Goal: Communication & Community: Answer question/provide support

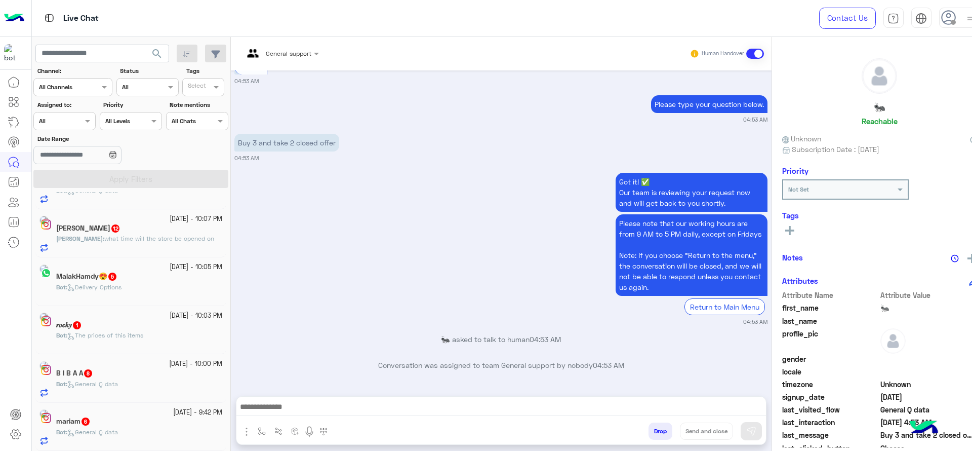
scroll to position [5, 0]
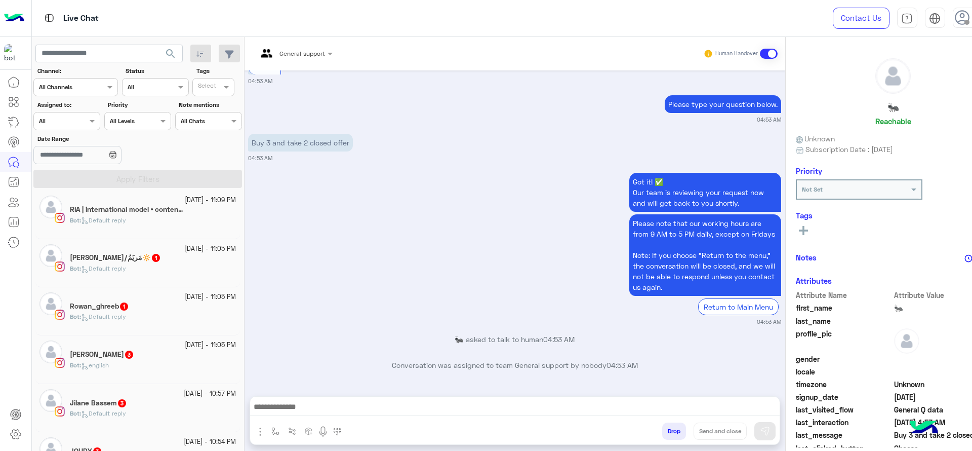
click at [86, 126] on div "Assigned on All" at bounding box center [66, 121] width 67 height 18
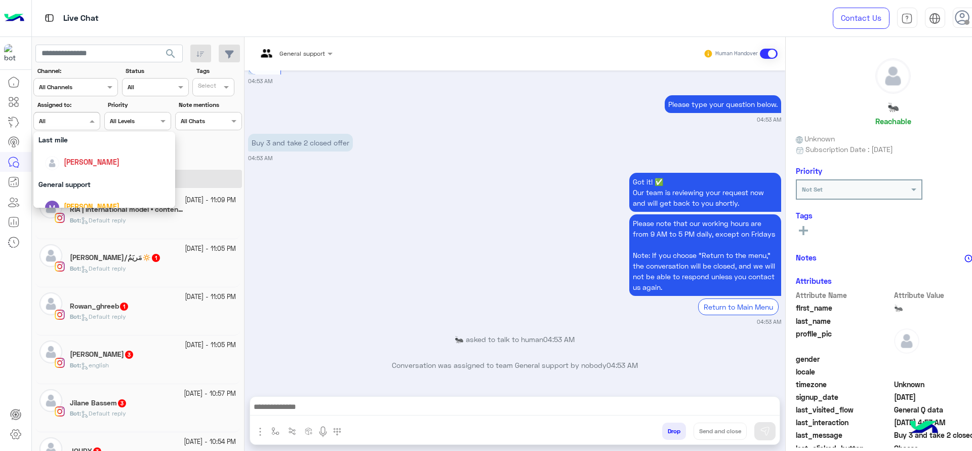
scroll to position [135, 0]
click at [104, 168] on span "[PERSON_NAME]" at bounding box center [92, 169] width 56 height 9
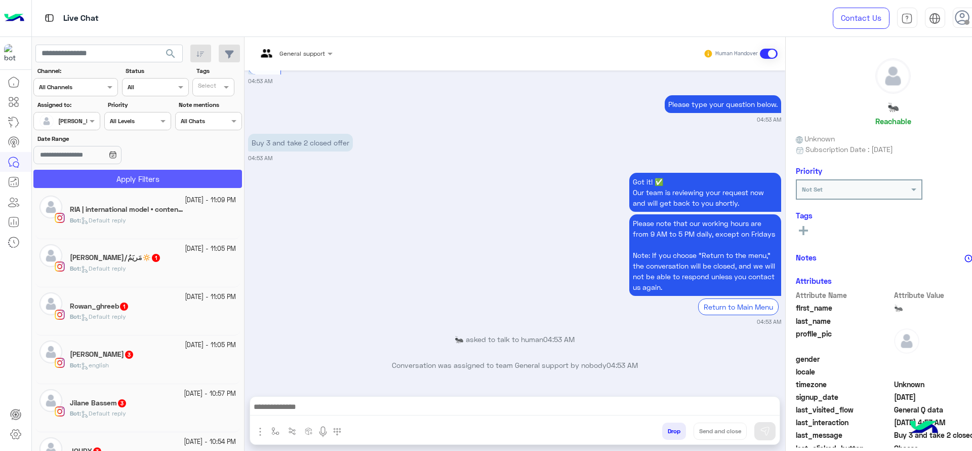
click at [106, 180] on button "Apply Filters" at bounding box center [137, 179] width 209 height 18
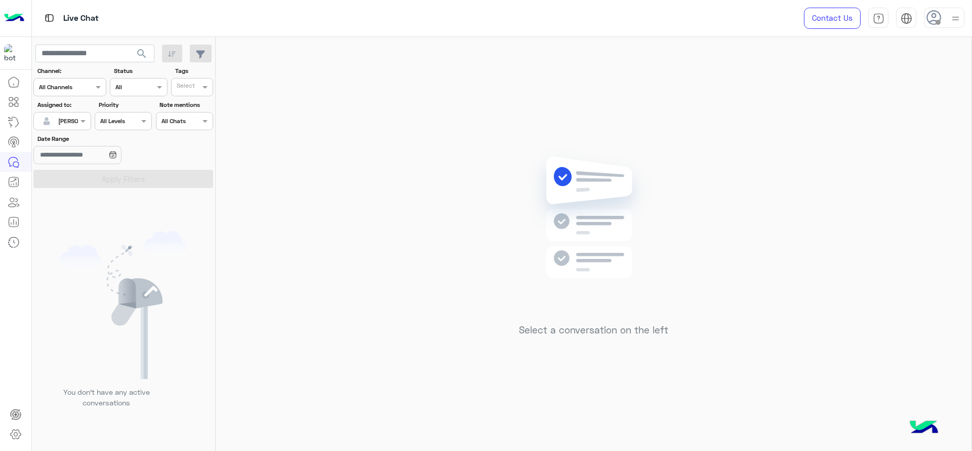
click at [955, 12] on img at bounding box center [955, 18] width 13 height 13
click at [946, 123] on label "Busy" at bounding box center [901, 122] width 110 height 18
click at [646, 80] on div "Select a conversation on the left" at bounding box center [594, 246] width 756 height 418
click at [955, 11] on div at bounding box center [955, 17] width 13 height 19
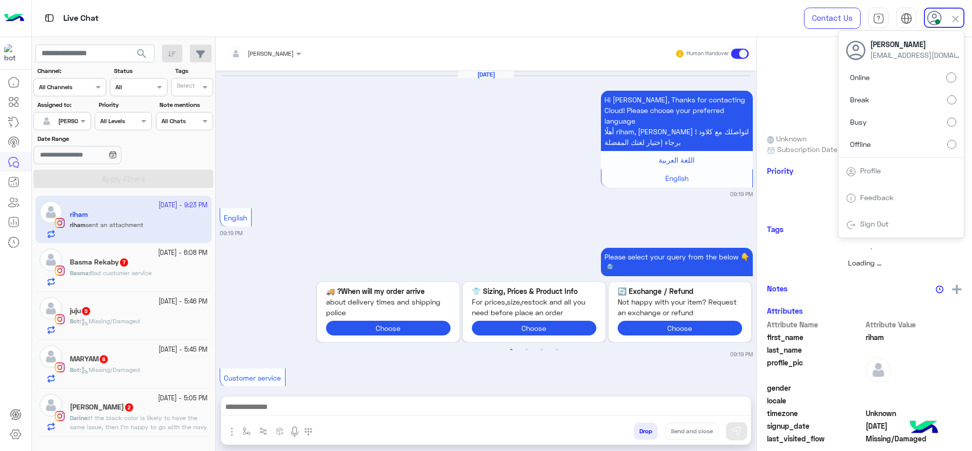
scroll to position [1232, 0]
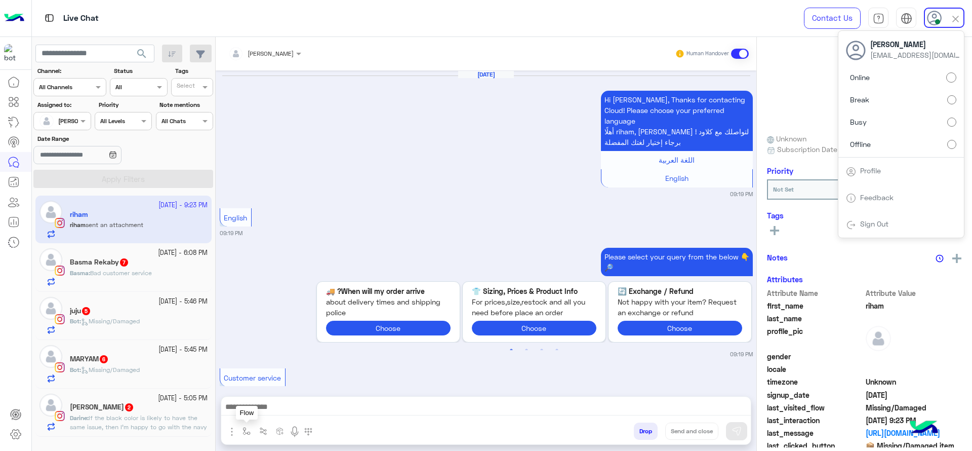
click at [241, 426] on button "button" at bounding box center [246, 430] width 17 height 17
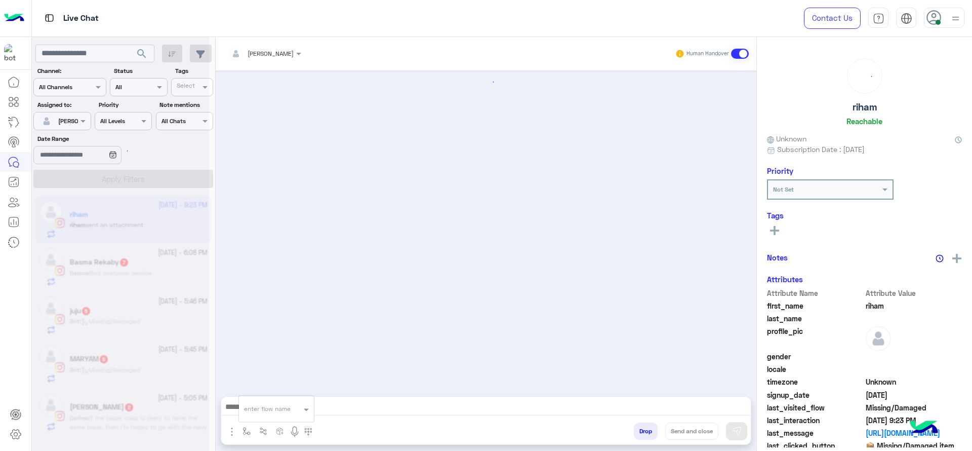
scroll to position [0, 0]
click at [253, 410] on input "text" at bounding box center [264, 406] width 40 height 9
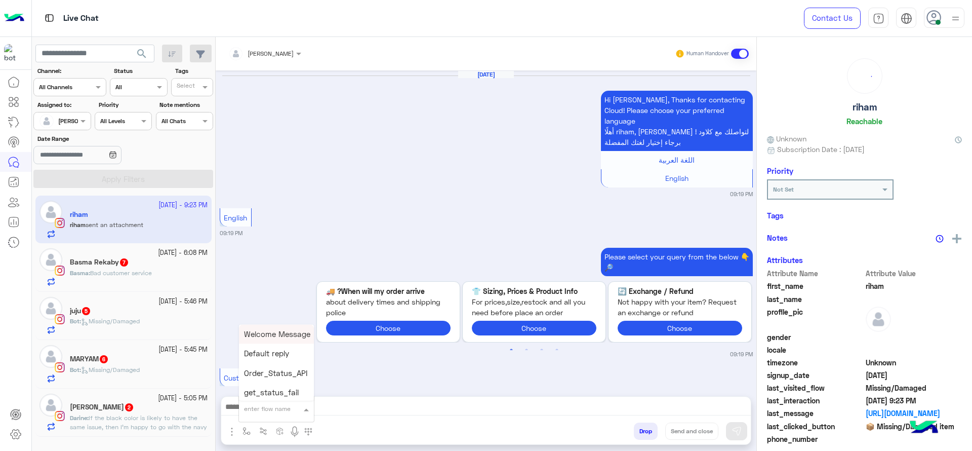
scroll to position [1232, 0]
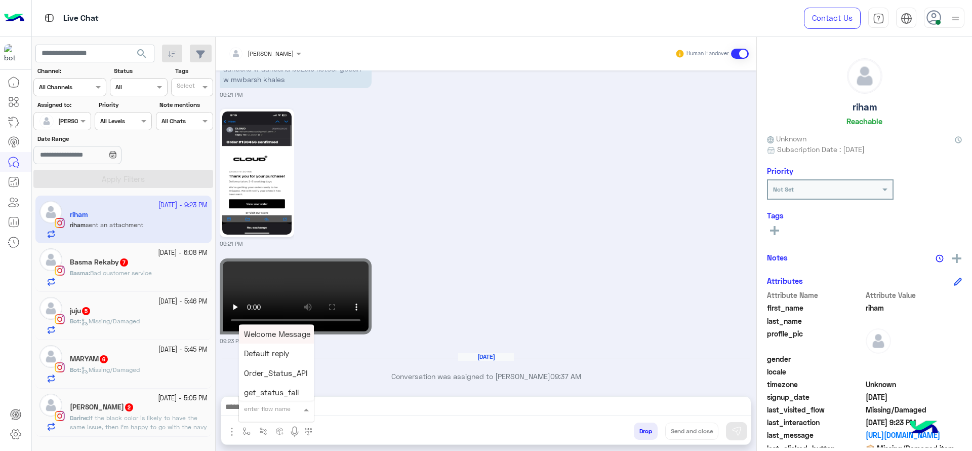
type input "*"
click at [265, 366] on span "J Greeting" at bounding box center [262, 370] width 36 height 9
type textarea "**********"
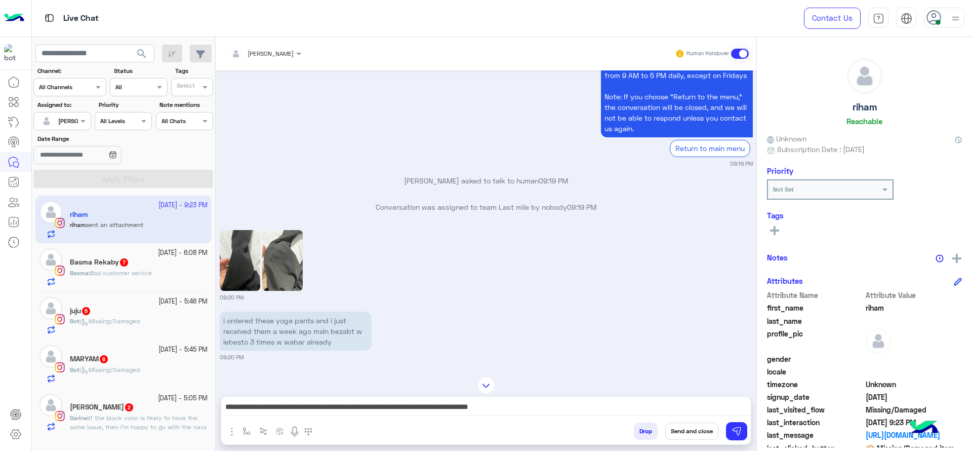
scroll to position [840, 0]
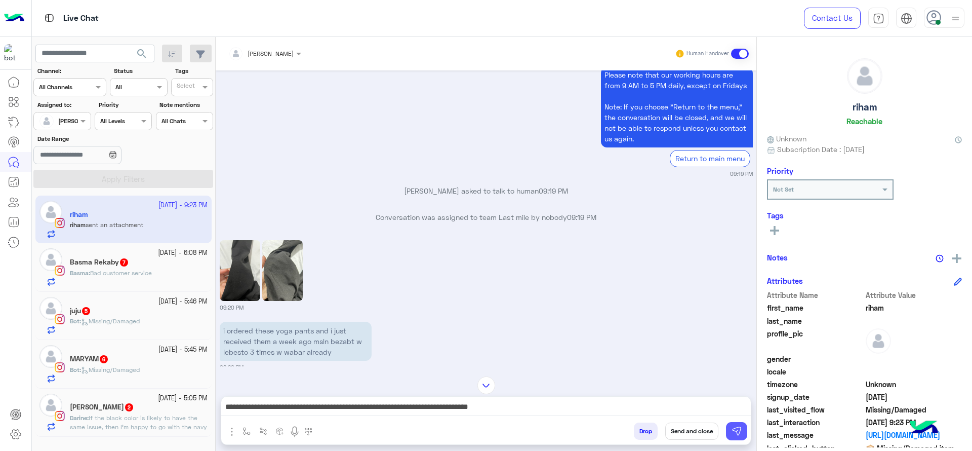
click at [731, 429] on img at bounding box center [736, 431] width 10 height 10
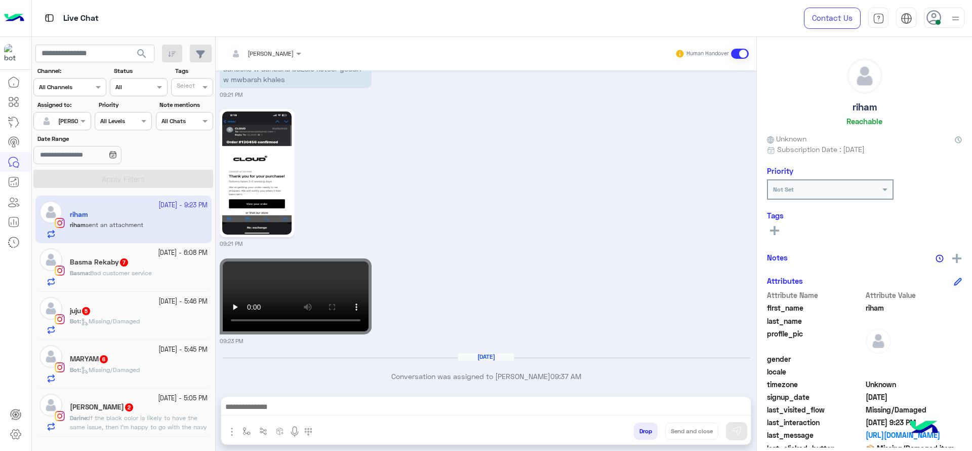
click at [157, 269] on div "Basma : Bad customer service" at bounding box center [139, 277] width 138 height 18
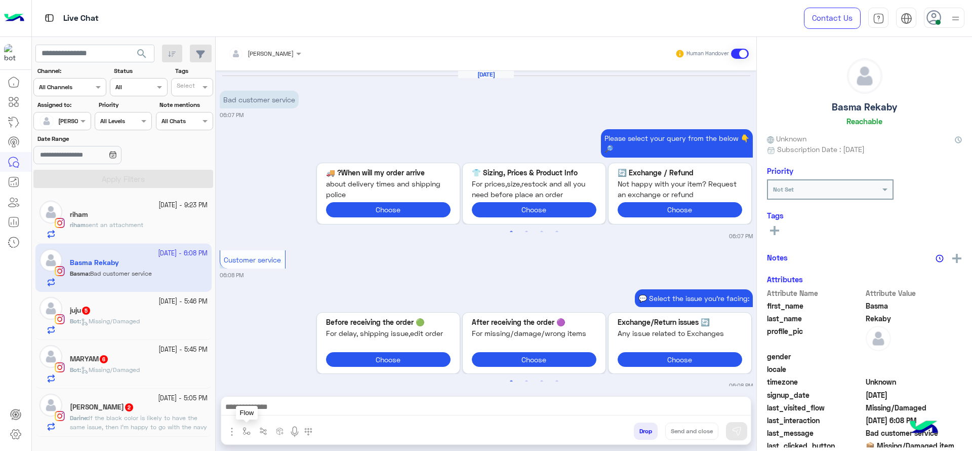
scroll to position [839, 0]
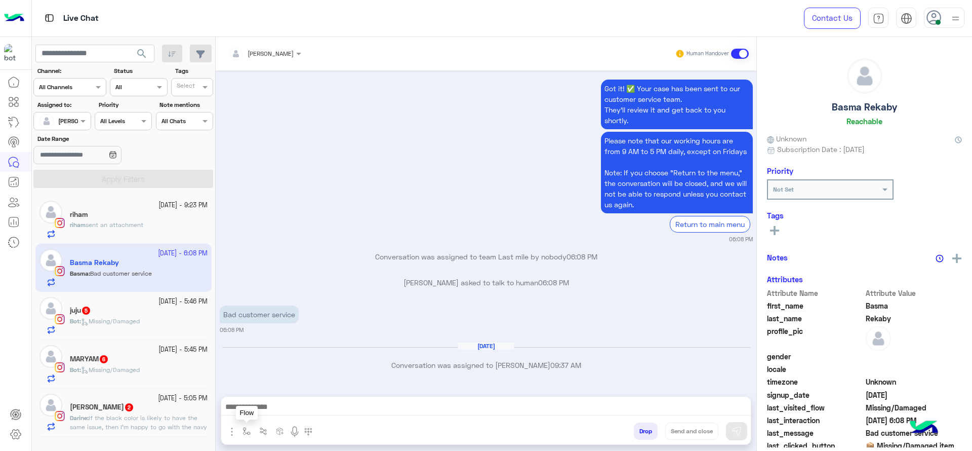
click at [249, 437] on button "button" at bounding box center [246, 430] width 17 height 17
click at [259, 414] on div "enter flow name" at bounding box center [276, 408] width 75 height 18
type input "*"
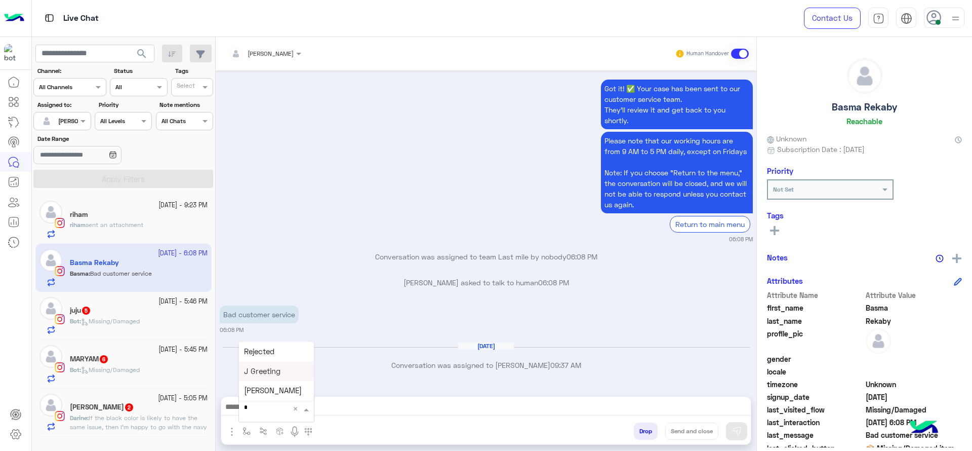
click at [265, 363] on div "J Greeting" at bounding box center [276, 371] width 75 height 20
type textarea "**********"
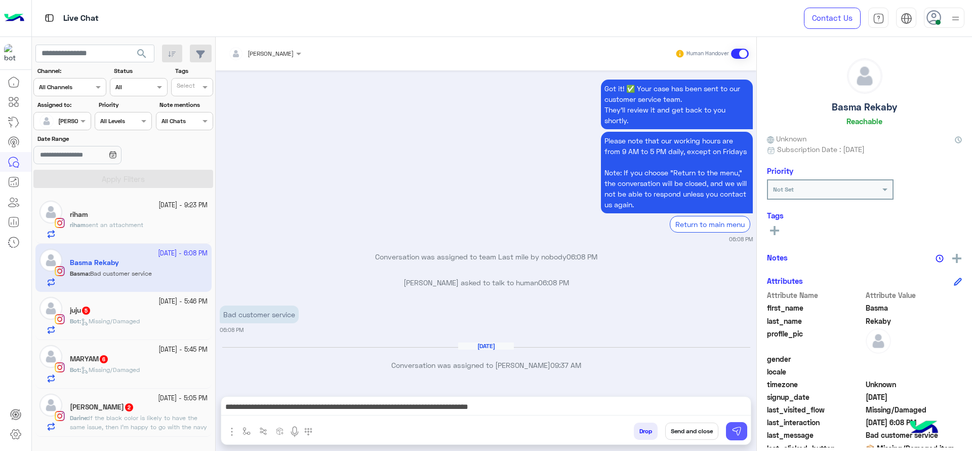
click at [741, 432] on img at bounding box center [736, 431] width 10 height 10
click at [81, 309] on h5 "juju 5" at bounding box center [80, 310] width 21 height 9
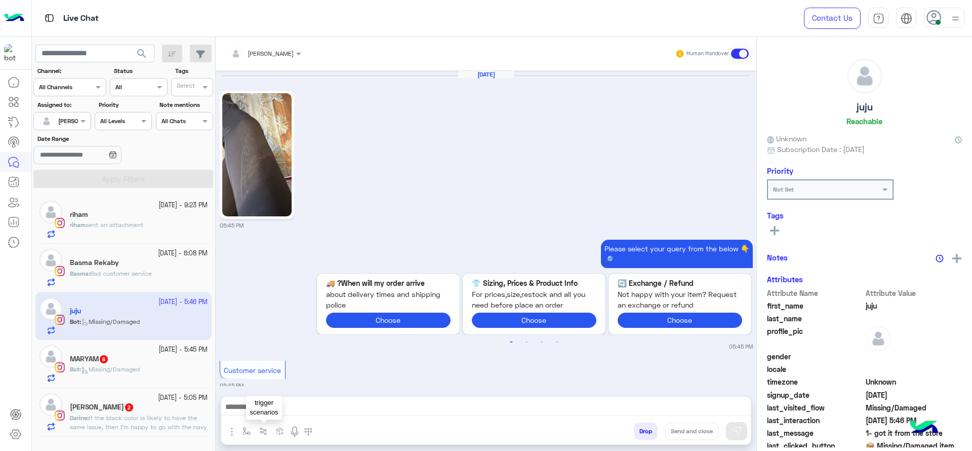
scroll to position [728, 0]
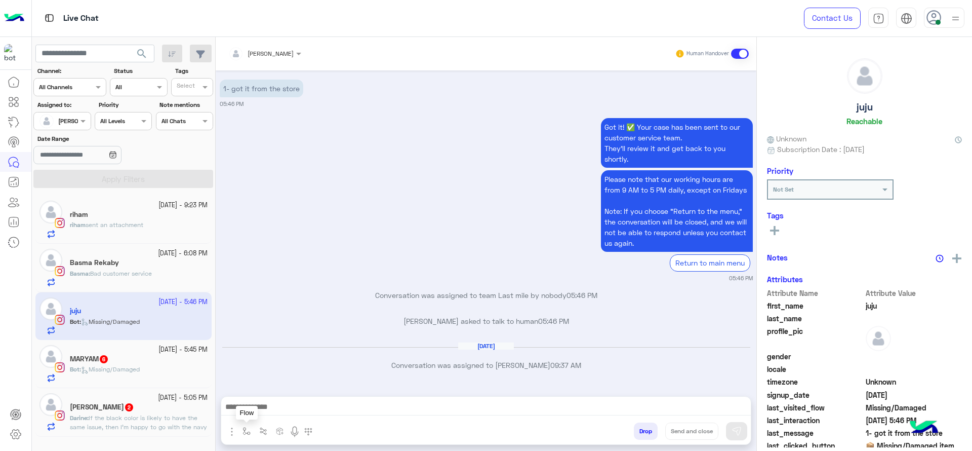
click at [243, 431] on img "button" at bounding box center [246, 431] width 8 height 8
click at [262, 397] on div "enter flow name" at bounding box center [276, 408] width 76 height 27
click at [255, 411] on div "enter flow name" at bounding box center [267, 408] width 47 height 9
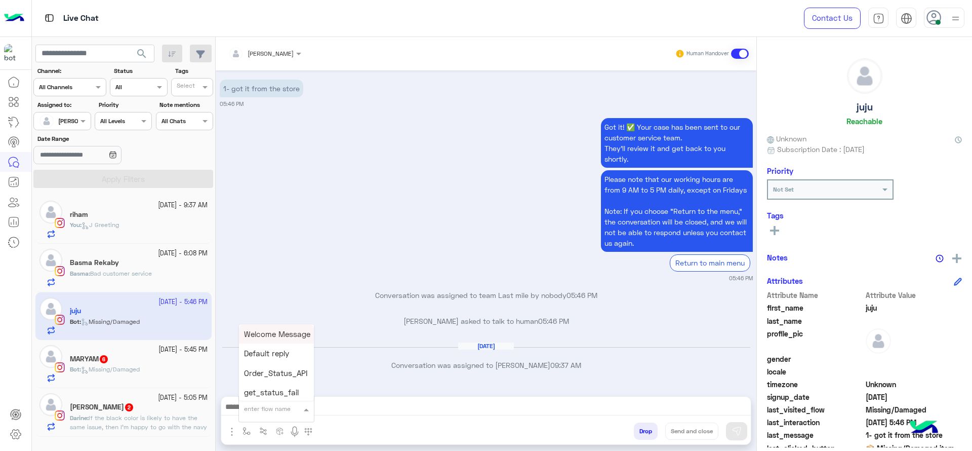
type input "*"
click at [269, 374] on span "J Greeting" at bounding box center [262, 370] width 36 height 9
type textarea "**********"
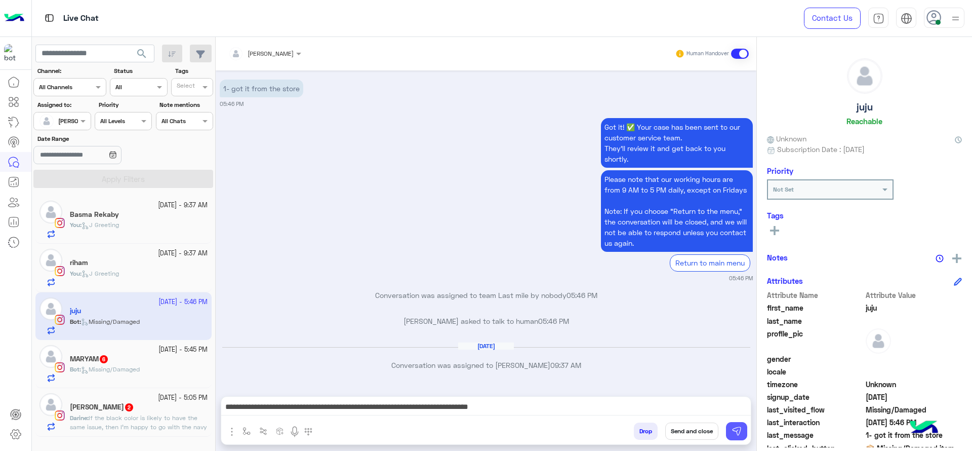
click at [735, 431] on img at bounding box center [736, 431] width 10 height 10
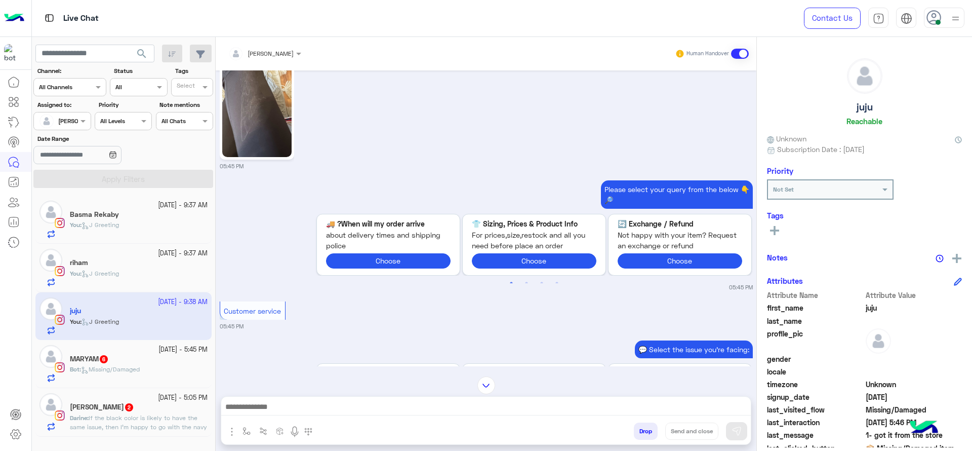
scroll to position [0, 0]
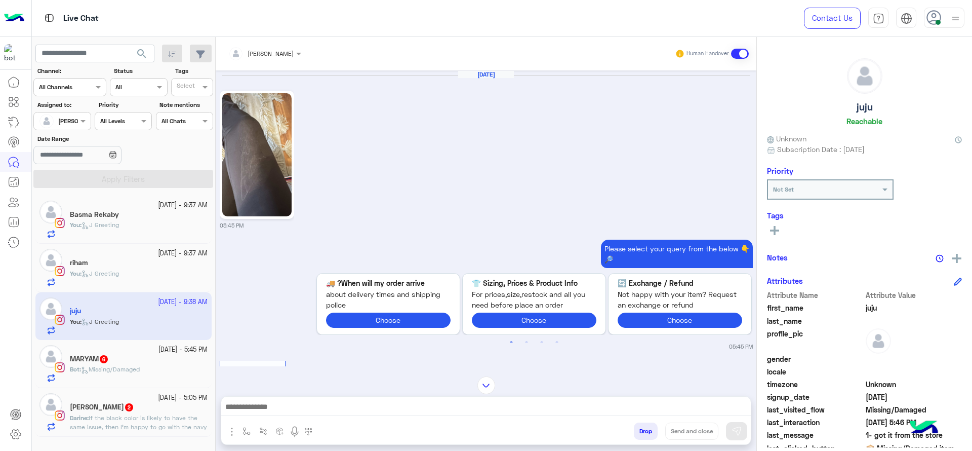
click at [283, 51] on div at bounding box center [264, 52] width 83 height 10
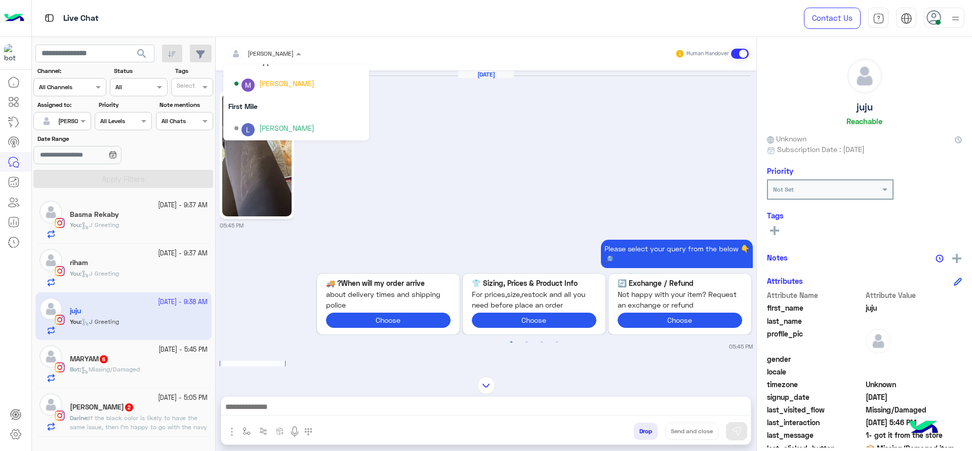
scroll to position [180, 0]
click at [287, 74] on div "[PERSON_NAME]" at bounding box center [299, 83] width 130 height 18
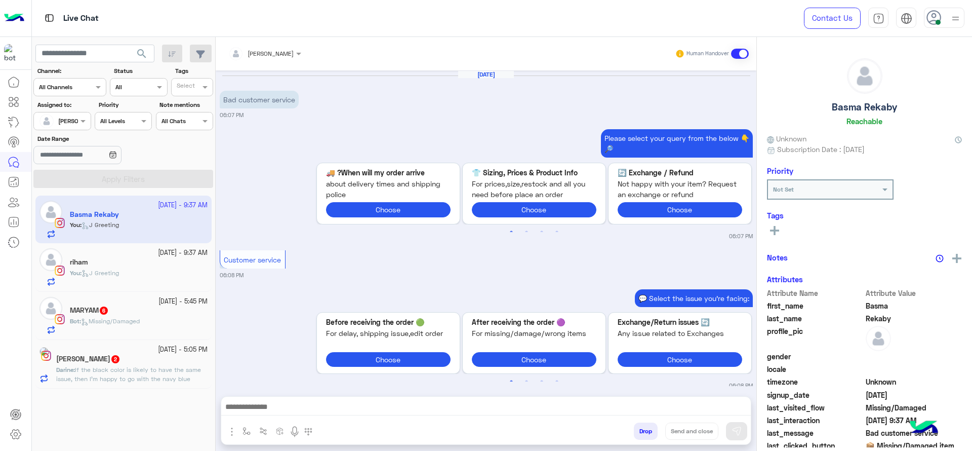
scroll to position [915, 0]
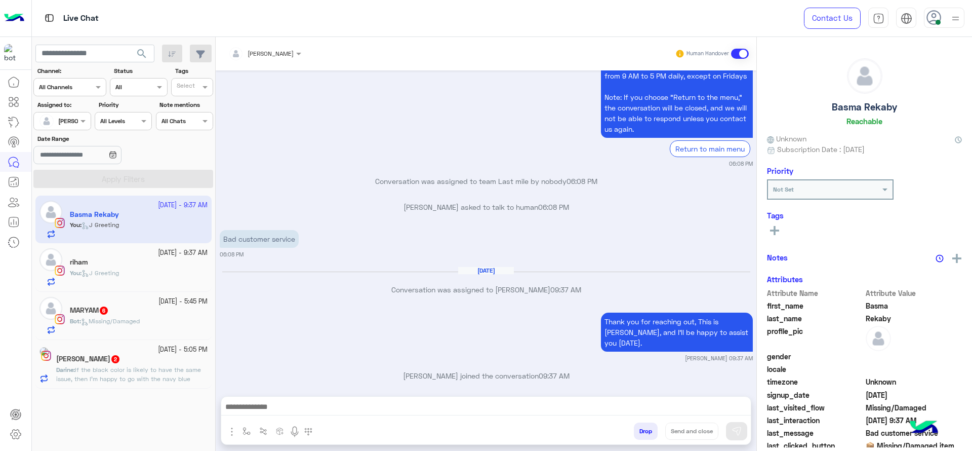
click at [126, 259] on div "riham" at bounding box center [139, 263] width 138 height 11
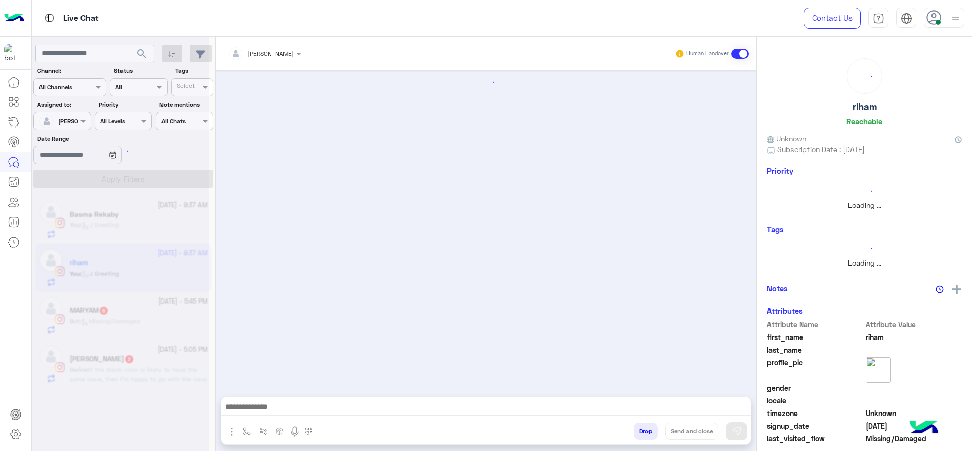
click at [134, 319] on span "Missing/Damaged" at bounding box center [110, 321] width 59 height 8
click at [134, 319] on div at bounding box center [120, 229] width 177 height 451
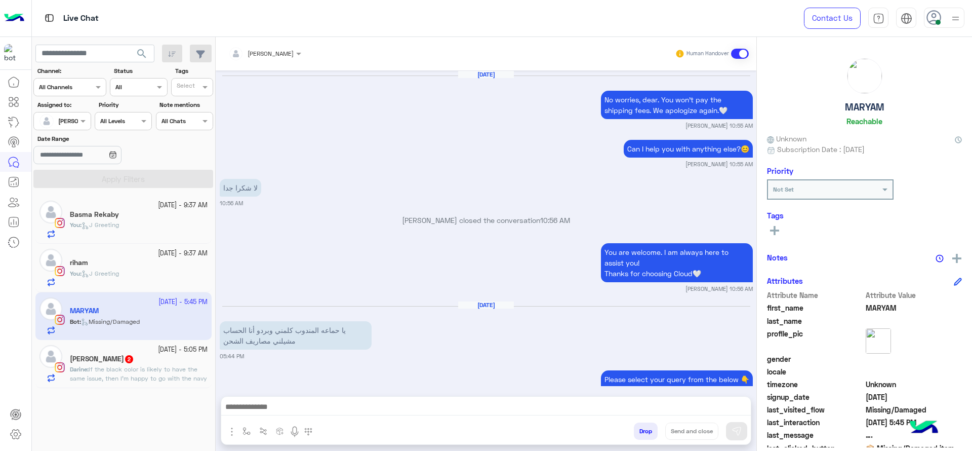
scroll to position [1046, 0]
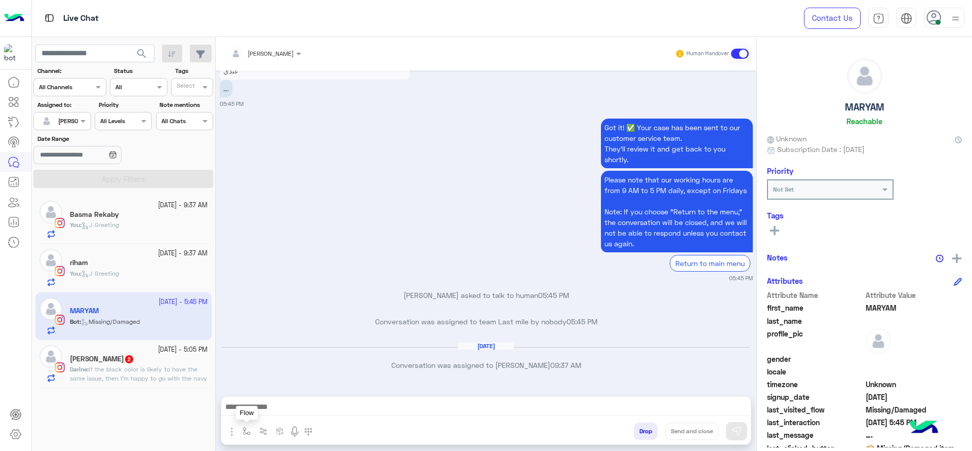
click at [247, 430] on img "button" at bounding box center [246, 431] width 8 height 8
click at [262, 391] on div "Jana Aboelseoud Human Handover Oct 7, 2025 No worries, dear. You won't pay the …" at bounding box center [486, 246] width 541 height 418
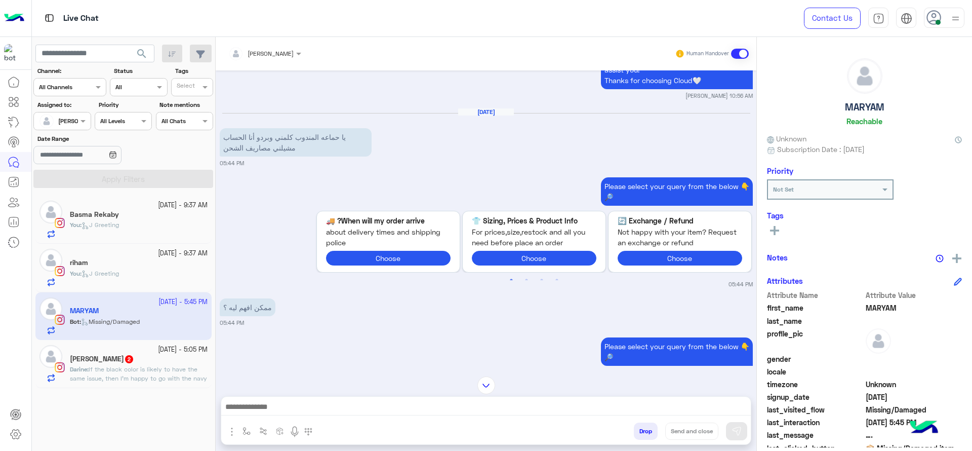
scroll to position [160, 0]
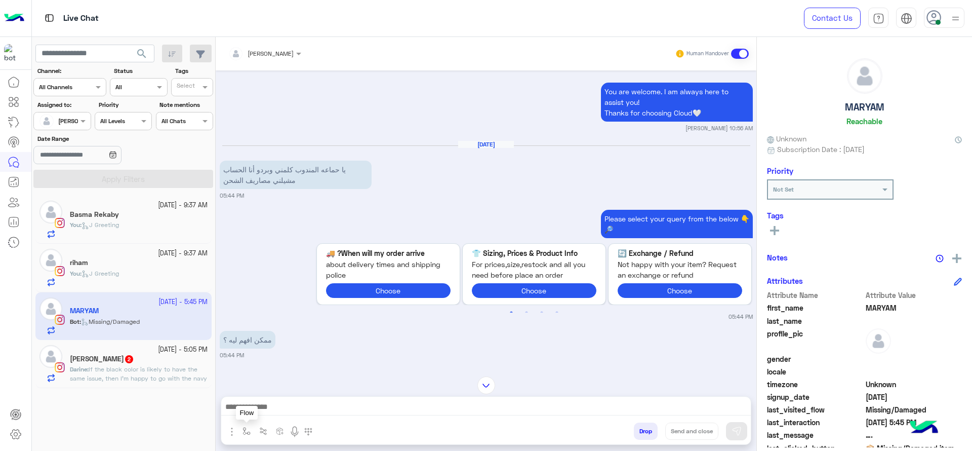
click at [244, 428] on img "button" at bounding box center [246, 431] width 8 height 8
click at [257, 411] on div "enter flow name" at bounding box center [267, 408] width 47 height 9
type input "*"
click at [280, 374] on div "J Greeting" at bounding box center [276, 371] width 75 height 20
type textarea "**********"
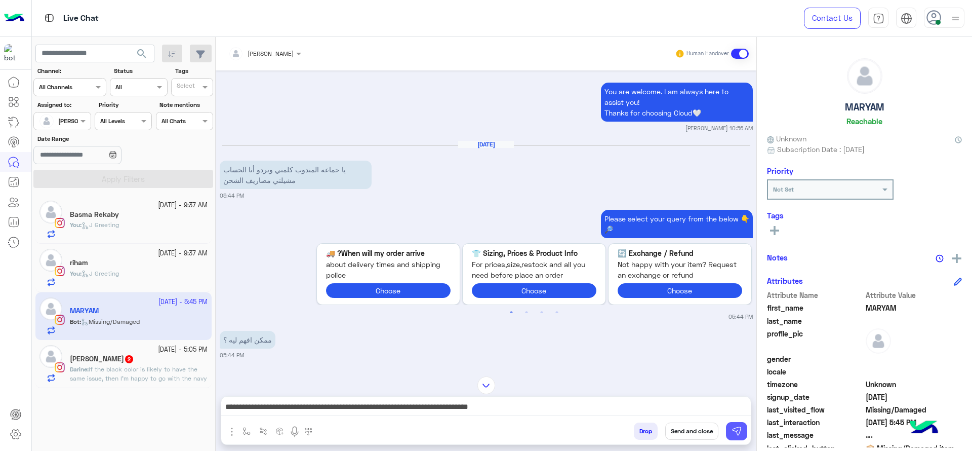
click at [737, 432] on img at bounding box center [736, 431] width 10 height 10
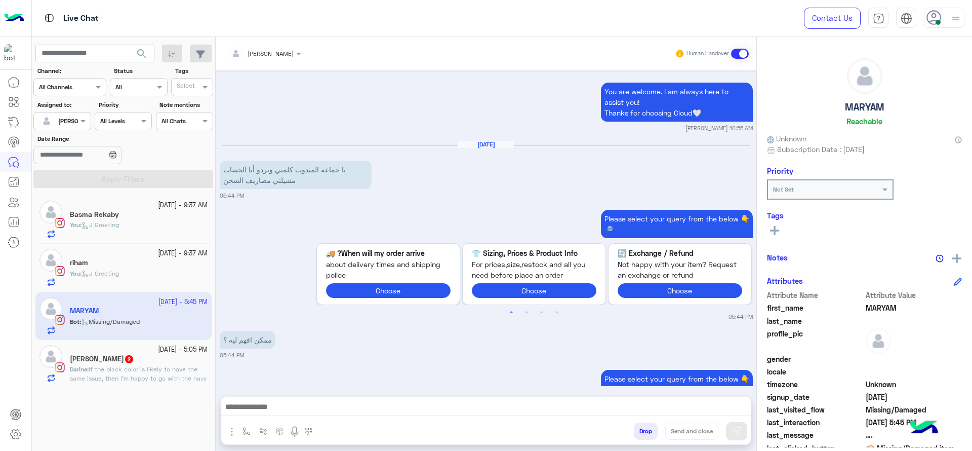
scroll to position [1046, 0]
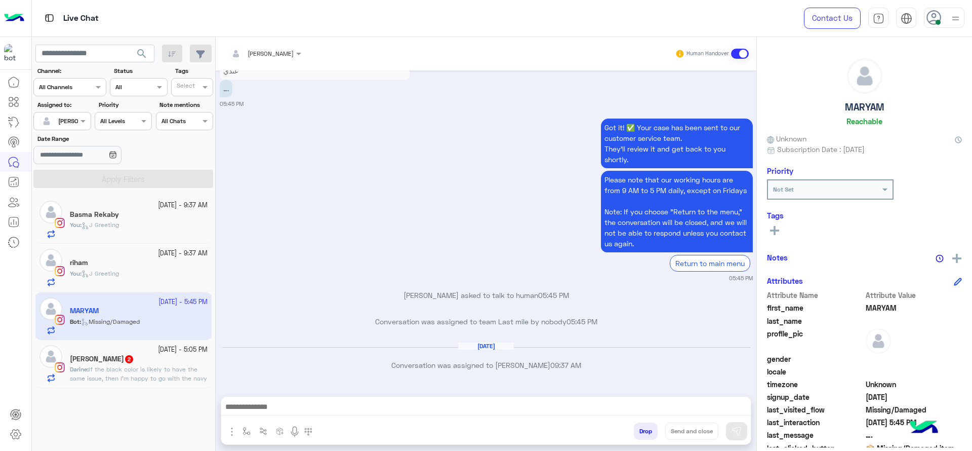
click at [92, 359] on h5 "Darine Ali 2" at bounding box center [102, 358] width 64 height 9
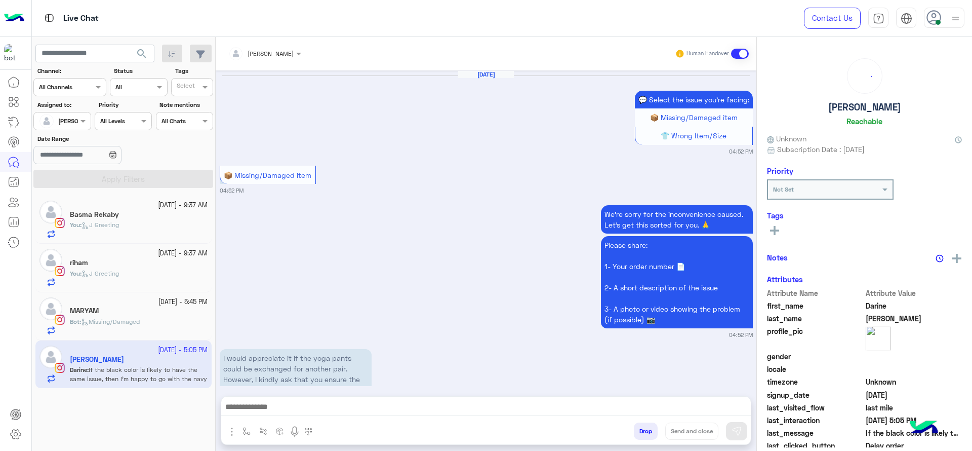
scroll to position [1104, 0]
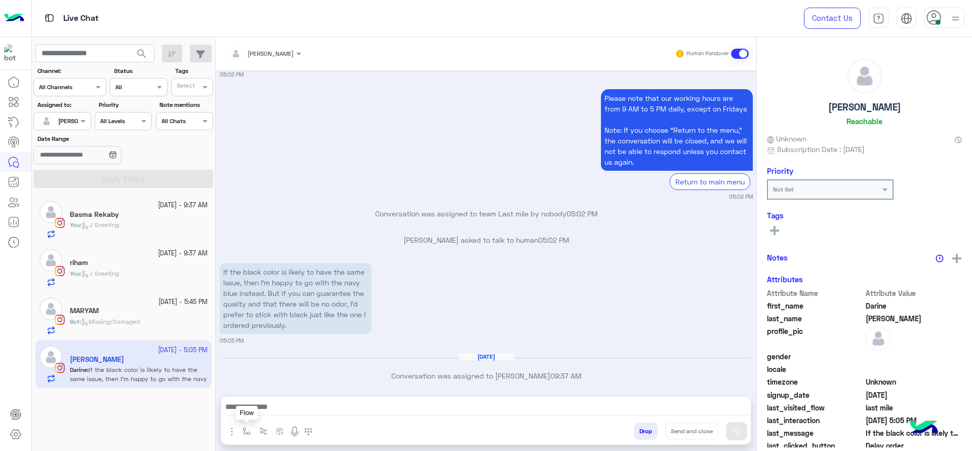
click at [245, 437] on button "button" at bounding box center [246, 430] width 17 height 17
click at [260, 417] on div "enter flow name" at bounding box center [276, 408] width 75 height 18
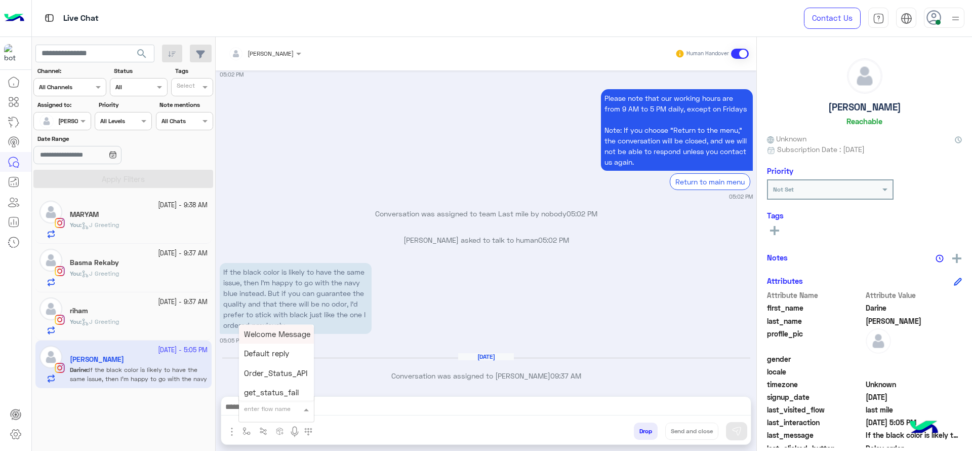
type input "*"
click at [260, 366] on span "J Greeting" at bounding box center [262, 370] width 36 height 9
type textarea "**********"
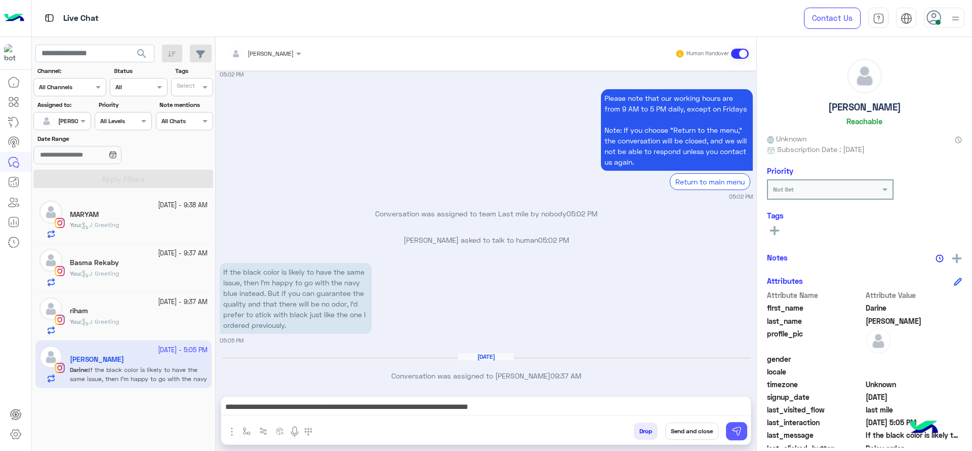
click at [732, 429] on img at bounding box center [736, 431] width 10 height 10
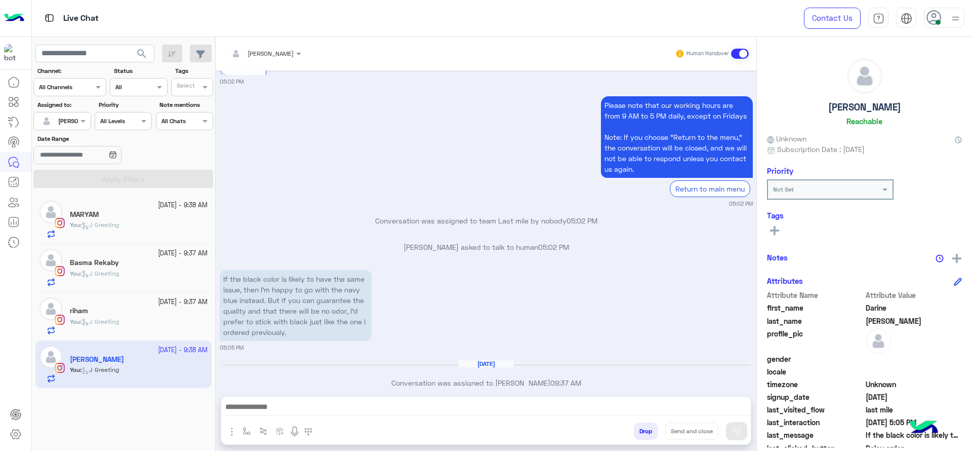
scroll to position [1178, 0]
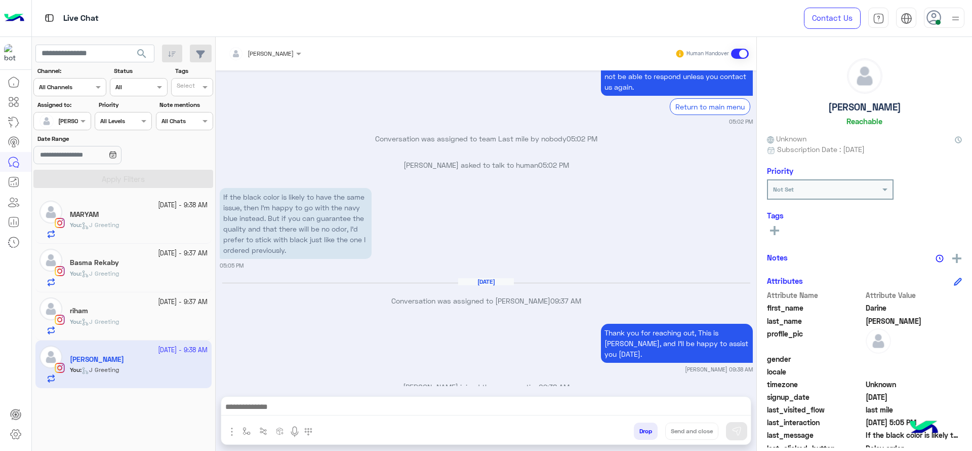
click at [131, 320] on div "You : J Greeting" at bounding box center [139, 326] width 138 height 18
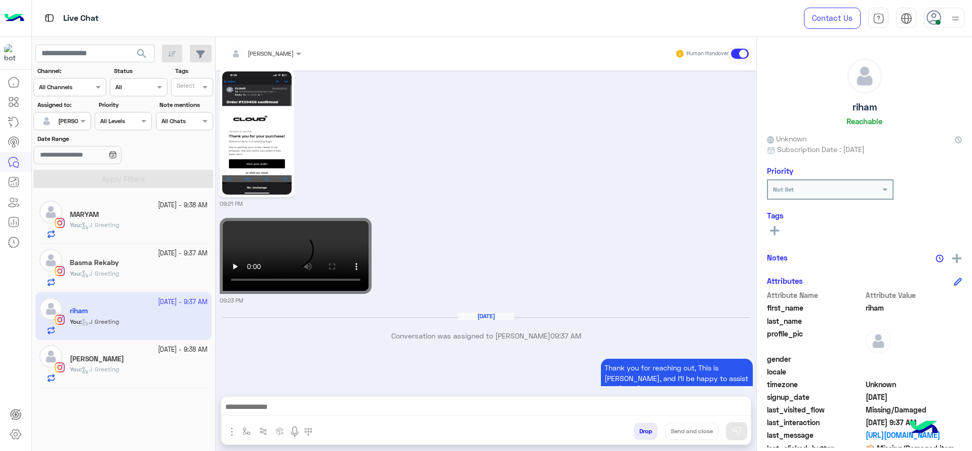
scroll to position [1161, 0]
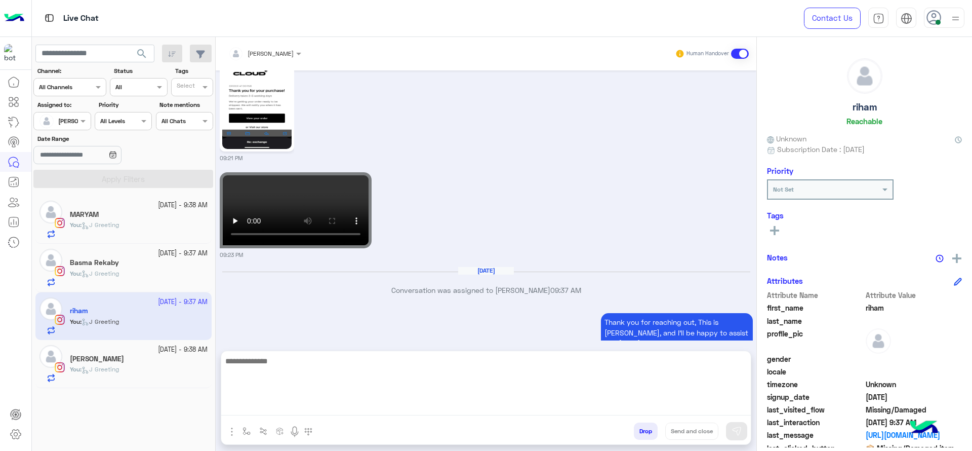
click at [316, 399] on textarea at bounding box center [485, 384] width 529 height 61
type textarea "**********"
click at [309, 373] on textarea "**********" at bounding box center [485, 384] width 529 height 61
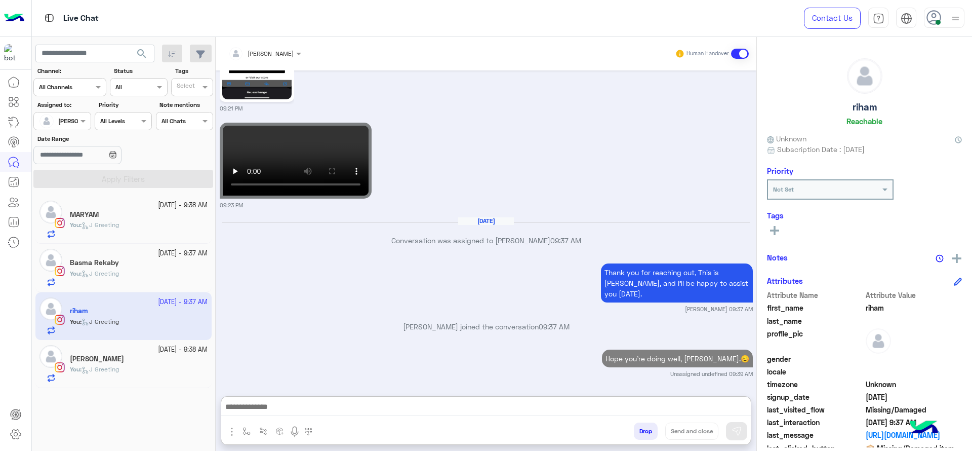
click at [100, 258] on h5 "Basma Rekaby" at bounding box center [94, 262] width 49 height 9
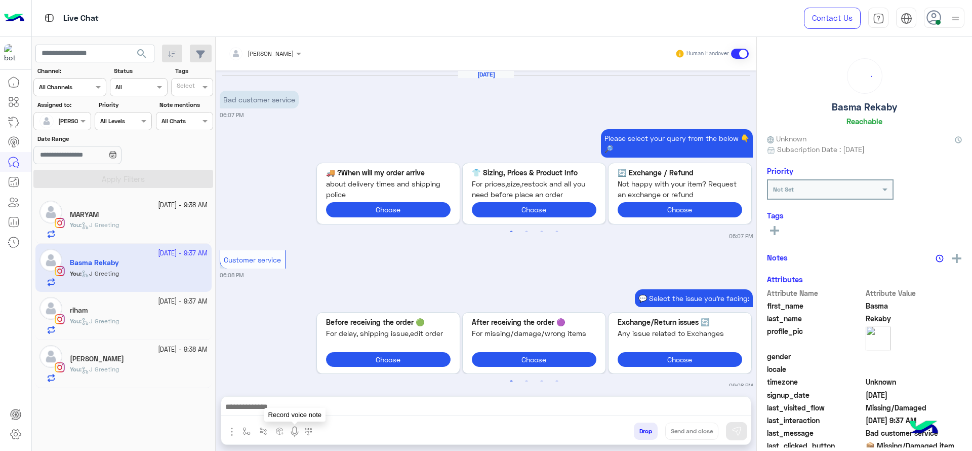
scroll to position [915, 0]
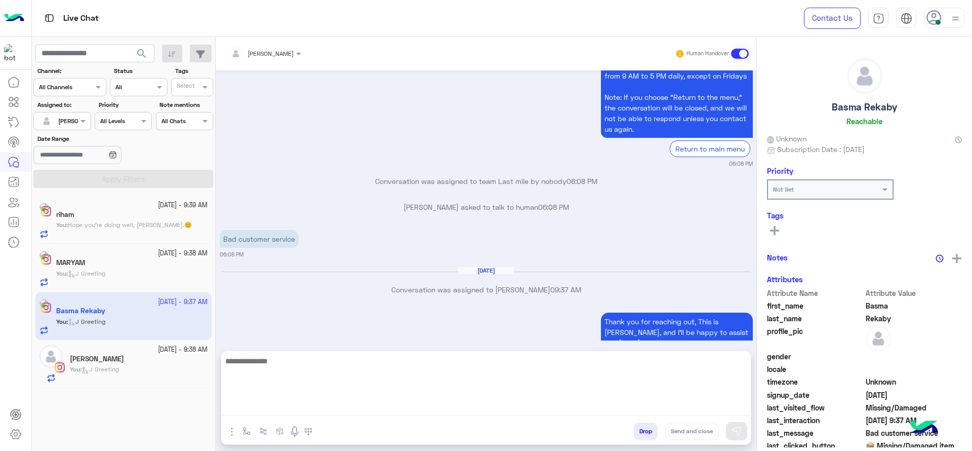
click at [294, 411] on textarea at bounding box center [485, 384] width 529 height 61
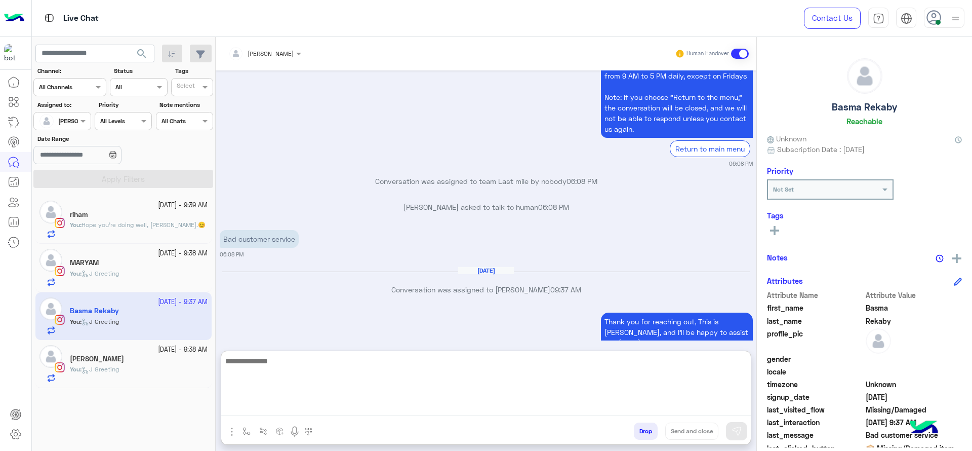
paste textarea "**********"
click at [330, 365] on textarea "**********" at bounding box center [485, 384] width 529 height 61
click at [325, 365] on textarea "**********" at bounding box center [485, 384] width 529 height 61
click at [322, 365] on textarea "**********" at bounding box center [485, 384] width 529 height 61
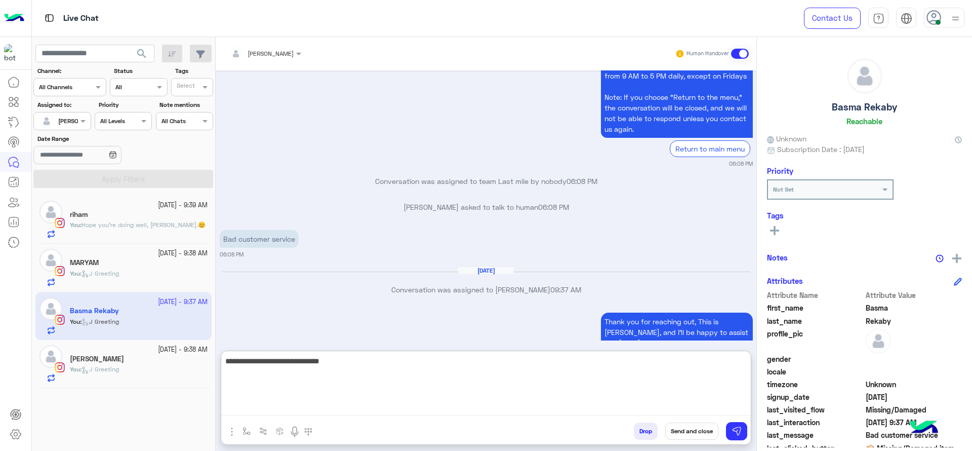
type textarea "**********"
click at [373, 373] on textarea "**********" at bounding box center [485, 384] width 529 height 61
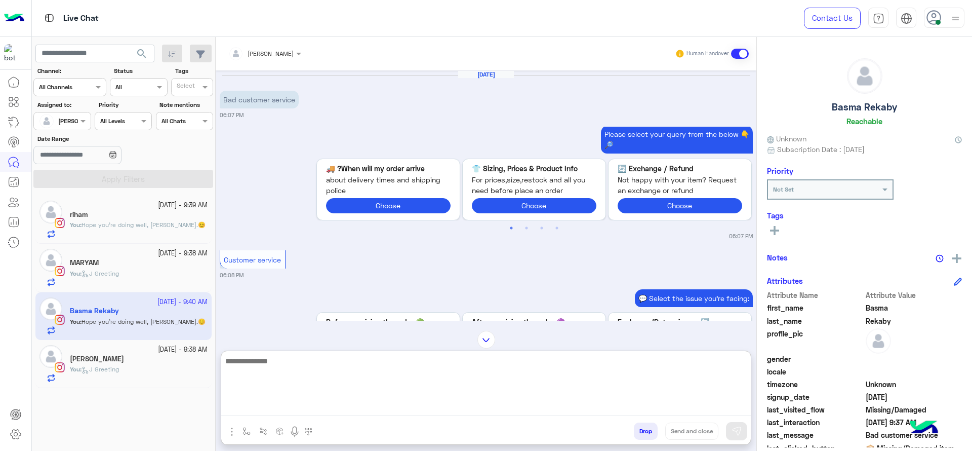
scroll to position [5, 0]
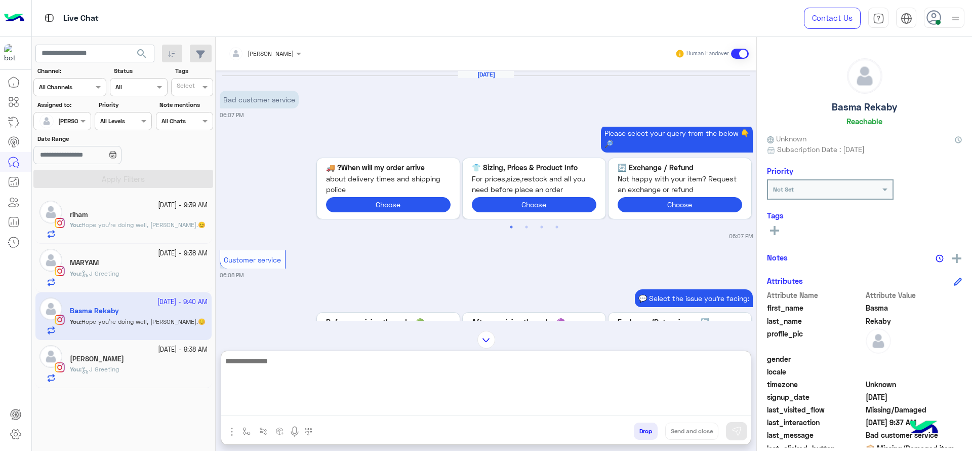
click at [329, 387] on textarea at bounding box center [485, 384] width 529 height 61
type textarea "*"
paste textarea "**********"
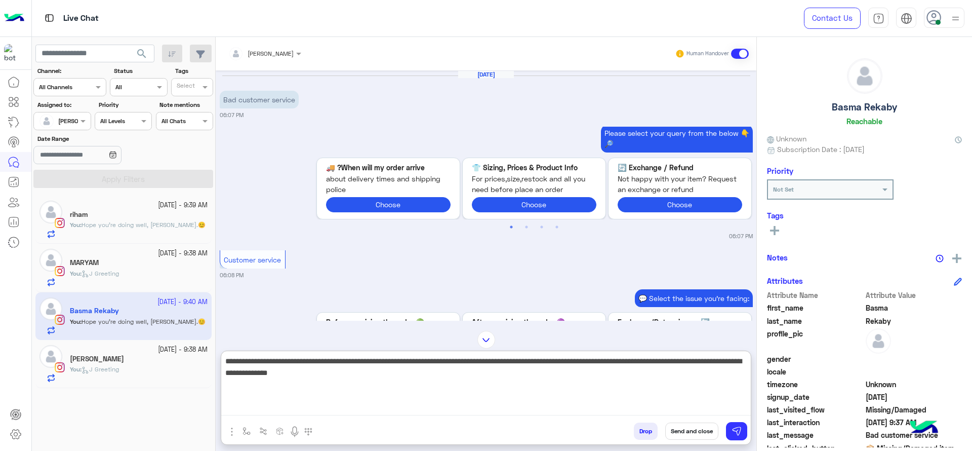
drag, startPoint x: 413, startPoint y: 364, endPoint x: 427, endPoint y: 377, distance: 19.4
click at [427, 377] on textarea "**********" at bounding box center [485, 384] width 529 height 61
type textarea "**********"
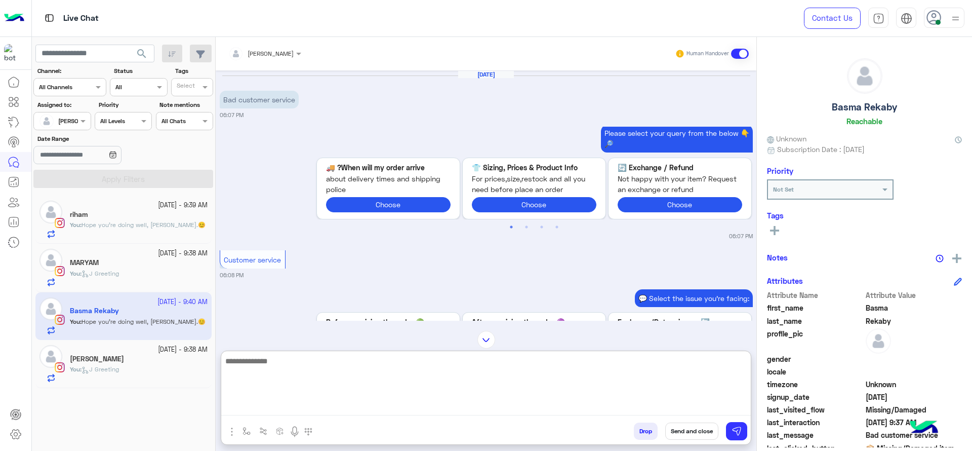
scroll to position [1058, 0]
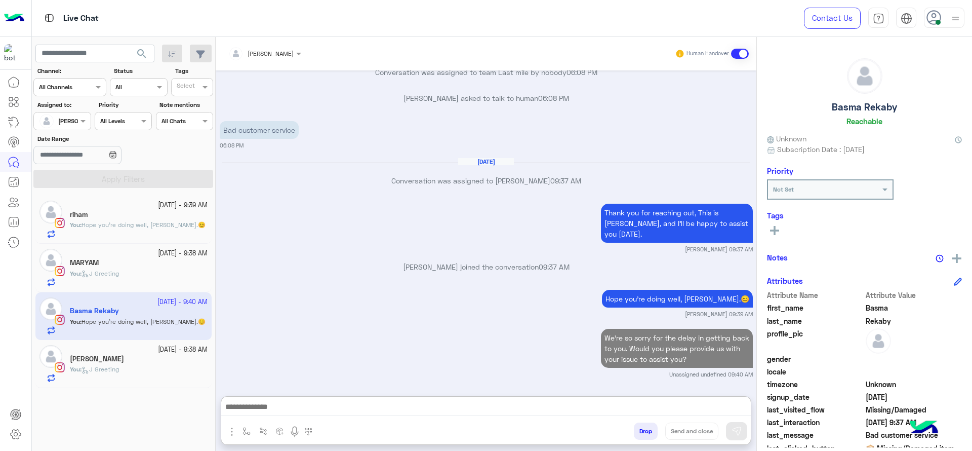
click at [143, 249] on div "9 October - 9:38 AM" at bounding box center [139, 254] width 138 height 10
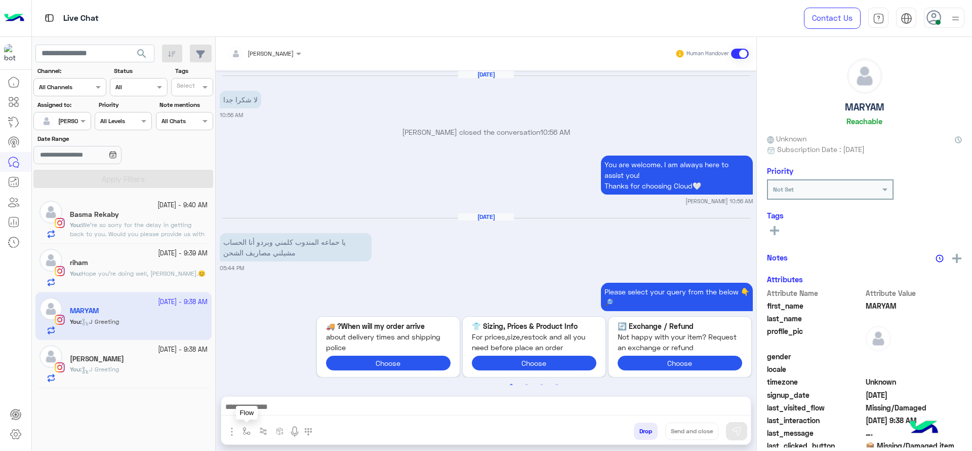
click at [243, 426] on button "button" at bounding box center [246, 430] width 17 height 17
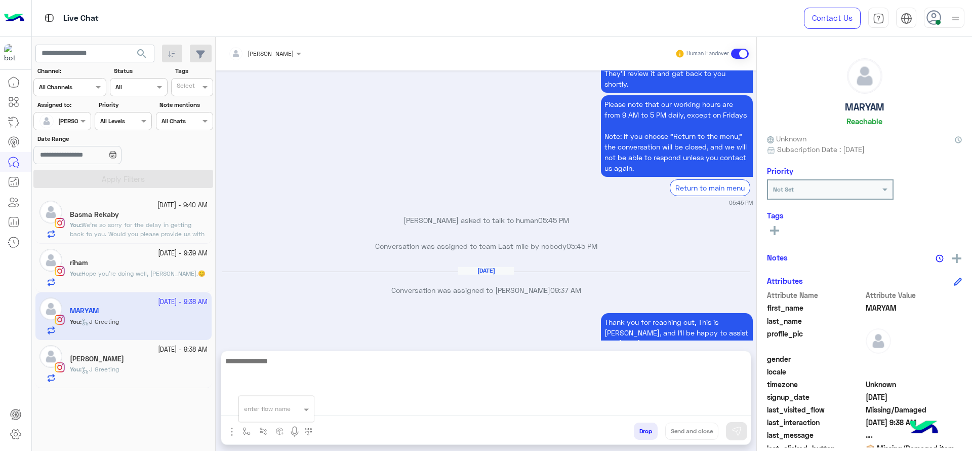
click at [376, 400] on textarea at bounding box center [485, 384] width 529 height 61
paste textarea "**********"
click at [320, 360] on textarea "**********" at bounding box center [485, 384] width 529 height 61
click at [319, 360] on textarea "**********" at bounding box center [485, 384] width 529 height 61
type textarea "**********"
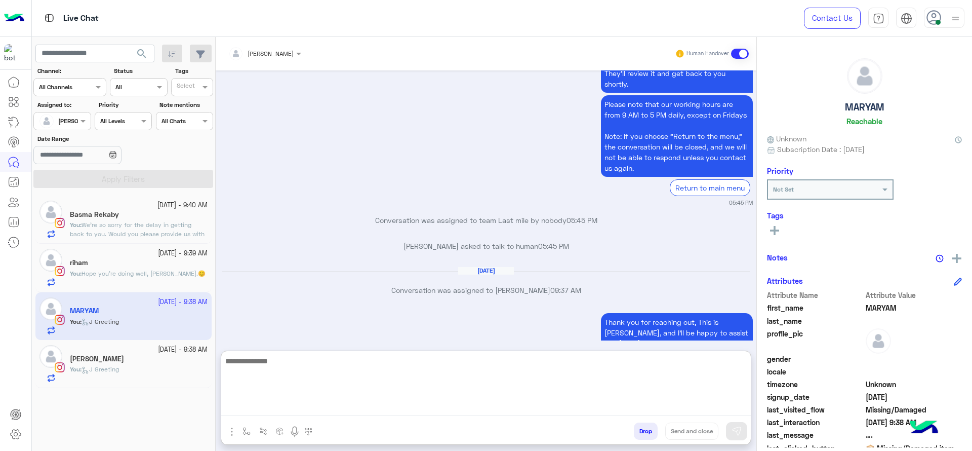
scroll to position [1118, 0]
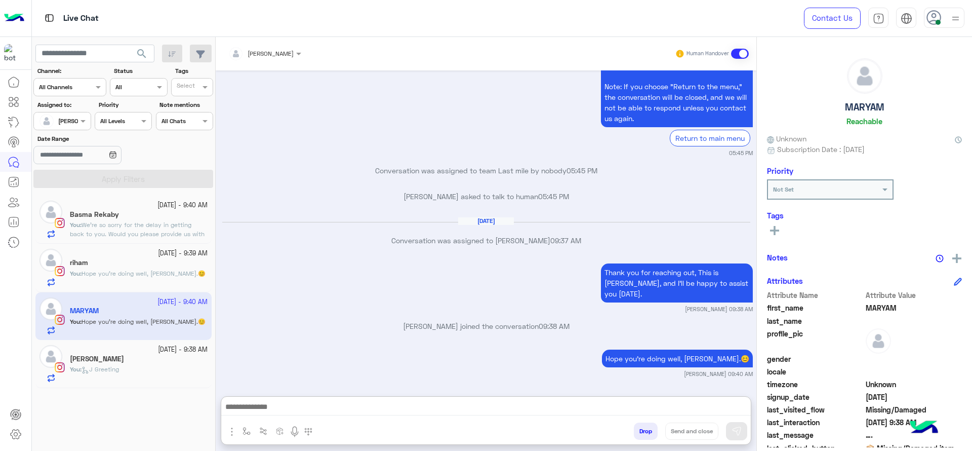
click at [157, 370] on div "You : J Greeting" at bounding box center [139, 373] width 138 height 18
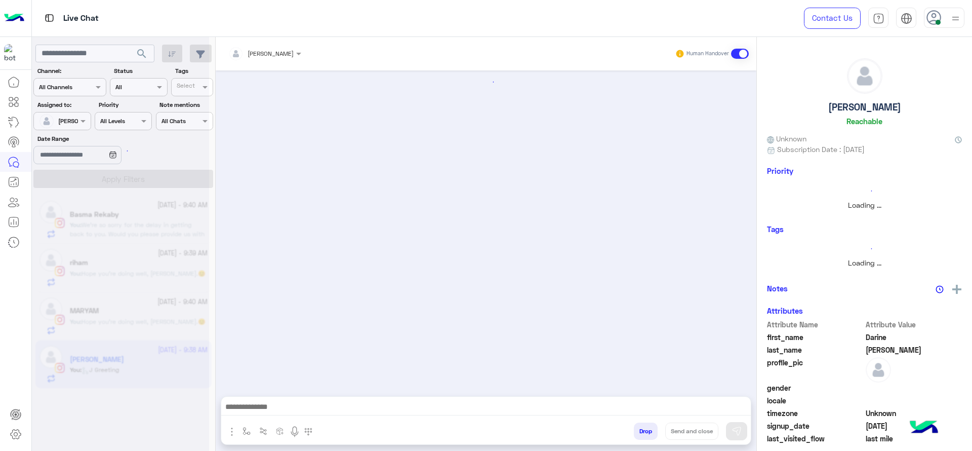
scroll to position [1065, 0]
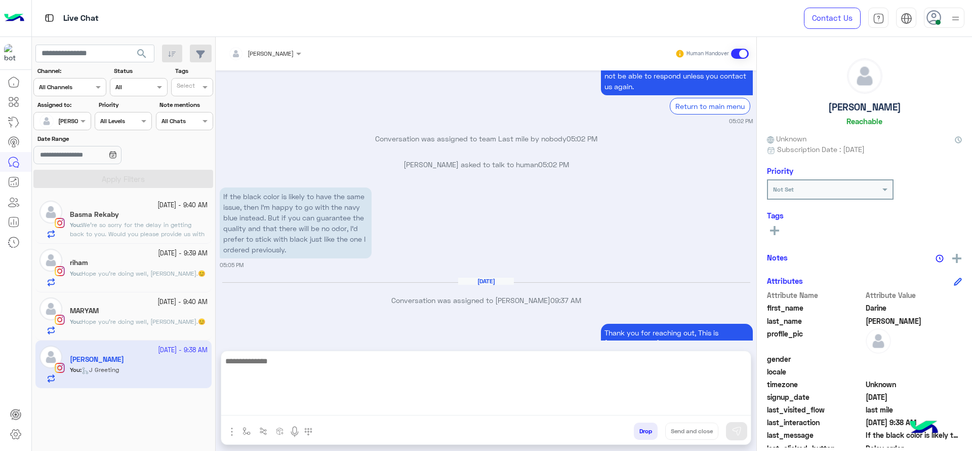
click at [260, 410] on textarea at bounding box center [485, 384] width 529 height 61
paste textarea "**********"
click at [319, 365] on textarea "**********" at bounding box center [485, 384] width 529 height 61
click at [318, 365] on textarea "**********" at bounding box center [485, 384] width 529 height 61
type textarea "**********"
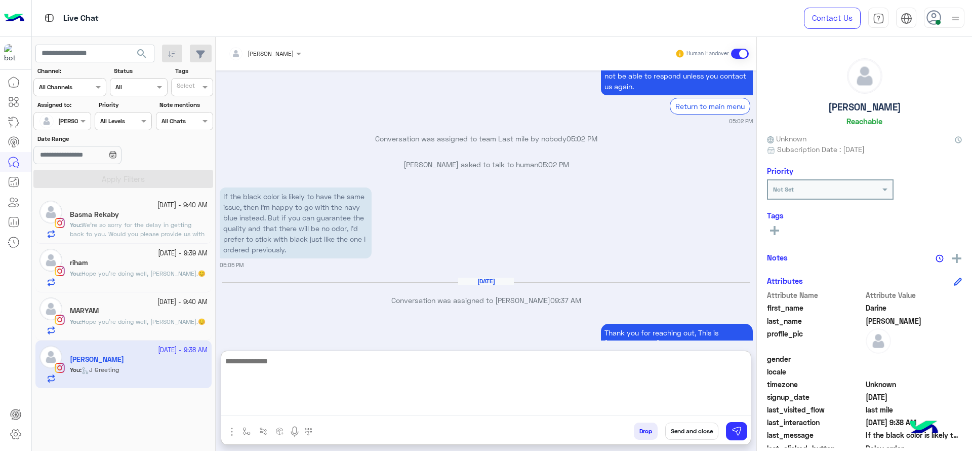
scroll to position [1149, 0]
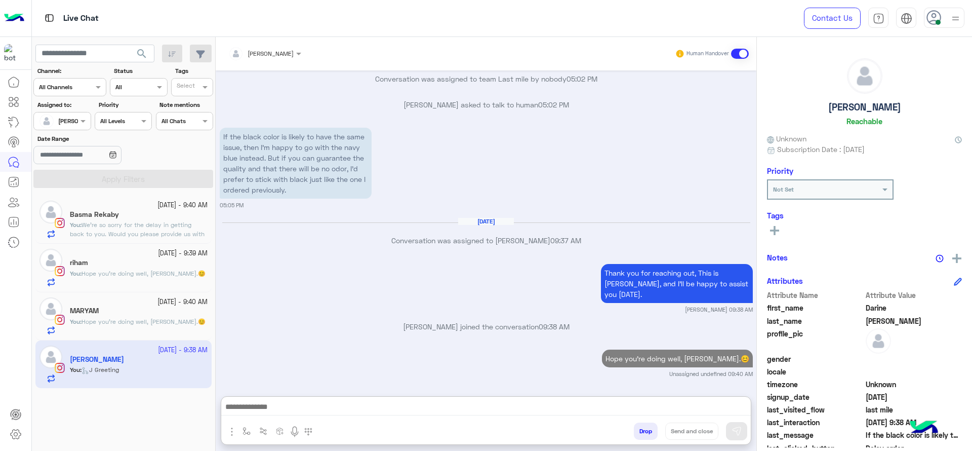
click at [151, 328] on div "You : Hope you're doing well, Maryam.😊" at bounding box center [139, 326] width 138 height 18
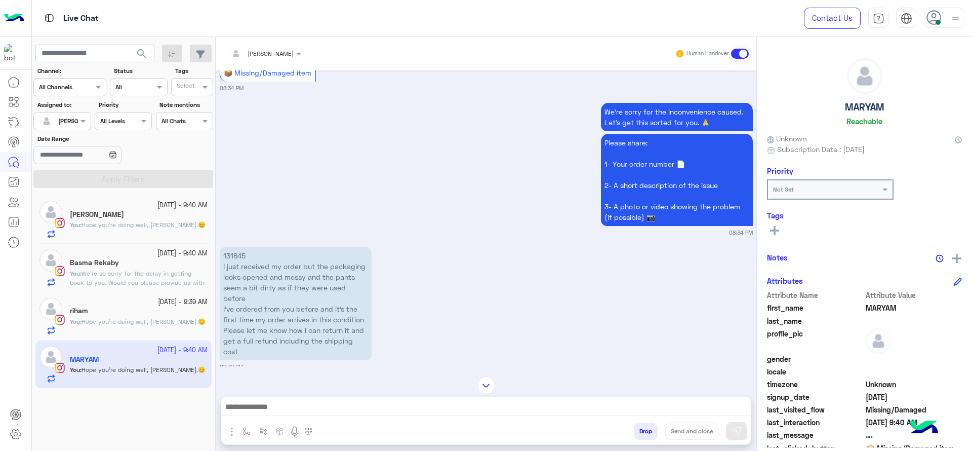
scroll to position [86, 0]
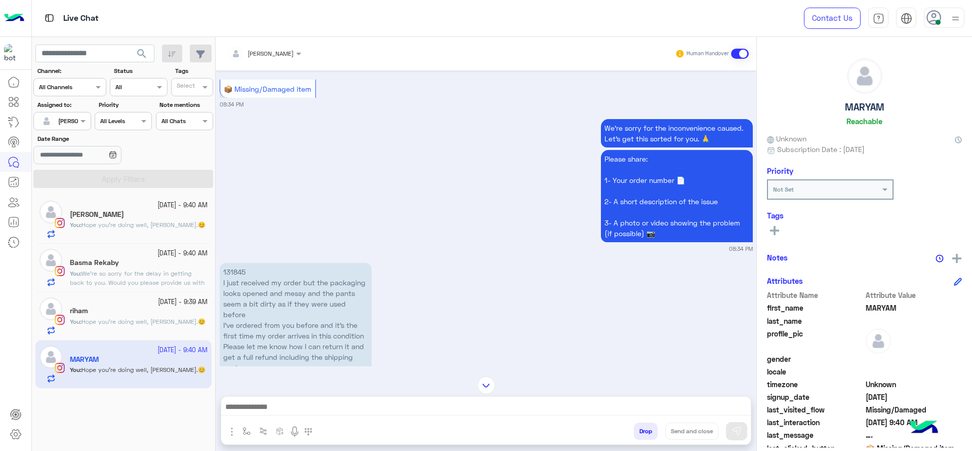
click at [230, 272] on p "131845 I just received my order but the packaging looks opened and messy and th…" at bounding box center [296, 319] width 152 height 113
copy p "131845"
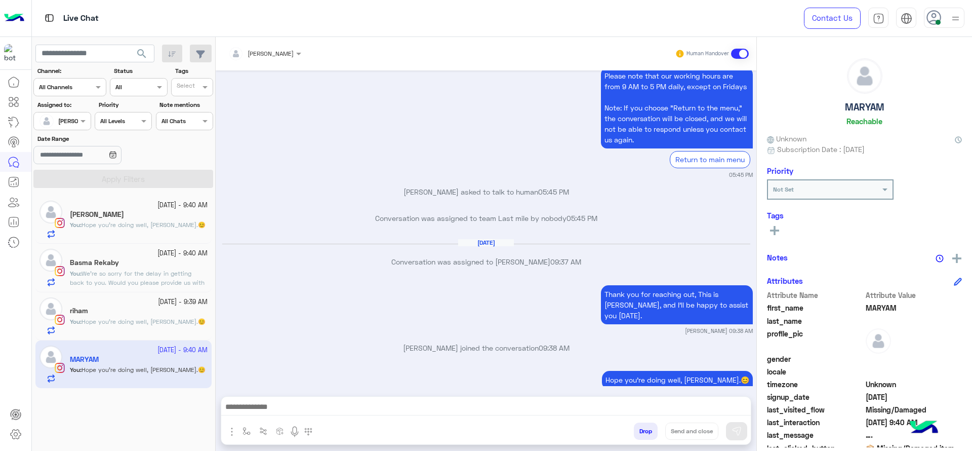
click at [415, 392] on div "Jana Aboelseoud Human Handover Oct 6, 2025 💬 Select the issue you're facing: 📦 …" at bounding box center [486, 246] width 541 height 418
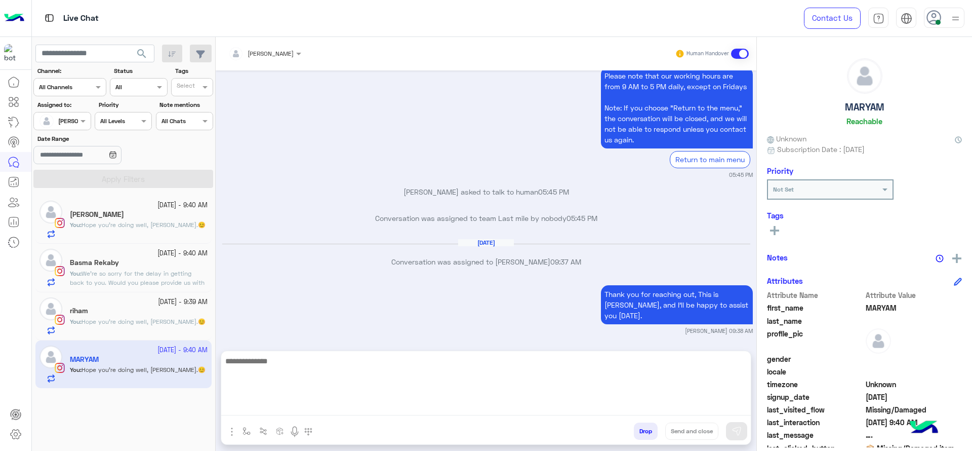
click at [416, 404] on textarea at bounding box center [485, 384] width 529 height 61
click at [464, 364] on textarea "**********" at bounding box center [485, 384] width 529 height 61
type textarea "**********"
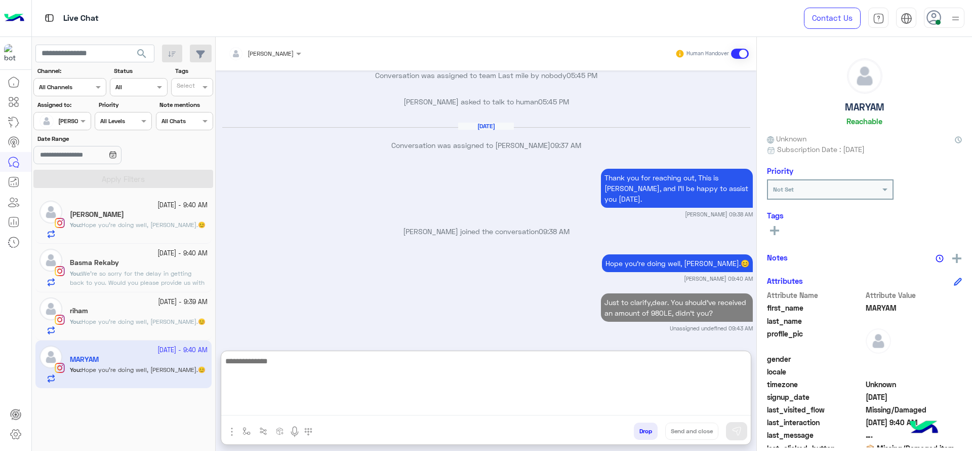
scroll to position [2655, 0]
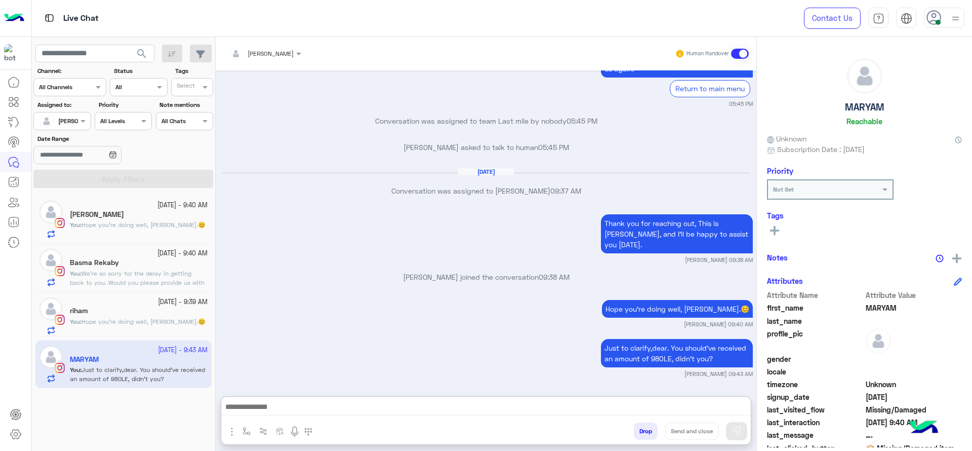
click at [124, 317] on span "Hope you're doing well, Riham.😊" at bounding box center [143, 321] width 124 height 8
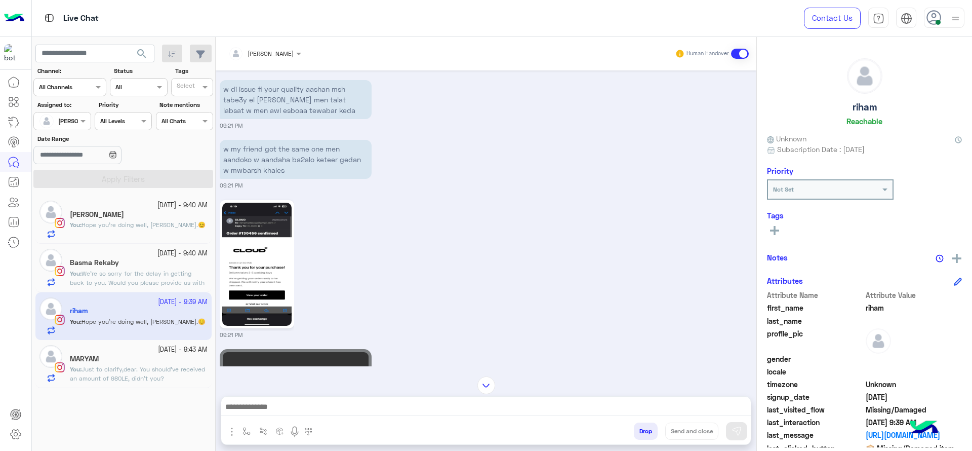
scroll to position [877, 0]
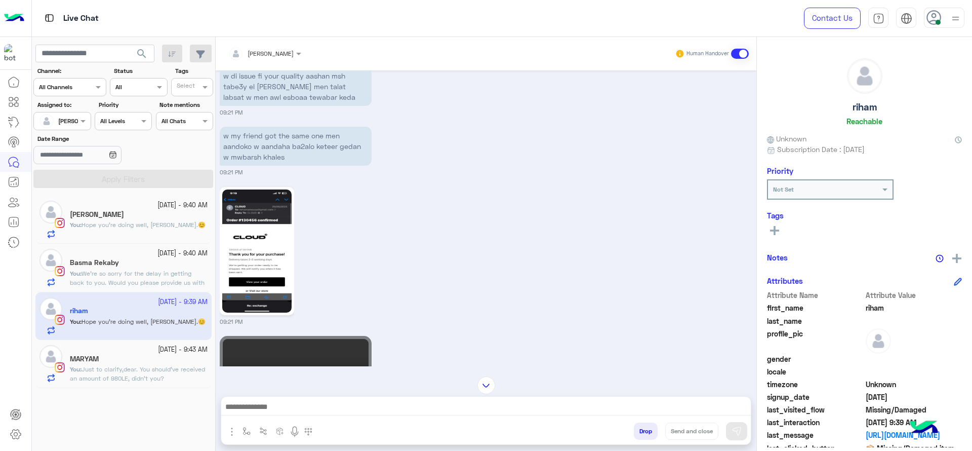
click at [262, 253] on img at bounding box center [256, 250] width 69 height 123
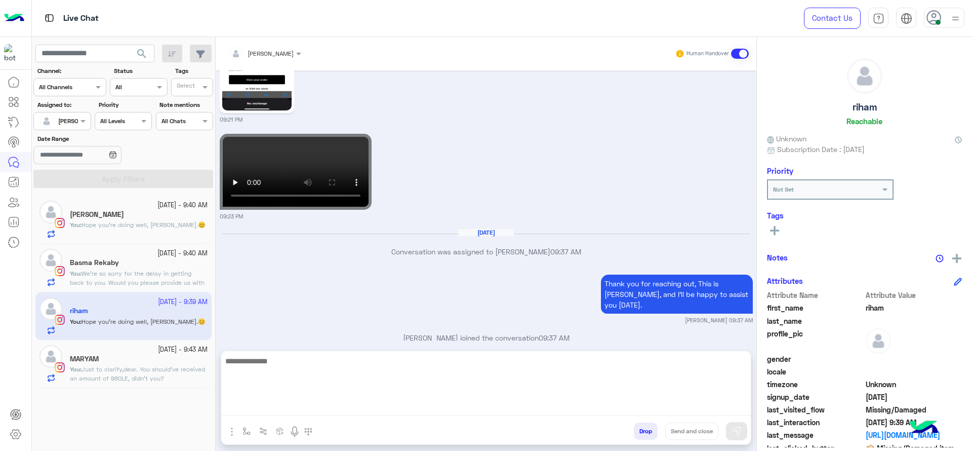
click at [438, 408] on textarea at bounding box center [485, 384] width 529 height 61
type textarea "**********"
click at [406, 379] on textarea "**********" at bounding box center [485, 384] width 529 height 61
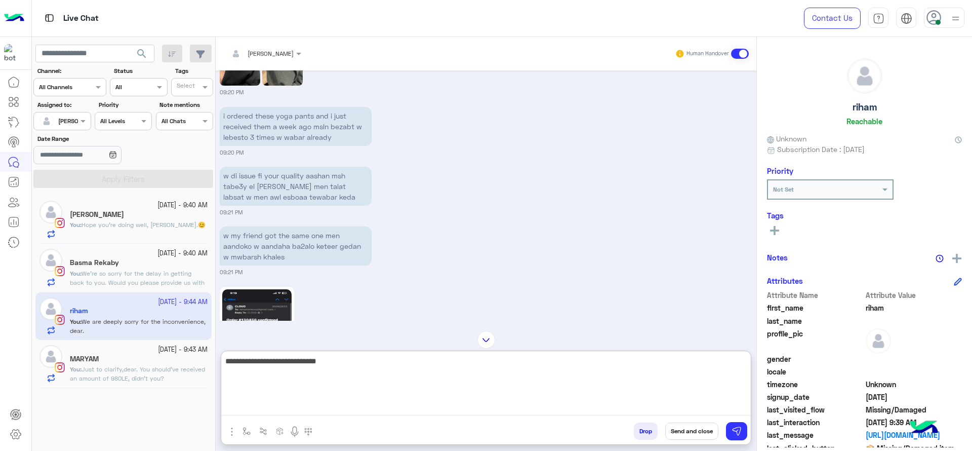
scroll to position [655, 0]
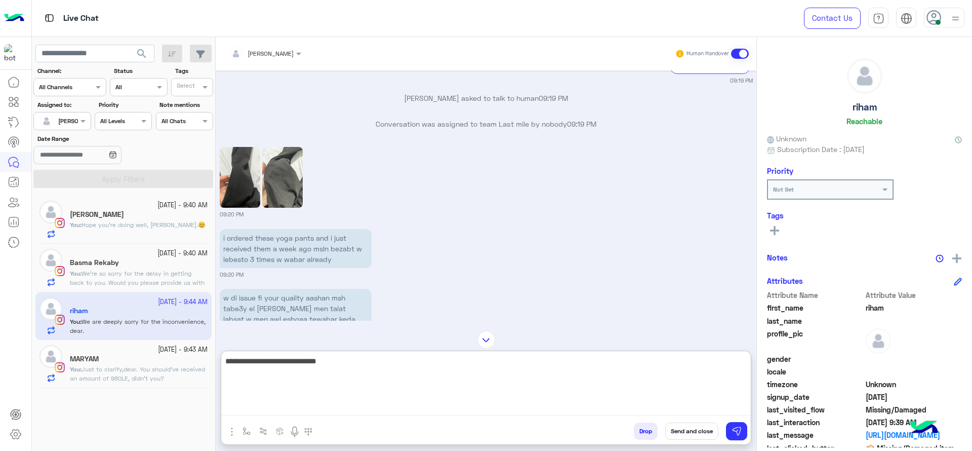
type textarea "**********"
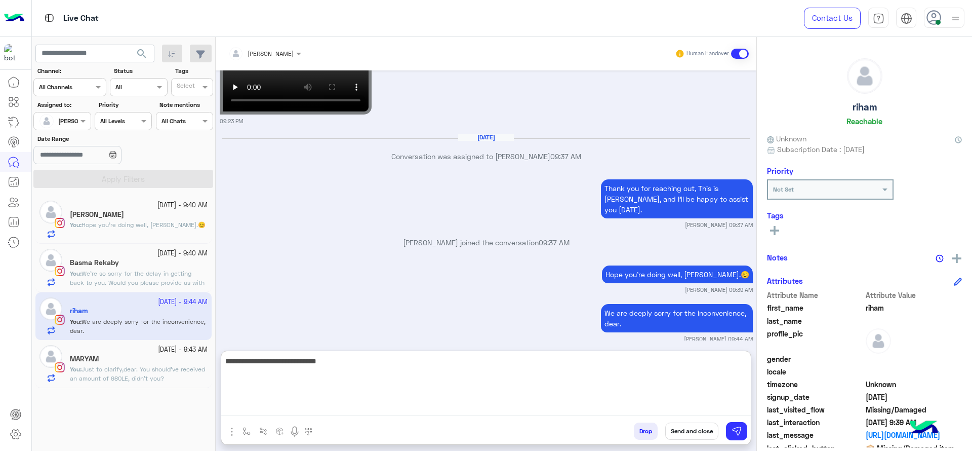
scroll to position [1174, 0]
click at [390, 395] on textarea "**********" at bounding box center [485, 384] width 529 height 61
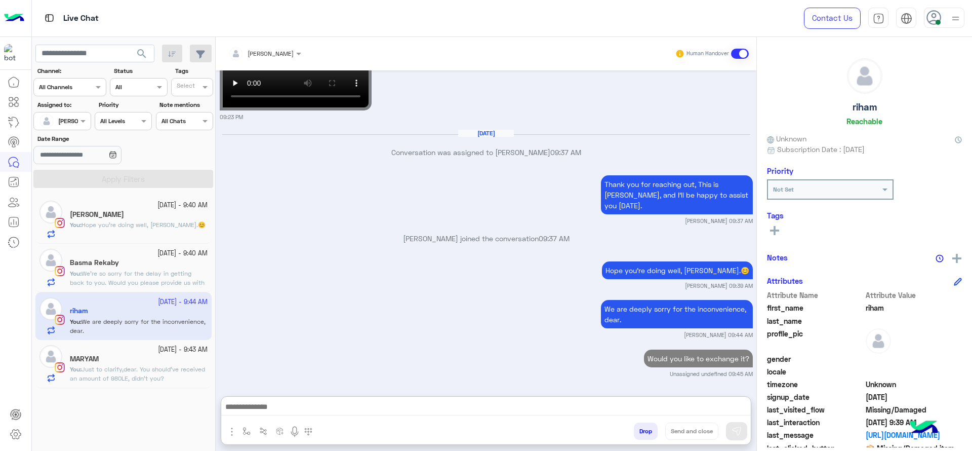
click at [173, 367] on span "Just to clarify,dear. You should've received an amount of 980LE, didn't you?" at bounding box center [137, 373] width 135 height 17
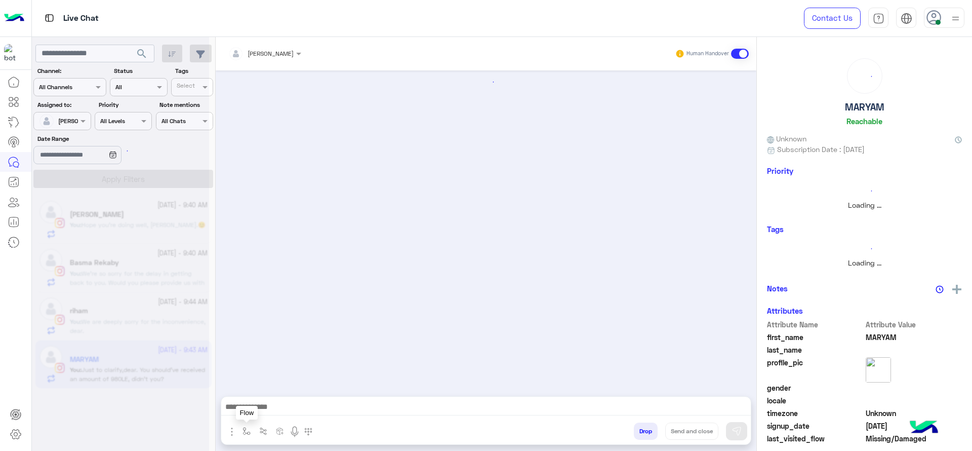
click at [251, 431] on button "button" at bounding box center [246, 430] width 17 height 17
click at [248, 412] on div "enter flow name" at bounding box center [267, 408] width 47 height 9
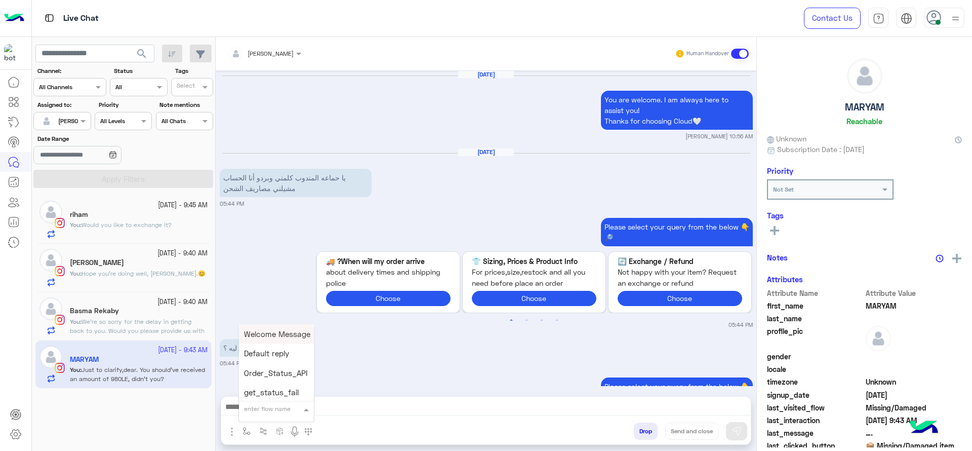
scroll to position [1057, 0]
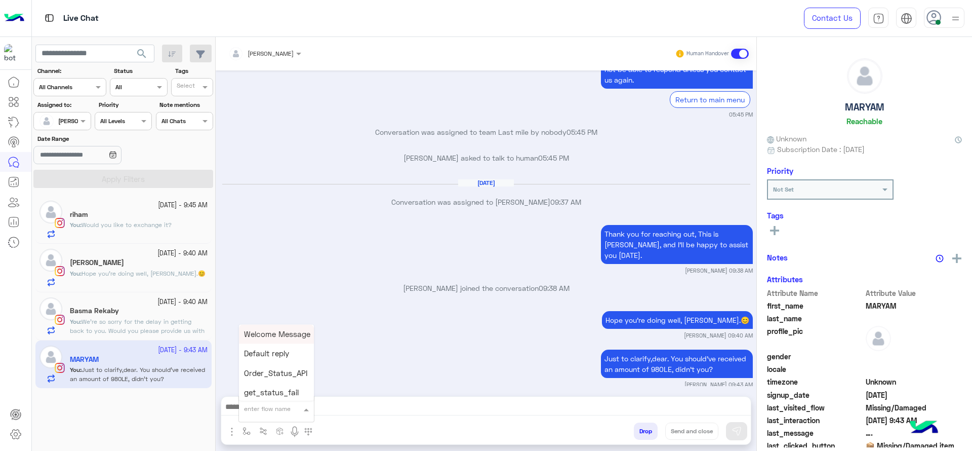
type input "*"
click at [267, 382] on div "[PERSON_NAME]" at bounding box center [276, 391] width 75 height 20
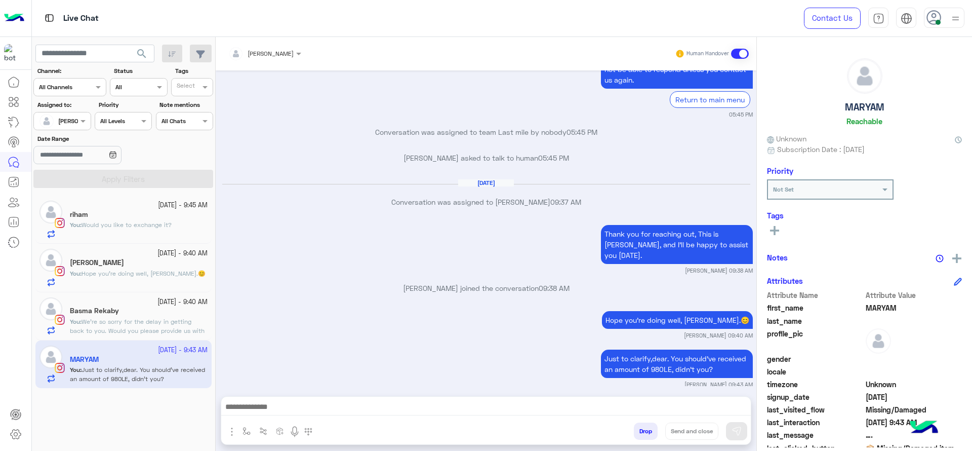
type textarea "**********"
click at [681, 427] on button "Send and close" at bounding box center [691, 430] width 53 height 17
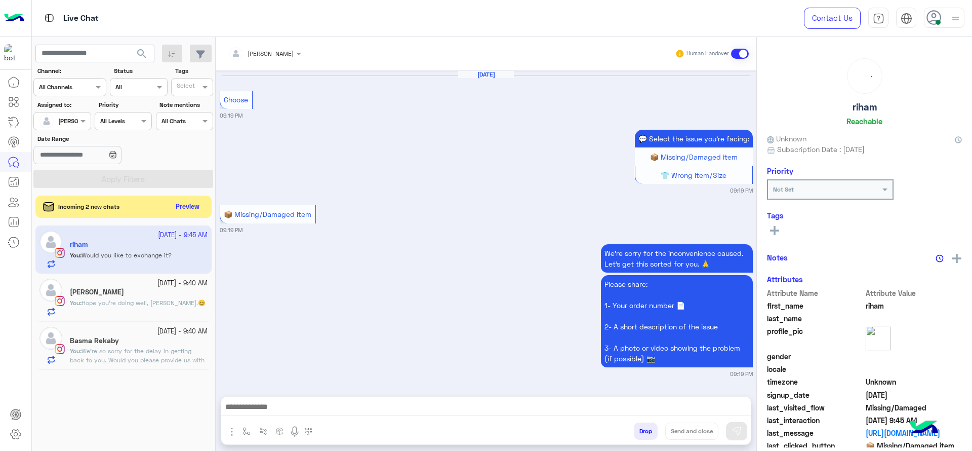
scroll to position [1017, 0]
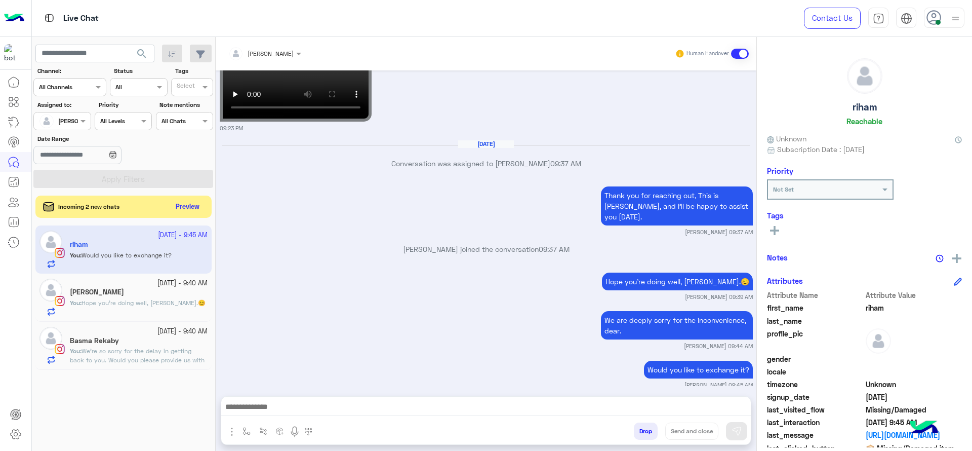
click at [146, 361] on span "We’re so sorry for the delay in getting back to you. Would you please provide u…" at bounding box center [137, 360] width 135 height 26
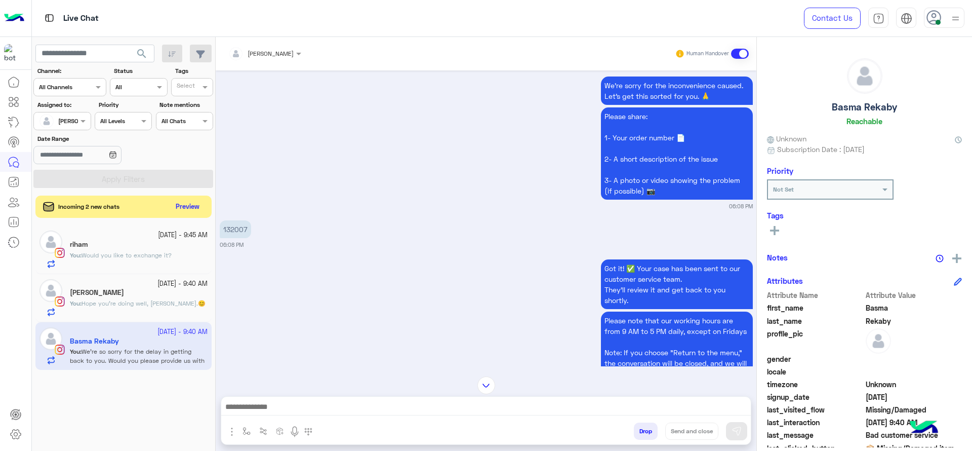
scroll to position [1013, 0]
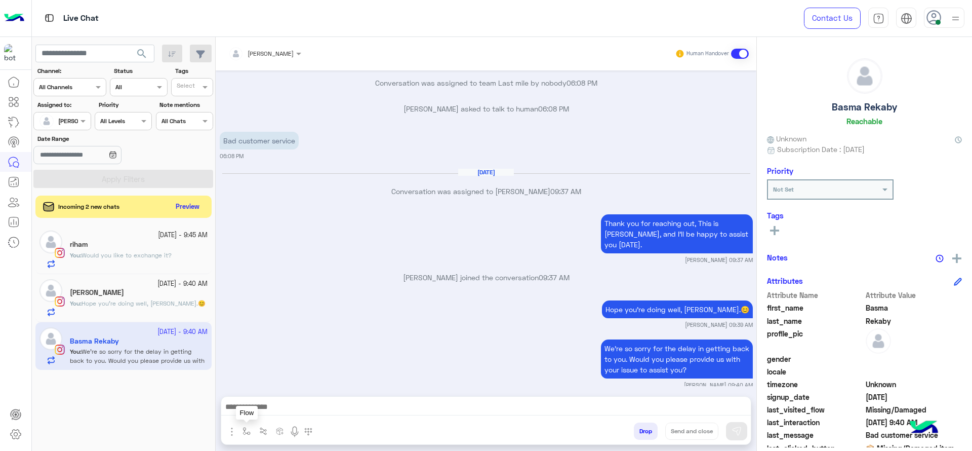
click at [248, 433] on img "button" at bounding box center [246, 431] width 8 height 8
click at [264, 410] on input "text" at bounding box center [264, 406] width 40 height 9
type input "*"
click at [264, 396] on div "[PERSON_NAME]" at bounding box center [276, 391] width 75 height 20
type textarea "**********"
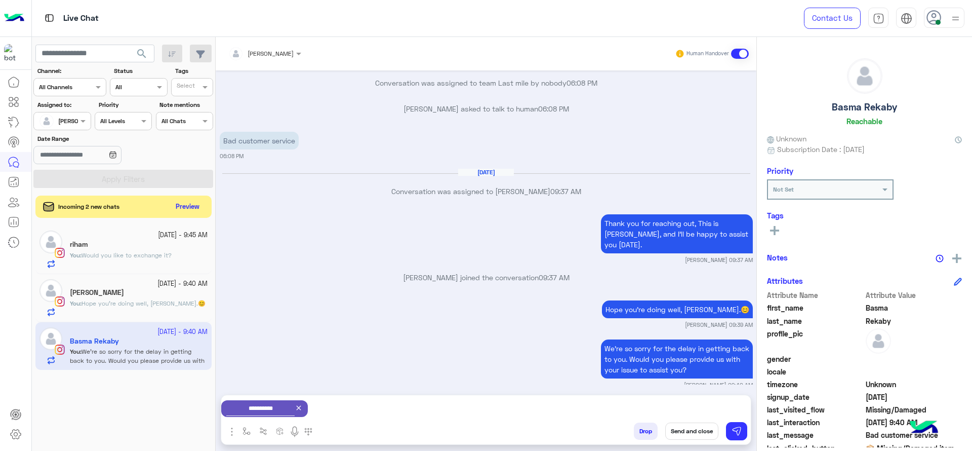
click at [678, 428] on button "Send and close" at bounding box center [691, 430] width 53 height 17
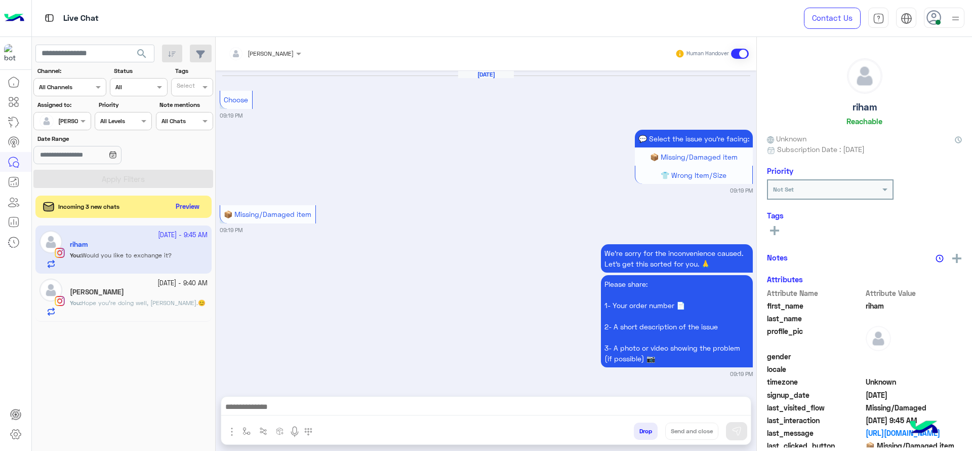
scroll to position [1017, 0]
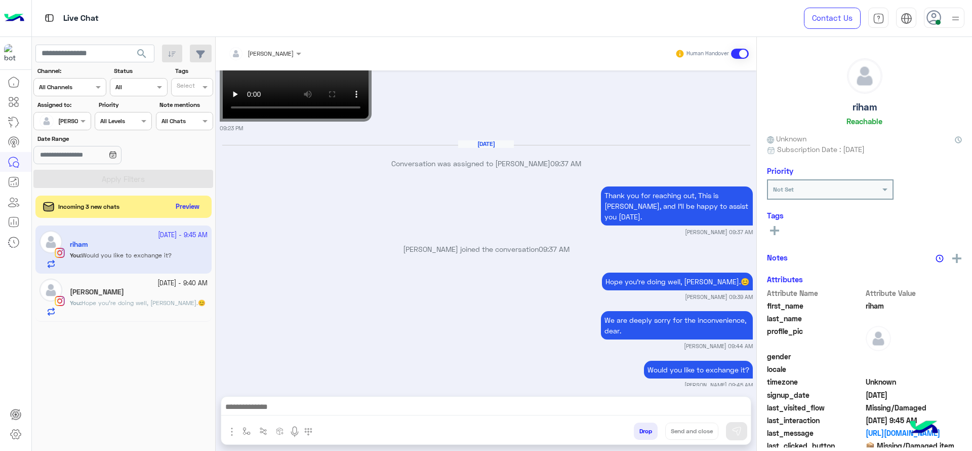
click at [164, 291] on div "Darine Ali" at bounding box center [139, 293] width 138 height 11
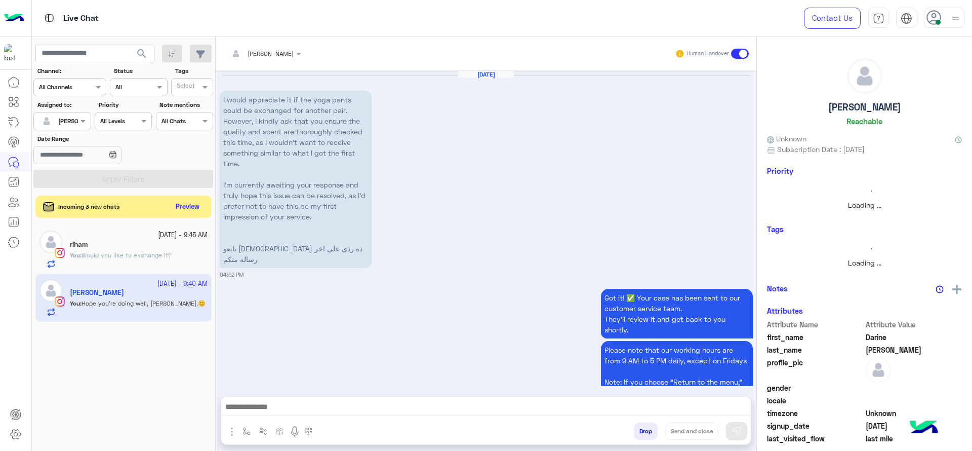
scroll to position [959, 0]
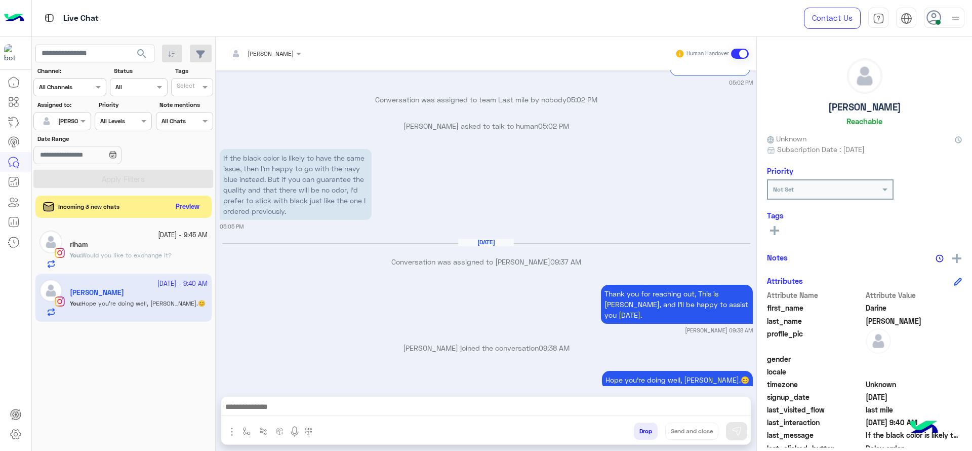
click at [151, 266] on div "You : Would you like to exchange it?" at bounding box center [139, 260] width 138 height 18
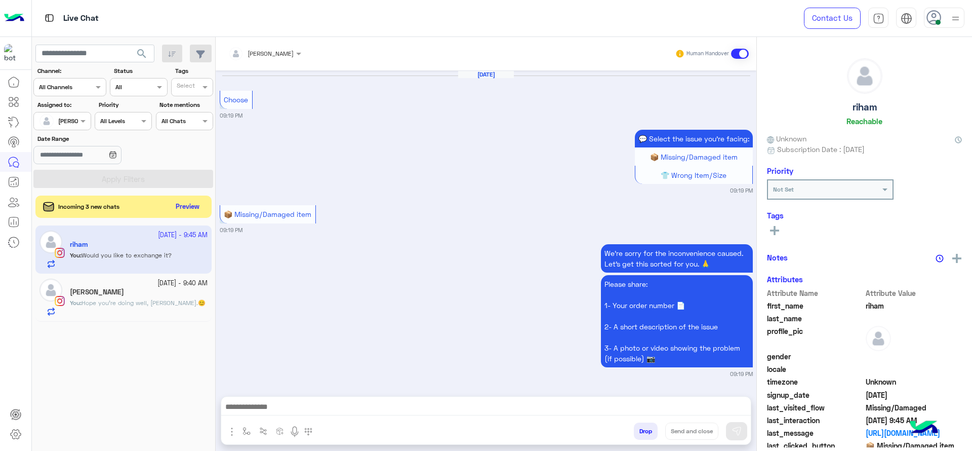
scroll to position [1017, 0]
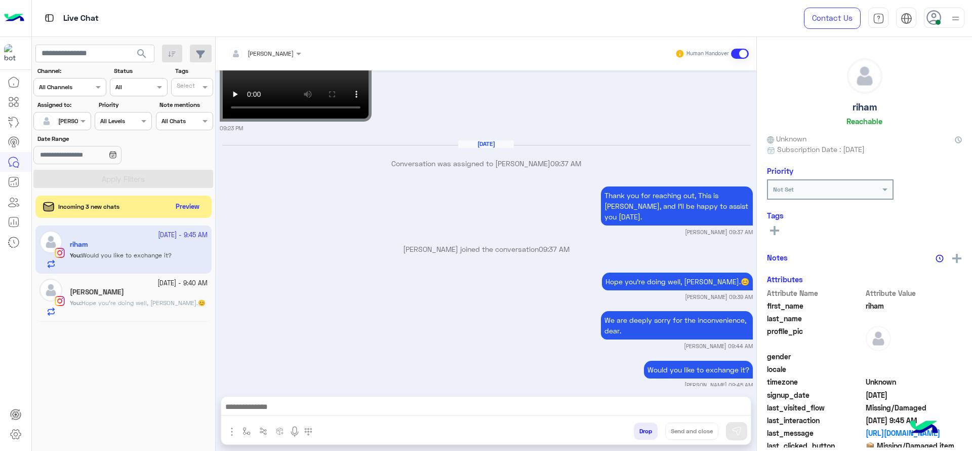
click at [173, 312] on div "You : Hope you're doing well, Darine.😊" at bounding box center [139, 307] width 138 height 18
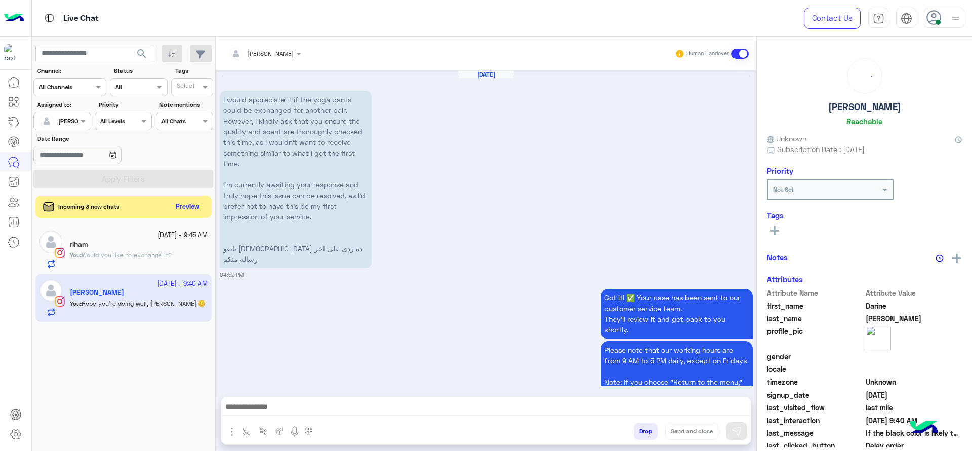
scroll to position [959, 0]
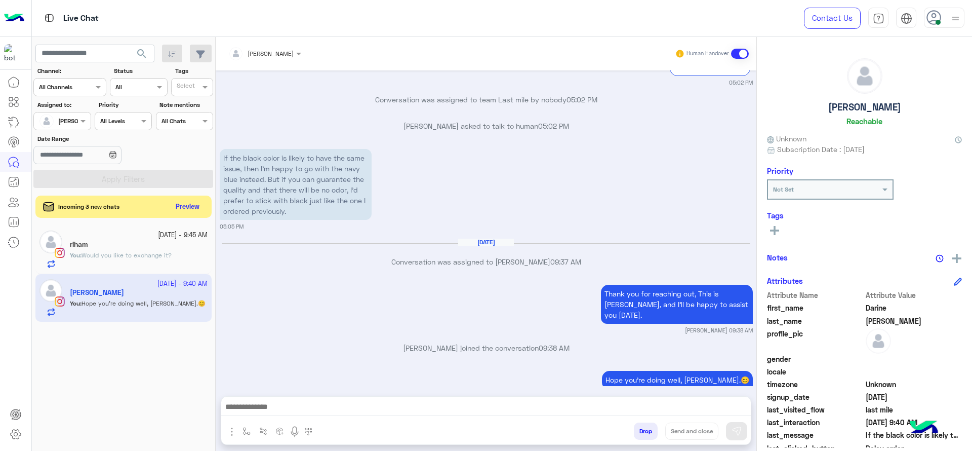
click at [135, 253] on span "Would you like to exchange it?" at bounding box center [126, 255] width 90 height 8
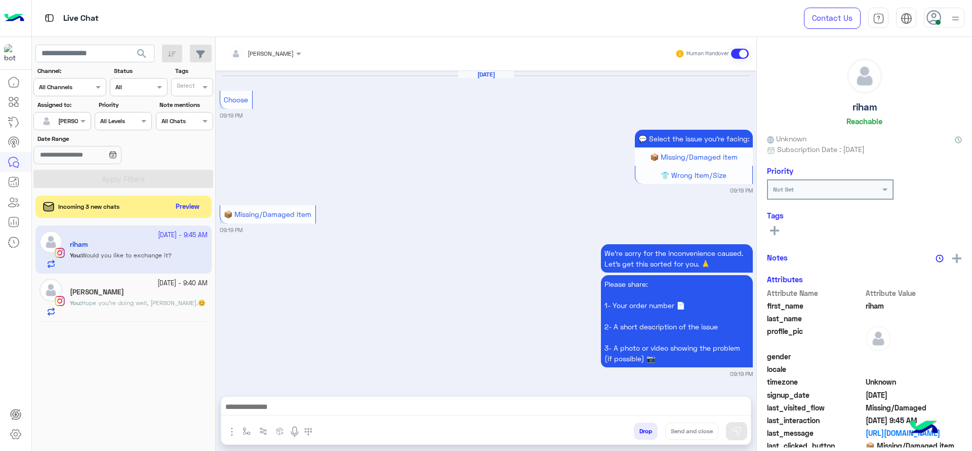
scroll to position [1017, 0]
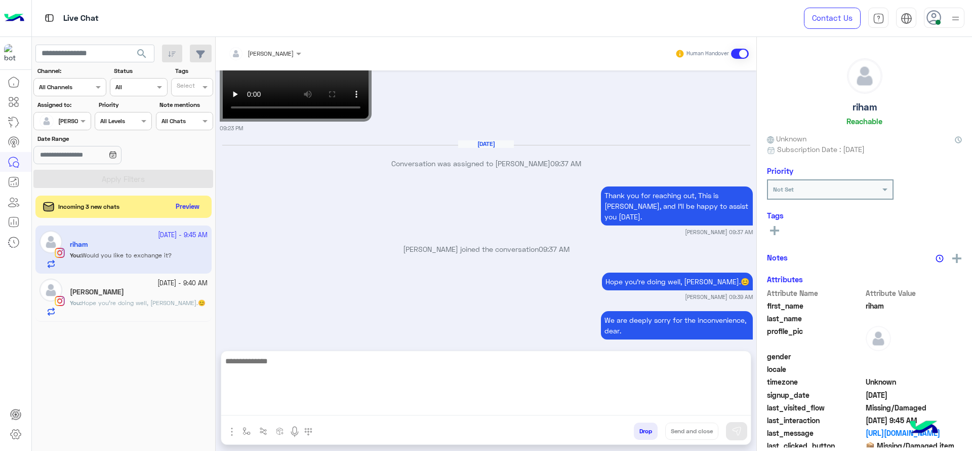
click at [353, 411] on textarea at bounding box center [485, 384] width 529 height 61
paste textarea "**********"
type textarea "**********"
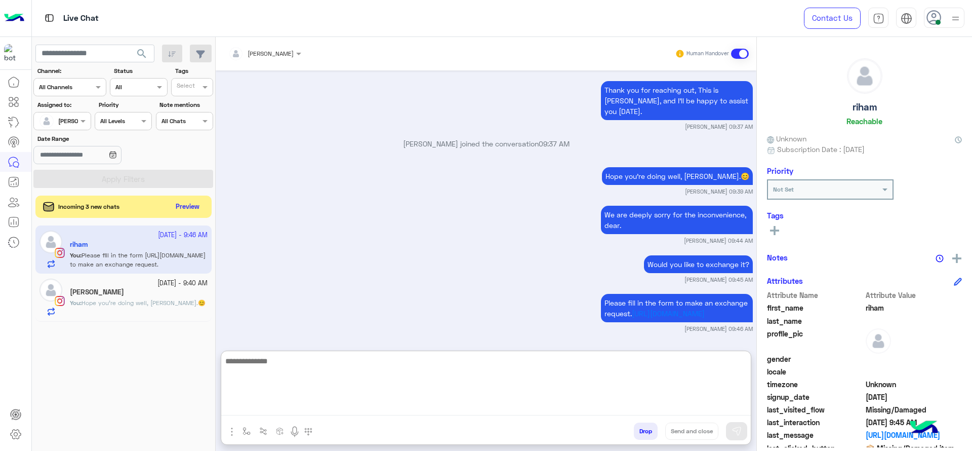
scroll to position [1123, 0]
click at [385, 373] on textarea at bounding box center [485, 384] width 529 height 61
paste textarea "**********"
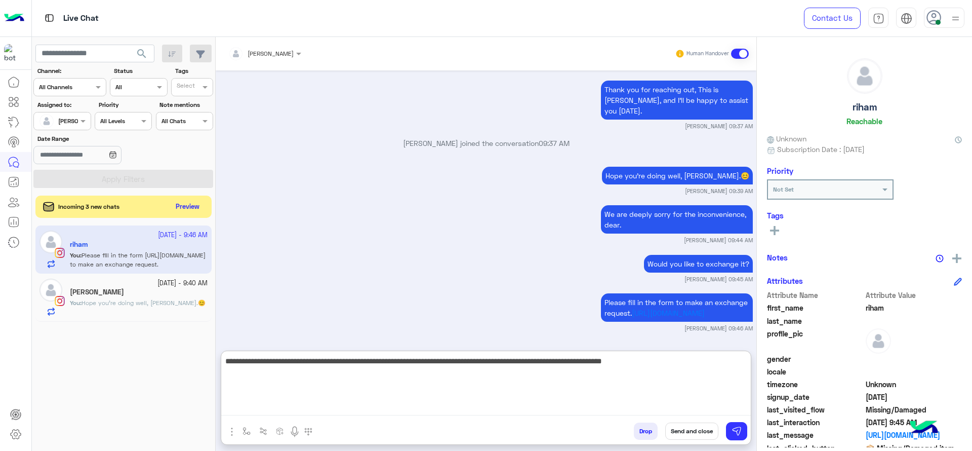
click at [226, 360] on textarea "**********" at bounding box center [485, 384] width 529 height 61
click at [230, 361] on textarea "**********" at bounding box center [485, 384] width 529 height 61
click at [700, 360] on textarea "**********" at bounding box center [485, 384] width 529 height 61
click at [722, 357] on textarea "**********" at bounding box center [485, 384] width 529 height 61
click at [743, 361] on textarea "**********" at bounding box center [485, 384] width 529 height 61
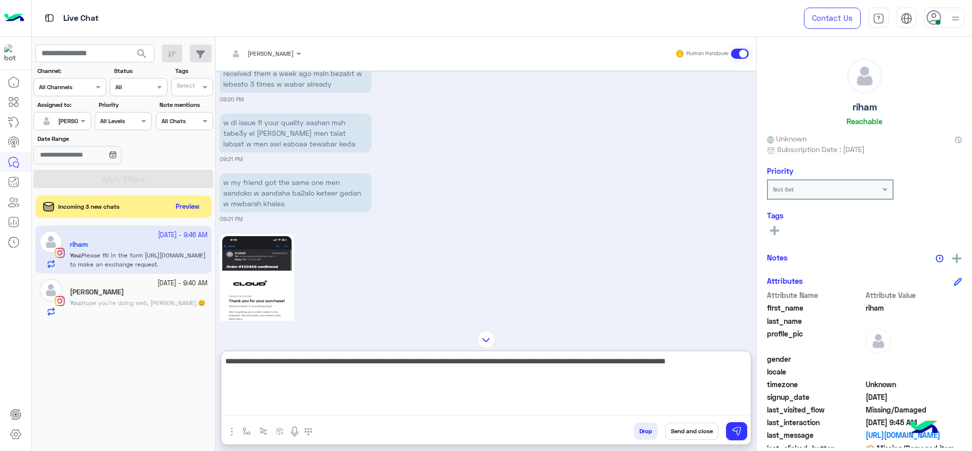
scroll to position [554, 0]
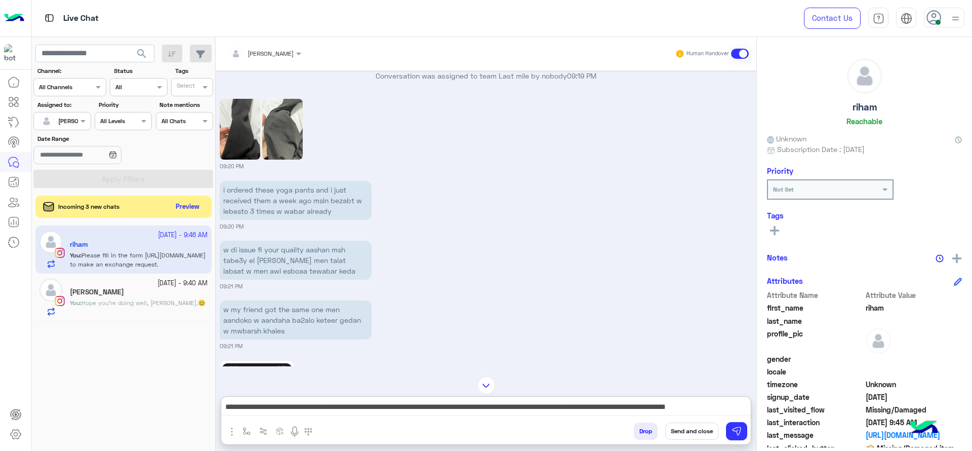
click at [267, 144] on img at bounding box center [282, 129] width 40 height 61
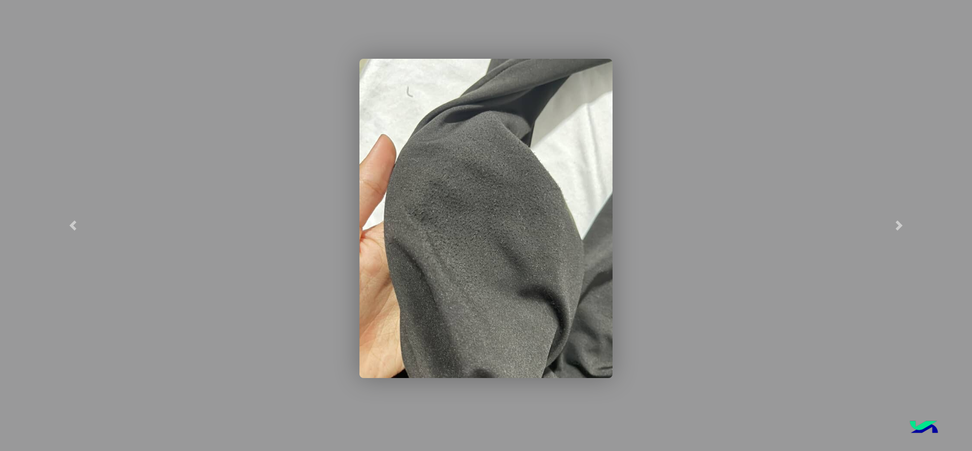
click at [276, 189] on modal-container at bounding box center [486, 225] width 972 height 451
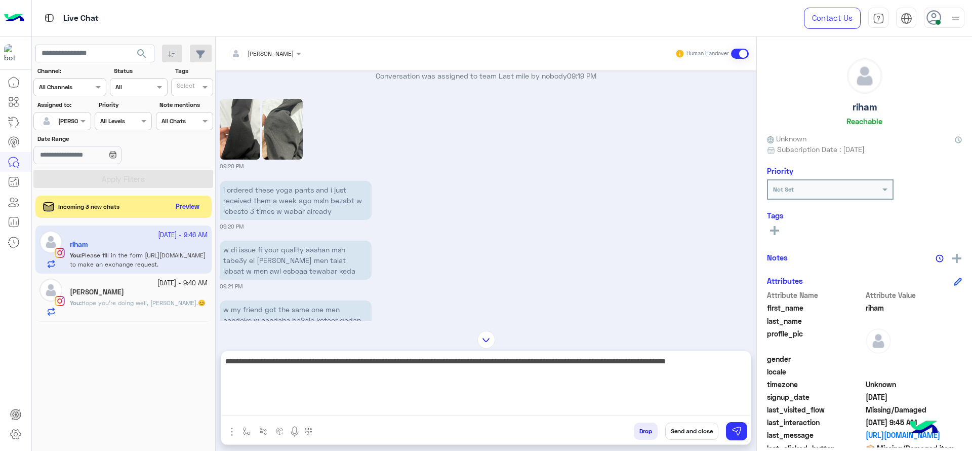
click at [625, 411] on textarea "**********" at bounding box center [485, 384] width 529 height 61
click at [748, 363] on textarea "**********" at bounding box center [485, 384] width 529 height 61
type textarea "**********"
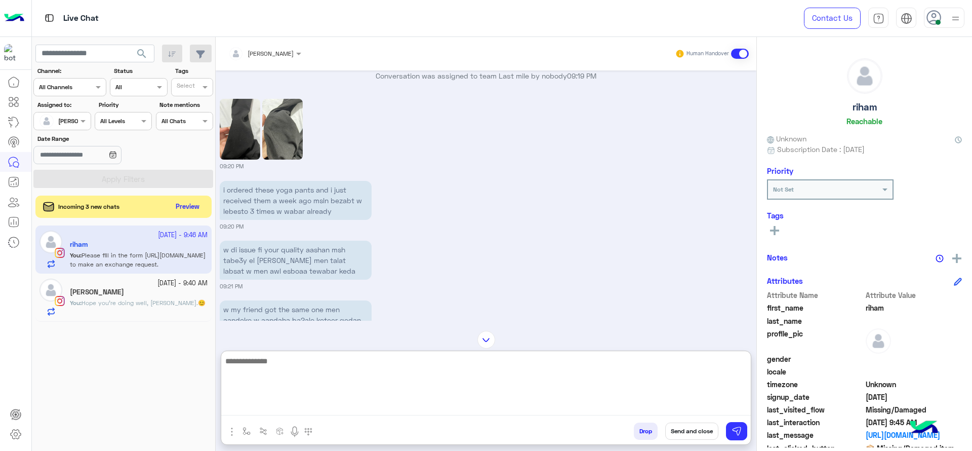
scroll to position [1204, 0]
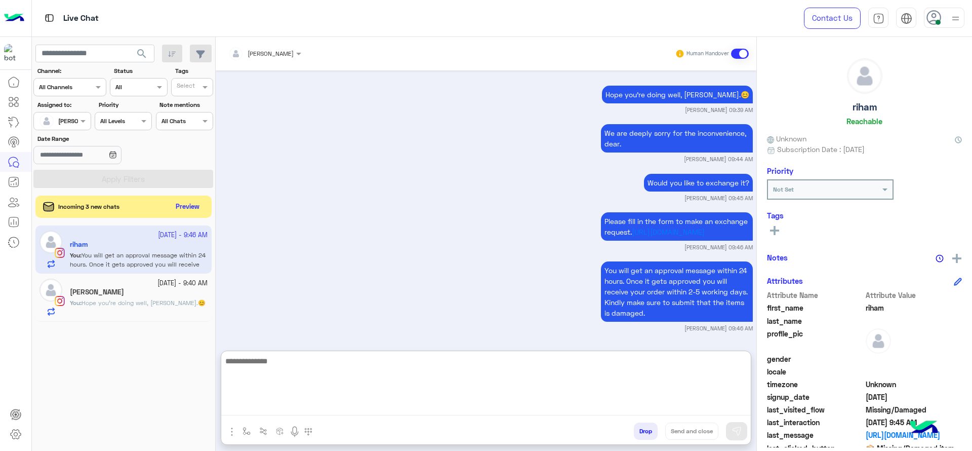
paste textarea "**********"
type textarea "**********"
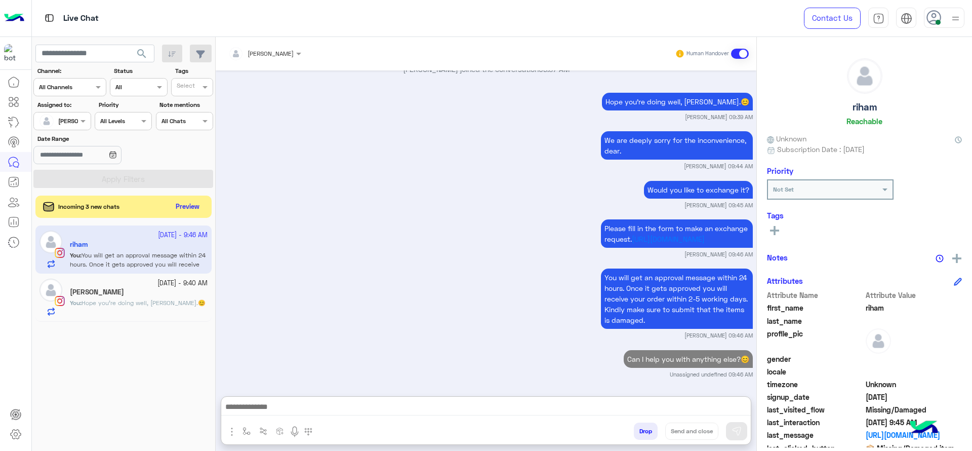
click at [175, 203] on button "Preview" at bounding box center [188, 206] width 32 height 15
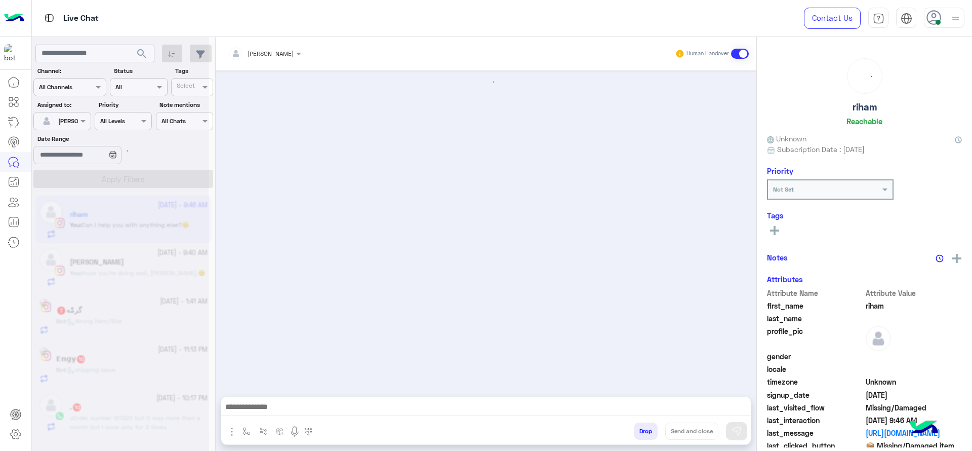
scroll to position [1044, 0]
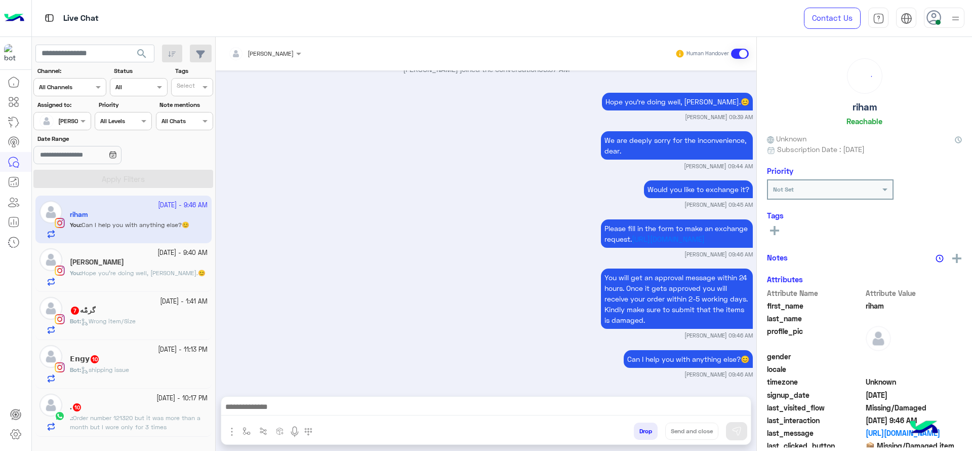
click at [155, 327] on div "Bot : Wrong item/Size" at bounding box center [139, 325] width 138 height 18
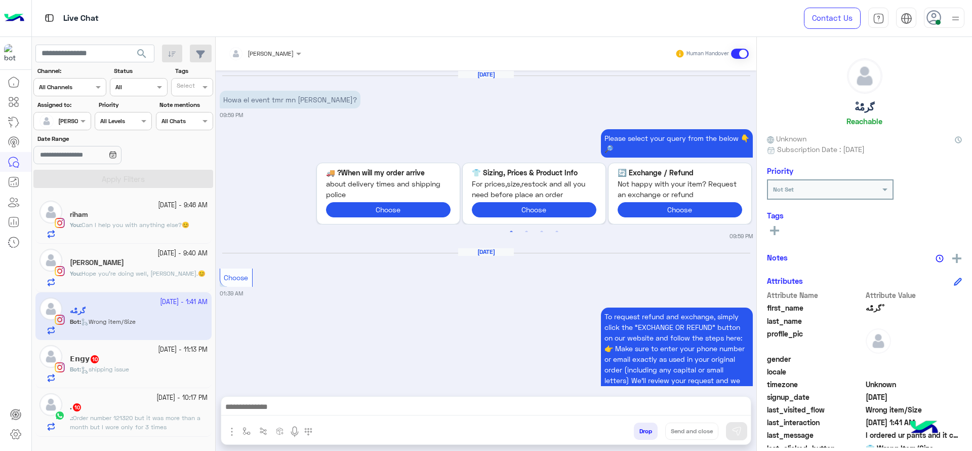
scroll to position [1086, 0]
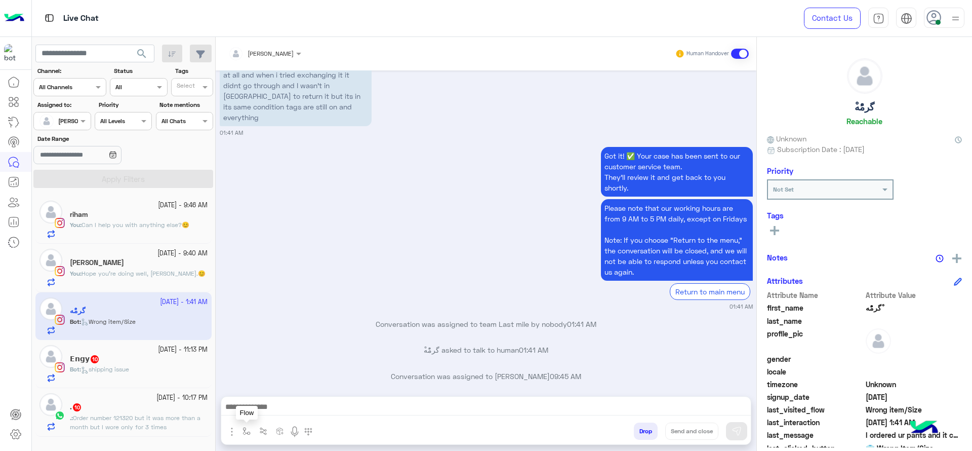
click at [244, 438] on button "button" at bounding box center [246, 430] width 17 height 17
click at [259, 402] on input "text" at bounding box center [264, 406] width 40 height 9
type input "*"
click at [259, 370] on span "J Greeting" at bounding box center [262, 370] width 36 height 9
type textarea "**********"
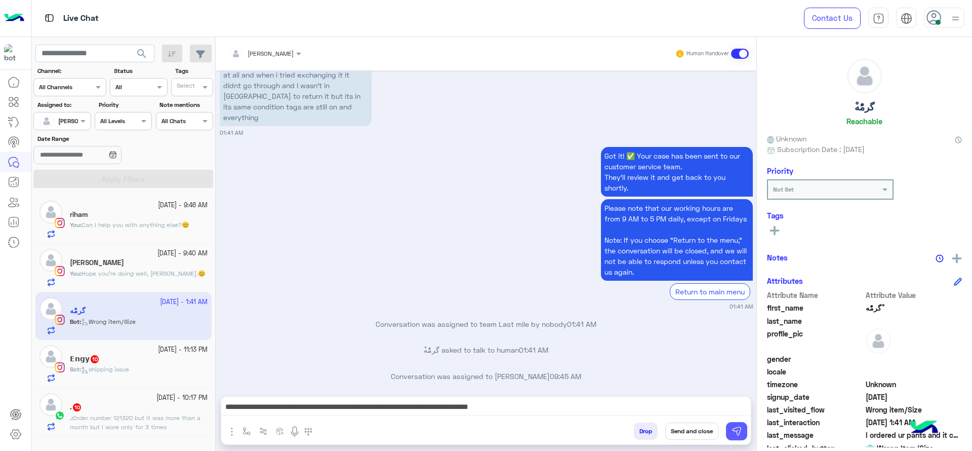
click at [742, 434] on button at bounding box center [736, 431] width 21 height 18
click at [143, 370] on div "Bot : shipping issue" at bounding box center [139, 373] width 138 height 18
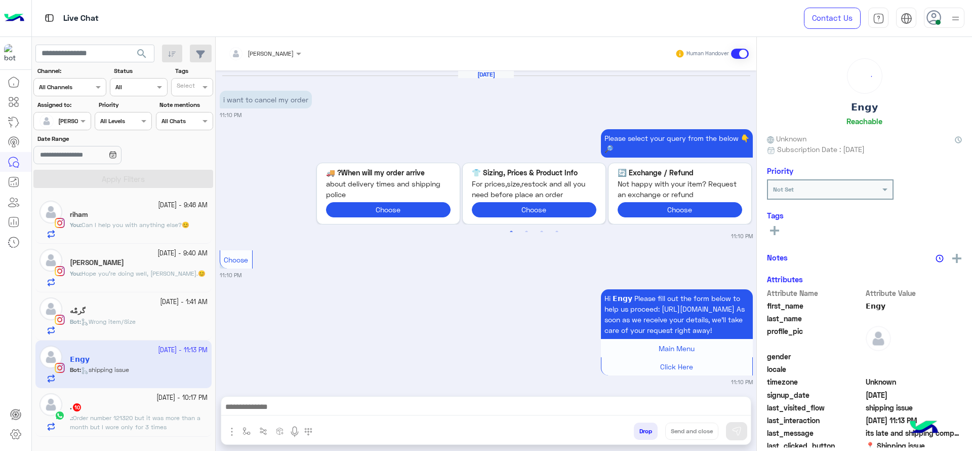
scroll to position [1101, 0]
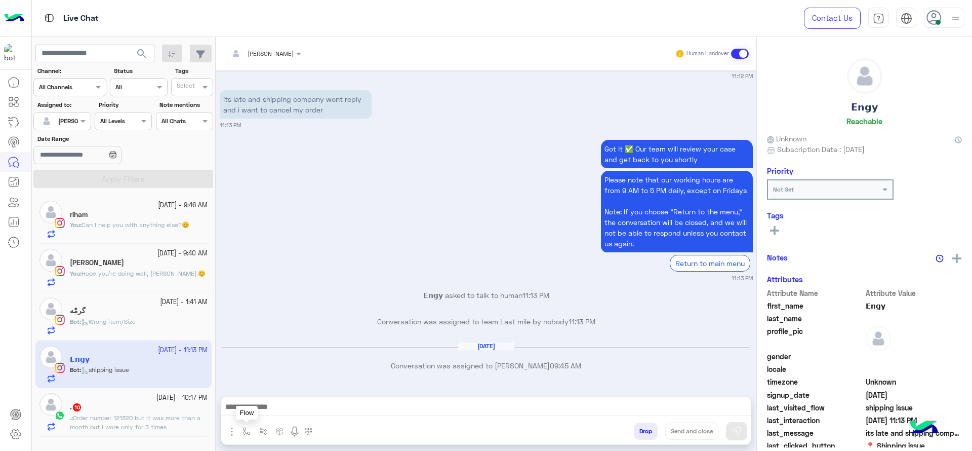
click at [247, 431] on img "button" at bounding box center [246, 431] width 8 height 8
click at [256, 406] on input "text" at bounding box center [264, 406] width 40 height 9
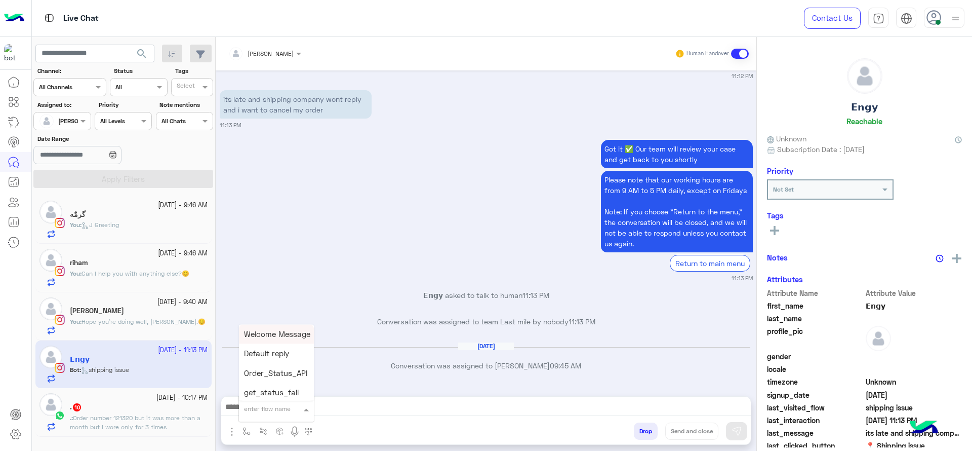
type input "*"
click at [252, 372] on span "J Greeting" at bounding box center [262, 370] width 36 height 9
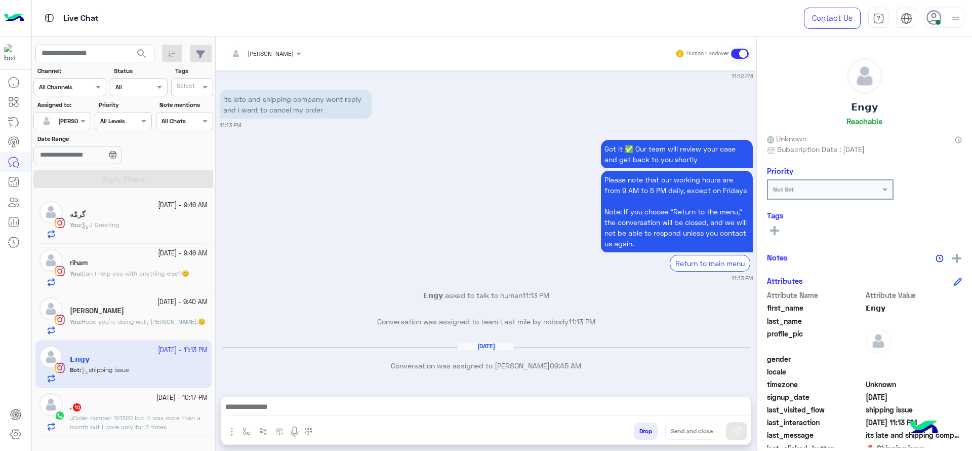
type textarea "**********"
click at [741, 432] on img at bounding box center [736, 431] width 10 height 10
click at [165, 417] on span "Order number 121320 but it was more than a month but I wore only for 3 times" at bounding box center [135, 422] width 131 height 17
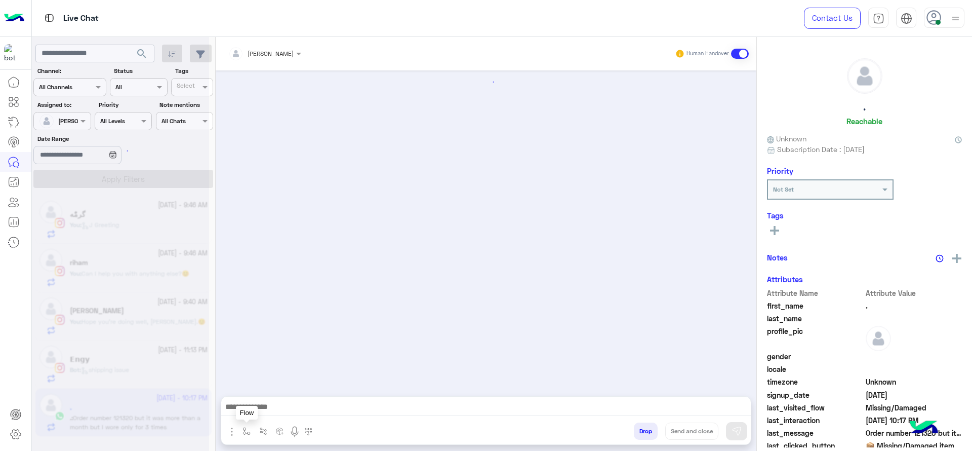
scroll to position [1482, 0]
click at [236, 428] on img "button" at bounding box center [232, 431] width 12 height 12
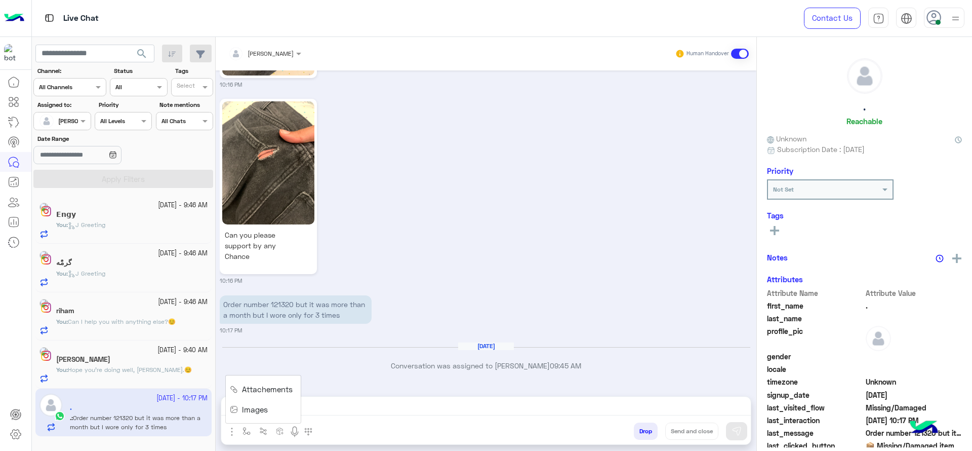
click at [243, 425] on button "button" at bounding box center [246, 430] width 17 height 17
click at [265, 408] on input "text" at bounding box center [264, 406] width 40 height 9
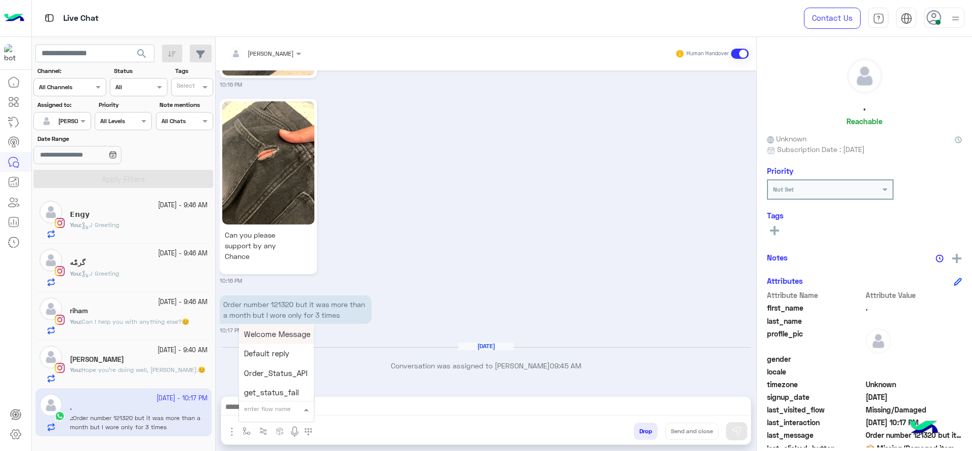
type input "*"
click at [259, 369] on span "J Greeting" at bounding box center [262, 370] width 36 height 9
type textarea "**********"
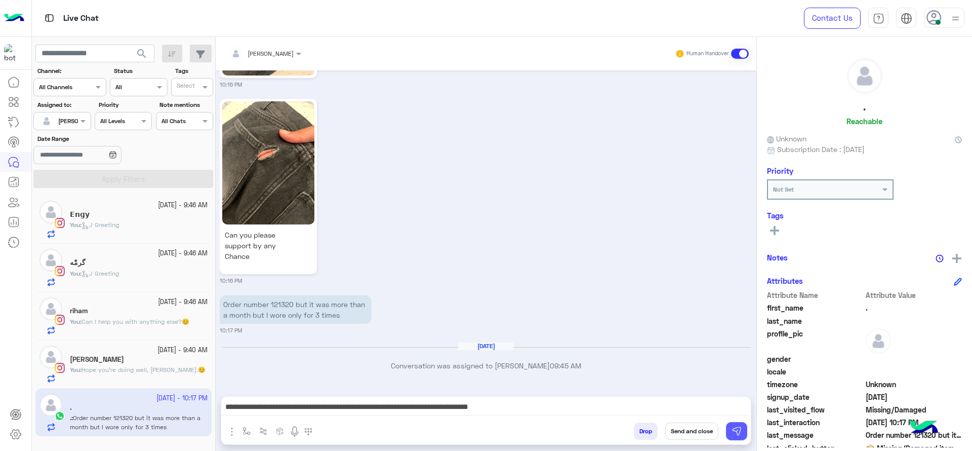
click at [739, 428] on img at bounding box center [736, 431] width 10 height 10
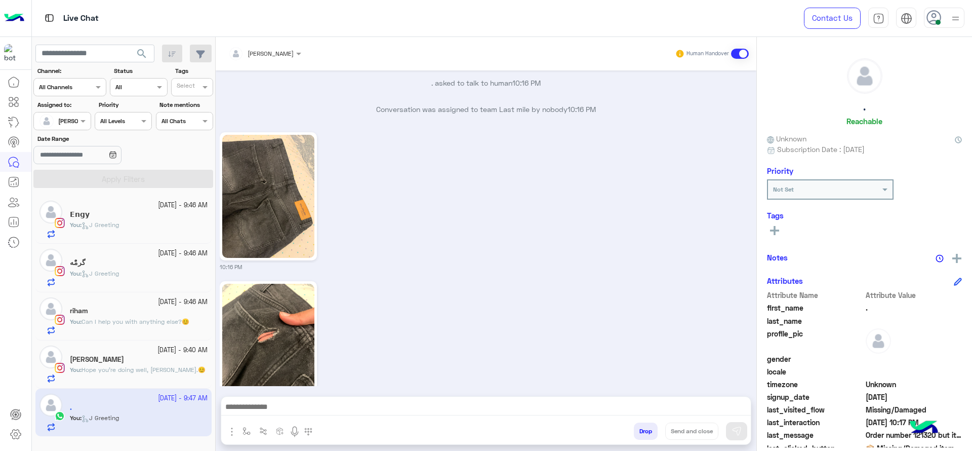
scroll to position [1558, 0]
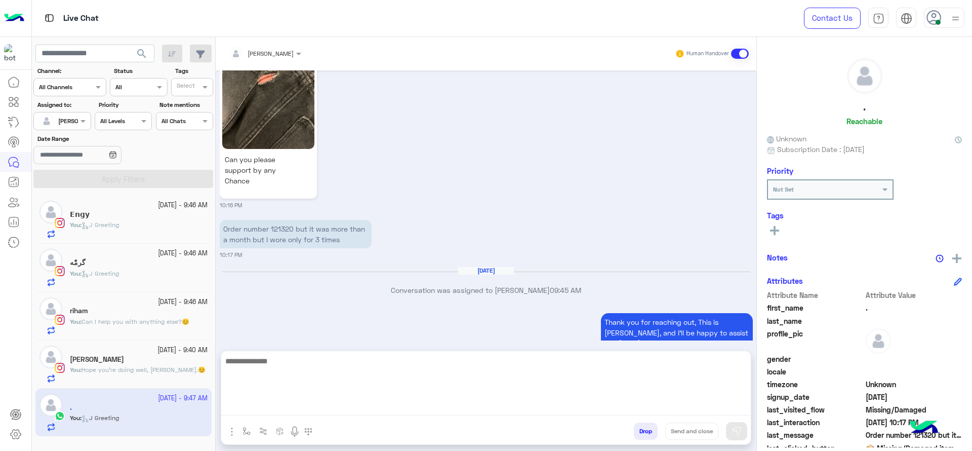
click at [261, 410] on textarea at bounding box center [485, 384] width 529 height 61
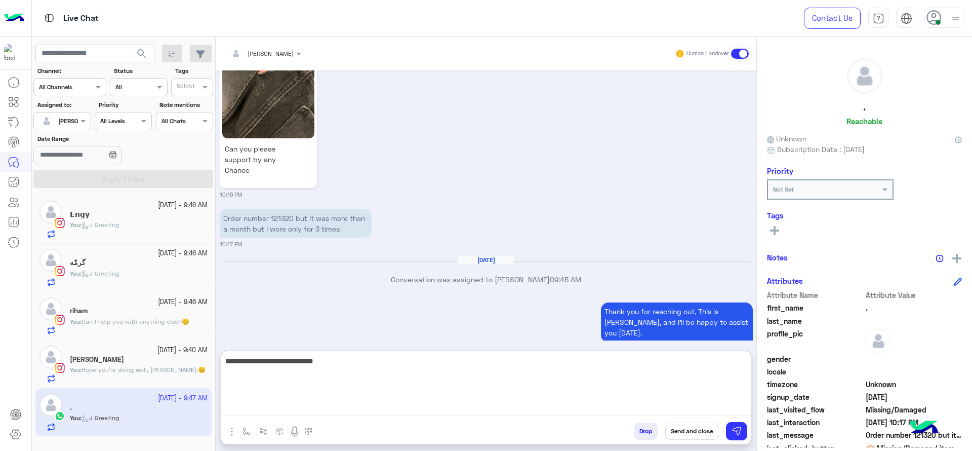
type textarea "**********"
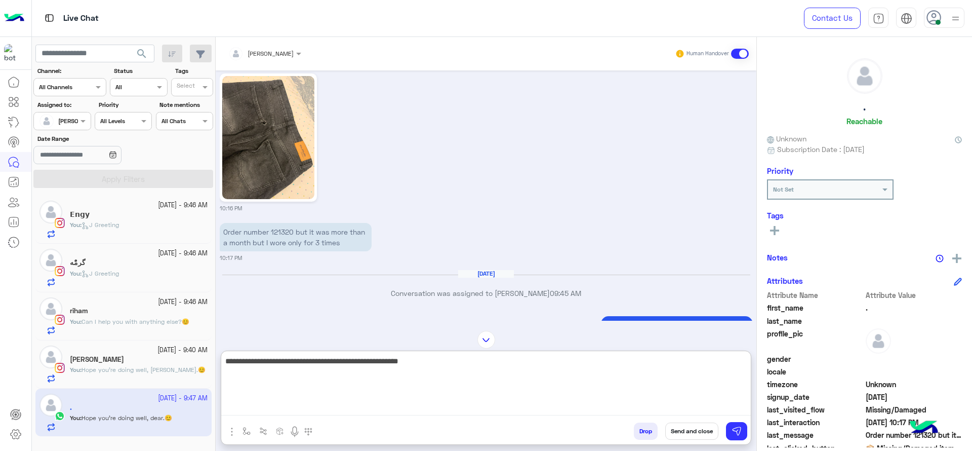
scroll to position [1502, 0]
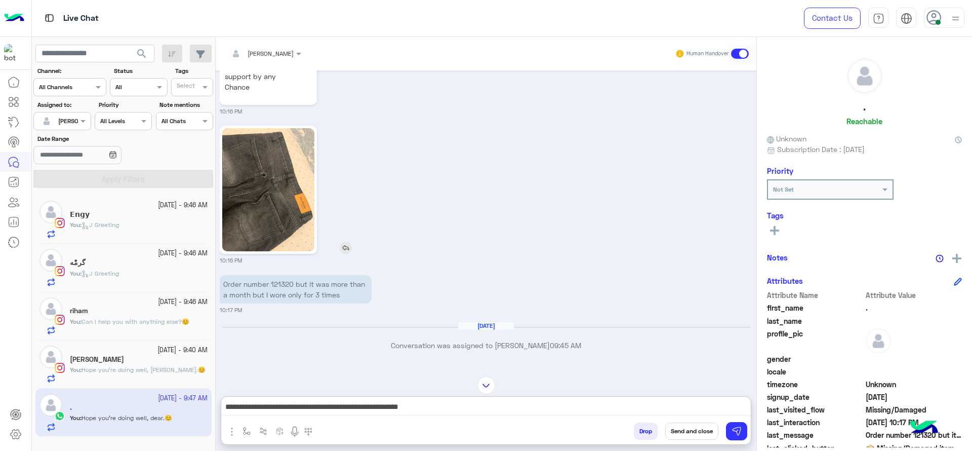
click at [309, 237] on img at bounding box center [268, 189] width 92 height 123
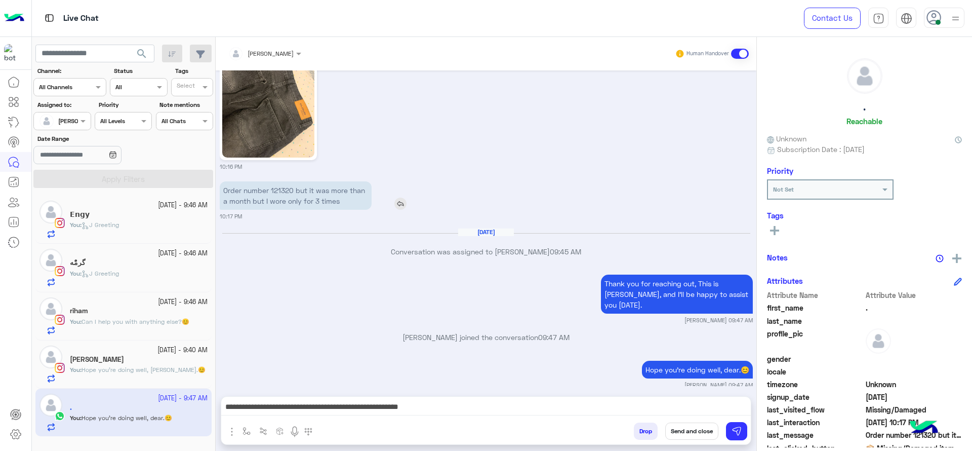
click at [290, 191] on p "Order number 121320 but it was more than a month but I wore only for 3 times" at bounding box center [296, 195] width 152 height 28
copy p "121320"
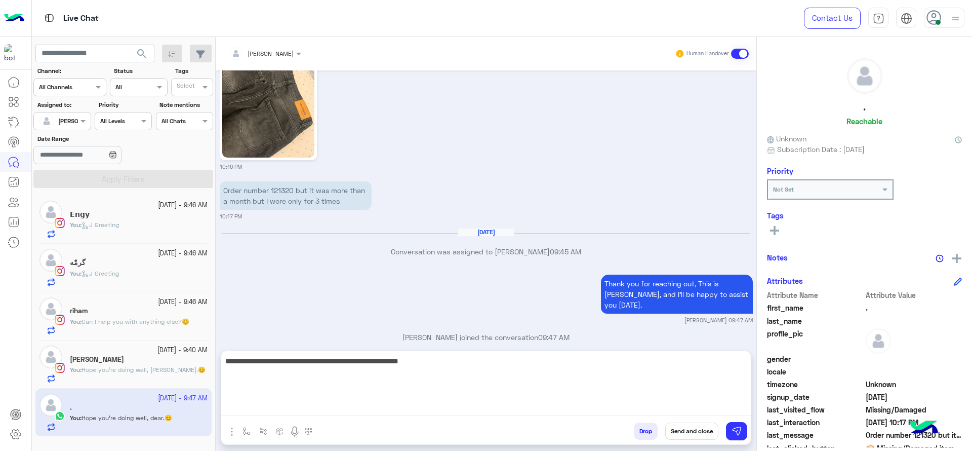
click at [433, 402] on textarea "**********" at bounding box center [485, 384] width 529 height 61
click at [344, 376] on textarea "**********" at bounding box center [485, 384] width 529 height 61
click at [481, 376] on textarea "**********" at bounding box center [485, 384] width 529 height 61
paste textarea "**********"
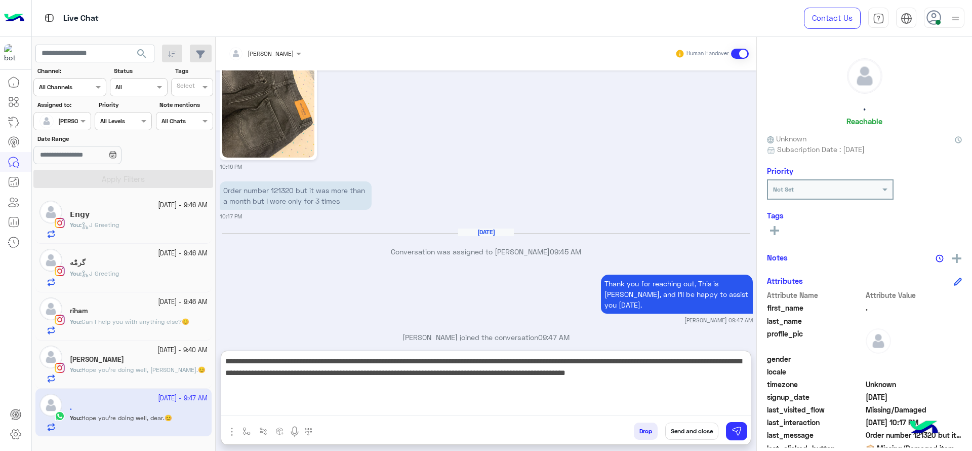
drag, startPoint x: 415, startPoint y: 360, endPoint x: 483, endPoint y: 359, distance: 68.3
click at [499, 362] on textarea "**********" at bounding box center [485, 384] width 529 height 61
click at [431, 356] on textarea "**********" at bounding box center [485, 384] width 529 height 61
drag, startPoint x: 421, startPoint y: 358, endPoint x: 585, endPoint y: 354, distance: 163.5
click at [585, 354] on textarea "**********" at bounding box center [485, 384] width 529 height 61
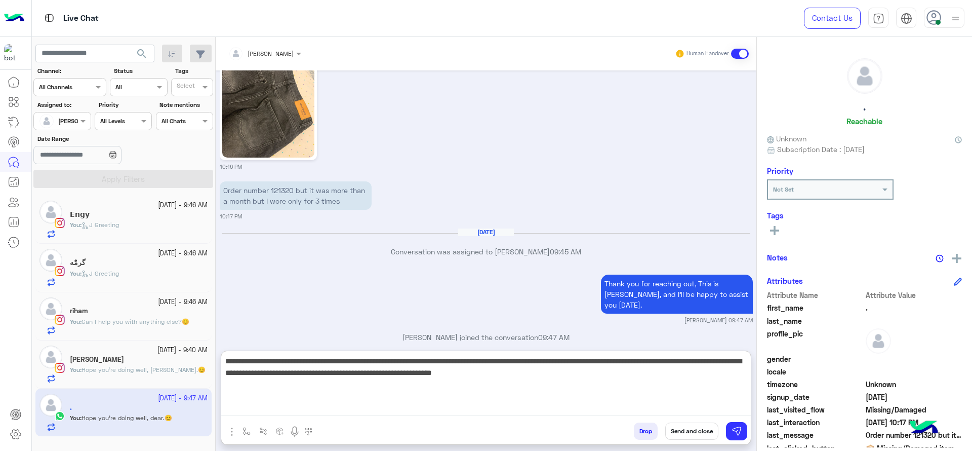
type textarea "**********"
click at [618, 376] on textarea "**********" at bounding box center [485, 384] width 529 height 61
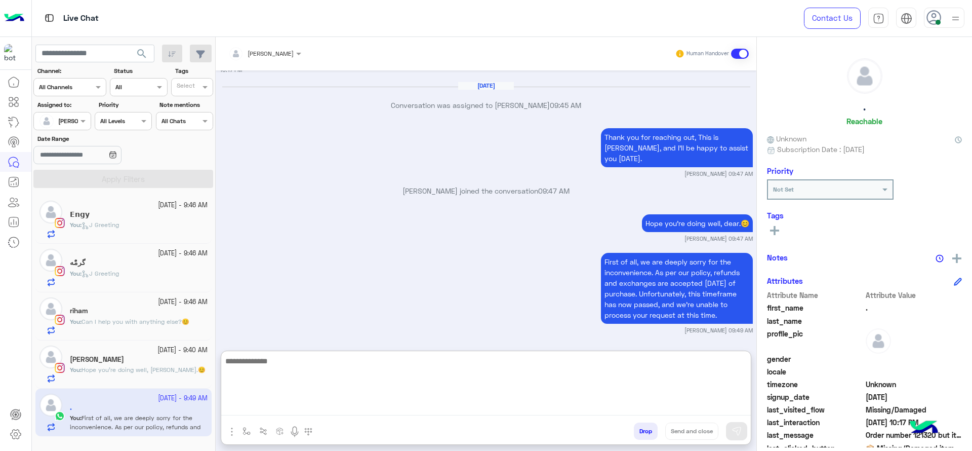
scroll to position [1744, 0]
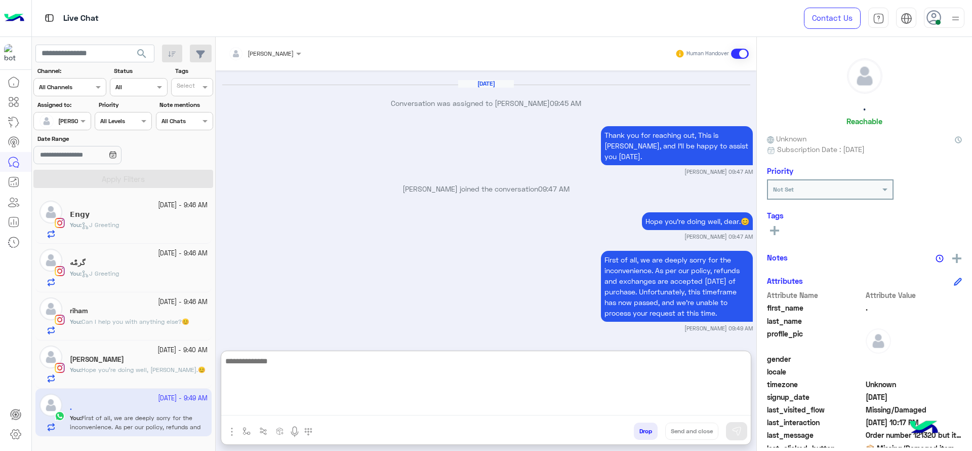
click at [353, 369] on textarea at bounding box center [485, 384] width 529 height 61
paste textarea "**********"
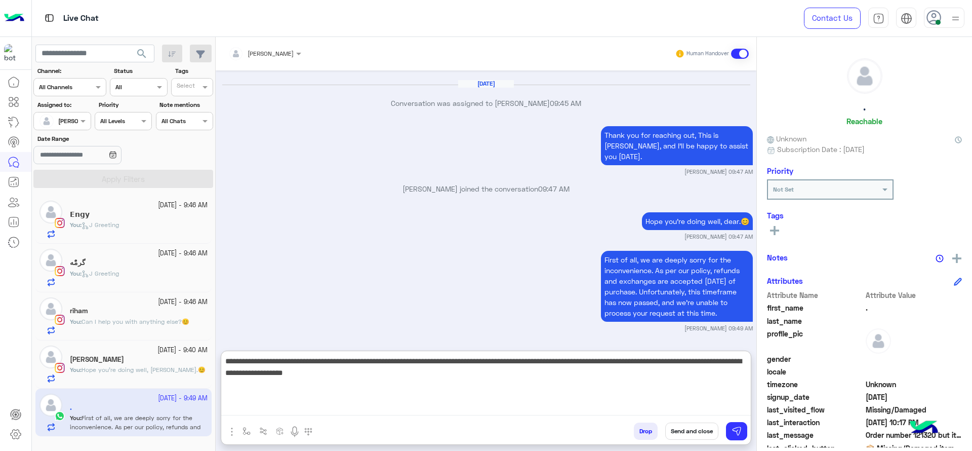
click at [563, 380] on textarea "**********" at bounding box center [485, 384] width 529 height 61
click at [564, 374] on textarea "**********" at bounding box center [485, 384] width 529 height 61
click at [477, 376] on textarea "**********" at bounding box center [485, 384] width 529 height 61
click at [429, 372] on textarea "**********" at bounding box center [485, 384] width 529 height 61
type textarea "**********"
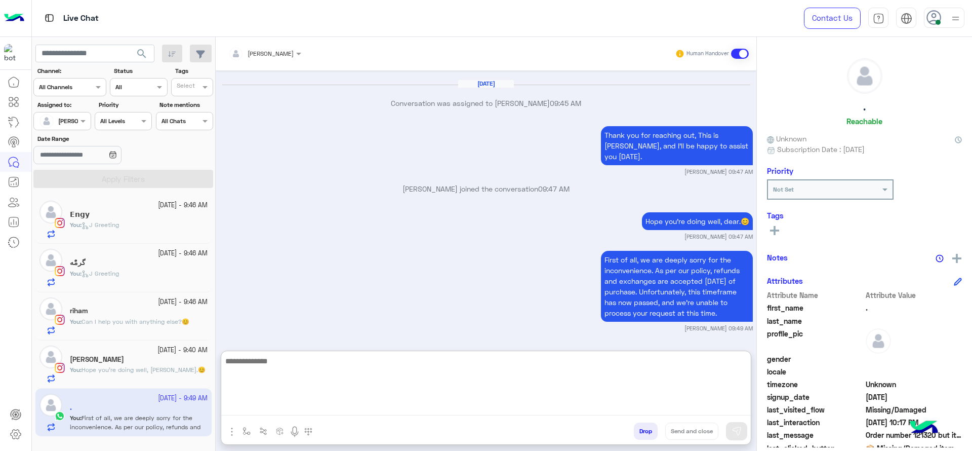
scroll to position [1836, 0]
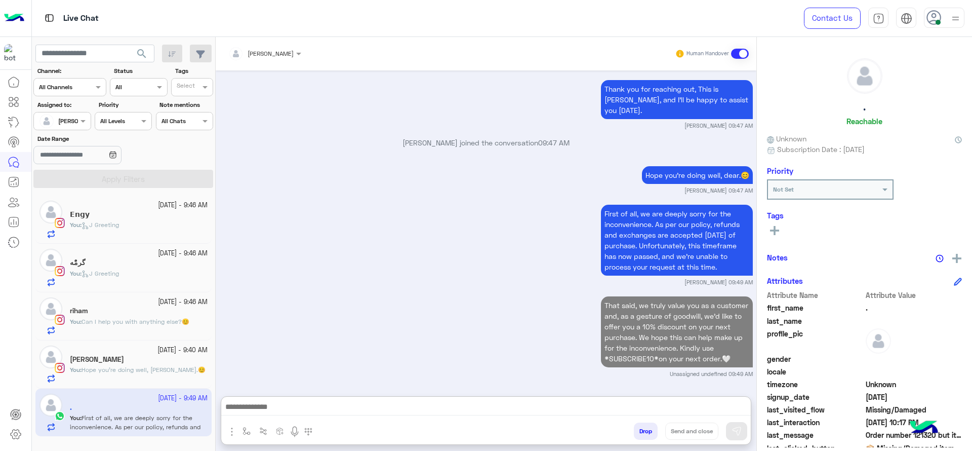
click at [137, 315] on div "riham" at bounding box center [139, 311] width 138 height 11
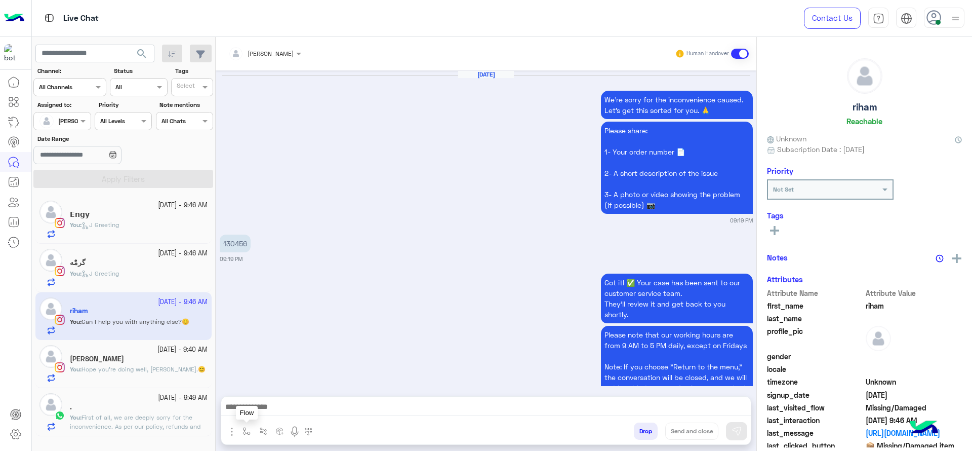
click at [244, 425] on button "button" at bounding box center [246, 430] width 17 height 17
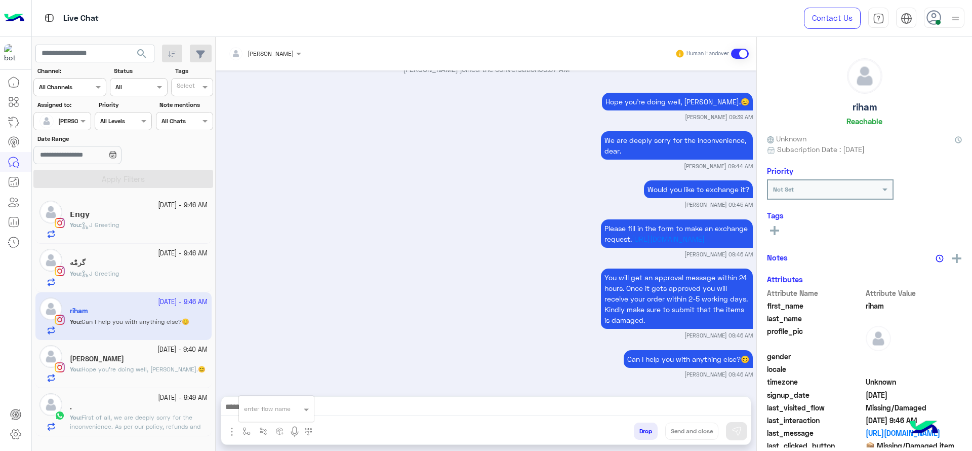
click at [257, 405] on input "text" at bounding box center [264, 406] width 40 height 9
type input "*"
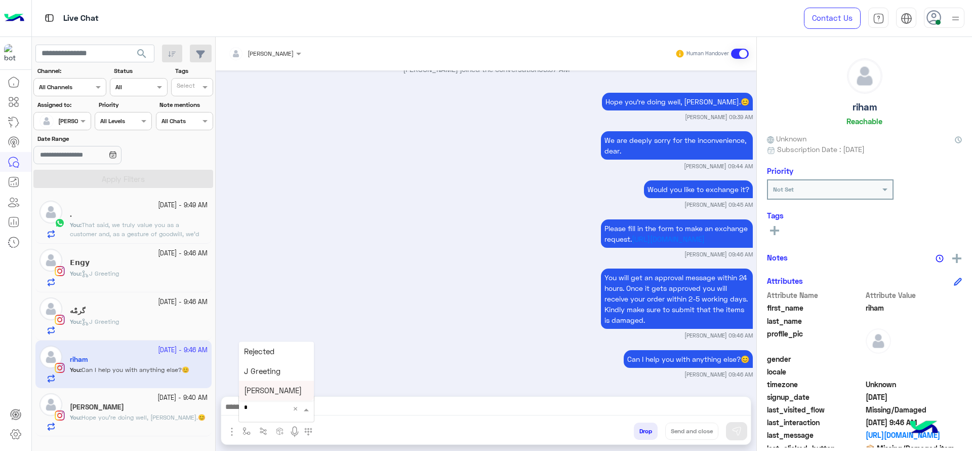
click at [294, 387] on div "[PERSON_NAME]" at bounding box center [276, 391] width 75 height 20
type textarea "**********"
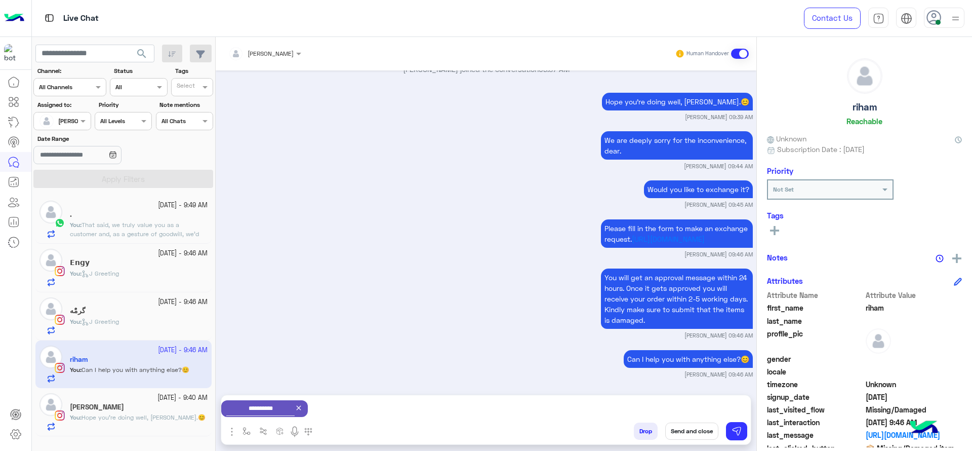
click at [678, 430] on button "Send and close" at bounding box center [691, 430] width 53 height 17
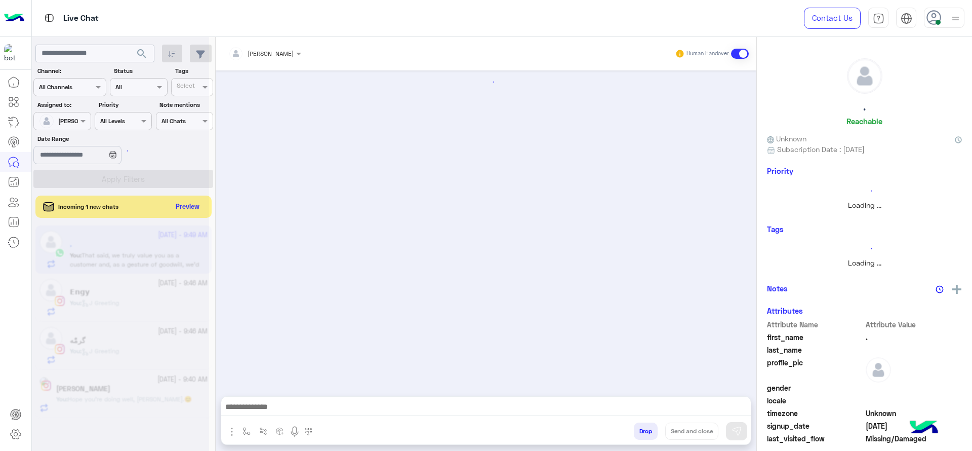
scroll to position [1234, 0]
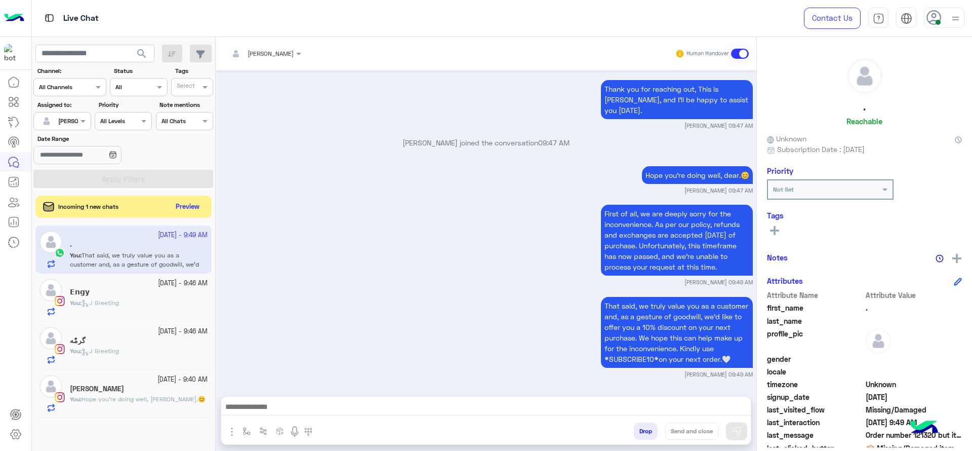
click at [150, 395] on span "Hope you're doing well, Darine.😊" at bounding box center [143, 399] width 124 height 8
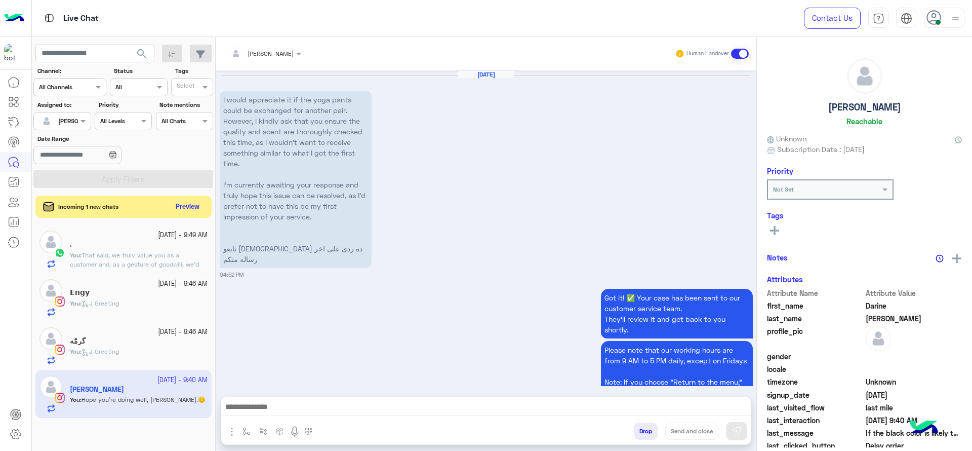
scroll to position [959, 0]
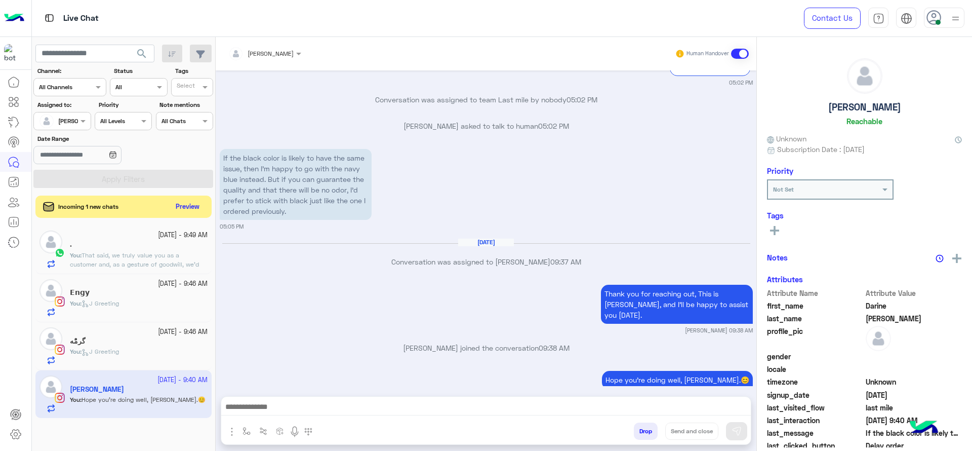
click at [163, 358] on div "You : J Greeting" at bounding box center [139, 356] width 138 height 18
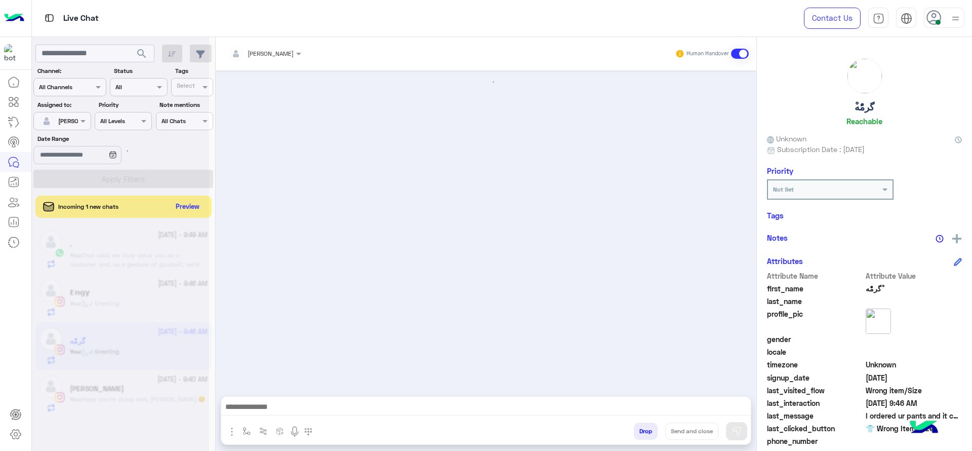
scroll to position [1161, 0]
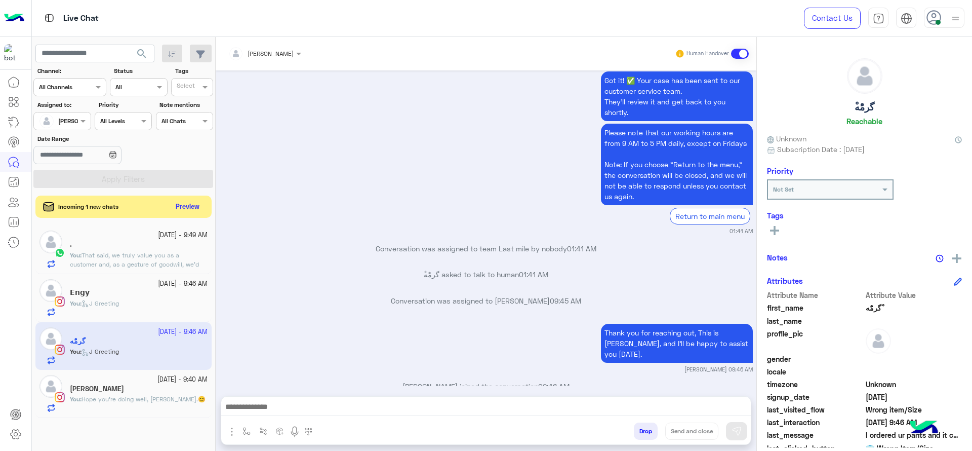
click at [143, 378] on div "9 October - 9:40 AM" at bounding box center [139, 380] width 138 height 10
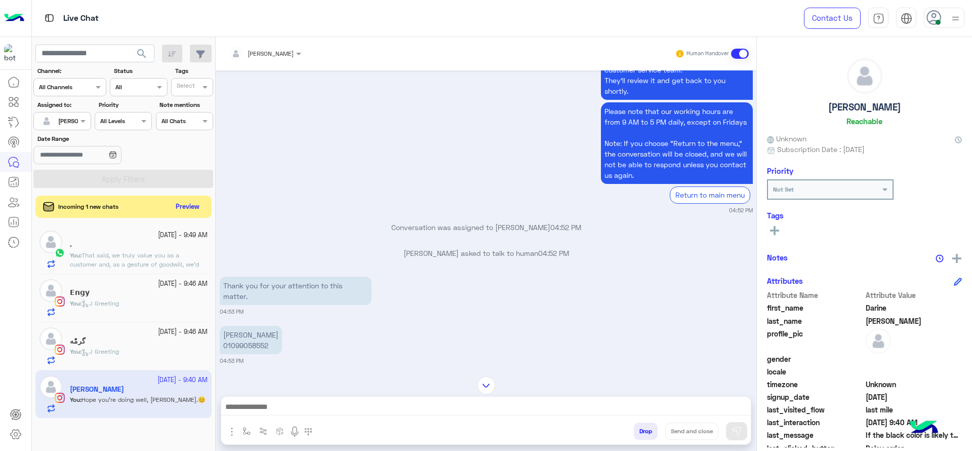
scroll to position [238, 0]
click at [163, 255] on div "𝗘𝗻𝗴𝘆 : id like to cancel my order" at bounding box center [139, 260] width 138 height 18
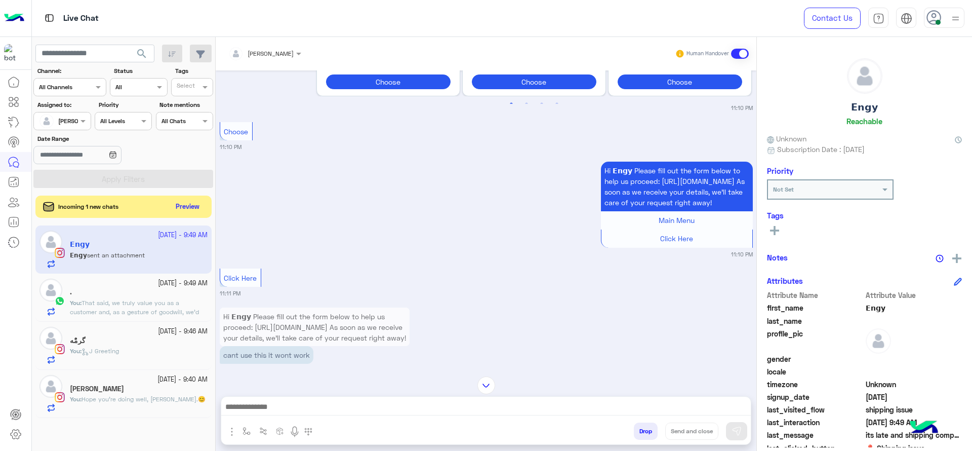
scroll to position [1003, 0]
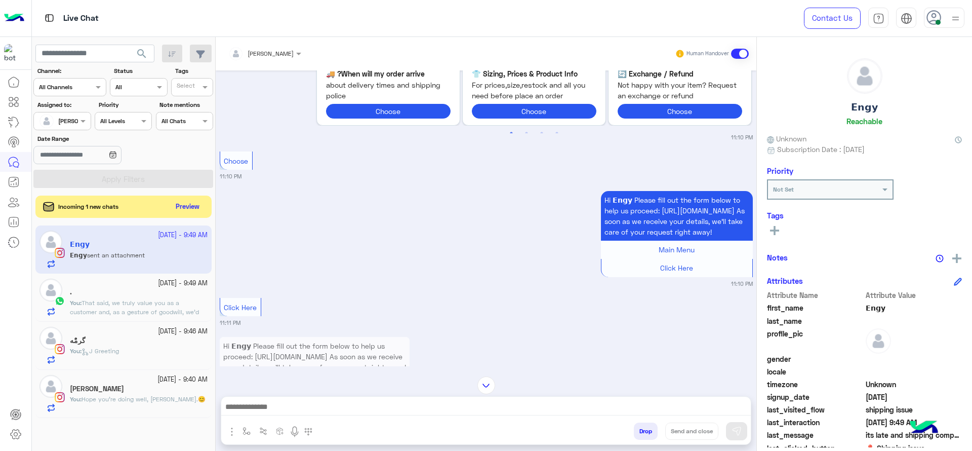
click at [288, 48] on div at bounding box center [264, 52] width 83 height 10
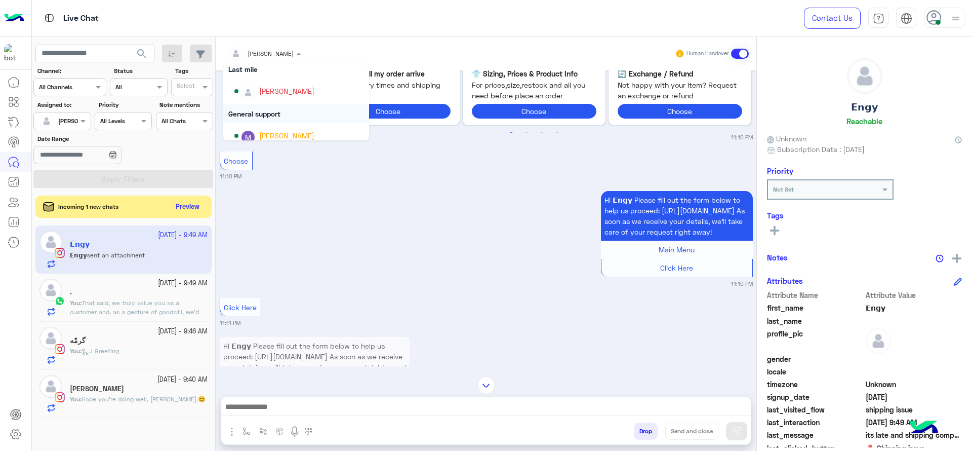
scroll to position [2307, 0]
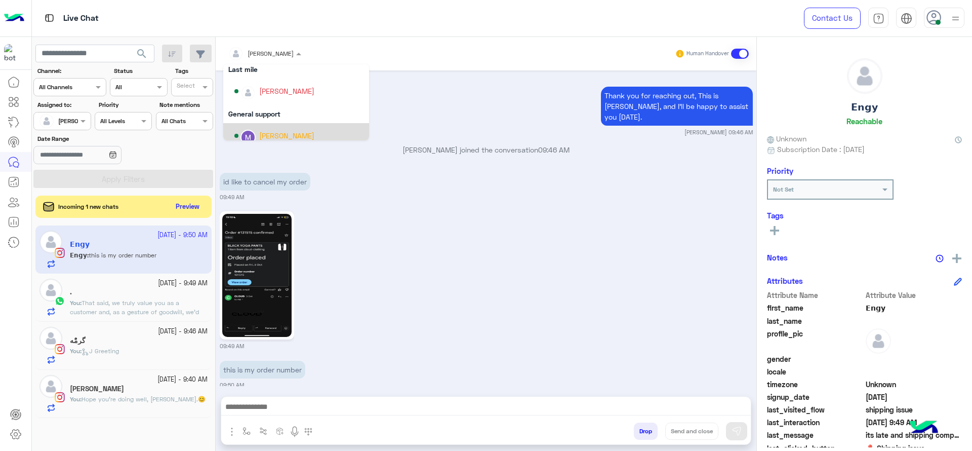
click at [272, 131] on div "[PERSON_NAME]" at bounding box center [286, 135] width 55 height 11
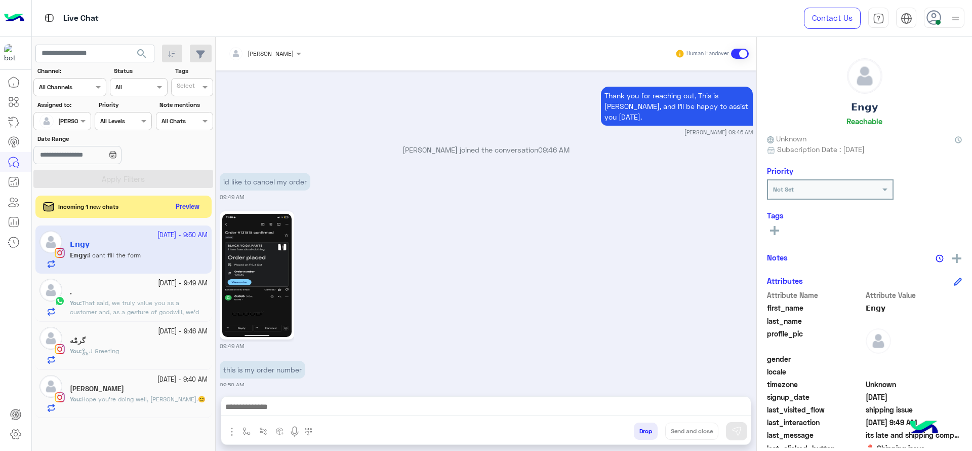
scroll to position [2346, 0]
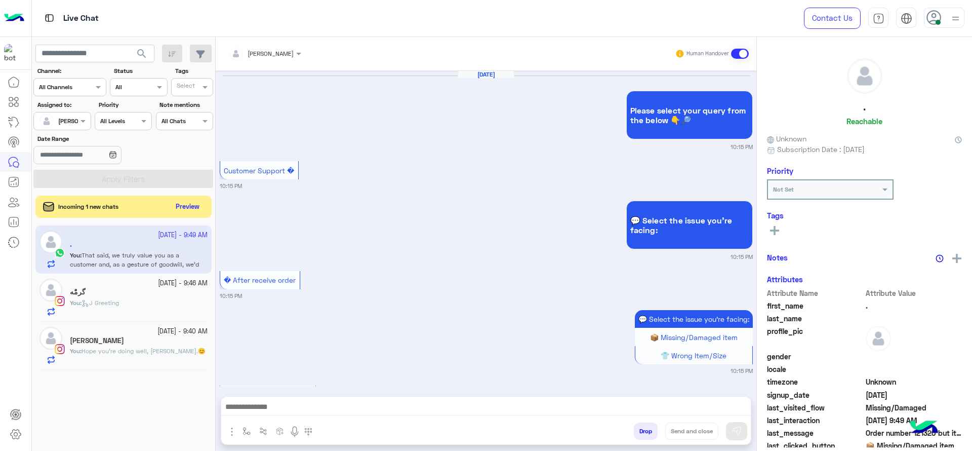
scroll to position [1234, 0]
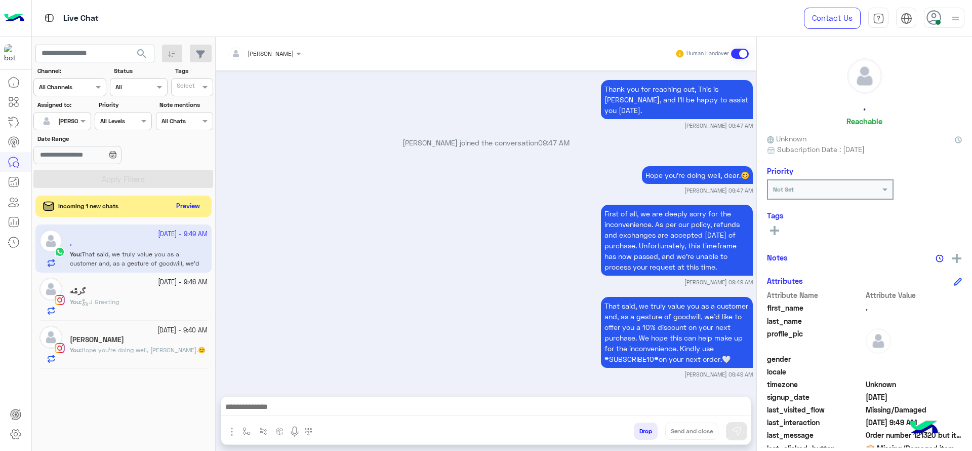
click at [195, 207] on button "Preview" at bounding box center [188, 206] width 31 height 14
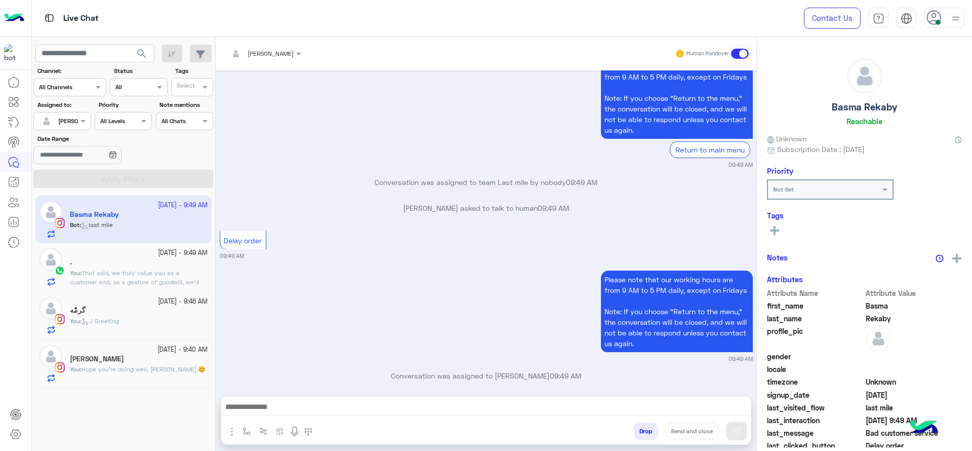
scroll to position [944, 0]
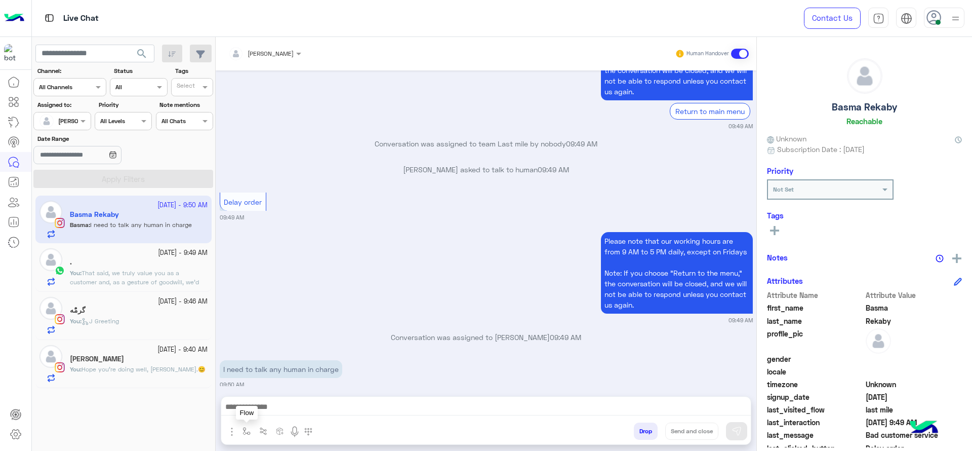
click at [249, 438] on button "button" at bounding box center [246, 430] width 17 height 17
click at [270, 417] on div "enter flow name" at bounding box center [276, 408] width 75 height 18
type input "*"
click at [270, 375] on span "J Greeting" at bounding box center [262, 370] width 36 height 9
type textarea "**********"
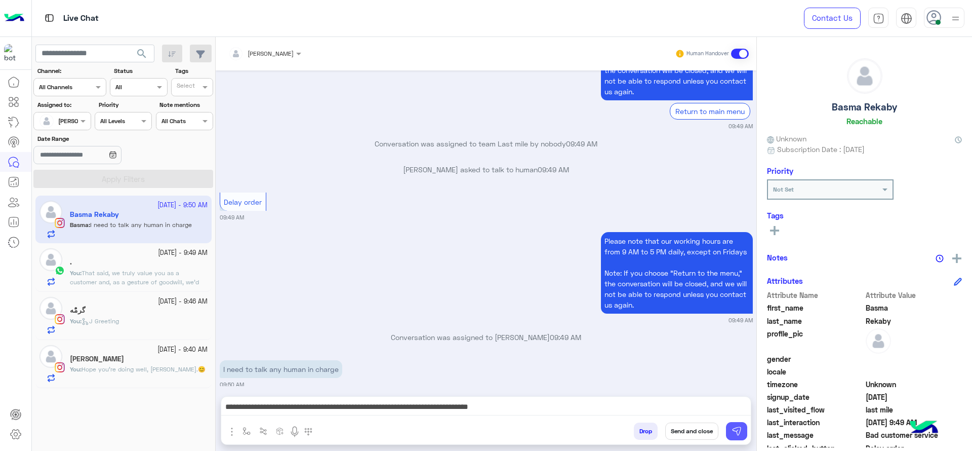
click at [738, 433] on img at bounding box center [736, 431] width 10 height 10
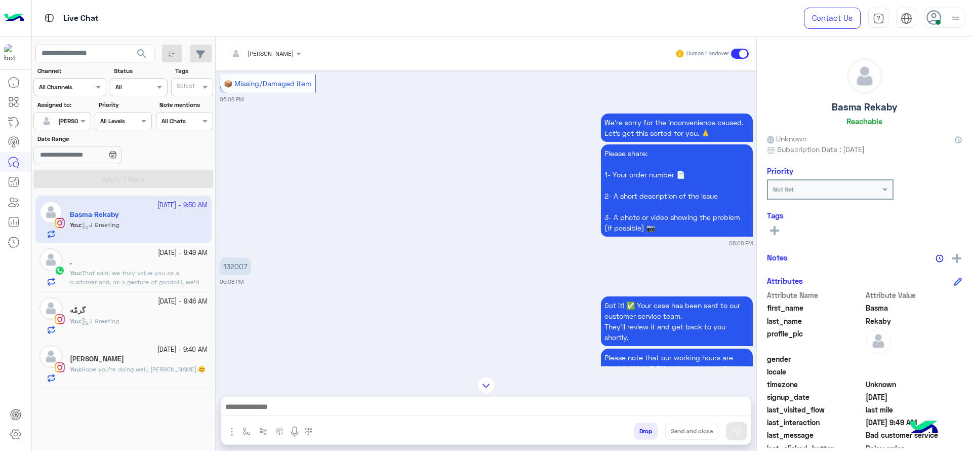
scroll to position [1665, 0]
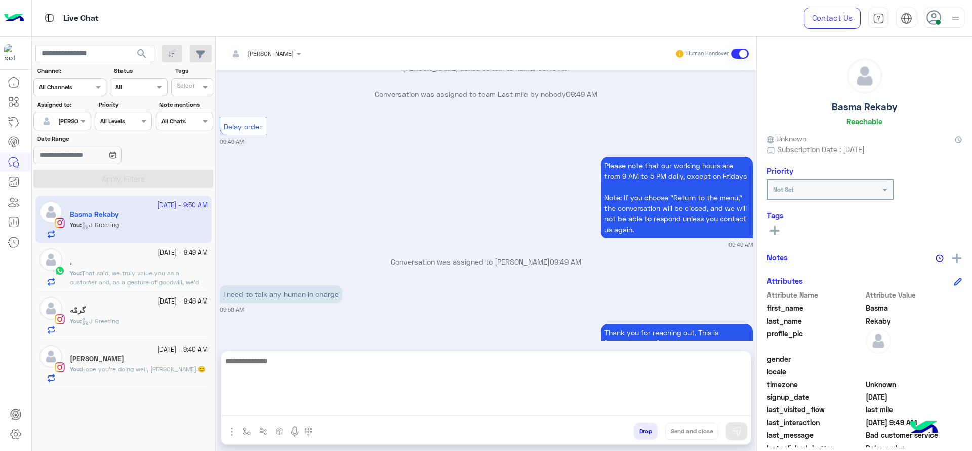
click at [436, 412] on textarea at bounding box center [485, 384] width 529 height 61
type textarea "**********"
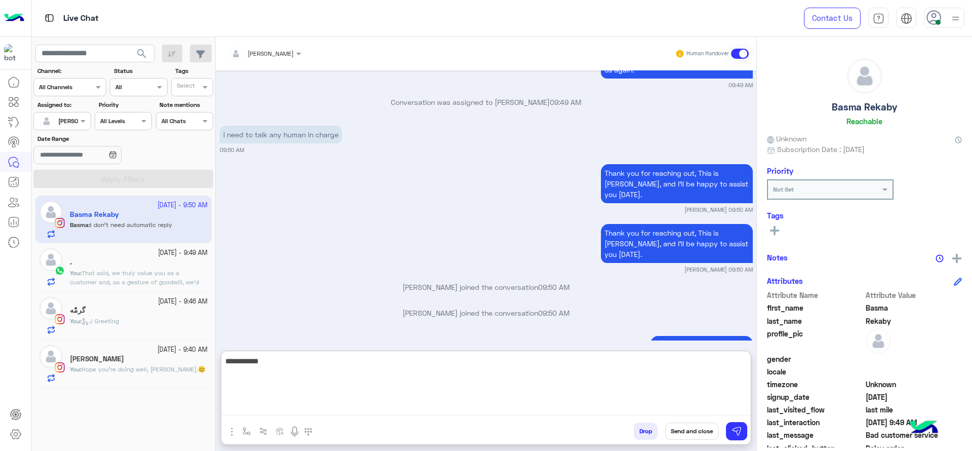
scroll to position [1863, 0]
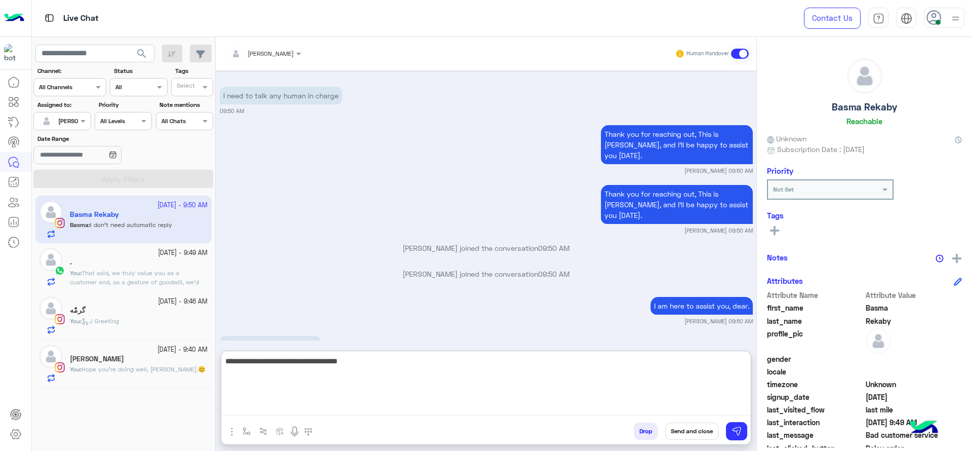
type textarea "**********"
click at [436, 412] on textarea "**********" at bounding box center [485, 384] width 529 height 61
click at [390, 396] on textarea "**********" at bounding box center [485, 384] width 529 height 61
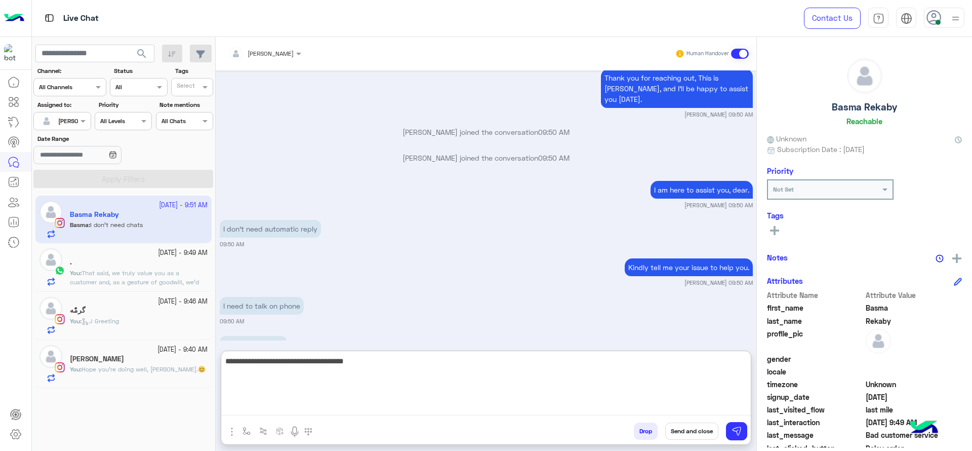
scroll to position [2018, 0]
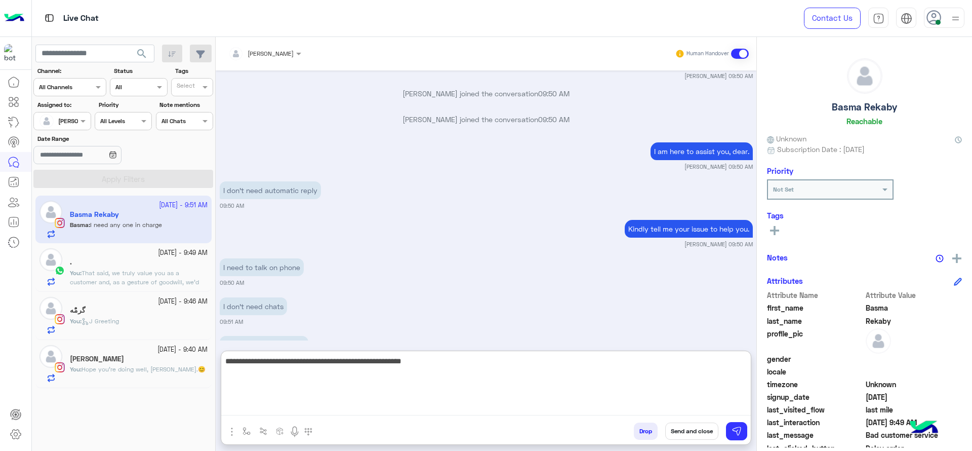
type textarea "**********"
click at [437, 393] on textarea "**********" at bounding box center [485, 384] width 529 height 61
click at [454, 392] on textarea "**********" at bounding box center [485, 384] width 529 height 61
click at [347, 382] on textarea "**********" at bounding box center [485, 384] width 529 height 61
click at [424, 370] on textarea "**********" at bounding box center [485, 384] width 529 height 61
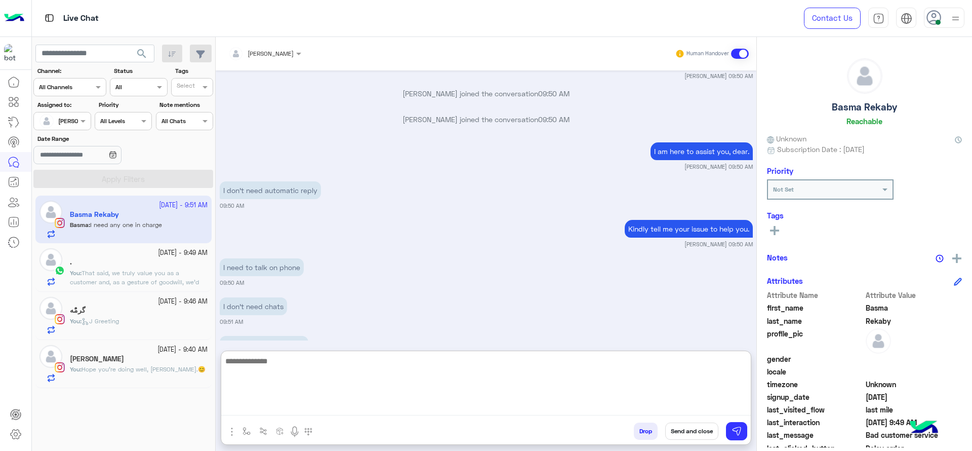
scroll to position [2067, 0]
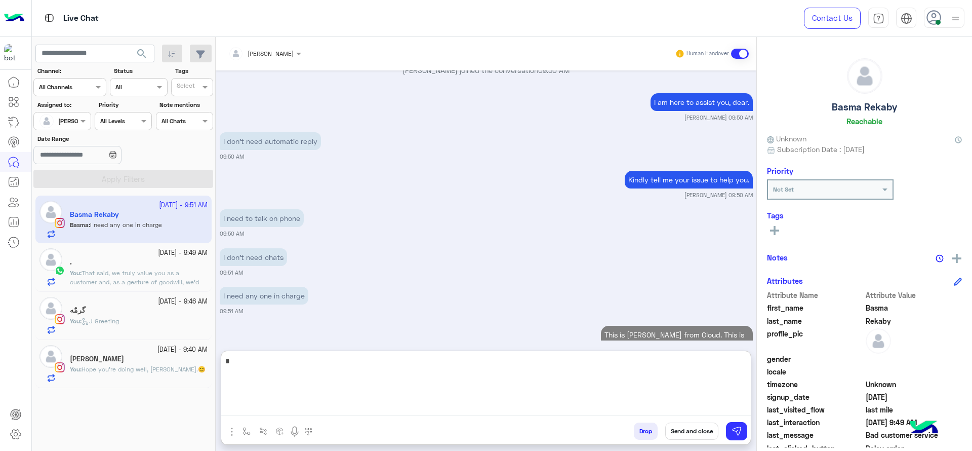
type textarea "*"
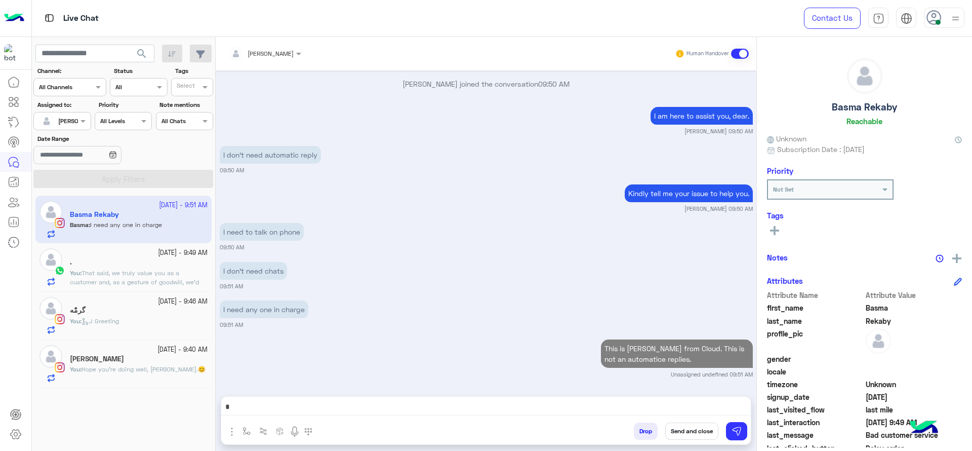
scroll to position [2021, 0]
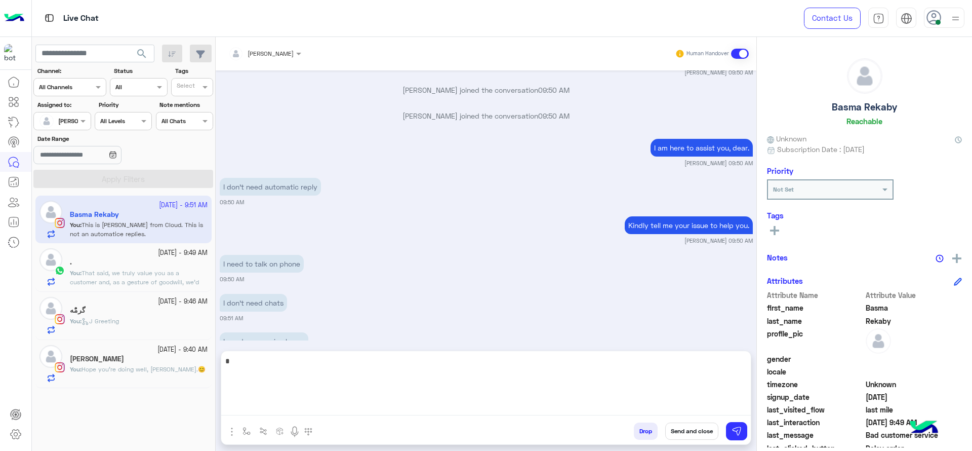
click at [418, 401] on textarea "*" at bounding box center [485, 384] width 529 height 61
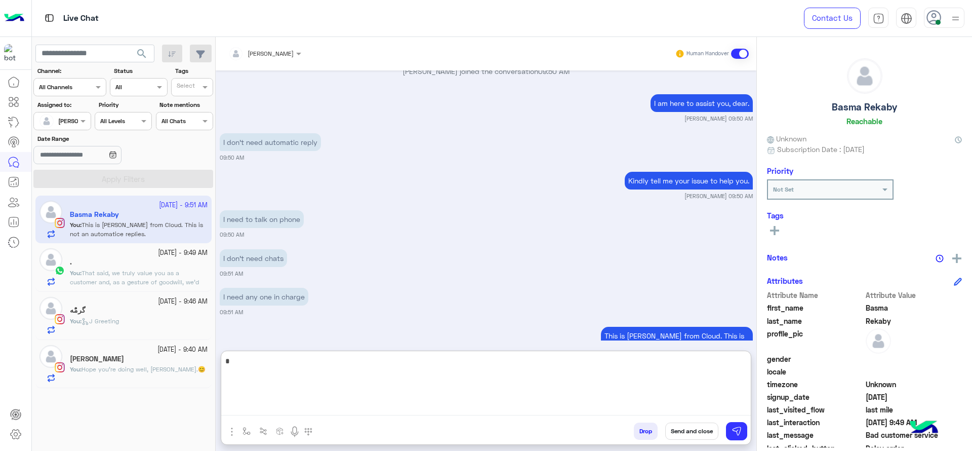
scroll to position [2067, 0]
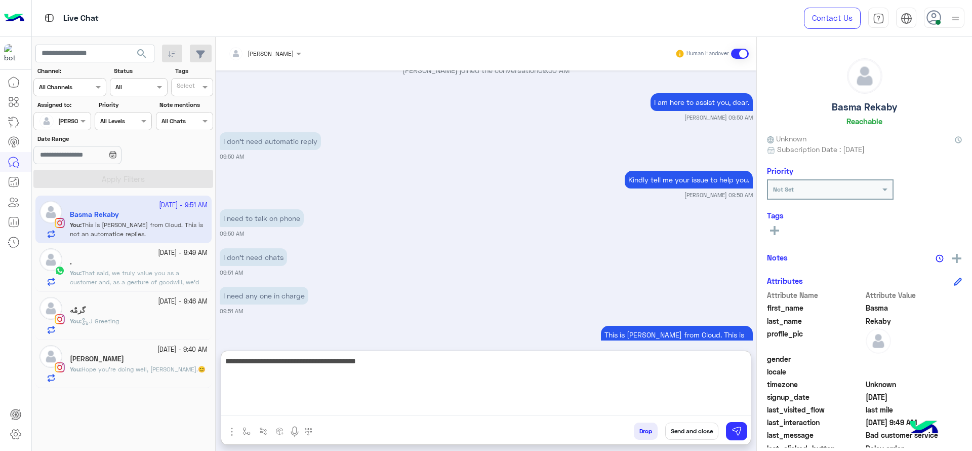
type textarea "**********"
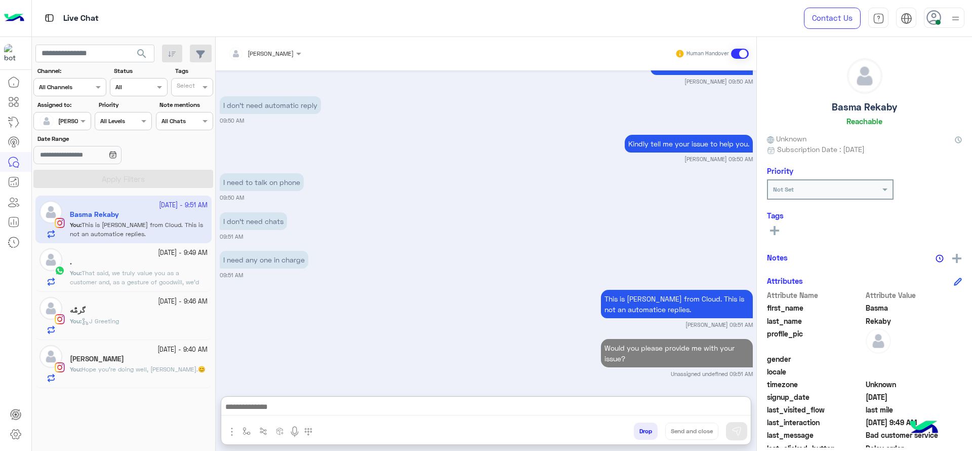
click at [165, 264] on div "." at bounding box center [139, 263] width 138 height 11
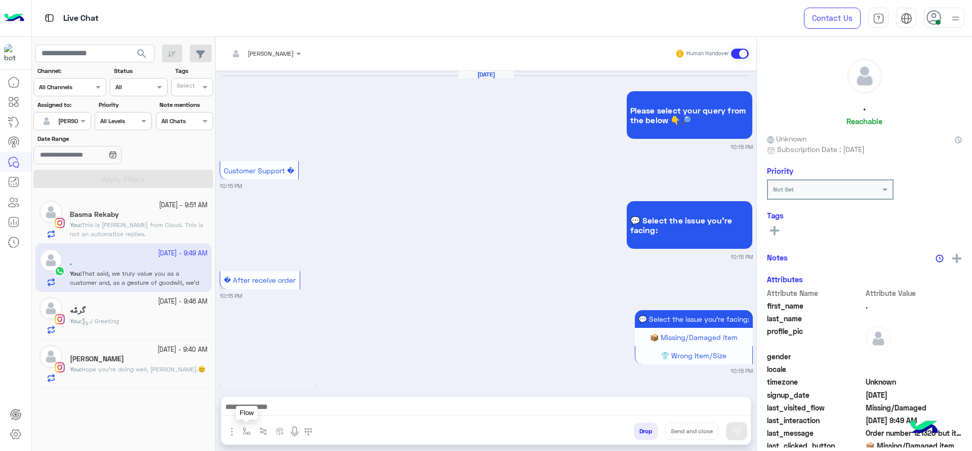
scroll to position [1234, 0]
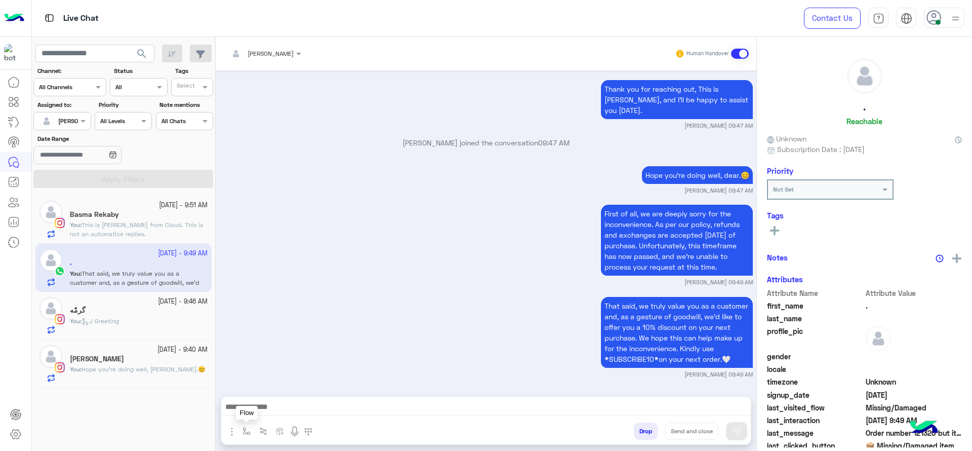
click at [236, 429] on img "button" at bounding box center [232, 431] width 12 height 12
click at [252, 419] on ul "Attachements Images" at bounding box center [263, 399] width 76 height 49
click at [250, 426] on button "button" at bounding box center [246, 430] width 17 height 17
click at [268, 402] on input "text" at bounding box center [264, 406] width 40 height 9
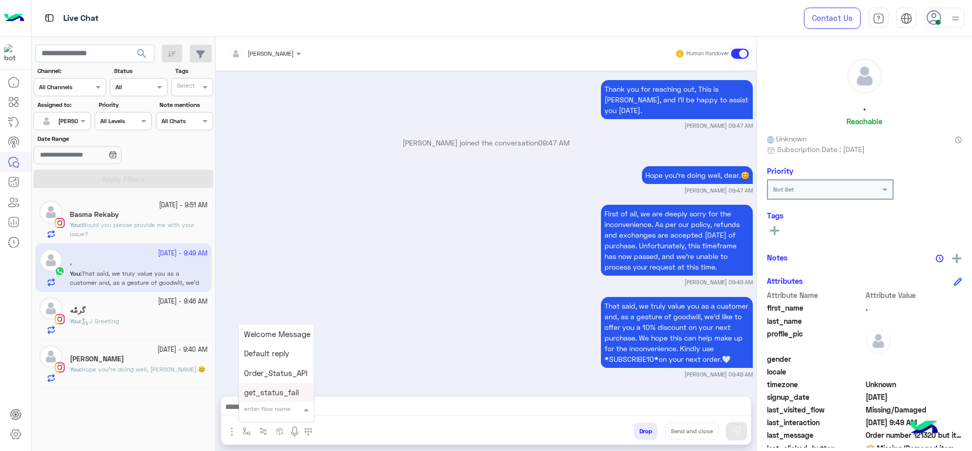
type input "*"
click at [303, 384] on div "[PERSON_NAME]" at bounding box center [276, 391] width 75 height 20
type textarea "**********"
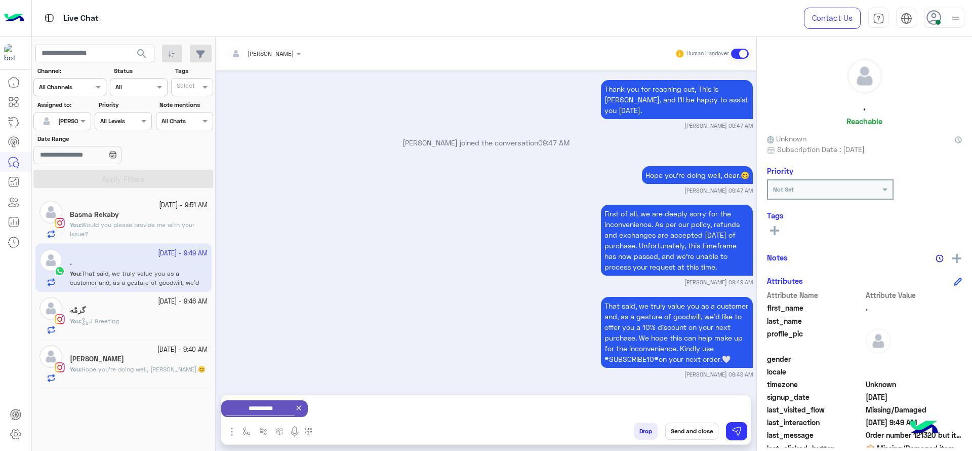
click at [678, 432] on button "Send and close" at bounding box center [691, 430] width 53 height 17
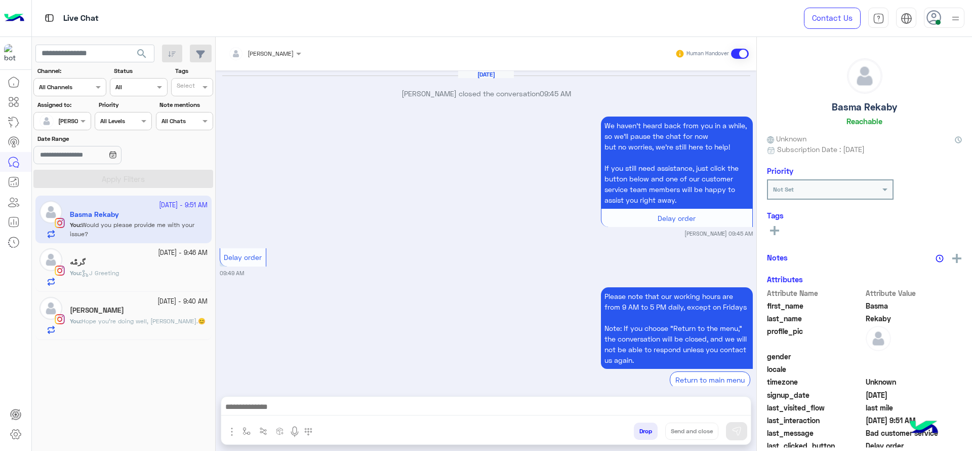
scroll to position [685, 0]
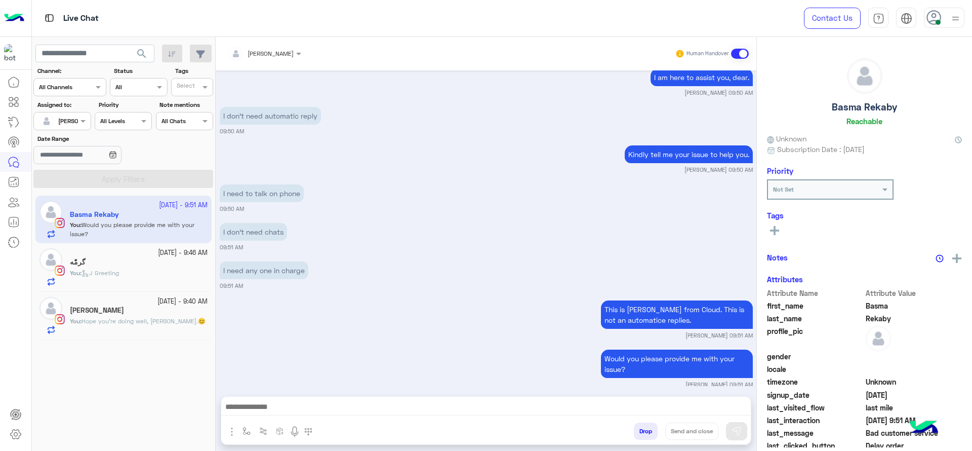
click at [161, 275] on div "You : J Greeting" at bounding box center [139, 277] width 138 height 18
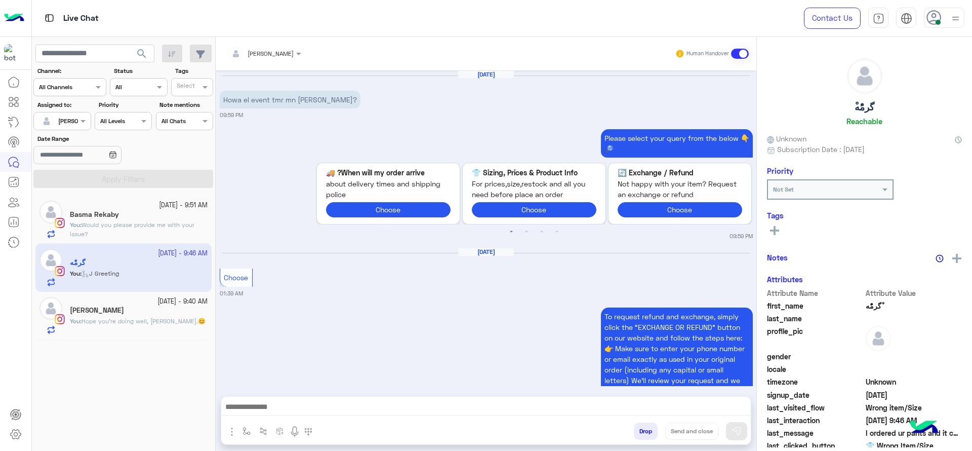
scroll to position [1161, 0]
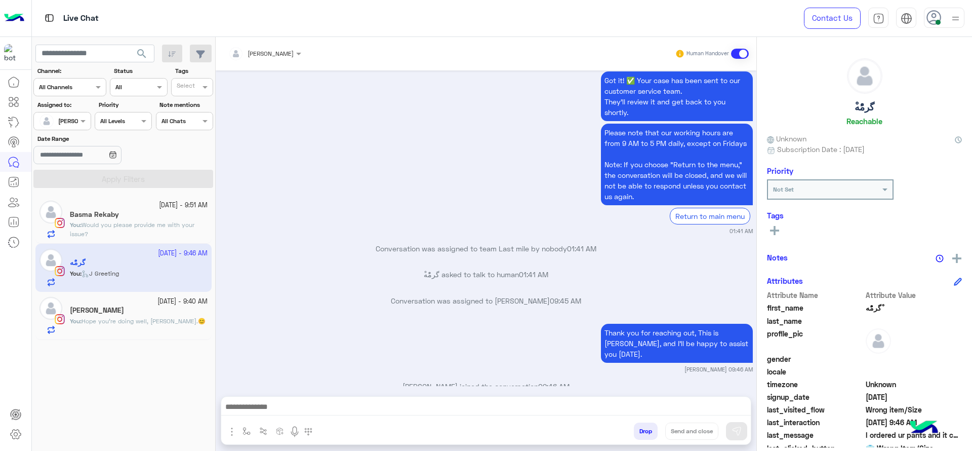
click at [137, 299] on div "9 October - 9:40 AM" at bounding box center [139, 302] width 138 height 10
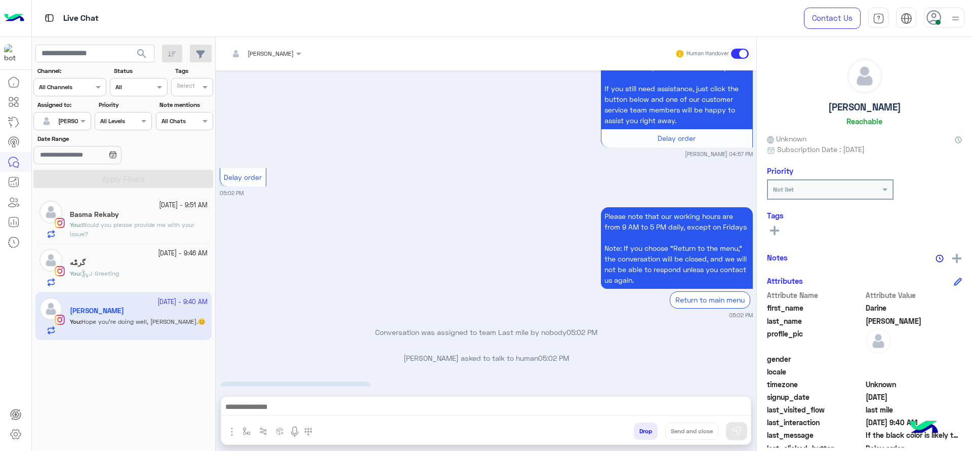
scroll to position [2545, 0]
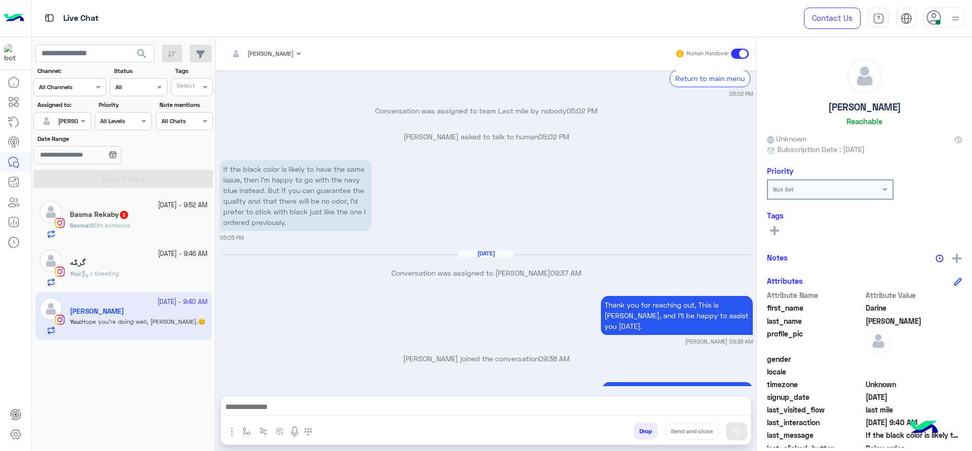
click at [118, 216] on h5 "Basma Rekaby 2" at bounding box center [99, 214] width 59 height 9
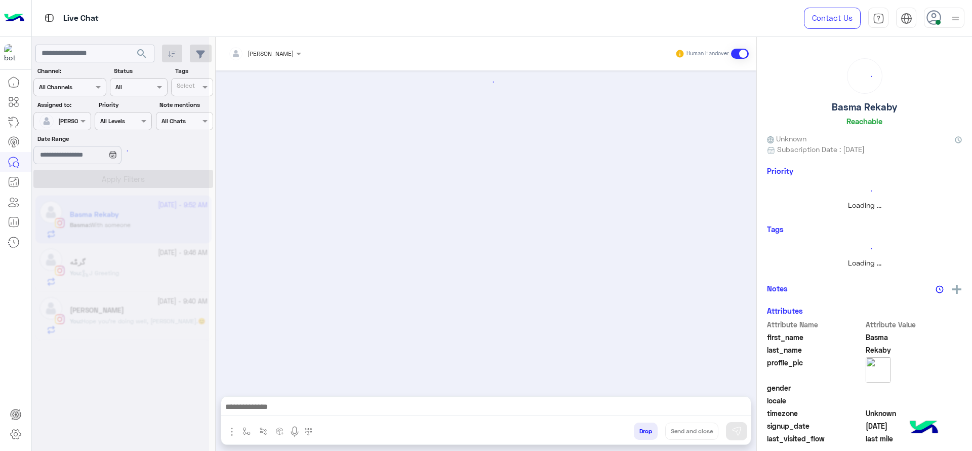
scroll to position [605, 0]
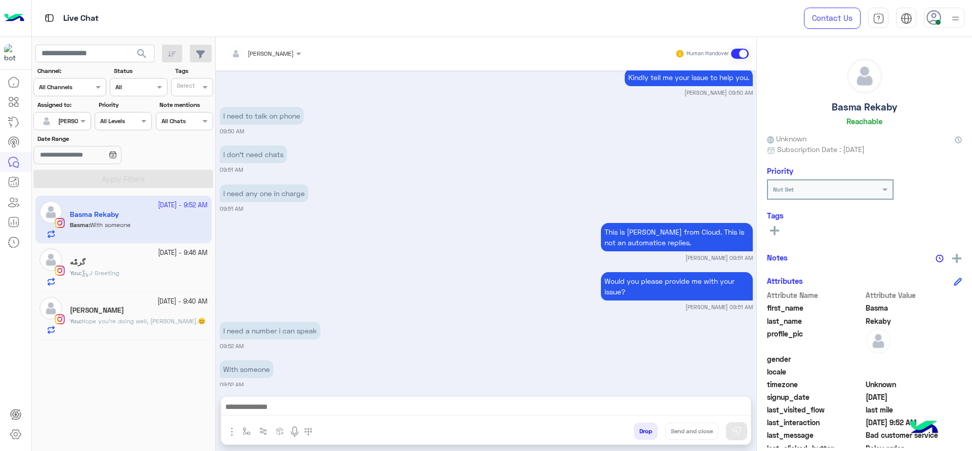
click at [369, 224] on div "This is Jana from Cloud. This is not an automatice replies. Jana Aboelseoud 09:…" at bounding box center [486, 241] width 533 height 42
click at [155, 289] on div "9 October - 9:46 AM ْگرمًْه You : J Greeting" at bounding box center [123, 267] width 176 height 48
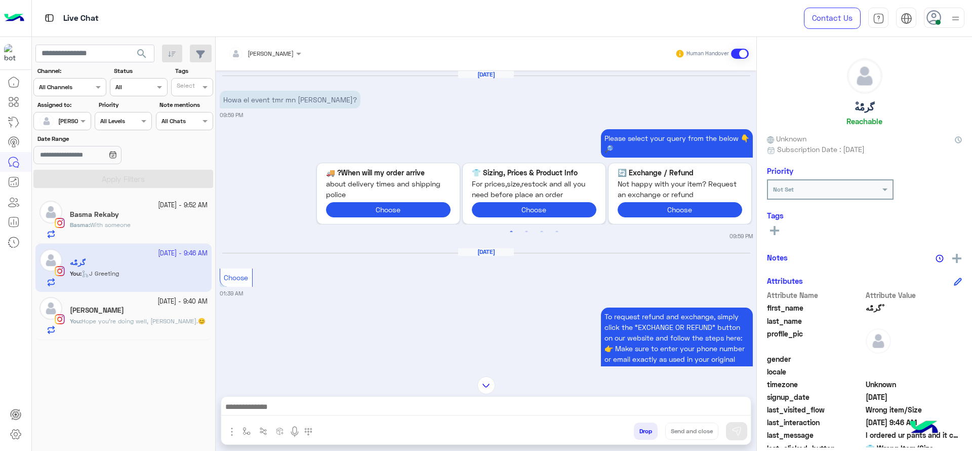
scroll to position [1161, 0]
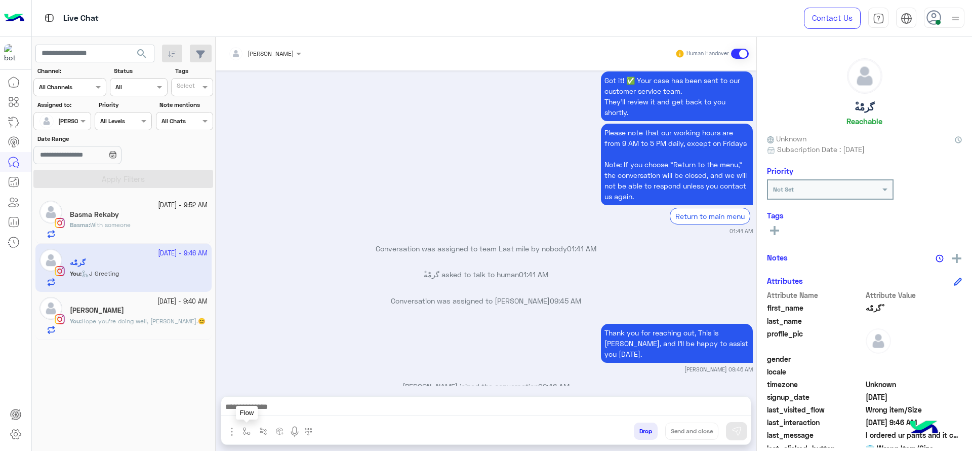
click at [244, 427] on img "button" at bounding box center [246, 431] width 8 height 8
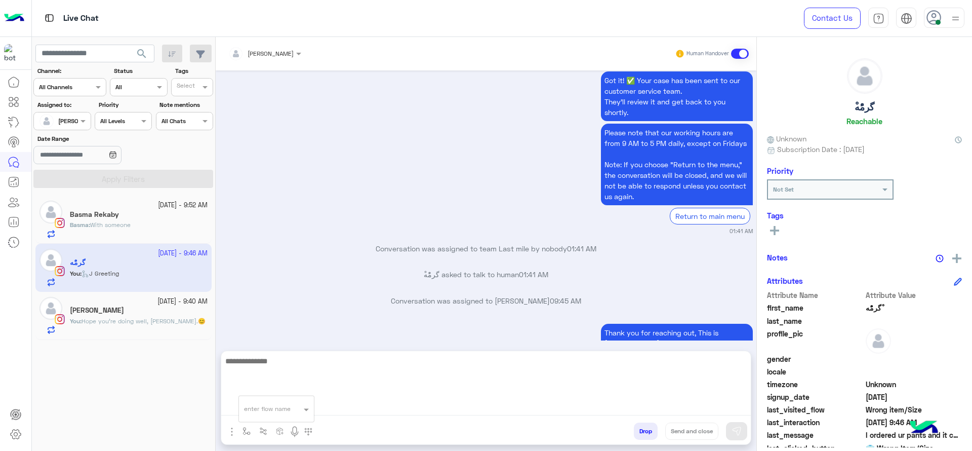
click at [340, 407] on textarea at bounding box center [485, 384] width 529 height 61
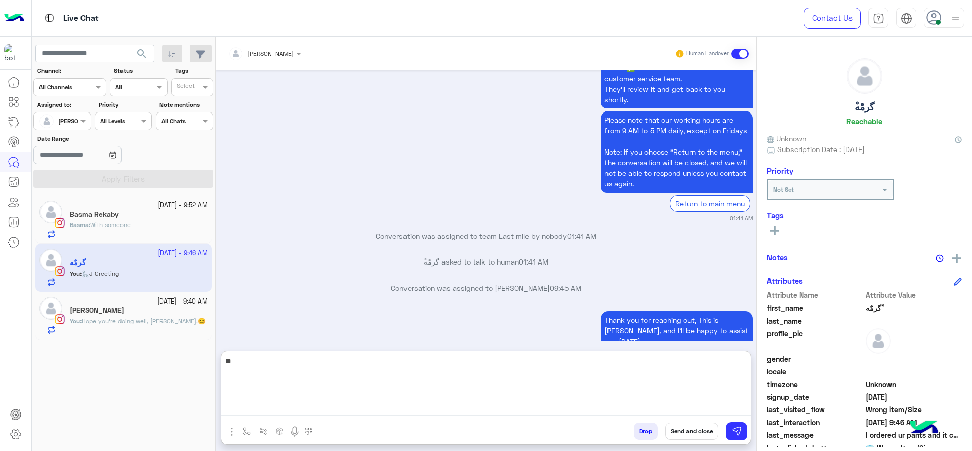
type textarea "*"
type textarea "**********"
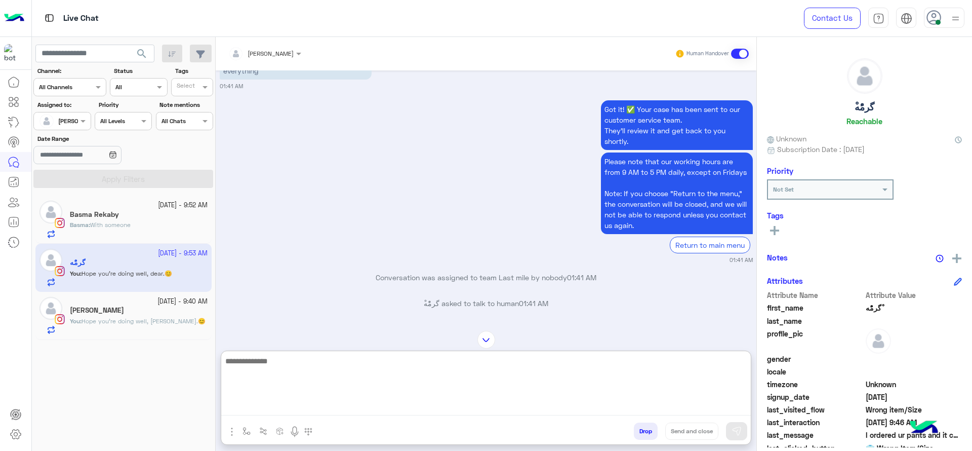
scroll to position [1119, 0]
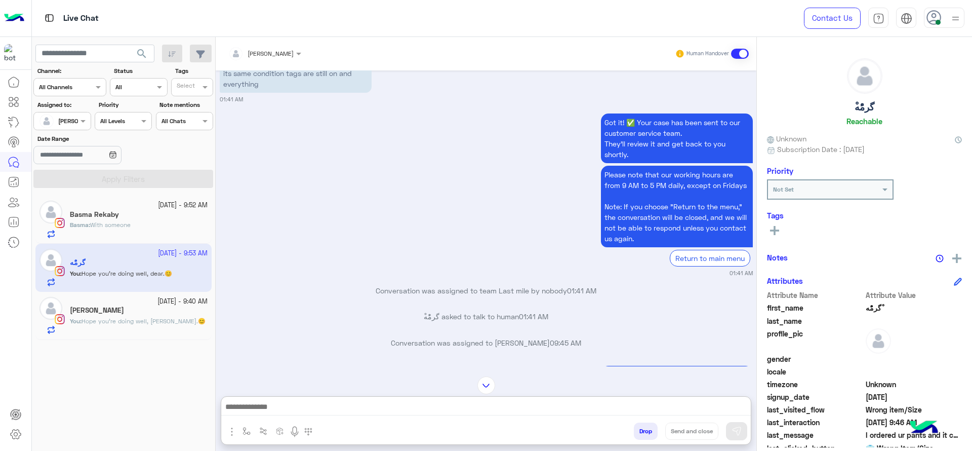
click at [157, 329] on div "You : Hope you're doing well, Darine.😊" at bounding box center [139, 325] width 138 height 18
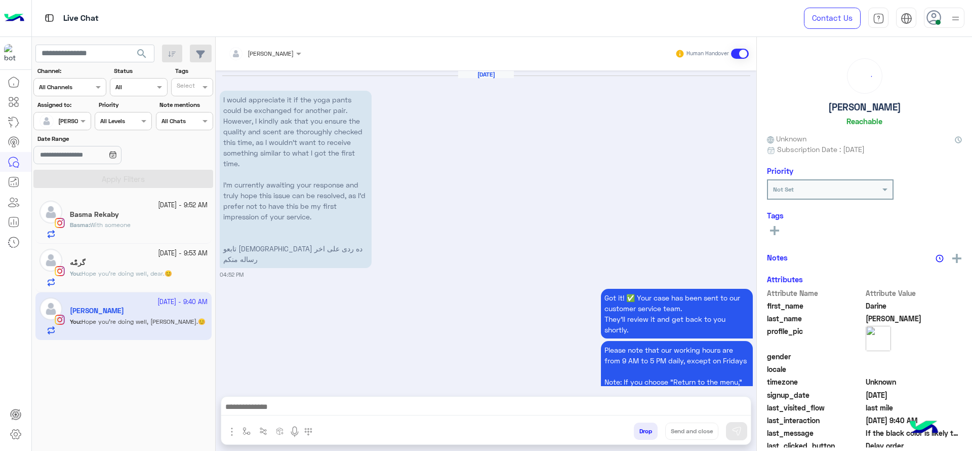
scroll to position [959, 0]
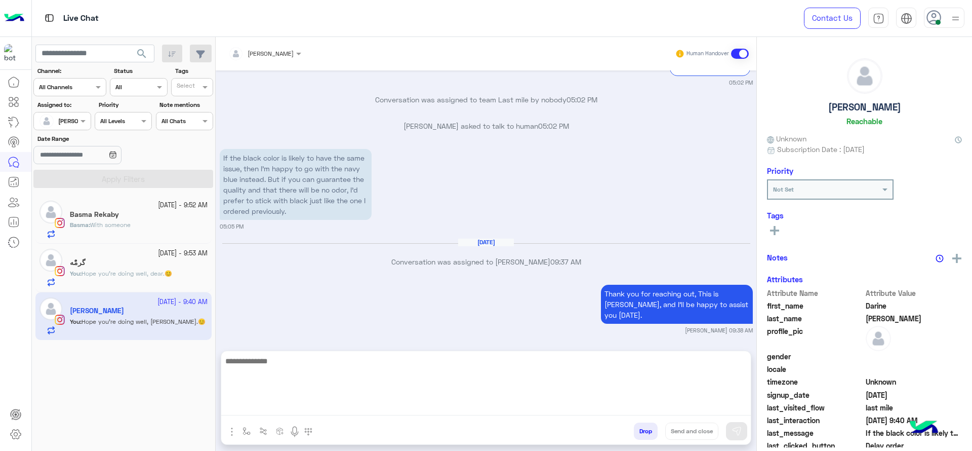
click at [343, 401] on textarea at bounding box center [485, 384] width 529 height 61
type textarea "*"
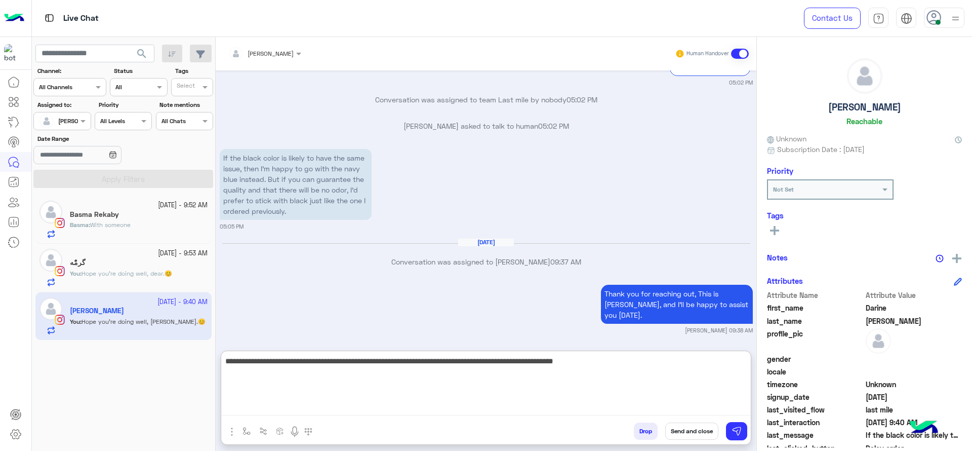
click at [412, 379] on textarea "**********" at bounding box center [485, 384] width 529 height 61
click at [429, 381] on textarea "**********" at bounding box center [485, 384] width 529 height 61
click at [416, 379] on textarea "**********" at bounding box center [485, 384] width 529 height 61
click at [551, 369] on textarea "**********" at bounding box center [485, 384] width 529 height 61
click at [639, 383] on textarea "**********" at bounding box center [485, 384] width 529 height 61
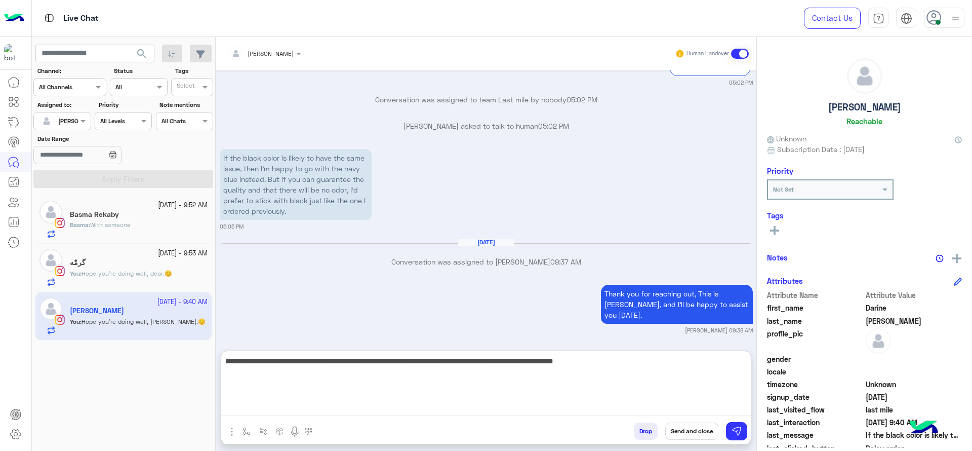
click at [226, 360] on textarea "**********" at bounding box center [485, 384] width 529 height 61
type textarea "**********"
click at [648, 397] on textarea "**********" at bounding box center [485, 384] width 529 height 61
click at [630, 363] on textarea "**********" at bounding box center [485, 384] width 529 height 61
click at [667, 394] on textarea "**********" at bounding box center [485, 384] width 529 height 61
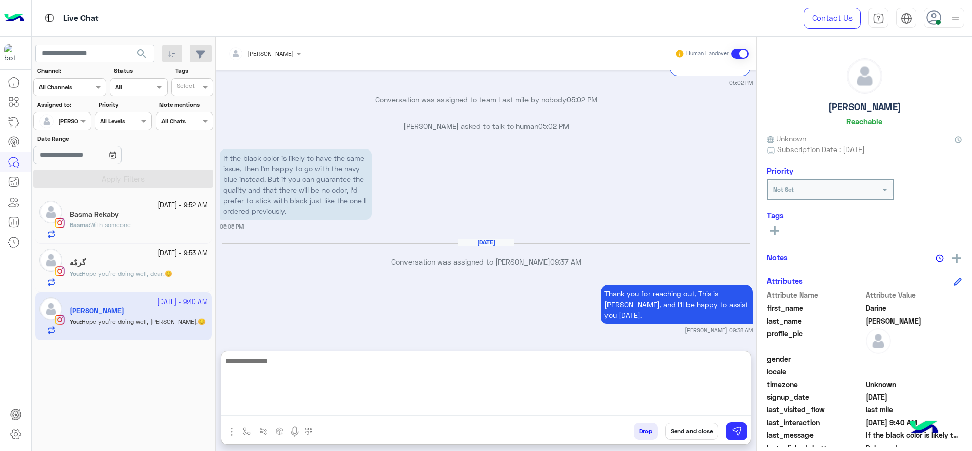
scroll to position [1065, 0]
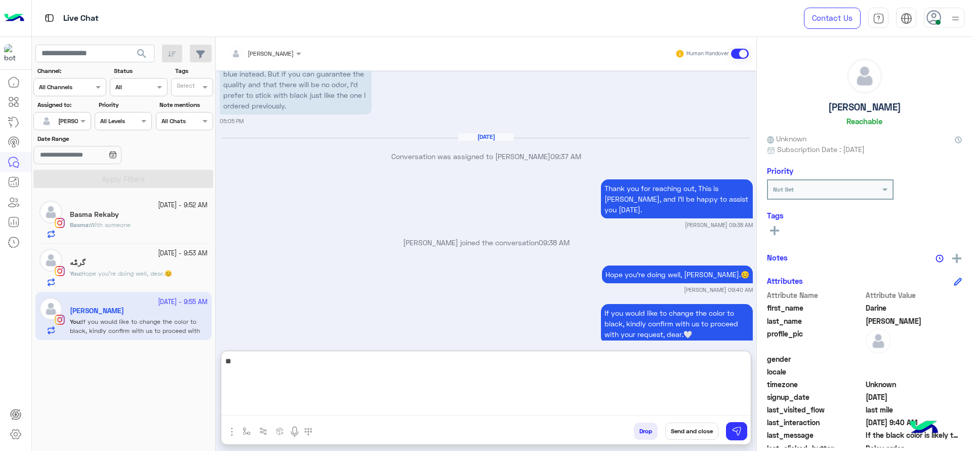
type textarea "*"
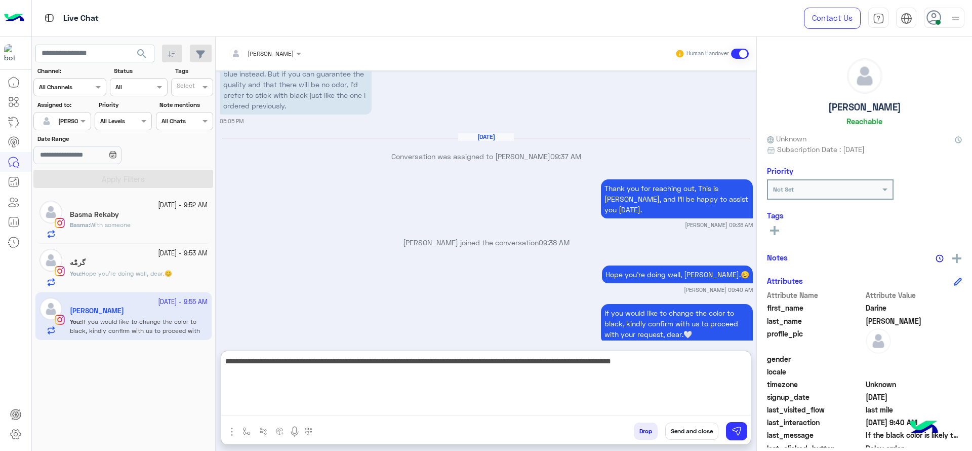
click at [645, 365] on textarea "**********" at bounding box center [485, 384] width 529 height 61
click at [375, 384] on textarea "**********" at bounding box center [485, 384] width 529 height 61
click at [515, 387] on textarea "**********" at bounding box center [485, 384] width 529 height 61
click at [392, 364] on textarea "**********" at bounding box center [485, 384] width 529 height 61
click at [421, 362] on textarea "**********" at bounding box center [485, 384] width 529 height 61
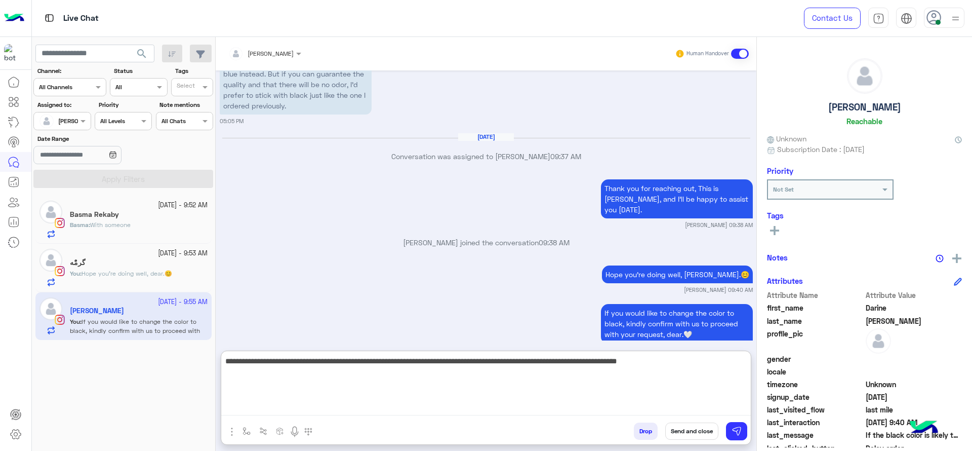
type textarea "**********"
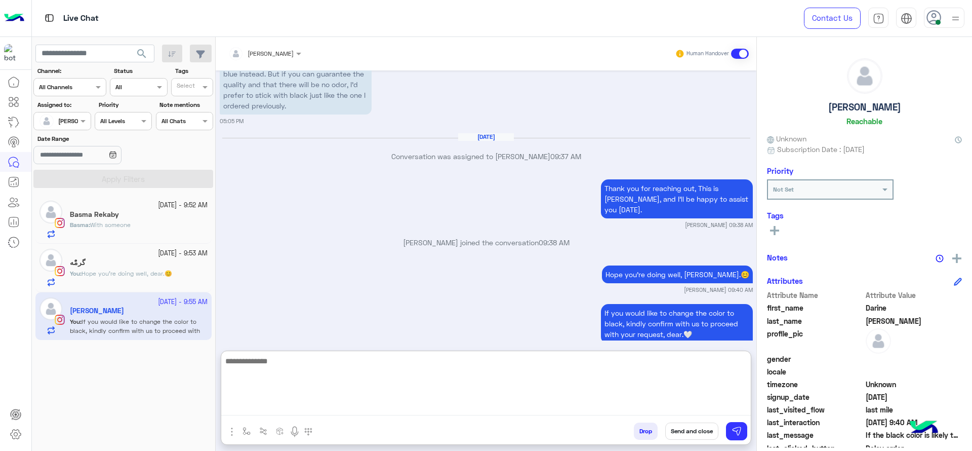
scroll to position [1125, 0]
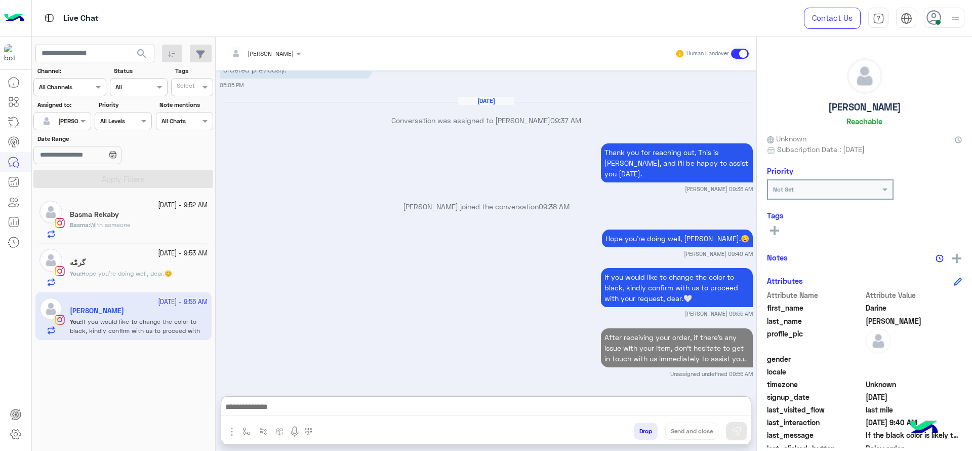
click at [152, 265] on div "ْگرمًْه" at bounding box center [139, 263] width 138 height 11
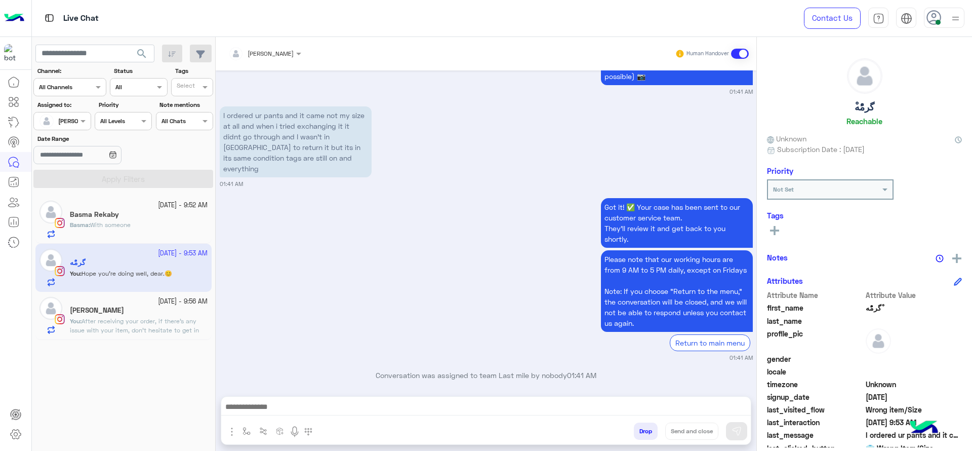
scroll to position [1200, 0]
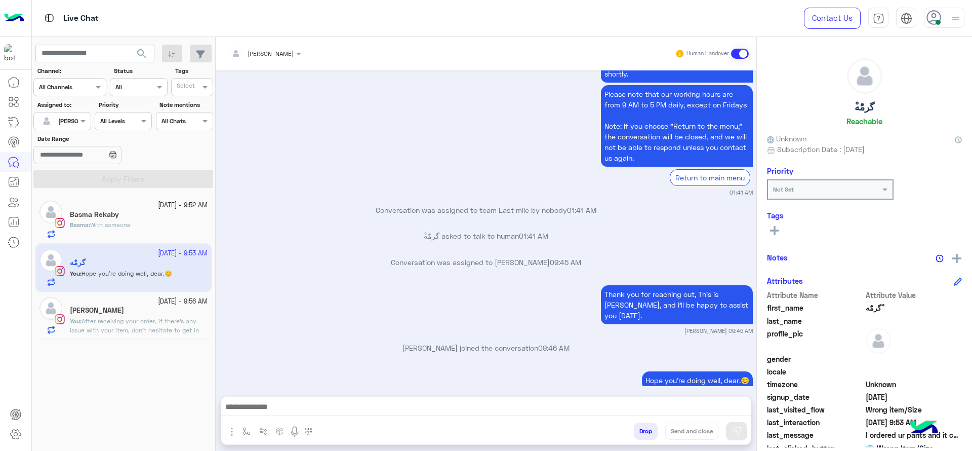
click at [361, 416] on div at bounding box center [485, 408] width 529 height 25
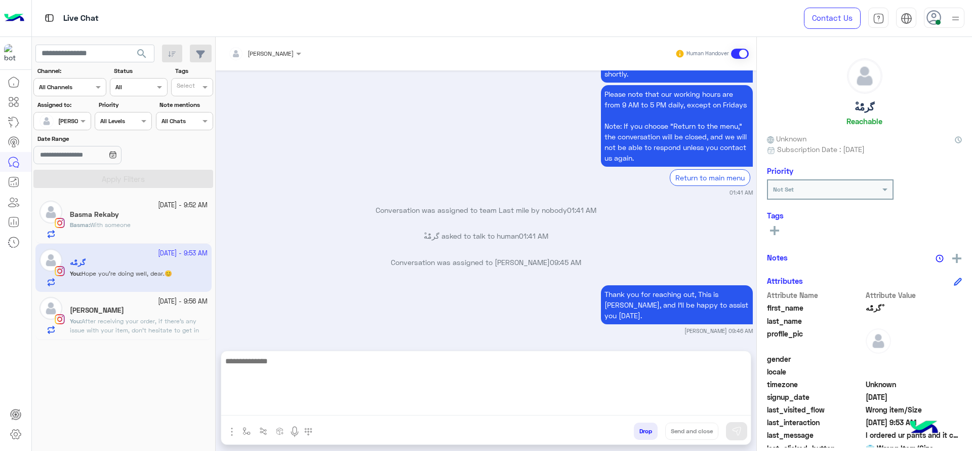
click at [364, 410] on textarea at bounding box center [485, 384] width 529 height 61
type textarea "**********"
click at [296, 393] on textarea "**********" at bounding box center [485, 384] width 529 height 61
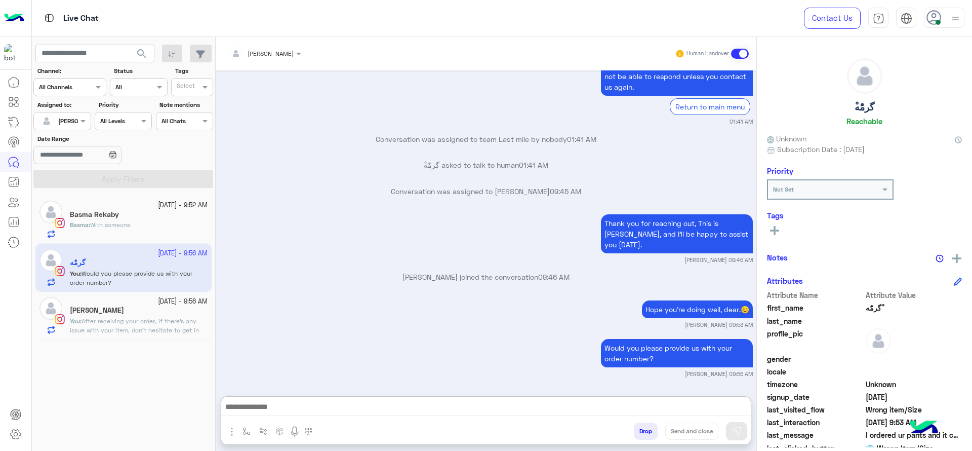
click at [92, 218] on h5 "Basma Rekaby" at bounding box center [94, 214] width 49 height 9
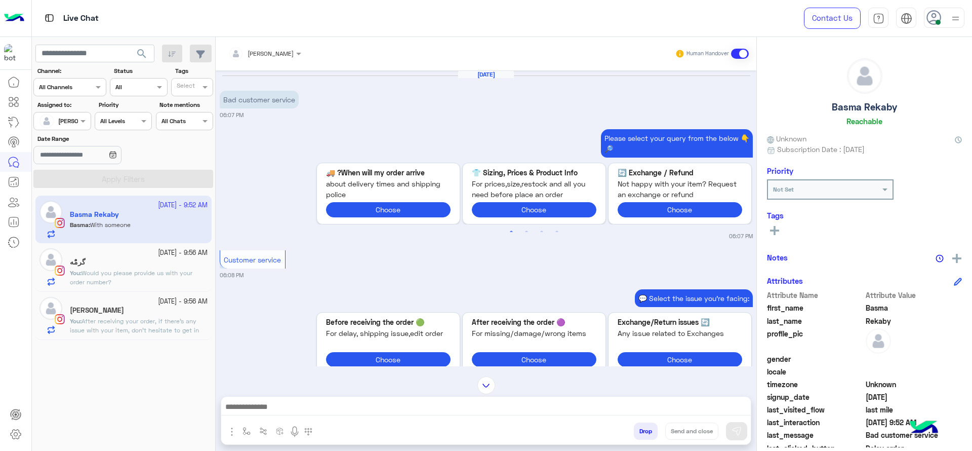
scroll to position [2073, 0]
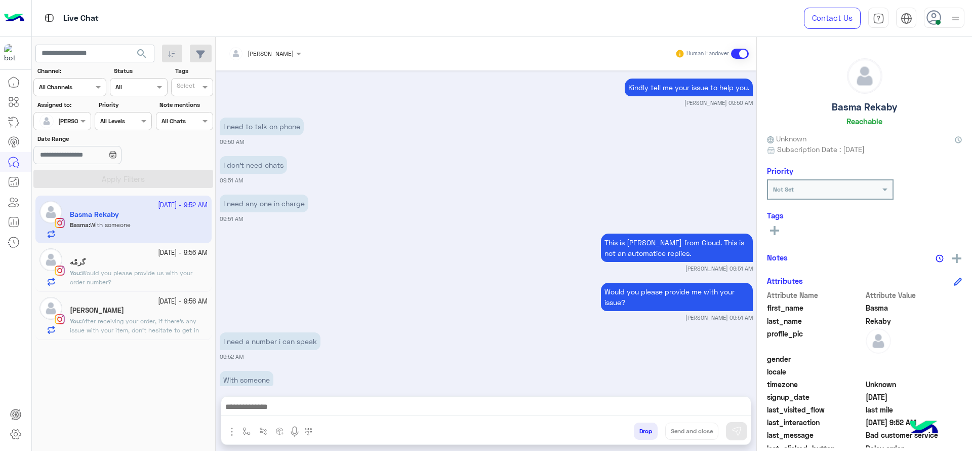
click at [314, 416] on div at bounding box center [485, 408] width 529 height 25
click at [308, 397] on div at bounding box center [485, 408] width 529 height 25
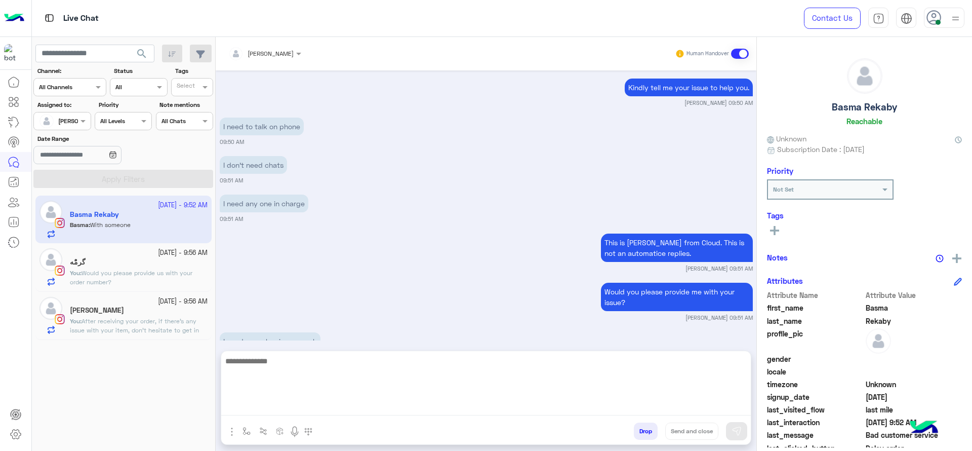
click at [315, 407] on textarea at bounding box center [485, 384] width 529 height 61
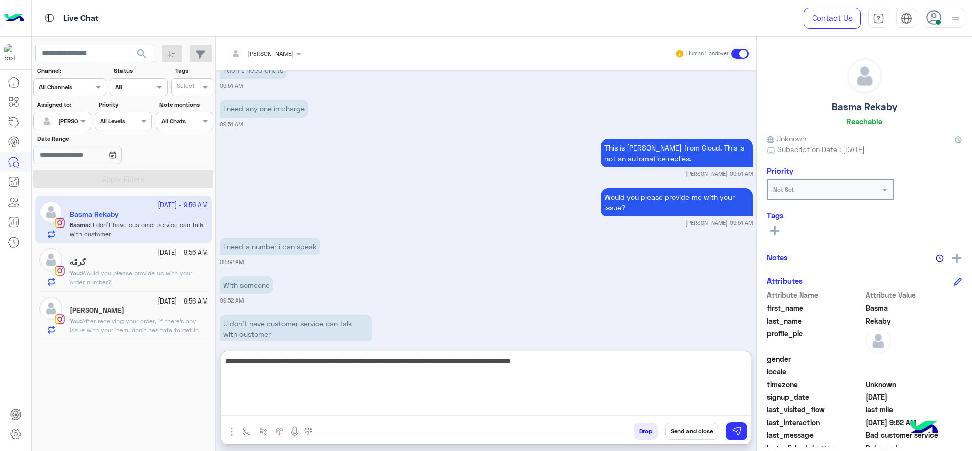
click at [411, 369] on textarea "**********" at bounding box center [485, 384] width 529 height 61
type textarea "**********"
click at [450, 372] on textarea "**********" at bounding box center [485, 384] width 529 height 61
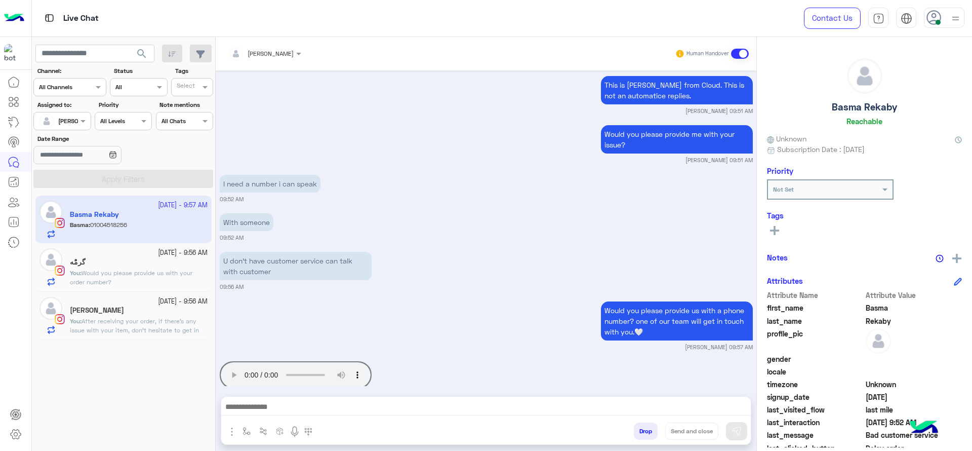
scroll to position [2269, 0]
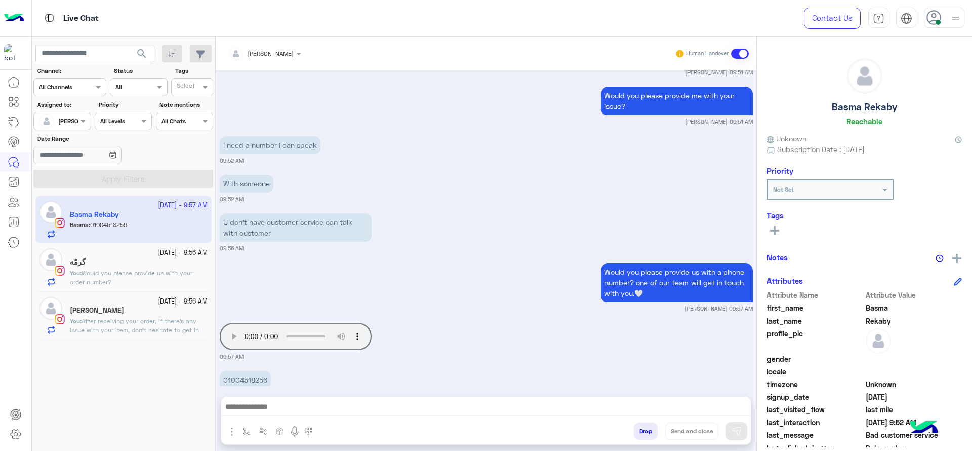
click at [561, 340] on div "Oct 8, 2025 Bad customer service 06:07 PM Please select your query from the bel…" at bounding box center [486, 227] width 541 height 315
click at [229, 371] on p "01004518256" at bounding box center [245, 380] width 51 height 18
copy p "01004518256"
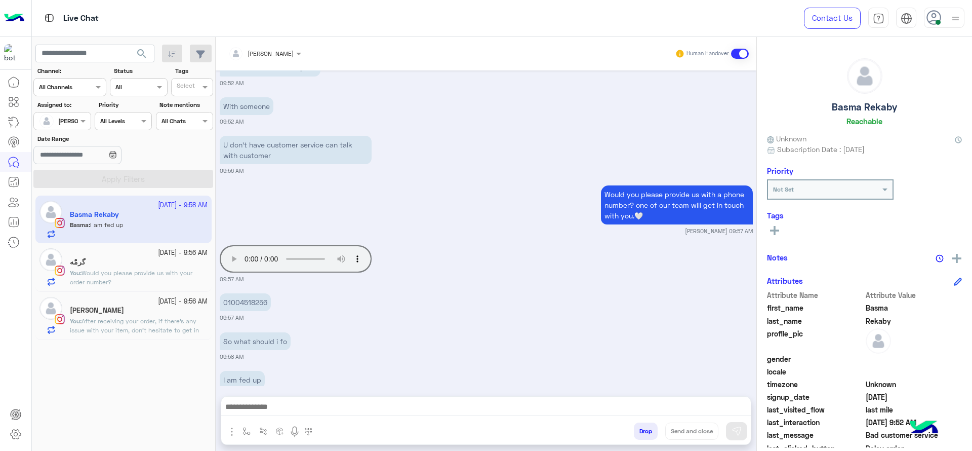
scroll to position [2346, 0]
click at [145, 262] on div "ْگرمًْه" at bounding box center [139, 263] width 138 height 11
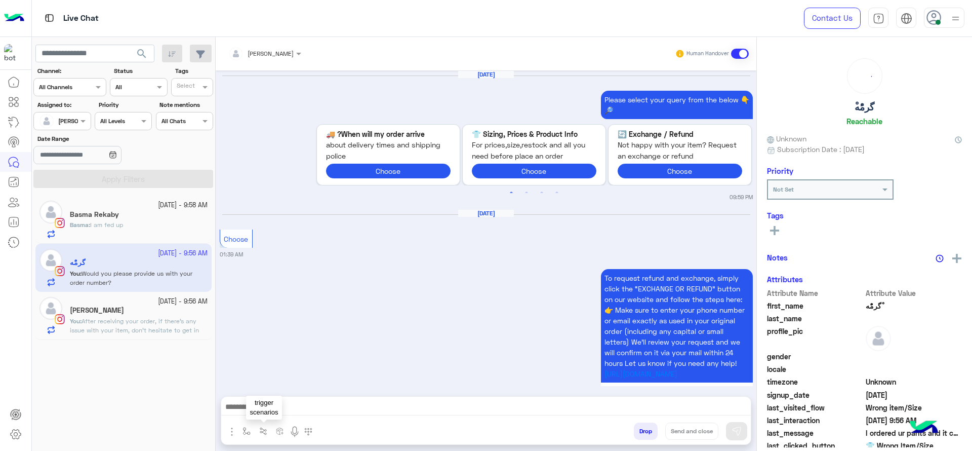
scroll to position [1211, 0]
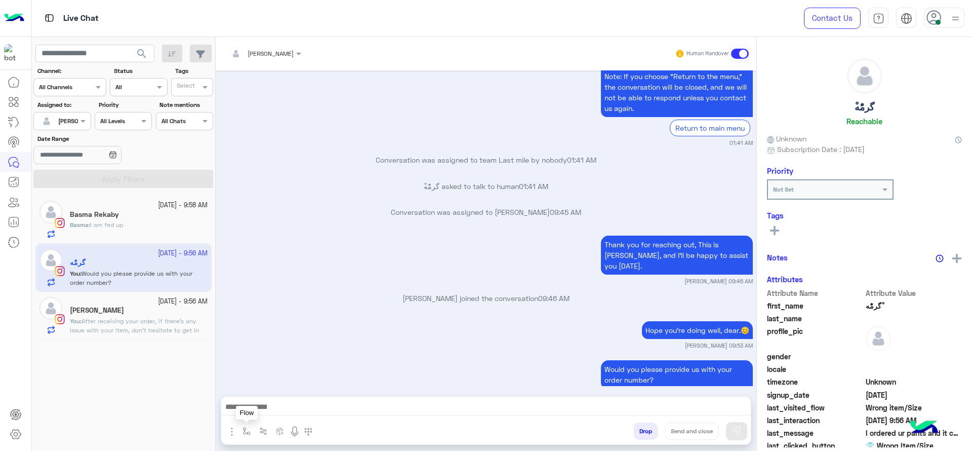
click at [247, 429] on img "button" at bounding box center [246, 431] width 8 height 8
click at [274, 406] on input "text" at bounding box center [264, 406] width 40 height 9
type input "*"
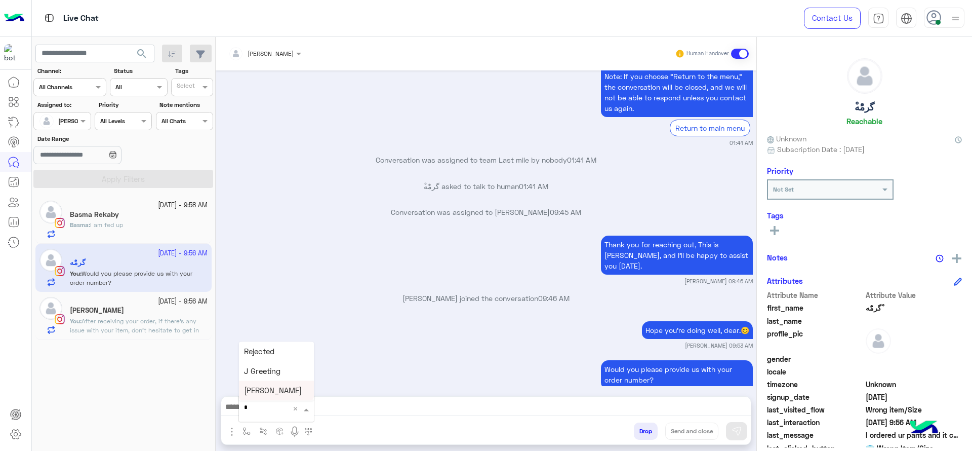
click at [294, 388] on div "[PERSON_NAME]" at bounding box center [276, 391] width 75 height 20
type textarea "**********"
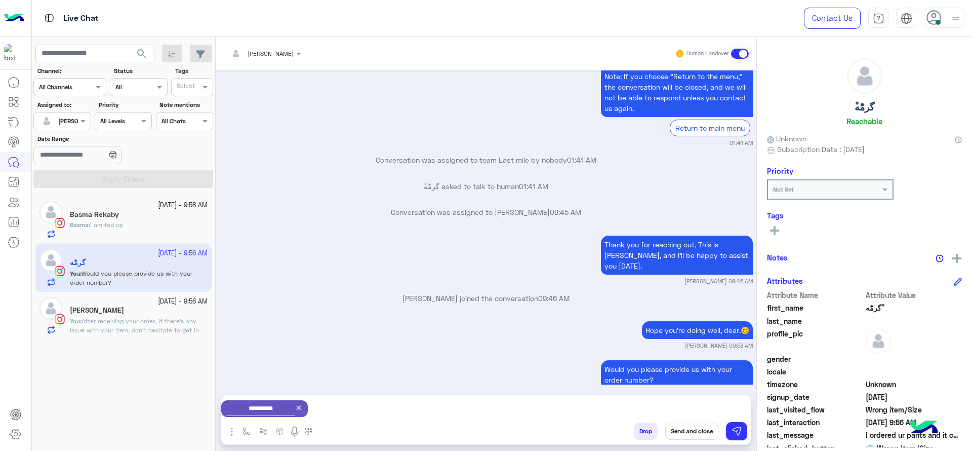
click at [691, 424] on button "Send and close" at bounding box center [691, 430] width 53 height 17
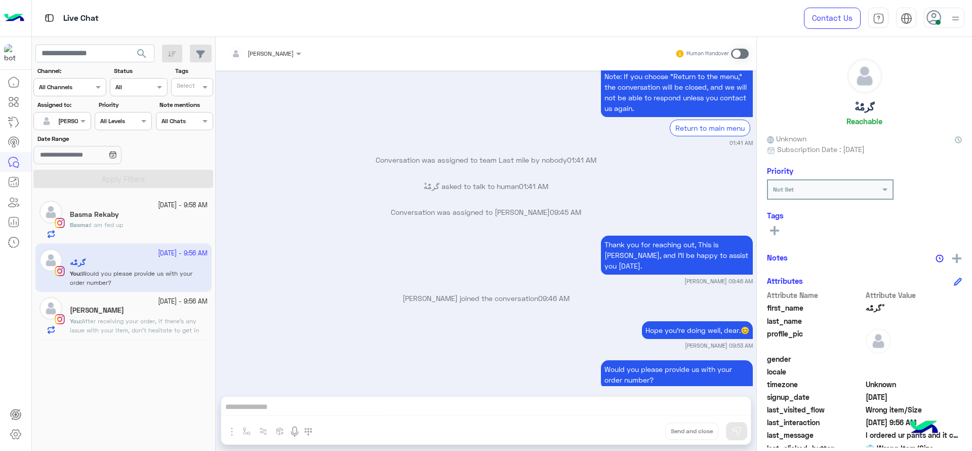
scroll to position [1237, 0]
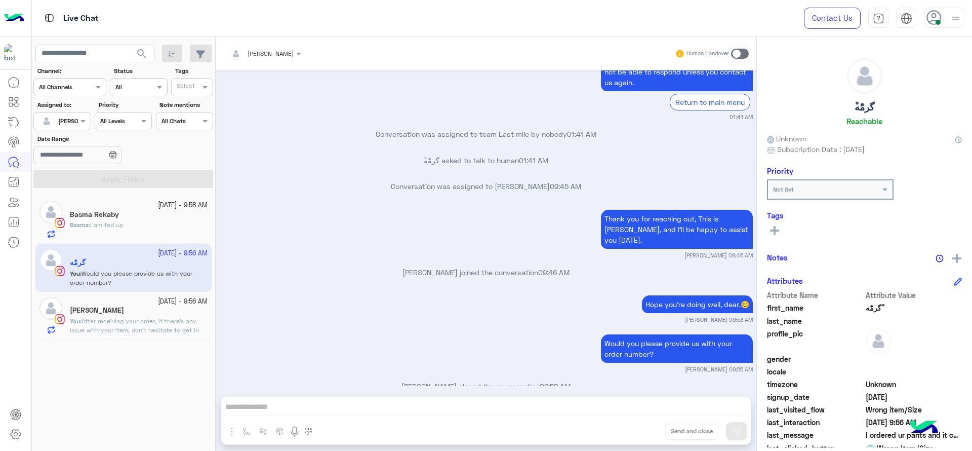
click at [83, 311] on h5 "Darine Ali" at bounding box center [97, 310] width 54 height 9
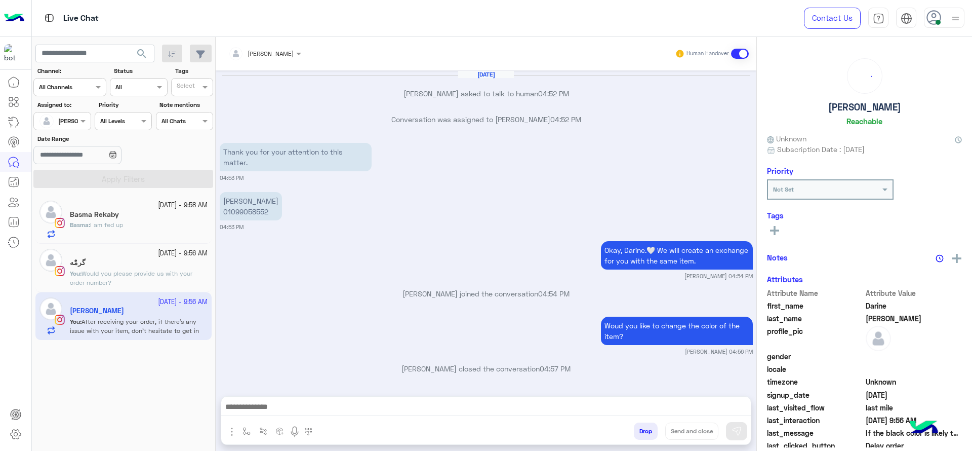
scroll to position [717, 0]
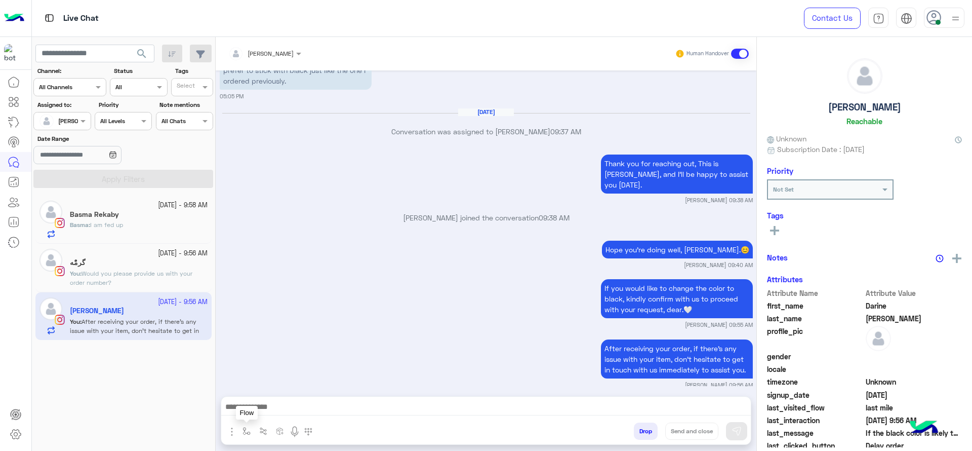
click at [247, 427] on img "button" at bounding box center [246, 431] width 8 height 8
click at [263, 402] on input "text" at bounding box center [264, 406] width 40 height 9
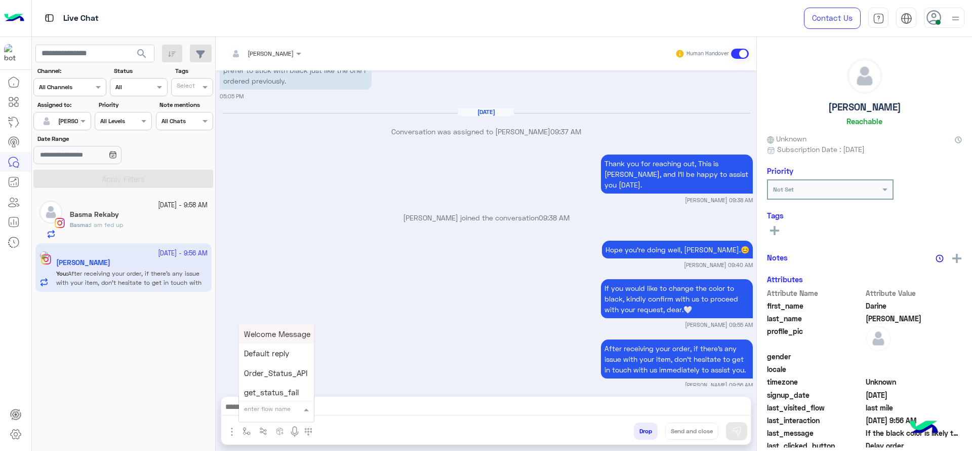
type input "*"
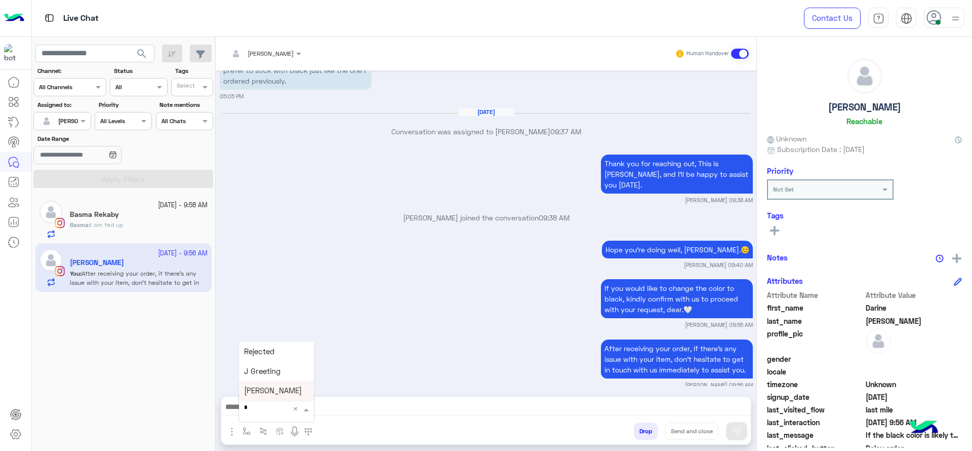
click at [264, 395] on div "[PERSON_NAME]" at bounding box center [276, 391] width 75 height 20
type textarea "**********"
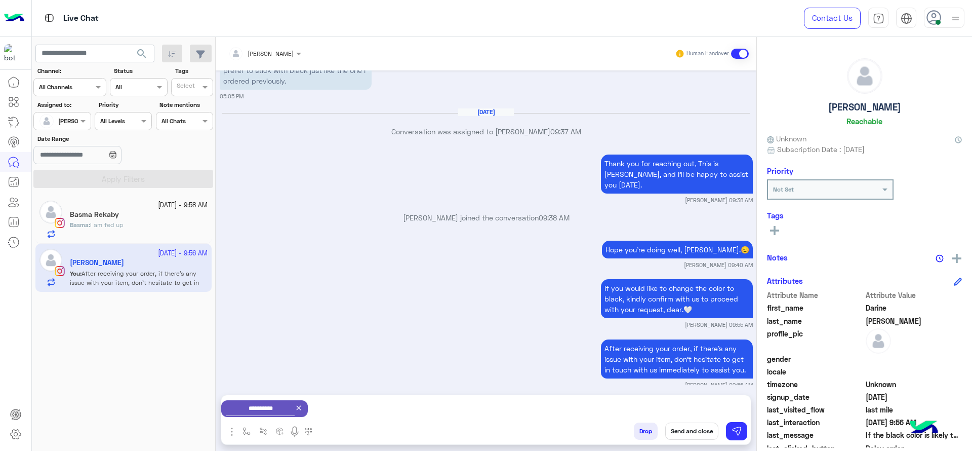
click at [687, 432] on button "Send and close" at bounding box center [691, 430] width 53 height 17
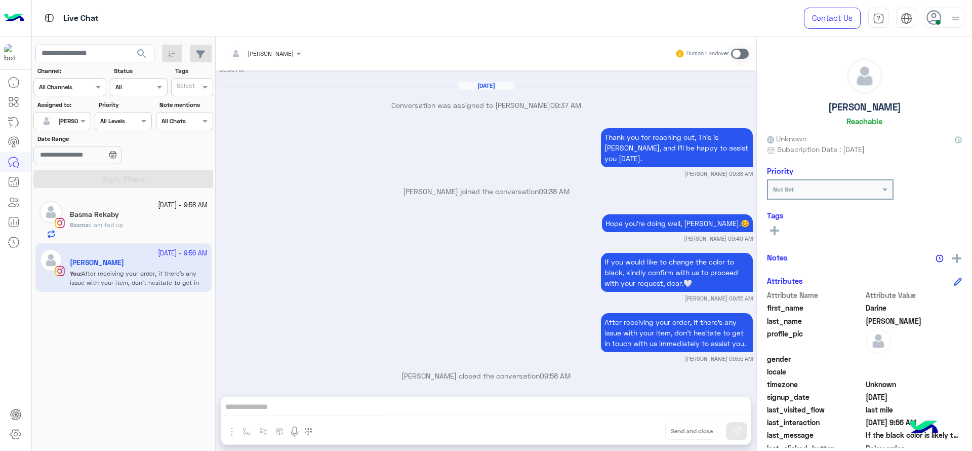
click at [132, 213] on div "Basma Rekaby" at bounding box center [139, 215] width 138 height 11
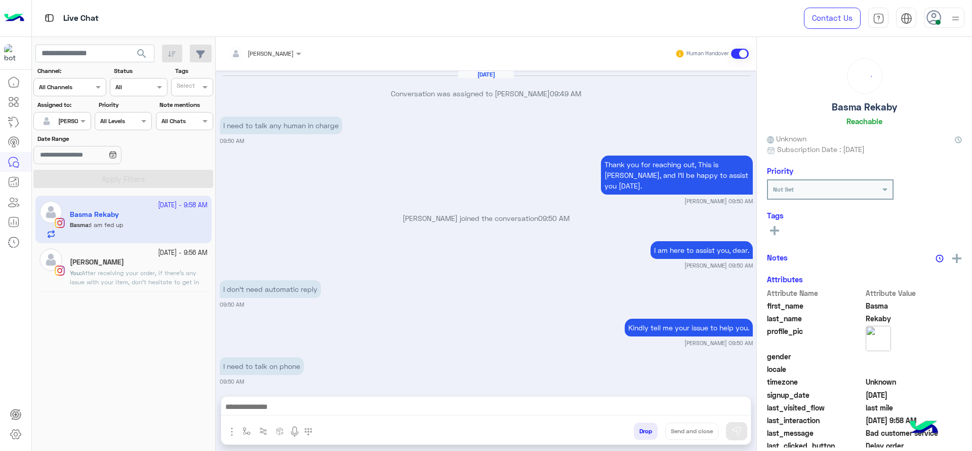
scroll to position [524, 0]
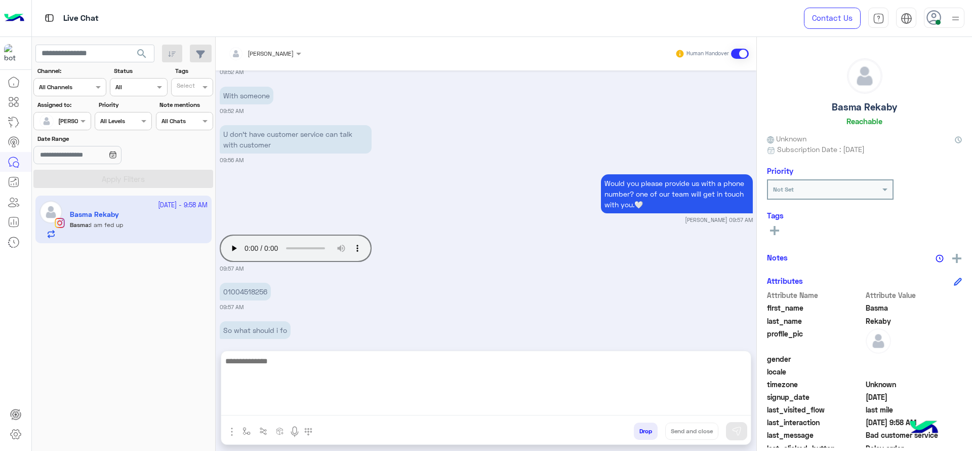
click at [320, 411] on textarea at bounding box center [485, 384] width 529 height 61
type textarea "*"
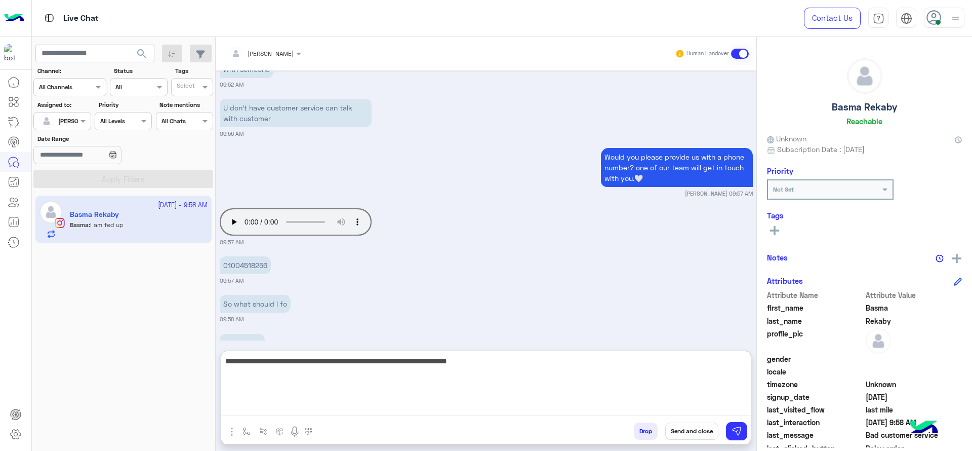
scroll to position [569, 0]
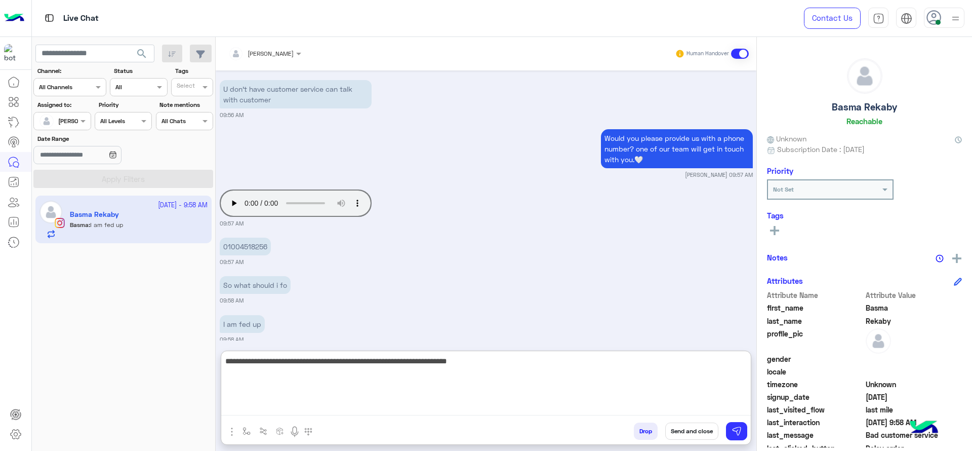
click at [573, 362] on textarea "**********" at bounding box center [485, 384] width 529 height 61
type textarea "**********"
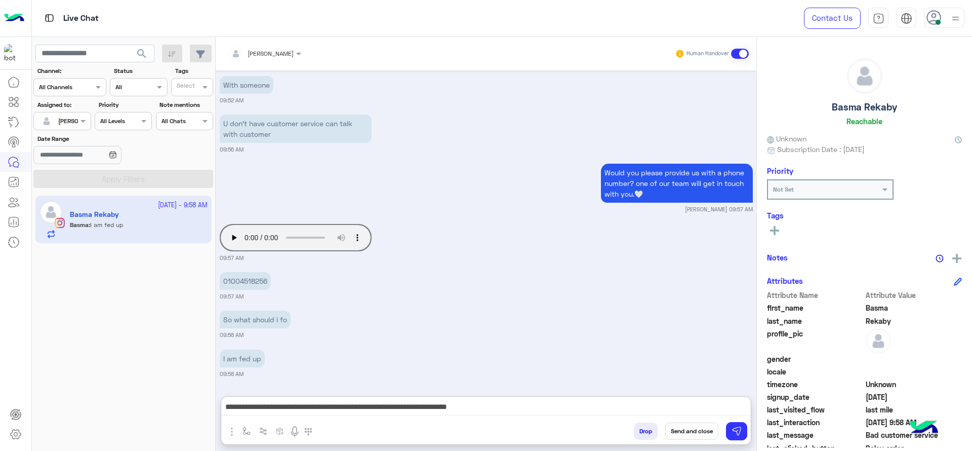
click at [948, 253] on div at bounding box center [948, 257] width 27 height 13
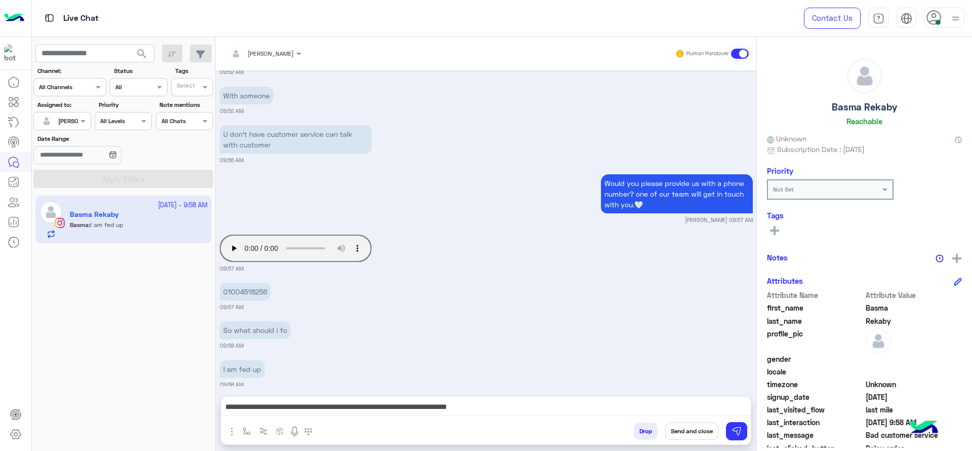
click at [948, 255] on div at bounding box center [948, 257] width 27 height 13
click at [952, 259] on img at bounding box center [956, 258] width 9 height 9
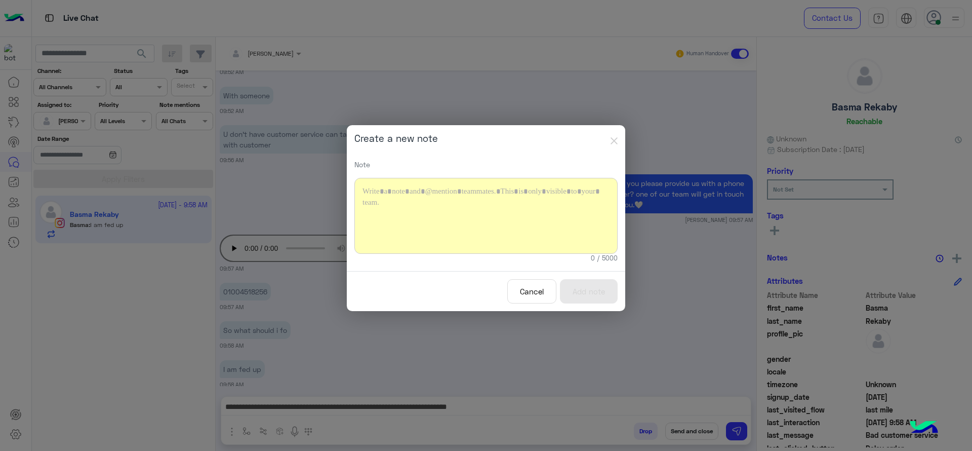
click at [527, 211] on div at bounding box center [485, 216] width 263 height 76
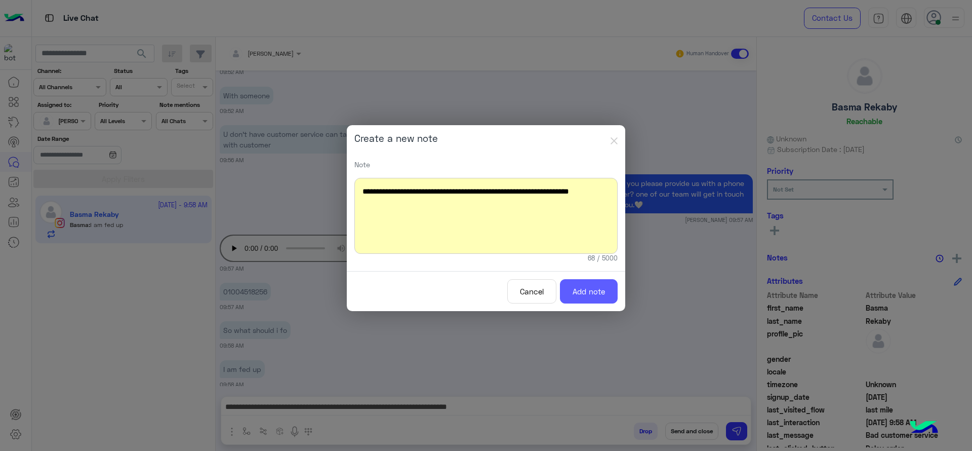
click at [583, 291] on button "Add note" at bounding box center [589, 291] width 58 height 25
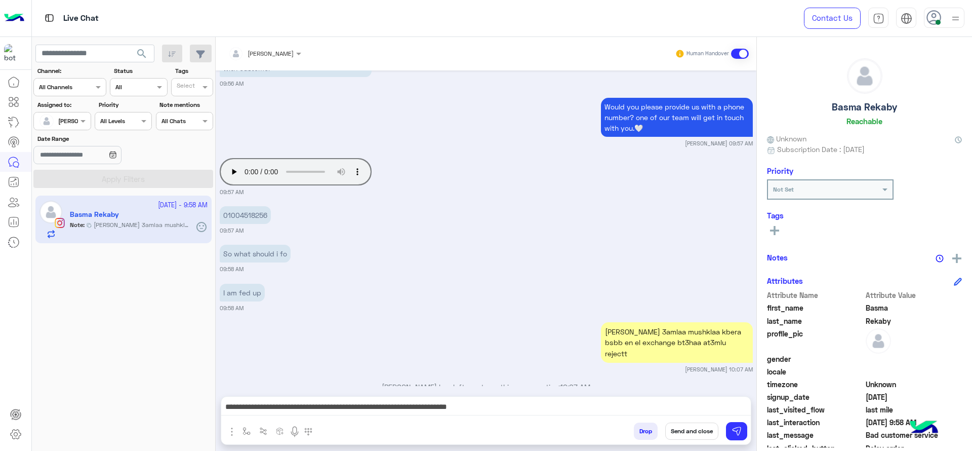
click at [681, 435] on button "Send and close" at bounding box center [691, 430] width 53 height 17
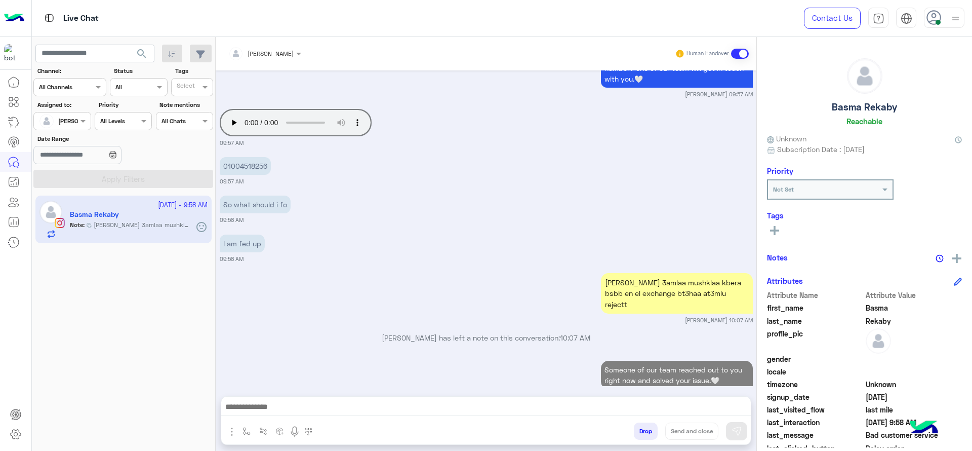
scroll to position [676, 0]
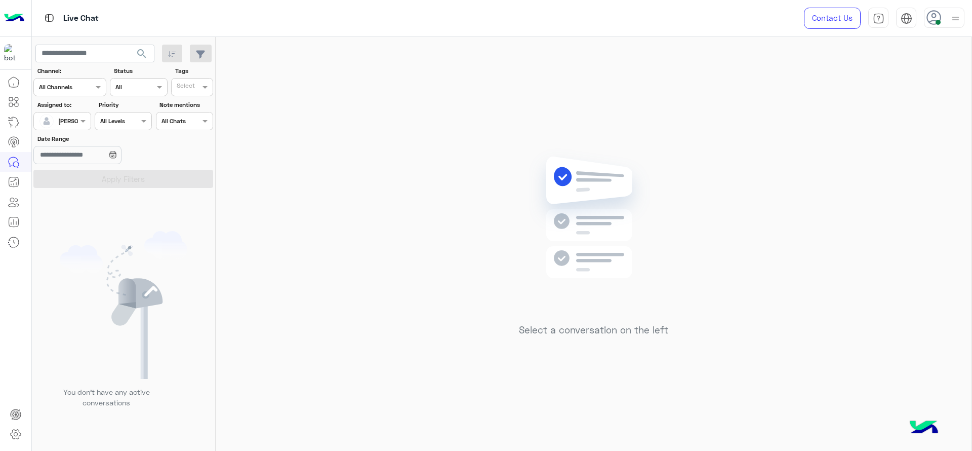
click at [882, 175] on div "Select a conversation on the left" at bounding box center [594, 246] width 756 height 418
click at [68, 124] on span "[PERSON_NAME]" at bounding box center [81, 121] width 47 height 8
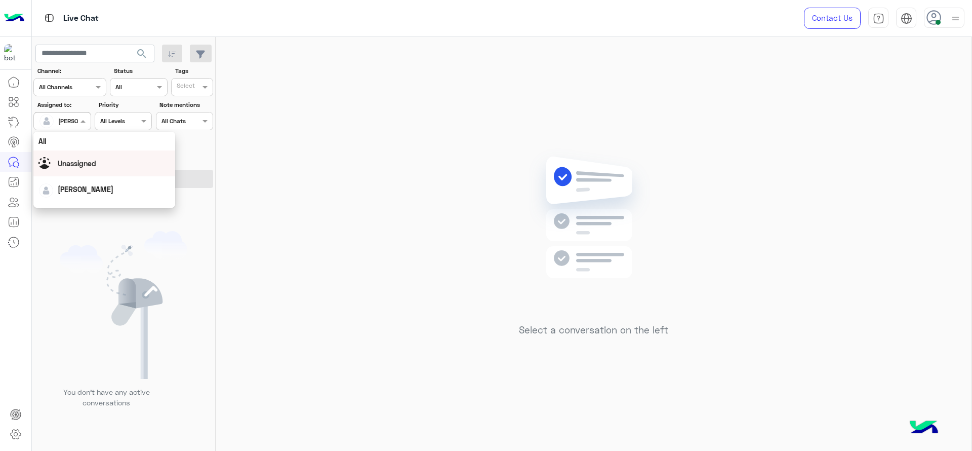
scroll to position [198, 0]
click at [336, 217] on div "Select a conversation on the left" at bounding box center [594, 246] width 756 height 418
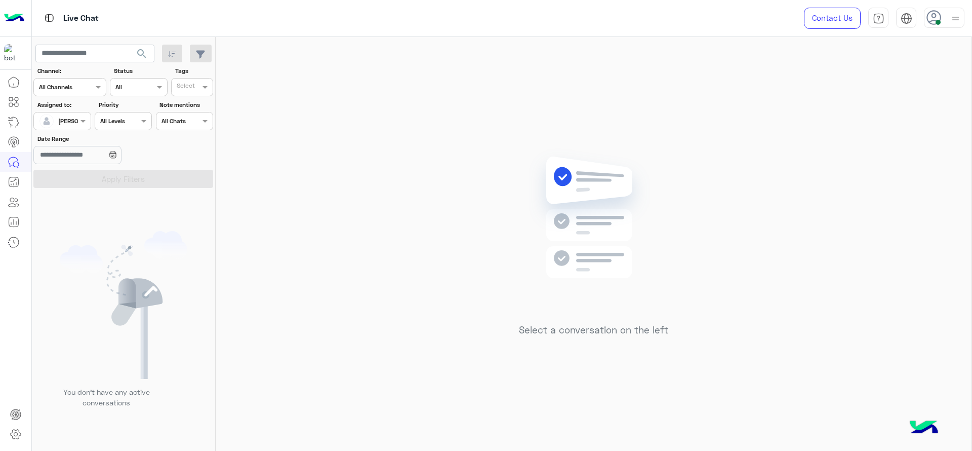
click at [497, 212] on div "Select a conversation on the left" at bounding box center [594, 246] width 756 height 418
click at [47, 122] on input "text" at bounding box center [50, 119] width 23 height 9
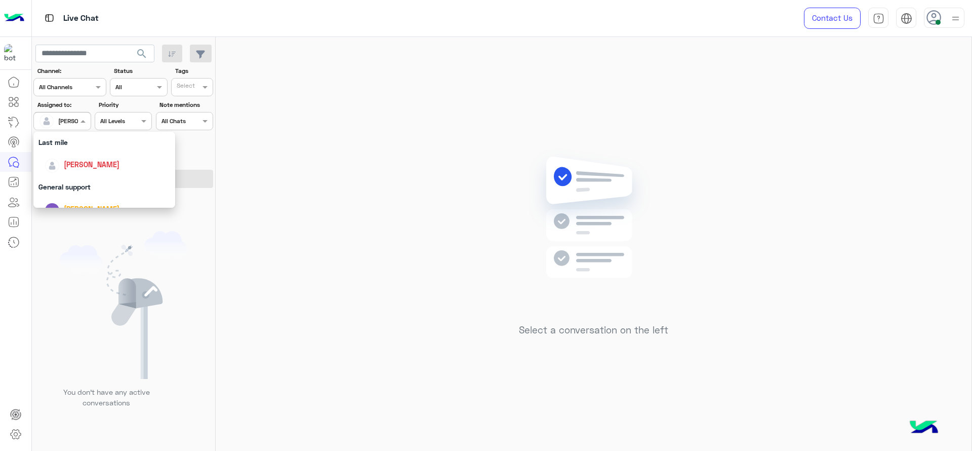
scroll to position [139, 0]
click at [174, 196] on div "You don’t have any active conversations" at bounding box center [124, 323] width 184 height 263
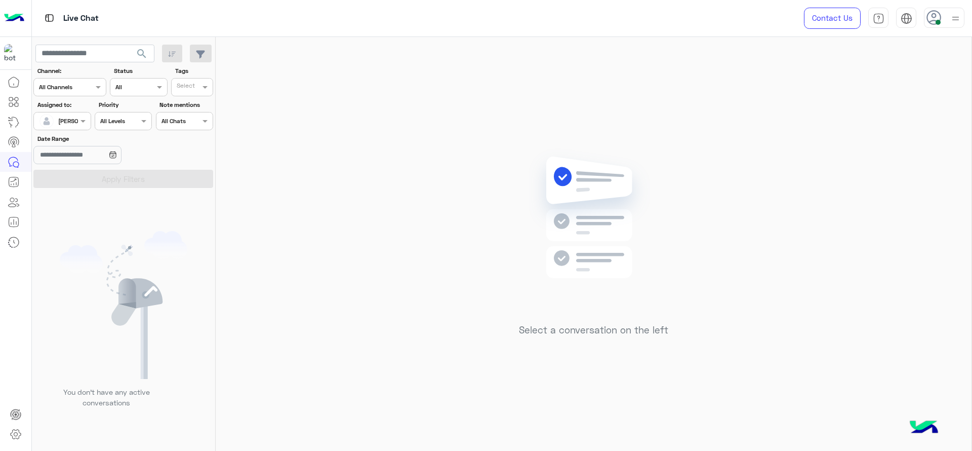
click at [75, 124] on span "[PERSON_NAME]" at bounding box center [81, 121] width 47 height 8
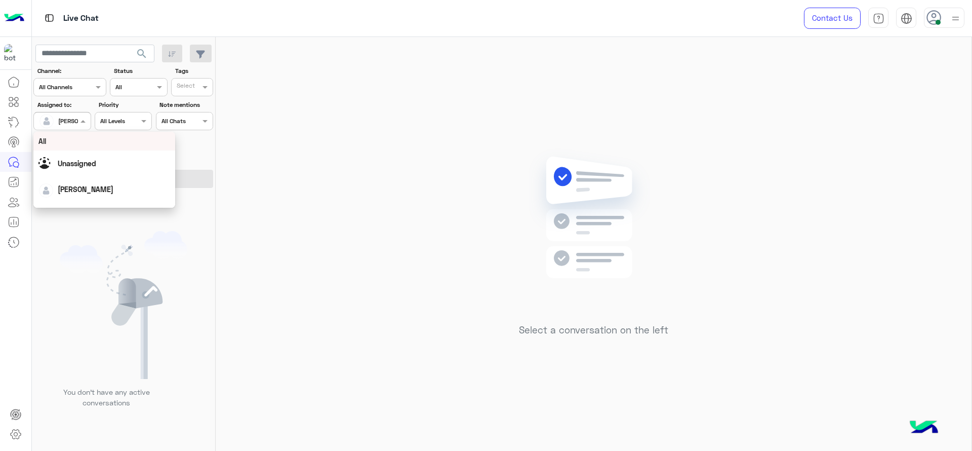
scroll to position [198, 0]
click at [82, 170] on div "First Mile" at bounding box center [104, 172] width 142 height 19
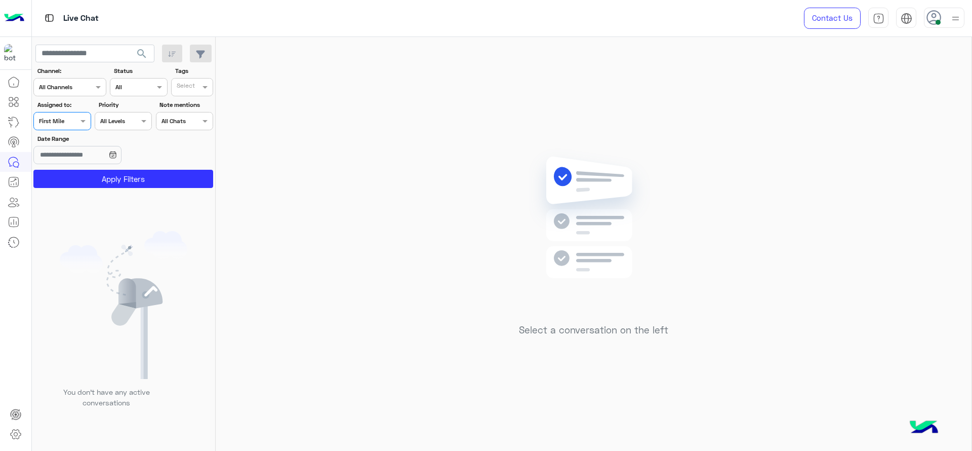
click at [82, 170] on button "Apply Filters" at bounding box center [123, 179] width 180 height 18
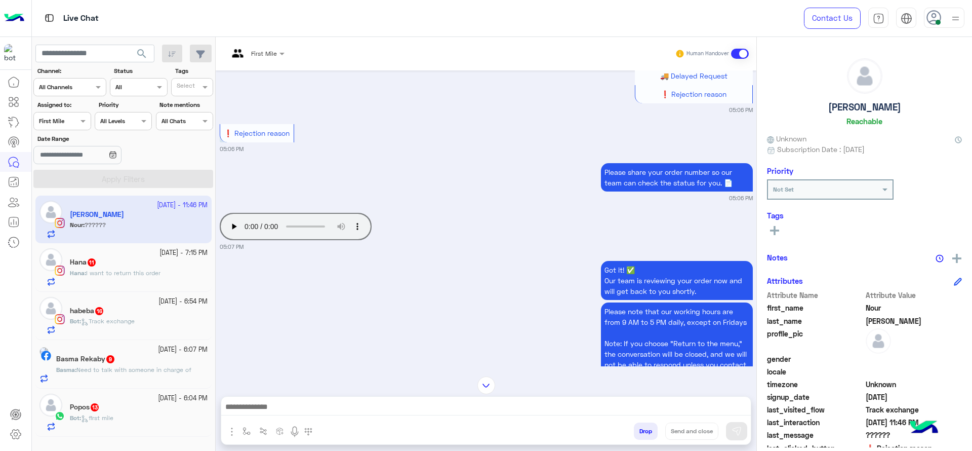
scroll to position [1071, 0]
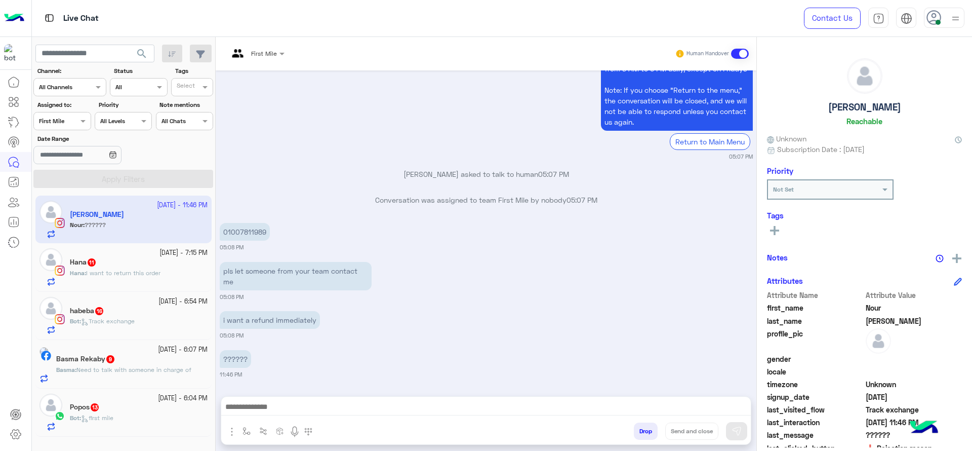
click at [241, 232] on p "01007811989" at bounding box center [245, 232] width 50 height 18
click at [238, 232] on p "01007811989" at bounding box center [245, 232] width 50 height 18
click at [237, 233] on p "01007811989" at bounding box center [245, 232] width 50 height 18
copy p "01007811989"
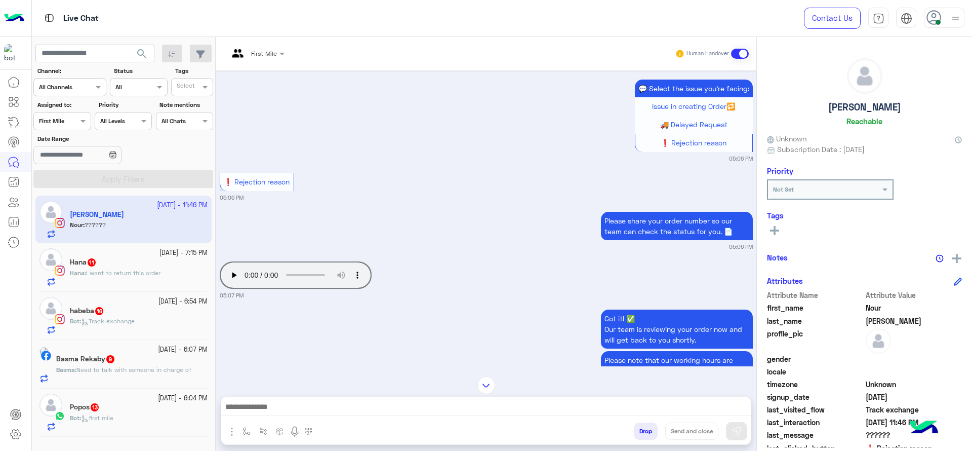
scroll to position [767, 0]
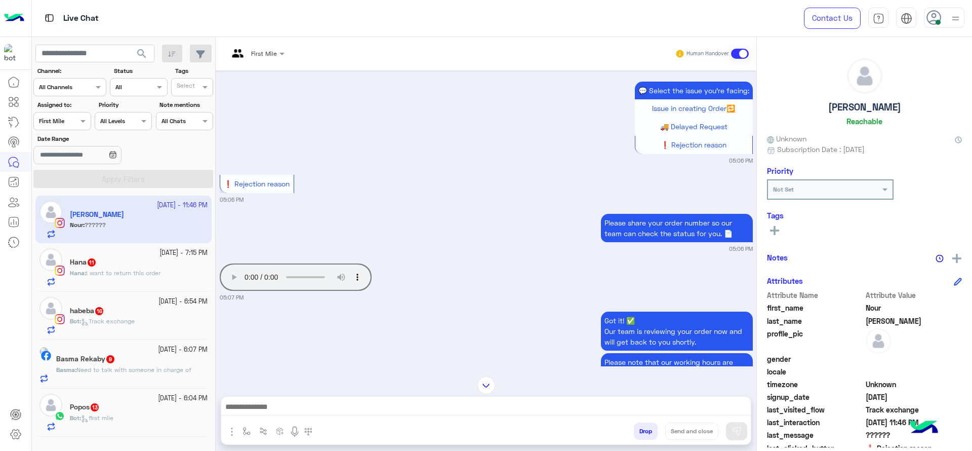
click at [556, 310] on div "Got it! ✅ Our team is reviewing your order now and will get back to you shortly…" at bounding box center [486, 387] width 533 height 156
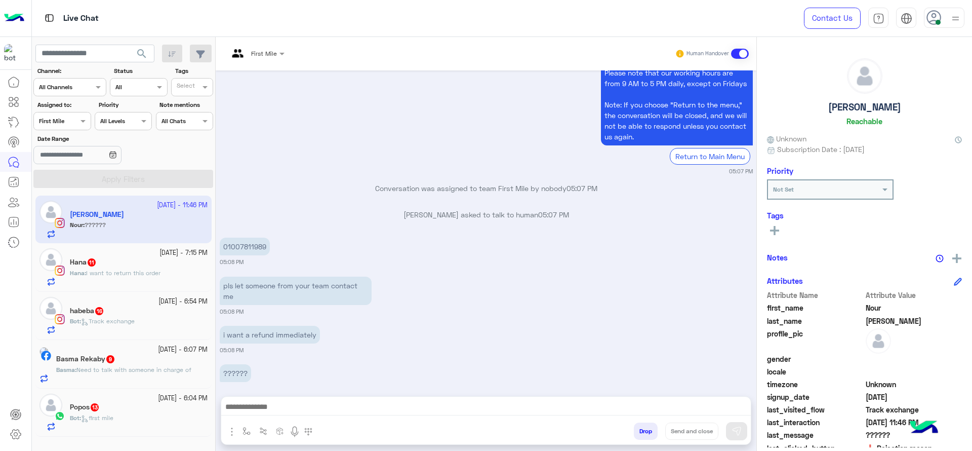
scroll to position [2467, 0]
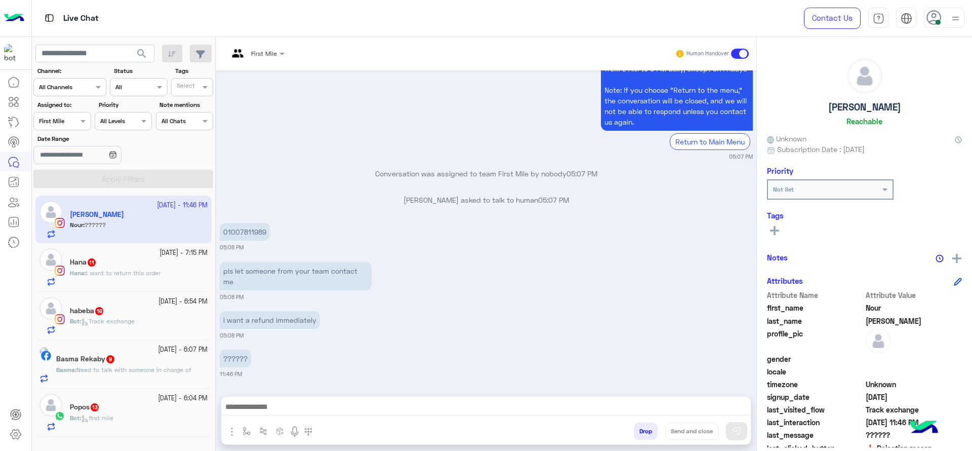
click at [184, 256] on small "8 October - 7:15 PM" at bounding box center [183, 253] width 48 height 10
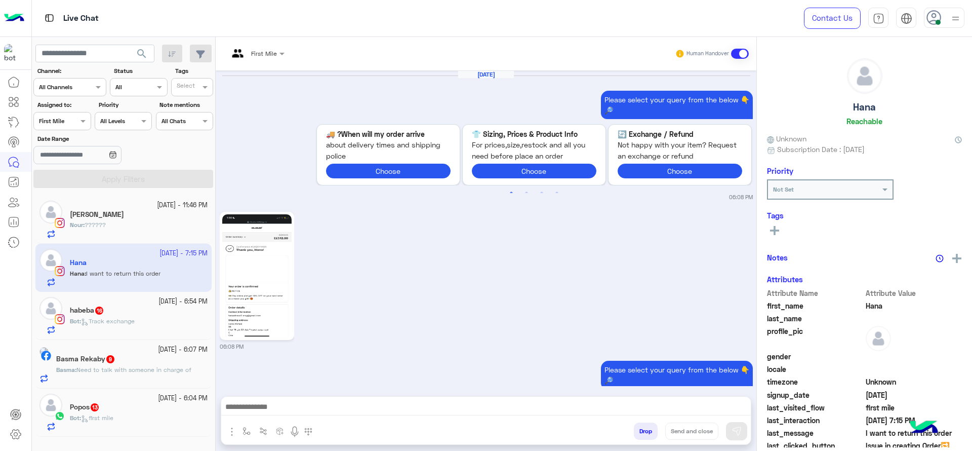
scroll to position [1394, 0]
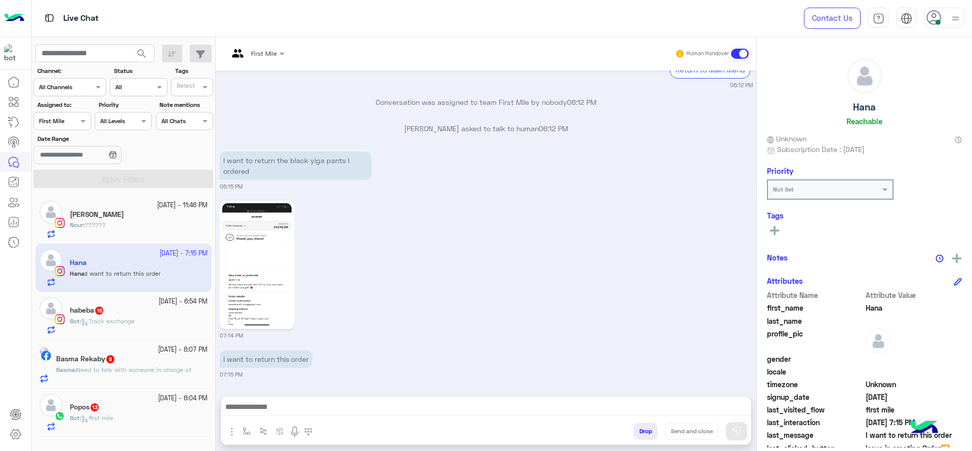
click at [270, 49] on div at bounding box center [256, 52] width 66 height 10
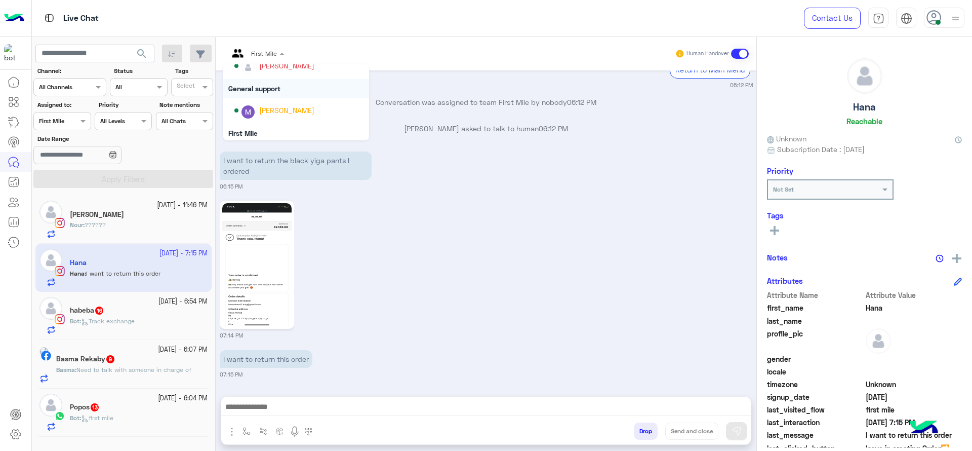
scroll to position [139, 0]
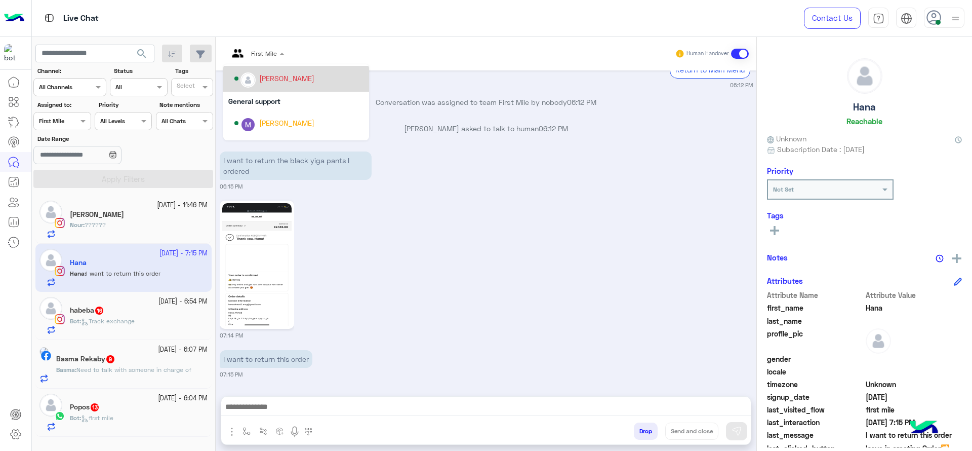
click at [268, 83] on div "[PERSON_NAME]" at bounding box center [286, 78] width 55 height 11
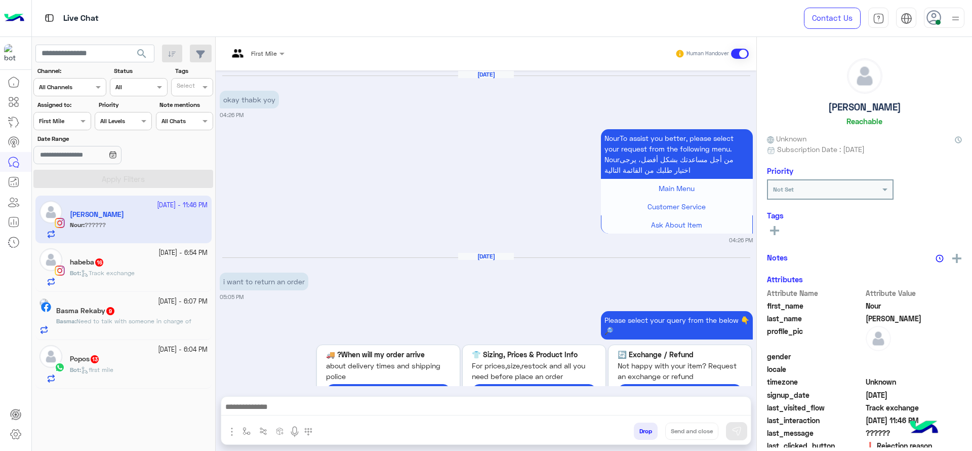
scroll to position [1071, 0]
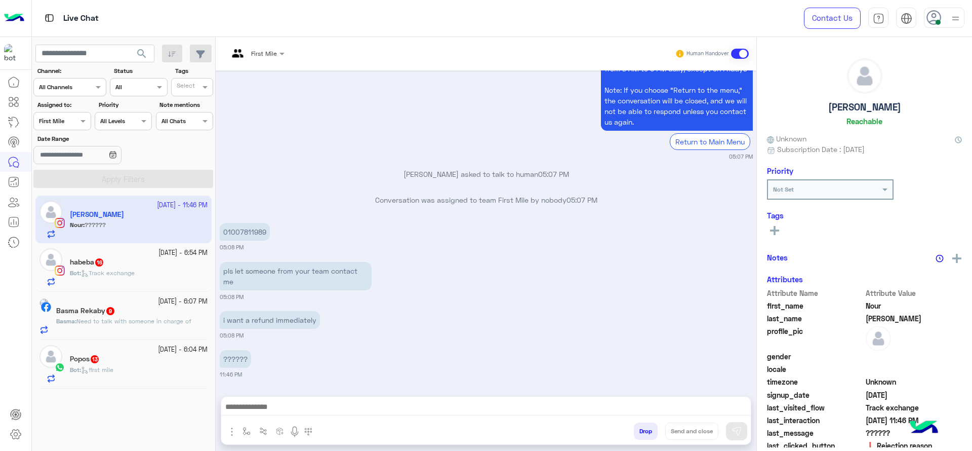
click at [138, 370] on div "Bot : first mile" at bounding box center [139, 374] width 138 height 18
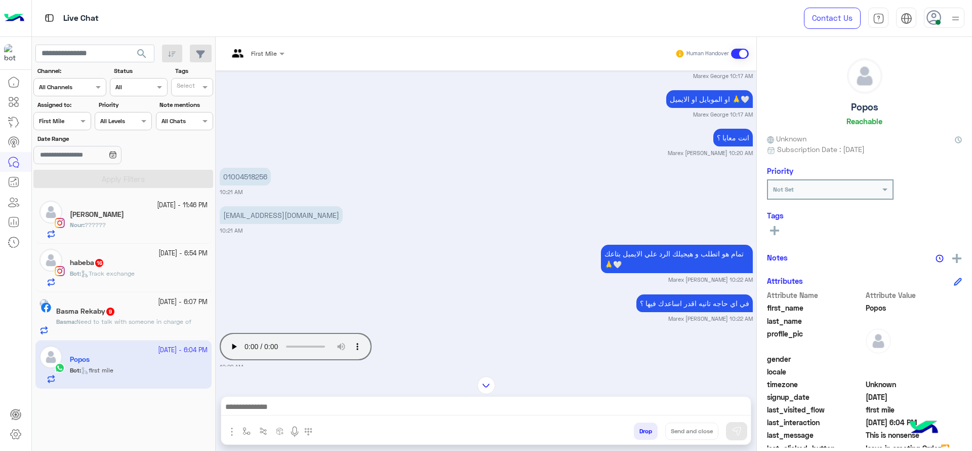
scroll to position [996, 0]
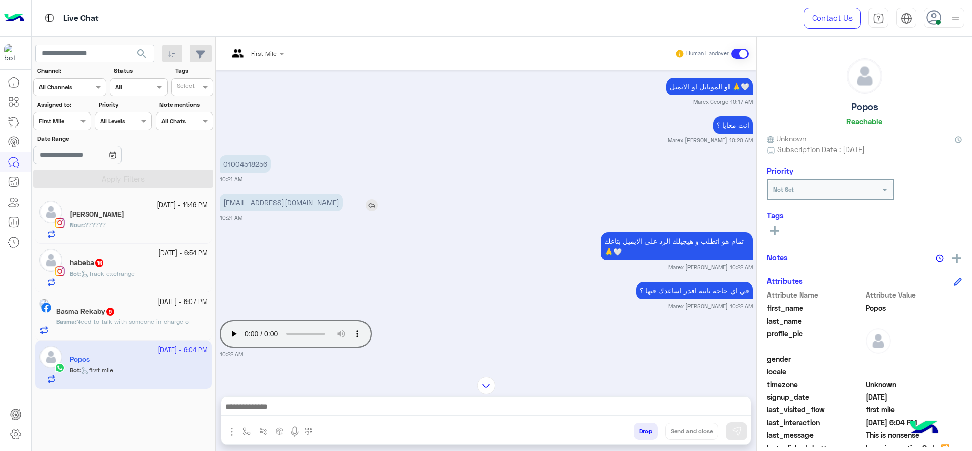
click at [237, 209] on p "Basma.rekaby@gmail.com" at bounding box center [281, 202] width 123 height 18
copy app-msgs-text
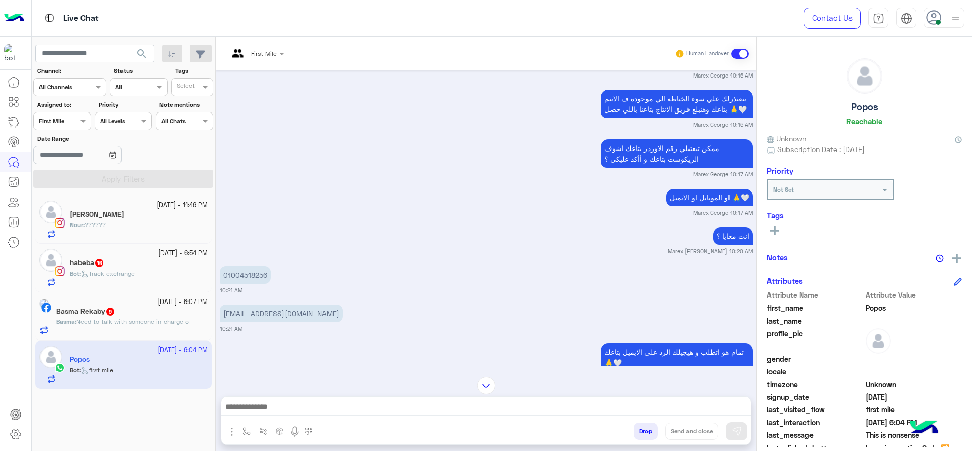
scroll to position [907, 0]
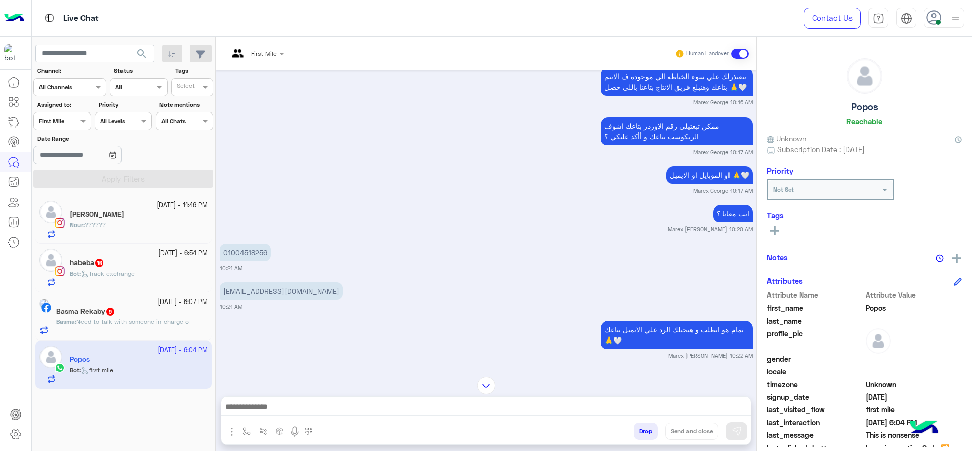
click at [536, 367] on div "First Mile Human Handover Oct 7, 2025 اللغة العربية 09:19 PM يُرجى اختيار استفس…" at bounding box center [486, 246] width 541 height 418
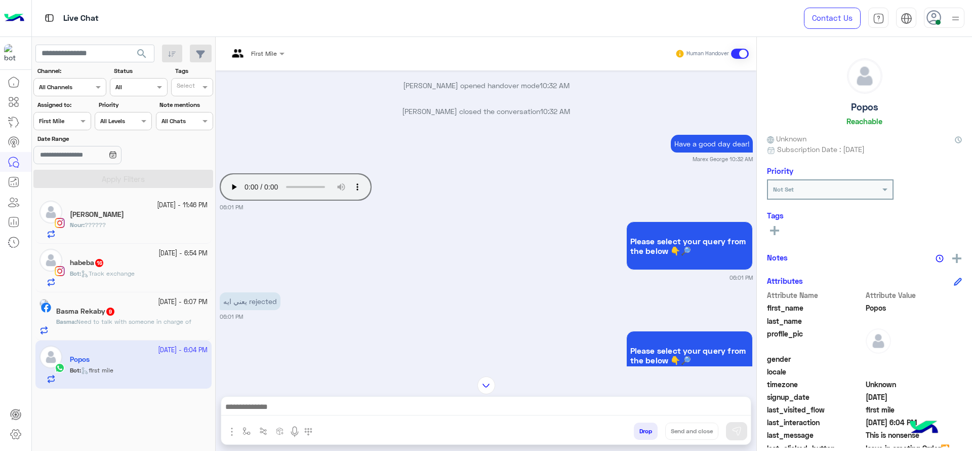
scroll to position [1489, 0]
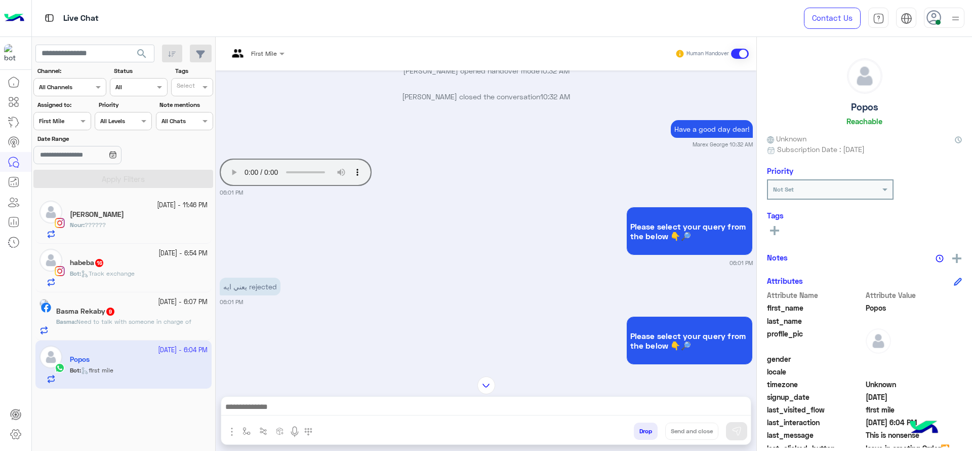
click at [266, 38] on div "First Mile Human Handover" at bounding box center [486, 53] width 541 height 33
click at [269, 48] on div at bounding box center [256, 52] width 66 height 10
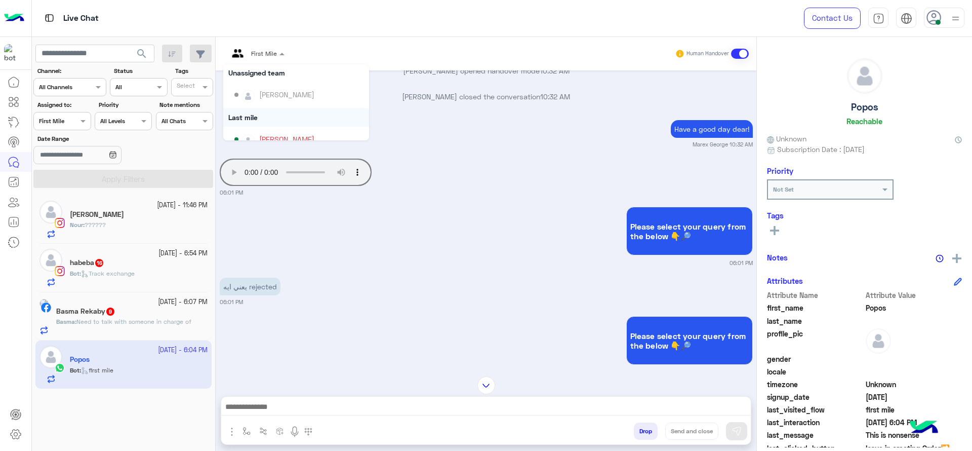
scroll to position [101, 0]
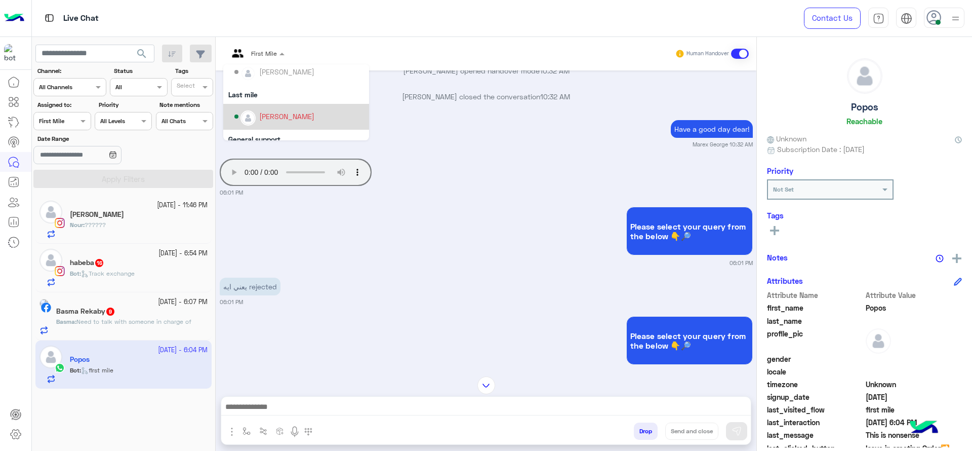
click at [260, 112] on div "[PERSON_NAME]" at bounding box center [286, 116] width 55 height 11
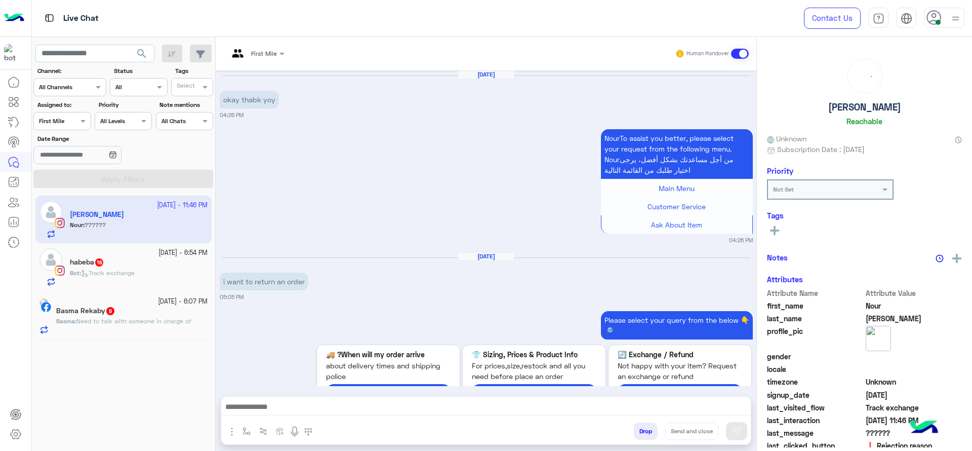
scroll to position [1071, 0]
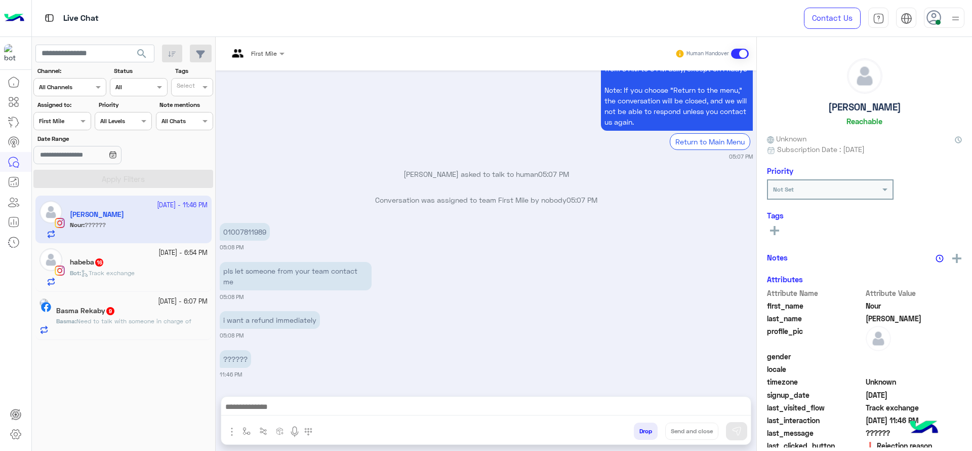
click at [255, 63] on div "First Mile Human Handover" at bounding box center [486, 53] width 541 height 33
click at [258, 65] on div "First Mile Human Handover" at bounding box center [486, 53] width 541 height 33
click at [253, 50] on input "text" at bounding box center [244, 52] width 32 height 9
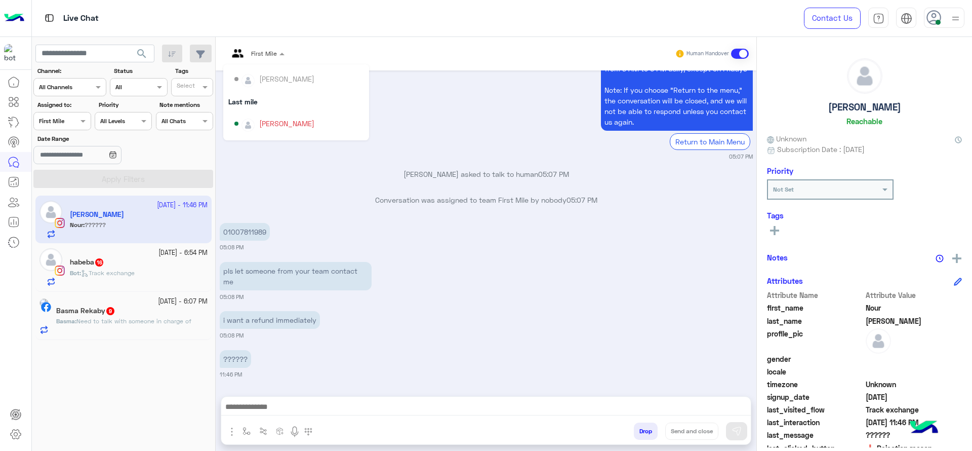
scroll to position [127, 0]
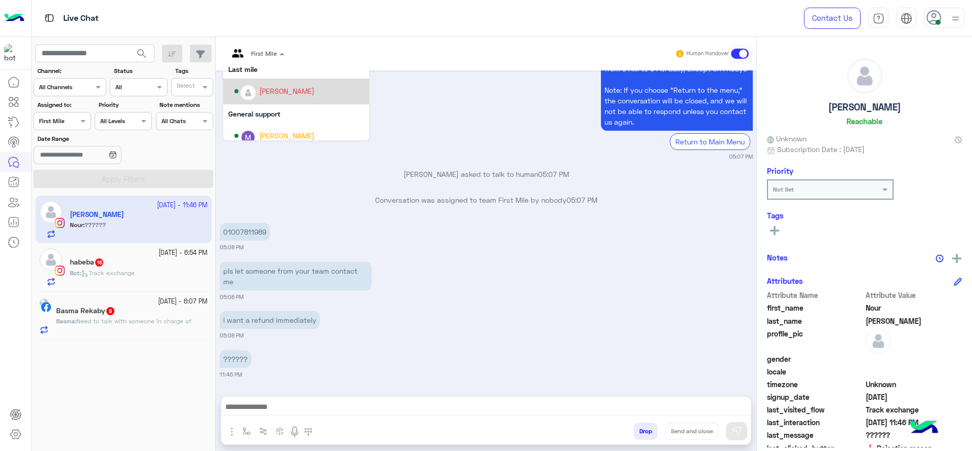
click at [252, 93] on img "Options list" at bounding box center [247, 92] width 13 height 13
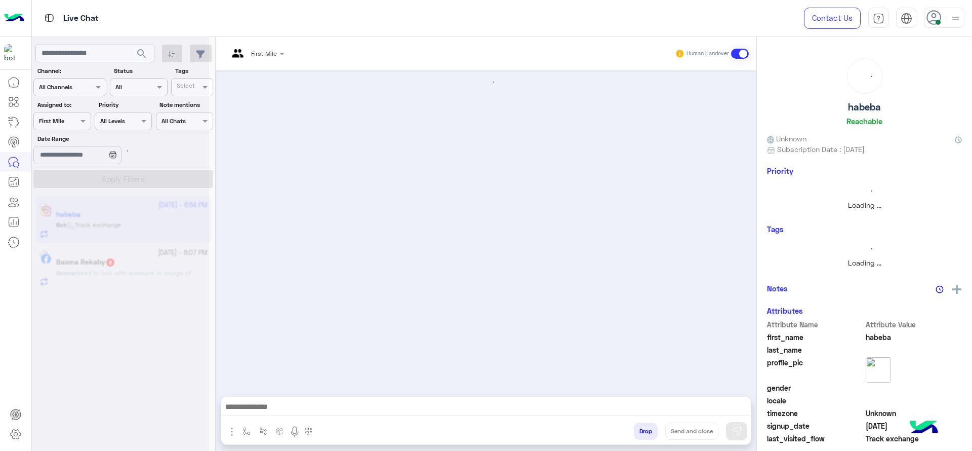
click at [259, 48] on input "text" at bounding box center [244, 52] width 32 height 9
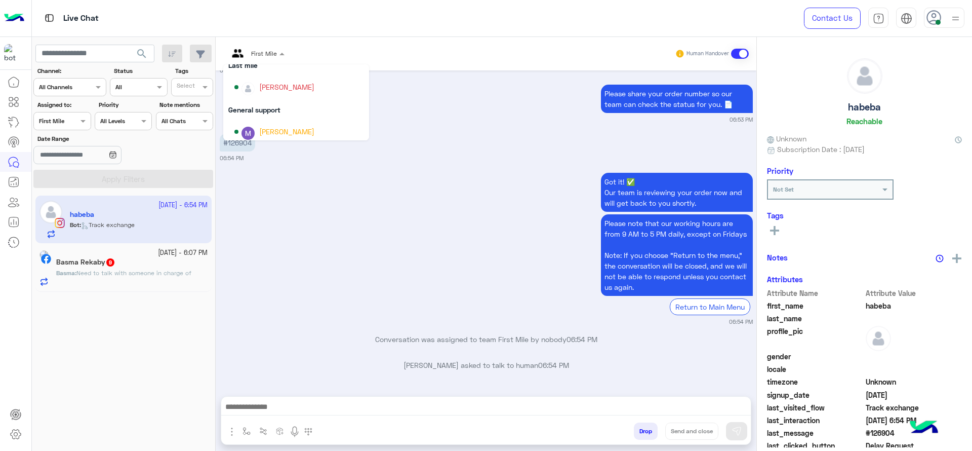
scroll to position [139, 0]
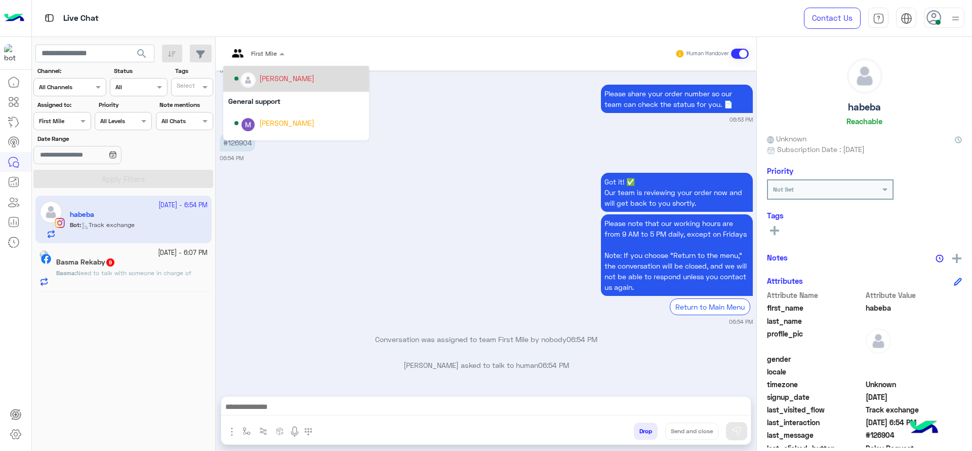
click at [262, 84] on div "[PERSON_NAME]" at bounding box center [286, 78] width 55 height 11
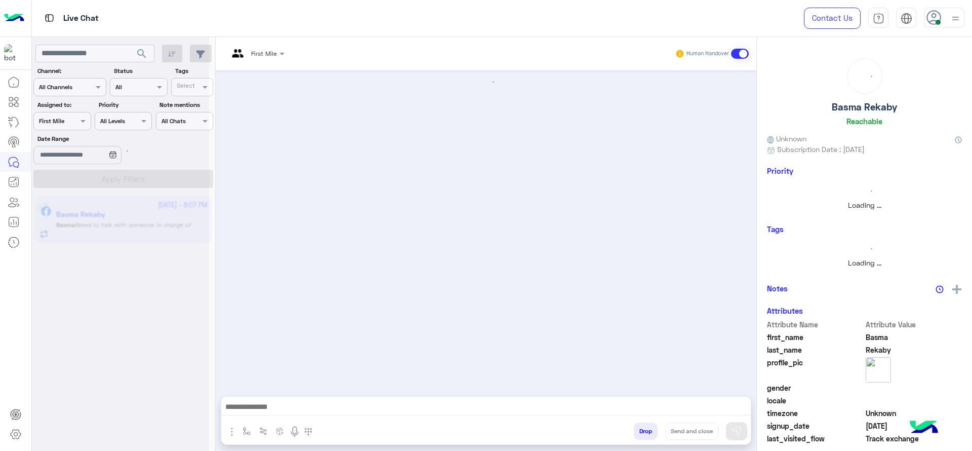
click at [262, 45] on div "First Mile" at bounding box center [252, 54] width 49 height 24
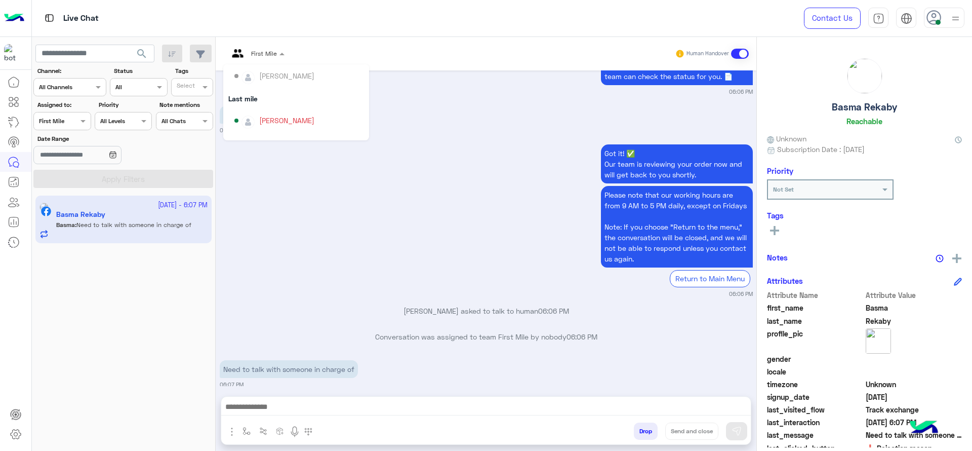
scroll to position [114, 0]
click at [264, 98] on div "[PERSON_NAME]" at bounding box center [286, 103] width 55 height 11
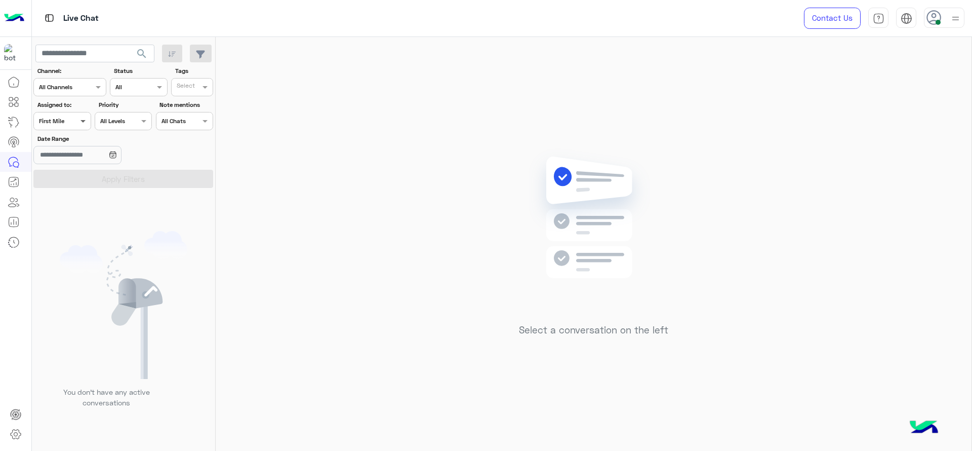
click at [83, 126] on span at bounding box center [84, 120] width 13 height 11
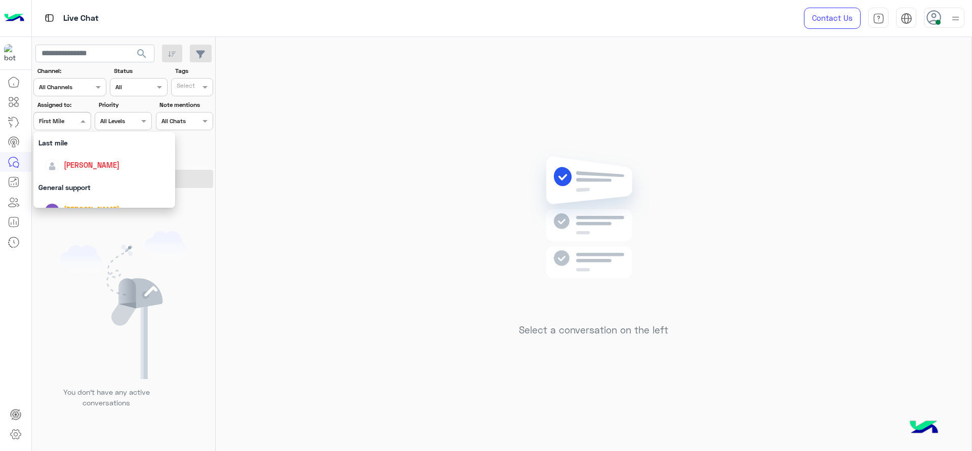
click at [97, 158] on div "[PERSON_NAME]" at bounding box center [108, 165] width 126 height 18
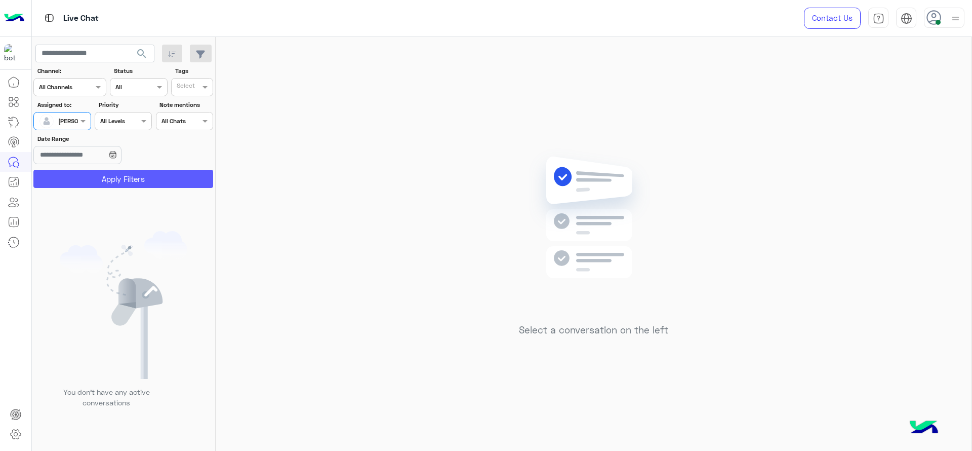
click at [99, 176] on button "Apply Filters" at bounding box center [123, 179] width 180 height 18
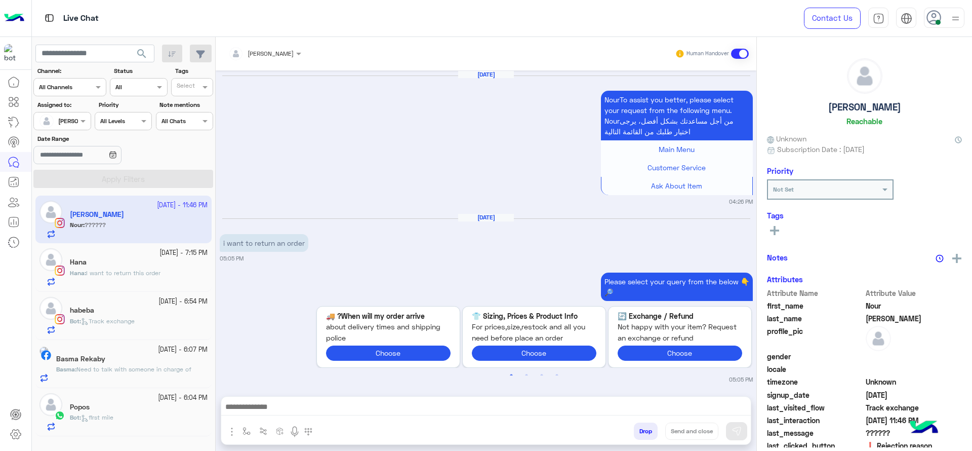
scroll to position [1077, 0]
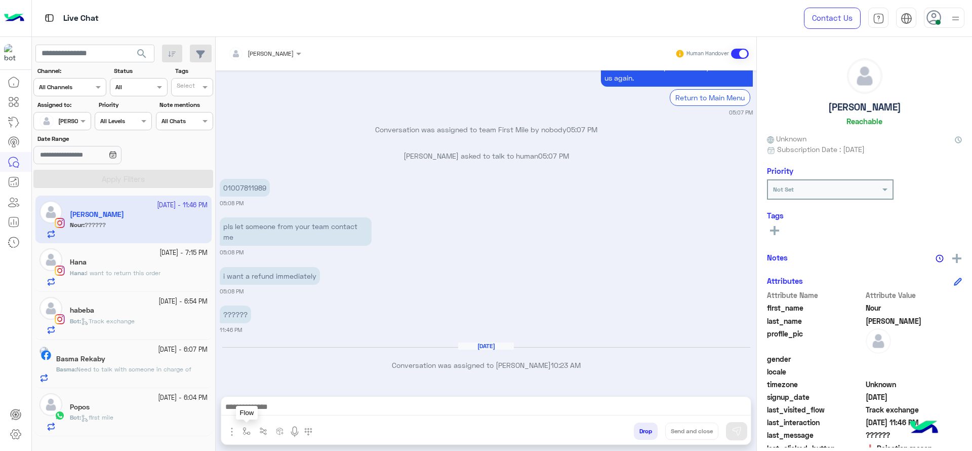
click at [244, 432] on img "button" at bounding box center [246, 431] width 8 height 8
click at [261, 412] on div "enter flow name" at bounding box center [267, 408] width 47 height 9
type input "*"
click at [282, 377] on div "J Greeting" at bounding box center [276, 371] width 75 height 20
type textarea "**********"
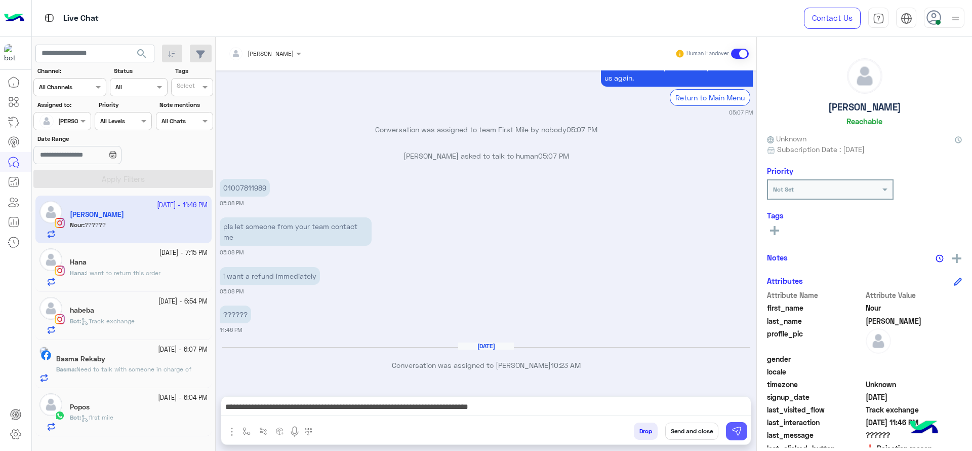
click at [744, 428] on button at bounding box center [736, 431] width 21 height 18
click at [136, 265] on div "Hana" at bounding box center [139, 263] width 138 height 11
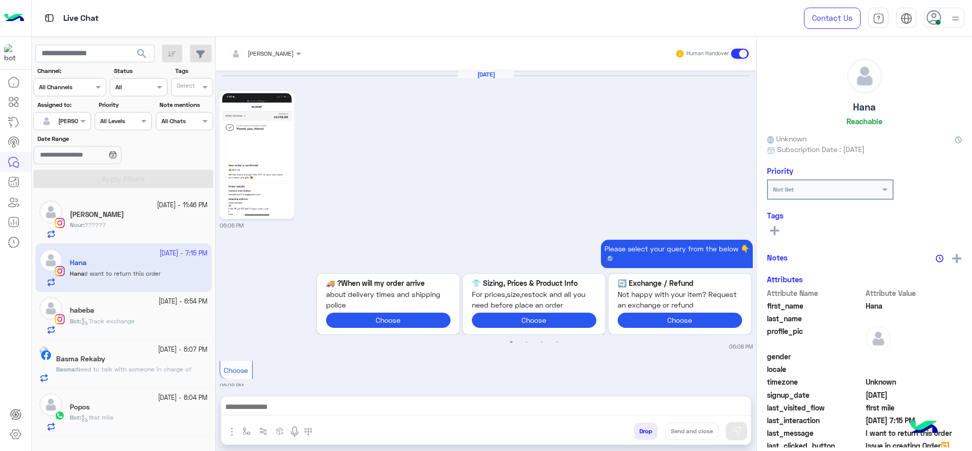
scroll to position [1317, 0]
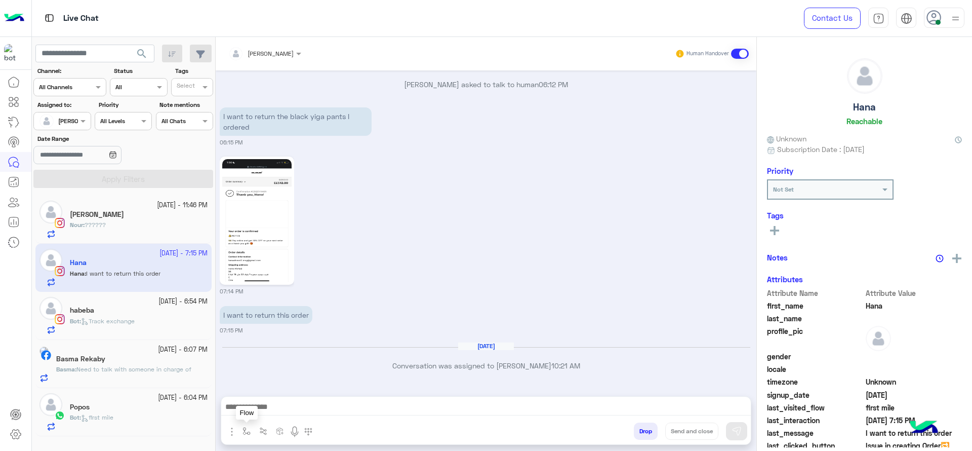
click at [249, 433] on img "button" at bounding box center [246, 431] width 8 height 8
click at [272, 403] on input "text" at bounding box center [264, 406] width 40 height 9
type input "*"
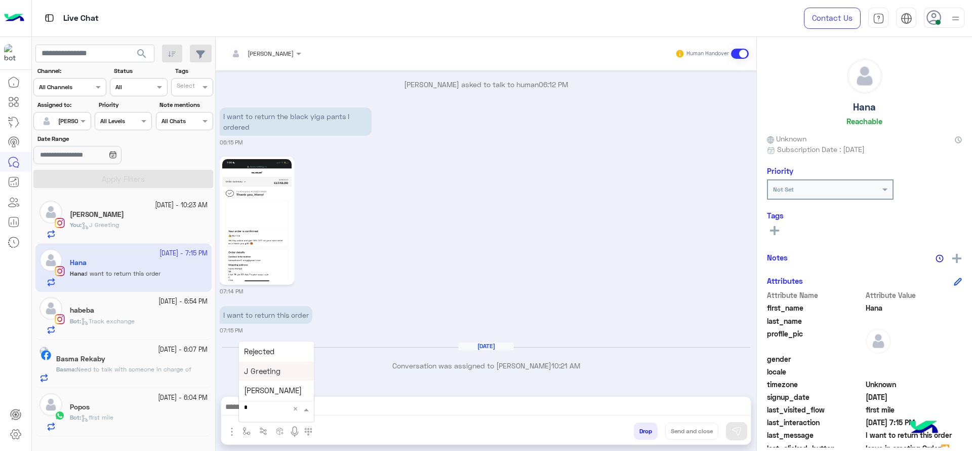
click at [287, 365] on div "J Greeting" at bounding box center [276, 371] width 75 height 20
type textarea "**********"
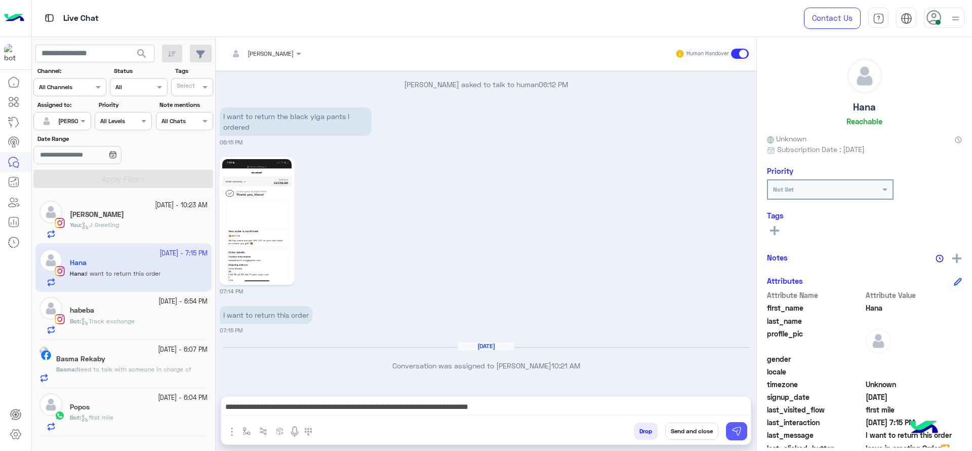
click at [738, 435] on img at bounding box center [736, 431] width 10 height 10
click at [191, 320] on div "Bot : Track exchange" at bounding box center [139, 325] width 138 height 18
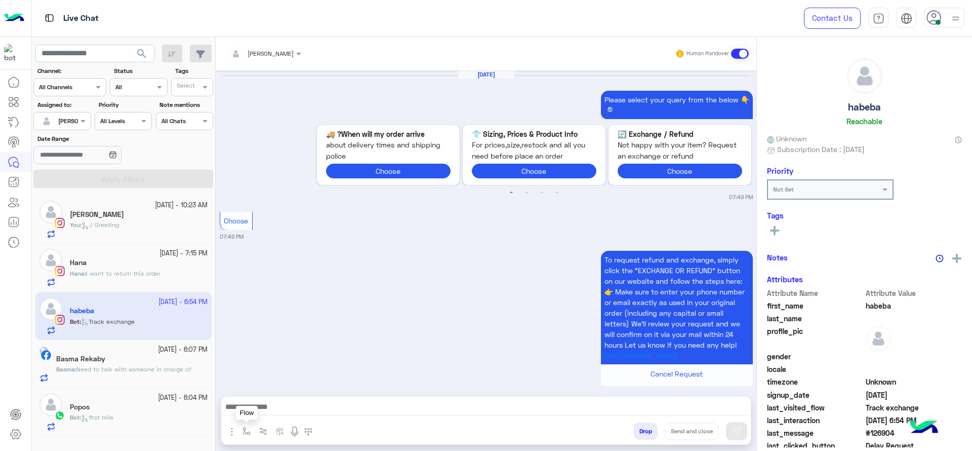
scroll to position [1386, 0]
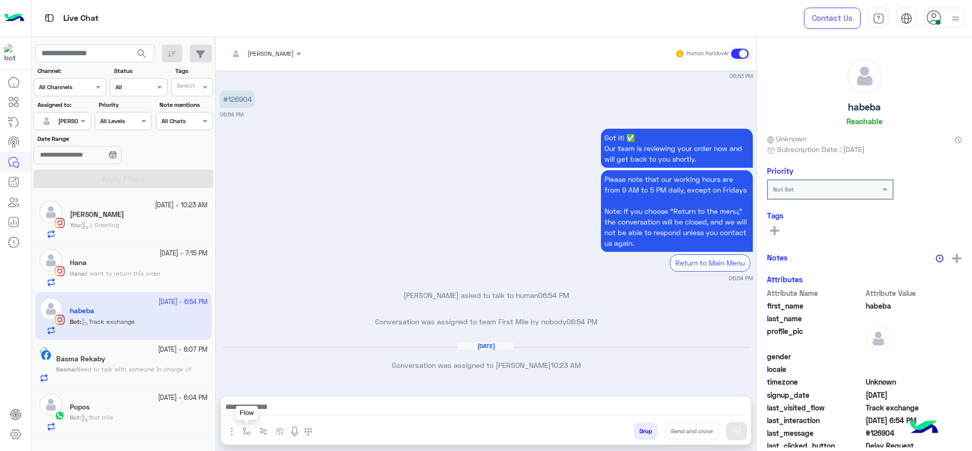
click at [252, 430] on button "button" at bounding box center [246, 430] width 17 height 17
click at [261, 411] on input "text" at bounding box center [264, 406] width 40 height 9
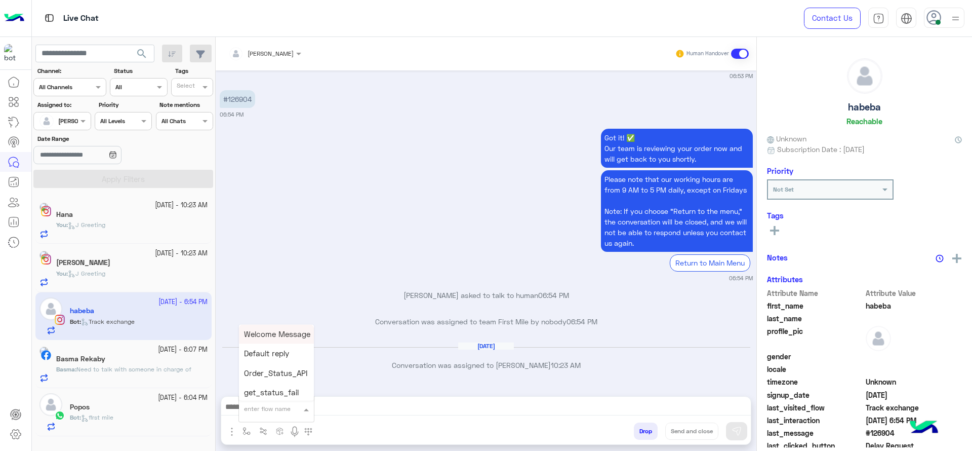
type input "*"
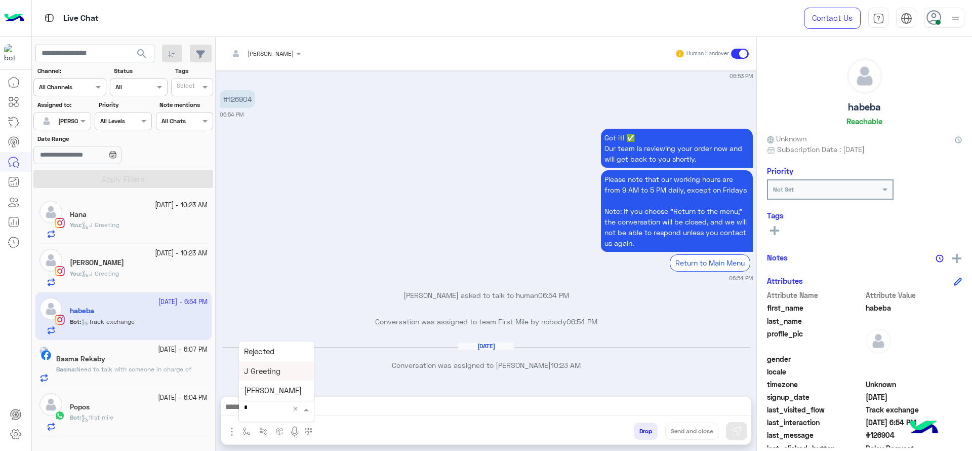
click at [279, 372] on span "J Greeting" at bounding box center [262, 370] width 36 height 9
type textarea "**********"
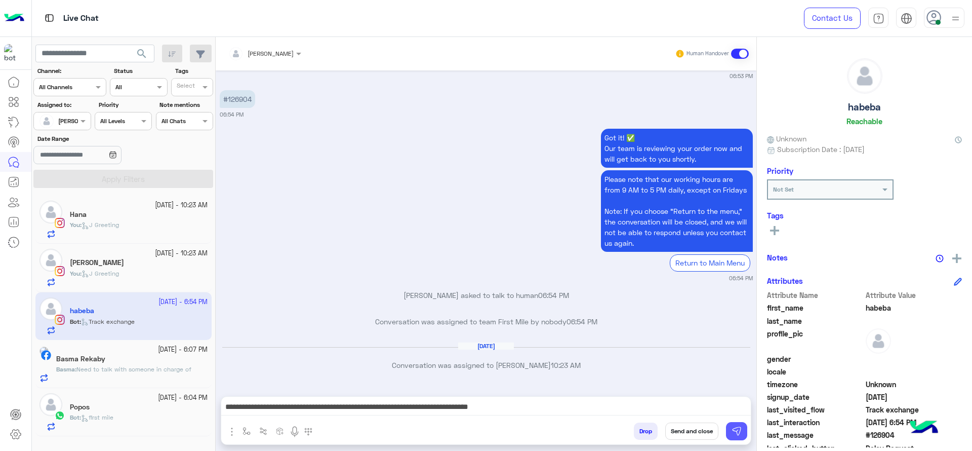
click at [736, 427] on img at bounding box center [736, 431] width 10 height 10
click at [125, 367] on span "Need to talk with someone in charge of" at bounding box center [133, 369] width 115 height 8
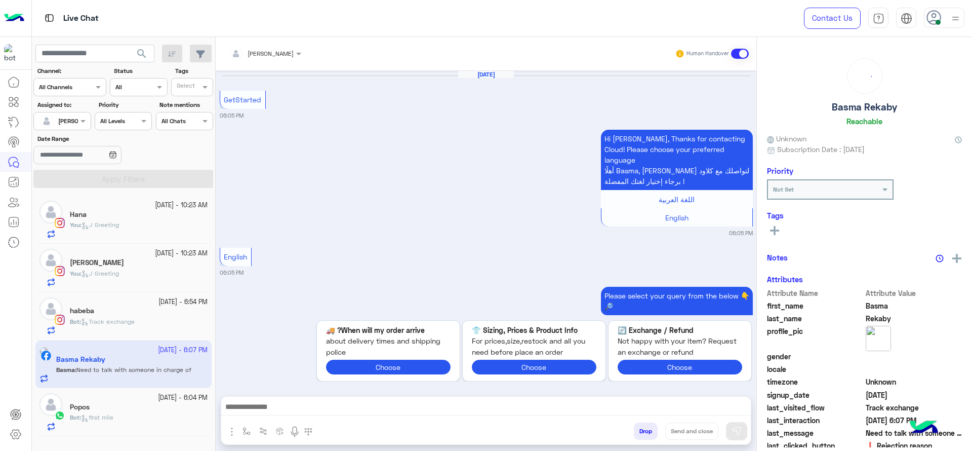
scroll to position [1025, 0]
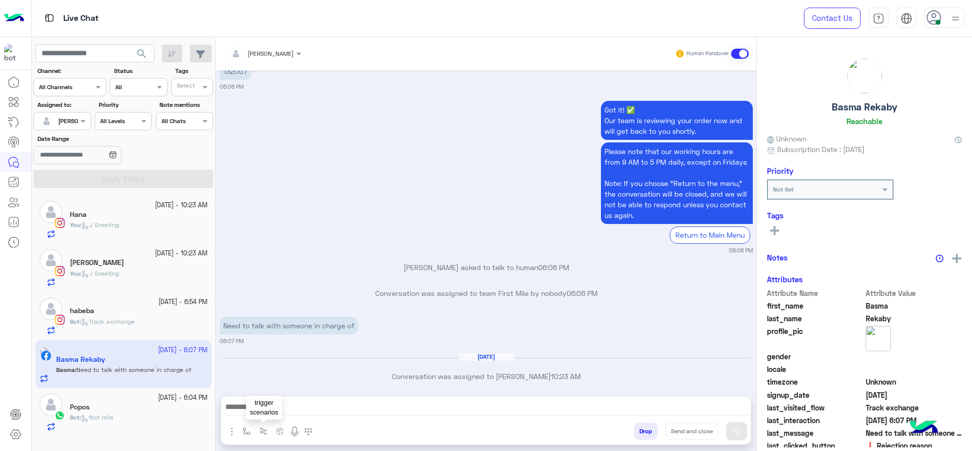
click at [251, 432] on button "button" at bounding box center [246, 430] width 17 height 17
click at [282, 403] on input "text" at bounding box center [264, 406] width 40 height 9
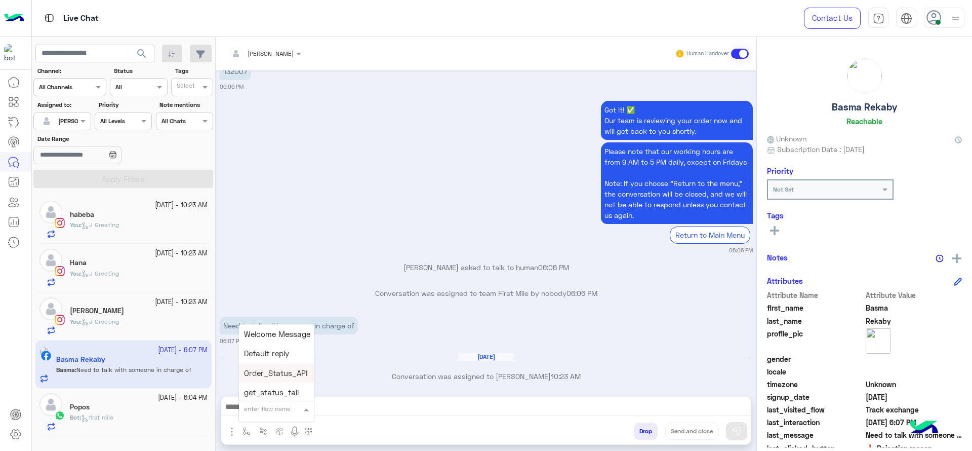
type input "*"
click at [292, 370] on div "J Greeting" at bounding box center [276, 371] width 75 height 20
type textarea "**********"
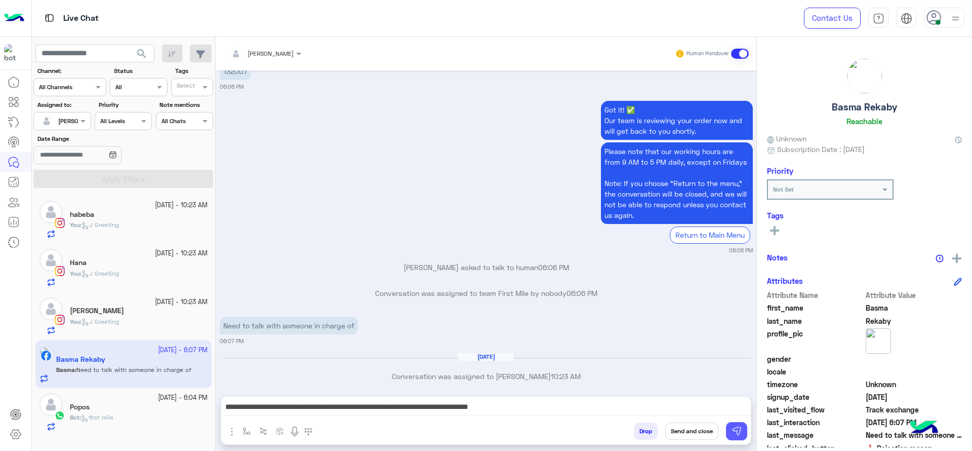
click at [746, 427] on button at bounding box center [736, 431] width 21 height 18
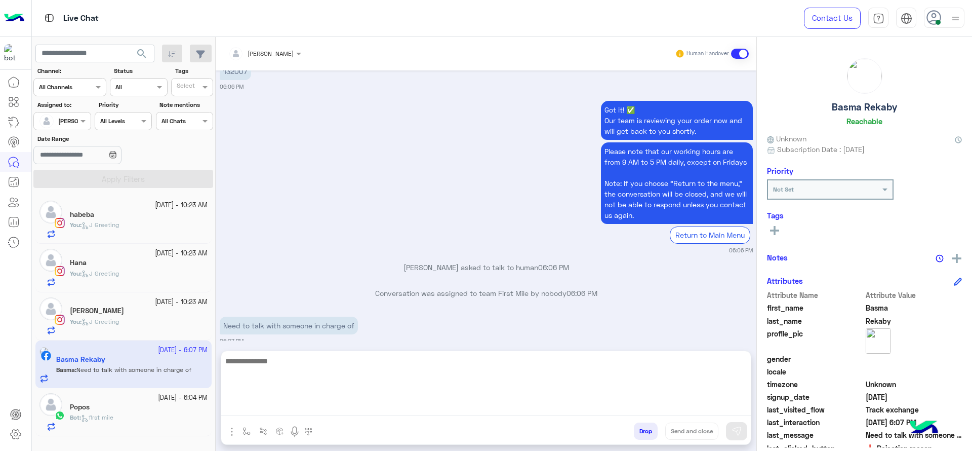
click at [690, 407] on textarea at bounding box center [485, 384] width 529 height 61
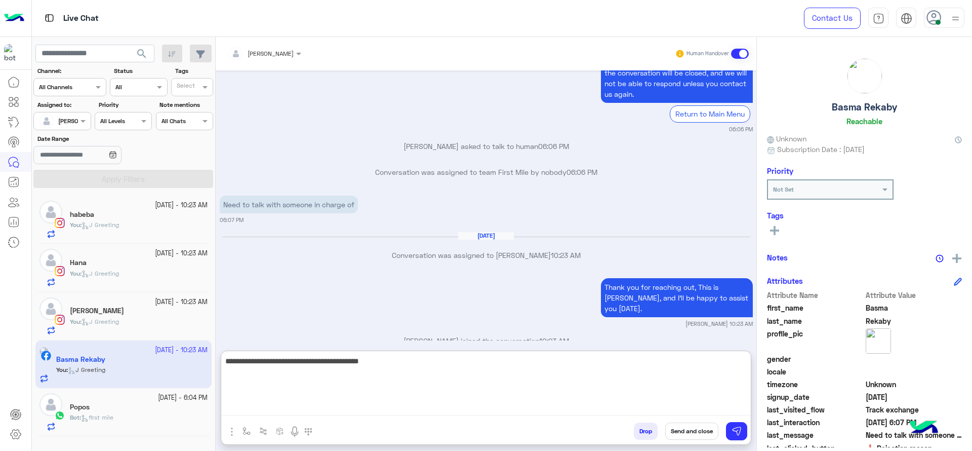
type textarea "**********"
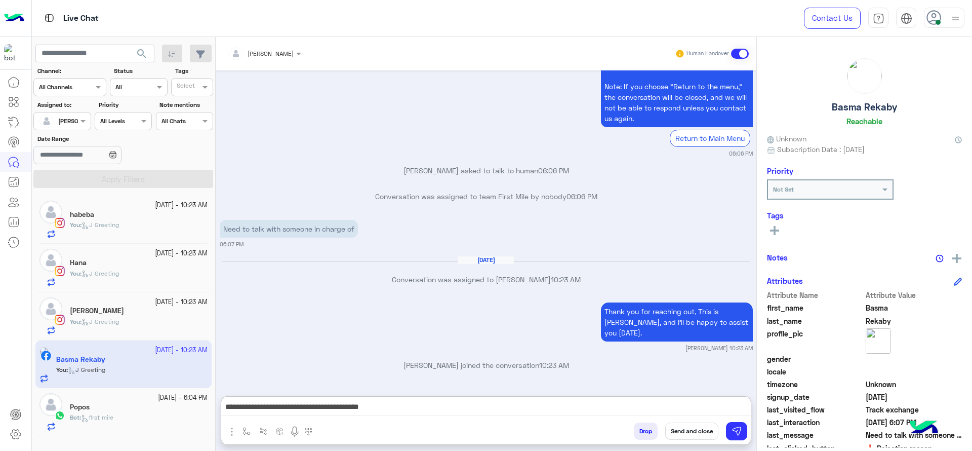
click at [674, 430] on button "Send and close" at bounding box center [691, 430] width 53 height 17
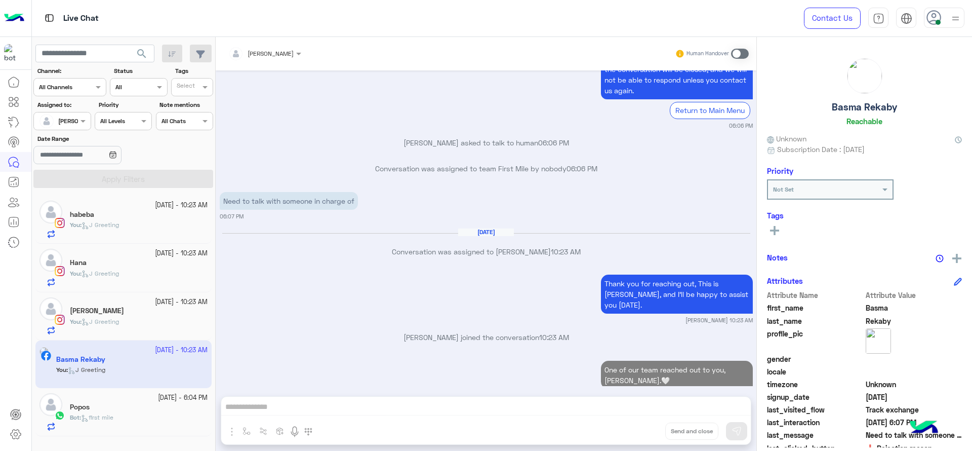
scroll to position [1175, 0]
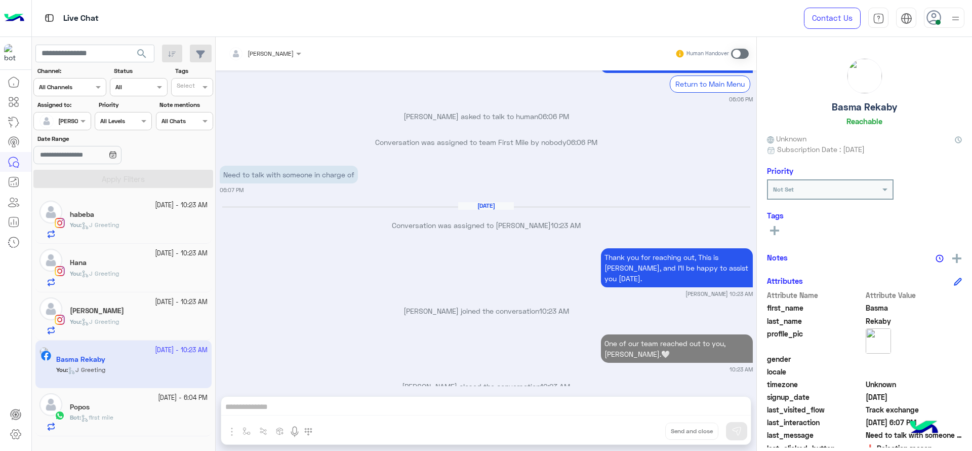
click at [172, 423] on div "Bot : first mile" at bounding box center [139, 422] width 138 height 18
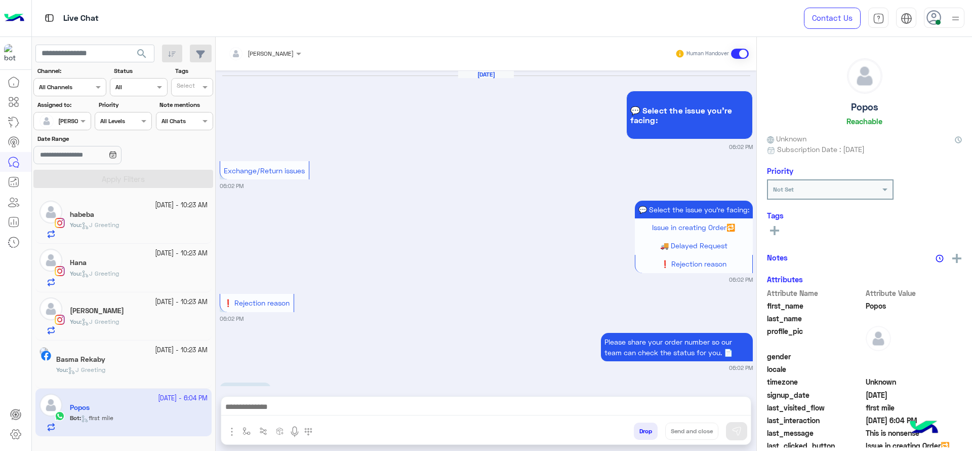
scroll to position [725, 0]
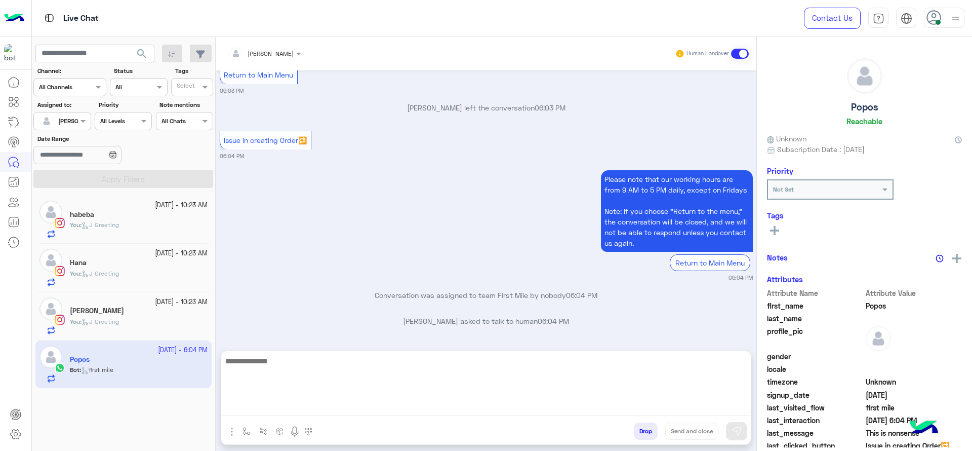
click at [277, 410] on textarea at bounding box center [485, 384] width 529 height 61
type textarea "*"
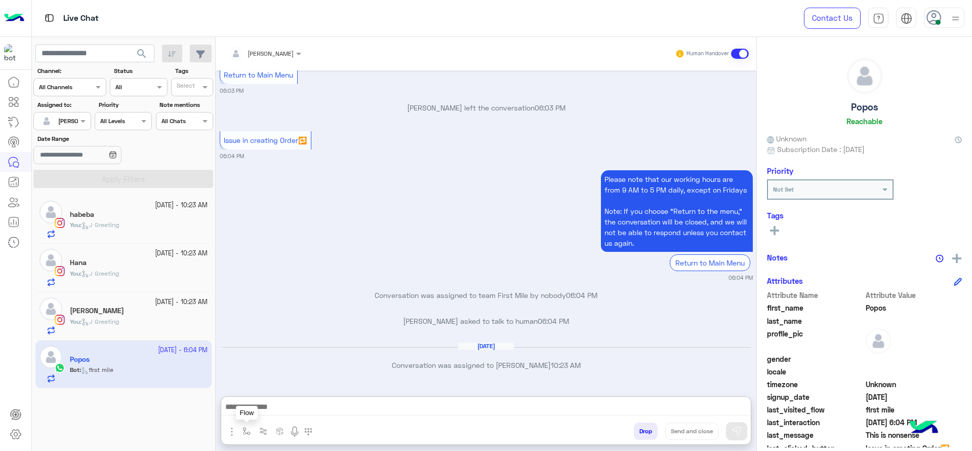
click at [252, 426] on button "button" at bounding box center [246, 430] width 17 height 17
click at [270, 406] on input "text" at bounding box center [264, 406] width 40 height 9
type input "*"
click at [277, 373] on span "J Greeting" at bounding box center [262, 370] width 36 height 9
type textarea "**********"
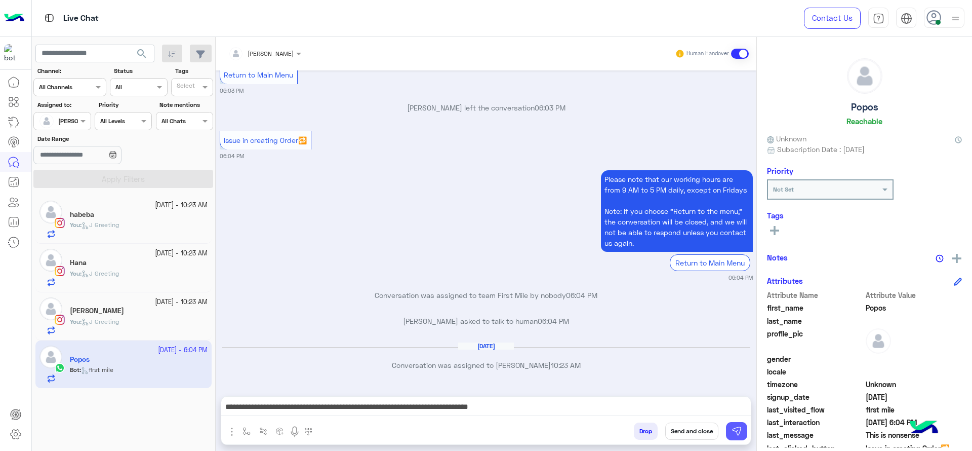
click at [744, 430] on button at bounding box center [736, 431] width 21 height 18
click at [508, 276] on small "06:04 PM" at bounding box center [486, 277] width 533 height 8
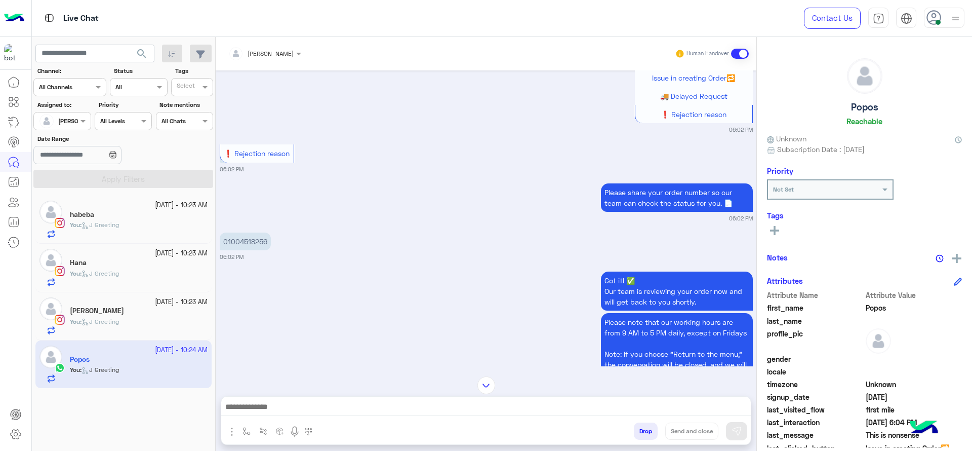
scroll to position [1105, 0]
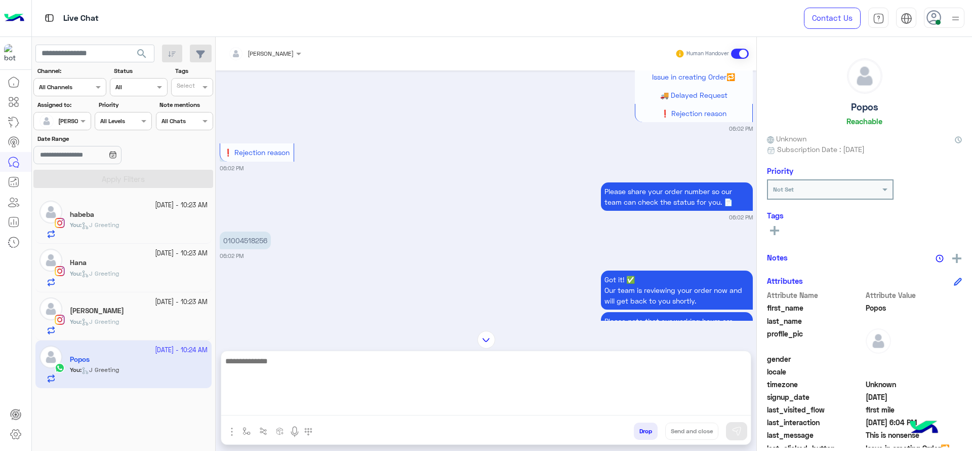
click at [354, 414] on textarea at bounding box center [485, 384] width 529 height 61
click at [369, 360] on textarea "**********" at bounding box center [485, 384] width 529 height 61
click at [368, 360] on textarea "**********" at bounding box center [485, 384] width 529 height 61
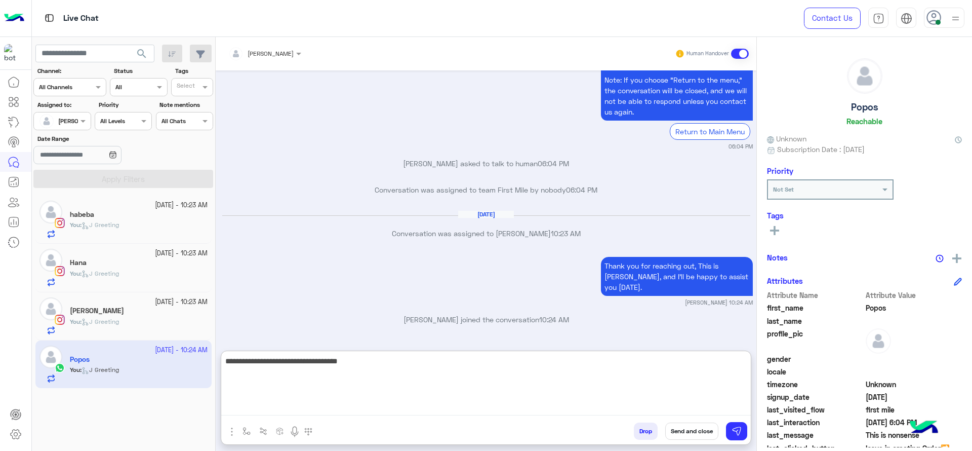
click at [380, 401] on textarea "**********" at bounding box center [485, 384] width 529 height 61
type textarea "**********"
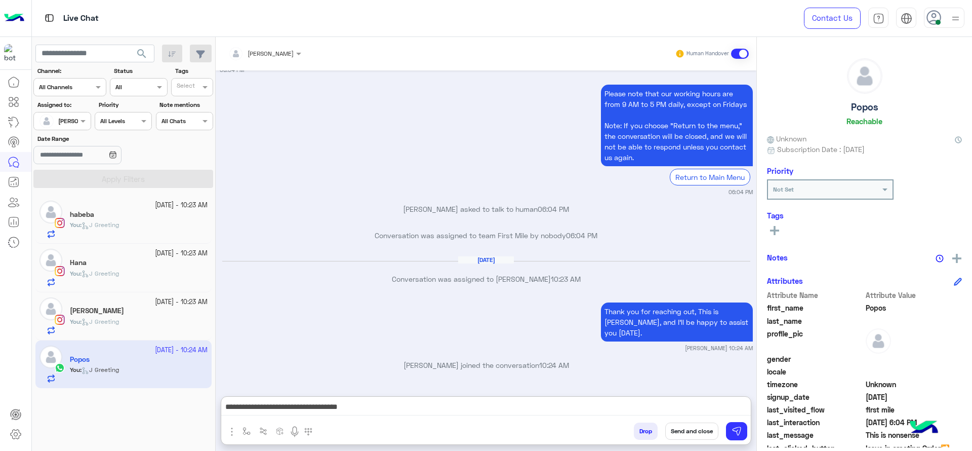
click at [693, 435] on button "Send and close" at bounding box center [691, 430] width 53 height 17
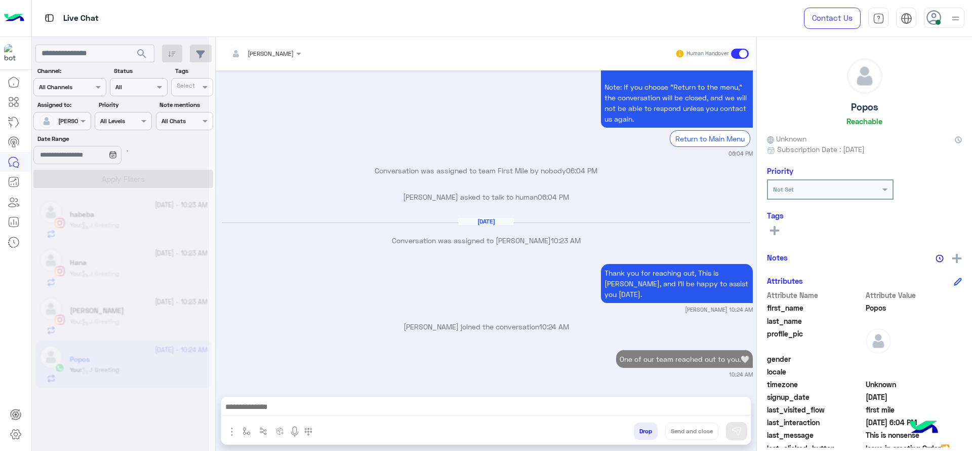
scroll to position [1915, 0]
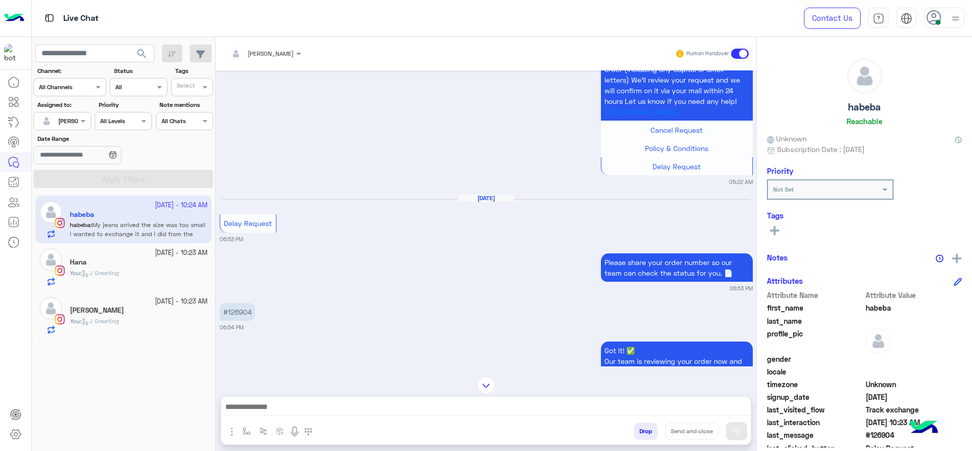
scroll to position [2556, 0]
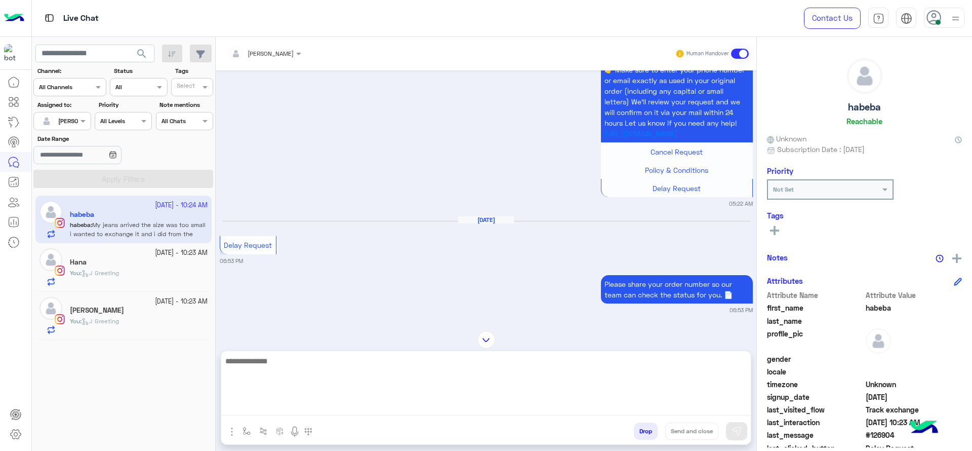
click at [276, 406] on textarea at bounding box center [485, 384] width 529 height 61
type textarea "**********"
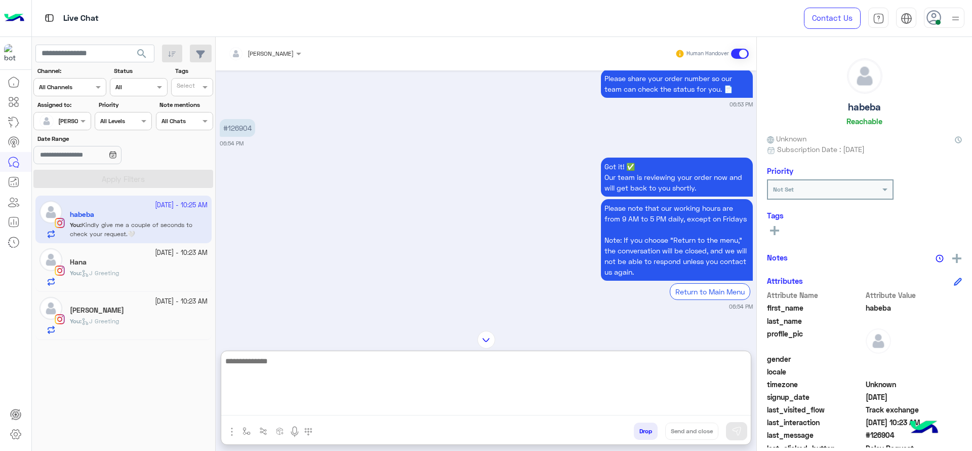
scroll to position [2640, 0]
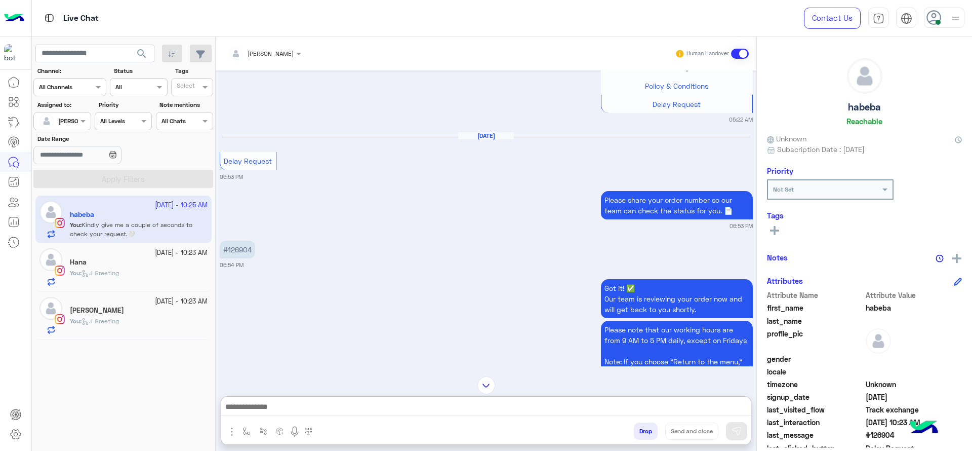
click at [239, 258] on p "#126904" at bounding box center [237, 249] width 35 height 18
copy p "126904"
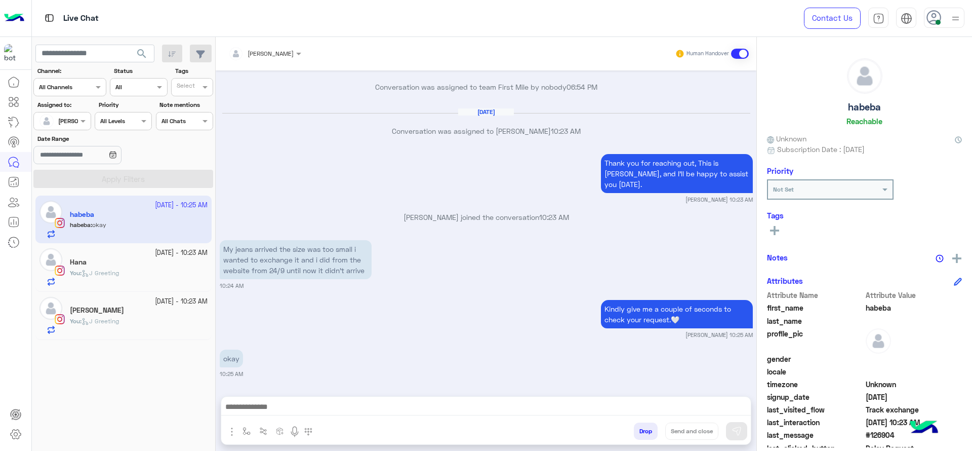
scroll to position [3024, 0]
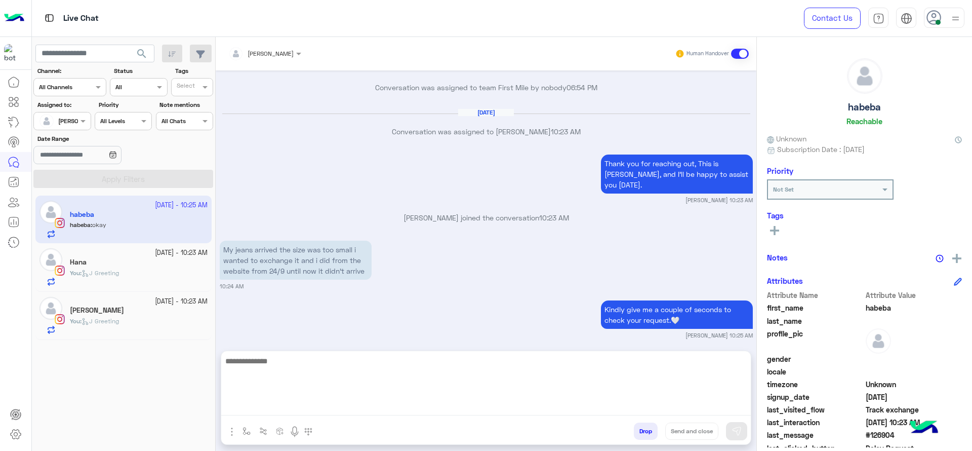
click at [362, 414] on div at bounding box center [485, 386] width 529 height 71
click at [362, 411] on textarea at bounding box center [485, 384] width 529 height 61
type textarea "**********"
click at [390, 374] on textarea "**********" at bounding box center [485, 384] width 529 height 61
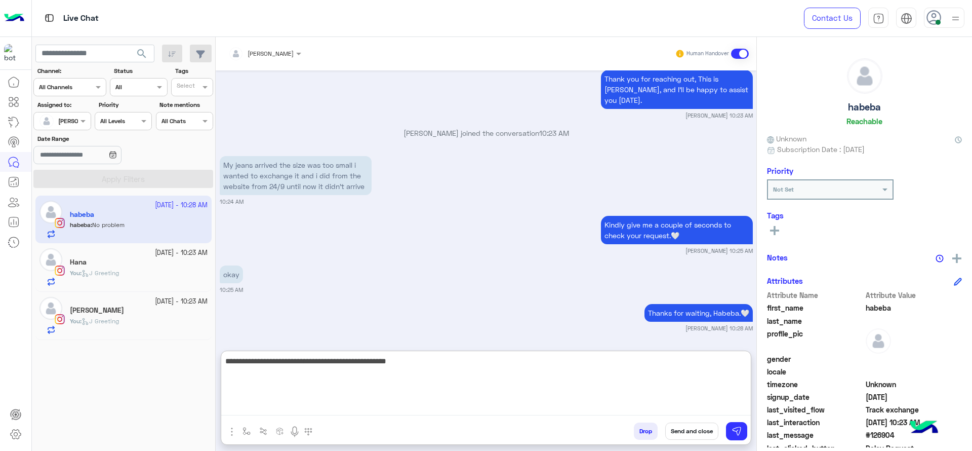
scroll to position [3147, 0]
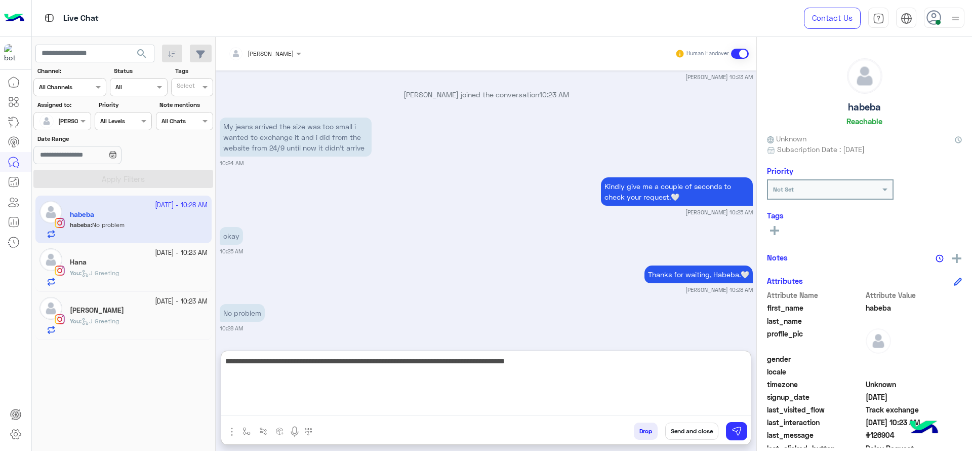
click at [512, 358] on textarea "**********" at bounding box center [485, 384] width 529 height 61
click at [592, 366] on textarea "**********" at bounding box center [485, 384] width 529 height 61
click at [425, 386] on textarea "**********" at bounding box center [485, 384] width 529 height 61
click at [447, 364] on textarea "**********" at bounding box center [485, 384] width 529 height 61
type textarea "**********"
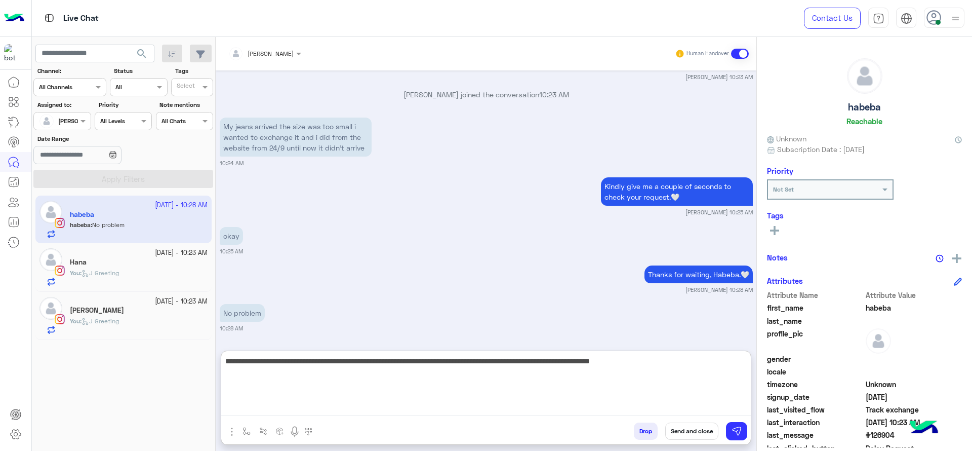
click at [656, 377] on textarea "**********" at bounding box center [485, 384] width 529 height 61
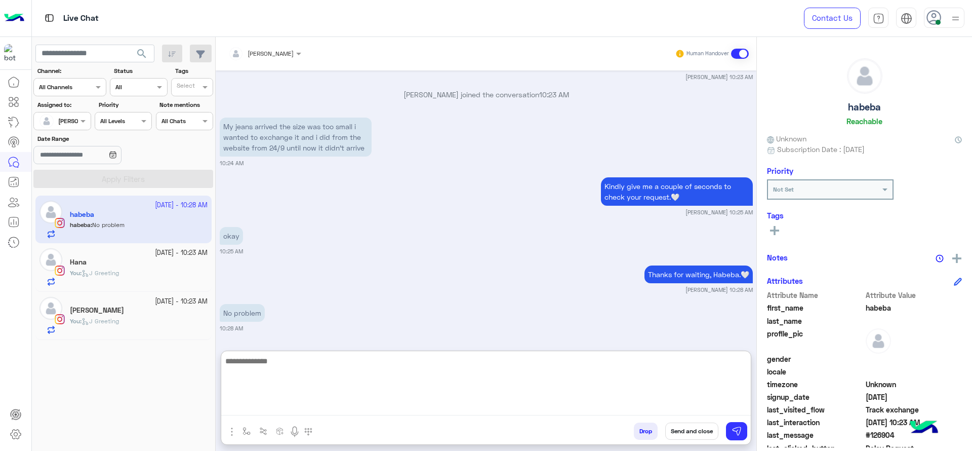
scroll to position [3207, 0]
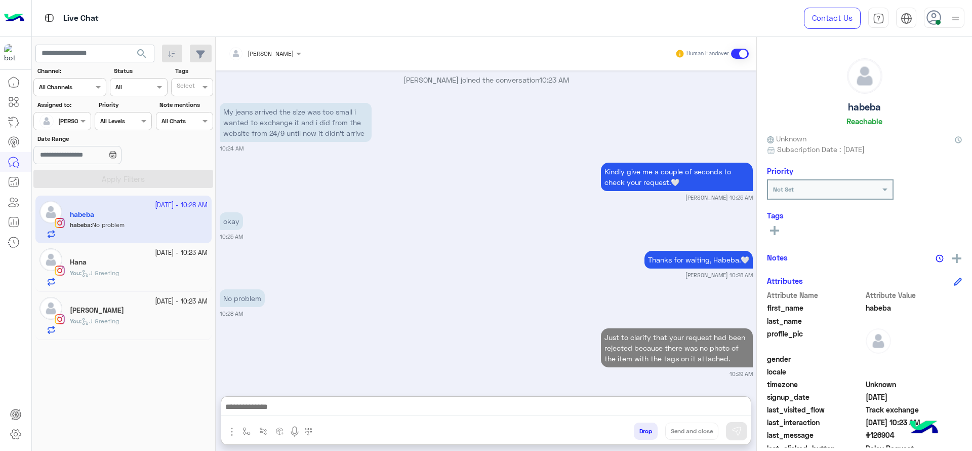
click at [166, 270] on div "You : J Greeting" at bounding box center [139, 277] width 138 height 18
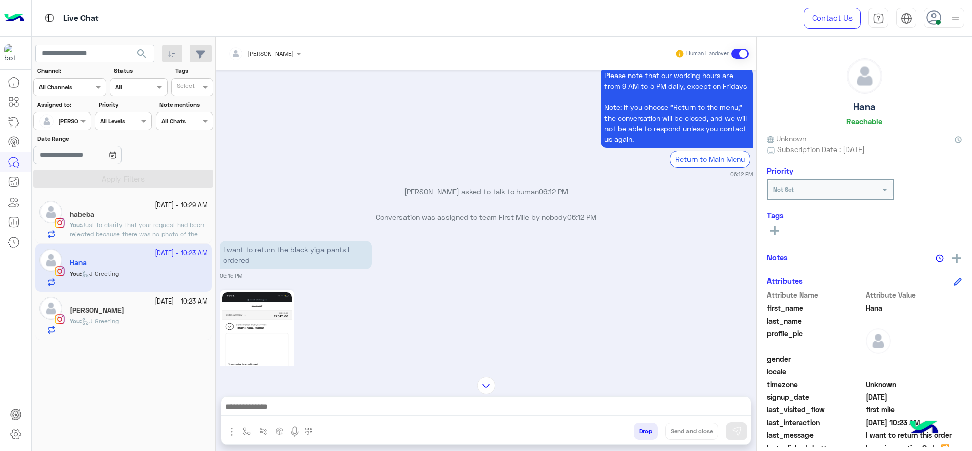
scroll to position [907, 0]
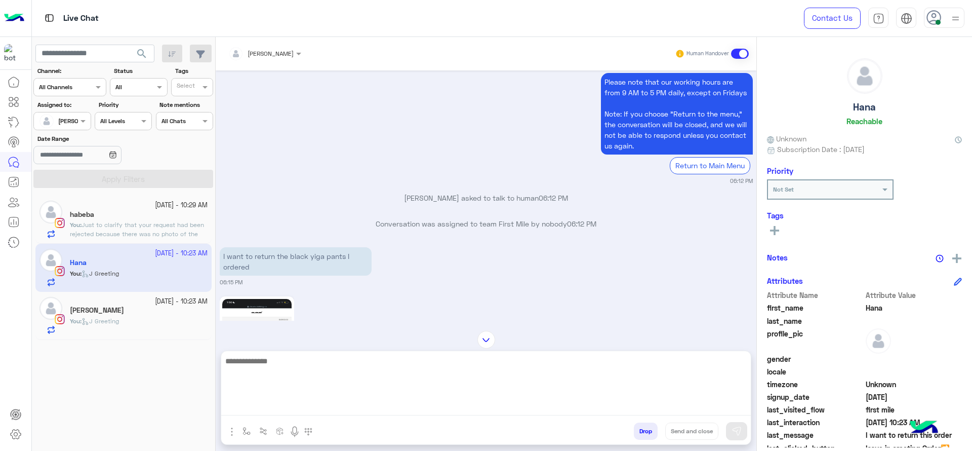
click at [300, 403] on textarea at bounding box center [485, 384] width 529 height 61
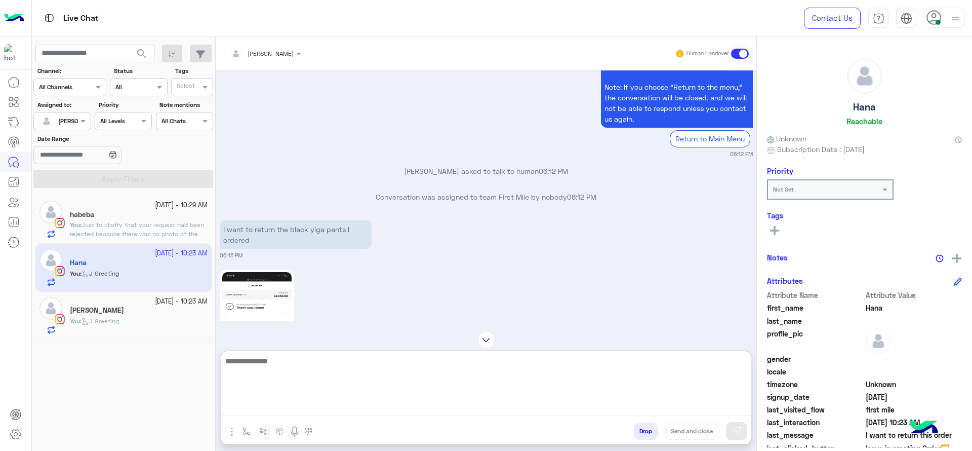
scroll to position [1167, 0]
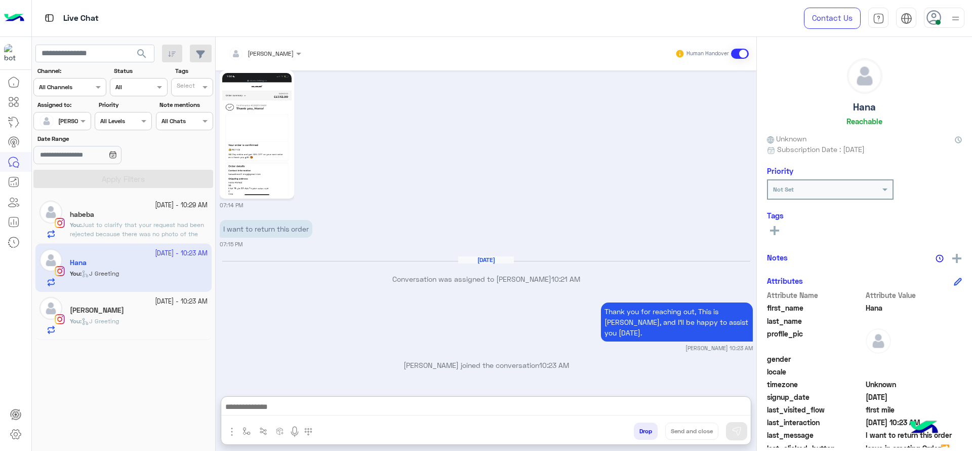
click at [254, 131] on img at bounding box center [256, 134] width 69 height 123
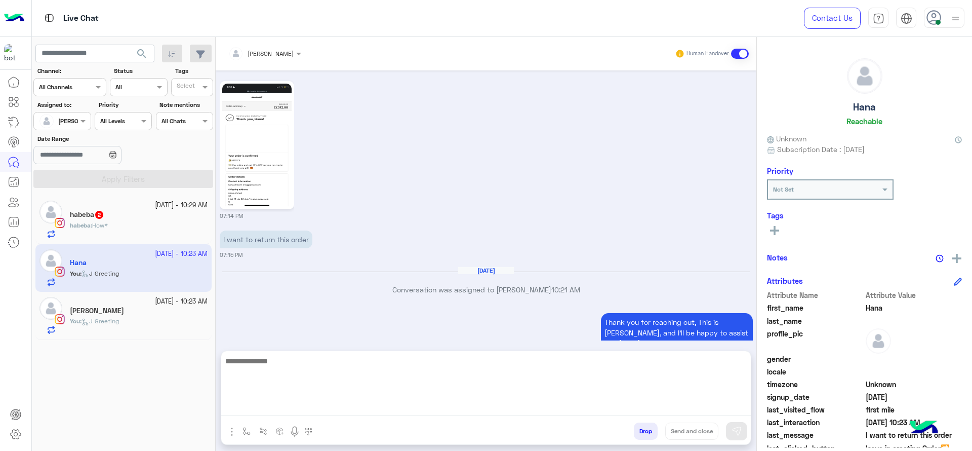
click at [302, 403] on textarea at bounding box center [485, 384] width 529 height 61
paste textarea "**********"
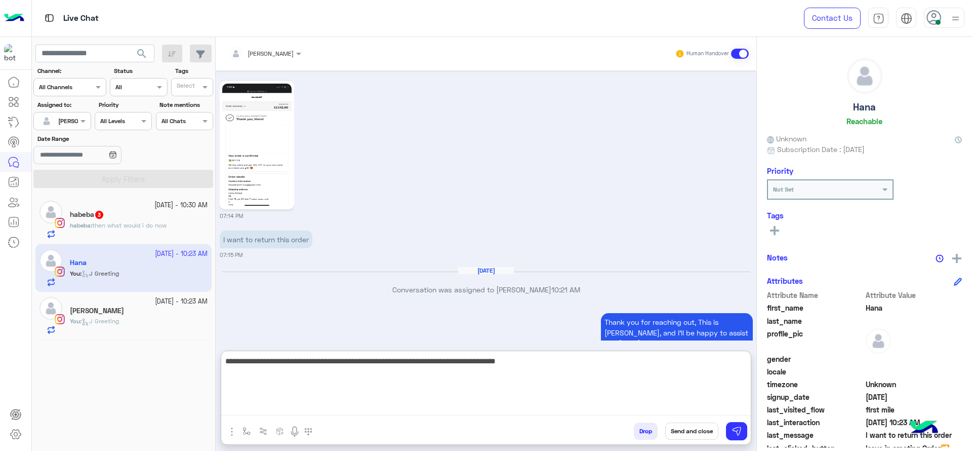
click at [450, 387] on textarea "**********" at bounding box center [485, 384] width 529 height 61
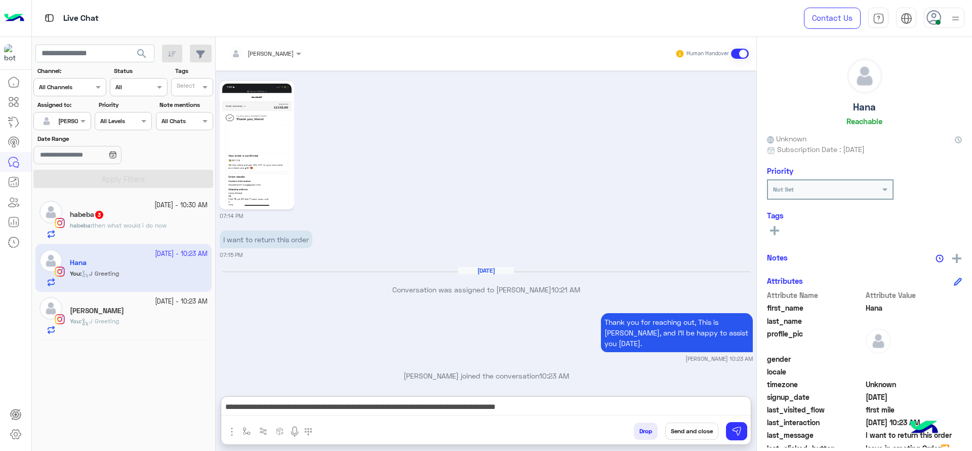
click at [594, 396] on div "**********" at bounding box center [485, 408] width 529 height 25
click at [552, 421] on div "**********" at bounding box center [485, 408] width 529 height 25
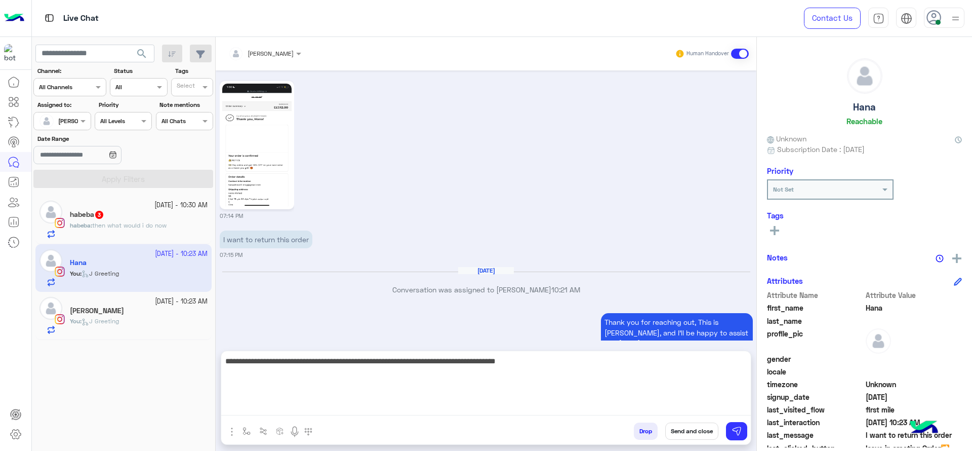
click at [555, 410] on textarea "**********" at bounding box center [485, 384] width 529 height 61
paste textarea "**********"
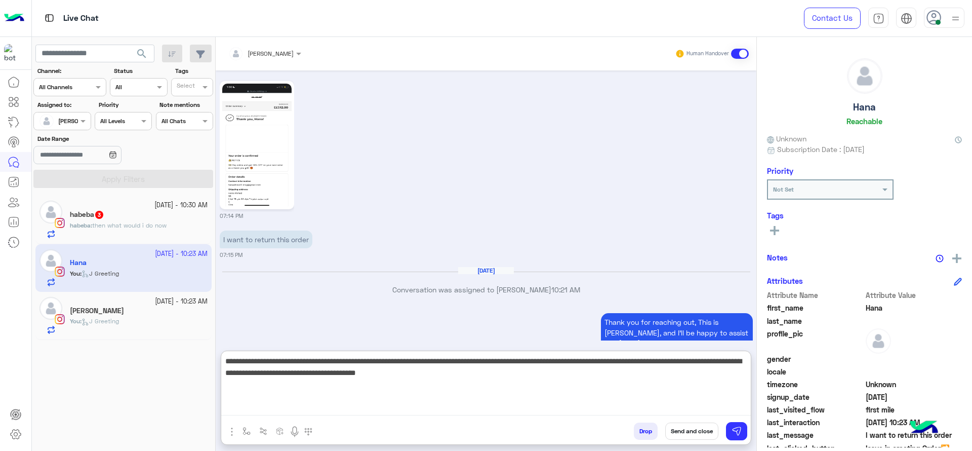
click at [554, 359] on textarea "**********" at bounding box center [485, 384] width 529 height 61
drag, startPoint x: 320, startPoint y: 380, endPoint x: 530, endPoint y: 399, distance: 210.4
click at [530, 399] on textarea "**********" at bounding box center [485, 384] width 529 height 61
type textarea "**********"
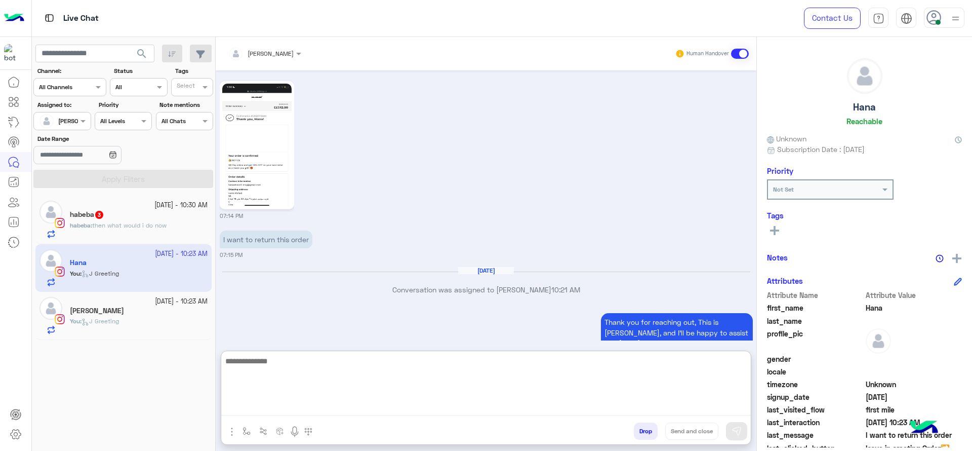
scroll to position [1238, 0]
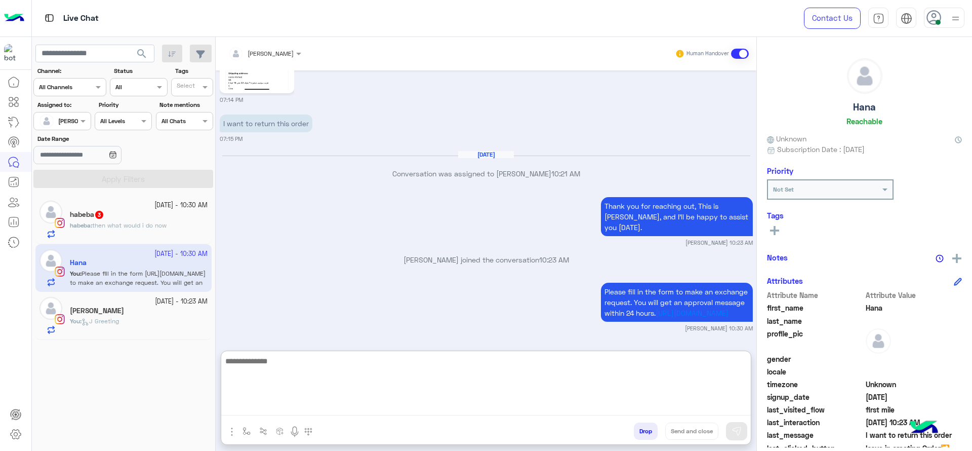
paste textarea "**********"
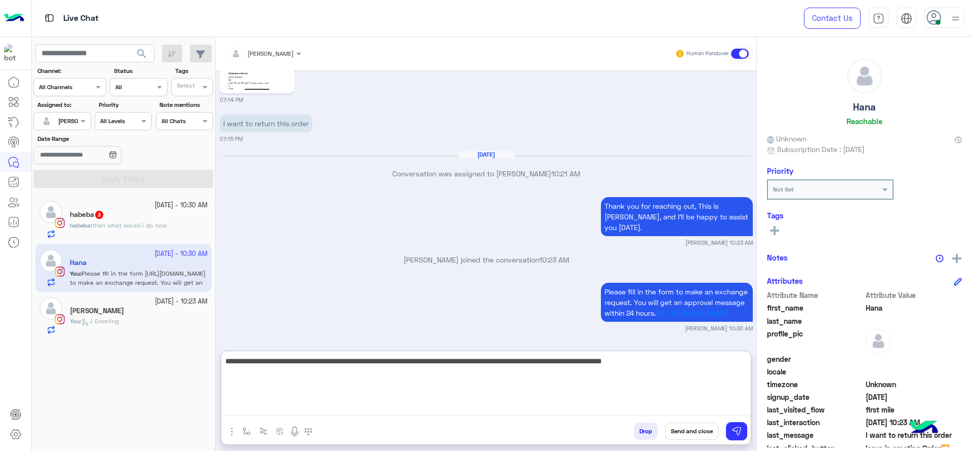
drag, startPoint x: 406, startPoint y: 364, endPoint x: 218, endPoint y: 355, distance: 188.5
click at [218, 356] on div "Jana Aboelseoud Human Handover Oct 8, 2025 Choose 06:09 PM To request refund an…" at bounding box center [486, 246] width 541 height 418
type textarea "**********"
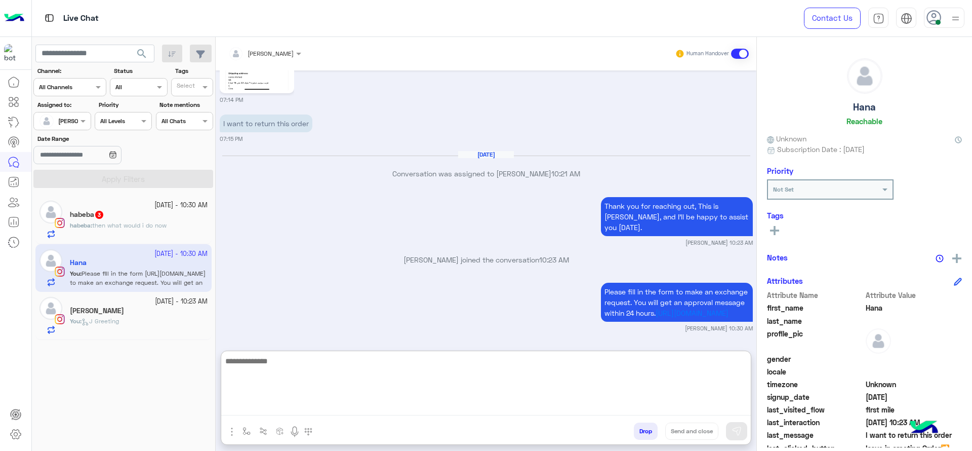
scroll to position [1288, 0]
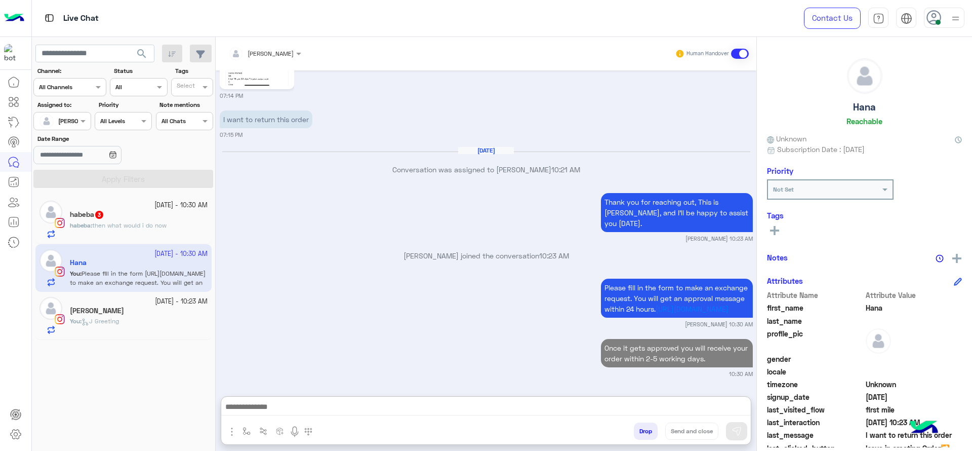
click at [149, 311] on div "Nour Omar" at bounding box center [139, 311] width 138 height 11
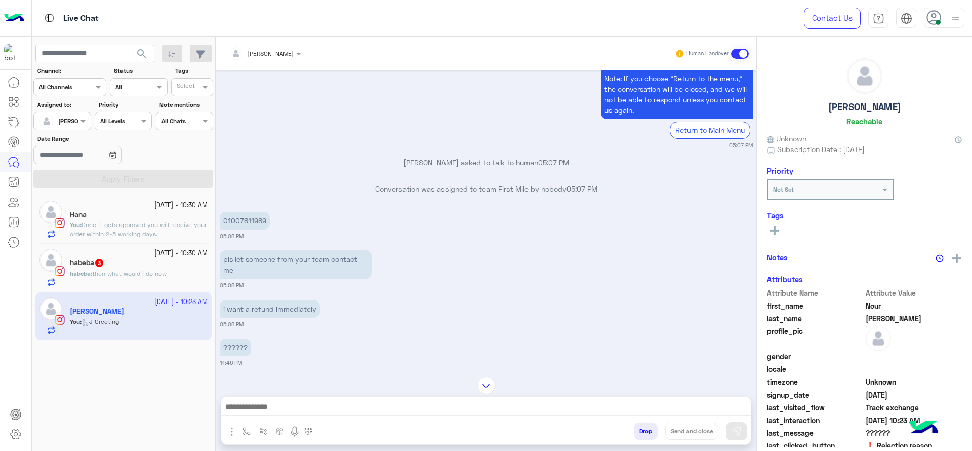
scroll to position [856, 0]
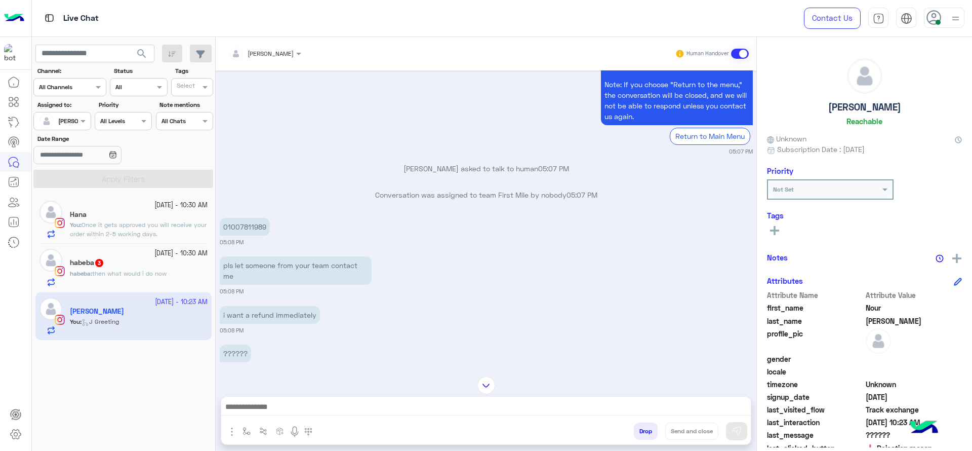
click at [251, 224] on p "01007811989" at bounding box center [245, 227] width 50 height 18
copy p "01007811989"
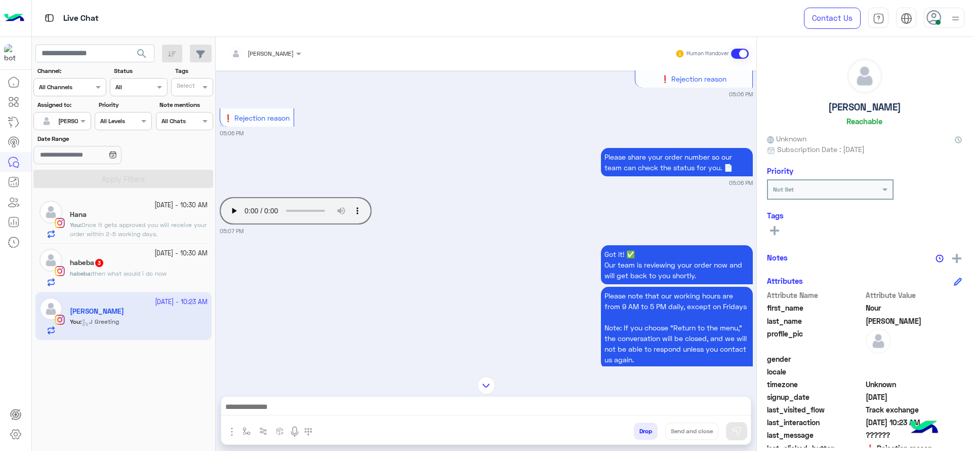
scroll to position [628, 0]
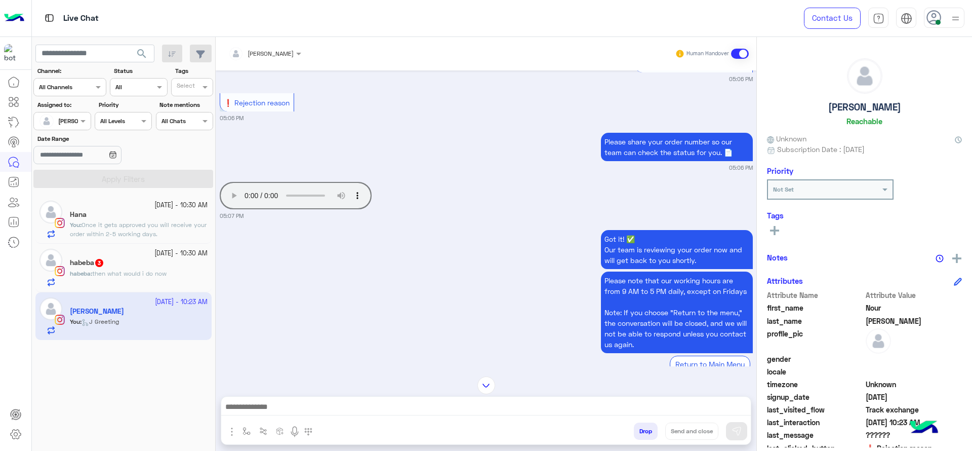
click at [421, 231] on div "Got it! ✅ Our team is reviewing your order now and will get back to you shortly…" at bounding box center [486, 305] width 533 height 156
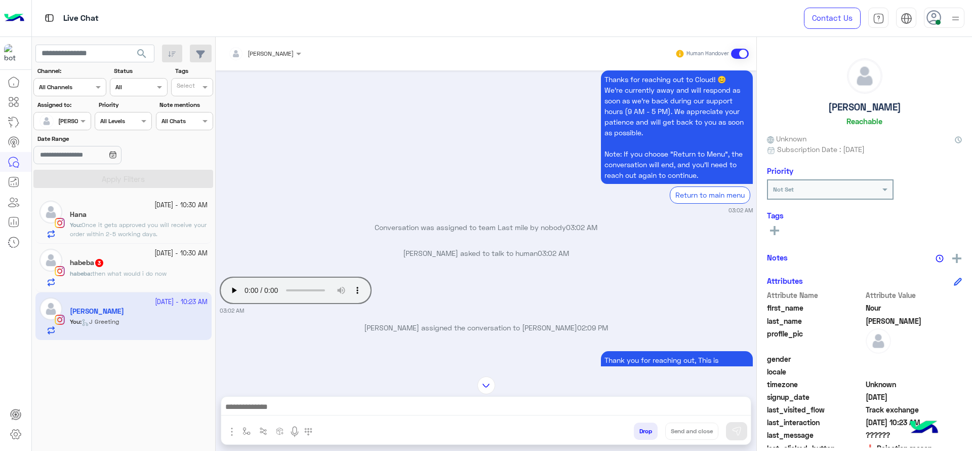
scroll to position [3882, 0]
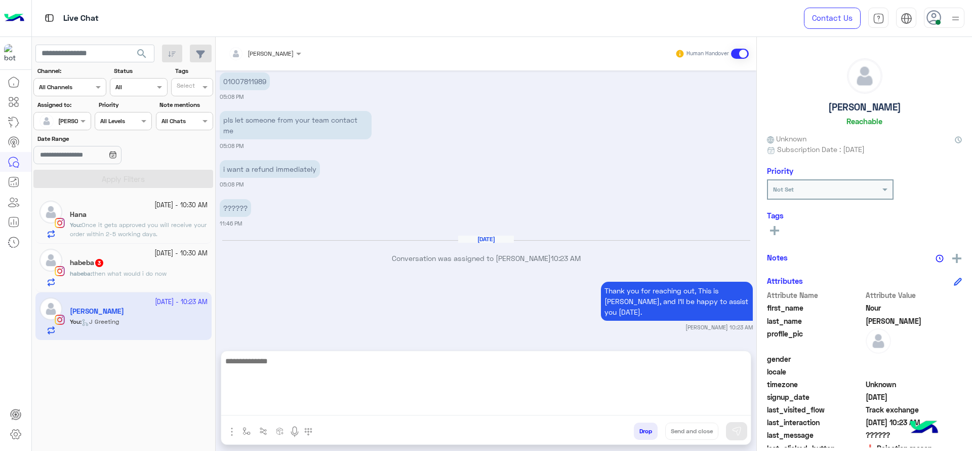
click at [420, 413] on textarea at bounding box center [485, 384] width 529 height 61
type textarea "*"
type textarea "**********"
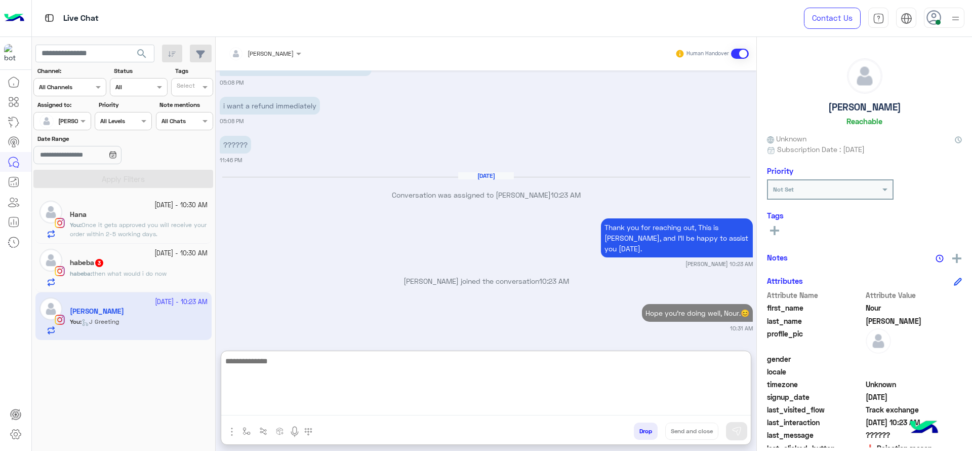
scroll to position [3967, 0]
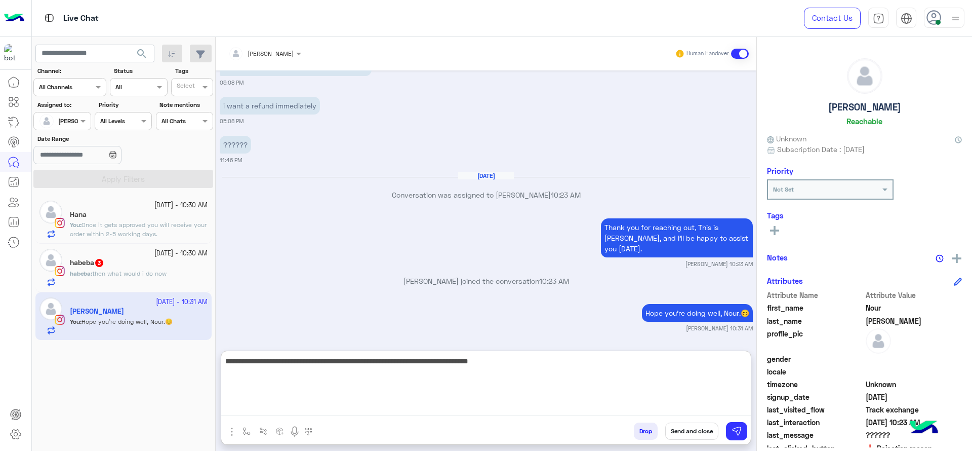
click at [483, 363] on textarea "**********" at bounding box center [485, 384] width 529 height 61
click at [550, 371] on textarea "**********" at bounding box center [485, 384] width 529 height 61
type textarea "**********"
click at [425, 364] on textarea "**********" at bounding box center [485, 384] width 529 height 61
click at [511, 388] on textarea "**********" at bounding box center [485, 384] width 529 height 61
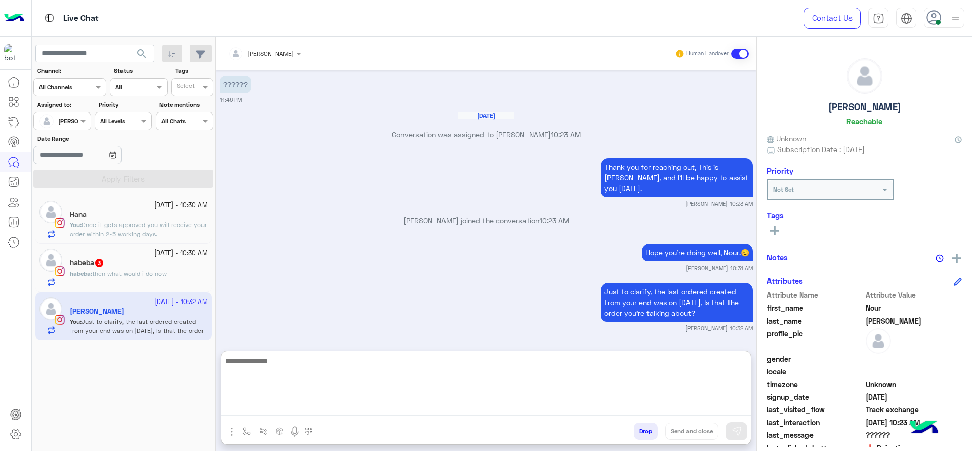
scroll to position [4027, 0]
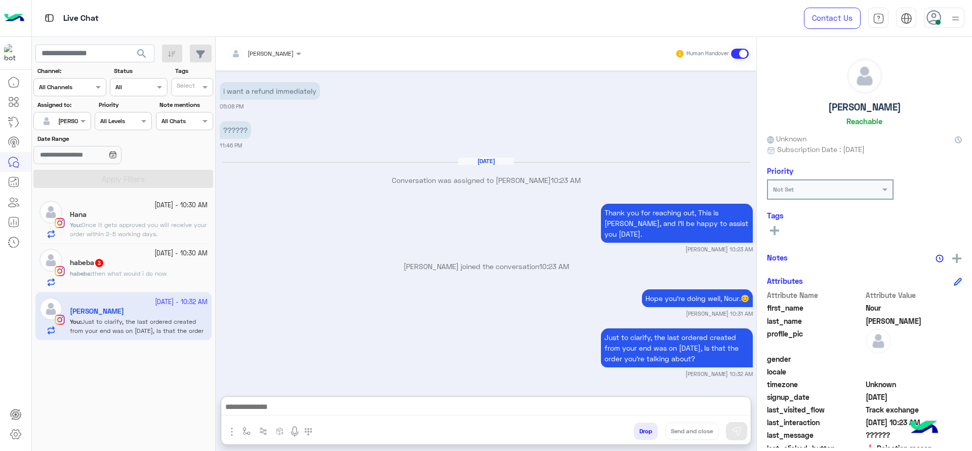
click at [141, 221] on span "Once it gets approved you will receive your order within 2-5 working days." at bounding box center [138, 229] width 137 height 17
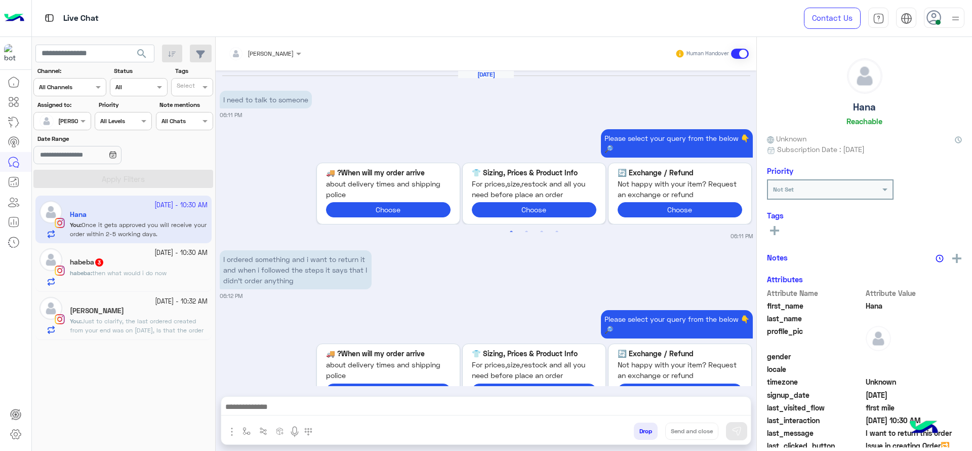
scroll to position [1014, 0]
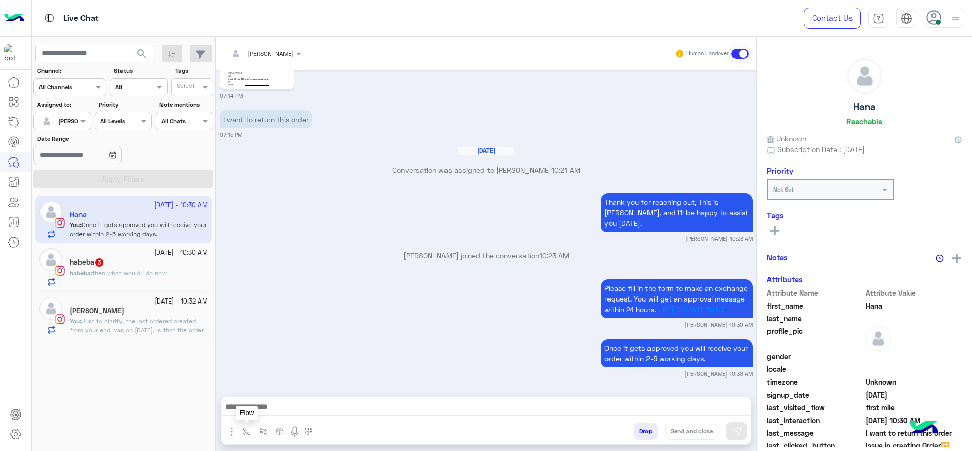
click at [241, 428] on button "button" at bounding box center [246, 430] width 17 height 17
click at [259, 404] on input "text" at bounding box center [264, 406] width 40 height 9
type input "*"
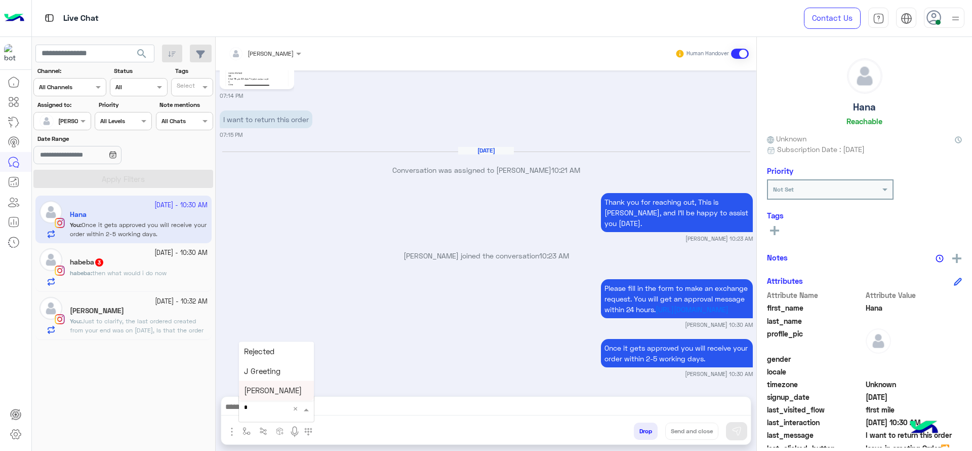
click at [283, 385] on div "[PERSON_NAME]" at bounding box center [276, 391] width 75 height 20
type textarea "**********"
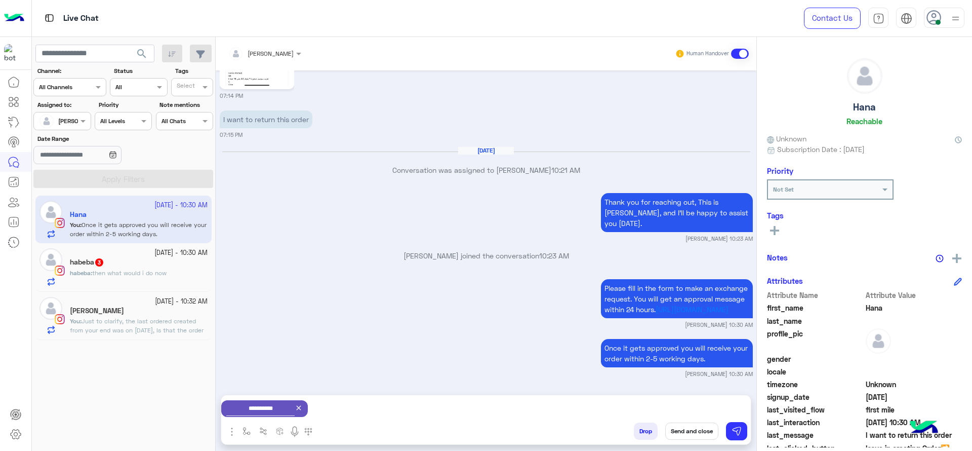
click at [697, 424] on button "Send and close" at bounding box center [691, 430] width 53 height 17
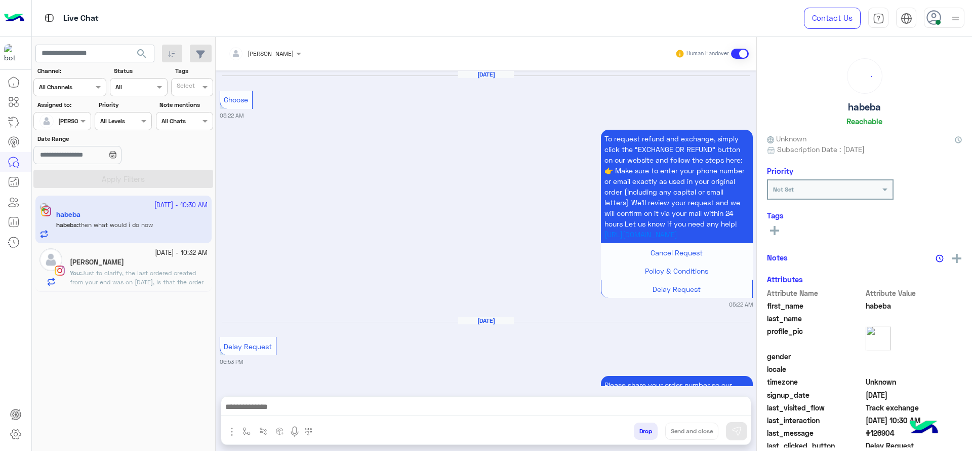
scroll to position [811, 0]
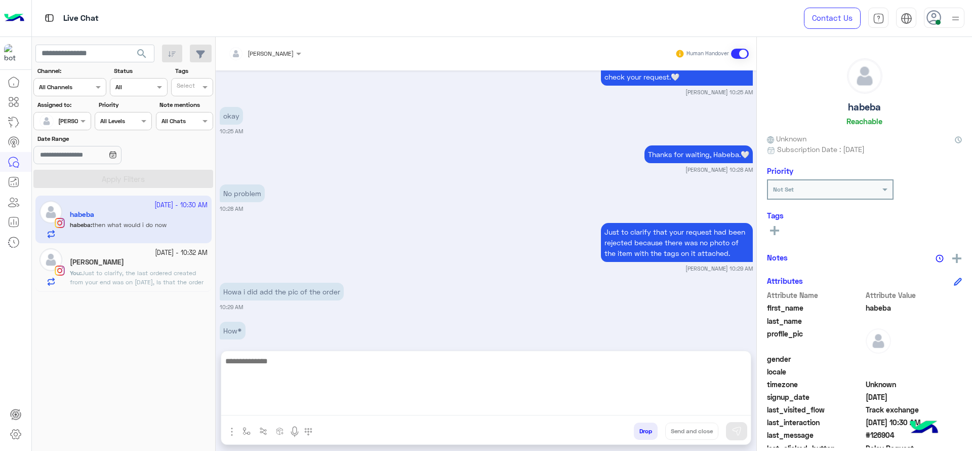
click at [412, 402] on textarea at bounding box center [485, 384] width 529 height 61
type textarea "*"
click at [226, 365] on textarea "**********" at bounding box center [485, 384] width 529 height 61
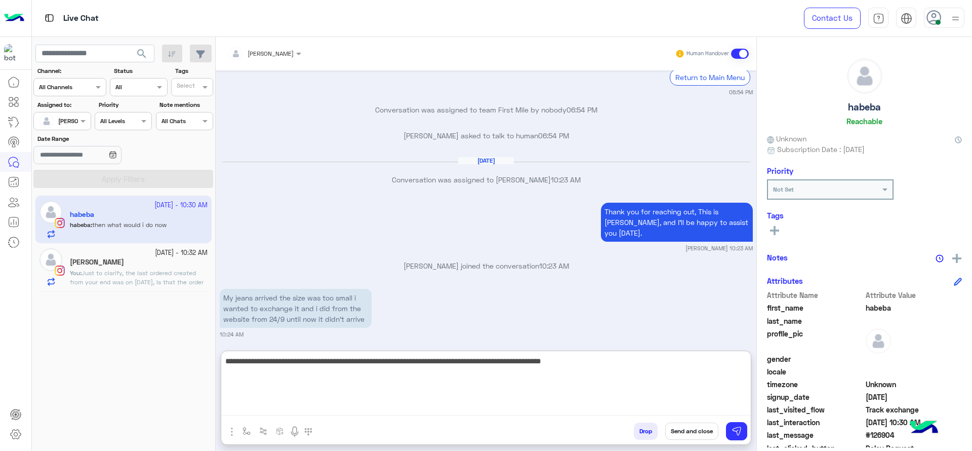
scroll to position [856, 0]
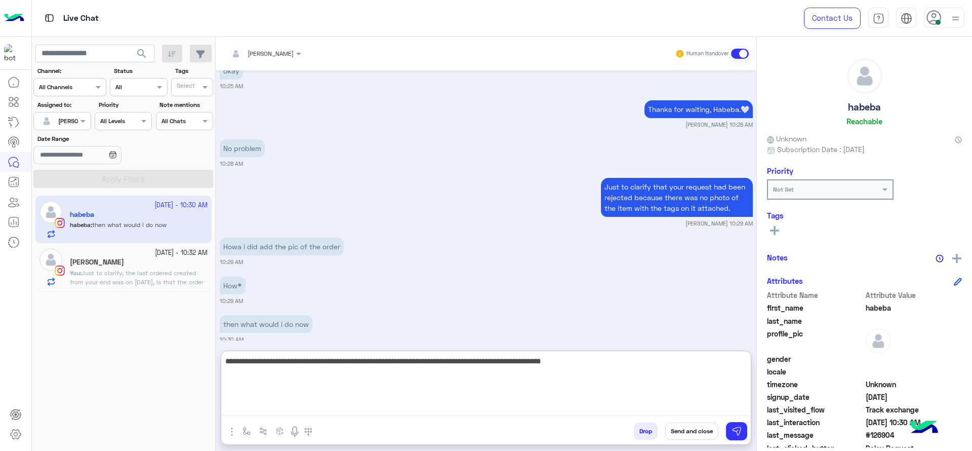
click at [621, 355] on textarea "**********" at bounding box center [485, 384] width 529 height 61
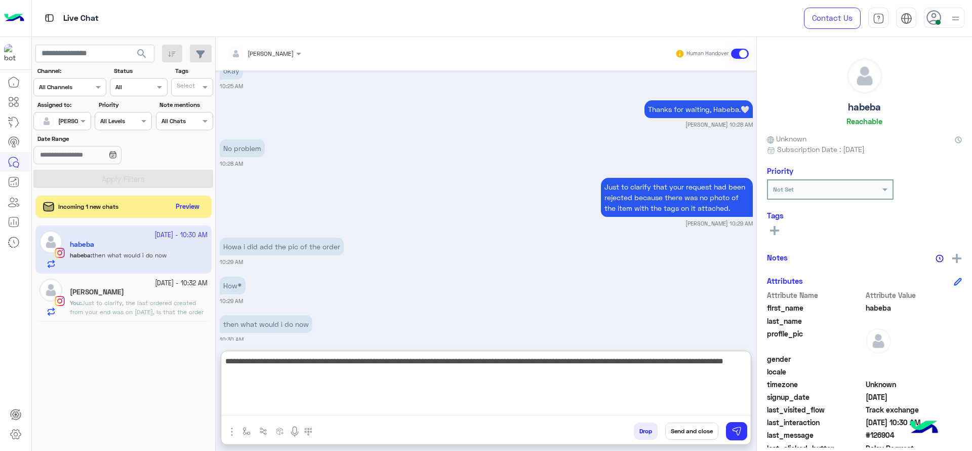
click at [541, 390] on textarea "**********" at bounding box center [485, 384] width 529 height 61
click at [358, 370] on textarea "**********" at bounding box center [485, 384] width 529 height 61
type textarea "**********"
click at [369, 374] on textarea "**********" at bounding box center [485, 384] width 529 height 61
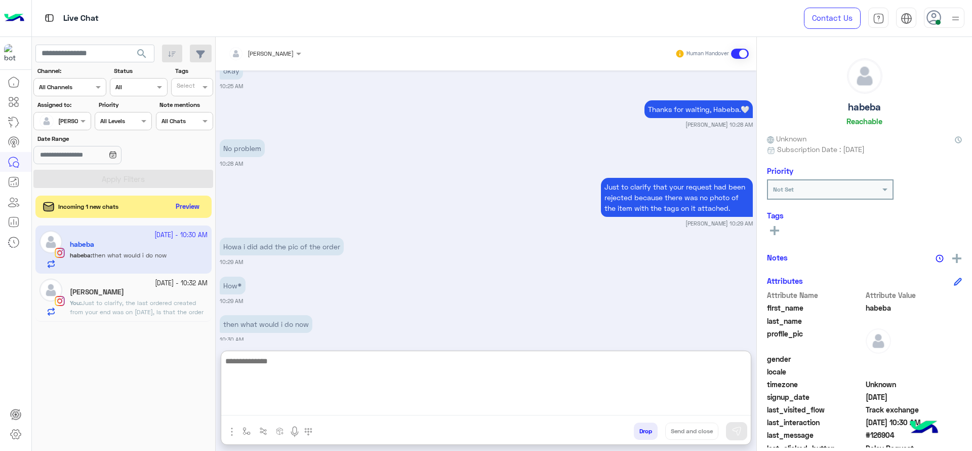
scroll to position [927, 0]
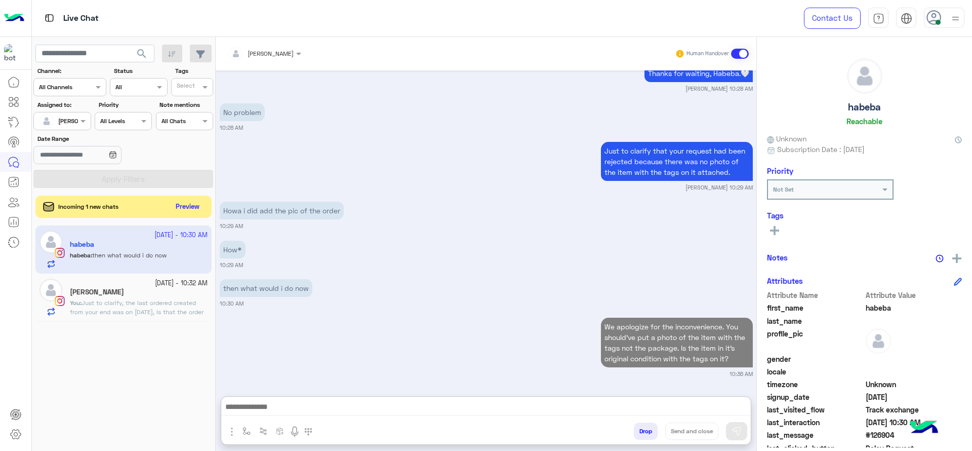
click at [198, 298] on p "You : Just to clarify, the last ordered created from your end was on 15th of Se…" at bounding box center [139, 311] width 138 height 27
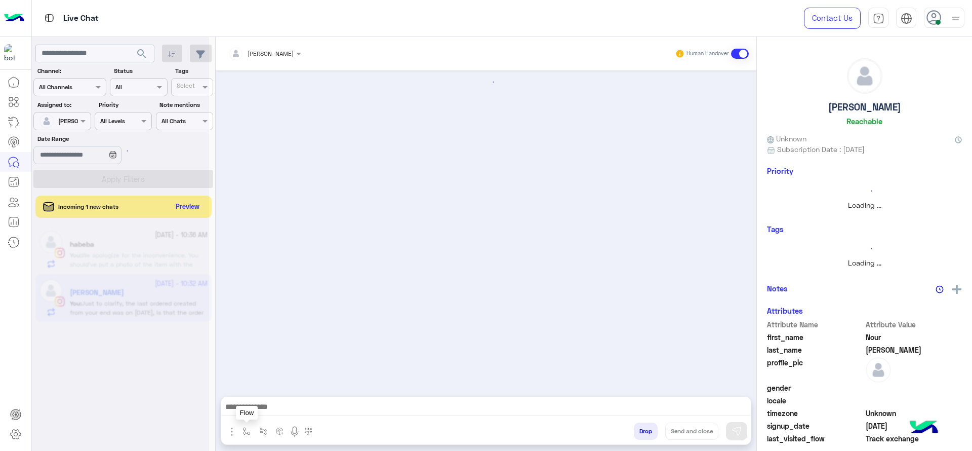
click at [249, 424] on button "button" at bounding box center [246, 430] width 17 height 17
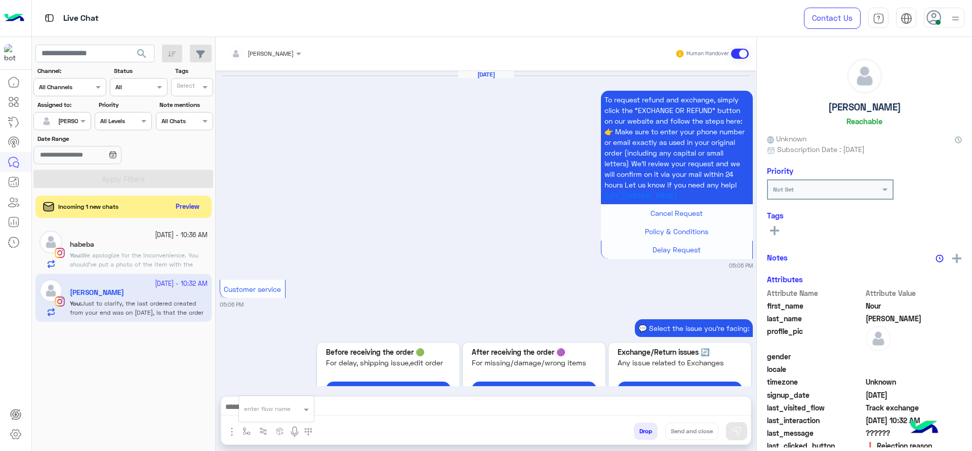
scroll to position [909, 0]
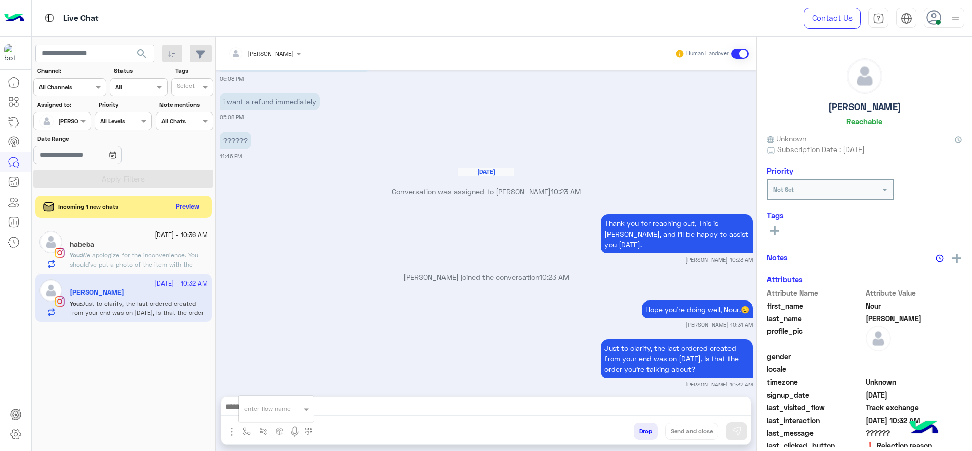
click at [272, 407] on input "text" at bounding box center [264, 406] width 40 height 9
type input "*"
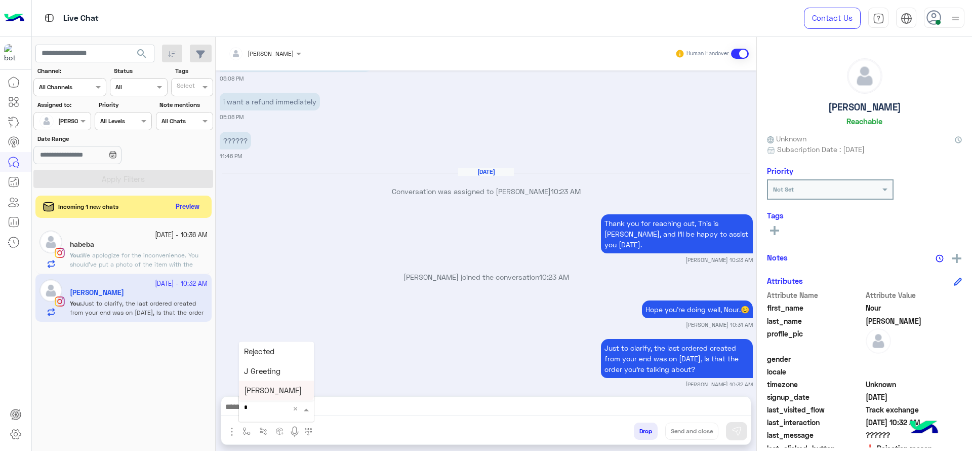
click at [268, 386] on span "[PERSON_NAME]" at bounding box center [273, 390] width 58 height 9
type textarea "**********"
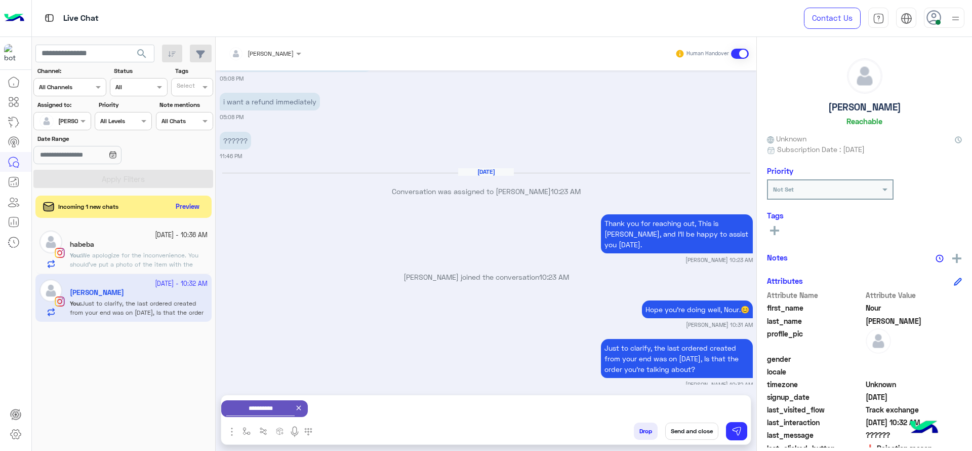
click at [699, 428] on button "Send and close" at bounding box center [691, 430] width 53 height 17
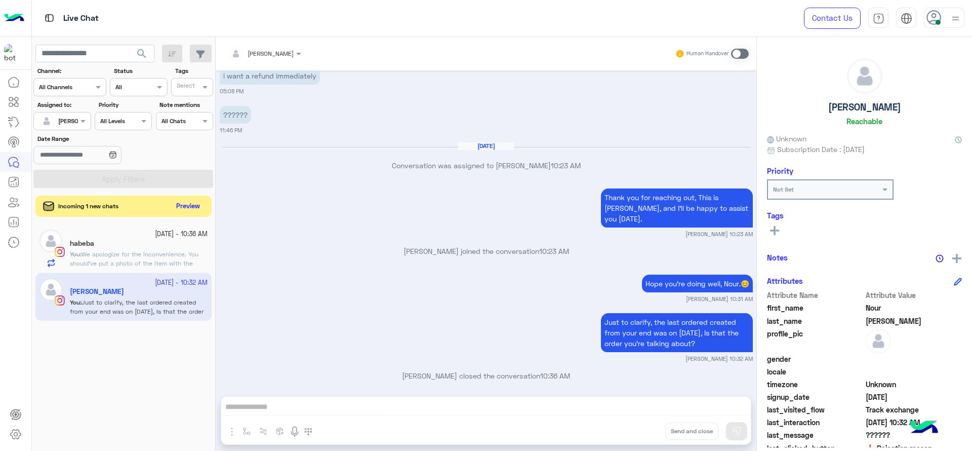
click at [203, 212] on button "Preview" at bounding box center [188, 206] width 31 height 14
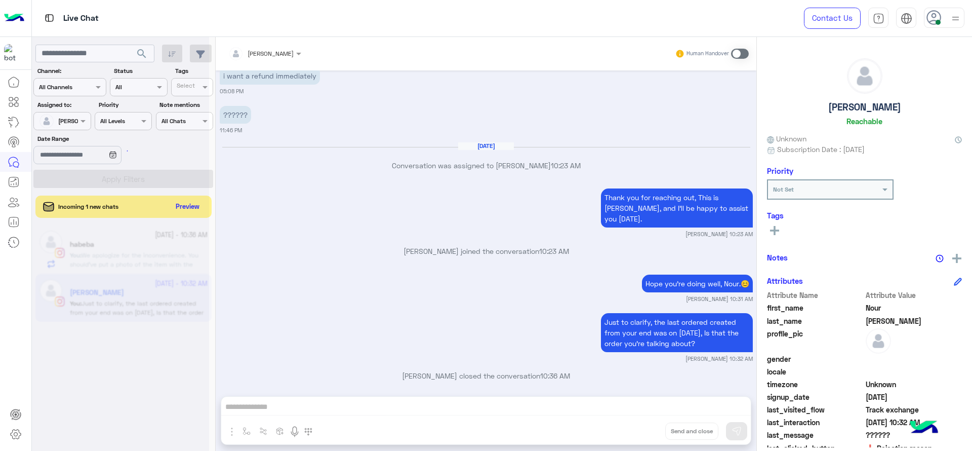
click at [194, 207] on div at bounding box center [120, 229] width 177 height 451
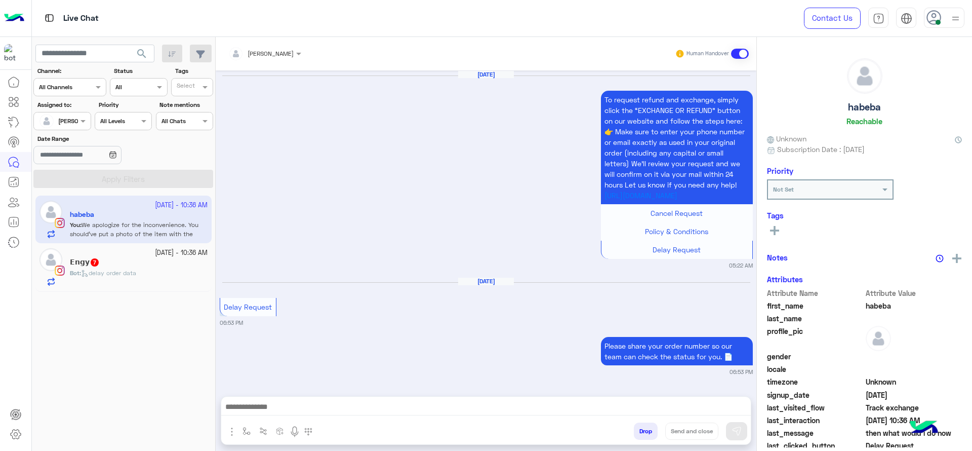
scroll to position [843, 0]
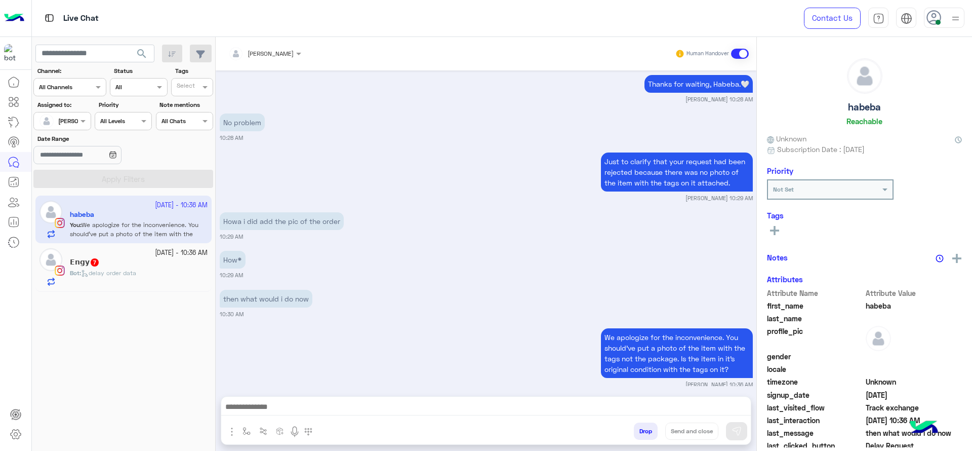
click at [154, 273] on div "Bot : delay order data" at bounding box center [139, 277] width 138 height 18
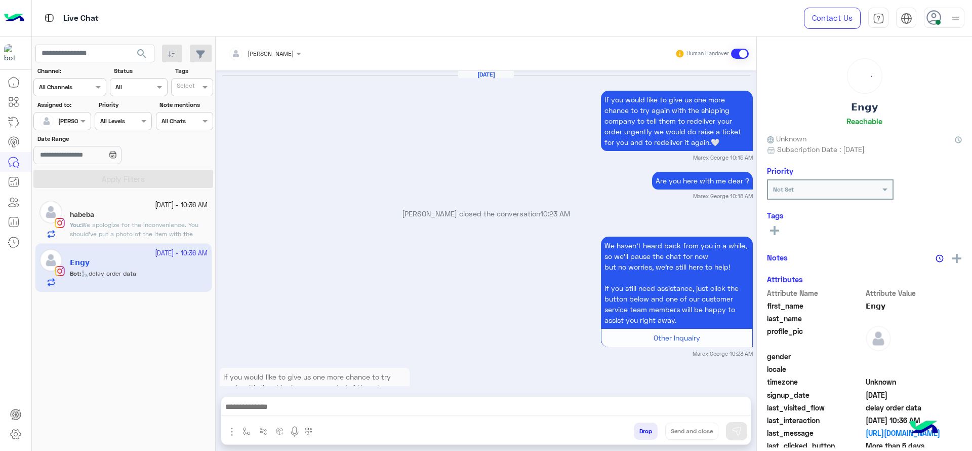
scroll to position [1239, 0]
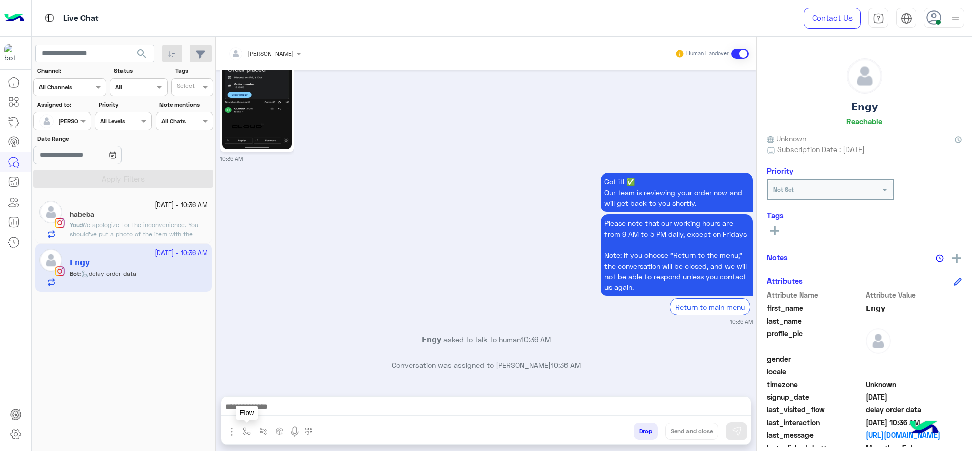
click at [244, 430] on img "button" at bounding box center [246, 431] width 8 height 8
click at [279, 396] on div "enter flow name" at bounding box center [276, 408] width 76 height 27
click at [278, 402] on input "text" at bounding box center [264, 406] width 40 height 9
type input "*"
click at [272, 373] on span "J Greeting" at bounding box center [262, 370] width 36 height 9
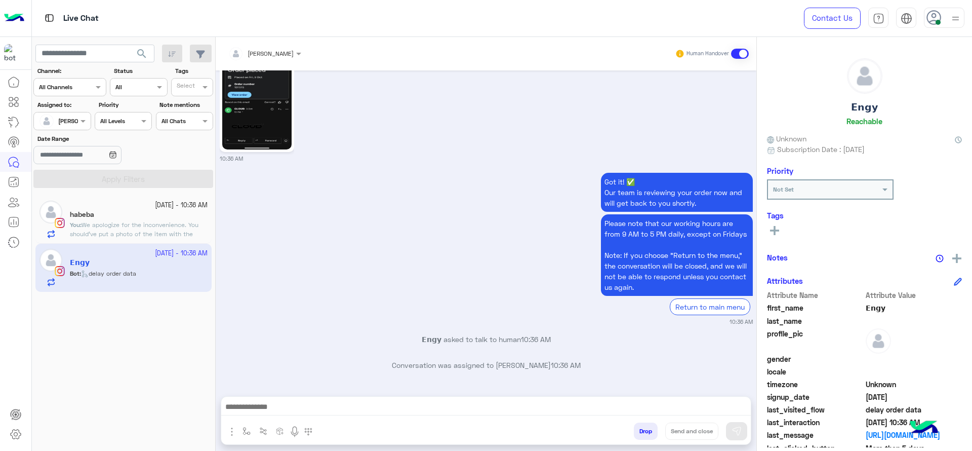
type textarea "**********"
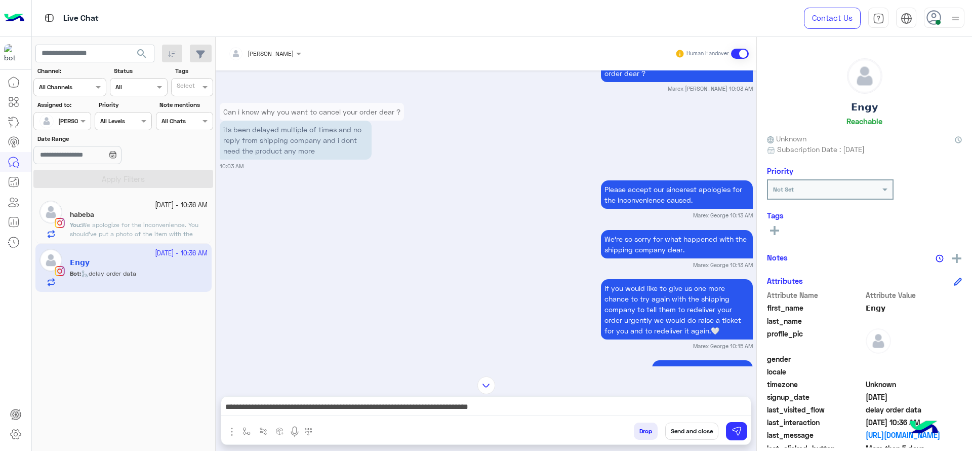
scroll to position [853, 0]
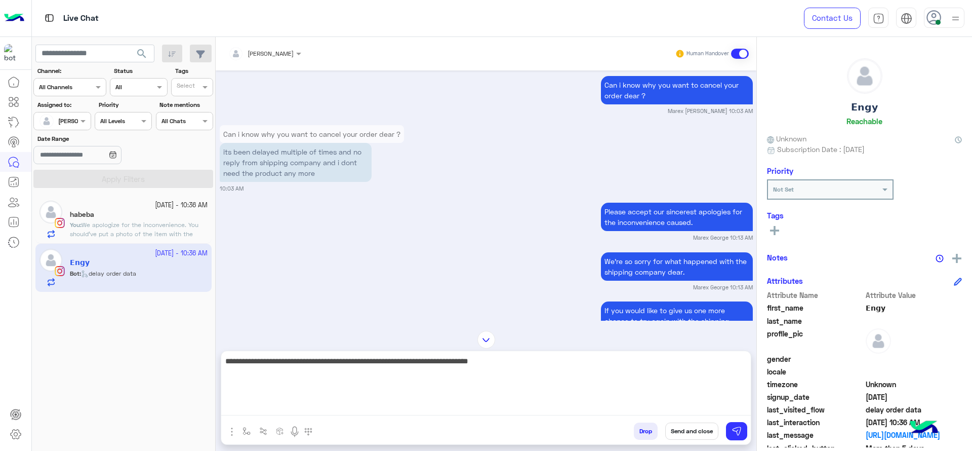
click at [416, 402] on textarea "**********" at bounding box center [485, 384] width 529 height 61
click at [417, 402] on textarea "**********" at bounding box center [485, 384] width 529 height 61
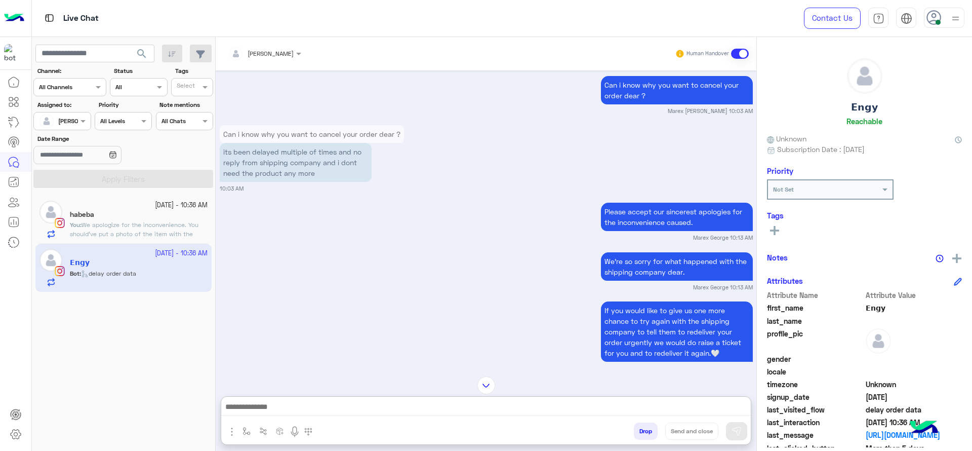
click at [345, 304] on div "If you would like to give us one more chance to try again with the shipping com…" at bounding box center [486, 335] width 533 height 73
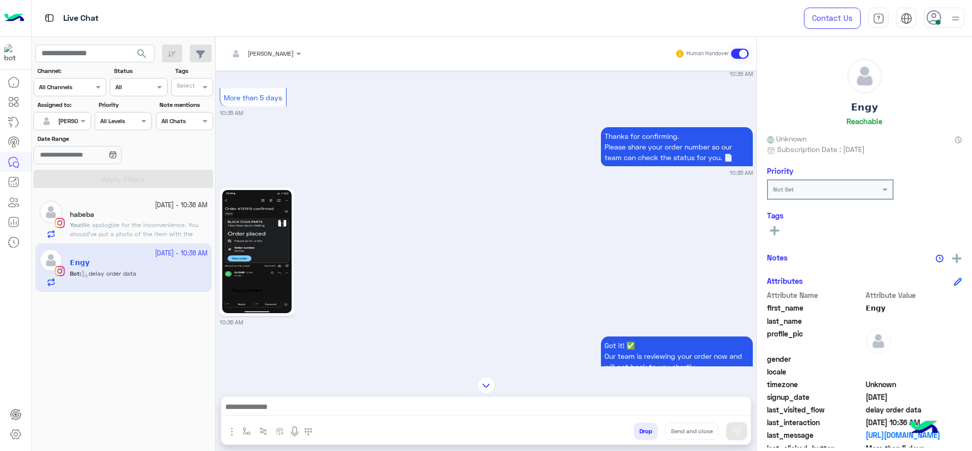
scroll to position [2115, 0]
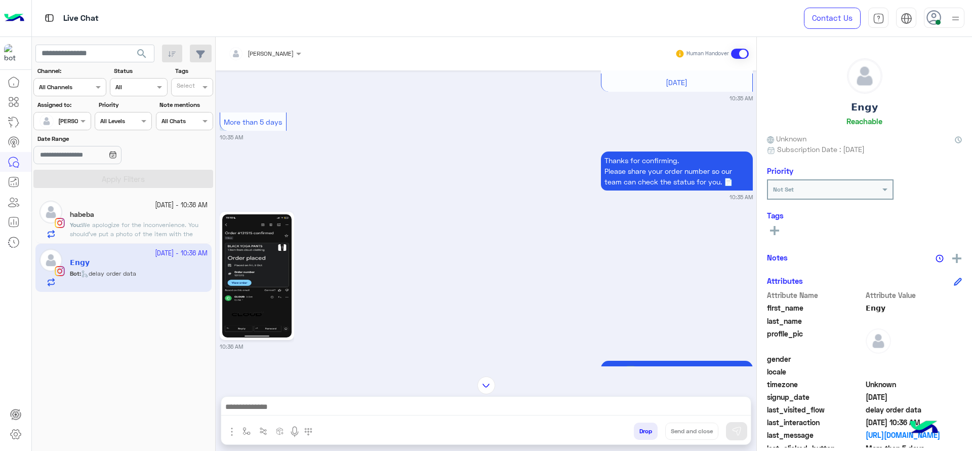
click at [256, 268] on img at bounding box center [256, 275] width 69 height 123
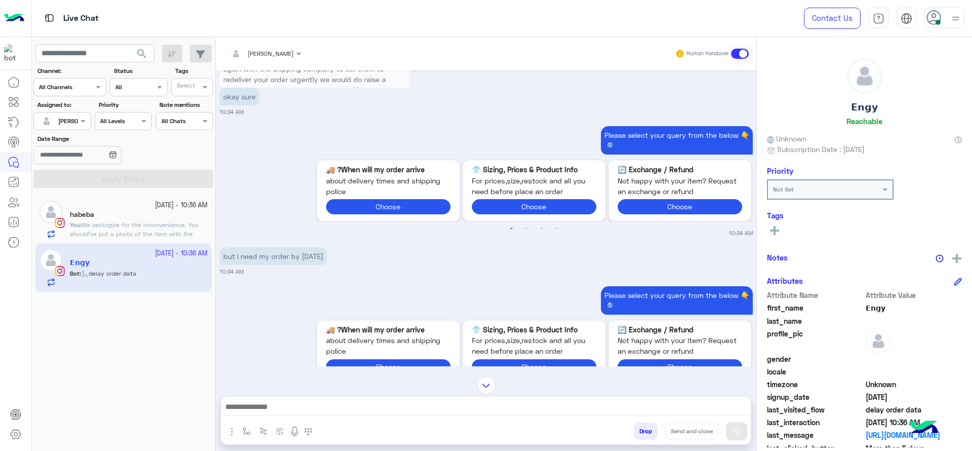
scroll to position [1368, 0]
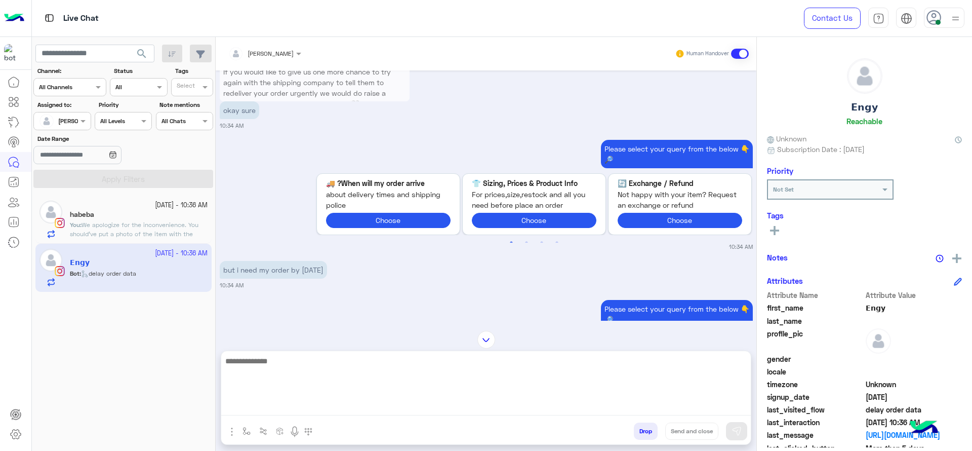
click at [391, 406] on textarea at bounding box center [485, 384] width 529 height 61
type textarea "**********"
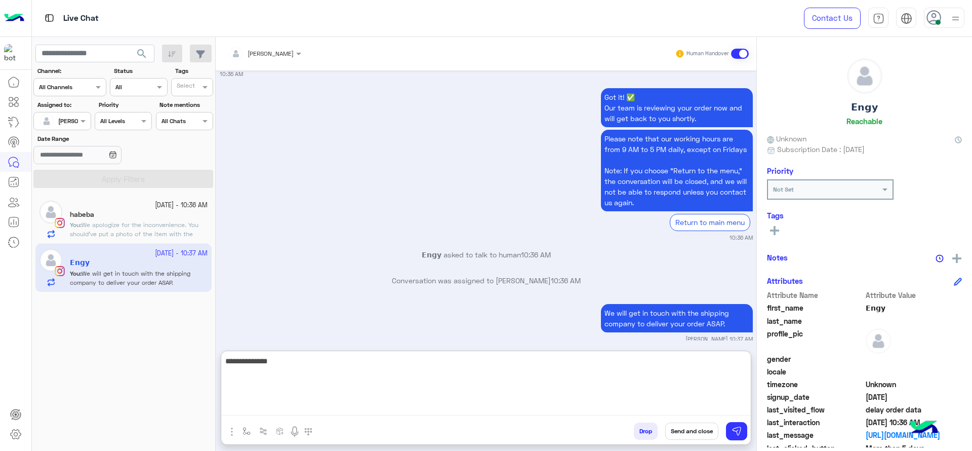
scroll to position [2413, 0]
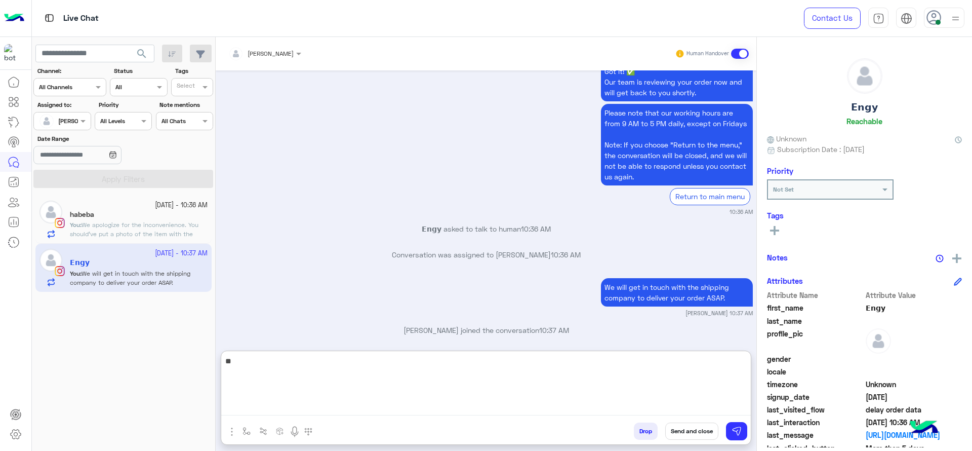
type textarea "*"
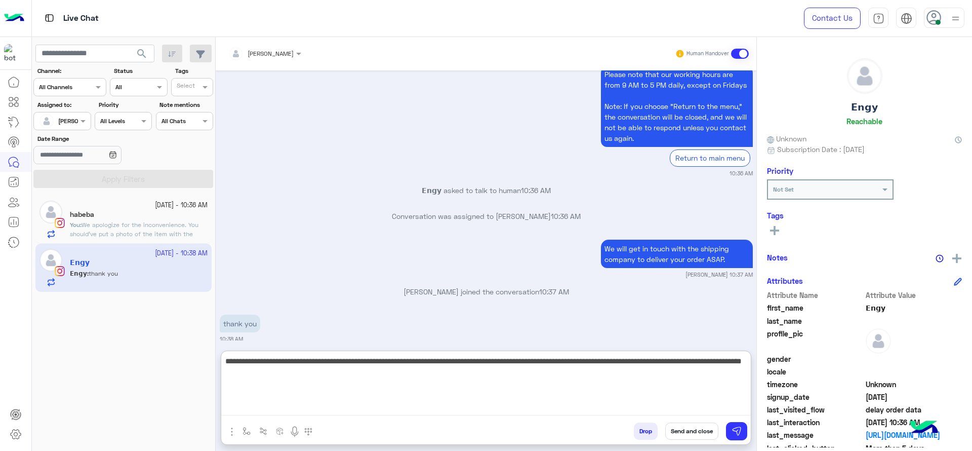
click at [348, 363] on textarea "**********" at bounding box center [485, 384] width 529 height 61
click at [329, 392] on textarea "**********" at bounding box center [485, 384] width 529 height 61
click at [376, 367] on textarea "**********" at bounding box center [485, 384] width 529 height 61
click at [354, 358] on textarea "**********" at bounding box center [485, 384] width 529 height 61
click at [351, 381] on textarea "**********" at bounding box center [485, 384] width 529 height 61
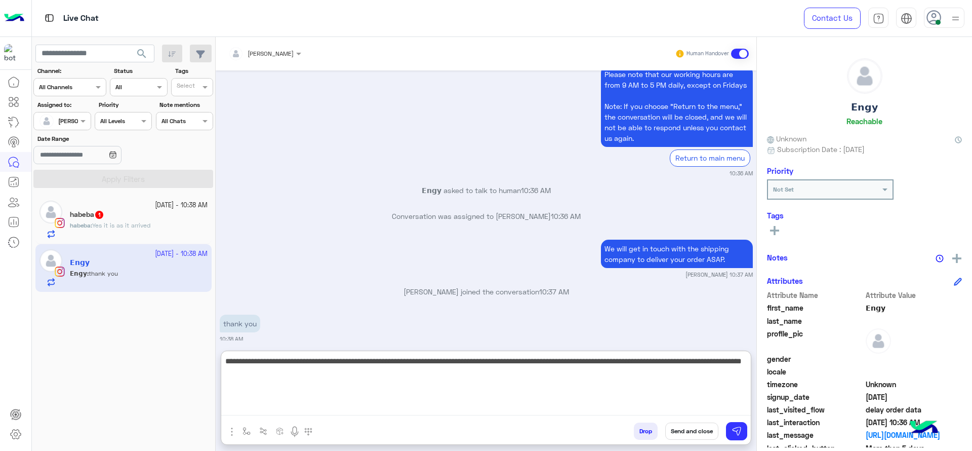
click at [346, 364] on textarea "**********" at bounding box center [485, 384] width 529 height 61
click at [335, 370] on textarea "**********" at bounding box center [485, 384] width 529 height 61
click at [347, 363] on textarea "**********" at bounding box center [485, 384] width 529 height 61
click at [351, 366] on textarea "**********" at bounding box center [485, 384] width 529 height 61
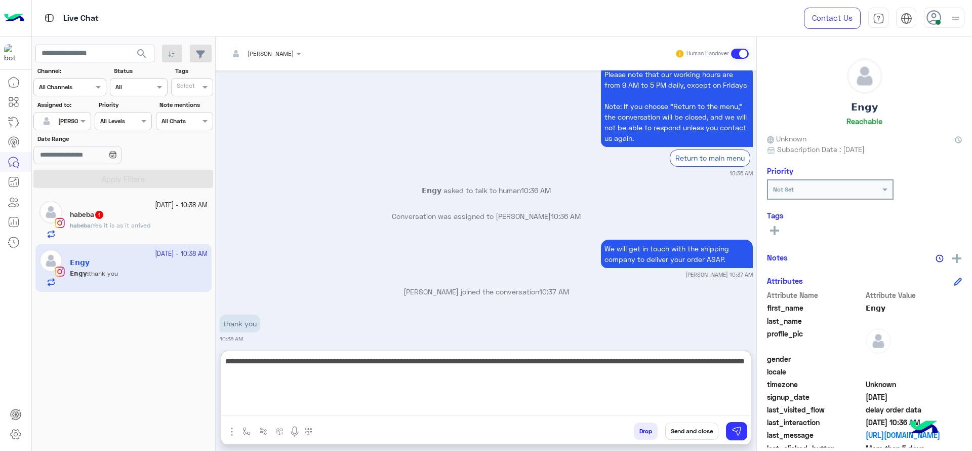
click at [309, 380] on textarea "**********" at bounding box center [485, 384] width 529 height 61
click at [357, 380] on textarea "**********" at bounding box center [485, 384] width 529 height 61
type textarea "**********"
click at [380, 384] on textarea "**********" at bounding box center [485, 384] width 529 height 61
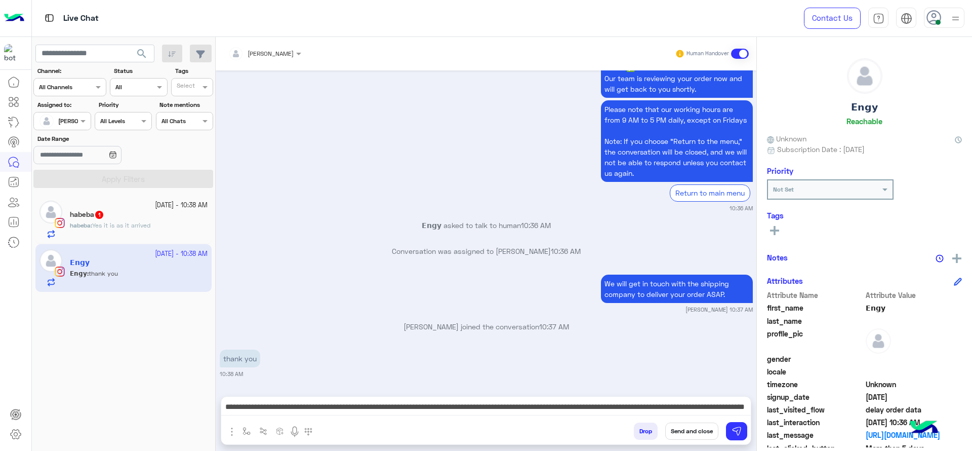
scroll to position [2406, 0]
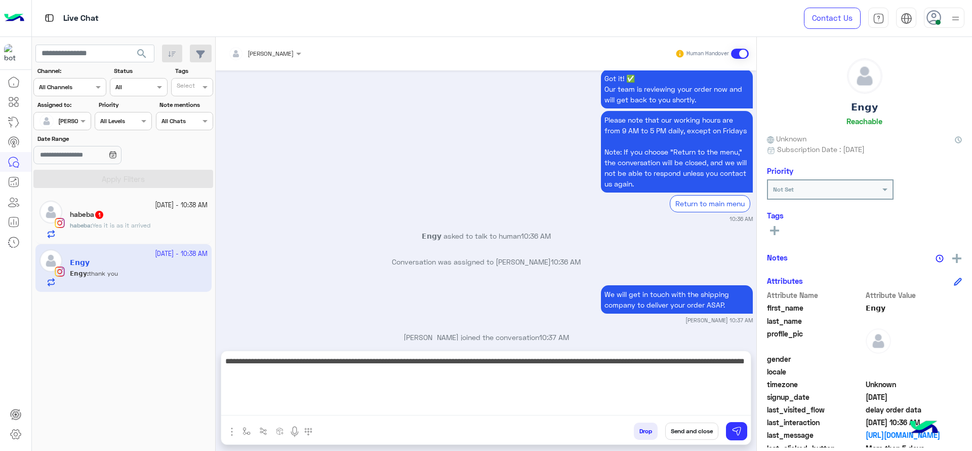
click at [533, 400] on textarea "**********" at bounding box center [485, 384] width 529 height 61
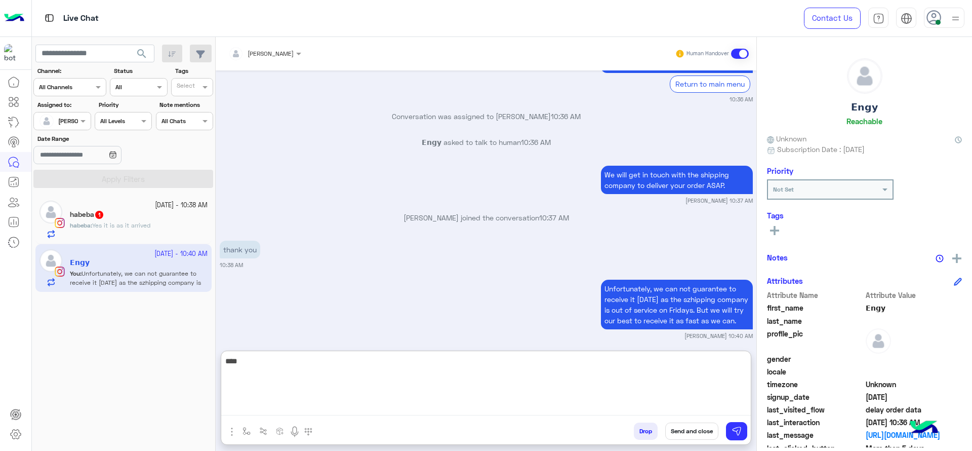
scroll to position [2533, 0]
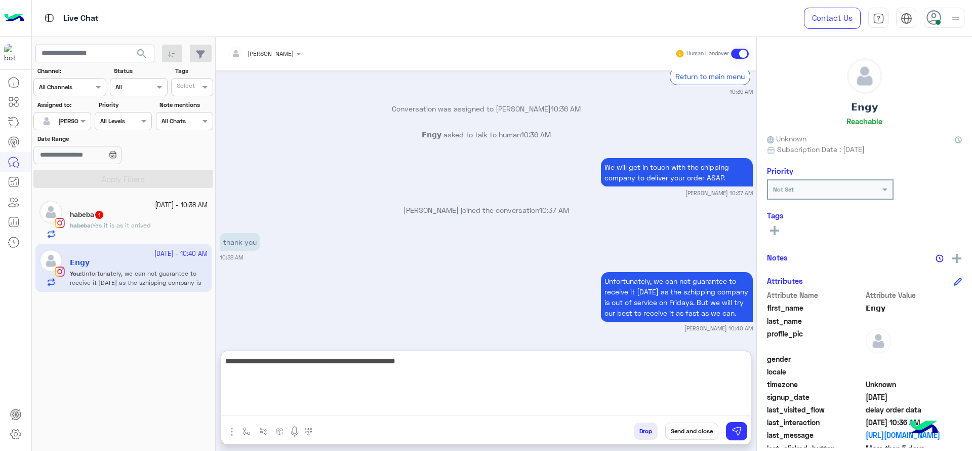
type textarea "**********"
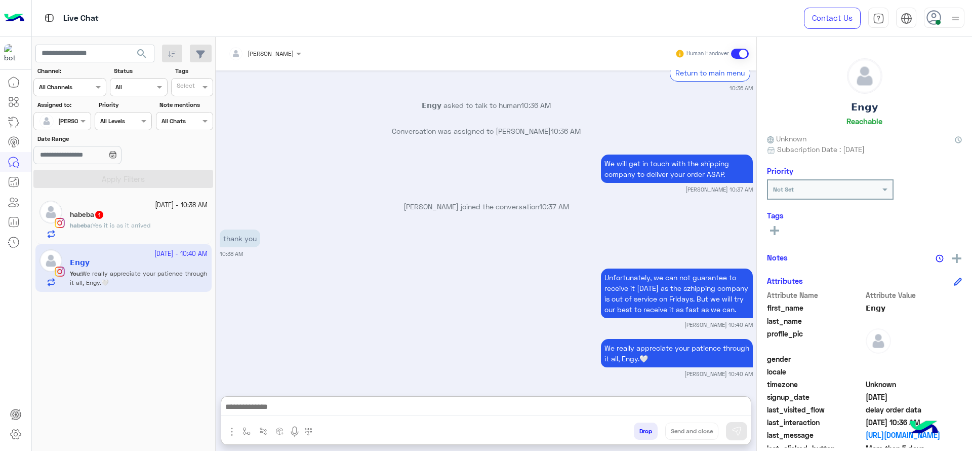
click at [171, 201] on small "9 October - 10:38 AM" at bounding box center [181, 205] width 53 height 10
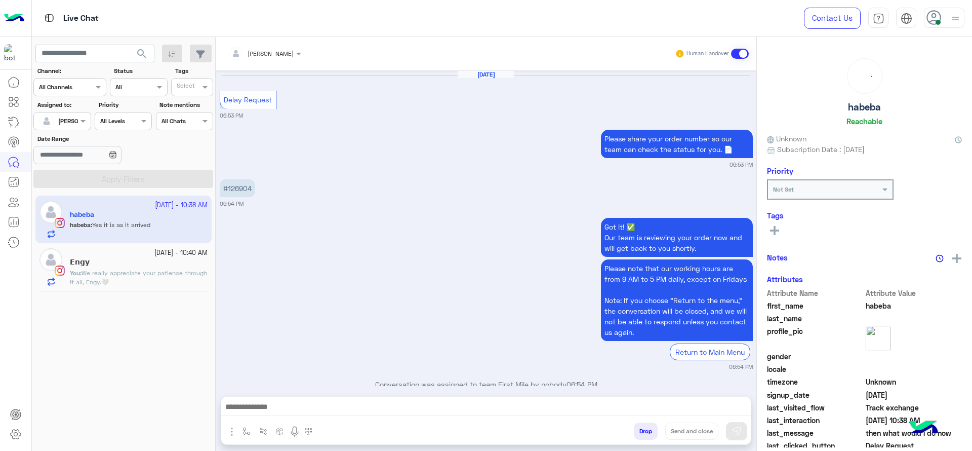
scroll to position [674, 0]
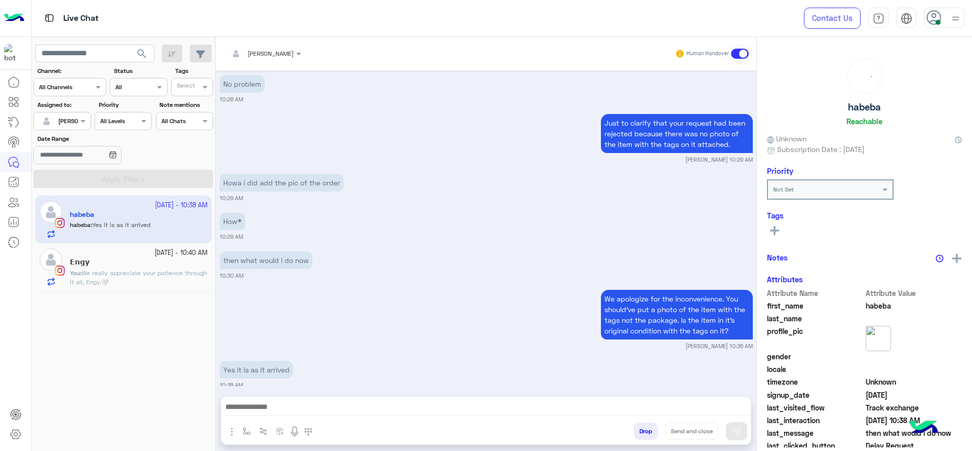
click at [317, 397] on div at bounding box center [485, 408] width 529 height 25
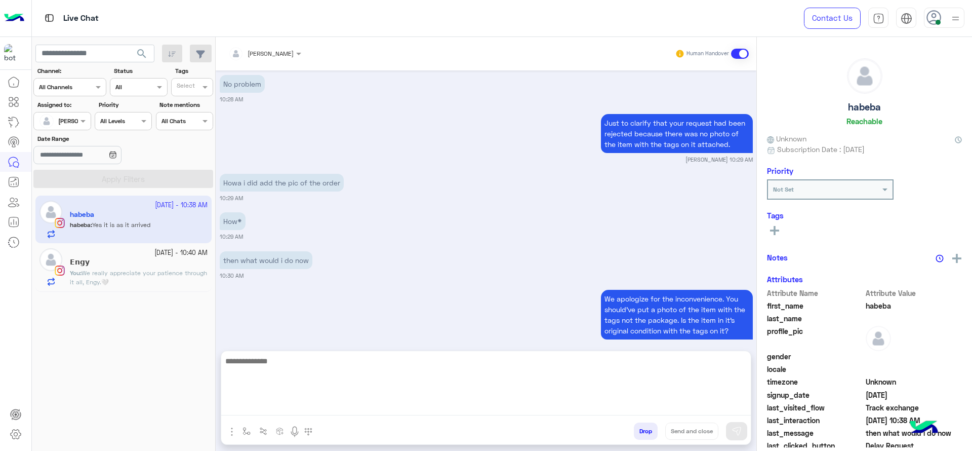
click at [319, 407] on textarea at bounding box center [485, 384] width 529 height 61
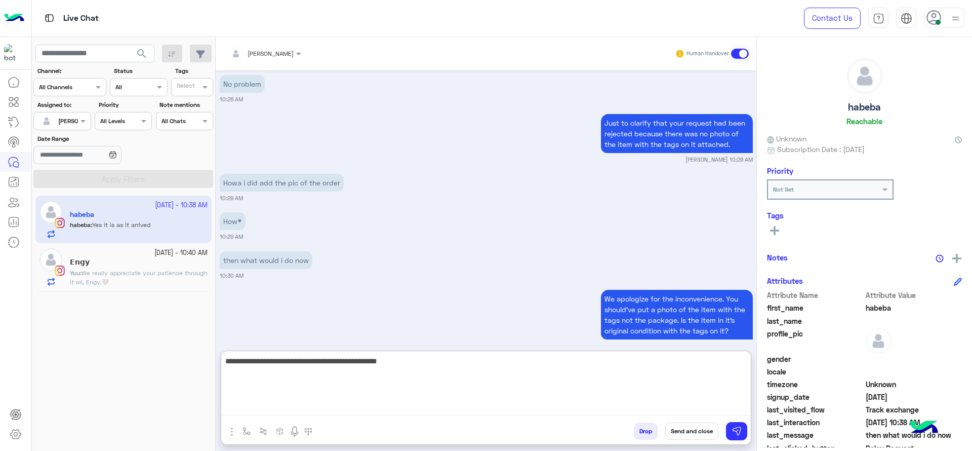
click at [322, 366] on textarea "**********" at bounding box center [485, 384] width 529 height 61
click at [481, 376] on textarea "**********" at bounding box center [485, 384] width 529 height 61
type textarea "**********"
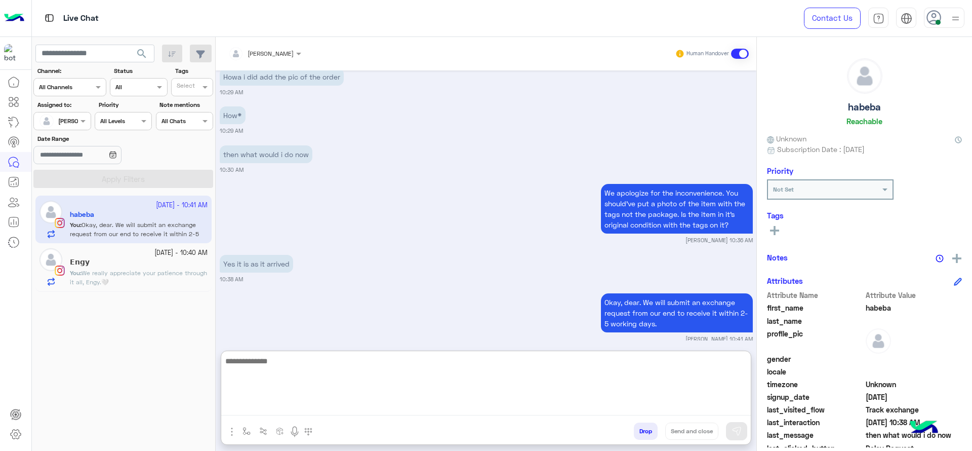
paste textarea "**********"
type textarea "**********"
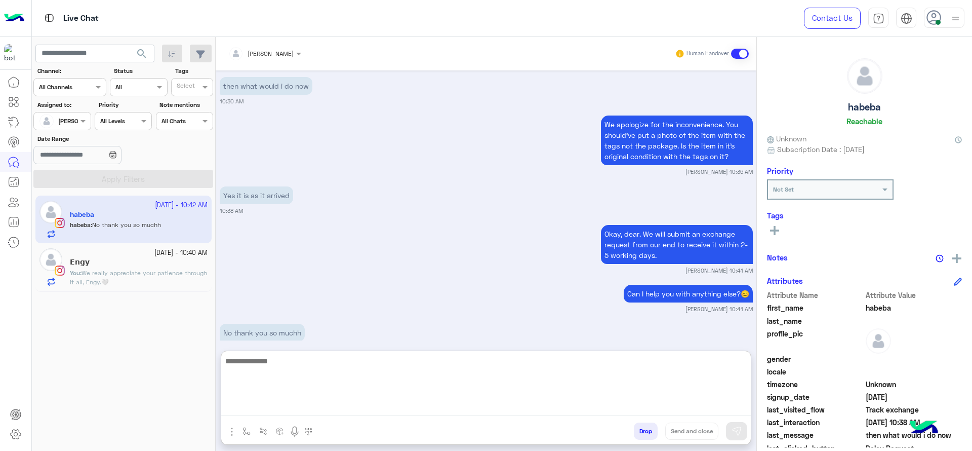
scroll to position [857, 0]
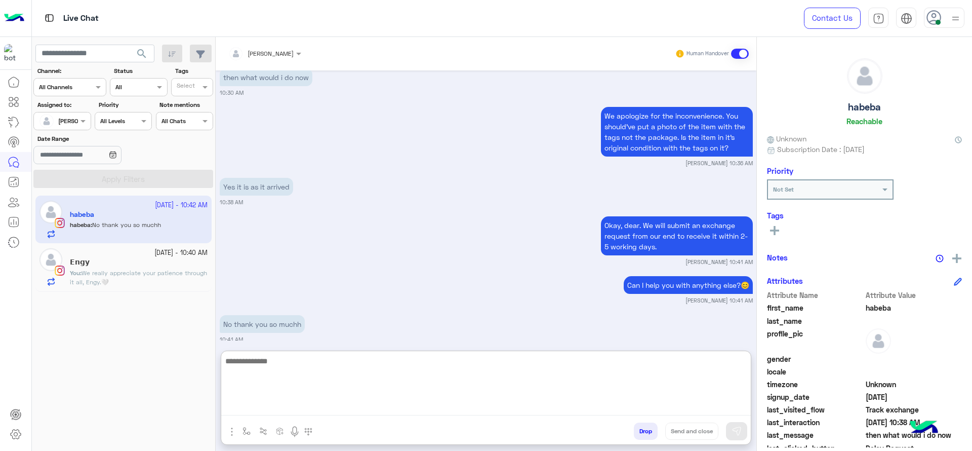
click at [327, 377] on textarea at bounding box center [485, 384] width 529 height 61
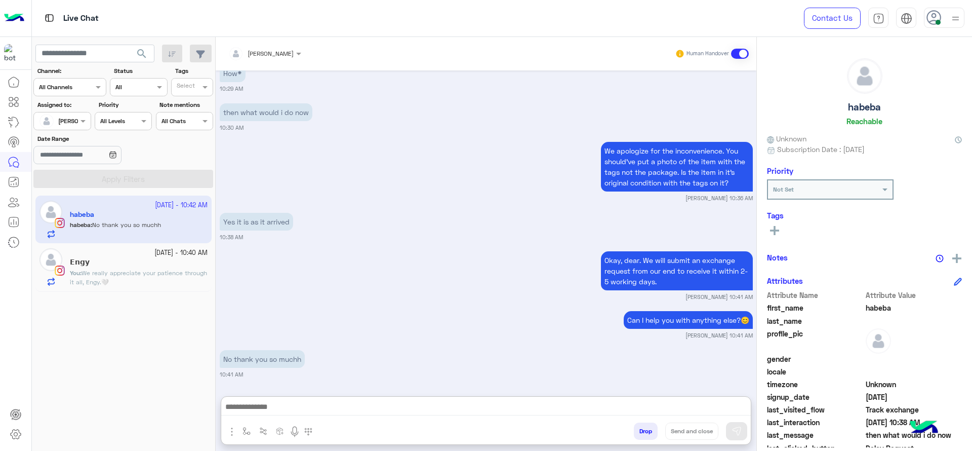
click at [775, 228] on icon at bounding box center [774, 230] width 9 height 9
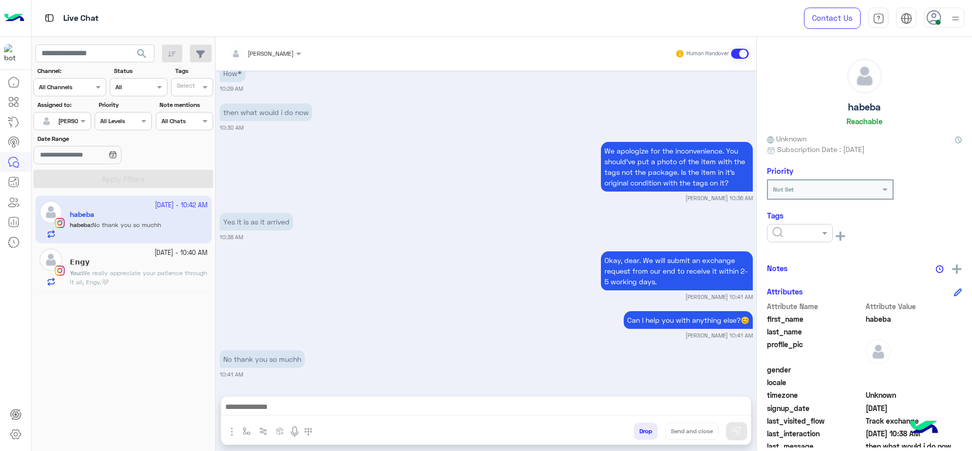
scroll to position [811, 0]
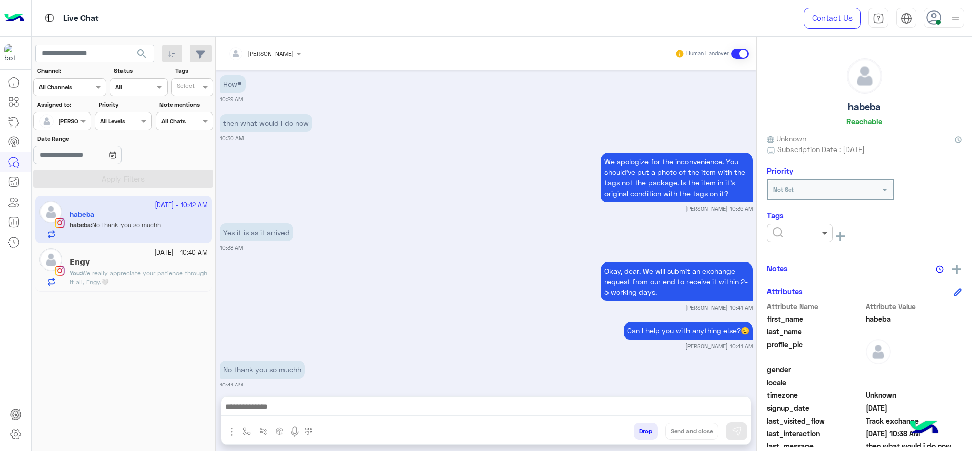
click at [822, 233] on span at bounding box center [826, 232] width 13 height 11
click at [812, 258] on span "J FOLLOW UP" at bounding box center [794, 257] width 44 height 9
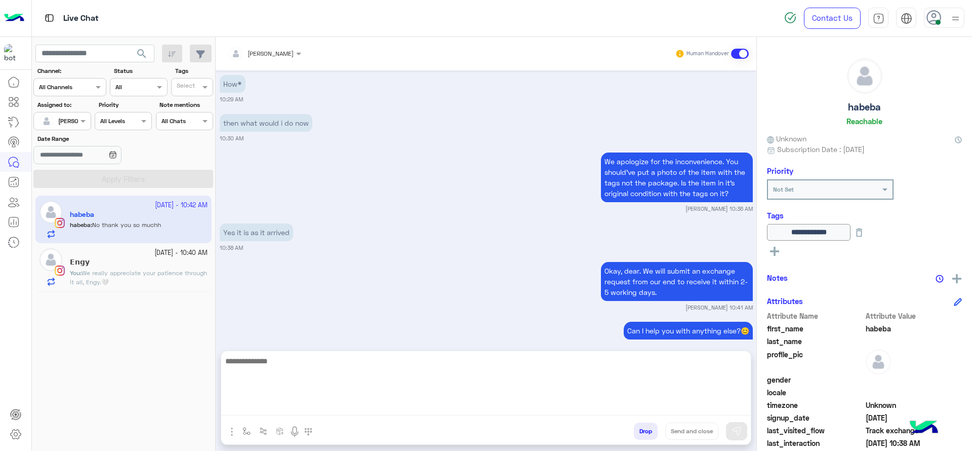
click at [279, 404] on textarea at bounding box center [485, 384] width 529 height 61
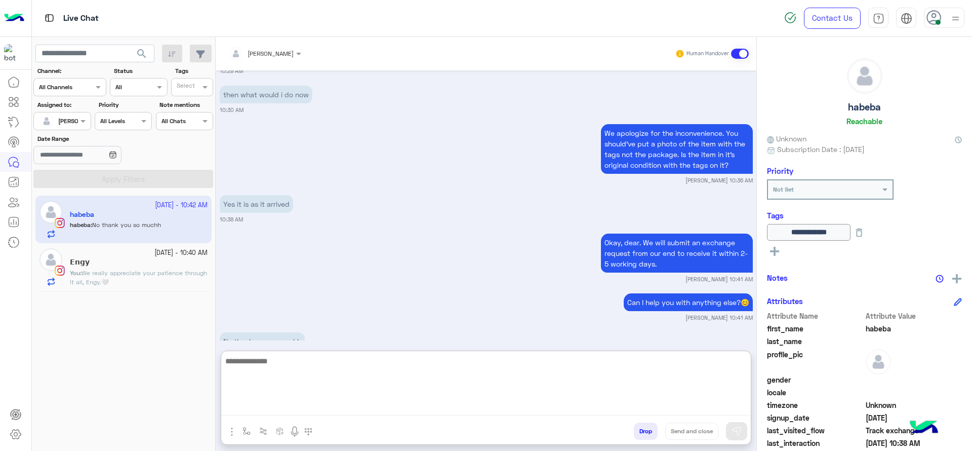
scroll to position [857, 0]
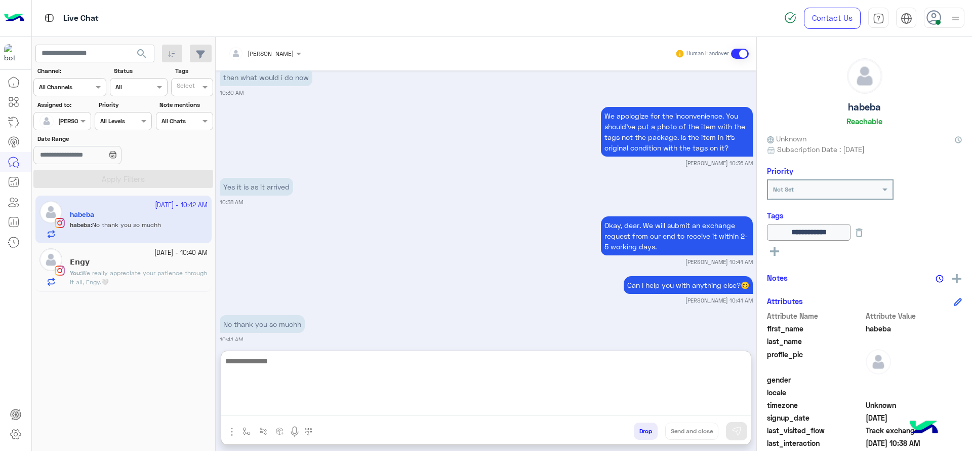
paste textarea "**********"
type textarea "**********"
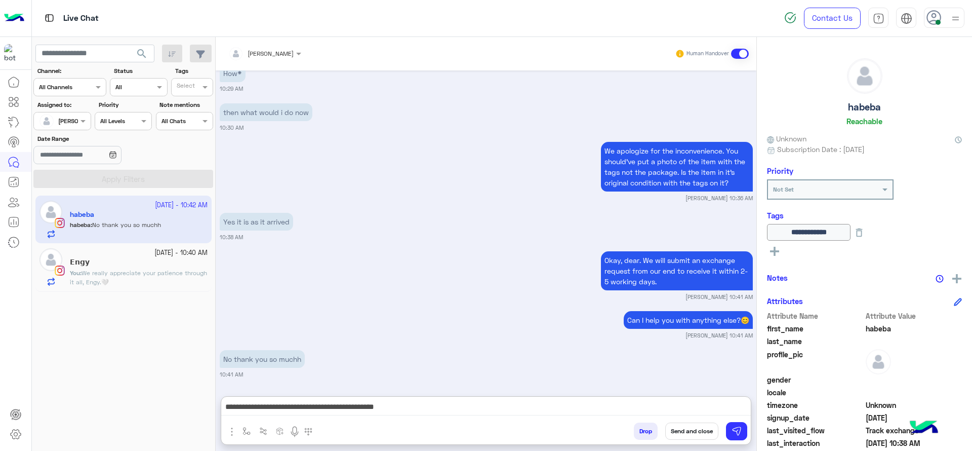
click at [689, 424] on button "Send and close" at bounding box center [691, 430] width 53 height 17
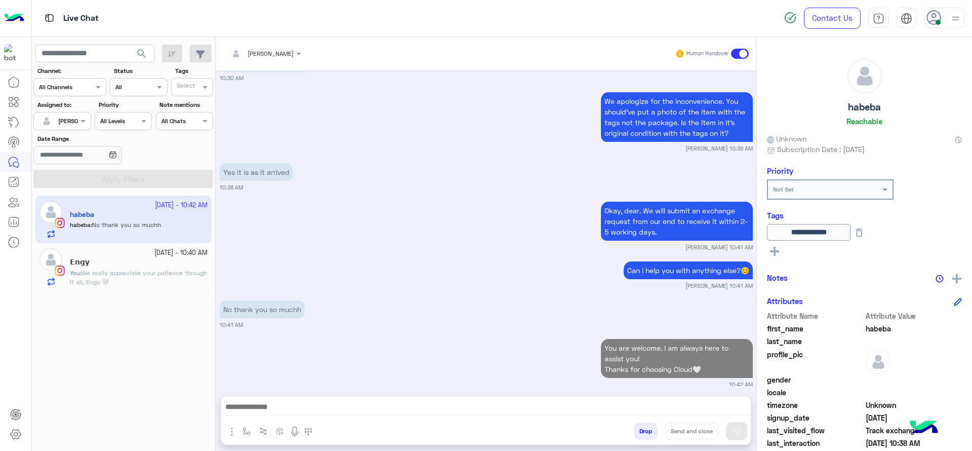
scroll to position [897, 0]
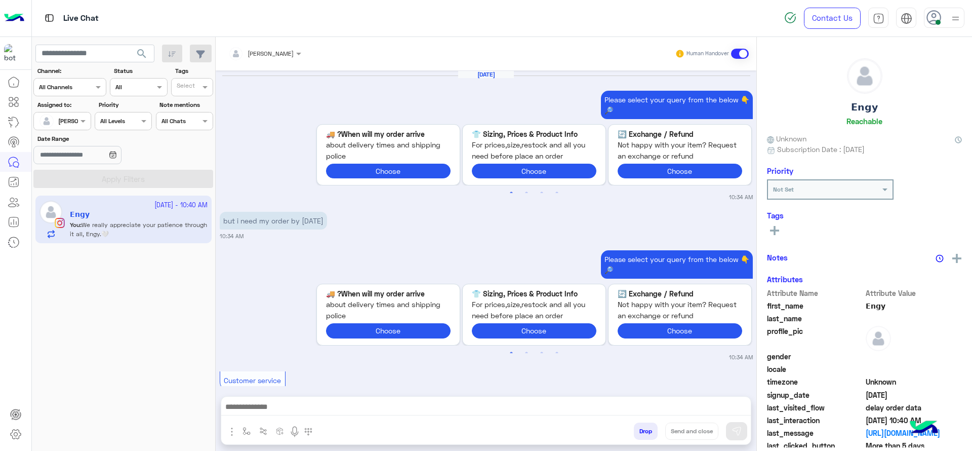
scroll to position [1130, 0]
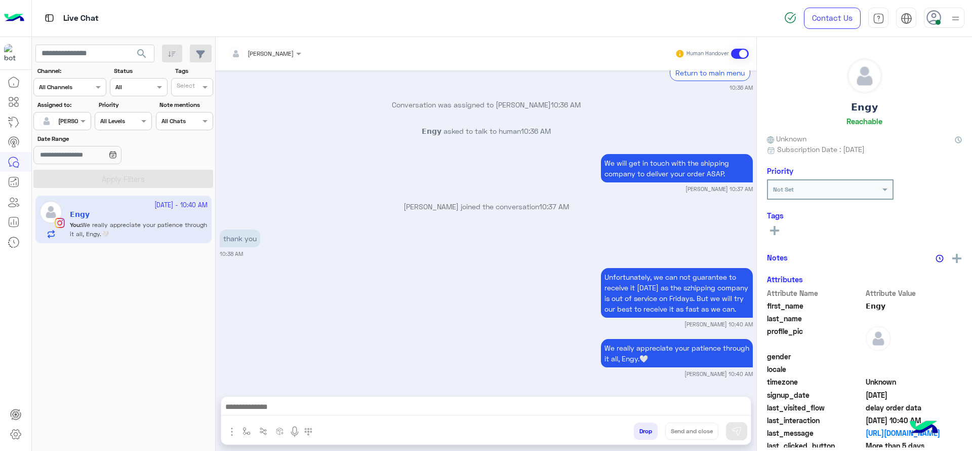
click at [65, 124] on span "[PERSON_NAME]" at bounding box center [81, 121] width 47 height 8
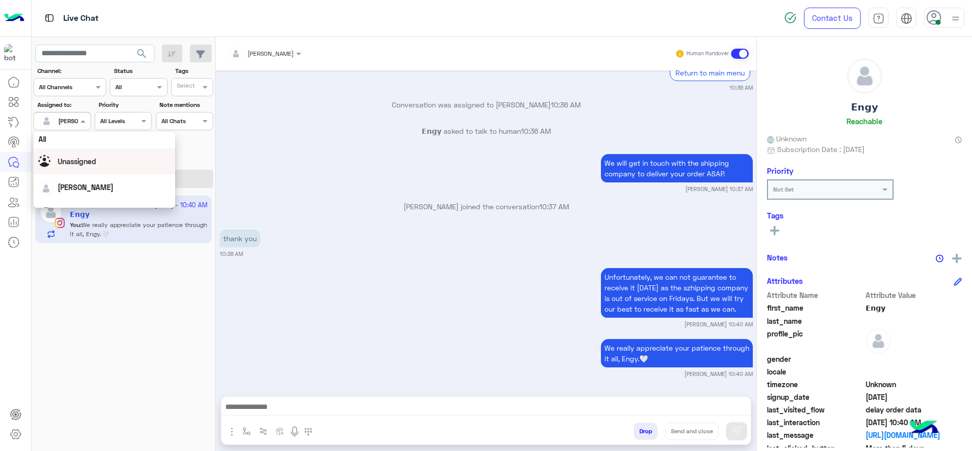
scroll to position [0, 0]
click at [98, 162] on div "Unassigned" at bounding box center [104, 163] width 132 height 18
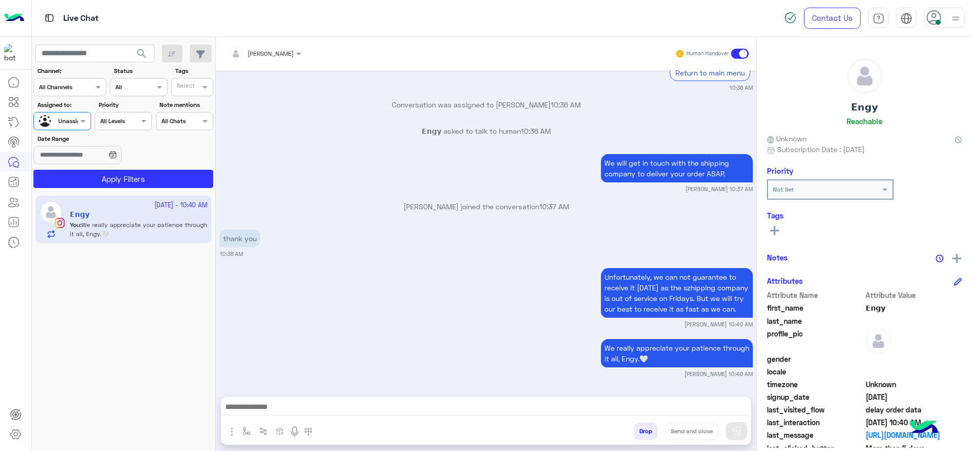
click at [61, 113] on div "Unassigned" at bounding box center [58, 121] width 38 height 18
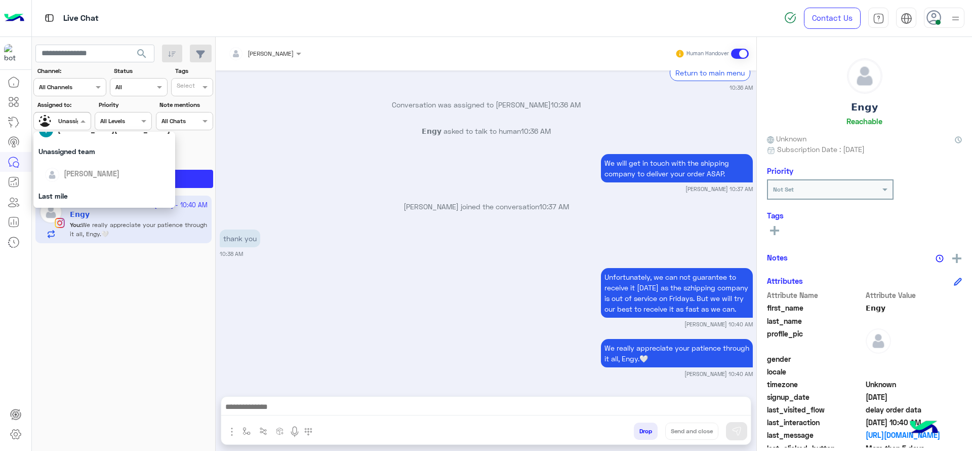
scroll to position [127, 0]
click at [66, 177] on span "[PERSON_NAME]" at bounding box center [92, 177] width 56 height 9
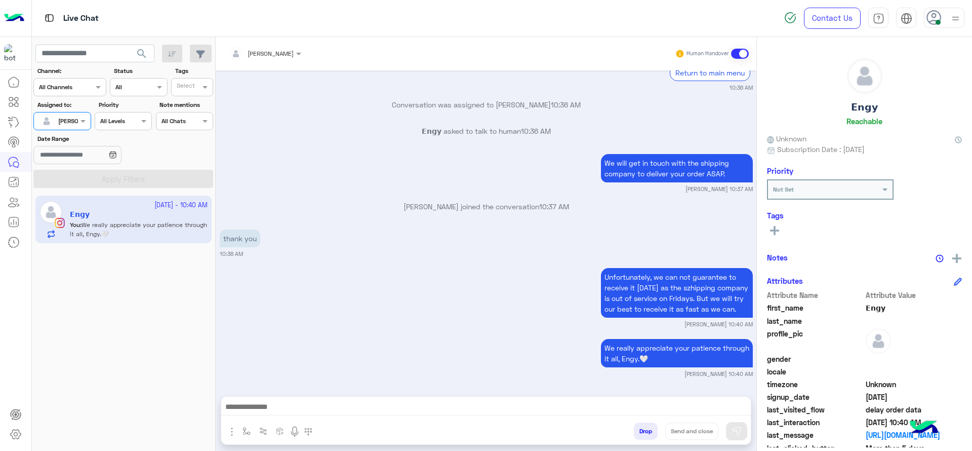
click at [72, 169] on section "Channel: Channel All Channels Status Channel All Tags Select Assigned to: Assig…" at bounding box center [123, 126] width 169 height 121
click at [232, 151] on div "We will get in touch with the shipping company to deliver your order ASAP. Jana…" at bounding box center [486, 172] width 533 height 42
click at [244, 424] on button "button" at bounding box center [246, 430] width 17 height 17
click at [274, 399] on ng-select "enter flow name" at bounding box center [276, 408] width 75 height 18
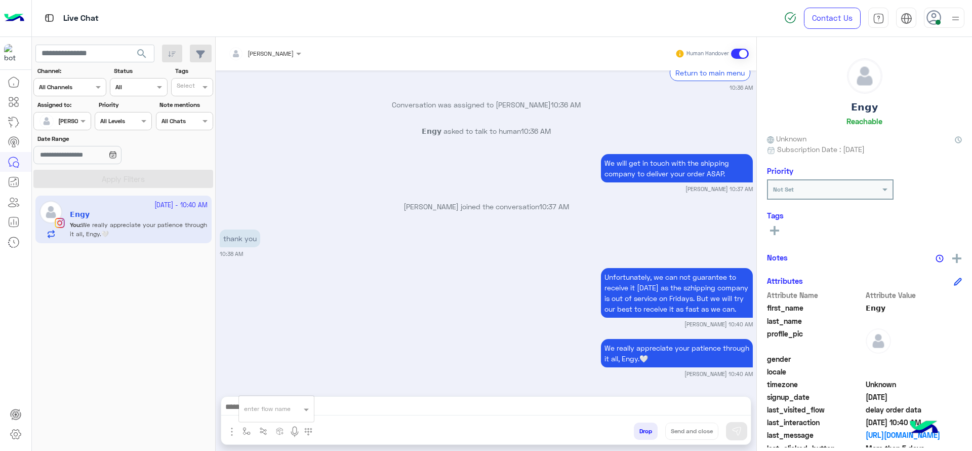
click at [272, 407] on input "text" at bounding box center [264, 406] width 40 height 9
click at [506, 215] on div "Oct 9, 2025 Please select your query from the below 👇🔎 Previous When will my or…" at bounding box center [486, 227] width 541 height 315
click at [772, 234] on icon at bounding box center [774, 230] width 9 height 9
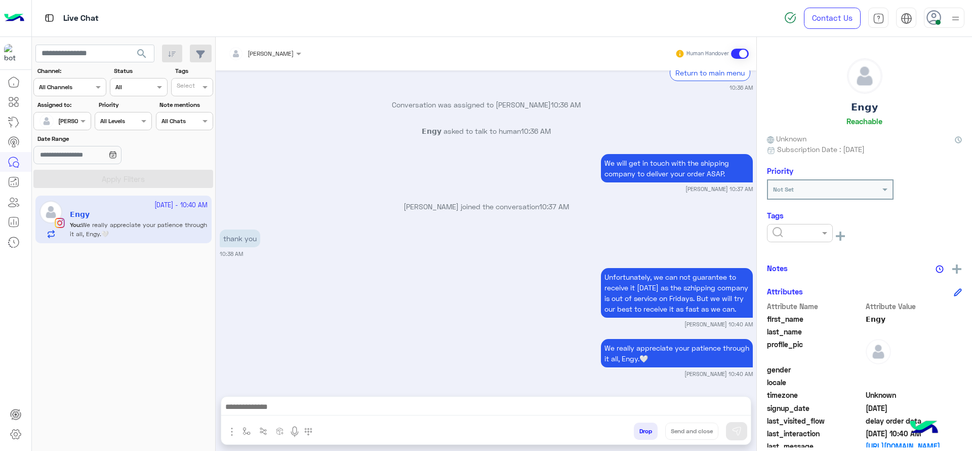
click at [786, 233] on input "text" at bounding box center [787, 231] width 31 height 9
click at [788, 260] on span "J FOLLOW UP" at bounding box center [794, 257] width 44 height 9
click at [470, 297] on div "Unfortunately, we can not guarantee to receive it tomorrow as the szhipping com…" at bounding box center [486, 296] width 533 height 63
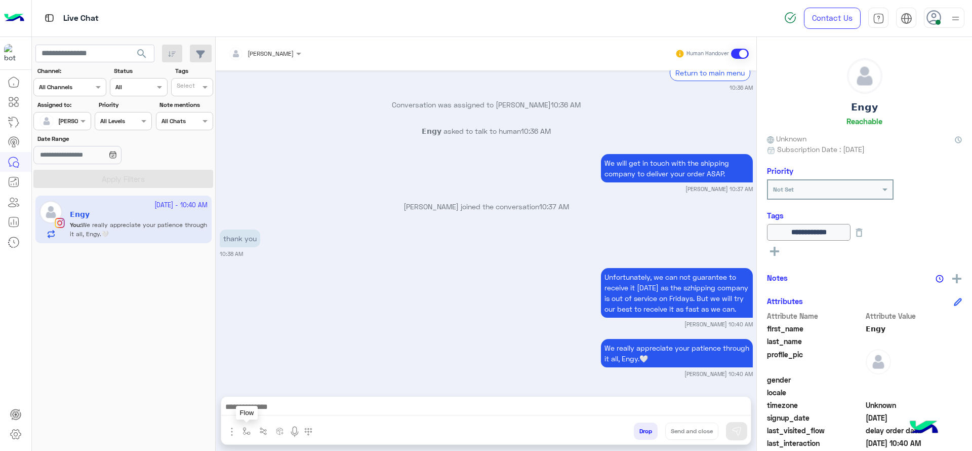
click at [243, 429] on img "button" at bounding box center [246, 431] width 8 height 8
click at [264, 409] on input "text" at bounding box center [264, 406] width 40 height 9
type input "*"
click at [274, 394] on span "[PERSON_NAME]" at bounding box center [273, 390] width 58 height 9
type textarea "**********"
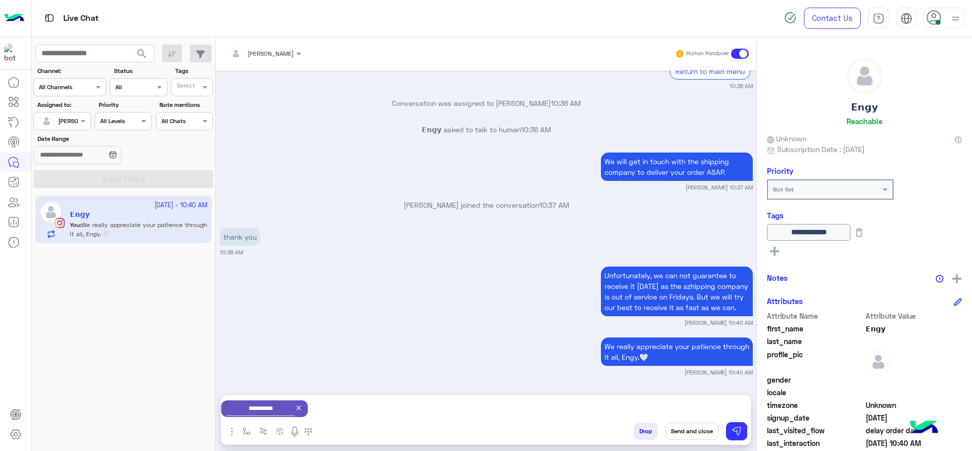
click at [701, 433] on button "Send and close" at bounding box center [691, 430] width 53 height 17
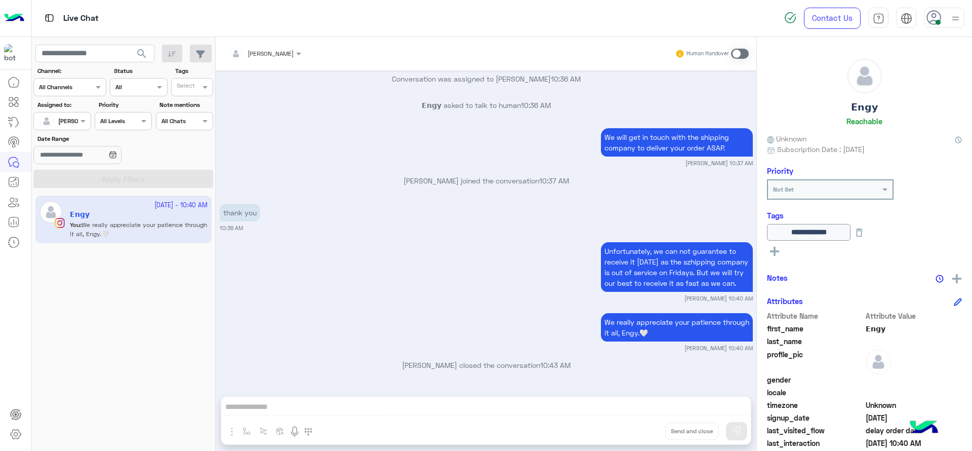
scroll to position [1287, 0]
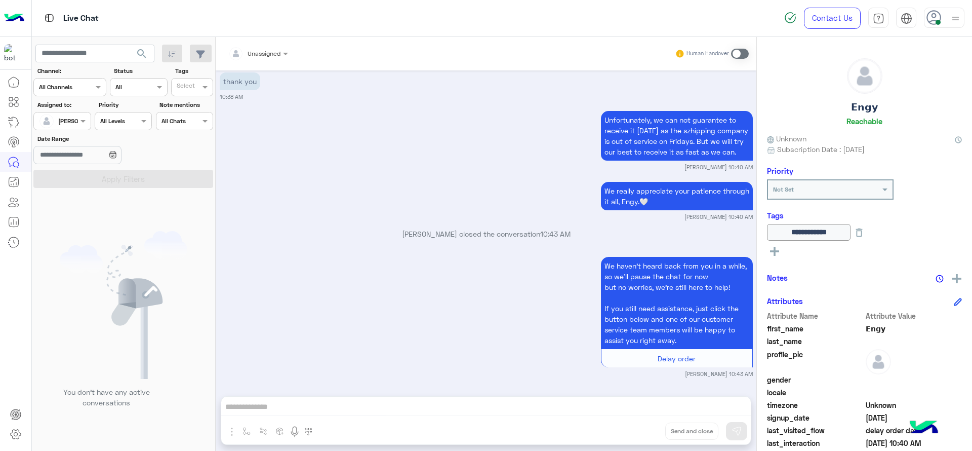
click at [84, 112] on div "Assigned on [PERSON_NAME]" at bounding box center [61, 121] width 57 height 18
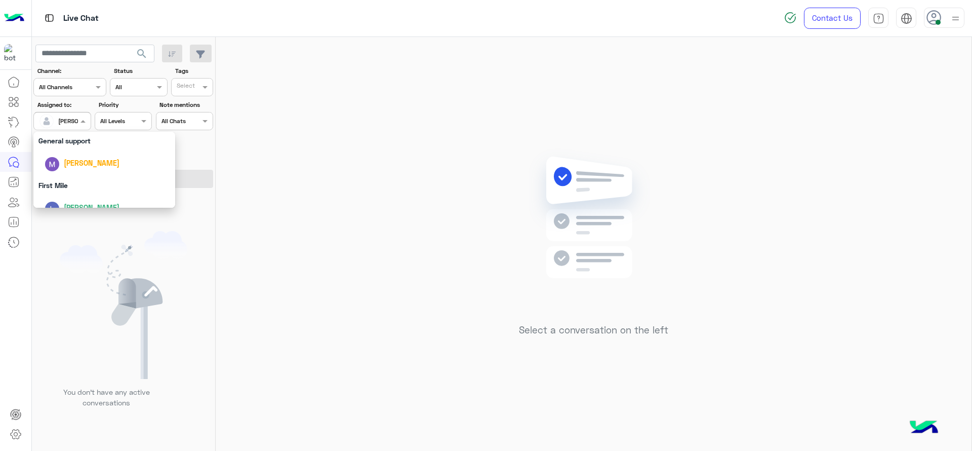
scroll to position [198, 0]
click at [81, 179] on div "First Mile" at bounding box center [104, 172] width 142 height 19
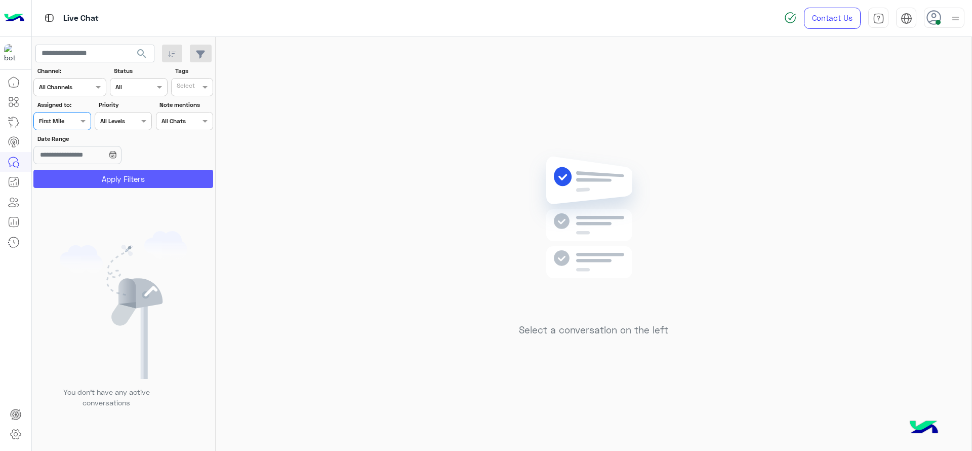
click at [81, 176] on button "Apply Filters" at bounding box center [123, 179] width 180 height 18
click at [66, 111] on div "Assigned to: Assigned on First Mile" at bounding box center [61, 115] width 57 height 30
click at [67, 121] on div at bounding box center [62, 120] width 56 height 10
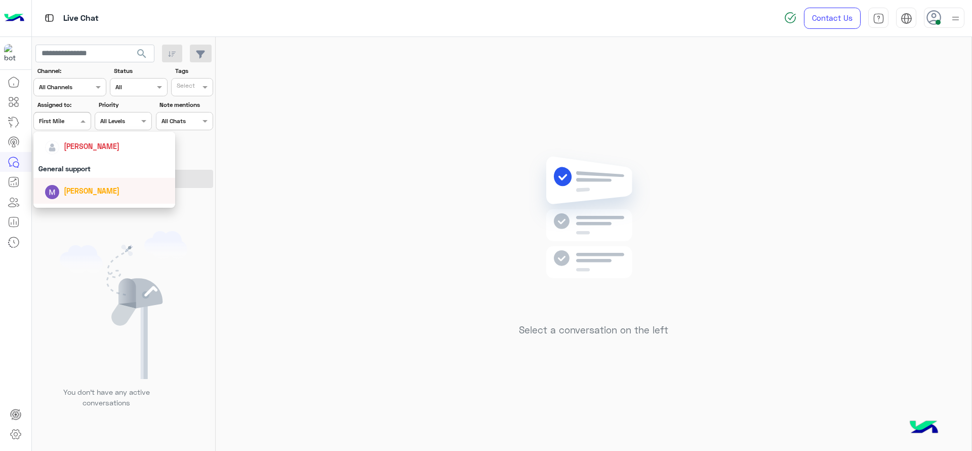
scroll to position [148, 0]
click at [72, 160] on div "[PERSON_NAME]" at bounding box center [92, 156] width 56 height 11
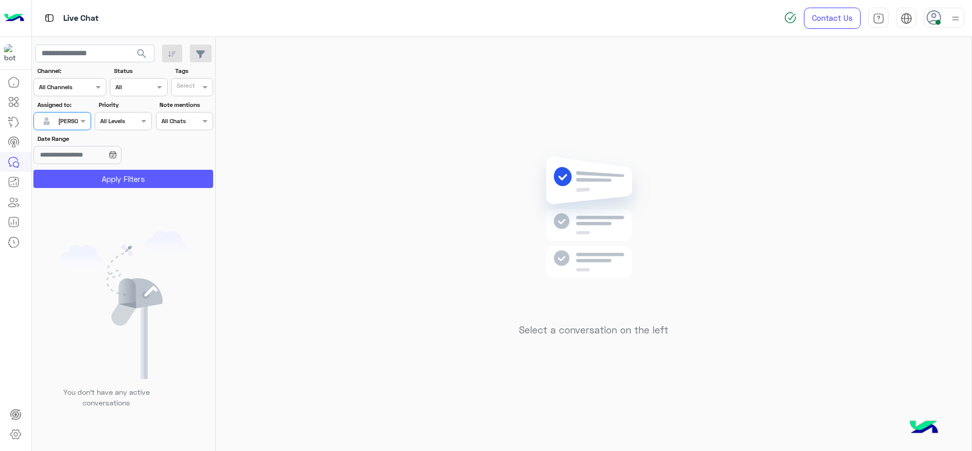
click at [80, 173] on button "Apply Filters" at bounding box center [123, 179] width 180 height 18
click at [74, 118] on div at bounding box center [62, 120] width 56 height 10
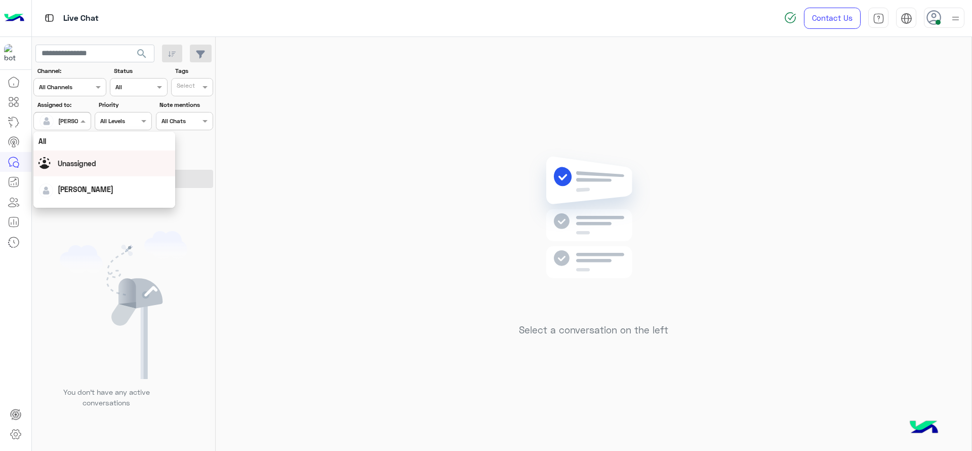
click at [76, 159] on span "Unassigned" at bounding box center [77, 163] width 38 height 9
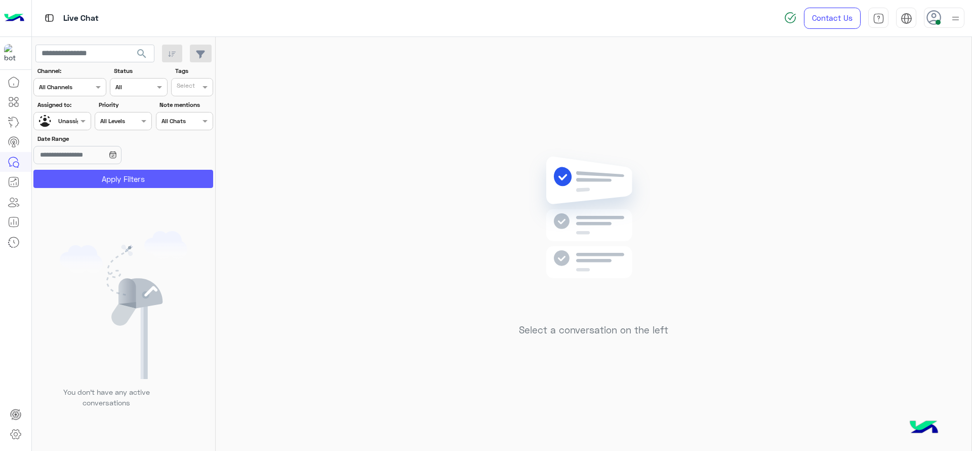
click at [80, 177] on button "Apply Filters" at bounding box center [123, 179] width 180 height 18
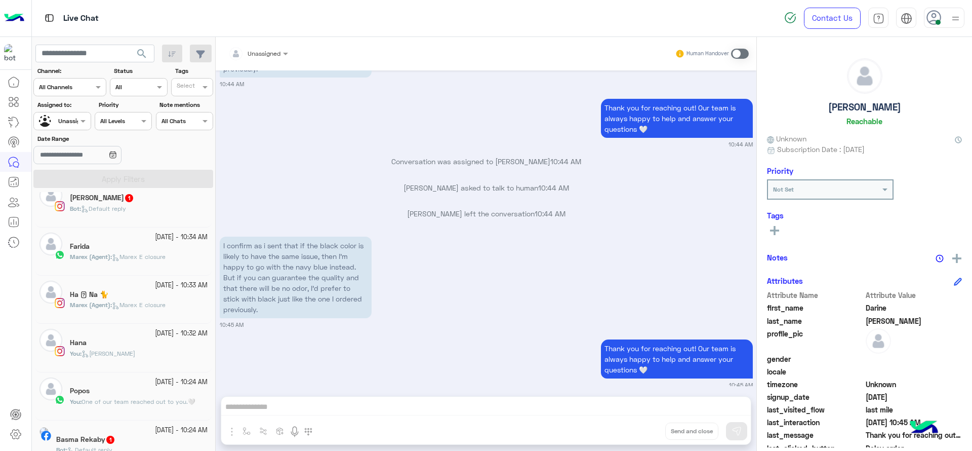
scroll to position [266, 0]
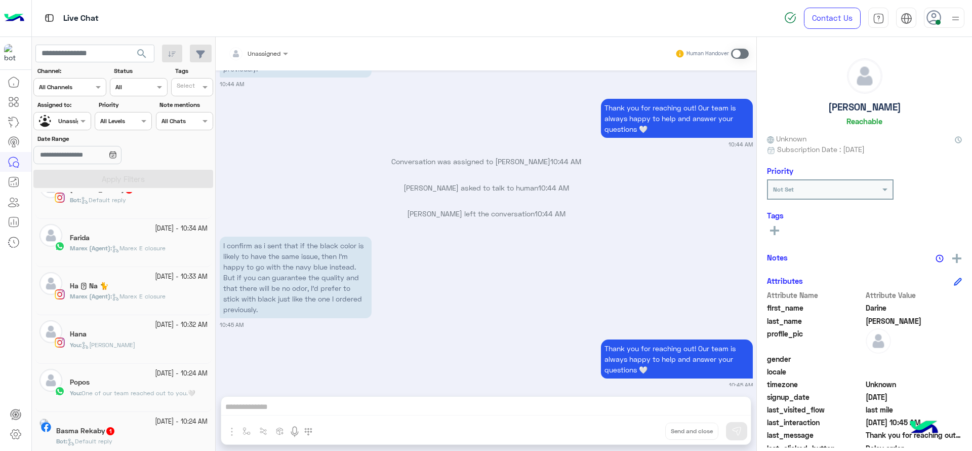
click at [153, 339] on div "Hana" at bounding box center [139, 335] width 138 height 11
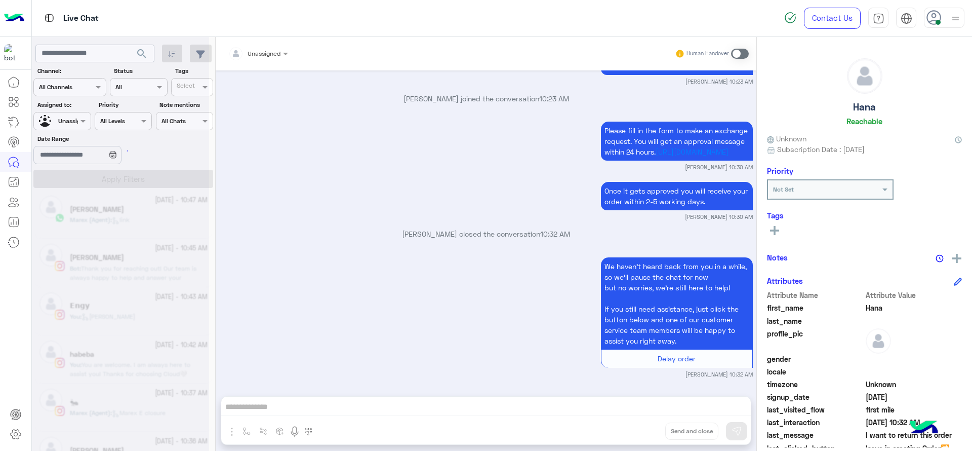
scroll to position [5, 0]
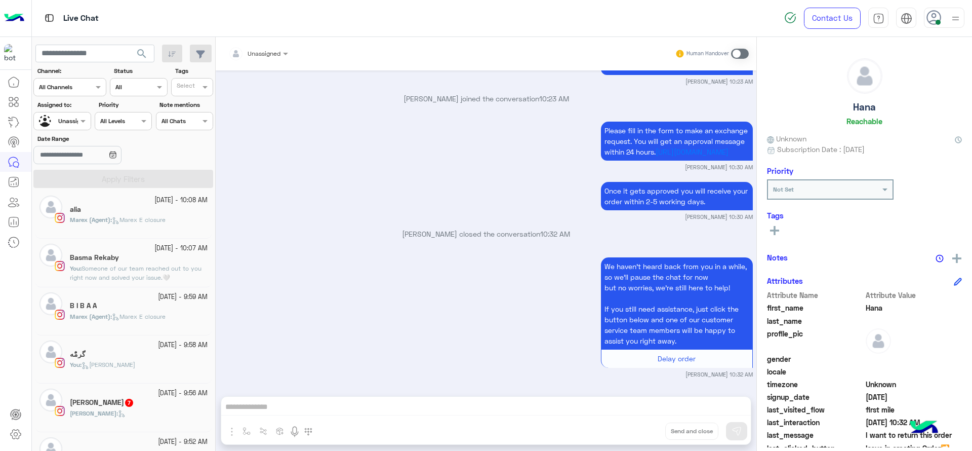
click at [152, 353] on div "ْگرمًْه" at bounding box center [139, 355] width 138 height 11
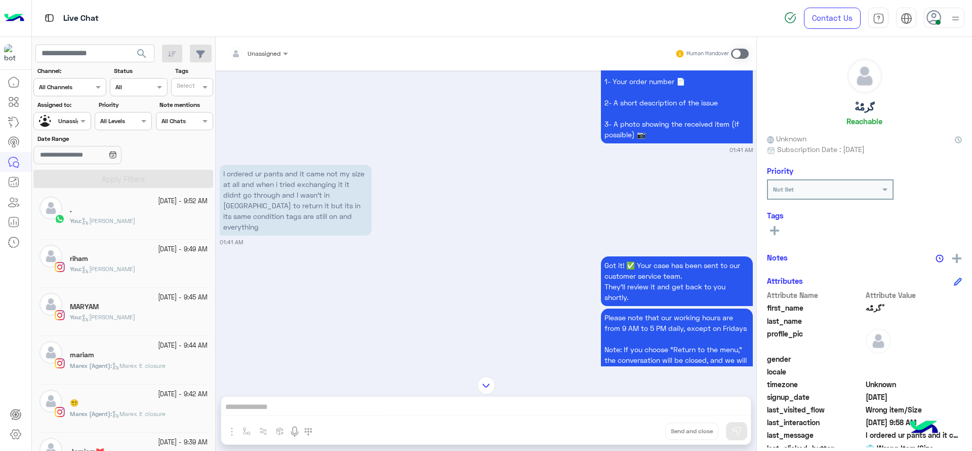
scroll to position [258, 0]
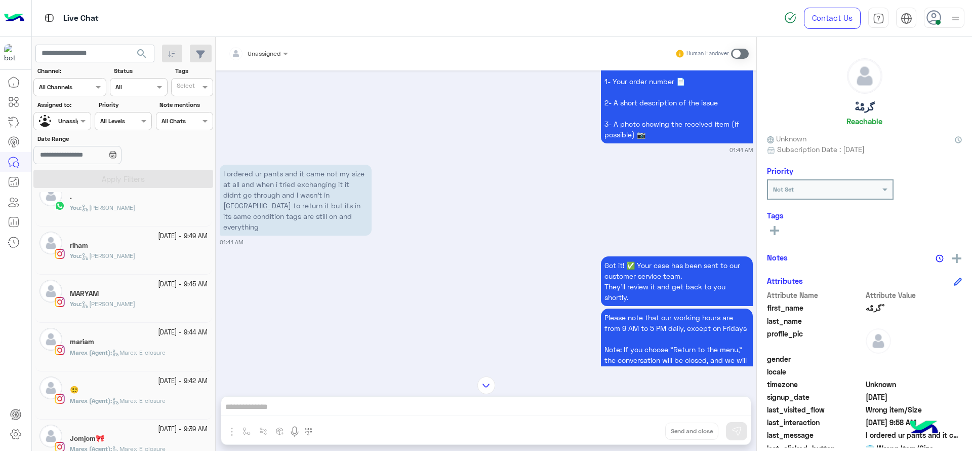
click at [142, 302] on div "You : Jana close" at bounding box center [139, 308] width 138 height 18
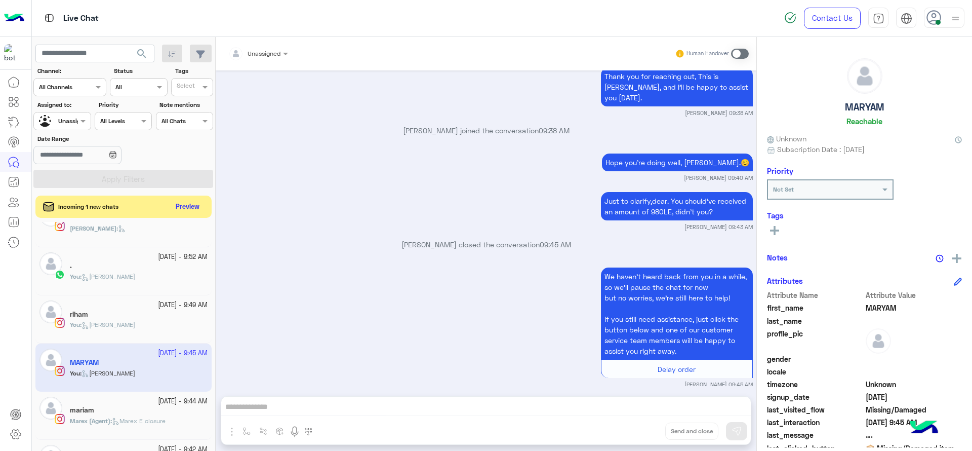
scroll to position [221, 0]
click at [153, 323] on div "You : Jana close" at bounding box center [139, 328] width 138 height 18
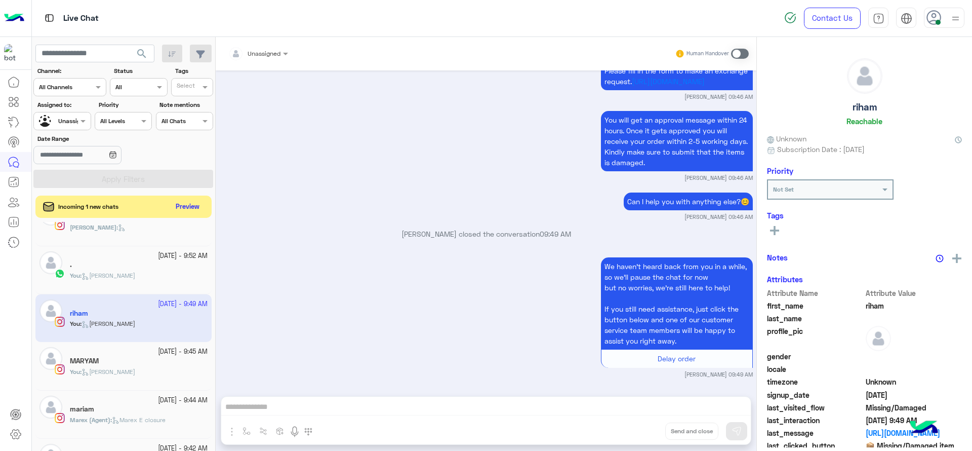
click at [127, 261] on div "." at bounding box center [139, 265] width 138 height 11
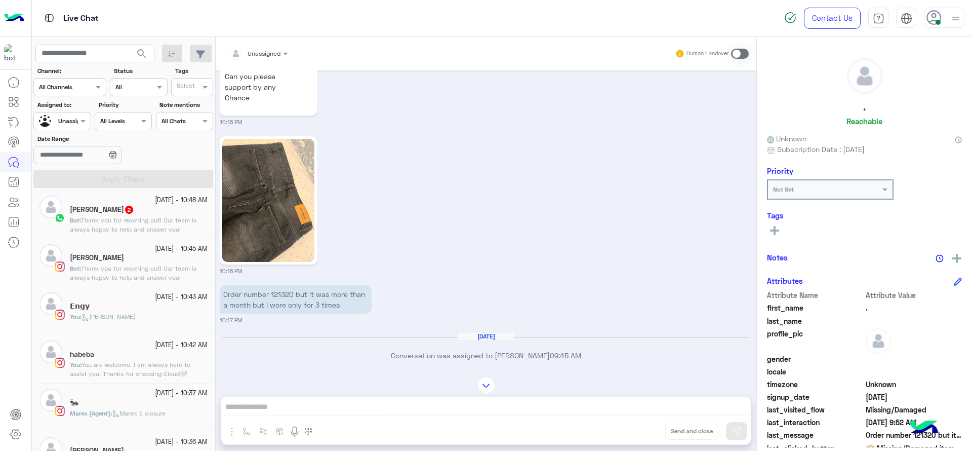
click at [130, 266] on span "Thank you for reaching out! Our team is always happy to help and answer your qu…" at bounding box center [133, 277] width 127 height 26
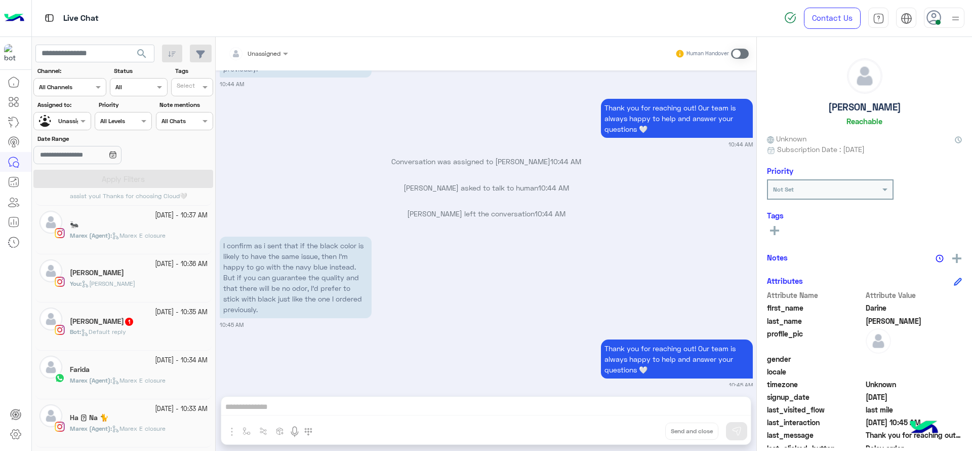
click at [162, 290] on div "You : Jana close" at bounding box center [139, 288] width 138 height 18
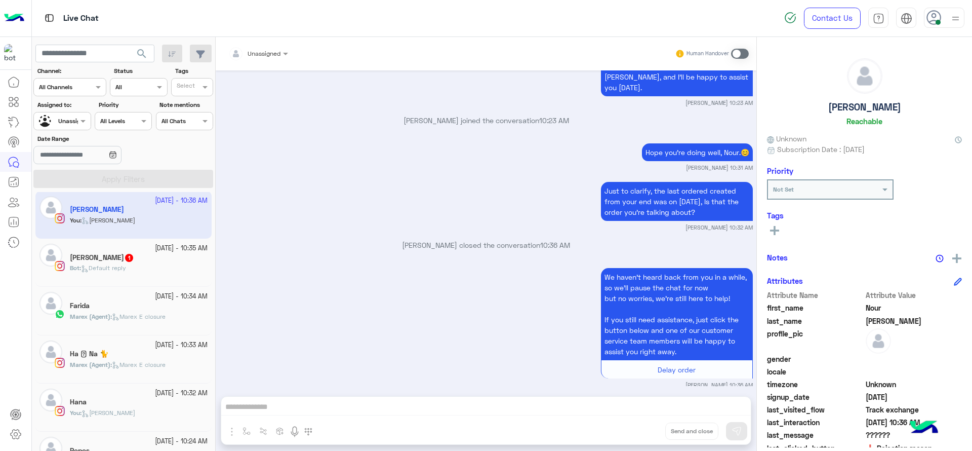
click at [70, 124] on div at bounding box center [62, 120] width 56 height 10
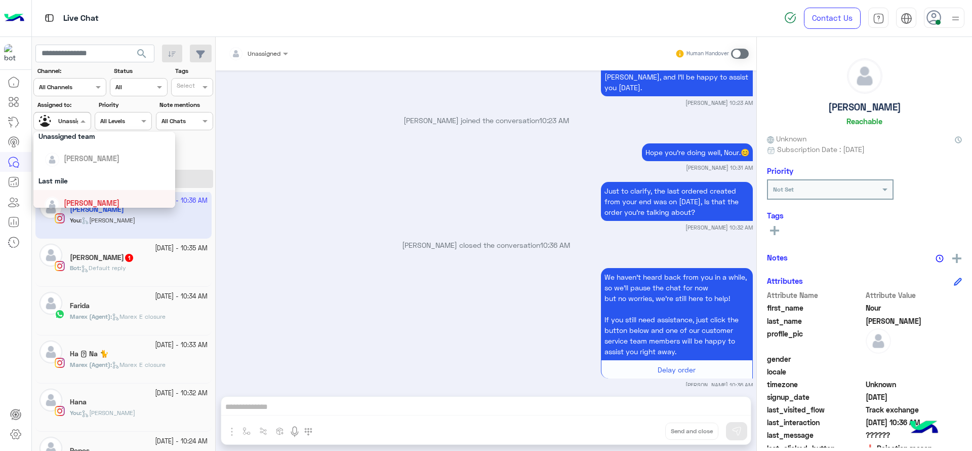
click at [94, 197] on div "[PERSON_NAME]" at bounding box center [92, 202] width 56 height 11
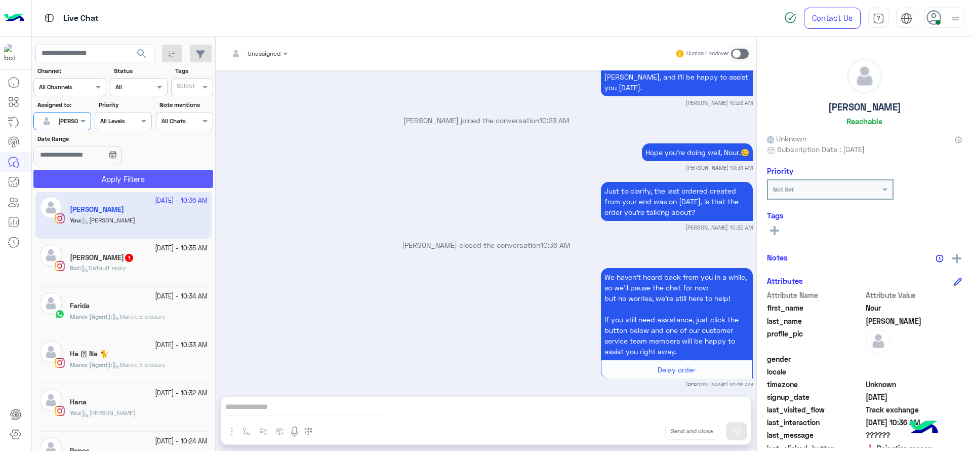
click at [107, 183] on button "Apply Filters" at bounding box center [123, 179] width 180 height 18
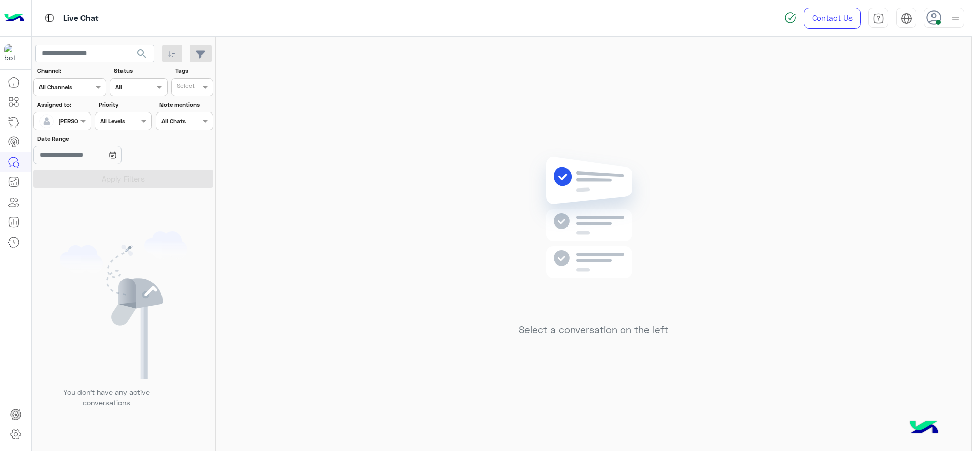
click at [63, 124] on div at bounding box center [62, 120] width 56 height 10
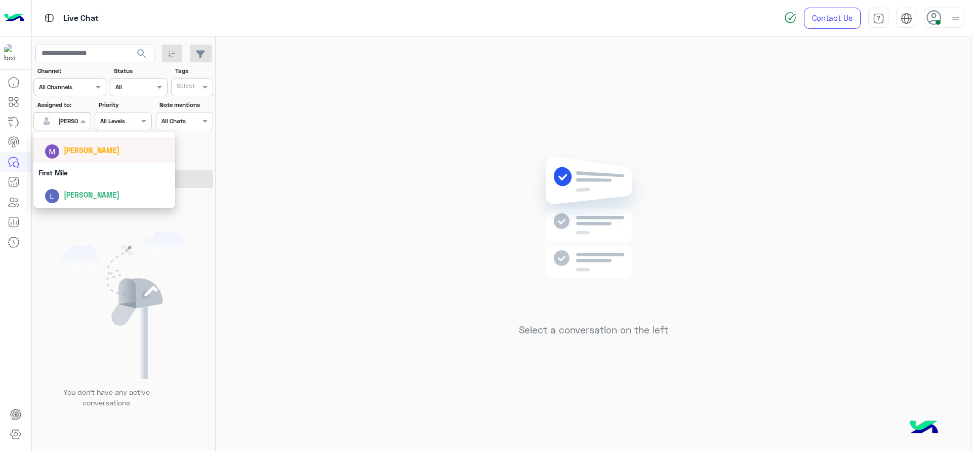
click at [78, 164] on div "First Mile" at bounding box center [104, 172] width 142 height 19
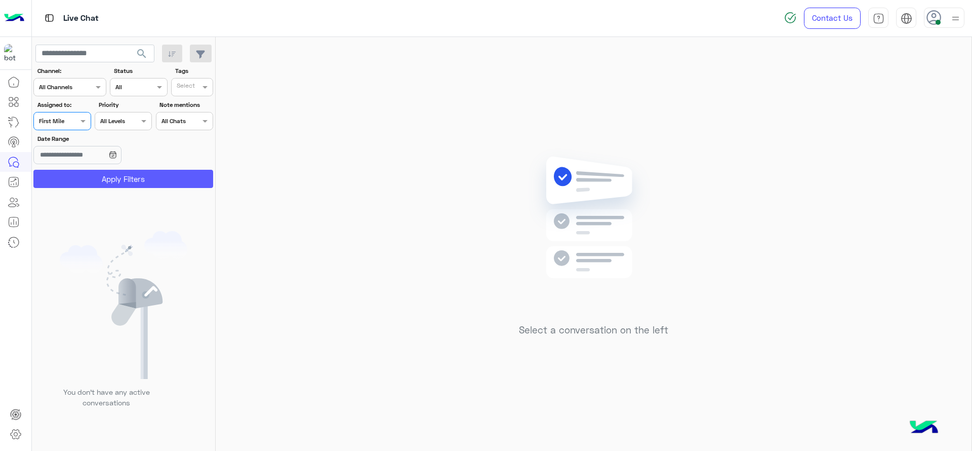
click at [86, 182] on button "Apply Filters" at bounding box center [123, 179] width 180 height 18
click at [66, 107] on label "Assigned to:" at bounding box center [63, 104] width 52 height 9
click at [66, 120] on div at bounding box center [62, 120] width 56 height 10
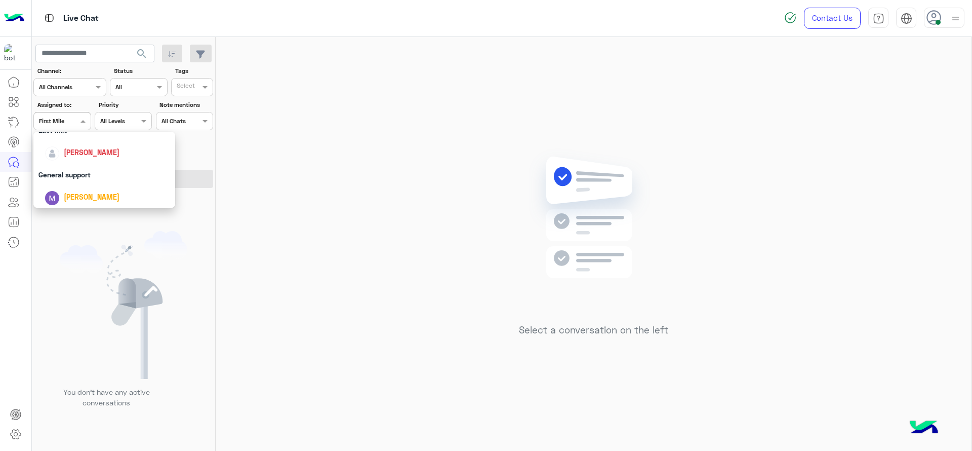
click at [71, 155] on div "[PERSON_NAME]" at bounding box center [92, 152] width 56 height 11
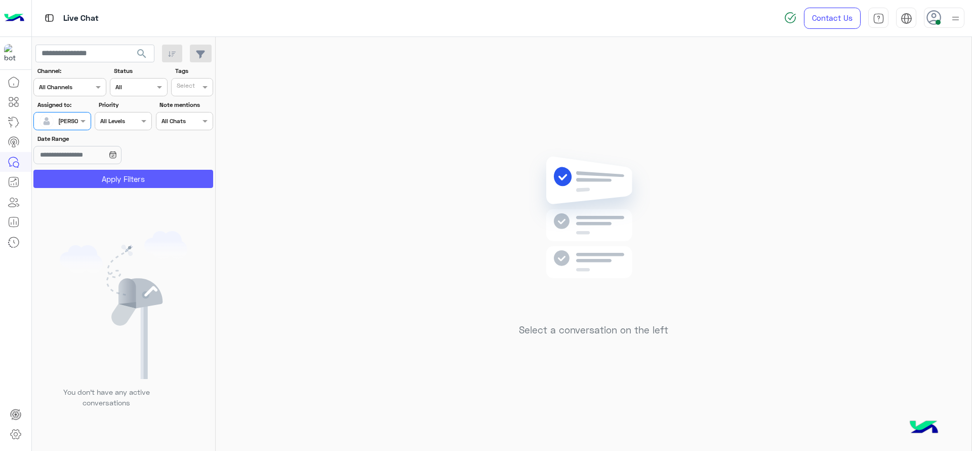
click at [77, 176] on button "Apply Filters" at bounding box center [123, 179] width 180 height 18
click at [578, 322] on div "Select a conversation on the left" at bounding box center [593, 245] width 149 height 195
click at [80, 122] on span at bounding box center [84, 120] width 13 height 11
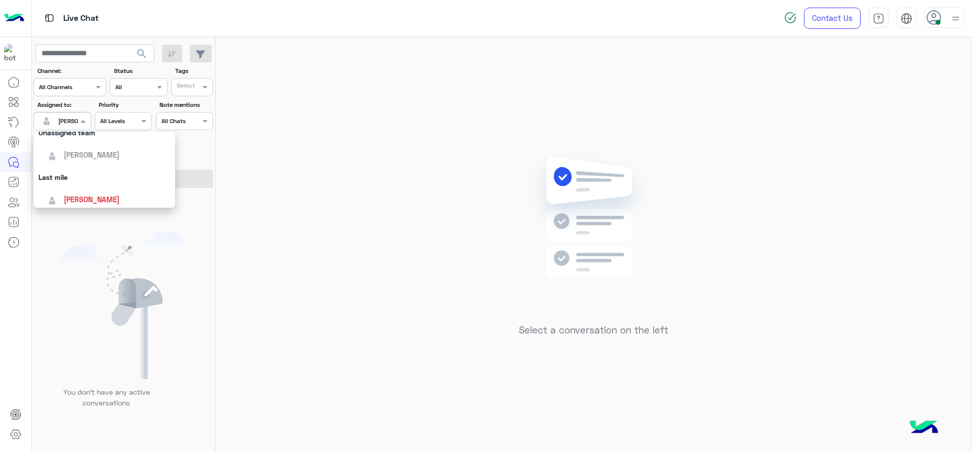
scroll to position [198, 0]
click at [81, 167] on div "First Mile" at bounding box center [104, 172] width 142 height 19
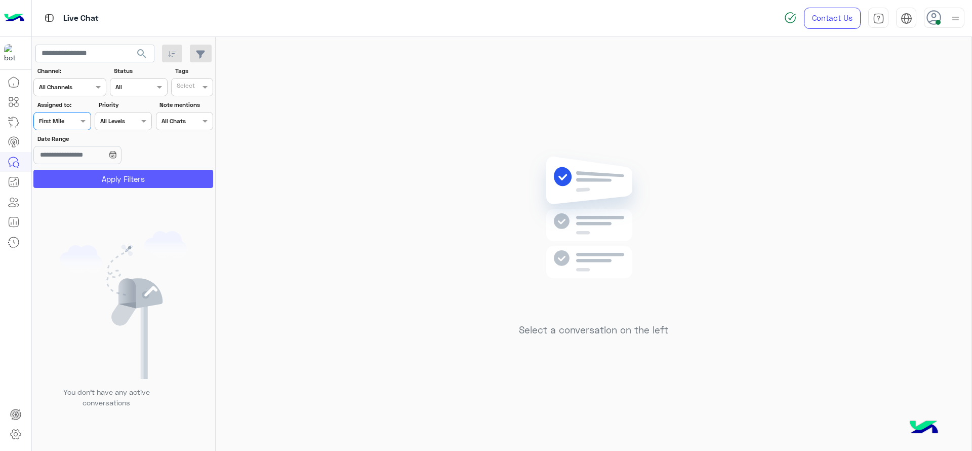
click at [81, 175] on button "Apply Filters" at bounding box center [123, 179] width 180 height 18
click at [70, 128] on div "Assigned on First Mile" at bounding box center [61, 121] width 57 height 18
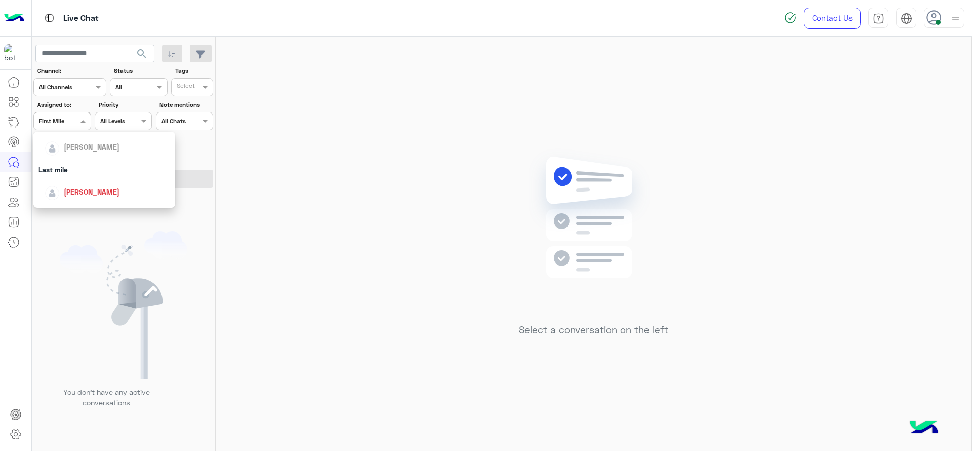
scroll to position [114, 0]
click at [86, 183] on div "[PERSON_NAME]" at bounding box center [108, 190] width 126 height 18
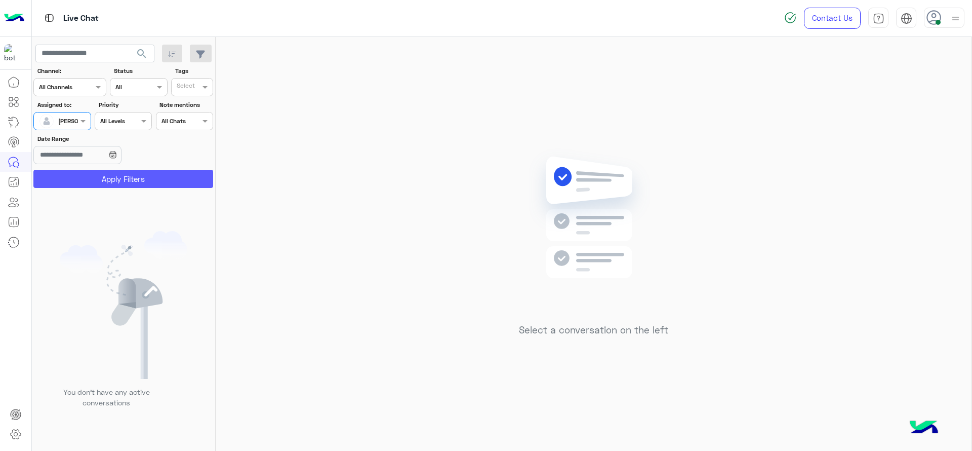
click at [81, 175] on button "Apply Filters" at bounding box center [123, 179] width 180 height 18
click at [70, 129] on div "[PERSON_NAME]" at bounding box center [58, 121] width 38 height 20
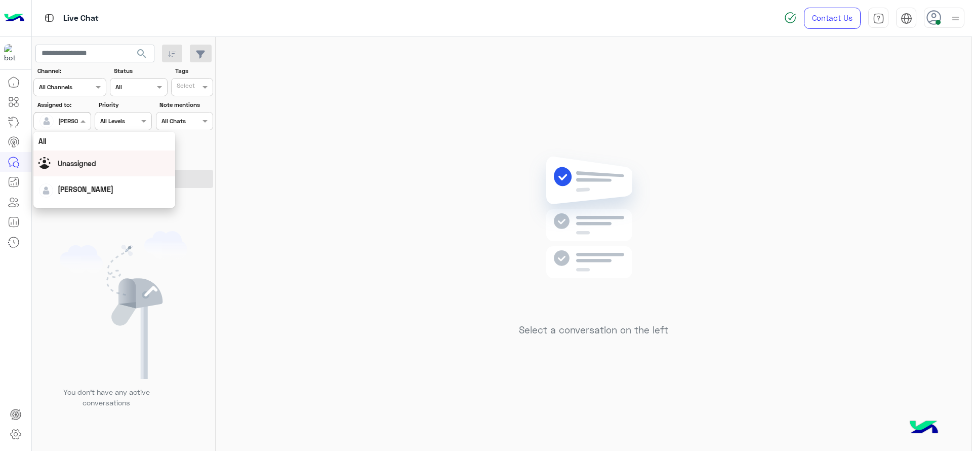
scroll to position [198, 0]
click at [76, 169] on div "First Mile" at bounding box center [104, 172] width 142 height 19
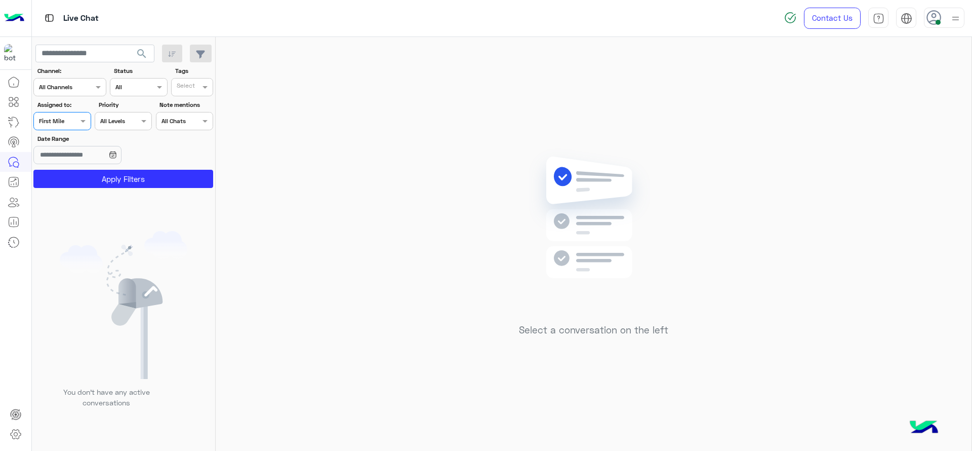
click at [76, 170] on button "Apply Filters" at bounding box center [123, 179] width 180 height 18
click at [62, 116] on input "text" at bounding box center [50, 119] width 23 height 9
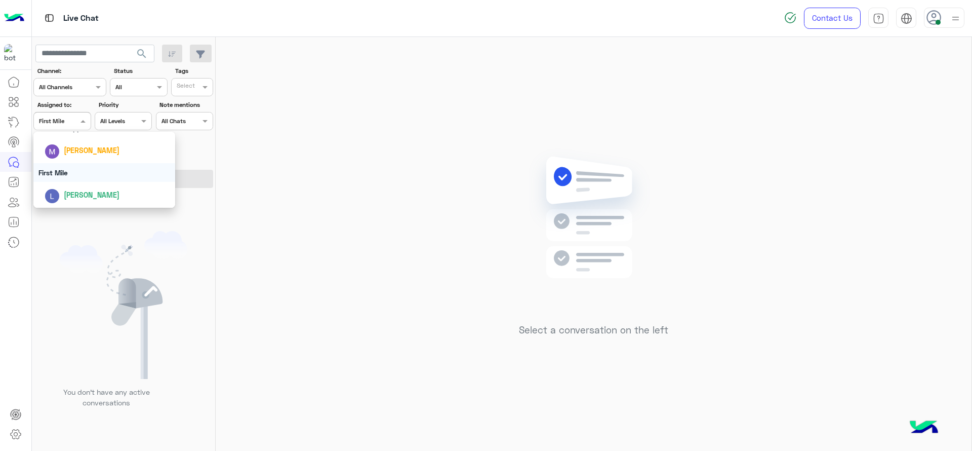
click at [230, 209] on div "Select a conversation on the left" at bounding box center [594, 246] width 756 height 418
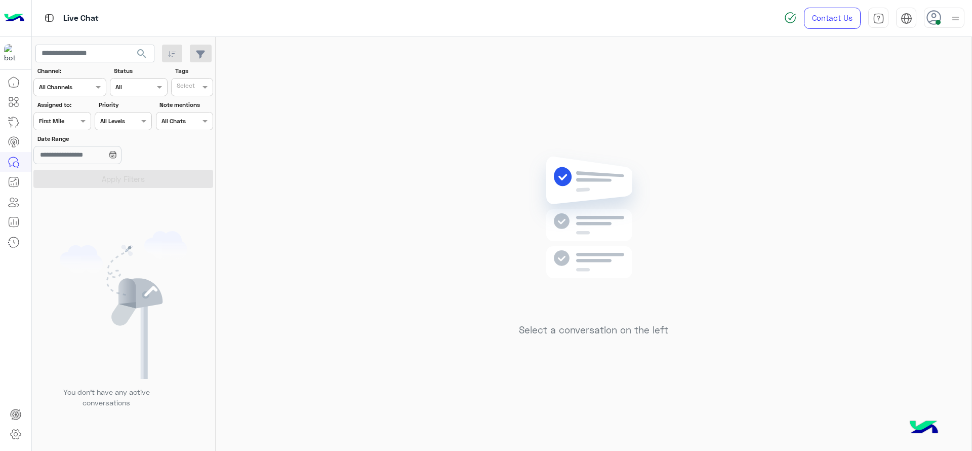
click at [64, 118] on div at bounding box center [62, 120] width 56 height 10
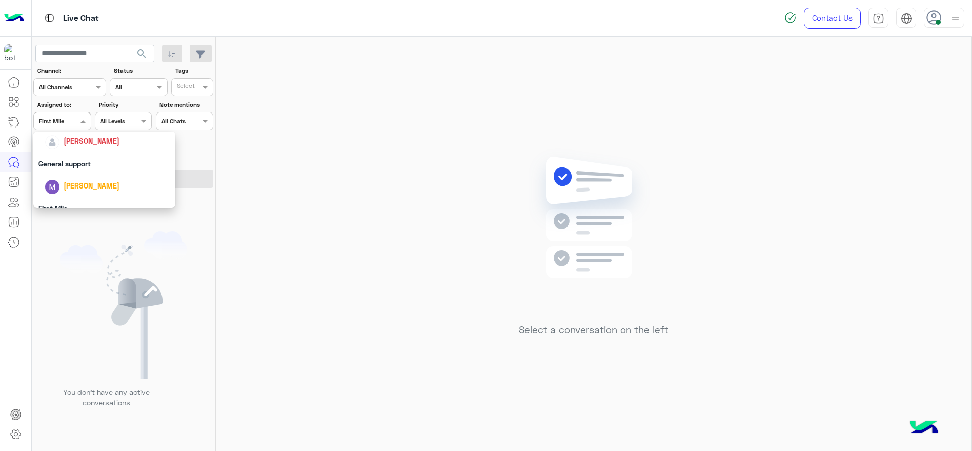
scroll to position [165, 0]
click at [63, 149] on div "[PERSON_NAME]" at bounding box center [104, 140] width 142 height 26
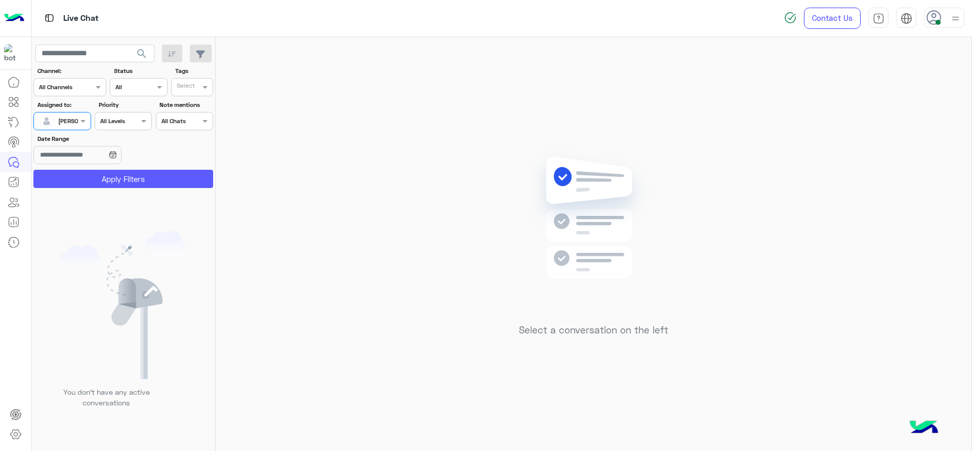
click at [69, 176] on button "Apply Filters" at bounding box center [123, 179] width 180 height 18
click at [330, 161] on div "Select a conversation on the left" at bounding box center [594, 246] width 756 height 418
click at [70, 119] on div at bounding box center [62, 120] width 56 height 10
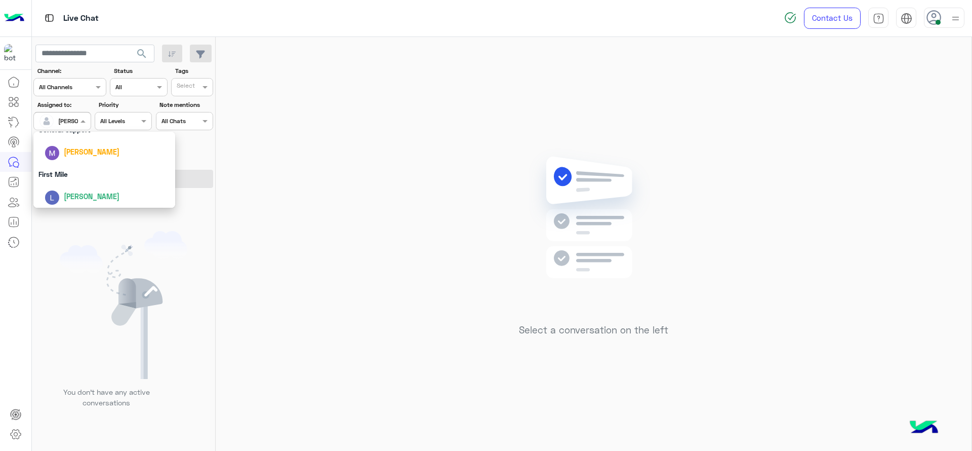
scroll to position [198, 0]
click at [76, 177] on div "First Mile" at bounding box center [104, 172] width 142 height 19
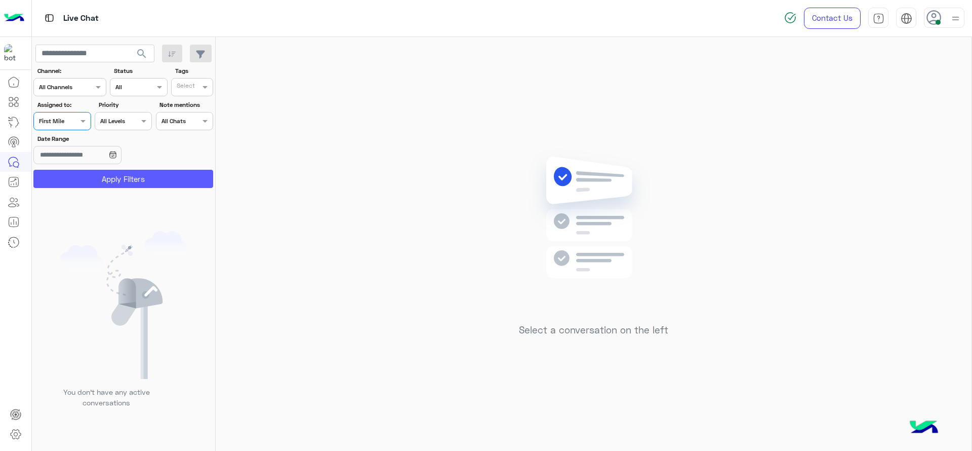
click at [76, 177] on button "Apply Filters" at bounding box center [123, 179] width 180 height 18
click at [78, 125] on span at bounding box center [84, 120] width 13 height 11
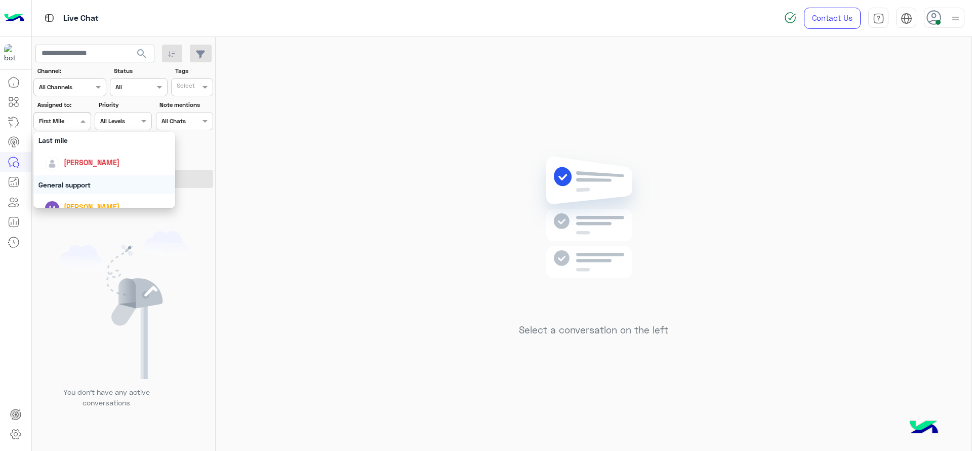
scroll to position [139, 0]
click at [80, 169] on div "[PERSON_NAME]" at bounding box center [92, 164] width 56 height 11
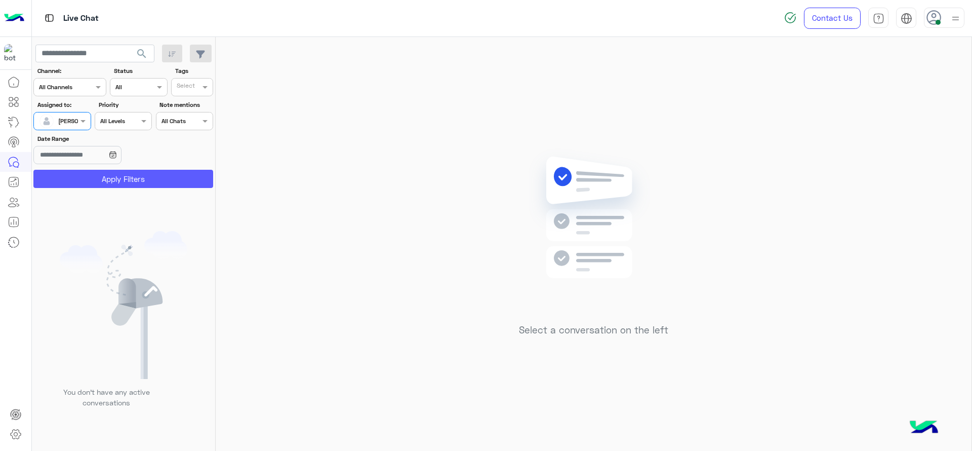
click at [80, 175] on button "Apply Filters" at bounding box center [123, 179] width 180 height 18
click at [70, 118] on div at bounding box center [62, 120] width 56 height 10
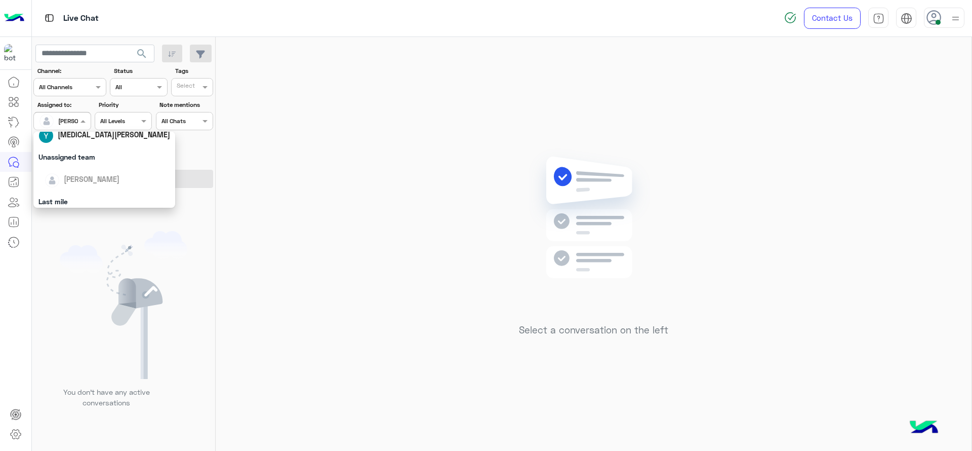
scroll to position [0, 0]
click at [408, 154] on div "Select a conversation on the left" at bounding box center [594, 246] width 756 height 418
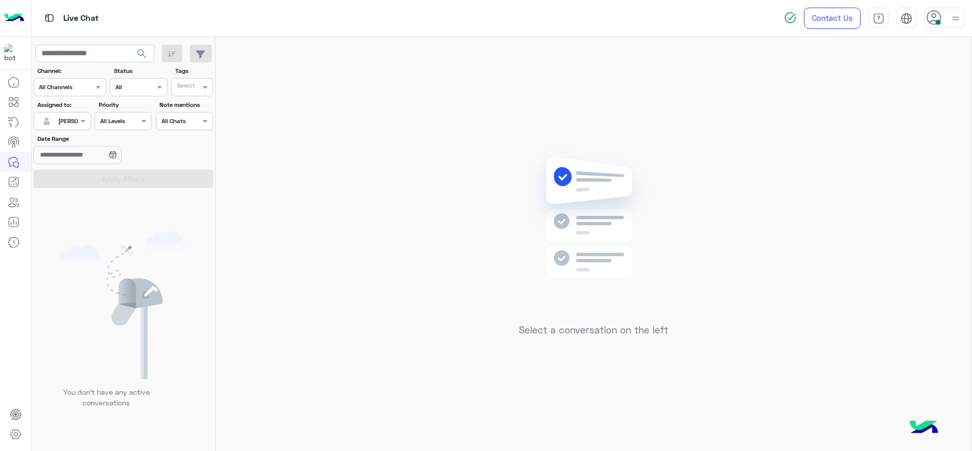
click at [79, 112] on div "Assigned on [PERSON_NAME]" at bounding box center [61, 121] width 57 height 18
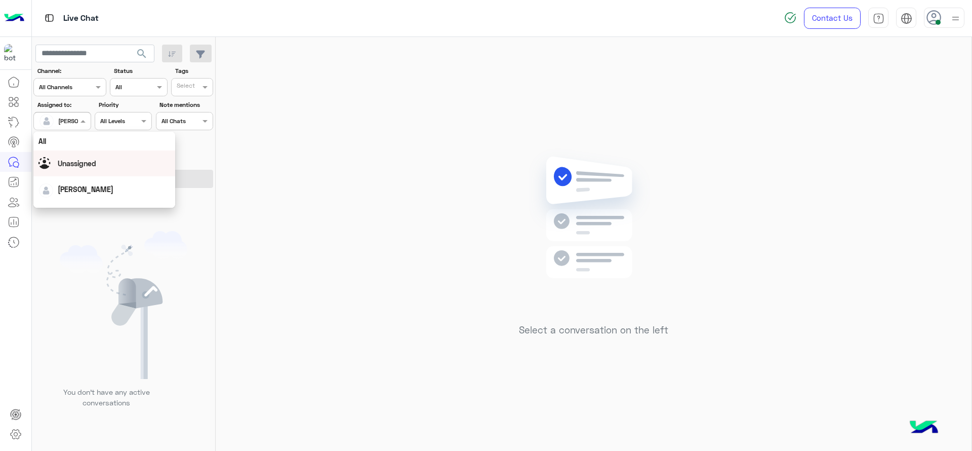
click at [69, 167] on span "Unassigned" at bounding box center [77, 163] width 38 height 9
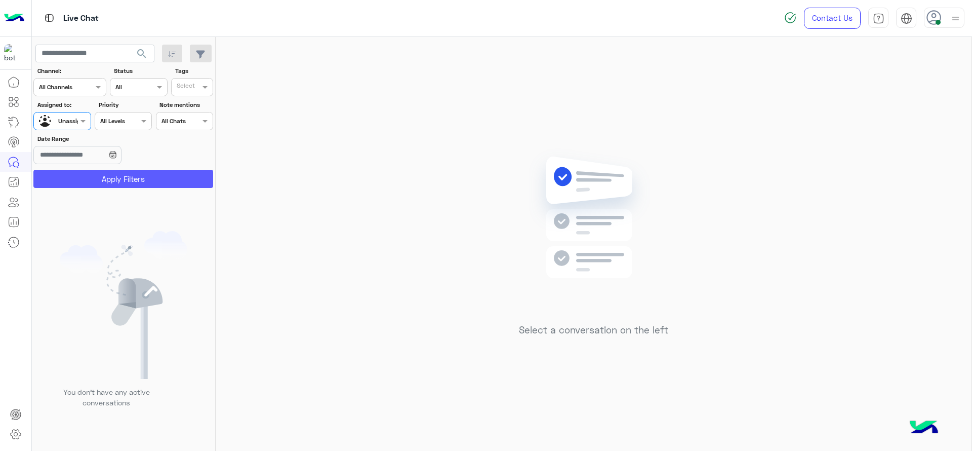
click at [89, 187] on button "Apply Filters" at bounding box center [123, 179] width 180 height 18
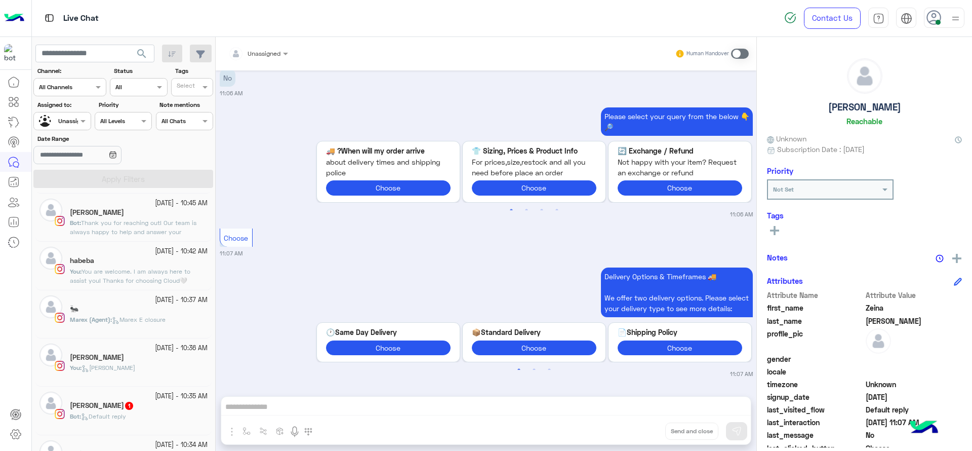
scroll to position [778, 0]
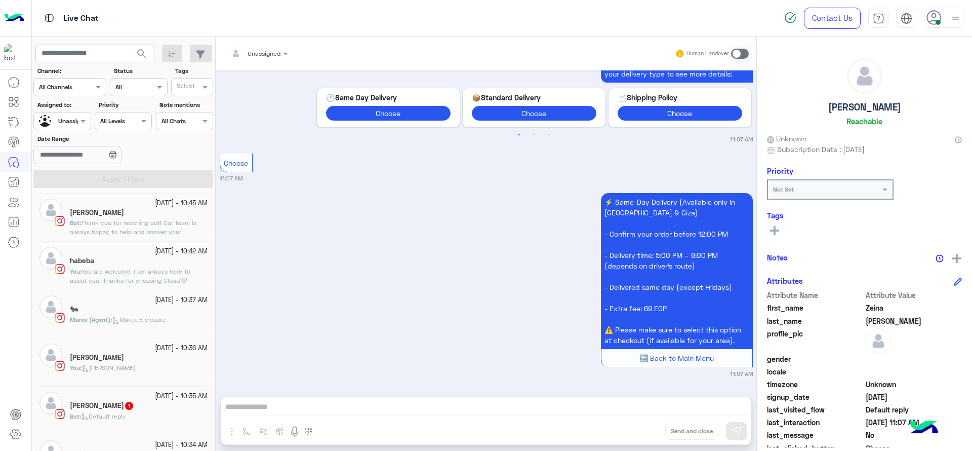
click at [122, 256] on div "habeba" at bounding box center [139, 261] width 138 height 11
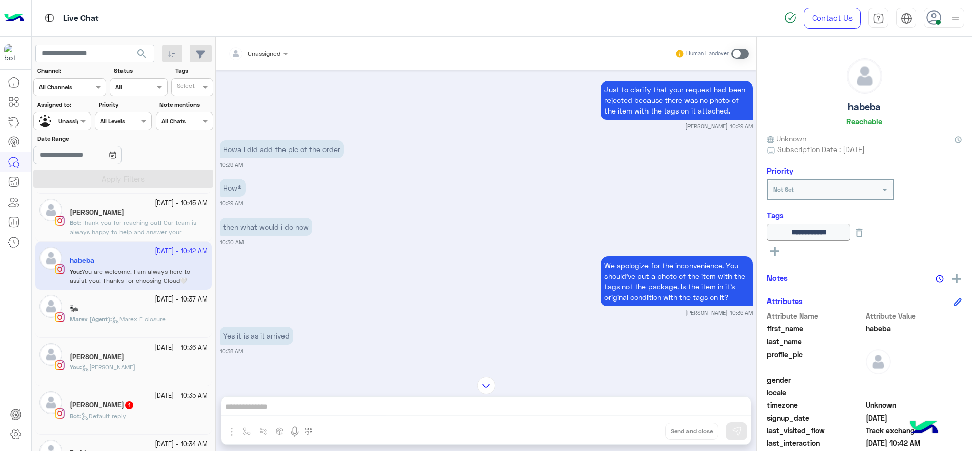
scroll to position [128, 0]
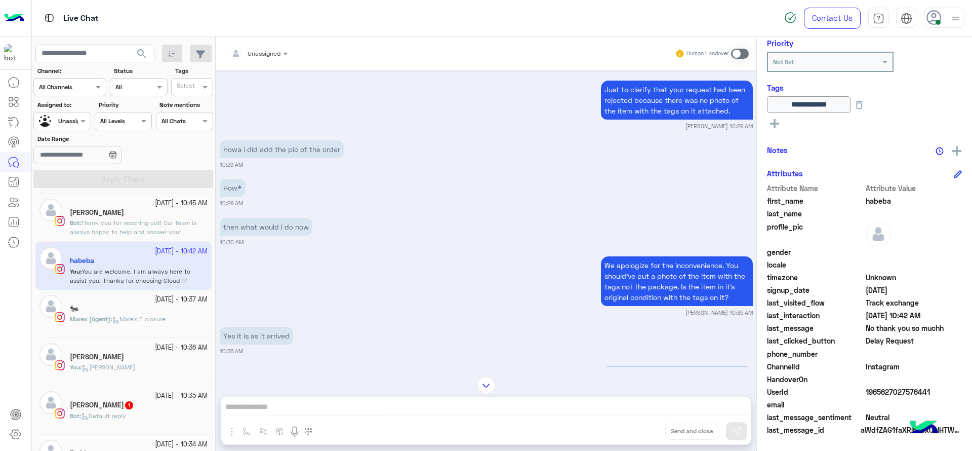
drag, startPoint x: 857, startPoint y: 396, endPoint x: 926, endPoint y: 392, distance: 68.9
click at [926, 392] on div "UserId 1965627027576441" at bounding box center [864, 392] width 195 height 13
copy div "1965627027576441"
click at [75, 121] on div at bounding box center [62, 120] width 56 height 10
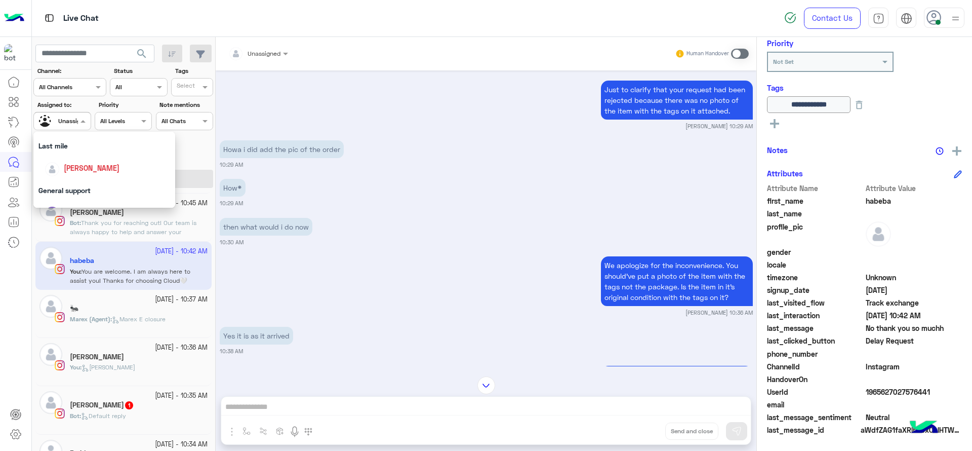
scroll to position [135, 0]
click at [77, 164] on div "[PERSON_NAME]" at bounding box center [92, 169] width 56 height 11
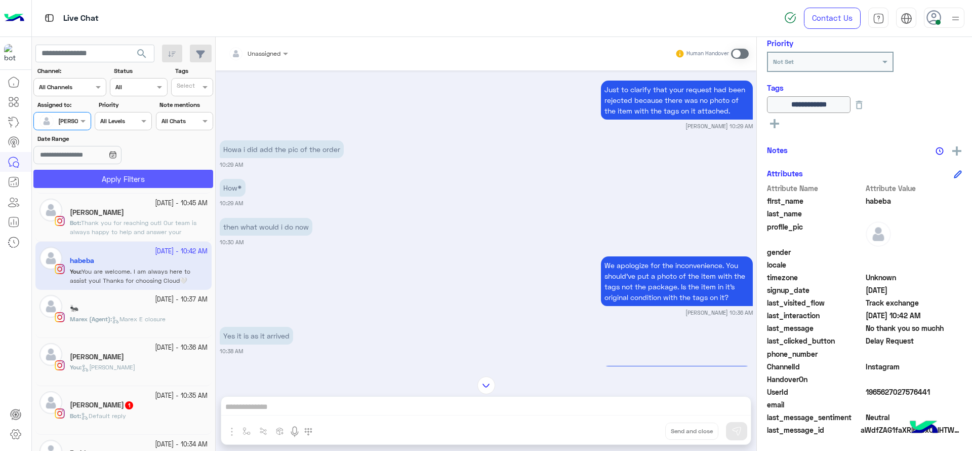
click at [82, 173] on button "Apply Filters" at bounding box center [123, 179] width 180 height 18
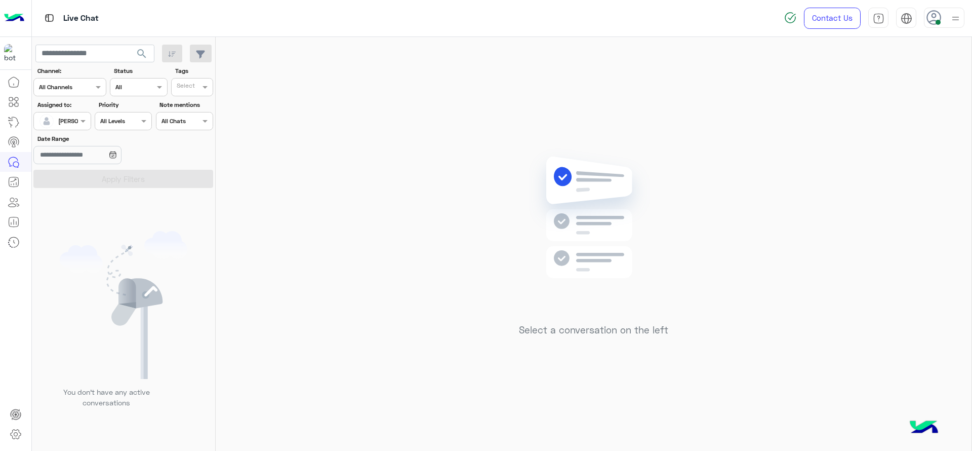
click at [615, 242] on img at bounding box center [593, 232] width 146 height 168
click at [90, 112] on div "Assigned on [PERSON_NAME]" at bounding box center [61, 121] width 57 height 18
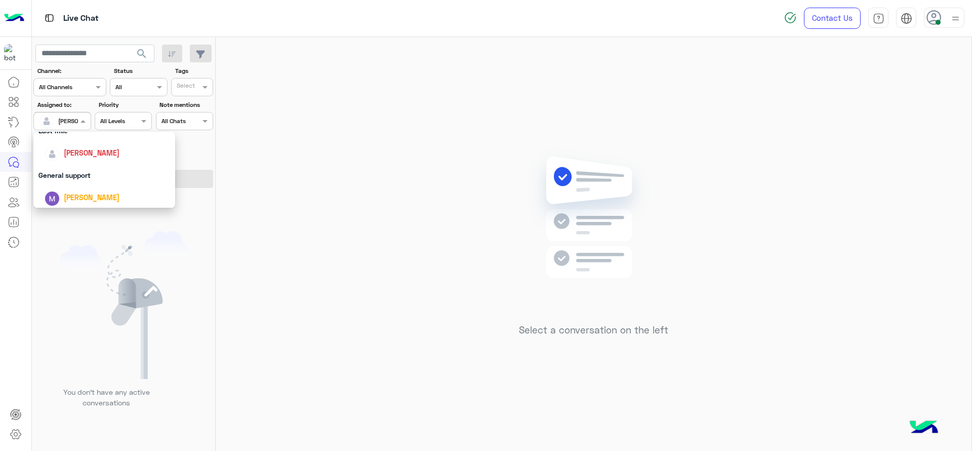
scroll to position [177, 0]
drag, startPoint x: 69, startPoint y: 188, endPoint x: 78, endPoint y: 169, distance: 21.5
click at [78, 169] on div "All Unassigned Maram Ahmed Yasmin Ragaa Unassigned team Heba Elmahdy Last mile …" at bounding box center [104, 91] width 142 height 274
click at [69, 184] on div "First Mile" at bounding box center [104, 193] width 142 height 19
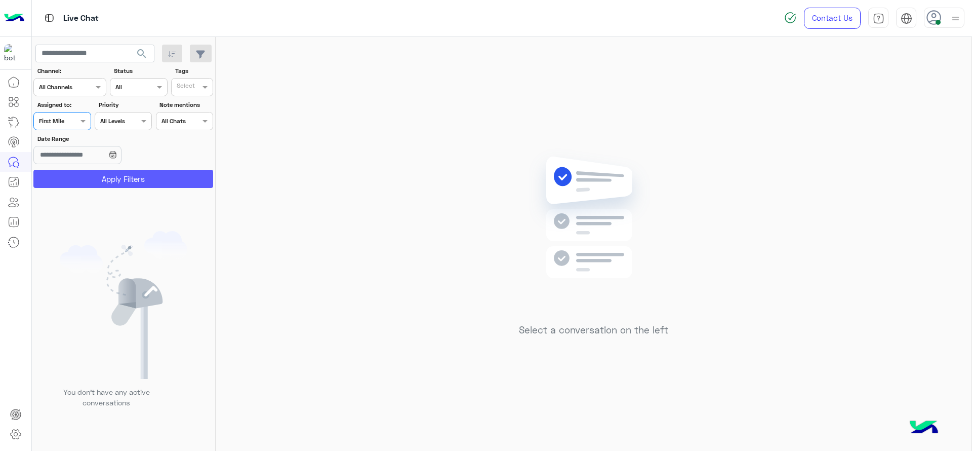
click at [78, 176] on button "Apply Filters" at bounding box center [123, 179] width 180 height 18
click at [61, 116] on input "text" at bounding box center [50, 119] width 23 height 9
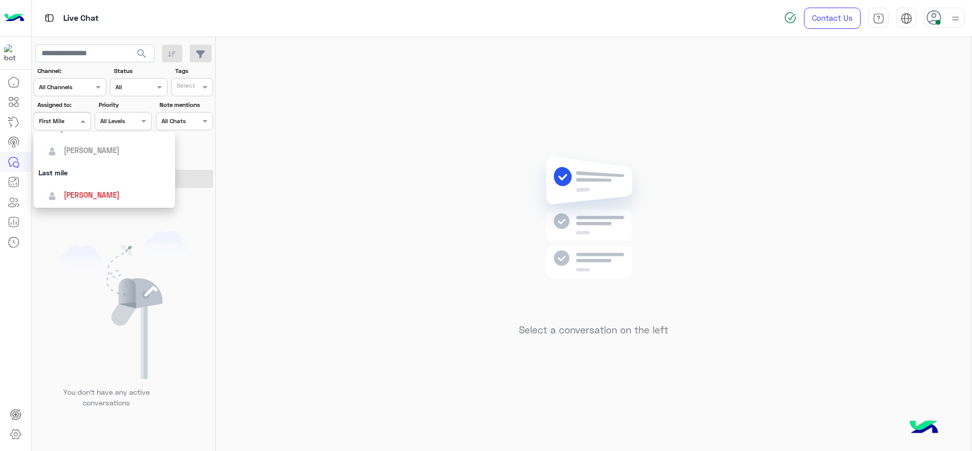
scroll to position [127, 0]
click at [75, 167] on div "[PERSON_NAME]" at bounding box center [104, 178] width 142 height 26
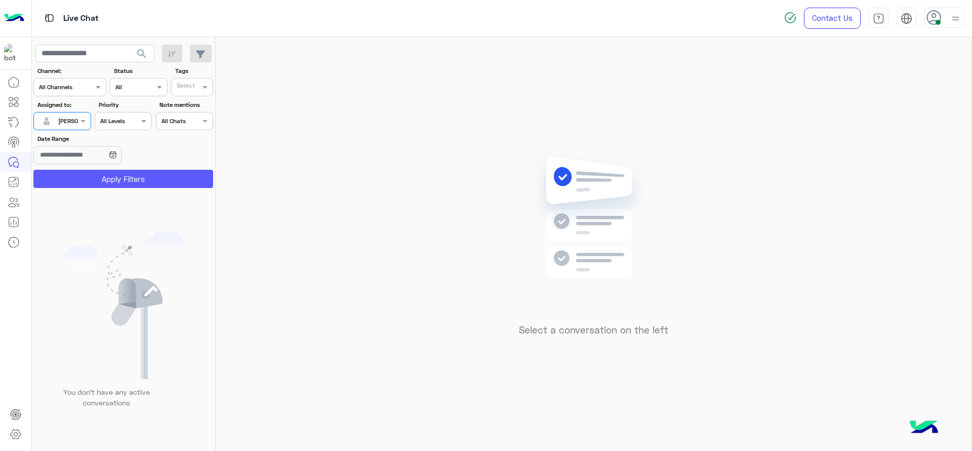
click at [74, 173] on button "Apply Filters" at bounding box center [123, 179] width 180 height 18
click at [539, 157] on img at bounding box center [593, 232] width 146 height 168
click at [424, 128] on div "Select a conversation on the left" at bounding box center [594, 246] width 756 height 418
click at [85, 125] on span at bounding box center [84, 120] width 13 height 11
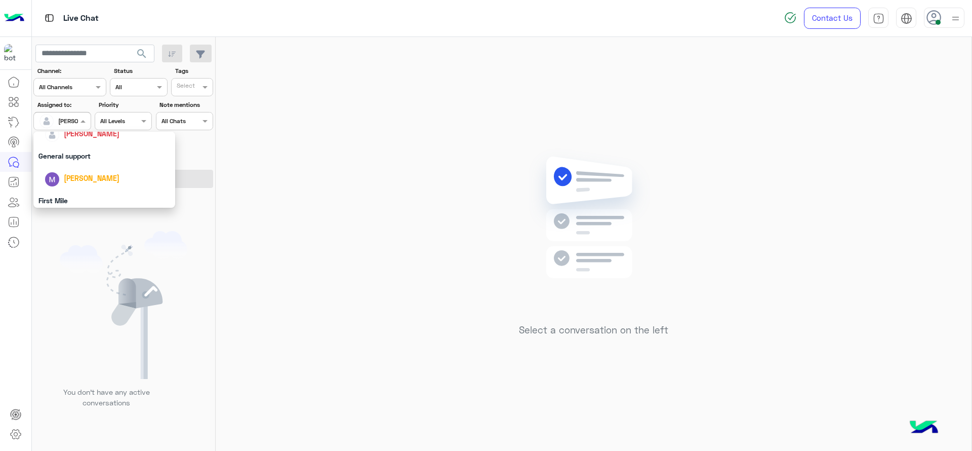
scroll to position [198, 0]
click at [73, 173] on div "First Mile" at bounding box center [104, 172] width 142 height 19
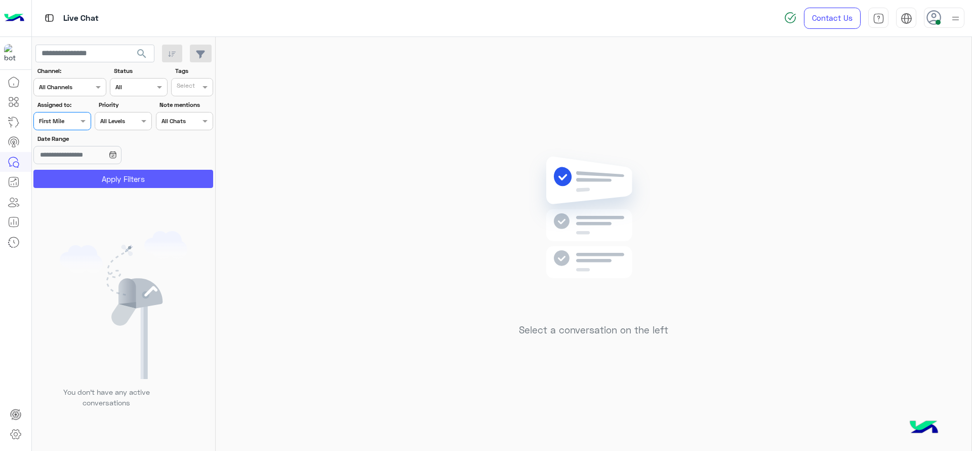
click at [73, 173] on button "Apply Filters" at bounding box center [123, 179] width 180 height 18
click at [93, 126] on div "Priority All Levels All Levels" at bounding box center [123, 115] width 61 height 30
click at [86, 125] on span at bounding box center [84, 120] width 13 height 11
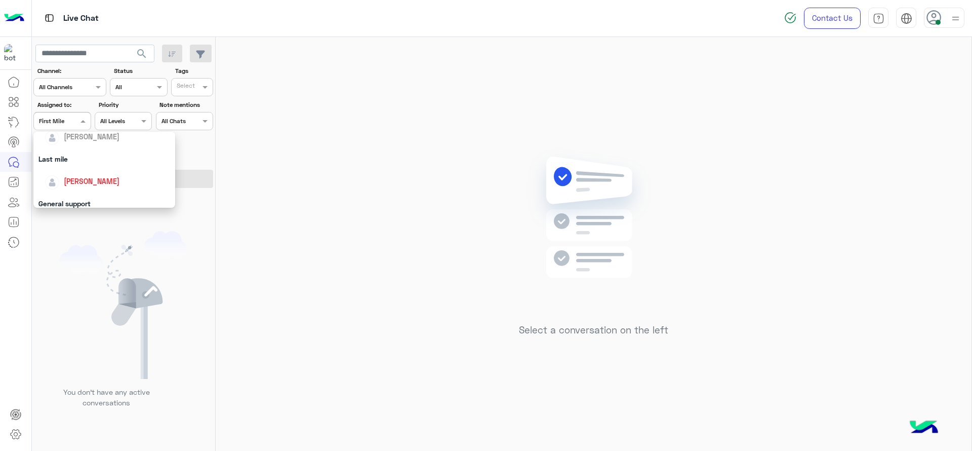
scroll to position [122, 0]
click at [81, 181] on span "[PERSON_NAME]" at bounding box center [92, 181] width 56 height 9
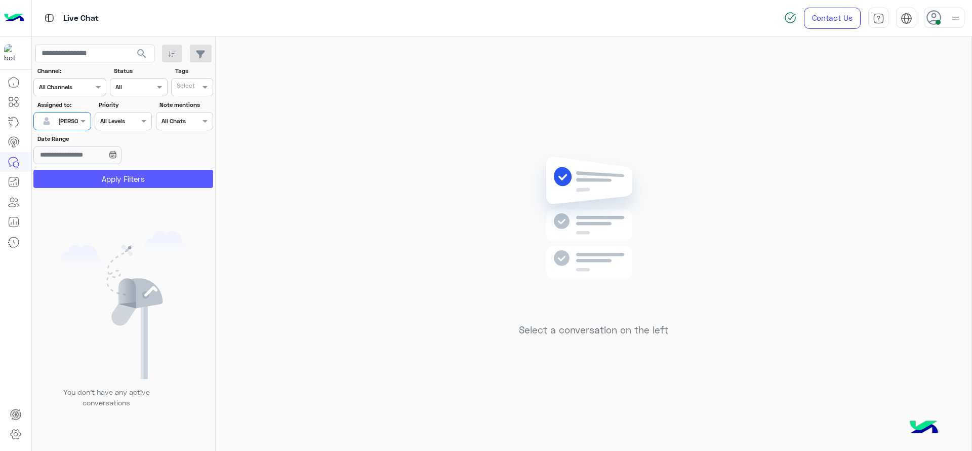
click at [83, 177] on button "Apply Filters" at bounding box center [123, 179] width 180 height 18
click at [504, 179] on div "Select a conversation on the left" at bounding box center [594, 246] width 756 height 418
click at [52, 128] on div at bounding box center [48, 121] width 19 height 20
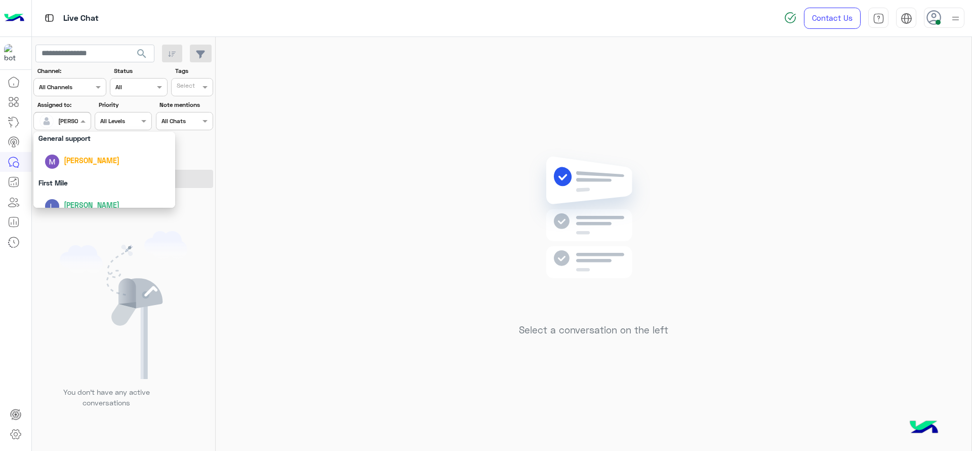
scroll to position [198, 0]
click at [68, 180] on div "First Mile" at bounding box center [104, 172] width 142 height 19
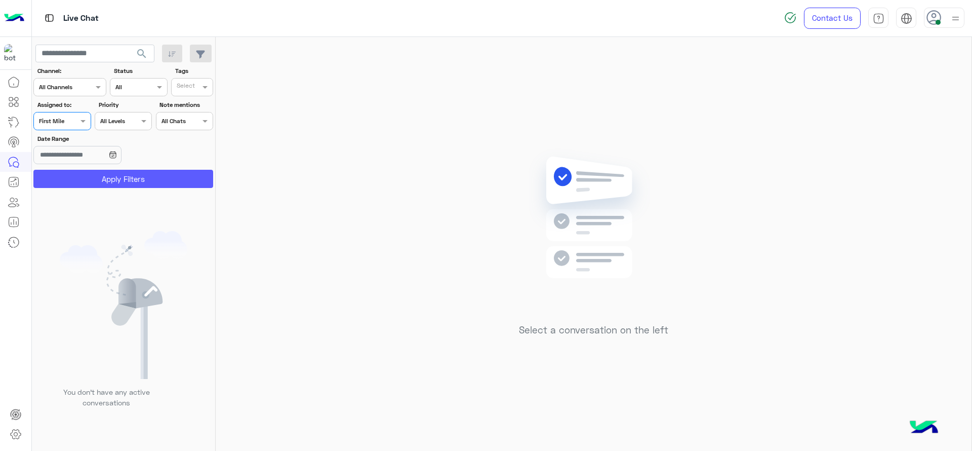
click at [68, 180] on button "Apply Filters" at bounding box center [123, 179] width 180 height 18
click at [69, 126] on div "Assigned on First Mile" at bounding box center [61, 121] width 57 height 18
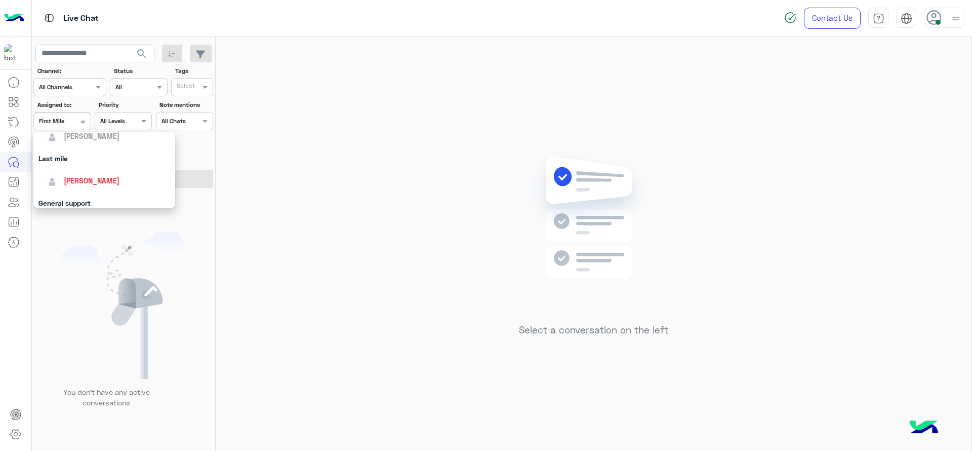
scroll to position [139, 0]
click at [68, 171] on div "[PERSON_NAME]" at bounding box center [108, 165] width 126 height 18
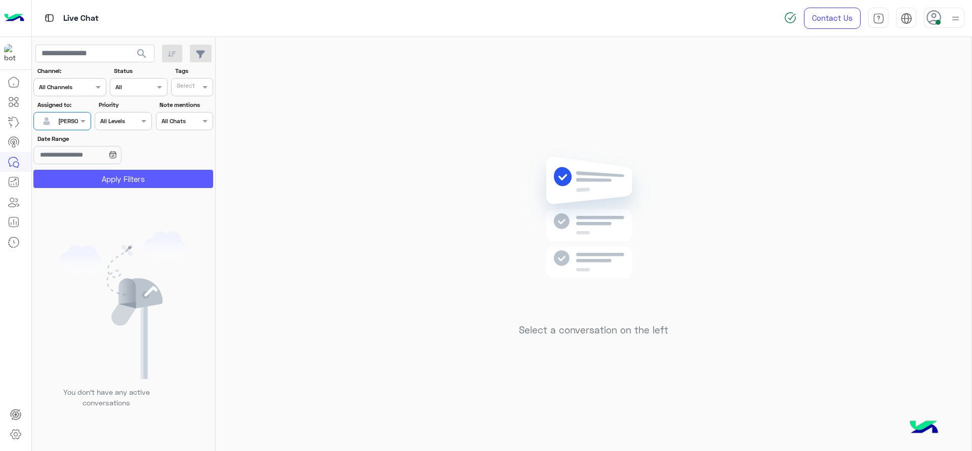
click at [68, 173] on button "Apply Filters" at bounding box center [123, 179] width 180 height 18
click at [436, 129] on div "Select a conversation on the left" at bounding box center [594, 246] width 756 height 418
click at [65, 111] on div "Assigned to: Assigned on Jana Aboelseoud" at bounding box center [61, 115] width 57 height 30
click at [59, 126] on div "[PERSON_NAME]" at bounding box center [58, 121] width 38 height 20
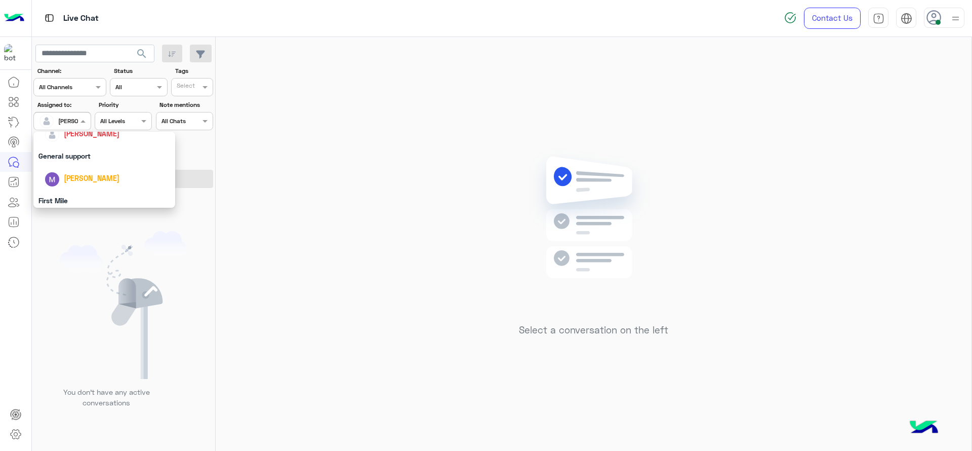
scroll to position [198, 0]
click at [47, 180] on div "First Mile" at bounding box center [104, 172] width 142 height 19
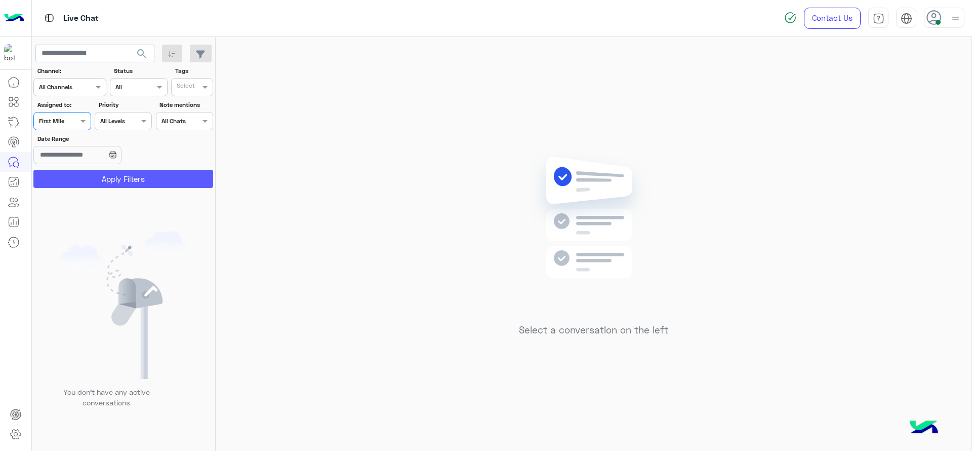
click at [47, 180] on button "Apply Filters" at bounding box center [123, 179] width 180 height 18
click at [75, 124] on div "Assigned on First Mile" at bounding box center [56, 120] width 44 height 9
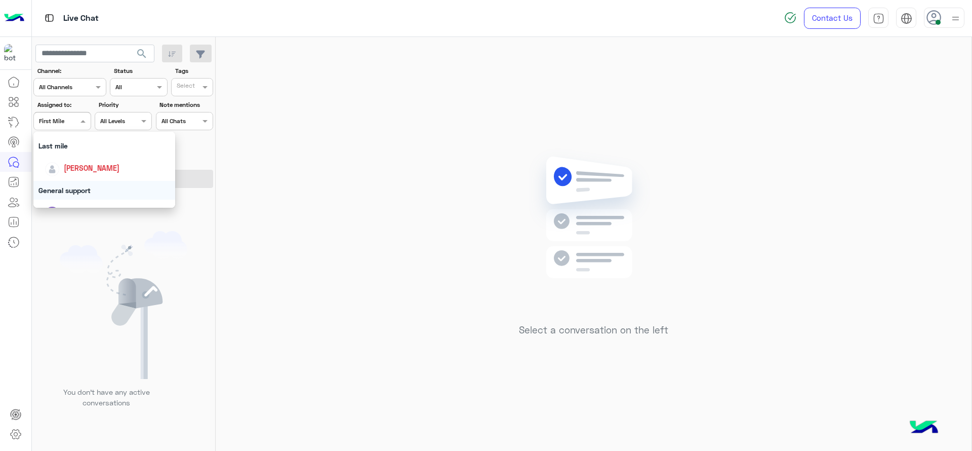
scroll to position [135, 0]
click at [79, 159] on div "[PERSON_NAME]" at bounding box center [104, 169] width 142 height 26
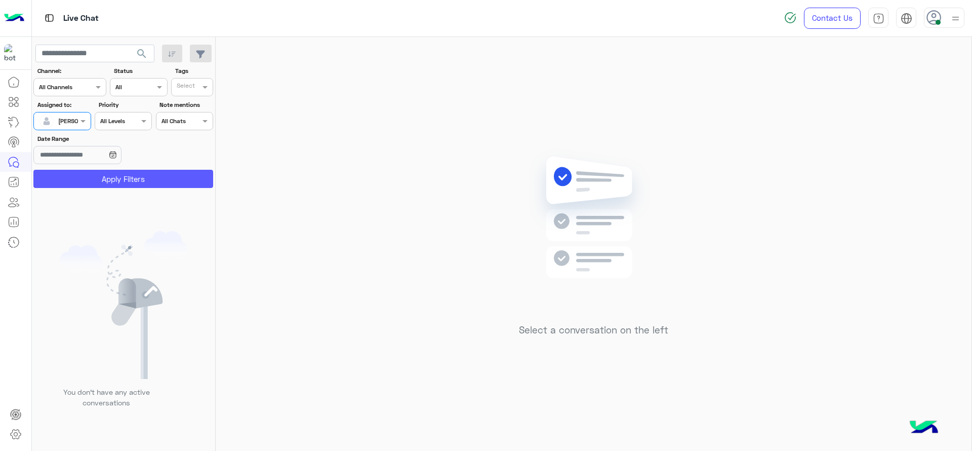
click at [78, 170] on button "Apply Filters" at bounding box center [123, 179] width 180 height 18
click at [62, 121] on input "text" at bounding box center [50, 119] width 23 height 9
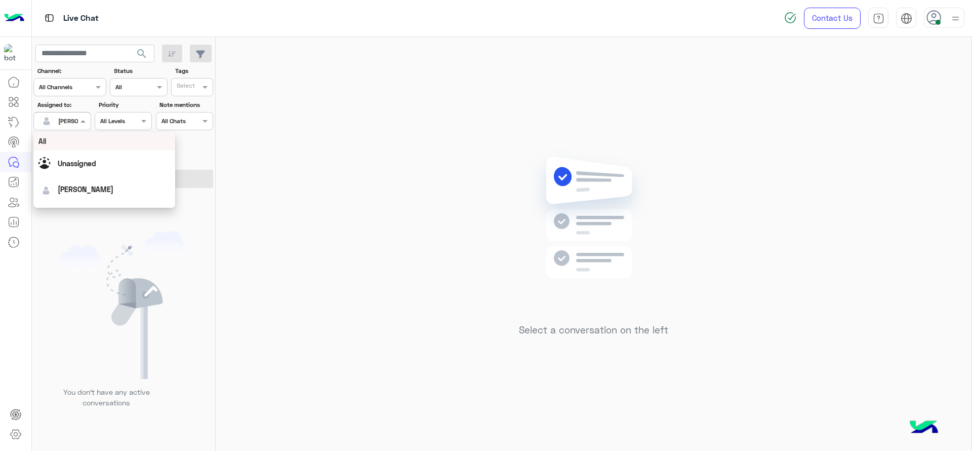
scroll to position [198, 0]
click at [65, 165] on div "First Mile" at bounding box center [104, 172] width 142 height 19
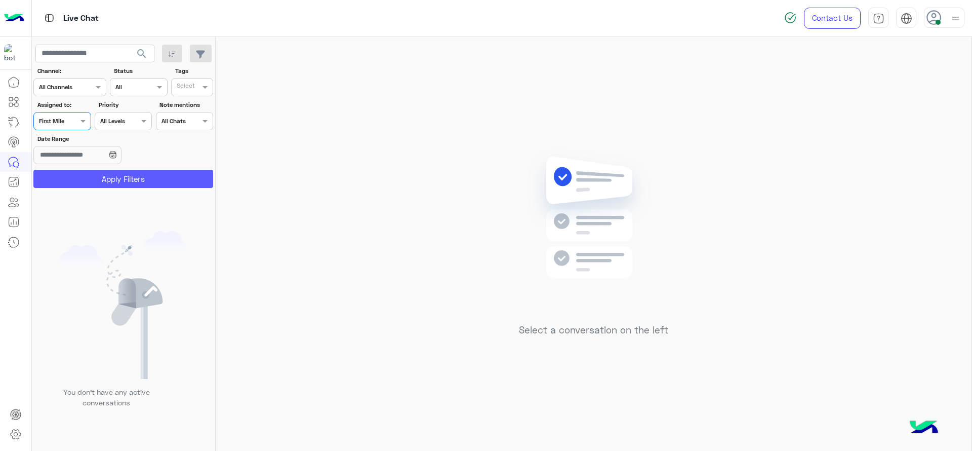
click at [73, 180] on button "Apply Filters" at bounding box center [123, 179] width 180 height 18
click at [71, 122] on div at bounding box center [62, 120] width 56 height 10
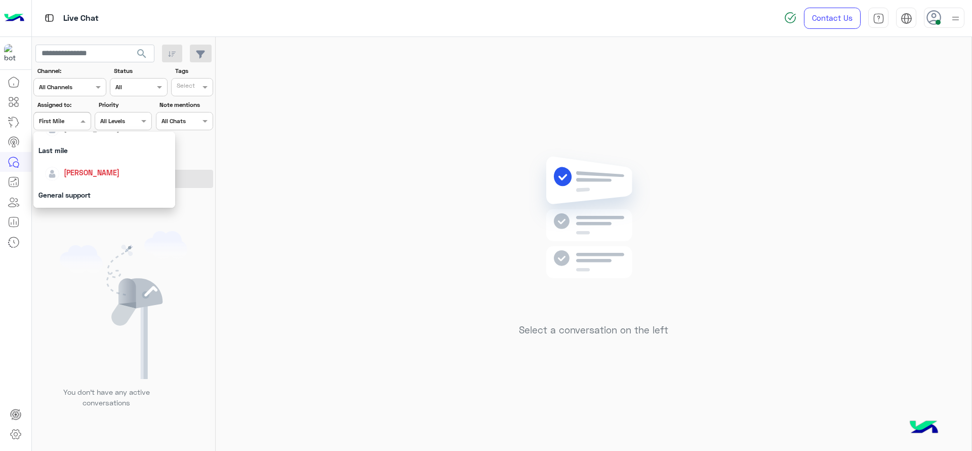
scroll to position [97, 0]
click at [75, 196] on div "[PERSON_NAME]" at bounding box center [104, 207] width 142 height 26
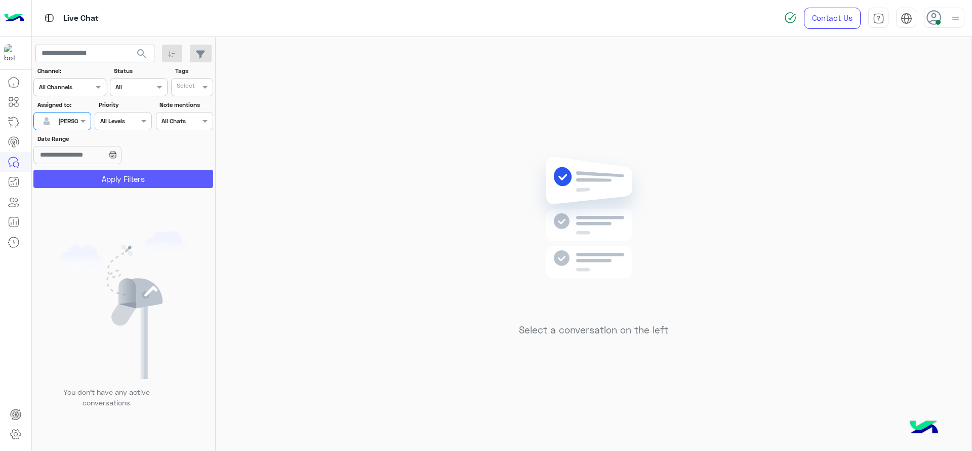
click at [81, 181] on button "Apply Filters" at bounding box center [123, 179] width 180 height 18
click at [62, 124] on input "text" at bounding box center [50, 119] width 23 height 9
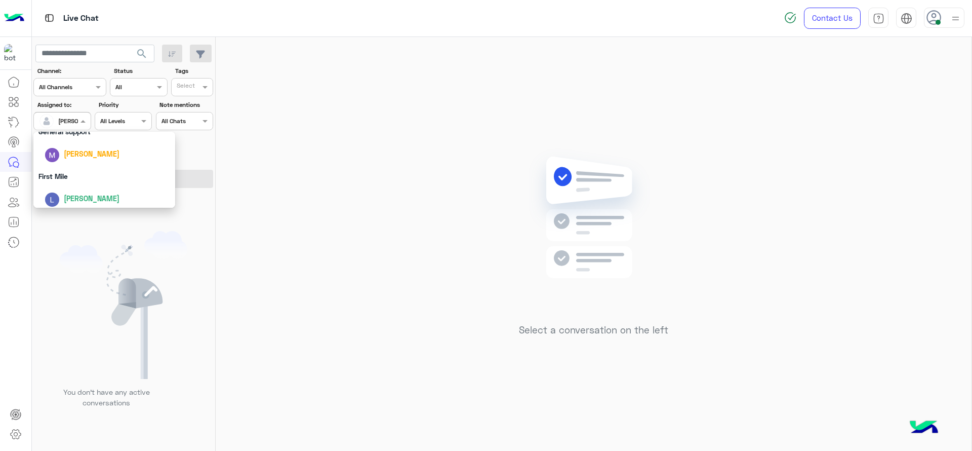
scroll to position [198, 0]
click at [79, 172] on div "First Mile" at bounding box center [104, 172] width 142 height 19
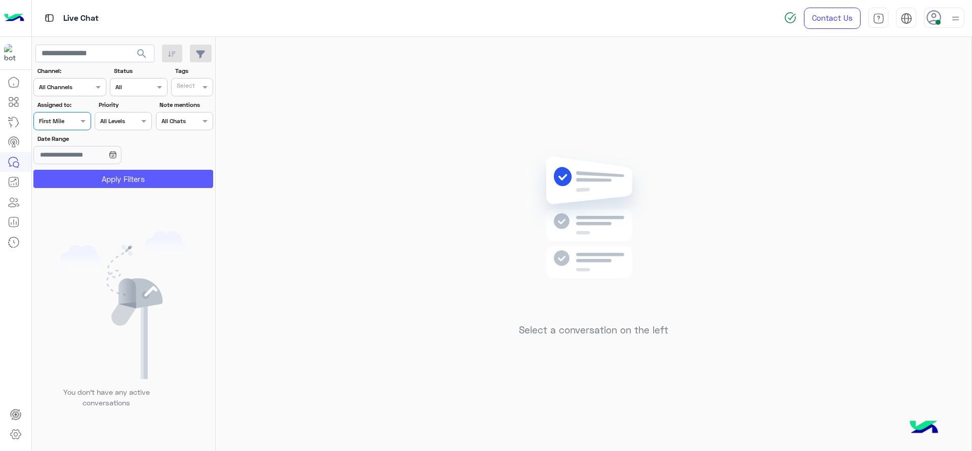
click at [79, 179] on button "Apply Filters" at bounding box center [123, 179] width 180 height 18
click at [51, 116] on input "text" at bounding box center [50, 119] width 23 height 9
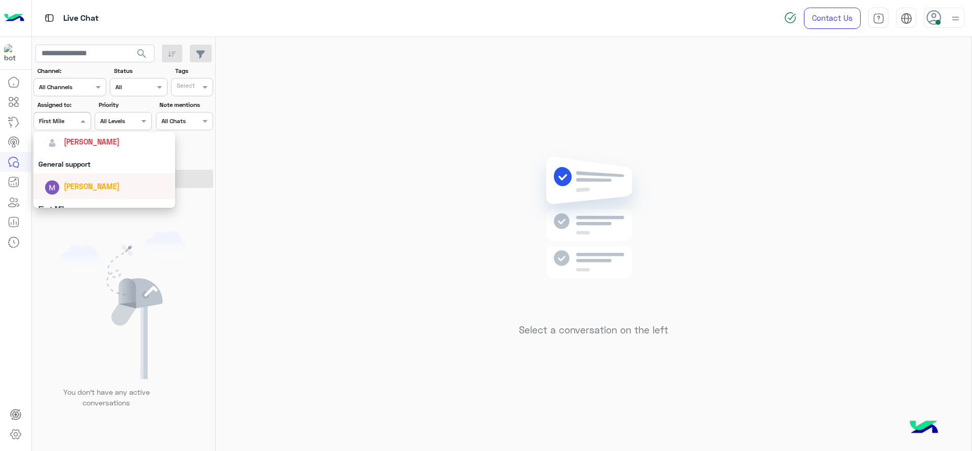
scroll to position [160, 0]
click at [71, 147] on span "[PERSON_NAME]" at bounding box center [92, 143] width 56 height 9
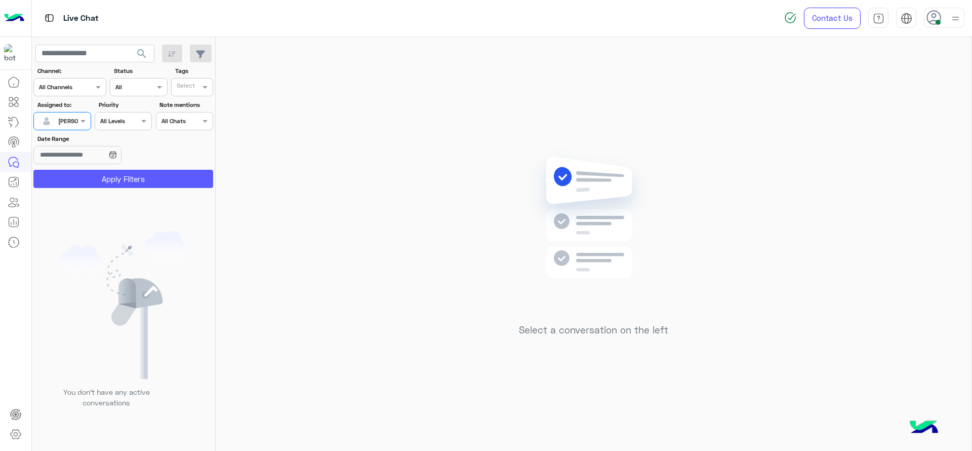
click at [76, 176] on button "Apply Filters" at bounding box center [123, 179] width 180 height 18
click at [62, 113] on div "[PERSON_NAME]" at bounding box center [58, 121] width 38 height 20
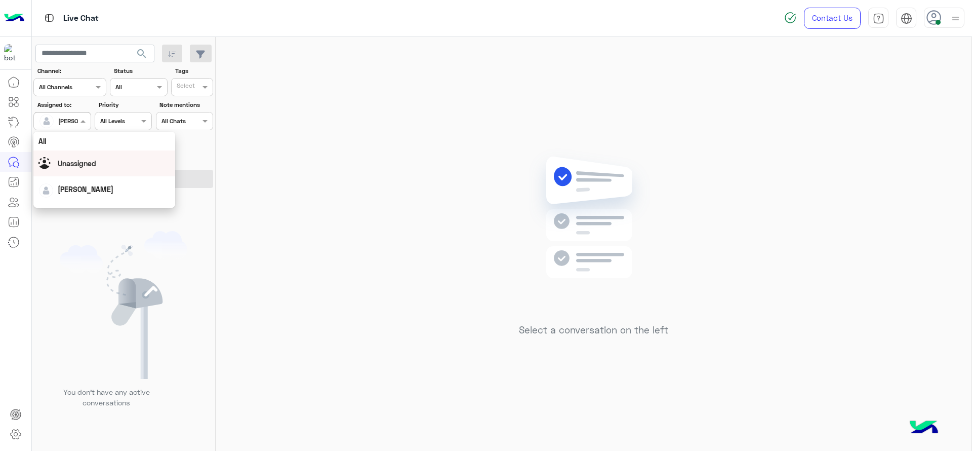
click at [91, 164] on span "Unassigned" at bounding box center [77, 163] width 38 height 9
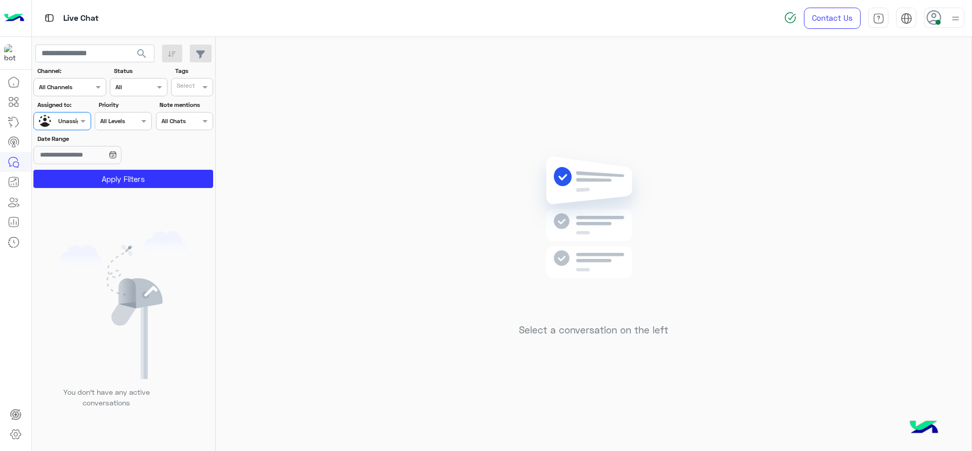
click at [185, 95] on div "Select" at bounding box center [192, 87] width 42 height 18
click at [188, 105] on div "J FOLLOW UP" at bounding box center [220, 107] width 89 height 11
click at [152, 180] on button "Apply Filters" at bounding box center [123, 179] width 180 height 18
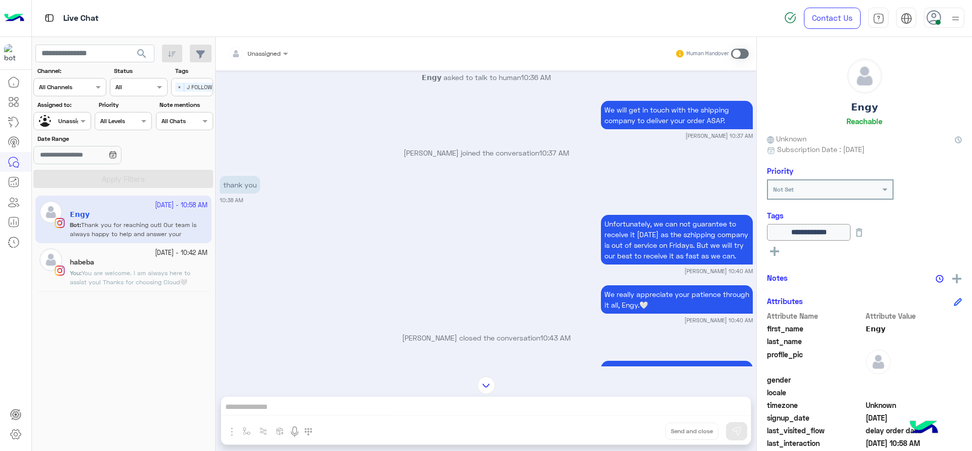
scroll to position [849, 0]
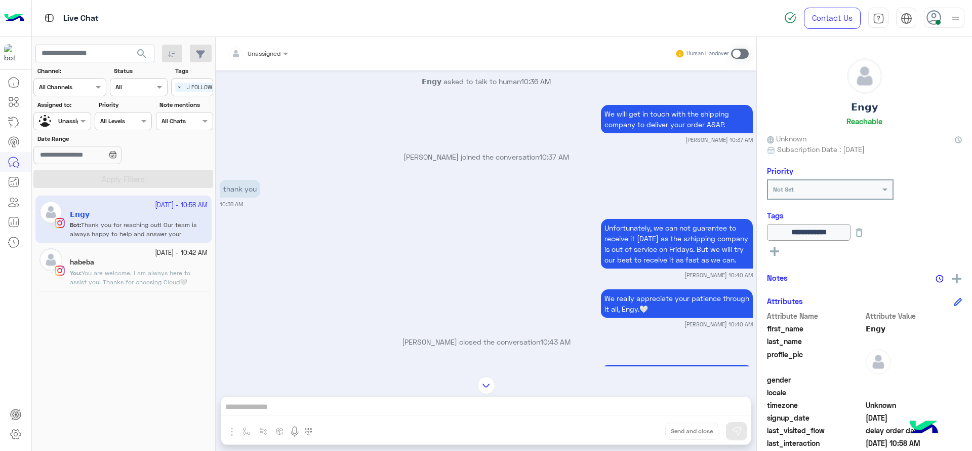
click at [97, 287] on div "9 October - 10:42 AM habeba You : You are welcome. I am always here to assist y…" at bounding box center [123, 267] width 176 height 48
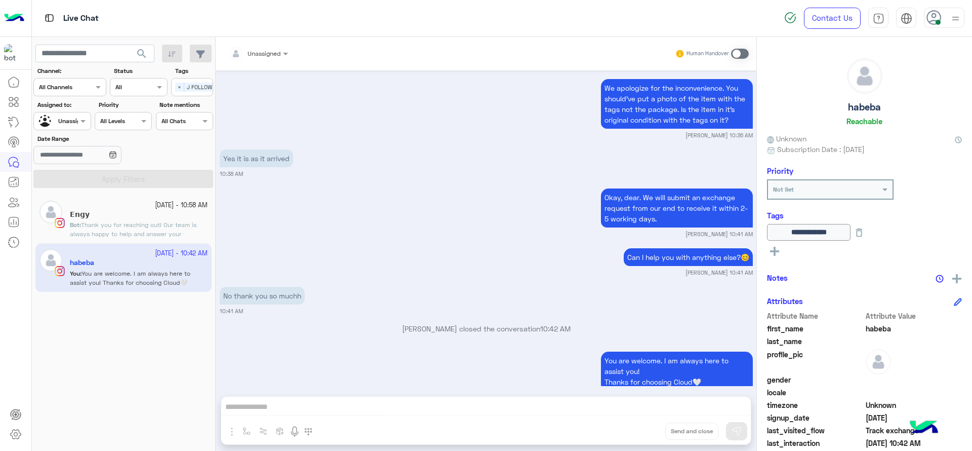
scroll to position [581, 0]
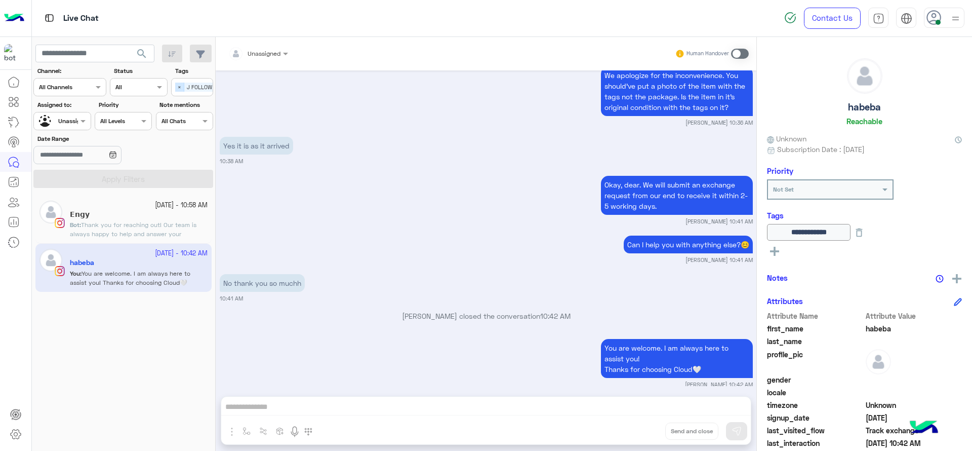
click at [181, 91] on span "×" at bounding box center [179, 87] width 9 height 9
click at [78, 127] on div "Assigned on Unassigned" at bounding box center [61, 121] width 57 height 18
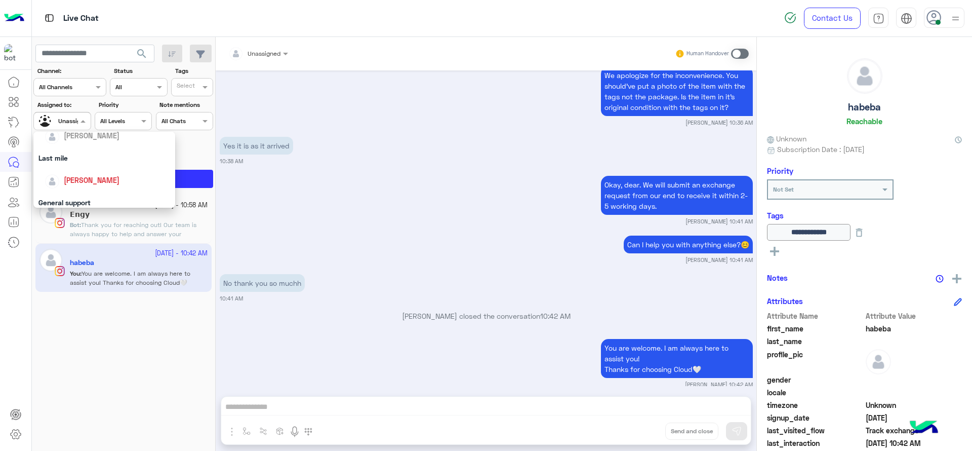
scroll to position [127, 0]
click at [80, 169] on div "[PERSON_NAME]" at bounding box center [108, 178] width 126 height 18
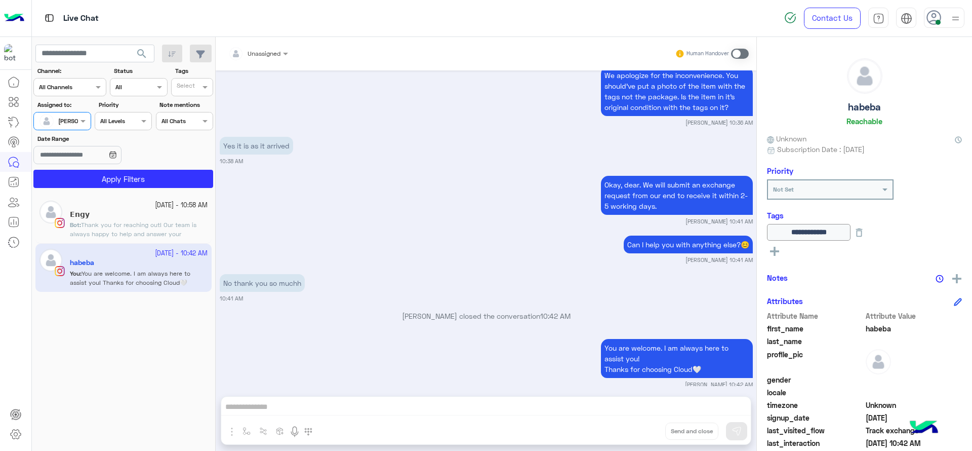
click at [80, 168] on section "Channel: Channel All Channels Status Channel All Tags Select Assigned to: Assig…" at bounding box center [123, 126] width 169 height 121
click at [80, 170] on button "Apply Filters" at bounding box center [123, 179] width 180 height 18
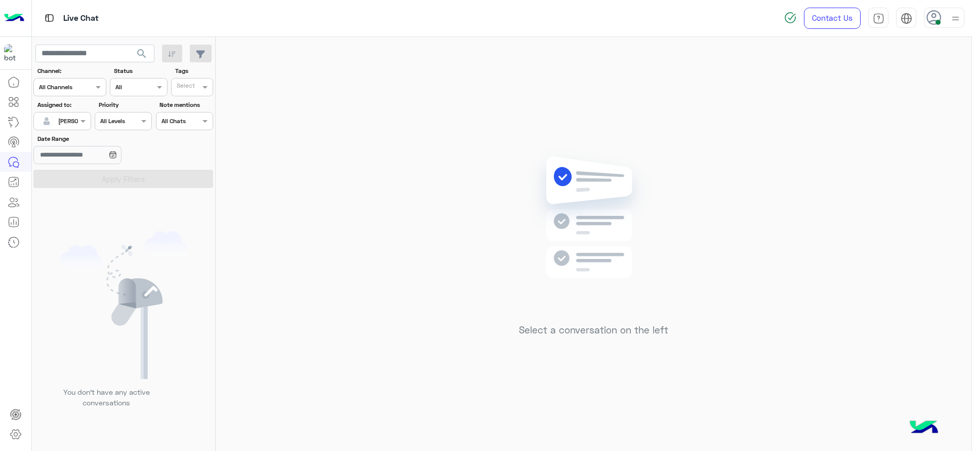
click at [54, 119] on input "text" at bounding box center [50, 119] width 23 height 9
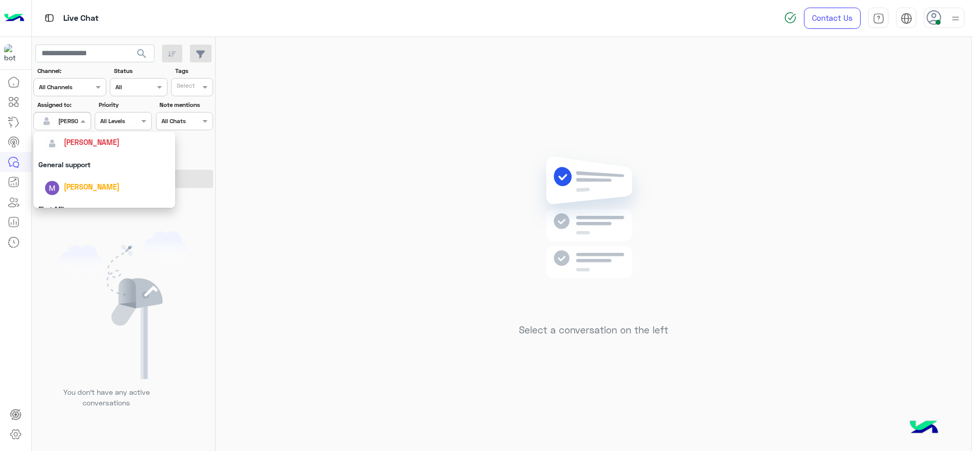
scroll to position [198, 0]
click at [63, 168] on div "First Mile" at bounding box center [104, 172] width 142 height 19
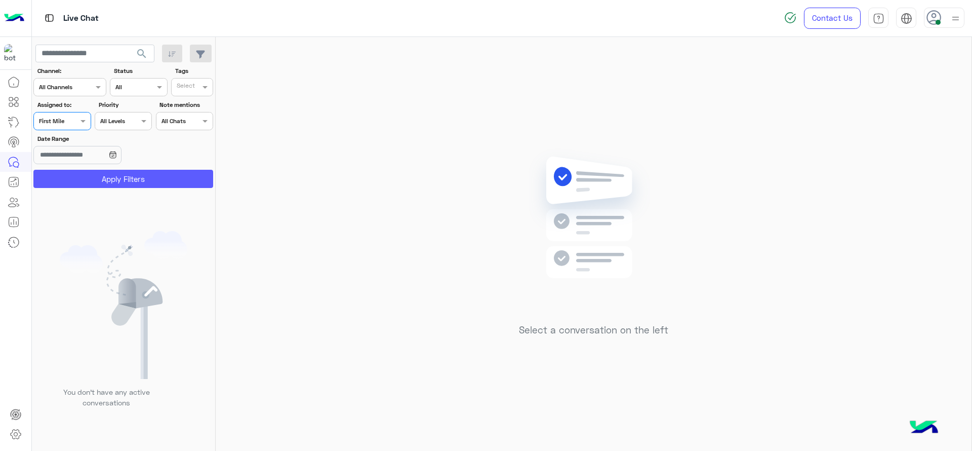
click at [63, 178] on button "Apply Filters" at bounding box center [123, 179] width 180 height 18
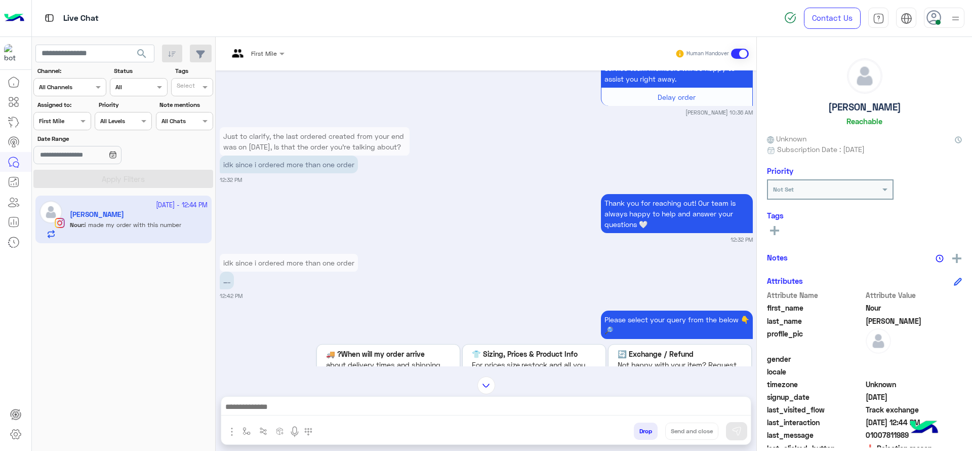
scroll to position [1001, 0]
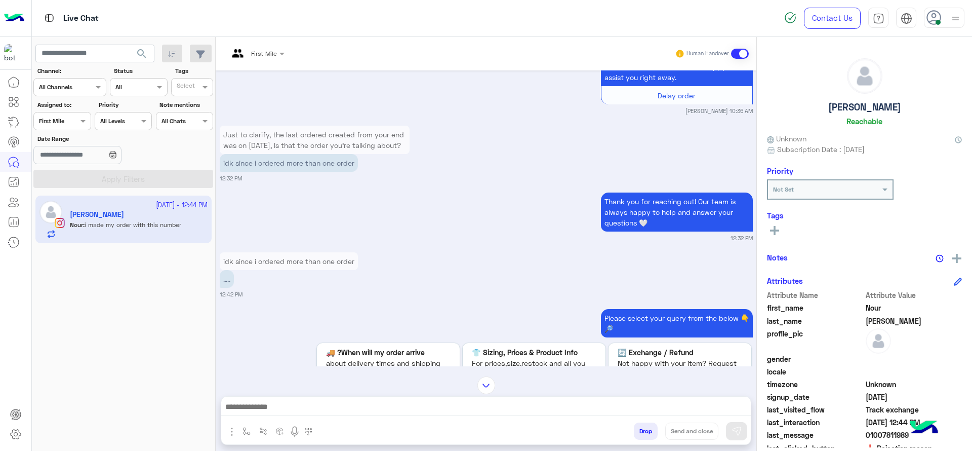
click at [266, 48] on div at bounding box center [256, 52] width 66 height 10
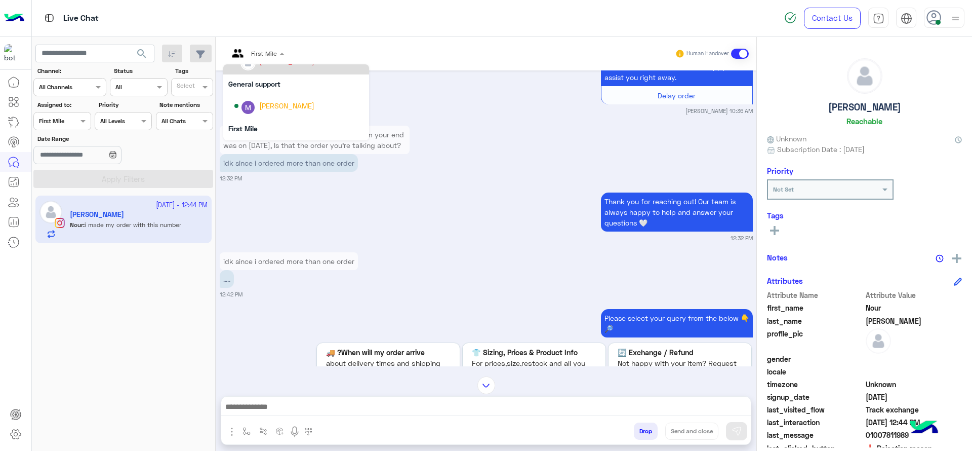
scroll to position [165, 0]
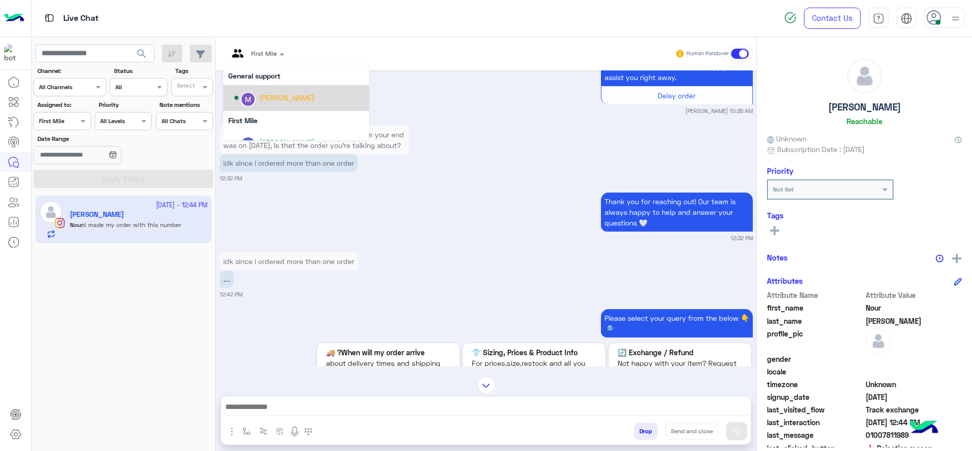
click at [263, 103] on div "[PERSON_NAME]" at bounding box center [299, 98] width 130 height 18
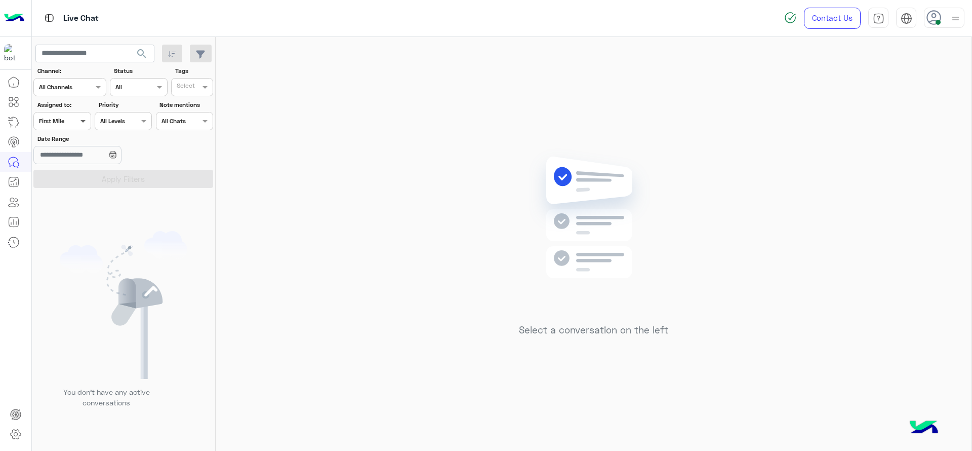
click at [81, 120] on span at bounding box center [84, 120] width 13 height 11
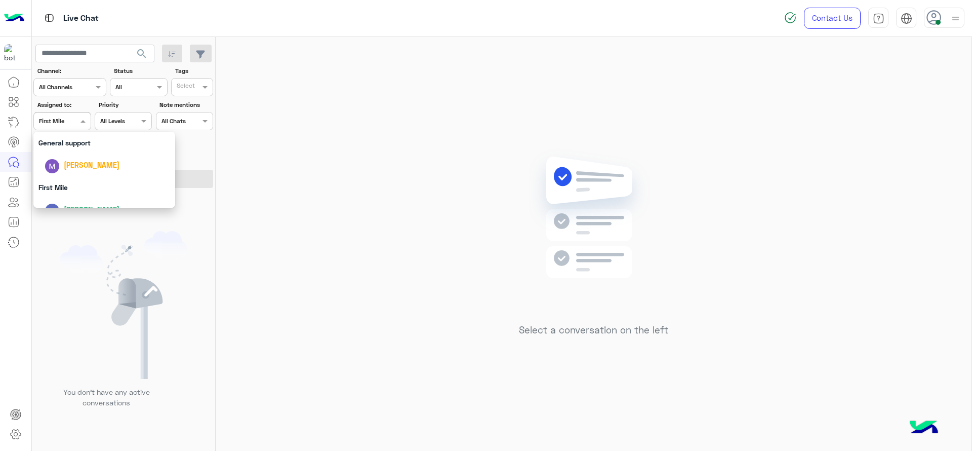
scroll to position [190, 0]
click at [80, 190] on div "[PERSON_NAME]" at bounding box center [104, 203] width 142 height 26
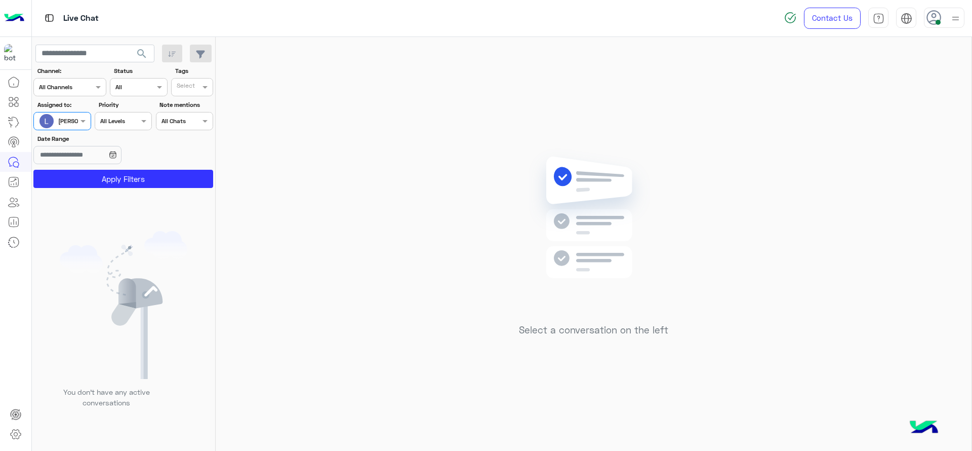
click at [65, 133] on section "Channel: Channel All Channels Status Channel All Tags Select Assigned to: Assig…" at bounding box center [123, 126] width 169 height 121
click at [74, 125] on div "[PERSON_NAME]" at bounding box center [81, 120] width 47 height 9
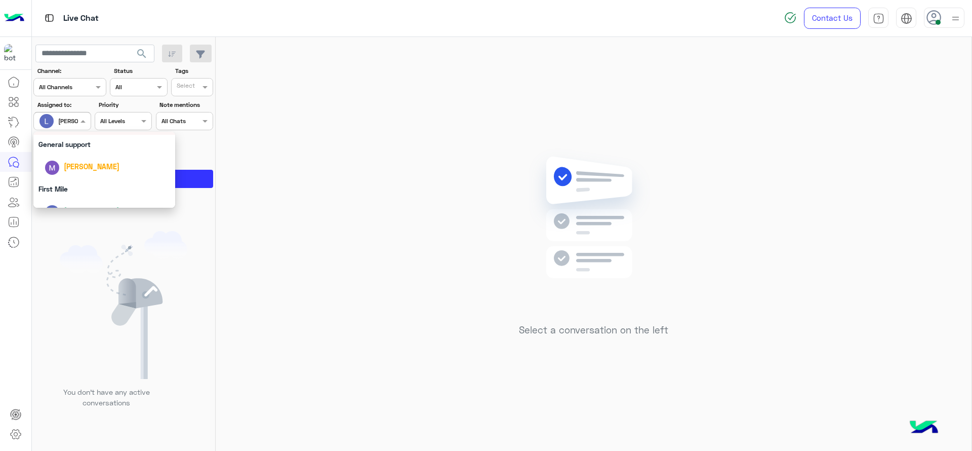
scroll to position [198, 0]
click at [59, 174] on div "First Mile" at bounding box center [104, 172] width 142 height 19
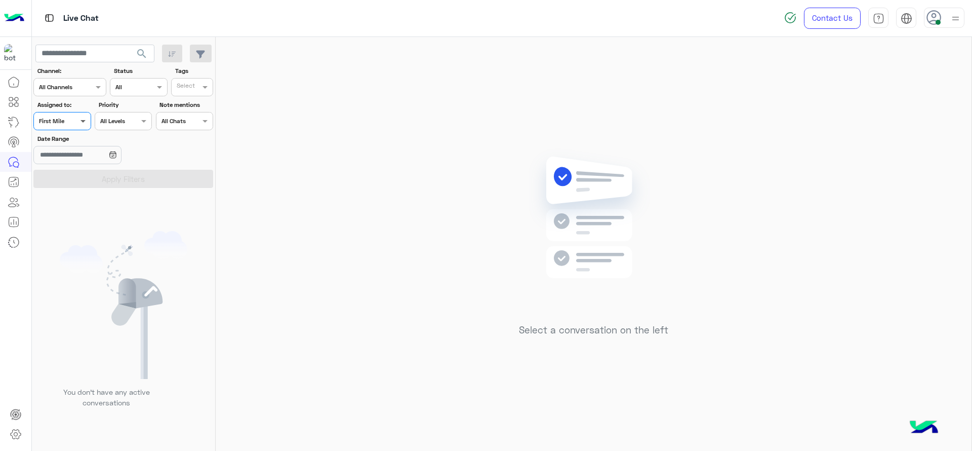
click at [90, 123] on span at bounding box center [84, 120] width 13 height 11
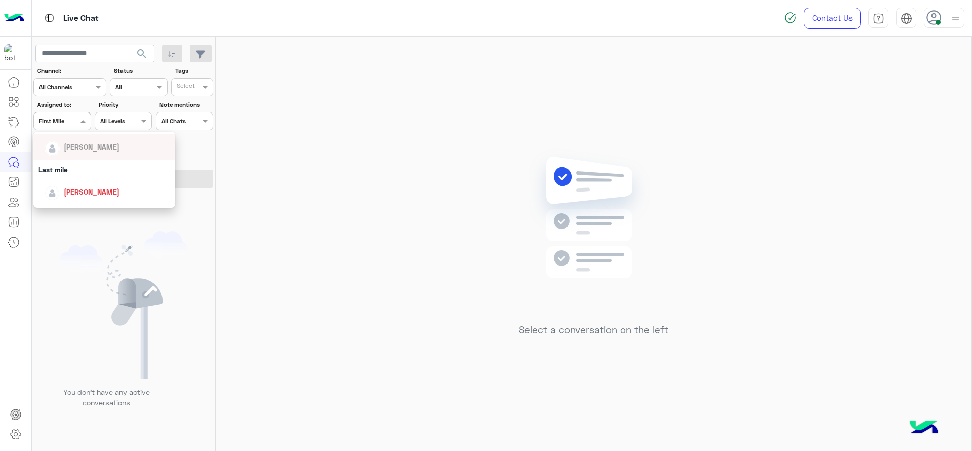
scroll to position [114, 0]
click at [100, 191] on span "[PERSON_NAME]" at bounding box center [92, 190] width 56 height 9
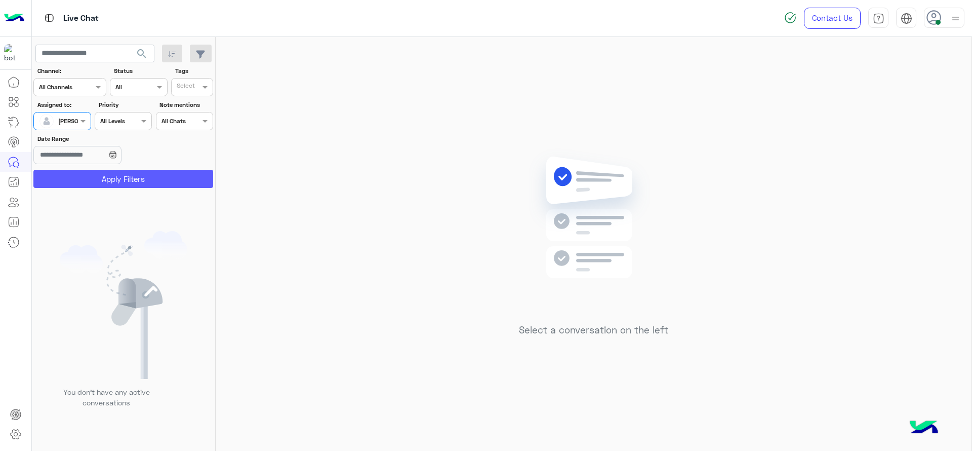
click at [105, 176] on button "Apply Filters" at bounding box center [123, 179] width 180 height 18
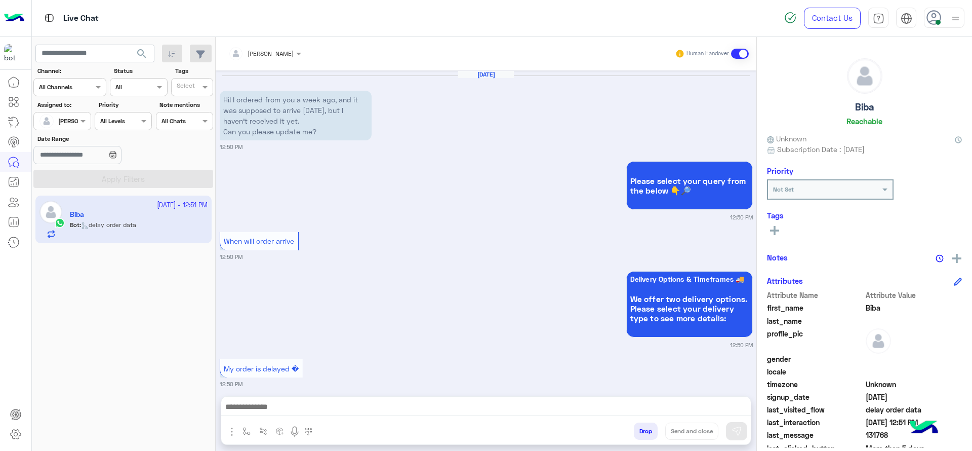
scroll to position [481, 0]
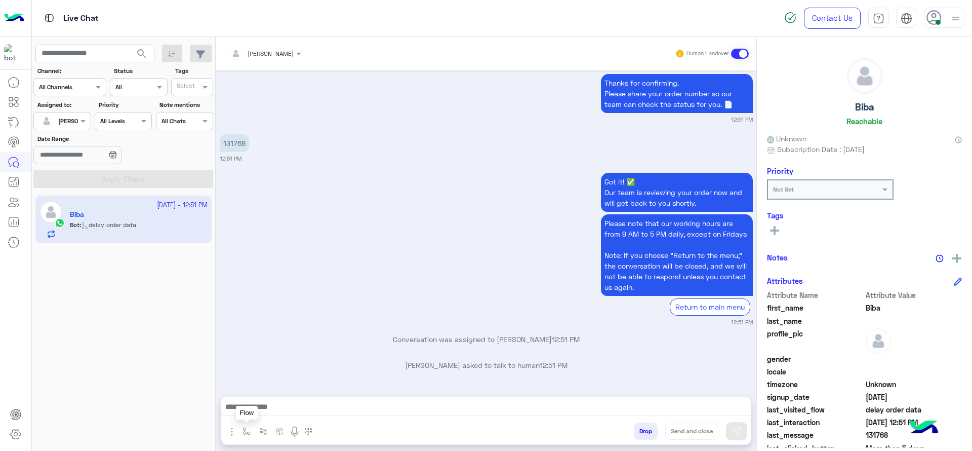
click at [248, 435] on button "button" at bounding box center [246, 430] width 17 height 17
click at [257, 406] on input "text" at bounding box center [264, 406] width 40 height 9
type input "*"
click at [278, 363] on div "J Greeting" at bounding box center [276, 371] width 75 height 20
type textarea "**********"
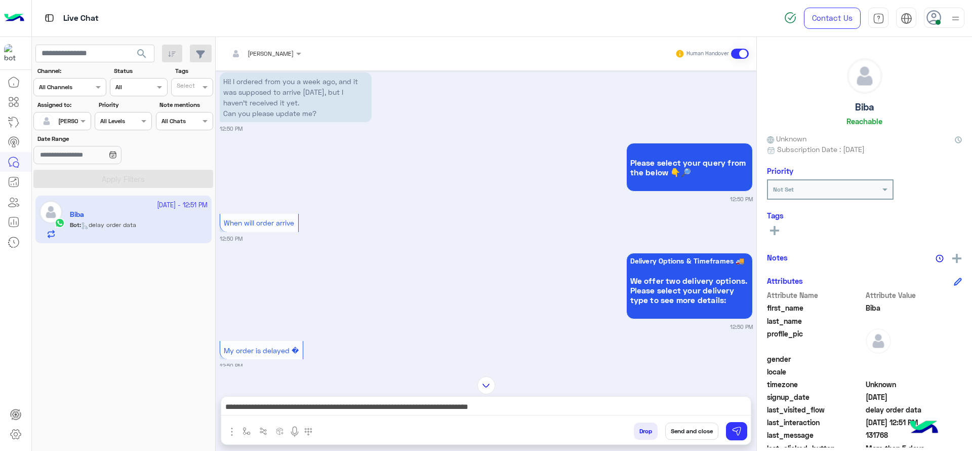
scroll to position [0, 0]
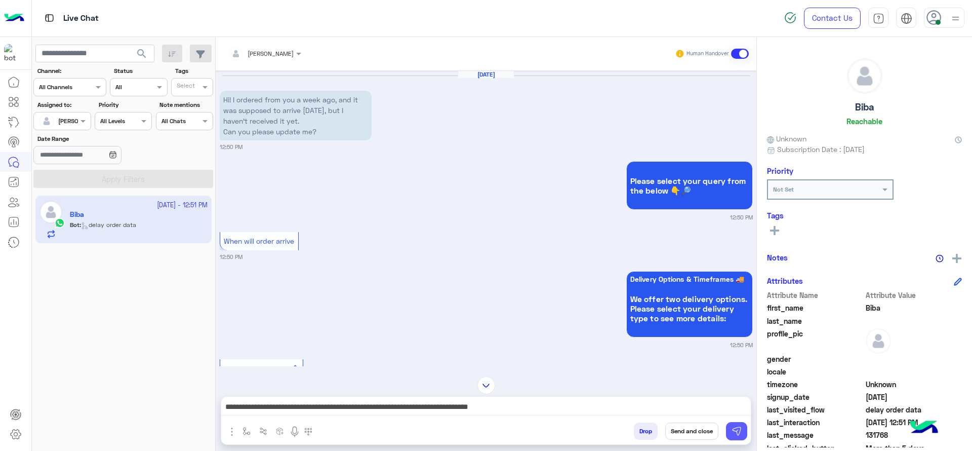
click at [735, 428] on img at bounding box center [736, 431] width 10 height 10
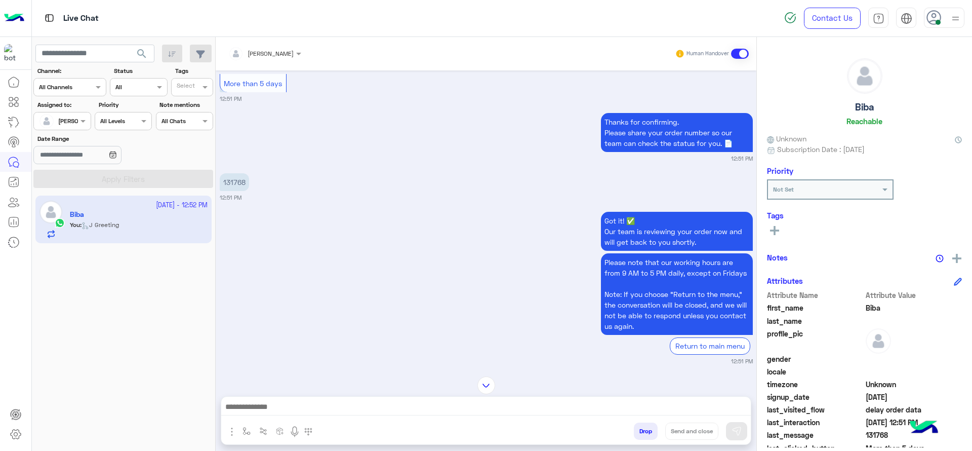
scroll to position [455, 0]
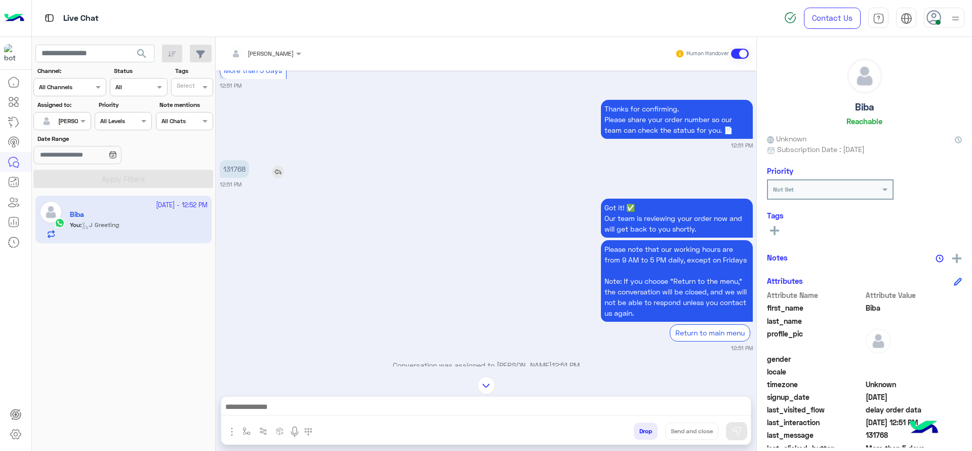
click at [233, 166] on p "131768" at bounding box center [234, 169] width 29 height 18
click at [232, 167] on p "131768" at bounding box center [234, 169] width 29 height 18
click at [231, 168] on p "131768" at bounding box center [234, 169] width 29 height 18
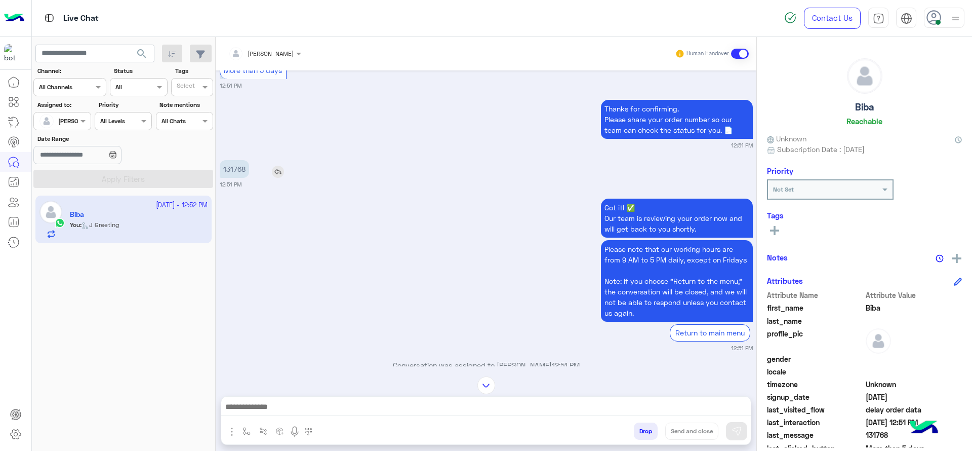
copy app-msgs-text
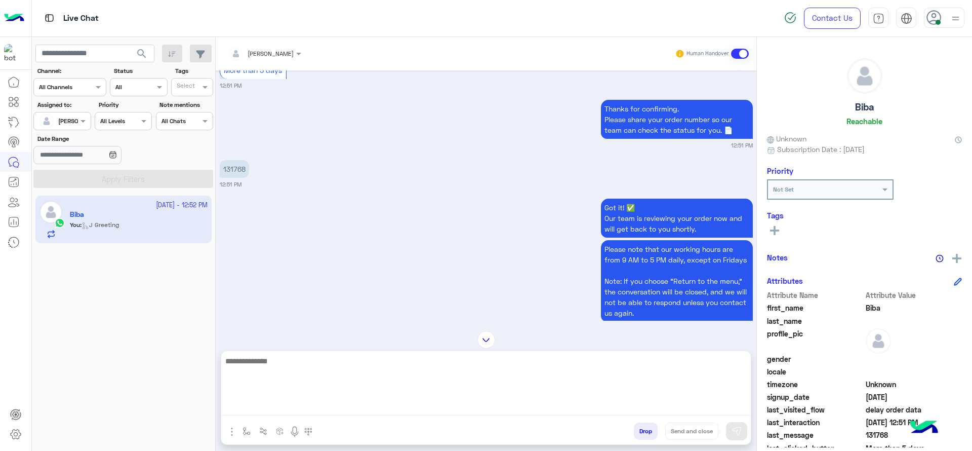
click at [456, 410] on textarea at bounding box center [485, 384] width 529 height 61
type textarea "**********"
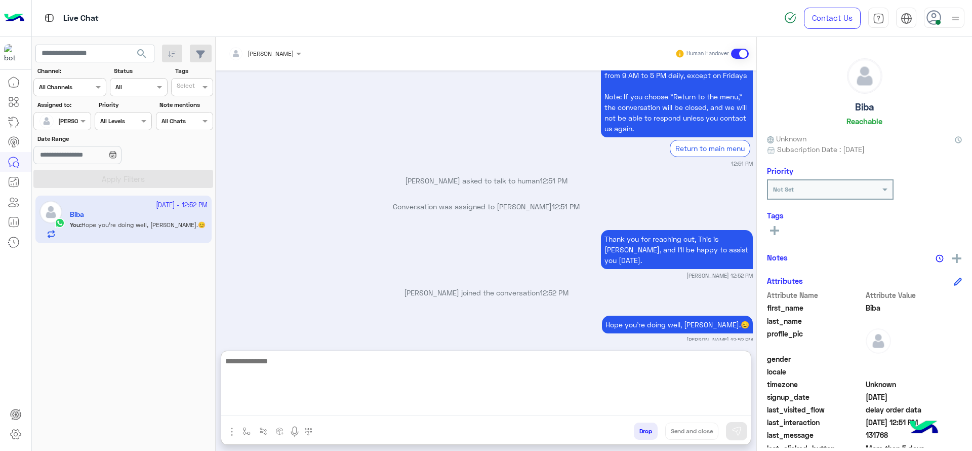
scroll to position [640, 0]
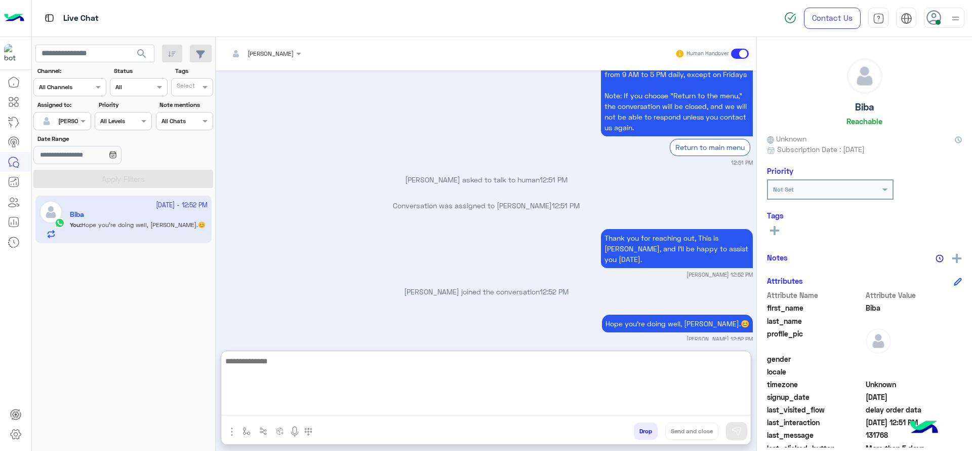
click at [385, 366] on textarea at bounding box center [485, 384] width 529 height 61
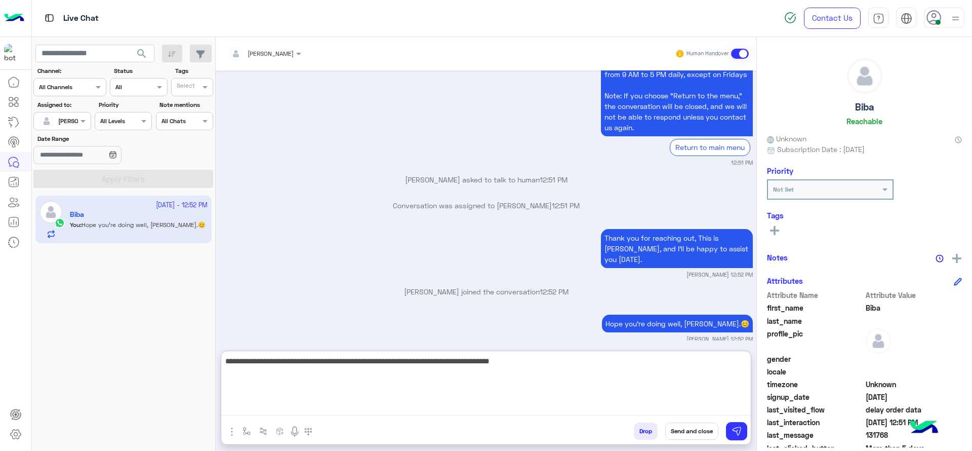
type textarea "**********"
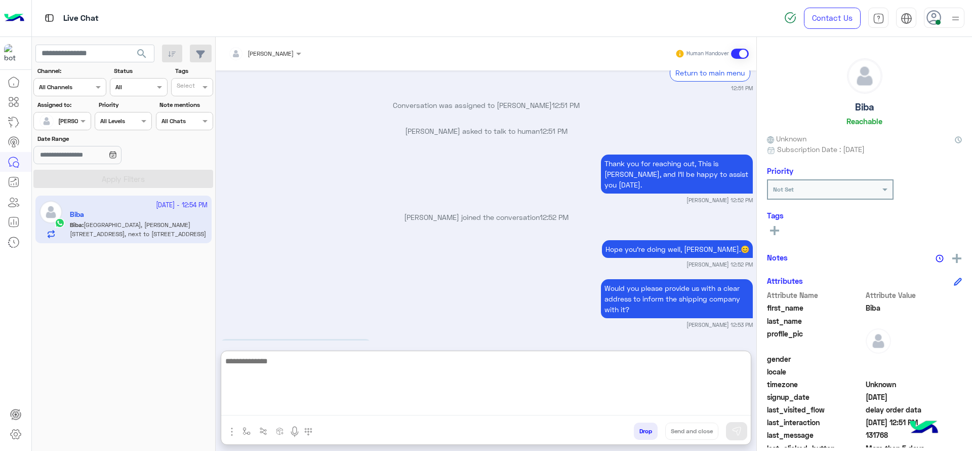
scroll to position [760, 0]
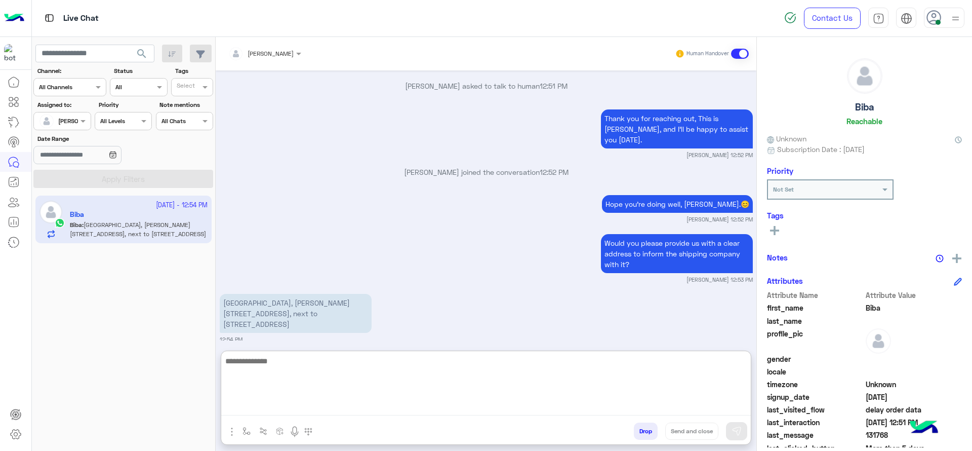
click at [333, 400] on textarea at bounding box center [485, 384] width 529 height 61
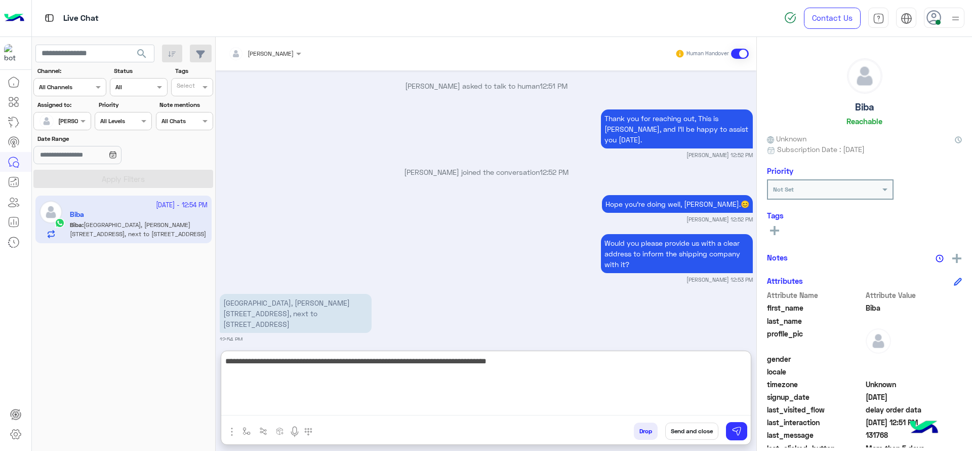
click at [496, 363] on textarea "**********" at bounding box center [485, 384] width 529 height 61
click at [565, 369] on textarea "**********" at bounding box center [485, 384] width 529 height 61
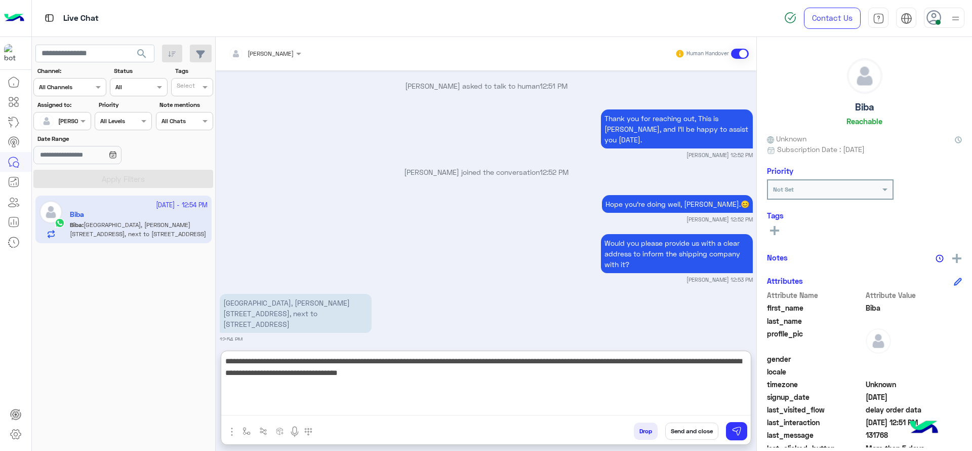
drag, startPoint x: 440, startPoint y: 361, endPoint x: 497, endPoint y: 385, distance: 61.0
click at [497, 385] on textarea "**********" at bounding box center [485, 384] width 529 height 61
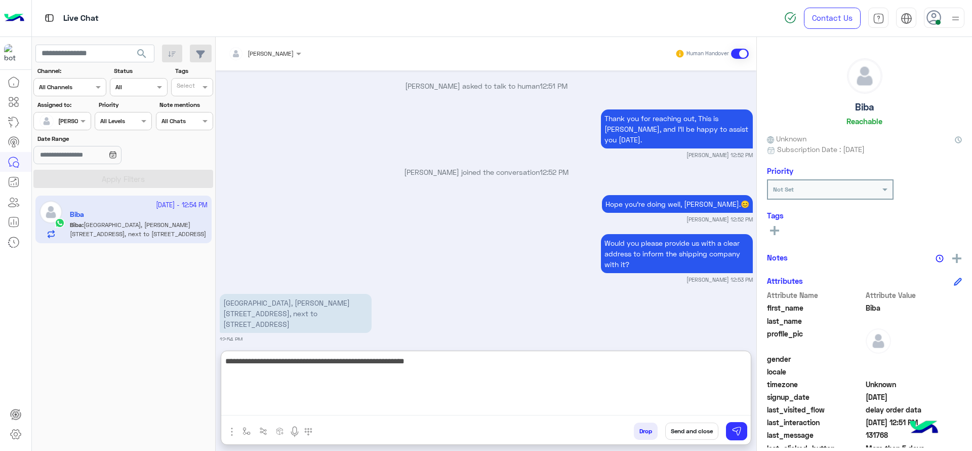
type textarea "**********"
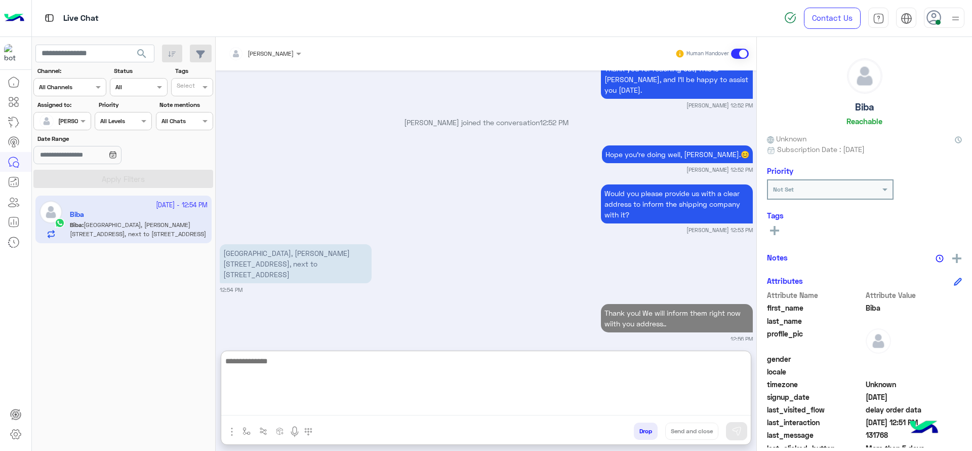
paste textarea "**********"
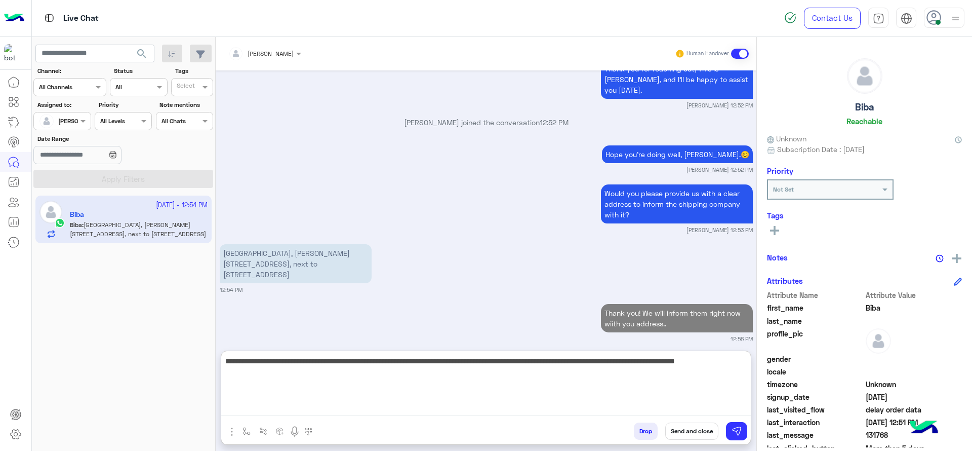
click at [228, 363] on textarea "**********" at bounding box center [485, 384] width 529 height 61
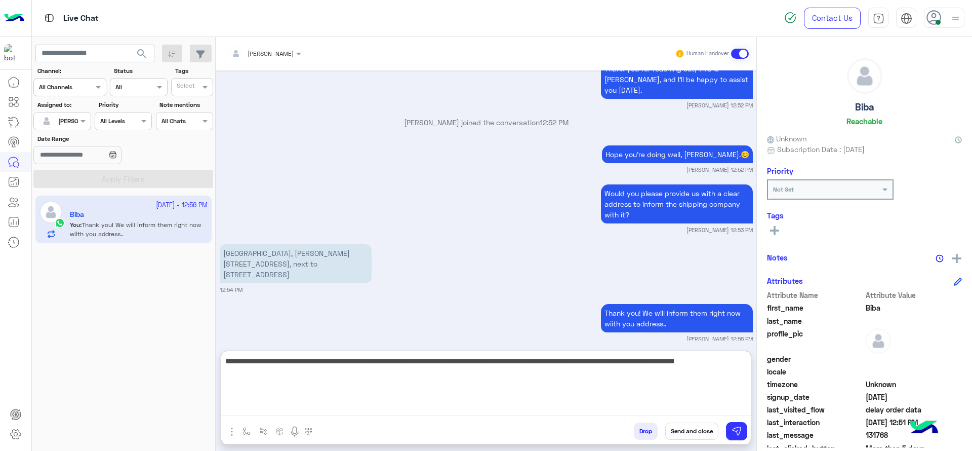
click at [388, 364] on textarea "**********" at bounding box center [485, 384] width 529 height 61
click at [417, 363] on textarea "**********" at bounding box center [485, 384] width 529 height 61
type textarea "**********"
click at [472, 369] on textarea "**********" at bounding box center [485, 384] width 529 height 61
click at [570, 383] on textarea "**********" at bounding box center [485, 384] width 529 height 61
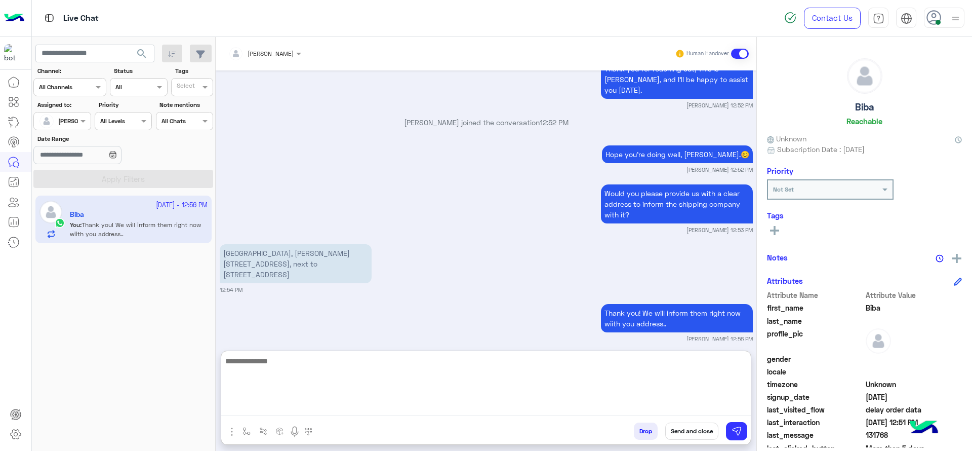
scroll to position [880, 0]
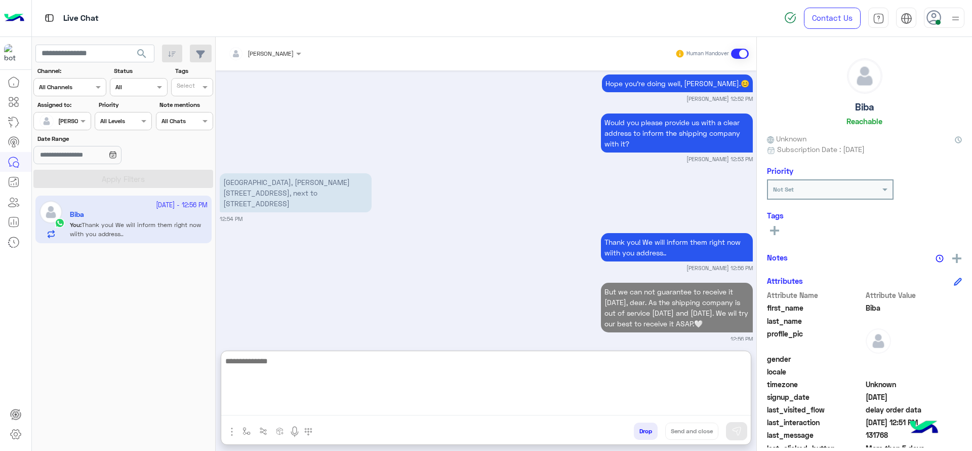
paste textarea "**********"
type textarea "**********"
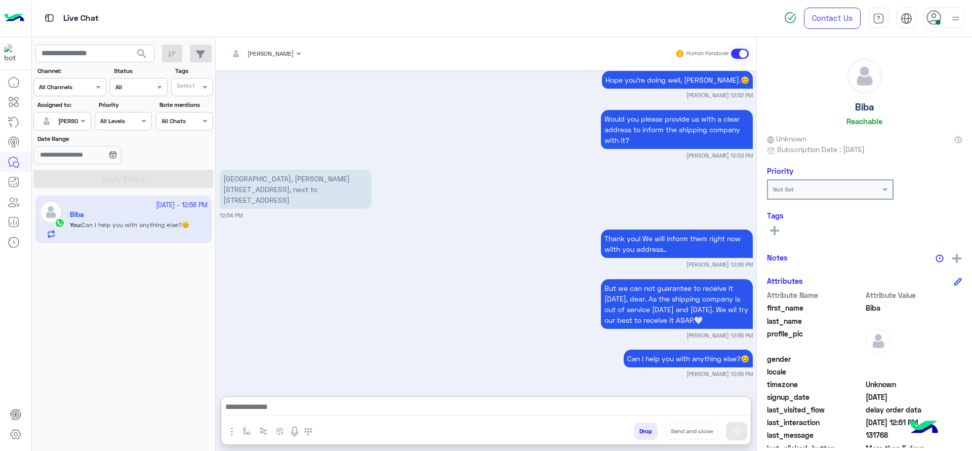
scroll to position [873, 0]
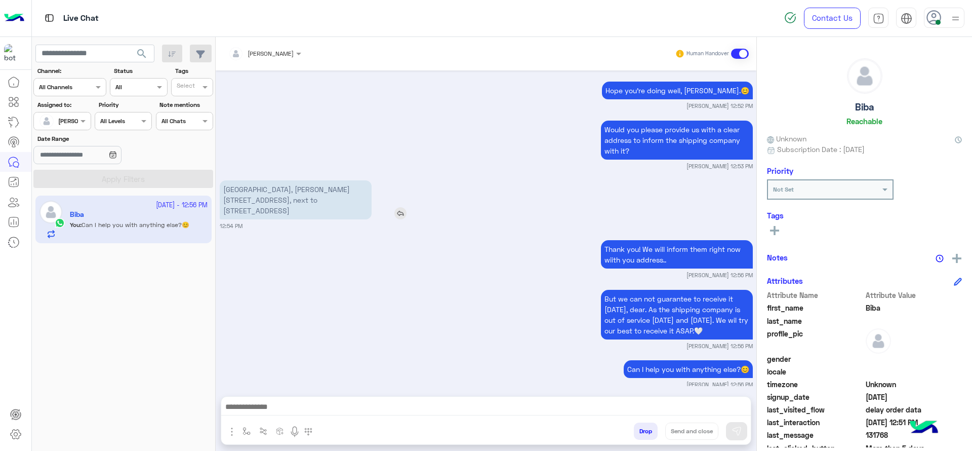
drag, startPoint x: 220, startPoint y: 129, endPoint x: 300, endPoint y: 200, distance: 107.5
click at [300, 200] on p "Miami, Iskandar Ibrahim Street, Building 58, next to Abu Fares El Souri , floor…" at bounding box center [296, 199] width 152 height 39
copy p "Miami, Iskandar Ibrahim Street, Building 58, next to Abu Fares El Souri , floor…"
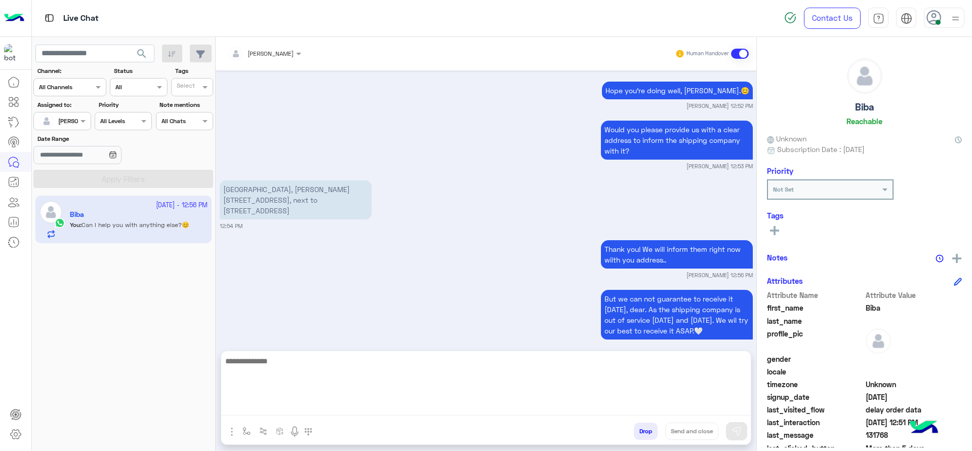
click at [378, 405] on textarea at bounding box center [485, 384] width 529 height 61
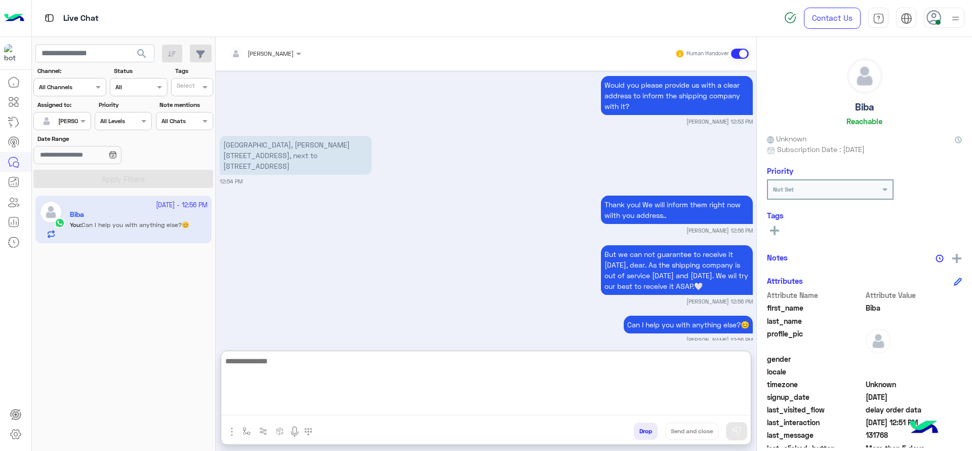
scroll to position [919, 0]
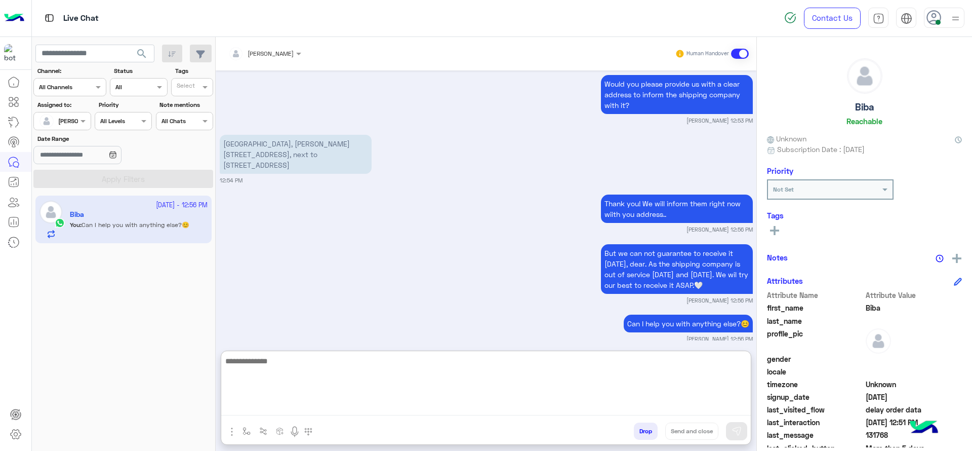
paste textarea "******"
type textarea "******"
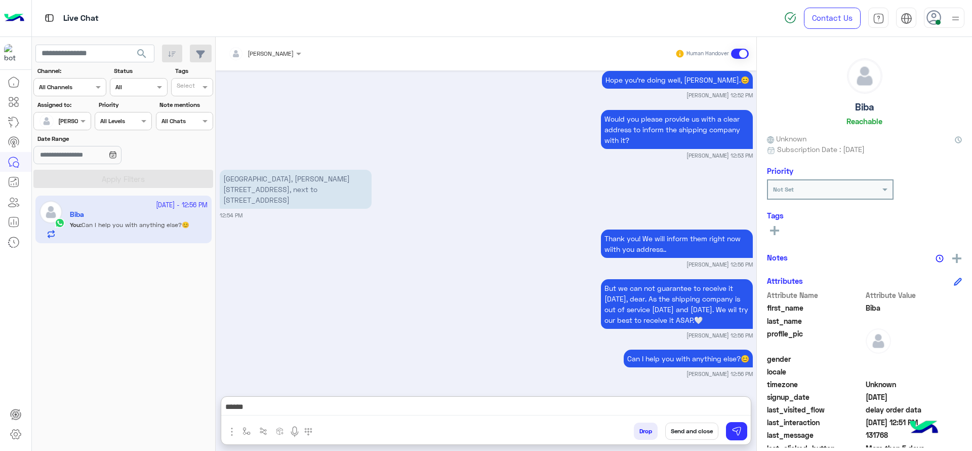
click at [416, 107] on div "Would you please provide us with a clear address to inform the shipping company…" at bounding box center [486, 133] width 533 height 52
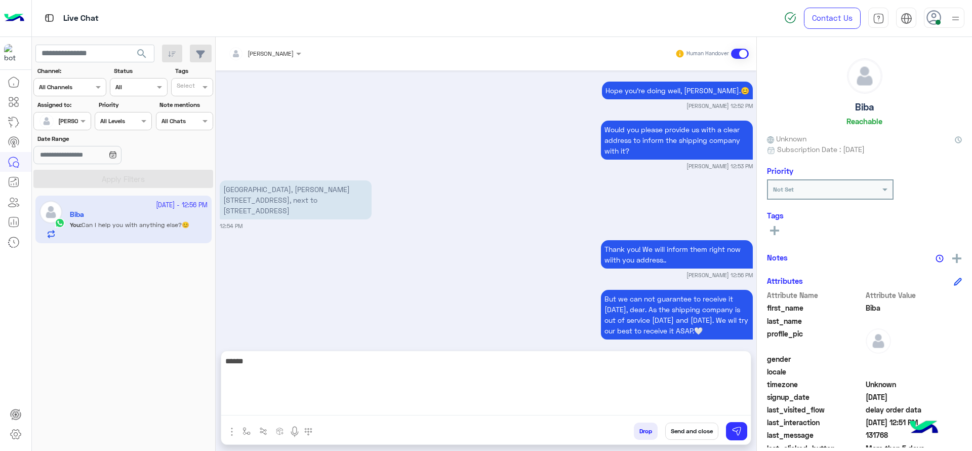
click at [384, 402] on textarea "******" at bounding box center [485, 384] width 529 height 61
click at [384, 404] on textarea "******" at bounding box center [485, 384] width 529 height 61
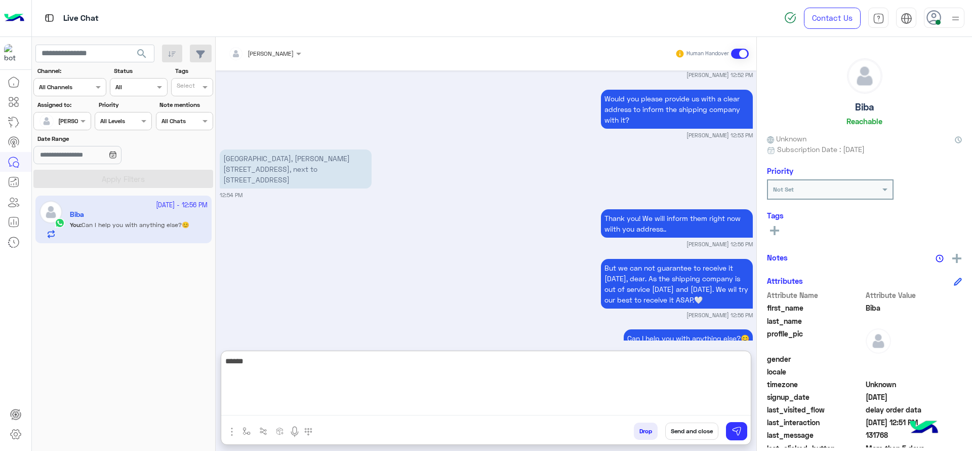
click at [384, 404] on textarea "******" at bounding box center [485, 384] width 529 height 61
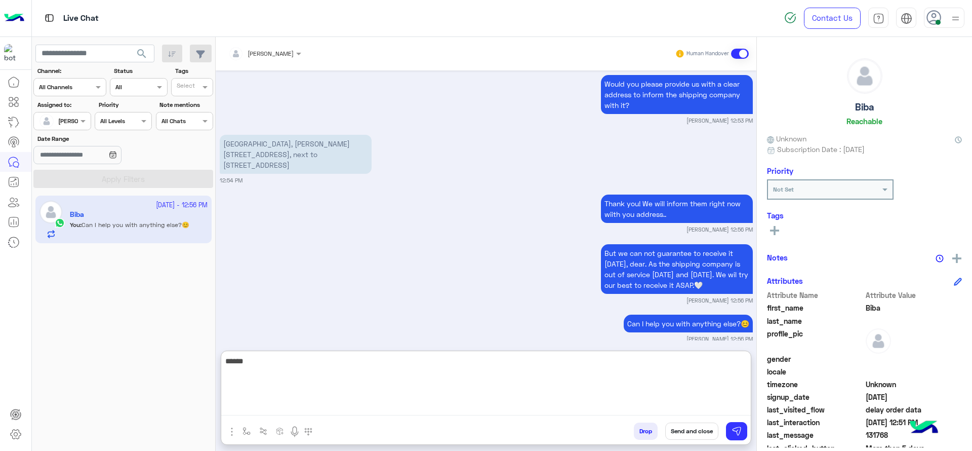
click at [384, 404] on textarea "******" at bounding box center [485, 384] width 529 height 61
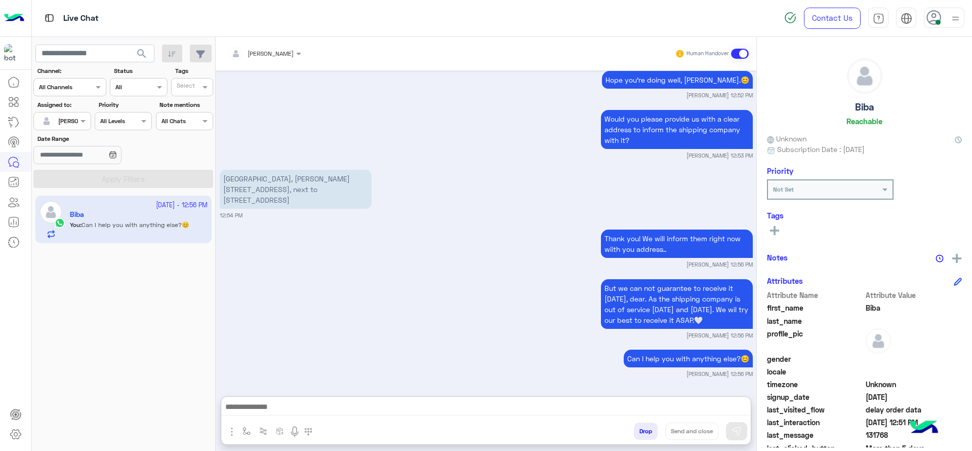
click at [238, 427] on button "button" at bounding box center [246, 430] width 17 height 17
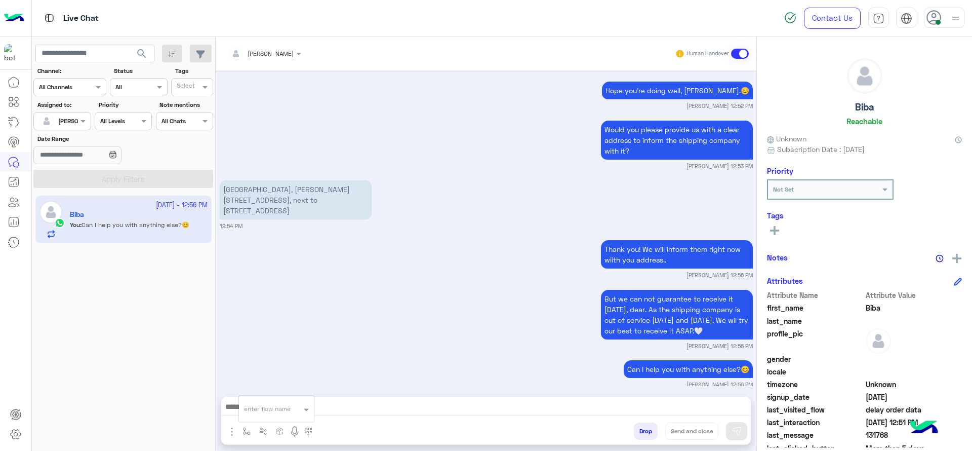
click at [255, 416] on div "enter flow name" at bounding box center [276, 408] width 75 height 18
click at [253, 413] on div "enter flow name" at bounding box center [276, 408] width 75 height 18
type input "*"
click at [265, 397] on div "[PERSON_NAME]" at bounding box center [276, 391] width 75 height 20
type textarea "**********"
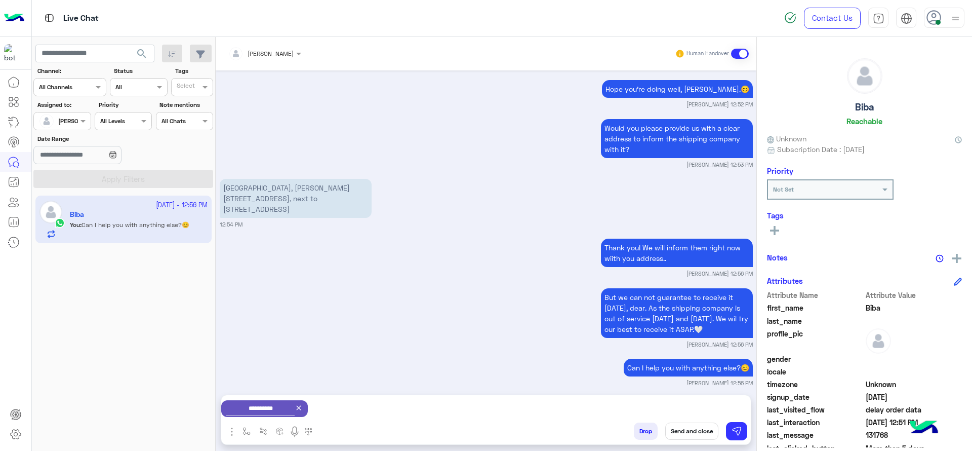
click at [680, 426] on button "Send and close" at bounding box center [691, 430] width 53 height 17
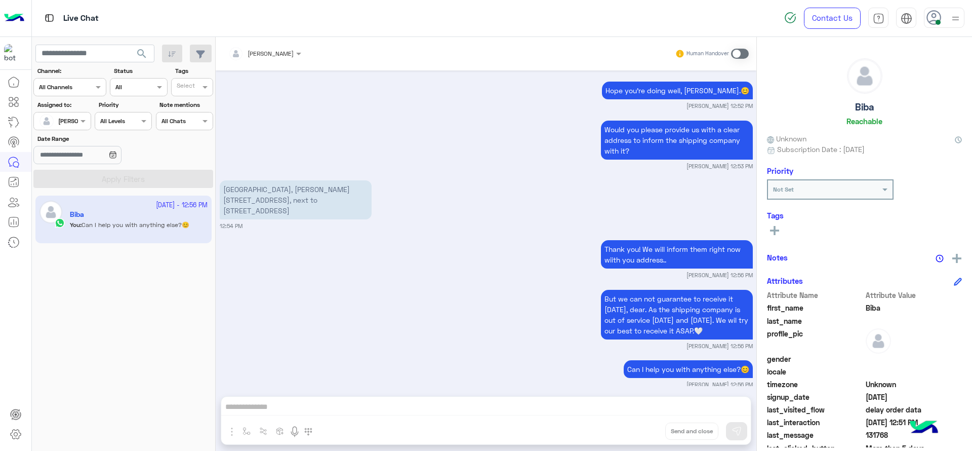
scroll to position [899, 0]
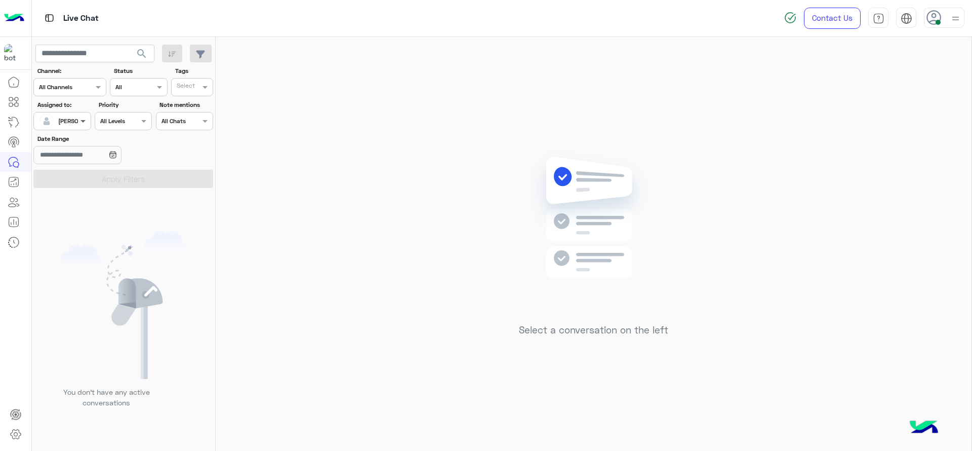
click at [86, 126] on span at bounding box center [84, 120] width 13 height 11
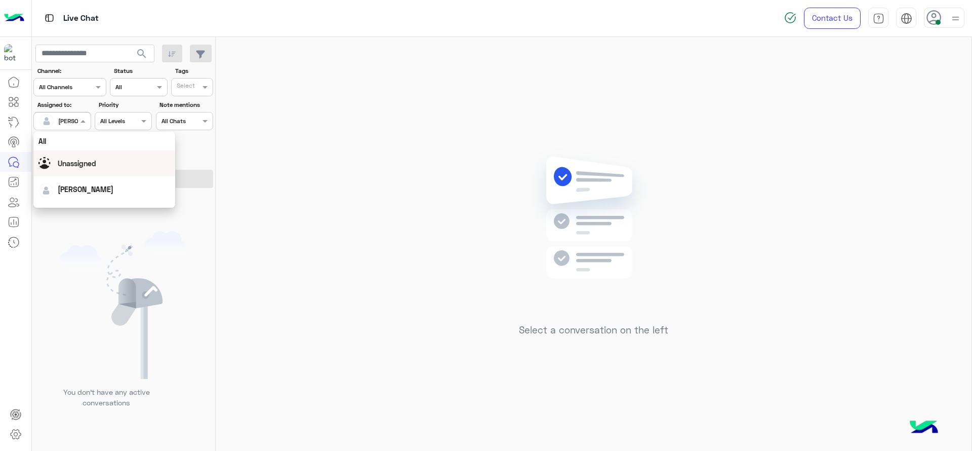
scroll to position [198, 0]
click at [73, 166] on div "First Mile" at bounding box center [104, 172] width 142 height 19
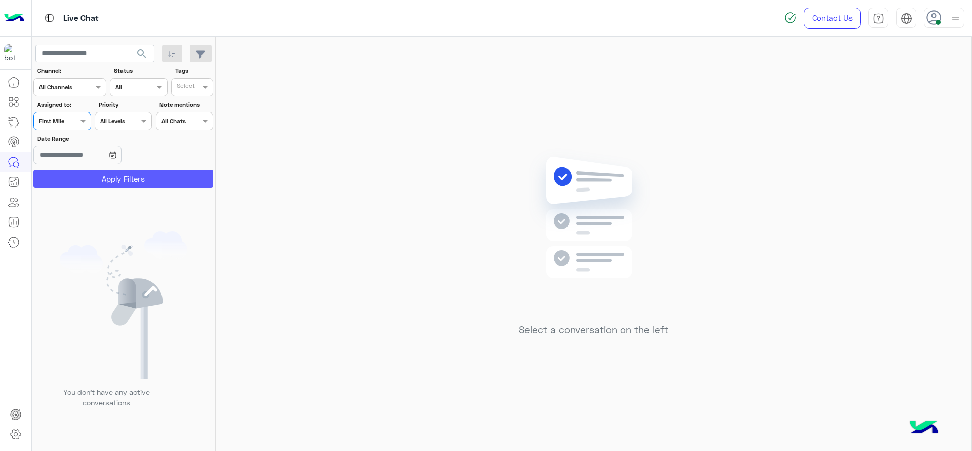
click at [76, 181] on button "Apply Filters" at bounding box center [123, 179] width 180 height 18
click at [70, 119] on div at bounding box center [62, 120] width 56 height 10
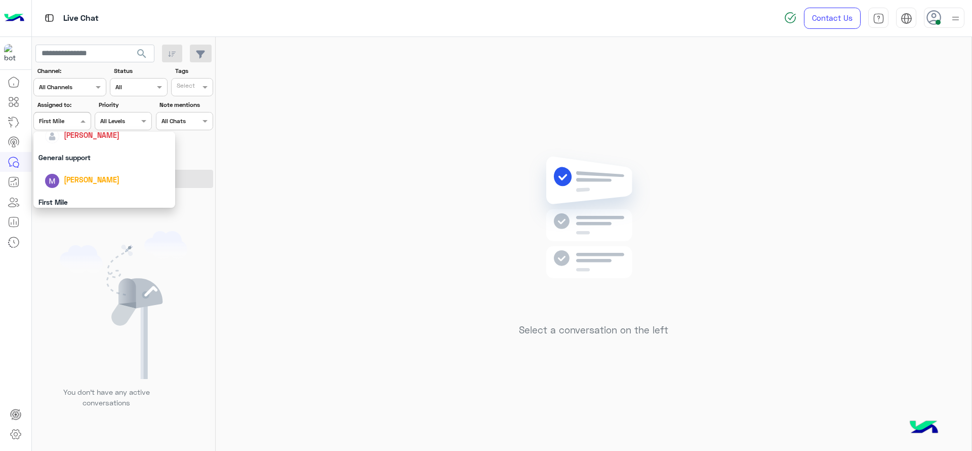
scroll to position [160, 0]
click at [73, 149] on div "[PERSON_NAME]" at bounding box center [108, 144] width 126 height 18
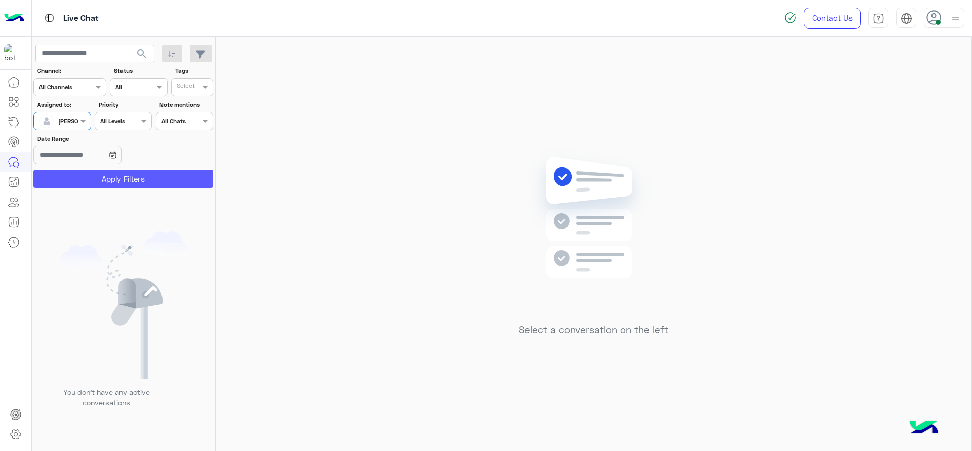
click at [77, 176] on button "Apply Filters" at bounding box center [123, 179] width 180 height 18
click at [76, 120] on div at bounding box center [62, 120] width 56 height 10
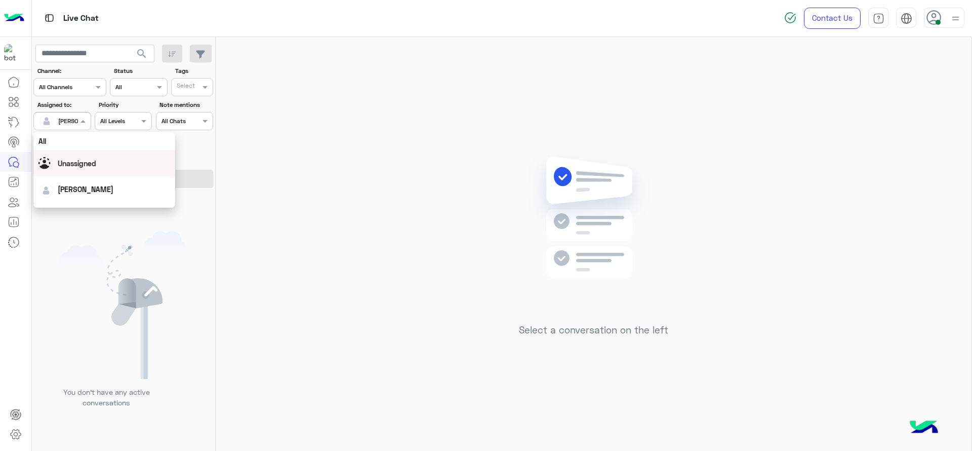
scroll to position [198, 0]
click at [75, 169] on div "First Mile" at bounding box center [104, 172] width 142 height 19
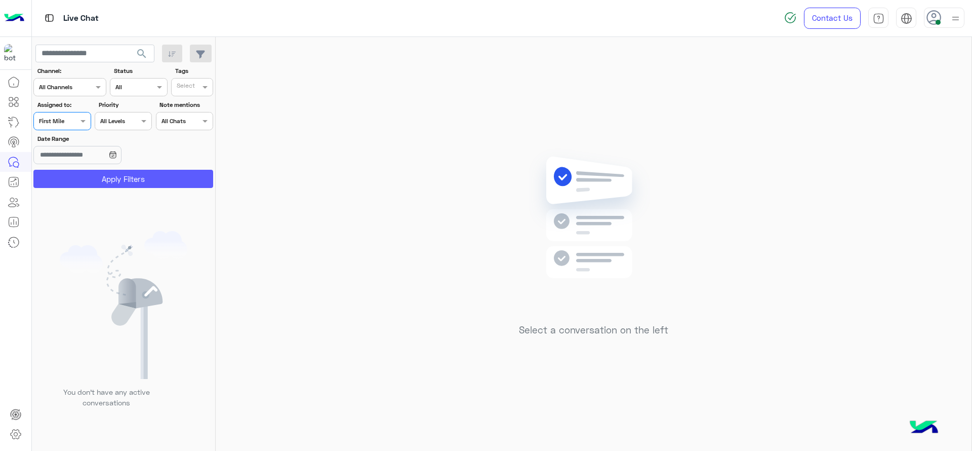
click at [87, 184] on button "Apply Filters" at bounding box center [123, 179] width 180 height 18
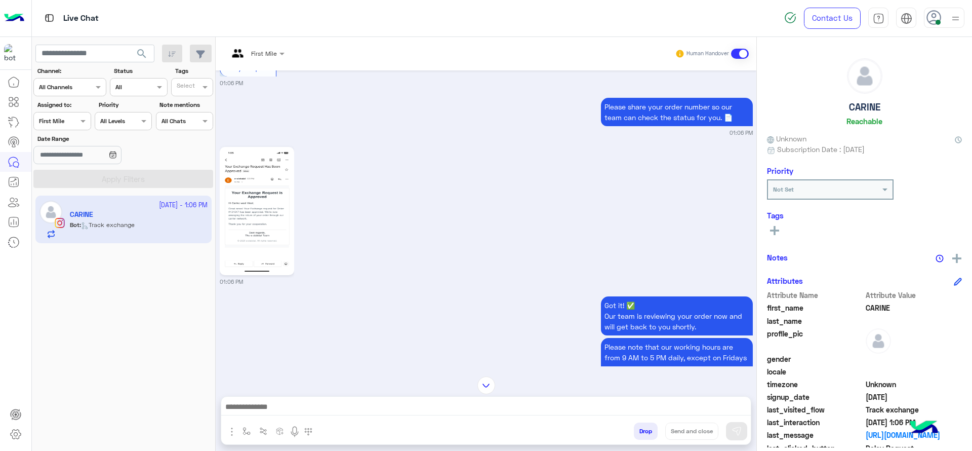
scroll to position [2253, 0]
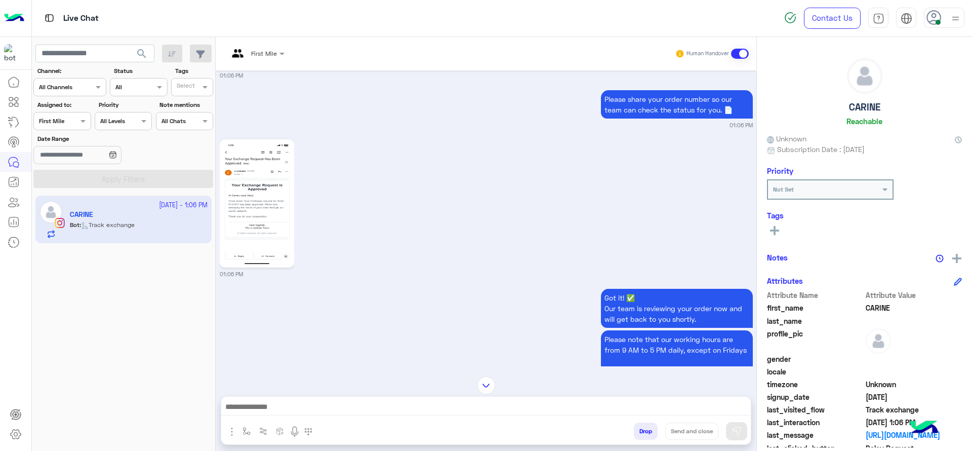
click at [238, 192] on img at bounding box center [256, 203] width 69 height 123
click at [267, 54] on div at bounding box center [256, 52] width 66 height 10
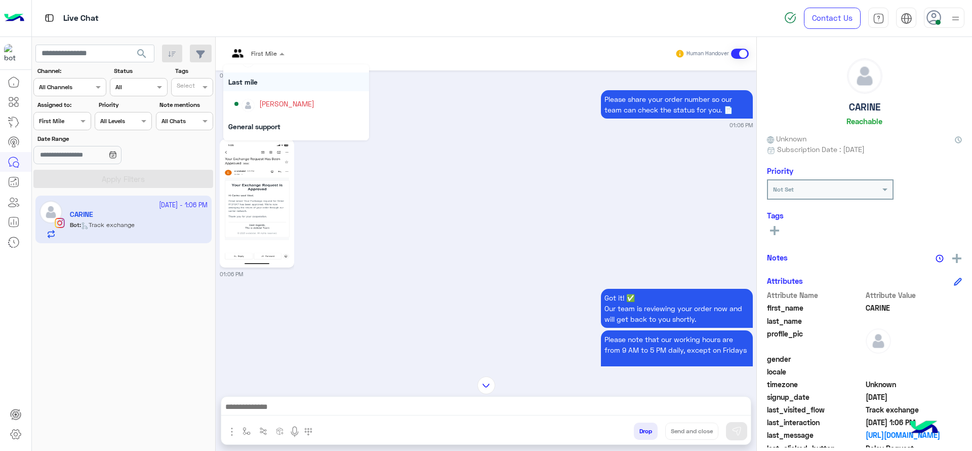
scroll to position [116, 0]
click at [464, 147] on div "01:06 PM" at bounding box center [486, 207] width 533 height 141
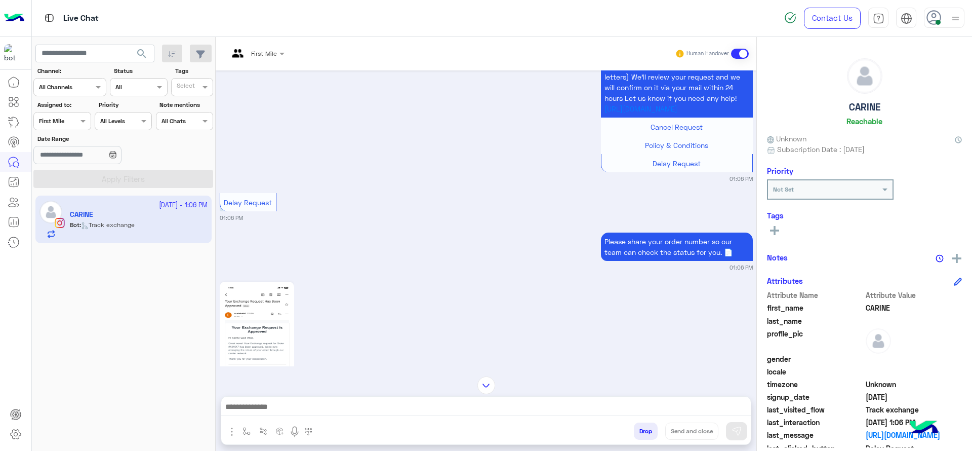
scroll to position [2129, 0]
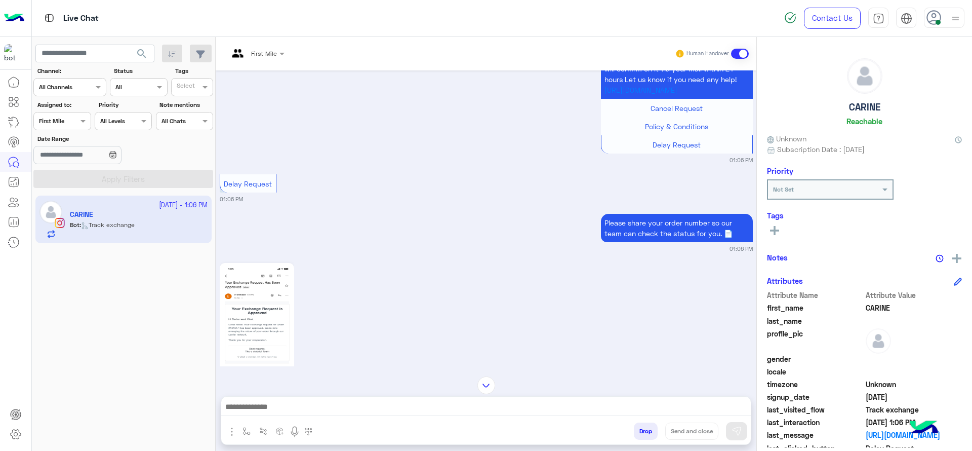
click at [240, 52] on input "text" at bounding box center [244, 52] width 32 height 9
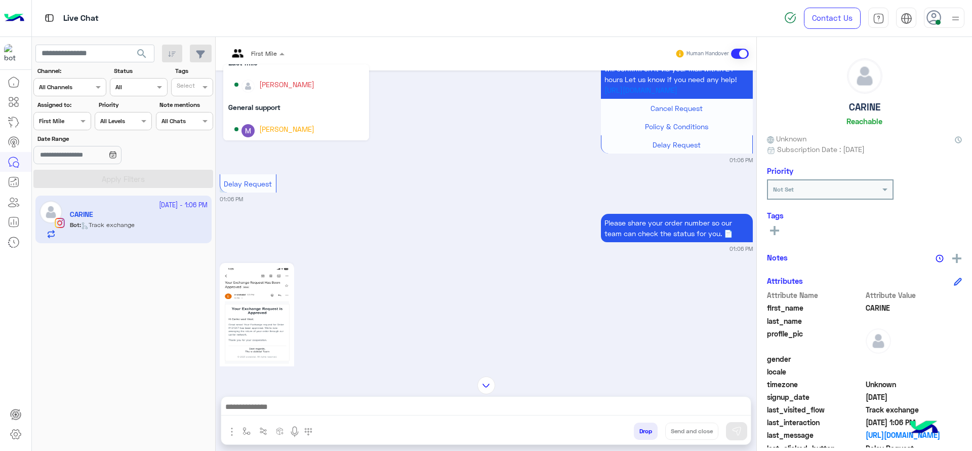
scroll to position [129, 0]
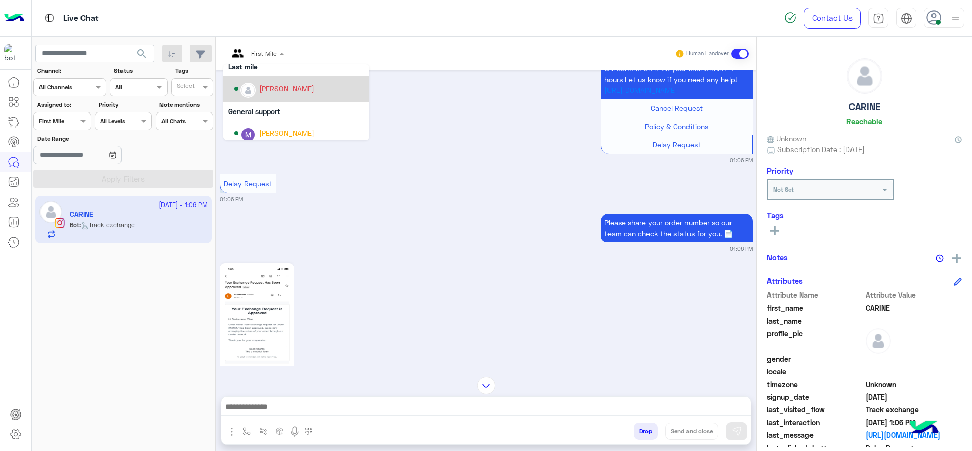
click at [262, 93] on div "[PERSON_NAME]" at bounding box center [286, 88] width 55 height 11
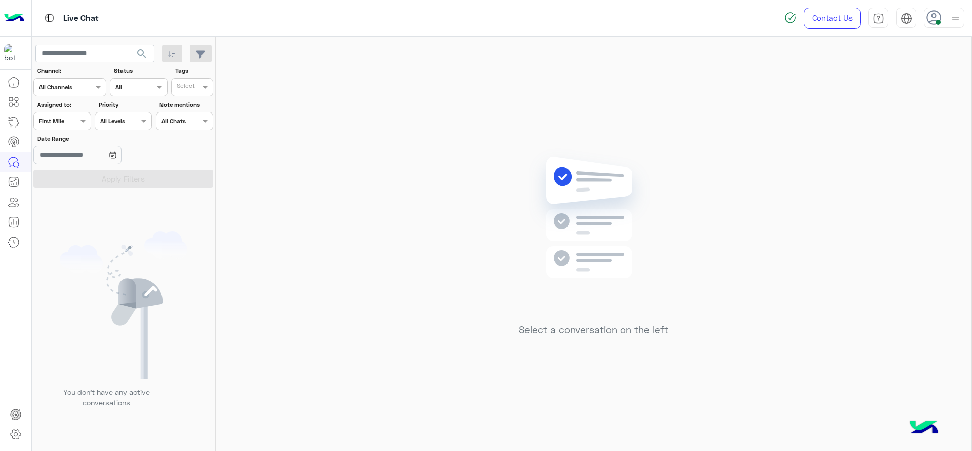
click at [70, 131] on section "Channel: Channel All Channels Status Channel All Tags Select Assigned to: Assig…" at bounding box center [123, 126] width 169 height 121
click at [86, 179] on body "Live Chat Contact Us Help Center عربي English search Channel: Channel All Chann…" at bounding box center [486, 225] width 972 height 451
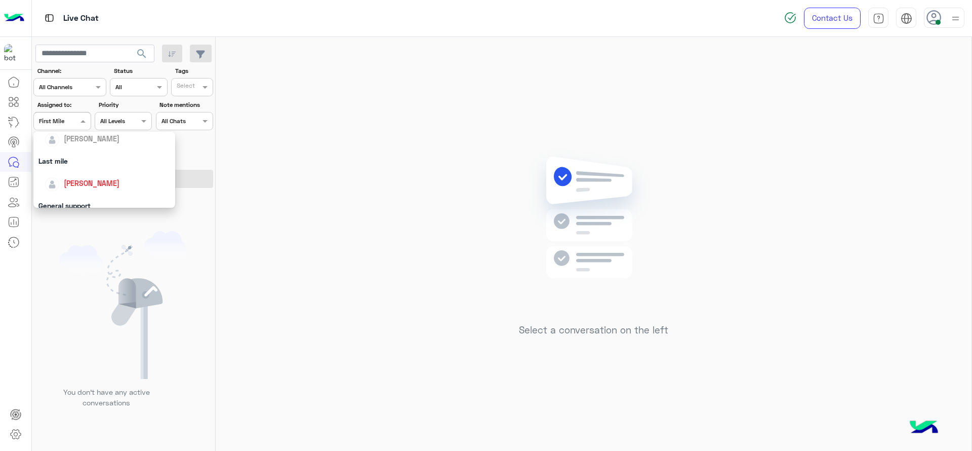
scroll to position [127, 0]
drag, startPoint x: 85, startPoint y: 179, endPoint x: 297, endPoint y: 272, distance: 231.6
click at [297, 272] on body "Live Chat Contact Us Help Center عربي English search Channel: Channel All Chann…" at bounding box center [486, 225] width 972 height 451
click at [102, 181] on span "[PERSON_NAME]" at bounding box center [92, 177] width 56 height 9
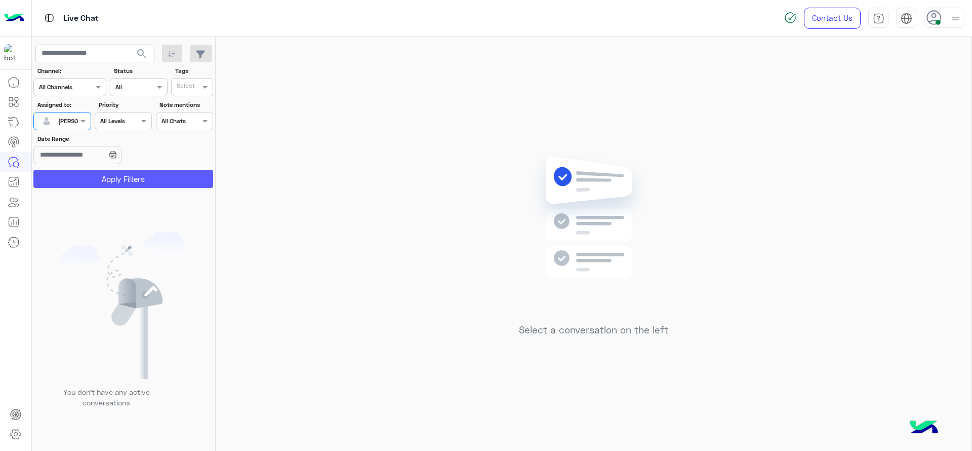
click at [152, 170] on button "Apply Filters" at bounding box center [123, 179] width 180 height 18
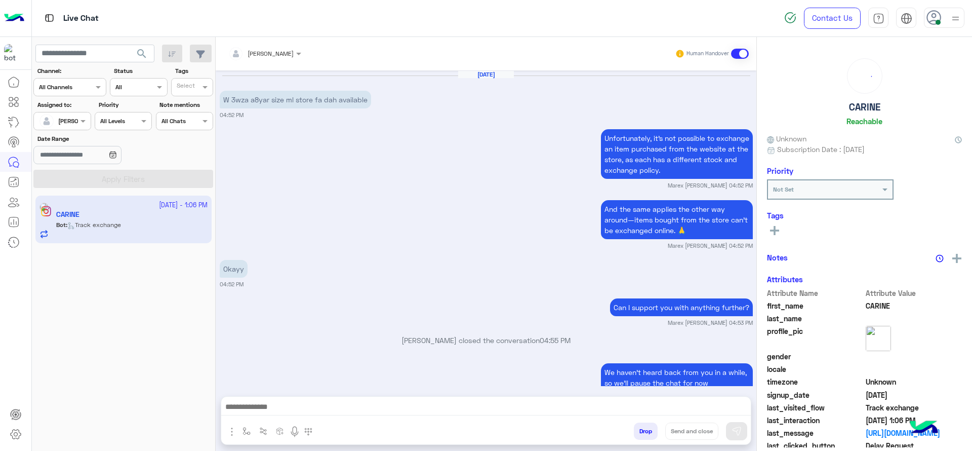
scroll to position [1148, 0]
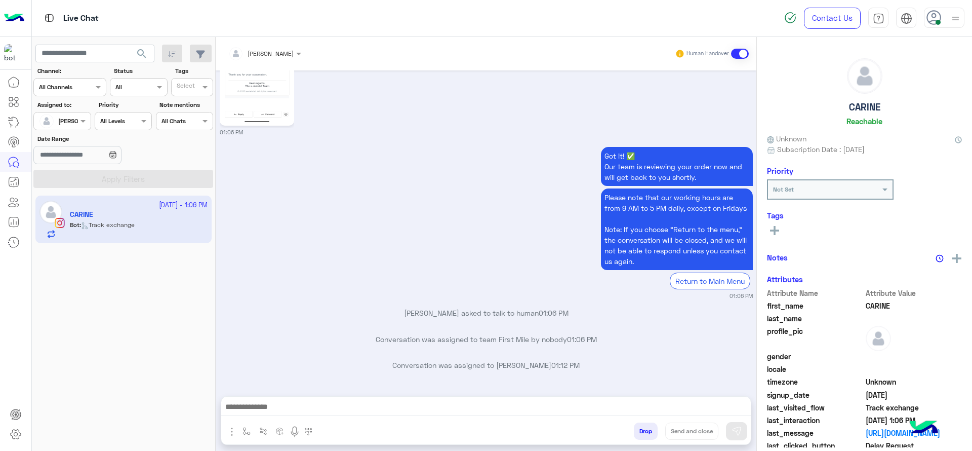
drag, startPoint x: 248, startPoint y: 421, endPoint x: 247, endPoint y: 431, distance: 9.7
click at [247, 431] on div "Drop Send and close" at bounding box center [485, 433] width 529 height 22
click at [247, 431] on img "button" at bounding box center [246, 431] width 8 height 8
click at [290, 403] on div at bounding box center [276, 407] width 75 height 10
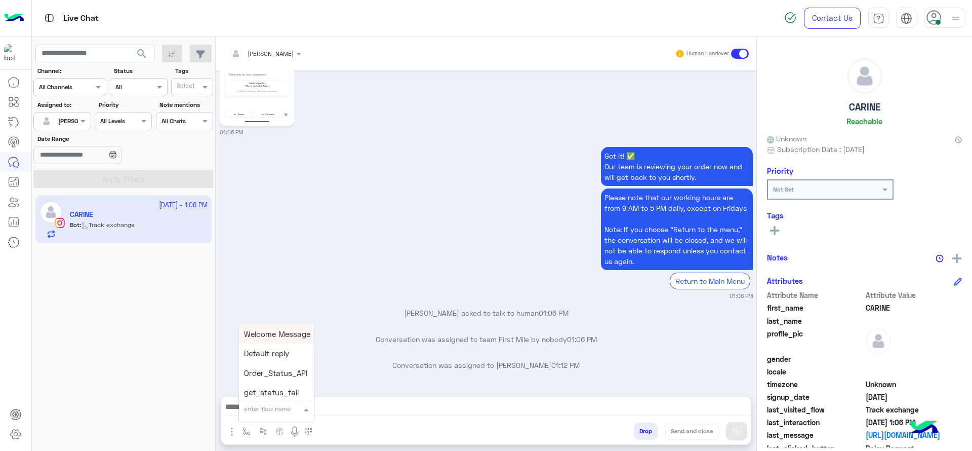
type input "*"
click at [282, 377] on div "J Greeting" at bounding box center [276, 371] width 75 height 20
type textarea "**********"
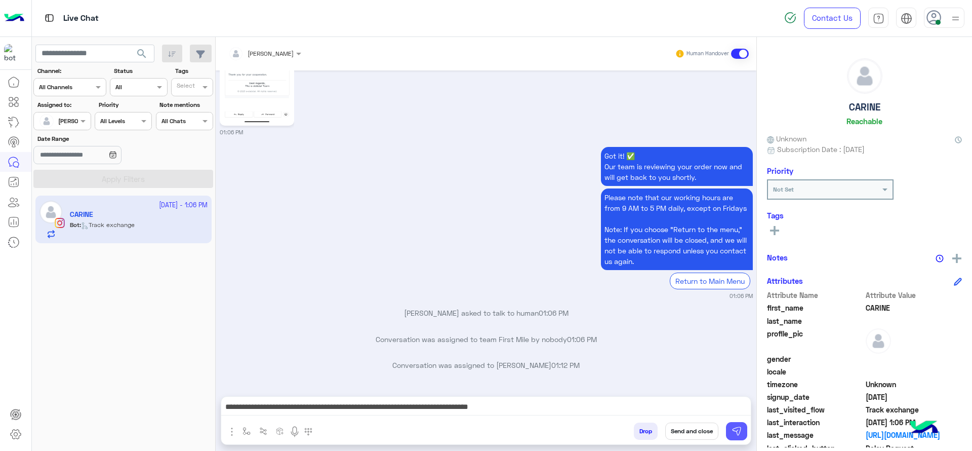
click at [746, 424] on button at bounding box center [736, 431] width 21 height 18
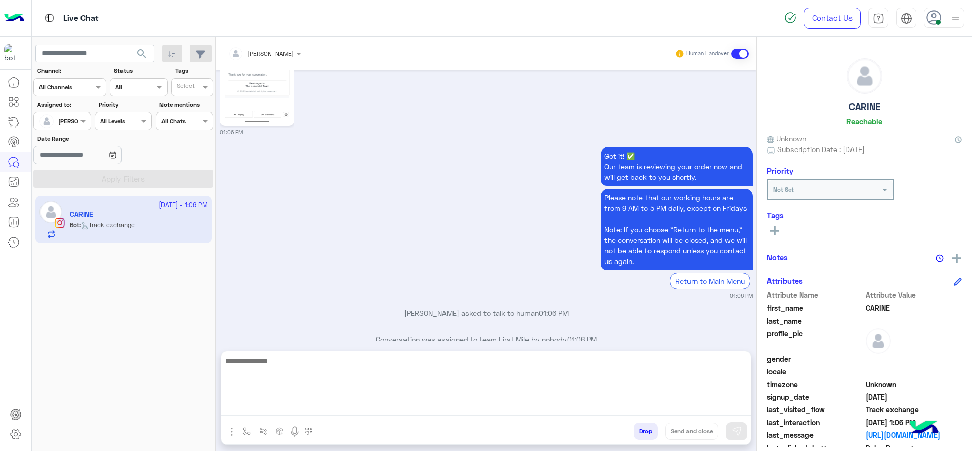
click at [646, 406] on textarea at bounding box center [485, 384] width 529 height 61
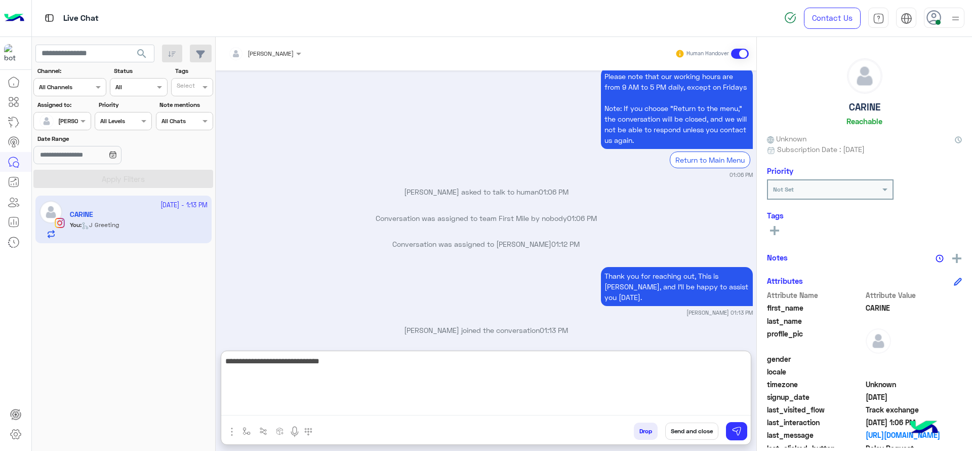
type textarea "**********"
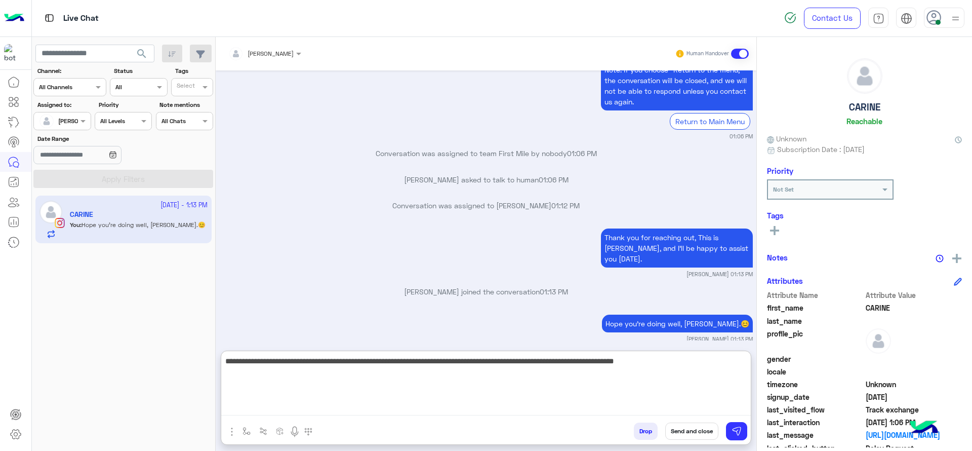
type textarea "**********"
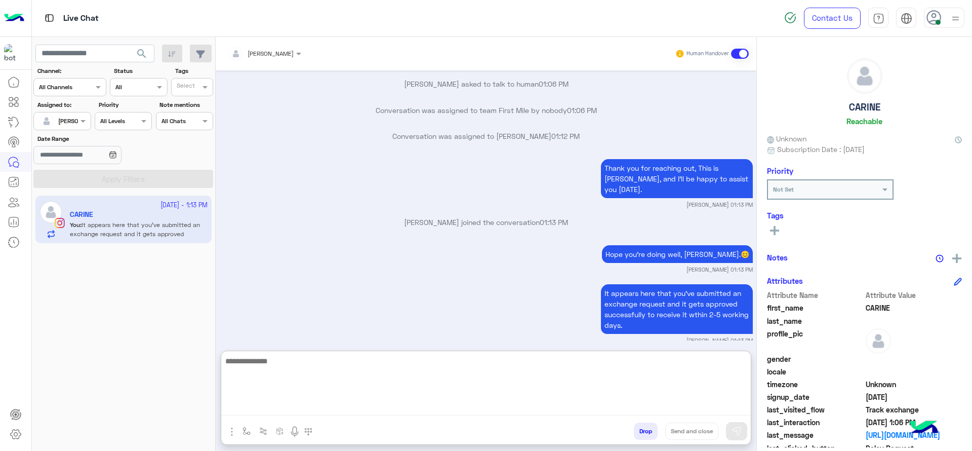
scroll to position [1377, 0]
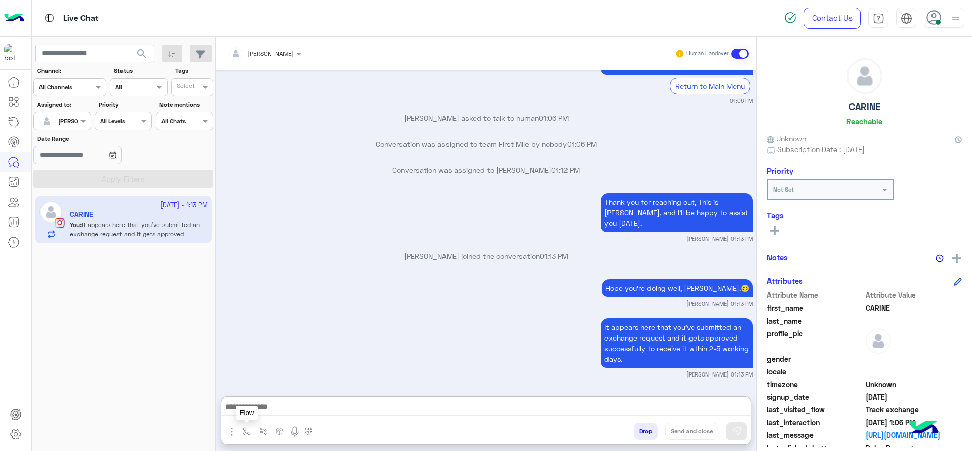
click at [245, 429] on img "button" at bounding box center [246, 431] width 8 height 8
click at [246, 429] on img "button" at bounding box center [246, 431] width 8 height 8
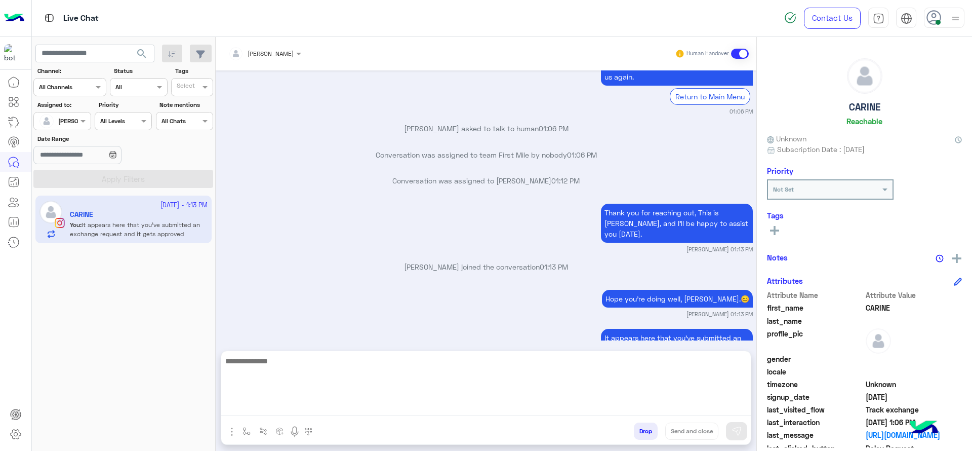
click at [269, 404] on textarea at bounding box center [485, 384] width 529 height 61
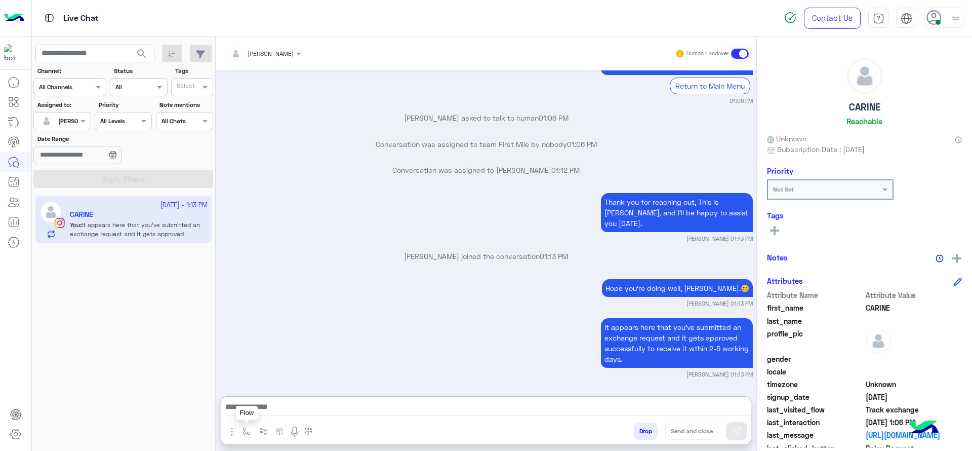
click at [247, 428] on img "button" at bounding box center [246, 431] width 8 height 8
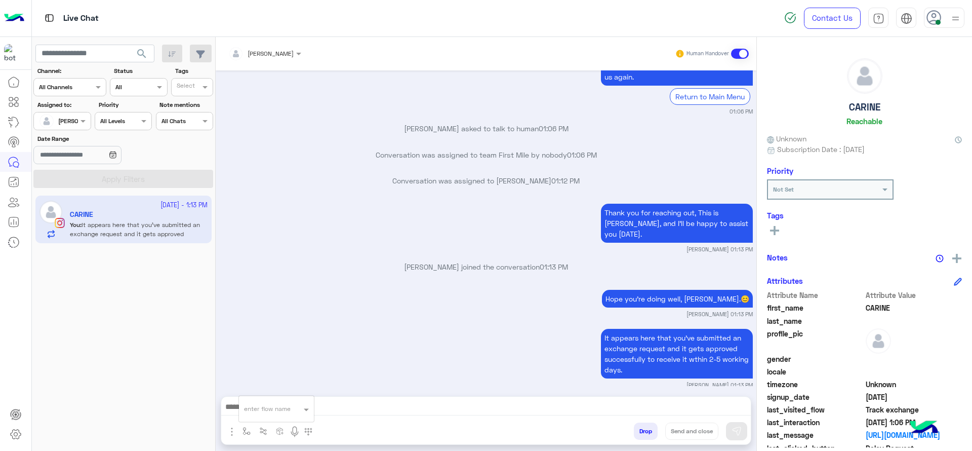
click at [266, 407] on input "text" at bounding box center [264, 406] width 40 height 9
type input "*"
click at [276, 391] on span "[PERSON_NAME]" at bounding box center [273, 390] width 58 height 9
type textarea "**********"
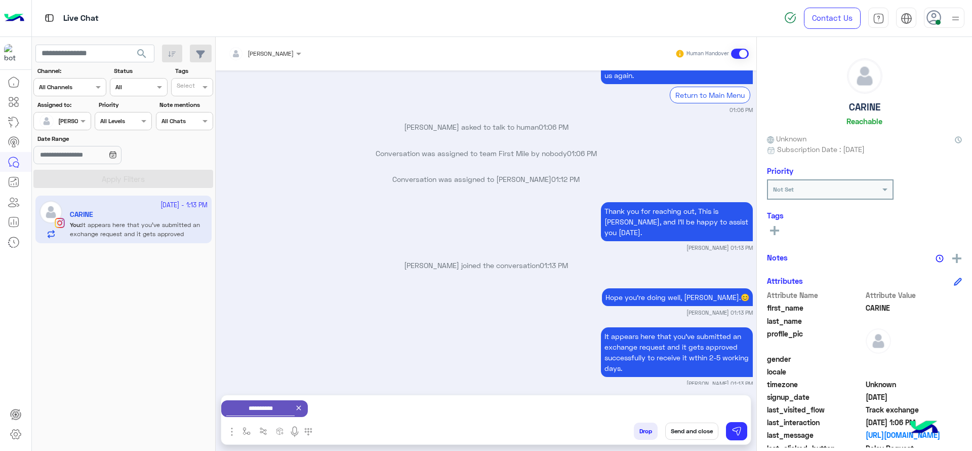
click at [681, 431] on button "Send and close" at bounding box center [691, 430] width 53 height 17
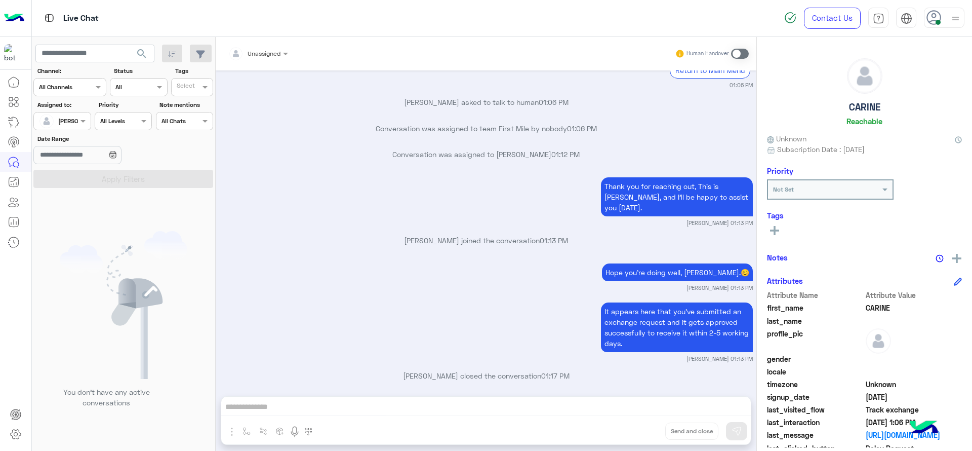
scroll to position [1489, 0]
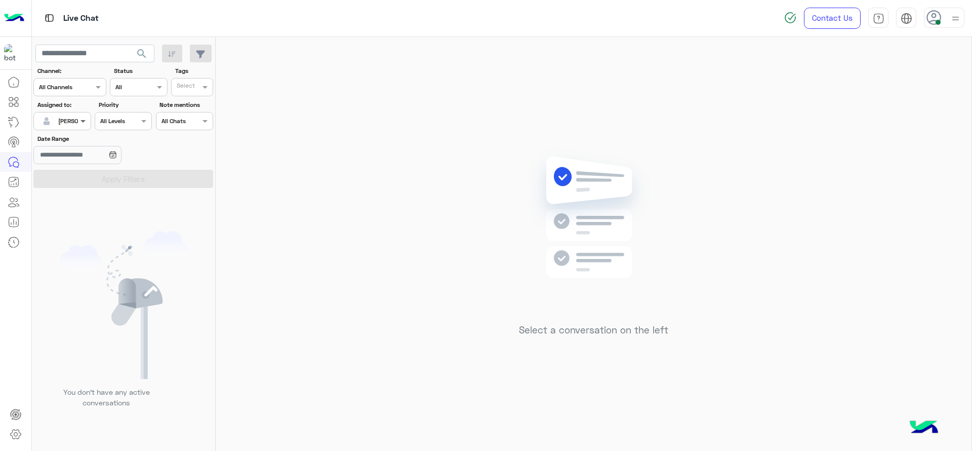
click at [80, 125] on span at bounding box center [84, 120] width 13 height 11
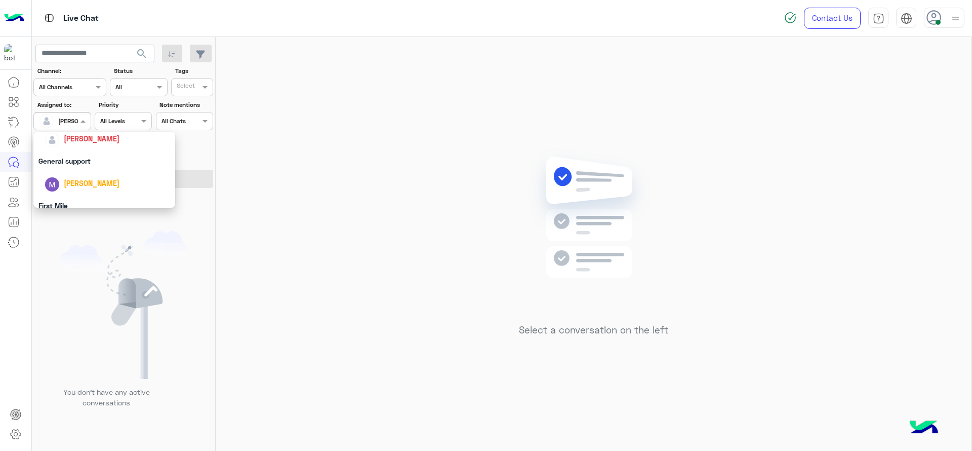
scroll to position [198, 0]
click at [84, 172] on div "First Mile" at bounding box center [104, 172] width 142 height 19
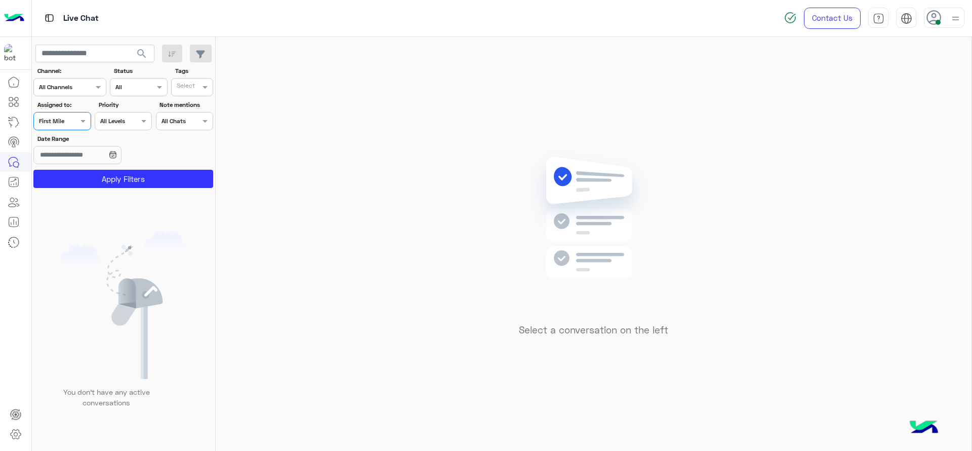
click at [84, 172] on button "Apply Filters" at bounding box center [123, 179] width 180 height 18
click at [72, 119] on div at bounding box center [62, 120] width 56 height 10
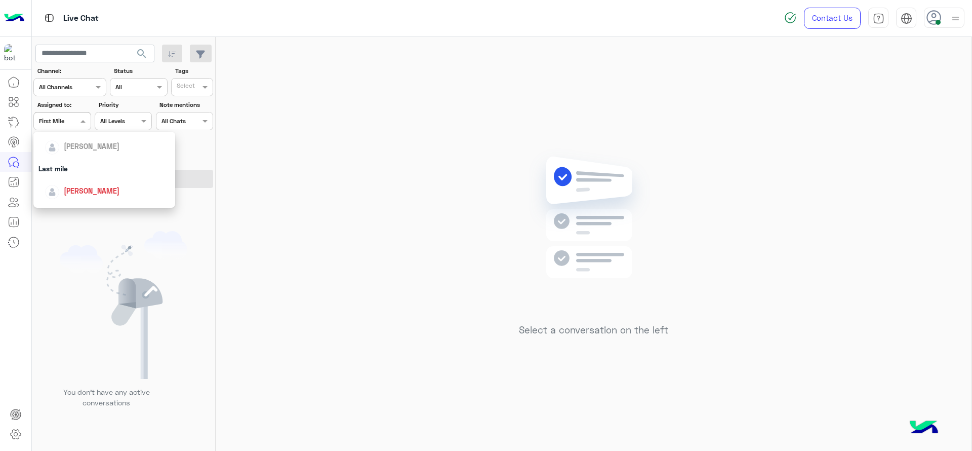
scroll to position [114, 0]
click at [81, 181] on div "[PERSON_NAME]" at bounding box center [108, 190] width 126 height 18
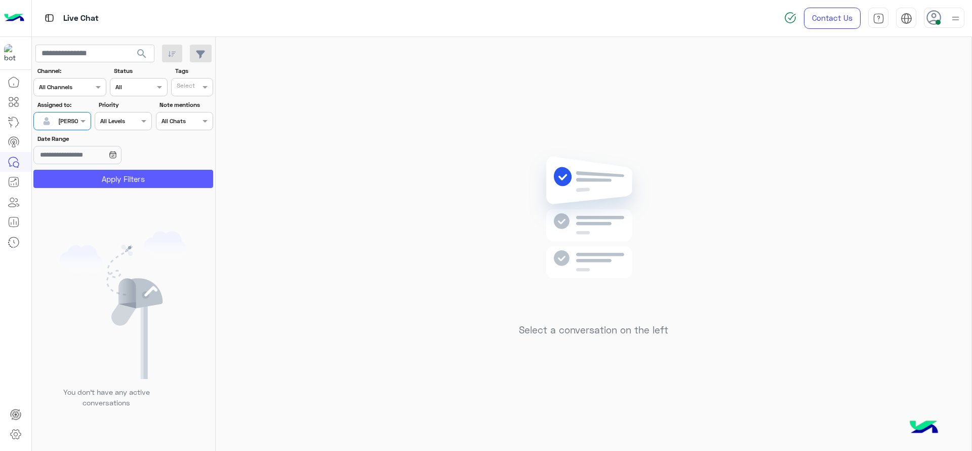
click at [81, 181] on button "Apply Filters" at bounding box center [123, 179] width 180 height 18
click at [78, 124] on span at bounding box center [84, 120] width 13 height 11
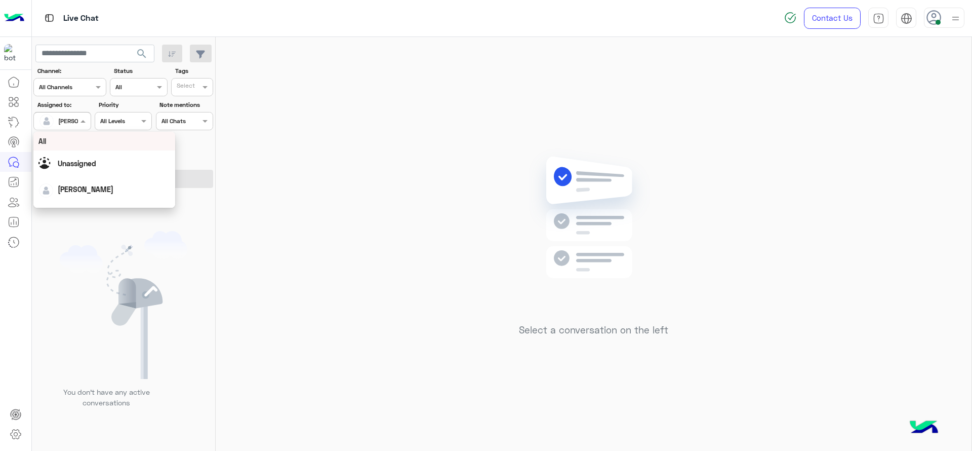
scroll to position [198, 0]
click at [88, 175] on div "First Mile" at bounding box center [104, 172] width 142 height 19
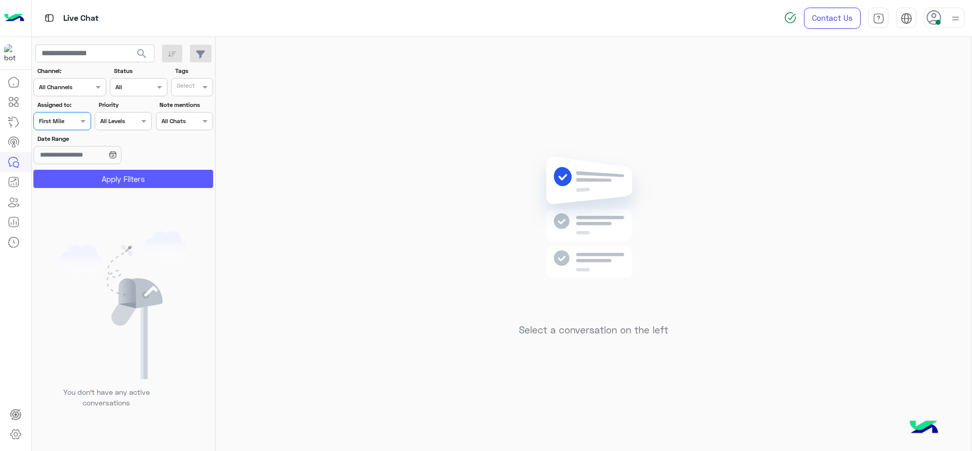
click at [88, 175] on button "Apply Filters" at bounding box center [123, 179] width 180 height 18
click at [71, 115] on div at bounding box center [62, 120] width 56 height 10
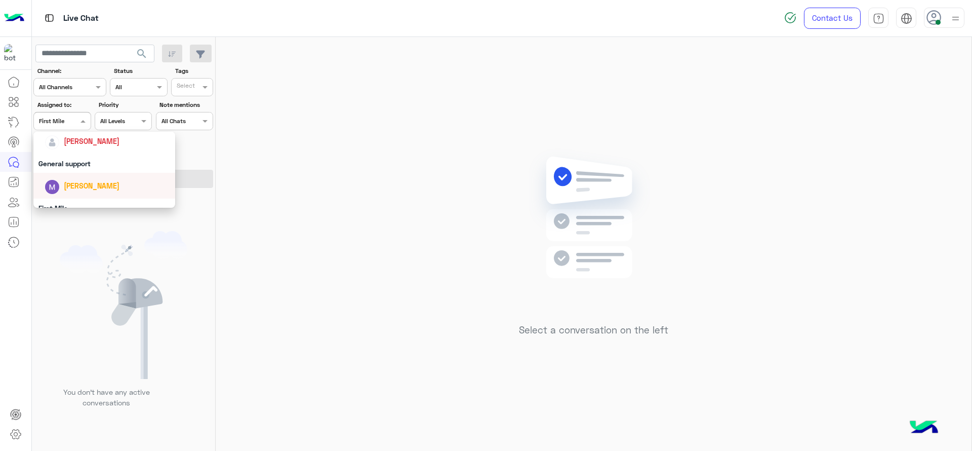
scroll to position [152, 0]
click at [83, 152] on span "[PERSON_NAME]" at bounding box center [92, 152] width 56 height 9
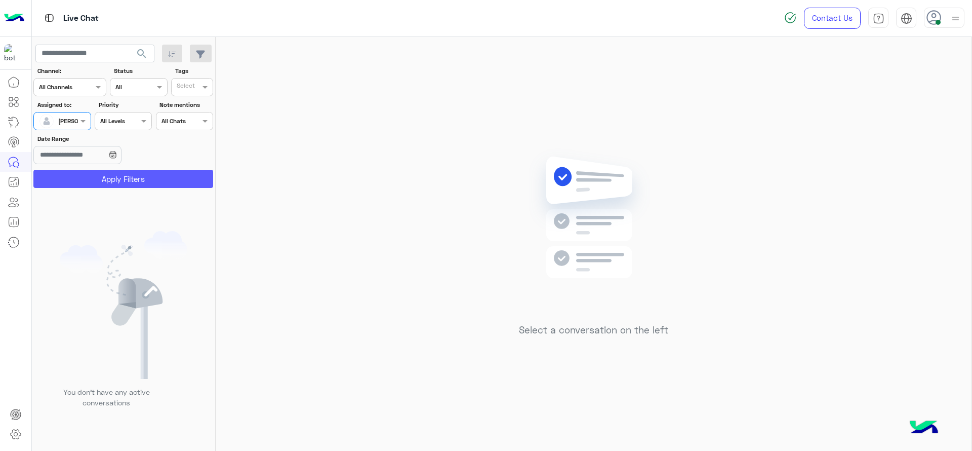
click at [89, 171] on section "Channel: Channel All Channels Status Channel All Tags Select Assigned to: Assig…" at bounding box center [123, 126] width 169 height 121
click at [89, 171] on button "Apply Filters" at bounding box center [123, 179] width 180 height 18
click at [72, 123] on div at bounding box center [62, 120] width 56 height 10
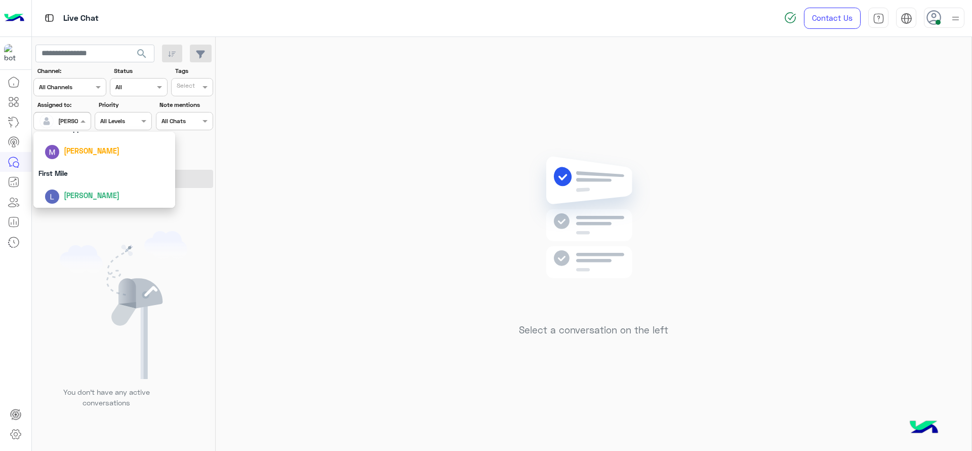
scroll to position [198, 0]
click at [63, 175] on div "First Mile" at bounding box center [104, 172] width 142 height 19
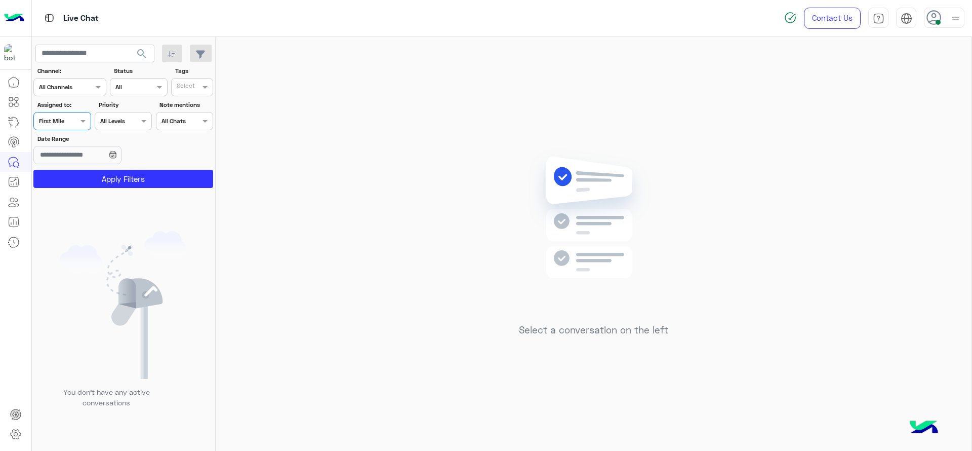
click at [63, 175] on button "Apply Filters" at bounding box center [123, 179] width 180 height 18
click at [68, 124] on div at bounding box center [120, 229] width 177 height 451
click at [90, 113] on div "Assigned on First Mile" at bounding box center [61, 121] width 57 height 18
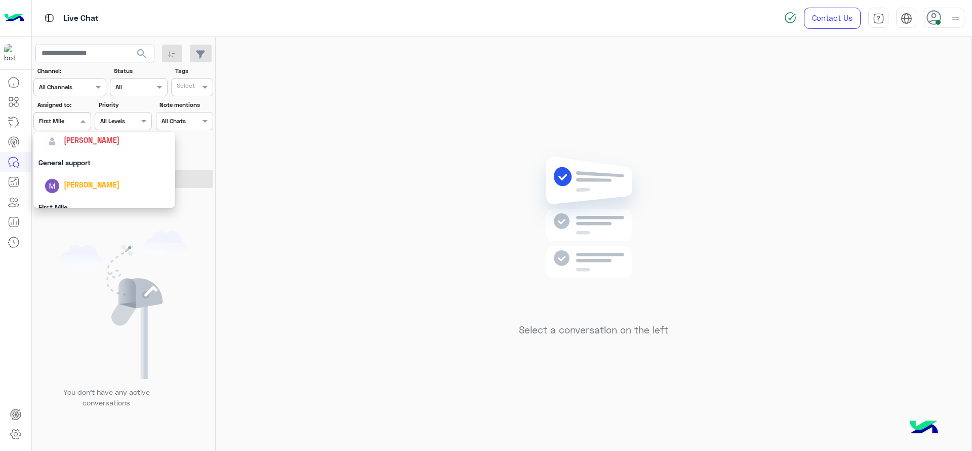
scroll to position [135, 0]
click at [90, 160] on div "[PERSON_NAME]" at bounding box center [108, 169] width 126 height 18
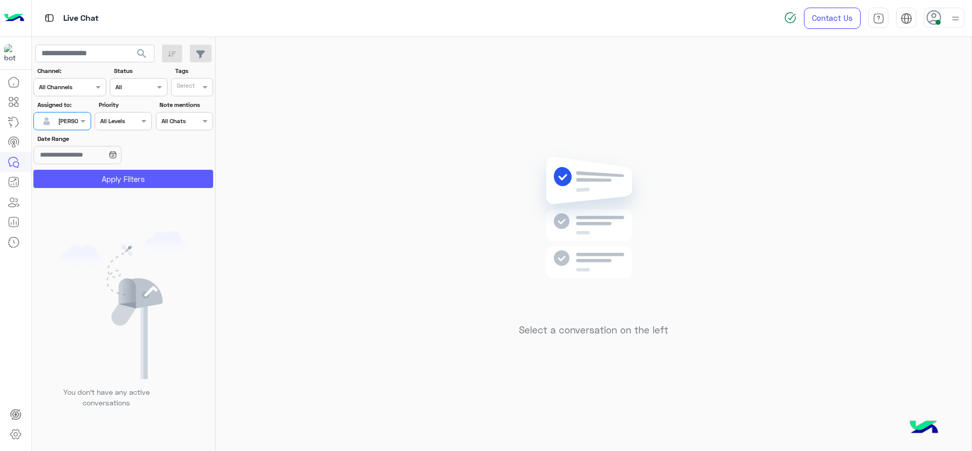
click at [115, 178] on button "Apply Filters" at bounding box center [123, 179] width 180 height 18
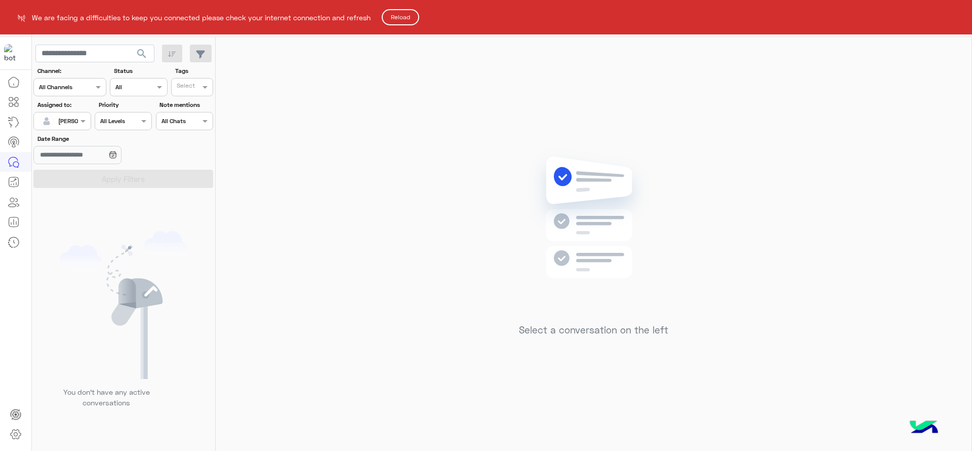
click at [399, 18] on button "Reload" at bounding box center [400, 17] width 37 height 16
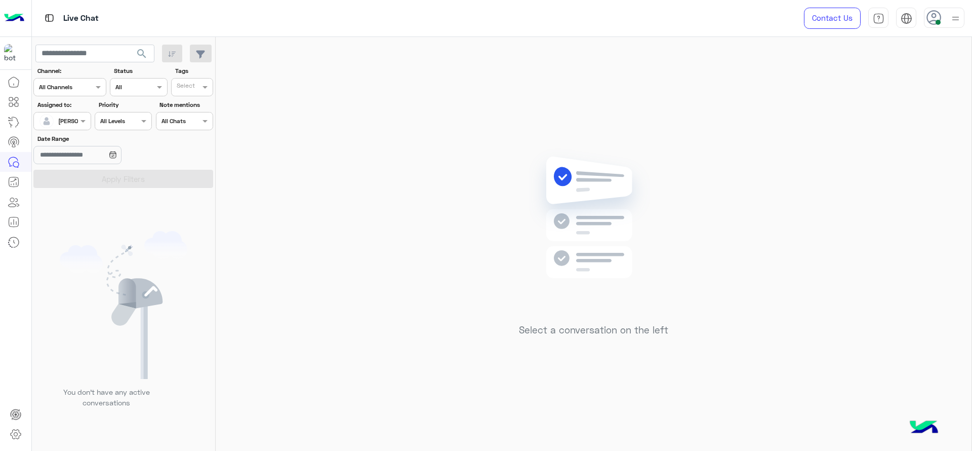
click at [69, 125] on div "[PERSON_NAME]" at bounding box center [81, 120] width 47 height 9
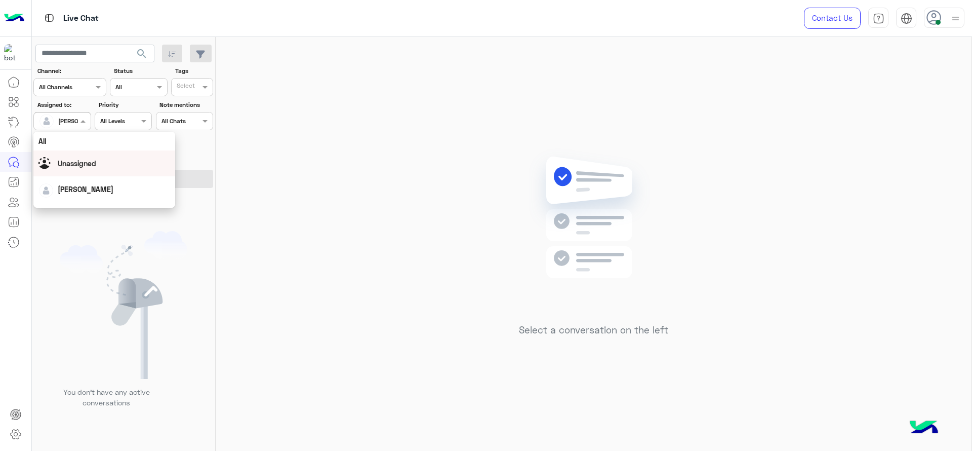
scroll to position [199, 0]
click at [64, 175] on div "First Mile" at bounding box center [104, 172] width 142 height 19
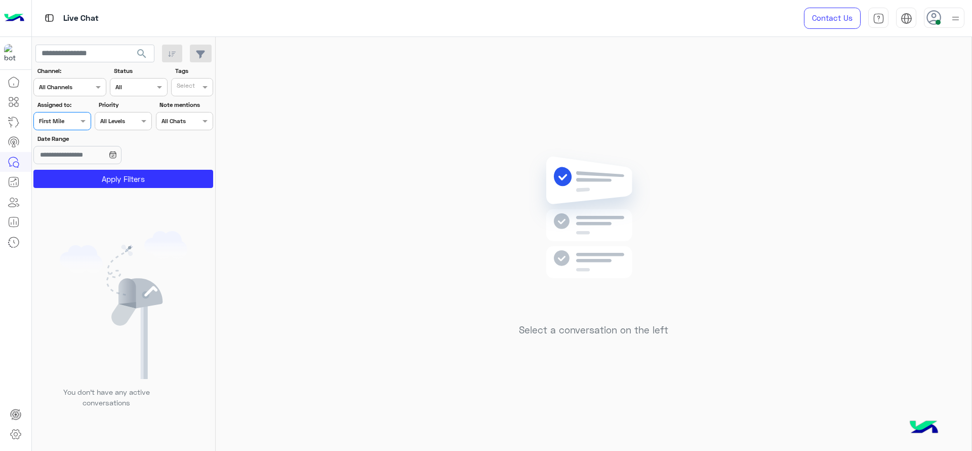
click at [64, 175] on button "Apply Filters" at bounding box center [123, 179] width 180 height 18
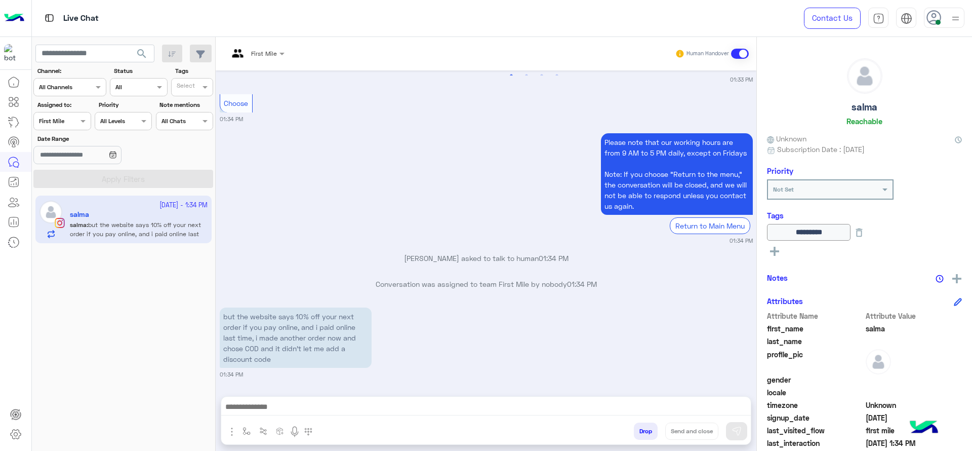
scroll to position [976, 0]
click at [279, 53] on span at bounding box center [283, 53] width 13 height 11
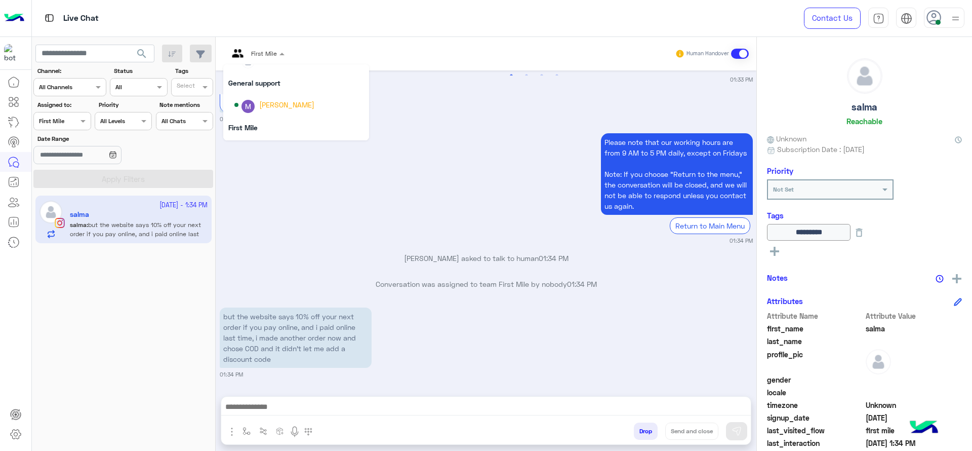
scroll to position [165, 0]
click at [254, 101] on img "Options list" at bounding box center [247, 99] width 13 height 13
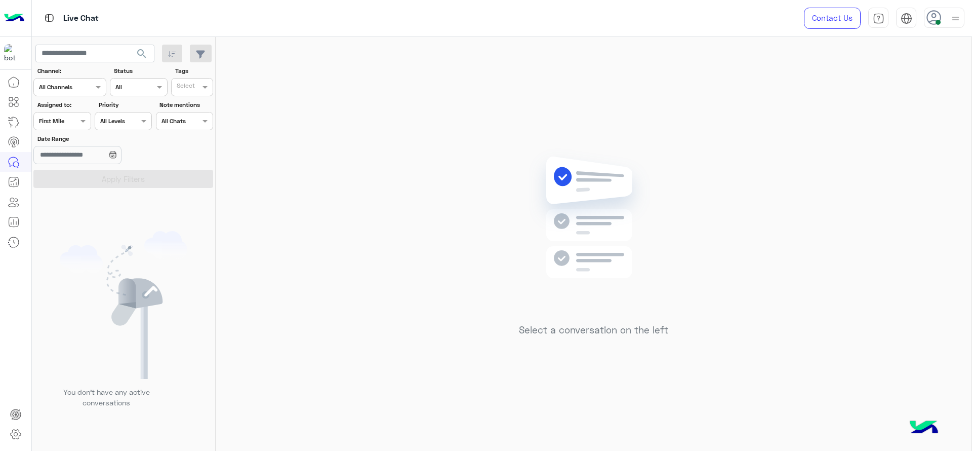
click at [832, 222] on div "Select a conversation on the left" at bounding box center [594, 246] width 756 height 418
click at [823, 217] on div "Select a conversation on the left" at bounding box center [594, 246] width 756 height 418
click at [304, 234] on div "Select a conversation on the left" at bounding box center [594, 246] width 756 height 418
click at [63, 119] on div at bounding box center [62, 120] width 56 height 10
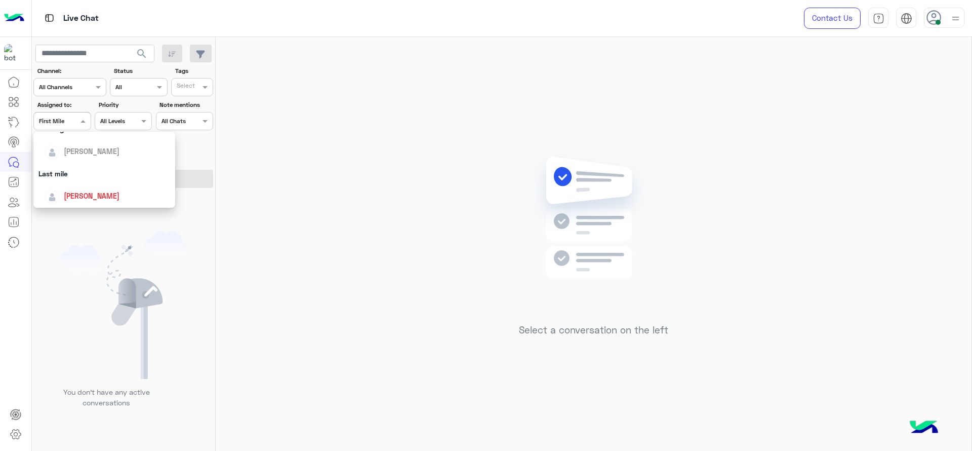
scroll to position [114, 0]
click at [68, 186] on span "[PERSON_NAME]" at bounding box center [92, 190] width 56 height 9
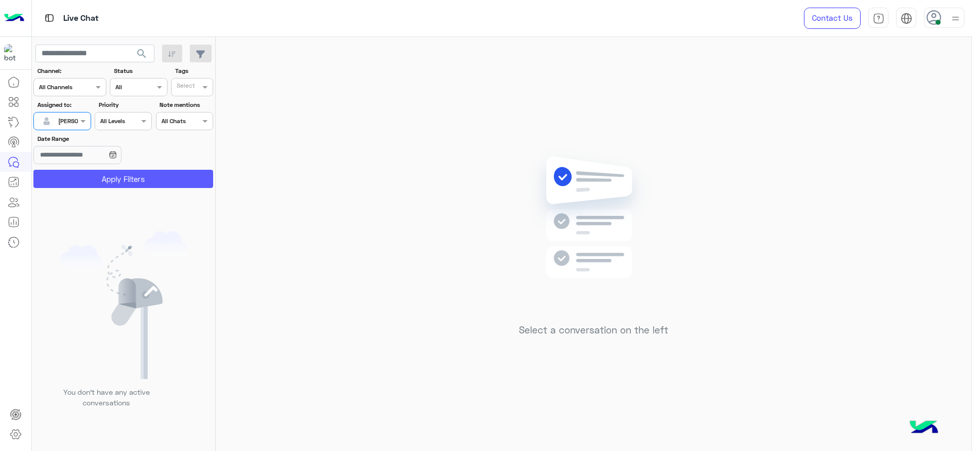
click at [116, 177] on button "Apply Filters" at bounding box center [123, 179] width 180 height 18
click at [350, 118] on div "Select a conversation on the left" at bounding box center [594, 246] width 756 height 418
click at [480, 190] on div "Select a conversation on the left" at bounding box center [594, 246] width 756 height 418
click at [70, 125] on div "[PERSON_NAME]" at bounding box center [81, 120] width 47 height 9
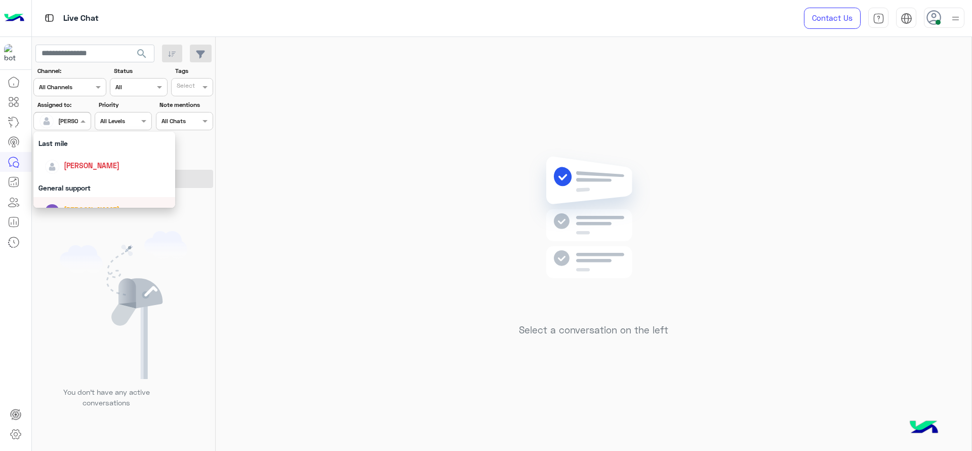
scroll to position [135, 0]
click at [84, 165] on span "[PERSON_NAME]" at bounding box center [92, 169] width 56 height 9
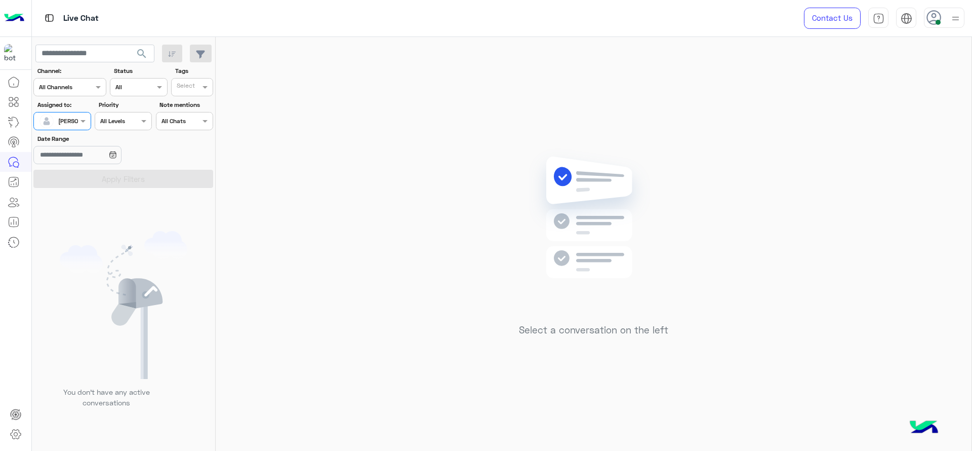
click at [76, 127] on div "[PERSON_NAME]" at bounding box center [58, 121] width 38 height 20
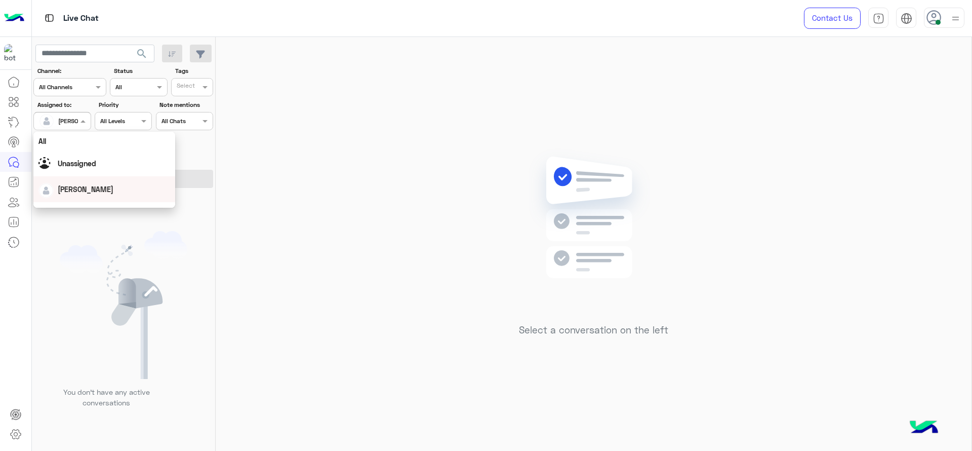
scroll to position [198, 0]
click at [76, 178] on div "First Mile" at bounding box center [104, 172] width 142 height 19
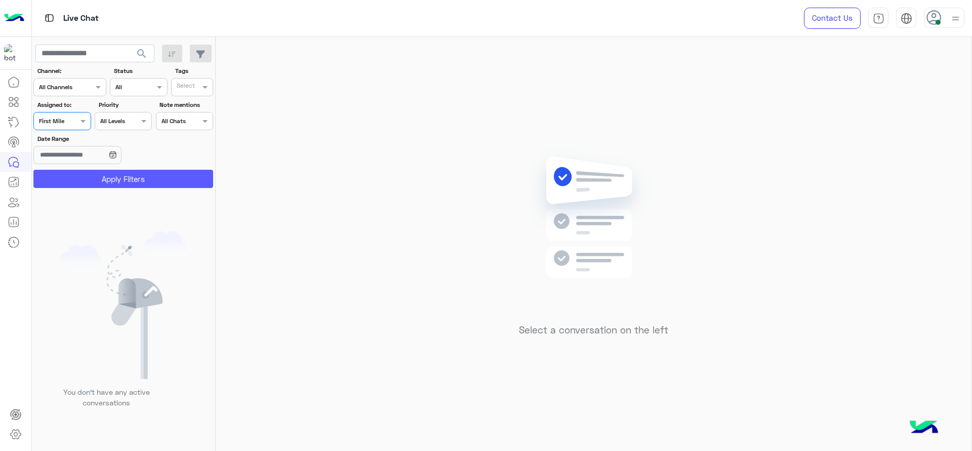
click at [76, 178] on button "Apply Filters" at bounding box center [123, 179] width 180 height 18
click at [71, 113] on div "Assigned on First Mile" at bounding box center [61, 121] width 57 height 18
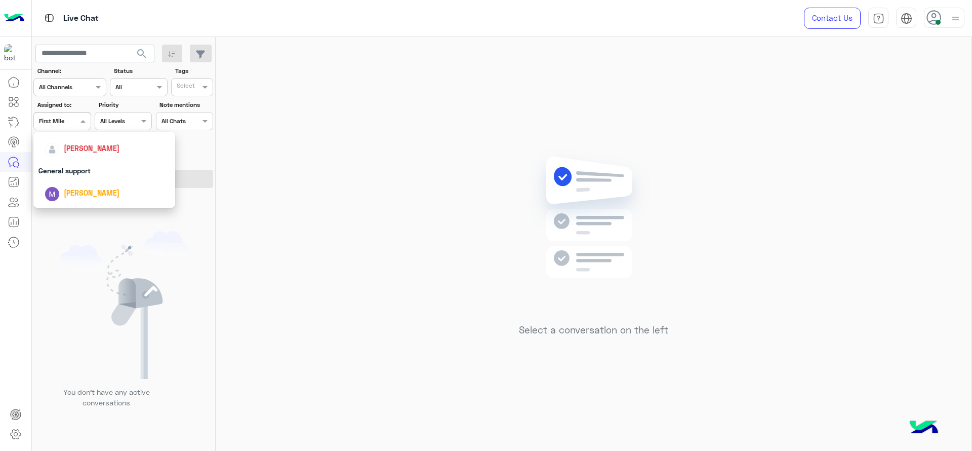
scroll to position [139, 0]
click at [83, 161] on span "[PERSON_NAME]" at bounding box center [92, 164] width 56 height 9
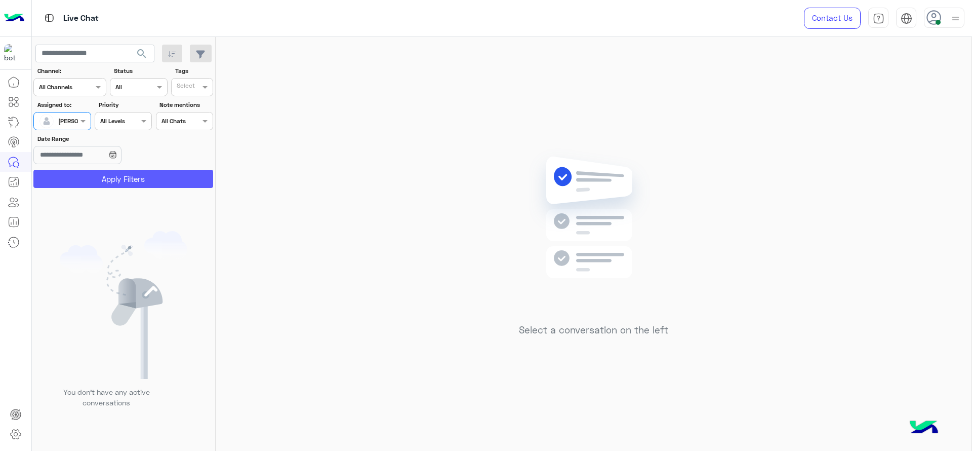
click at [93, 175] on button "Apply Filters" at bounding box center [123, 179] width 180 height 18
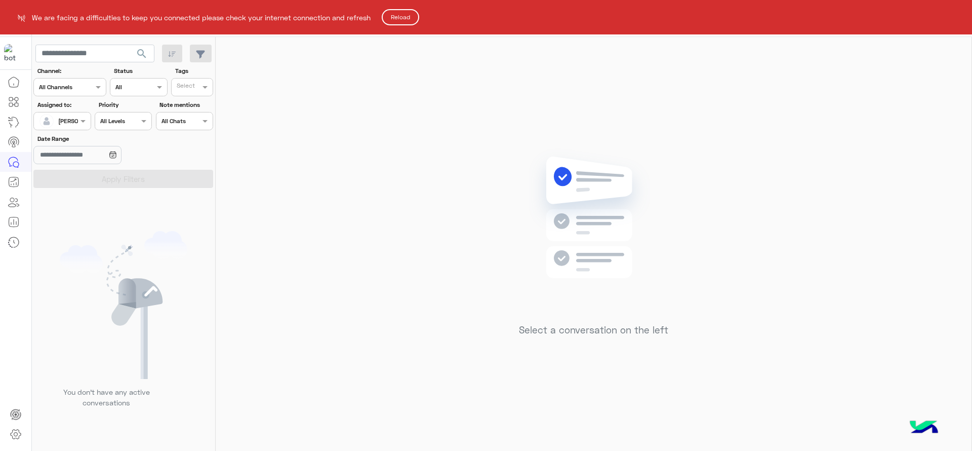
click at [399, 18] on button "Reload" at bounding box center [400, 17] width 37 height 16
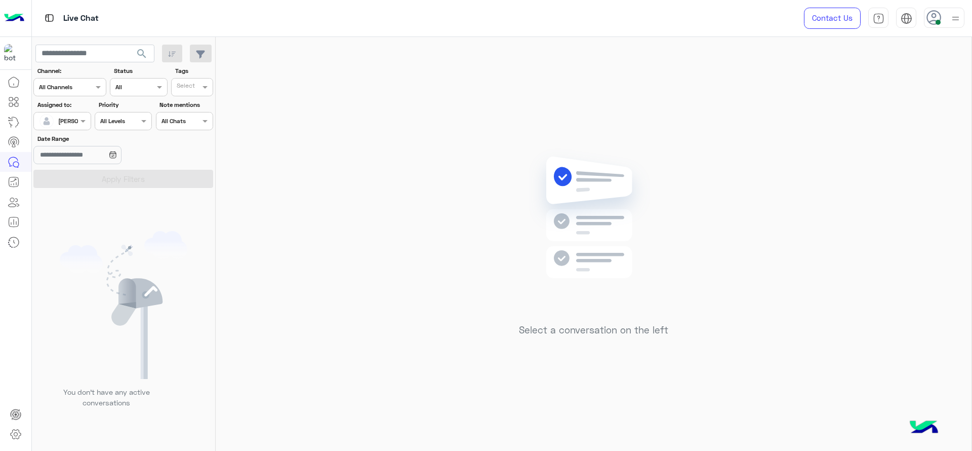
click at [730, 275] on div "Select a conversation on the left" at bounding box center [594, 246] width 756 height 418
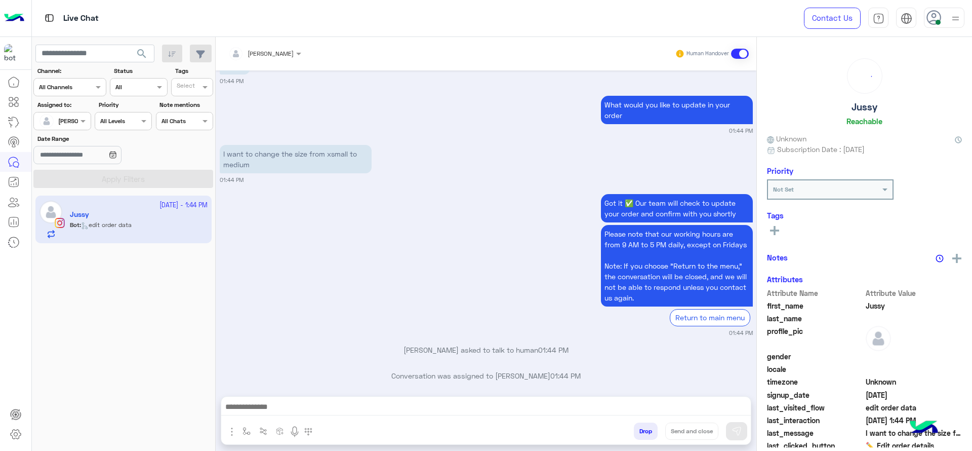
scroll to position [959, 0]
click at [248, 427] on img "button" at bounding box center [246, 431] width 8 height 8
click at [261, 404] on input "text" at bounding box center [264, 406] width 40 height 9
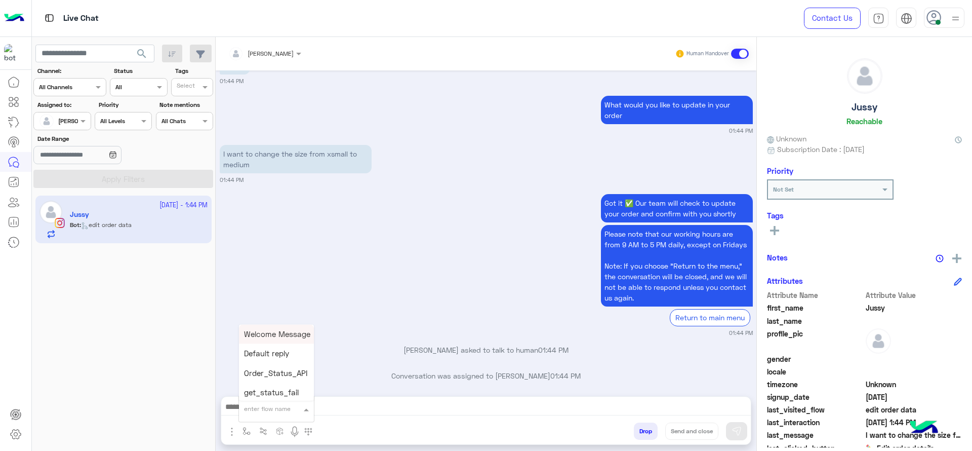
type input "*"
click at [273, 370] on span "J Greeting" at bounding box center [262, 370] width 36 height 9
type textarea "**********"
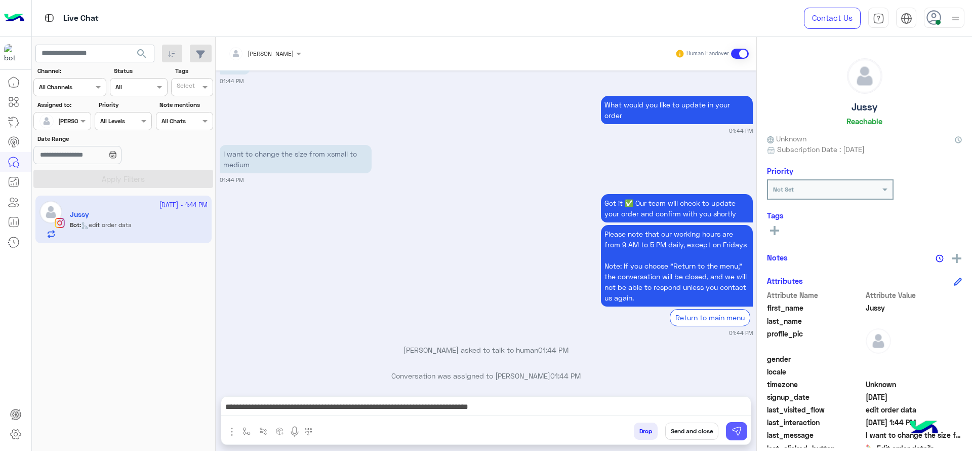
click at [740, 432] on img at bounding box center [736, 431] width 10 height 10
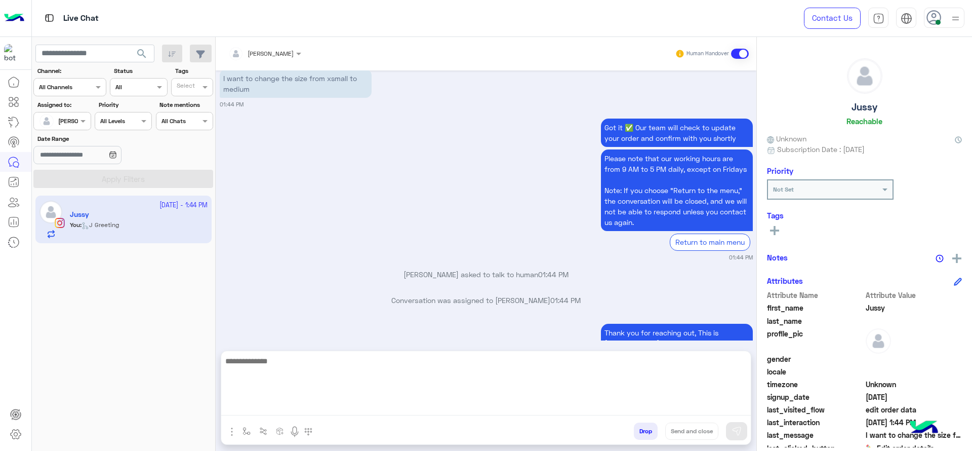
click at [337, 406] on textarea at bounding box center [485, 384] width 529 height 61
type textarea "*"
type textarea "**********"
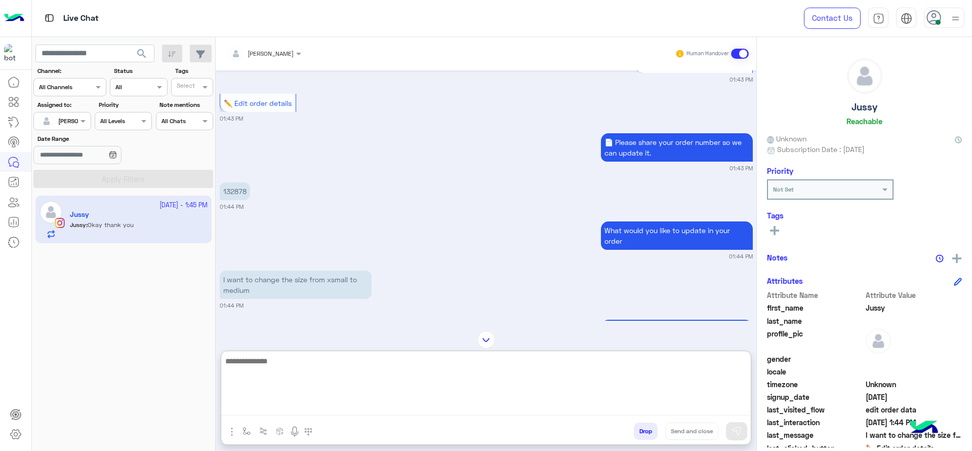
scroll to position [831, 0]
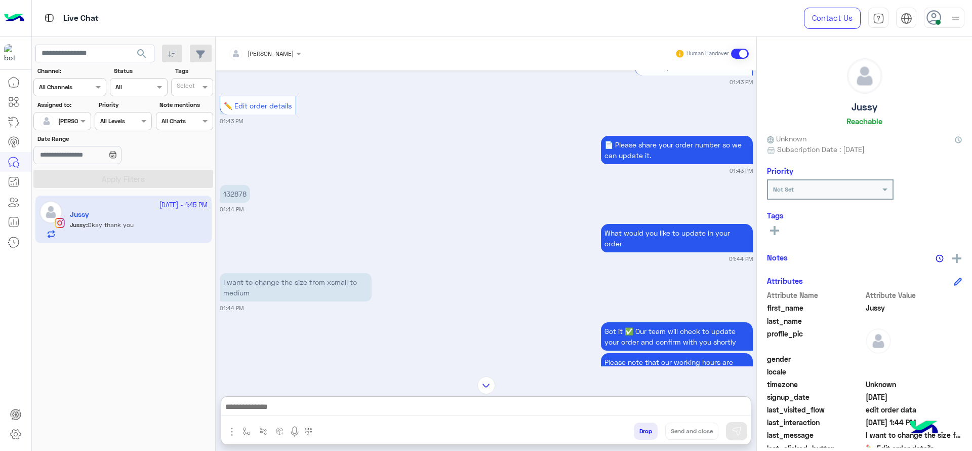
click at [238, 185] on p "132878" at bounding box center [235, 194] width 30 height 18
copy p "132878"
click at [263, 55] on input "text" at bounding box center [251, 52] width 47 height 9
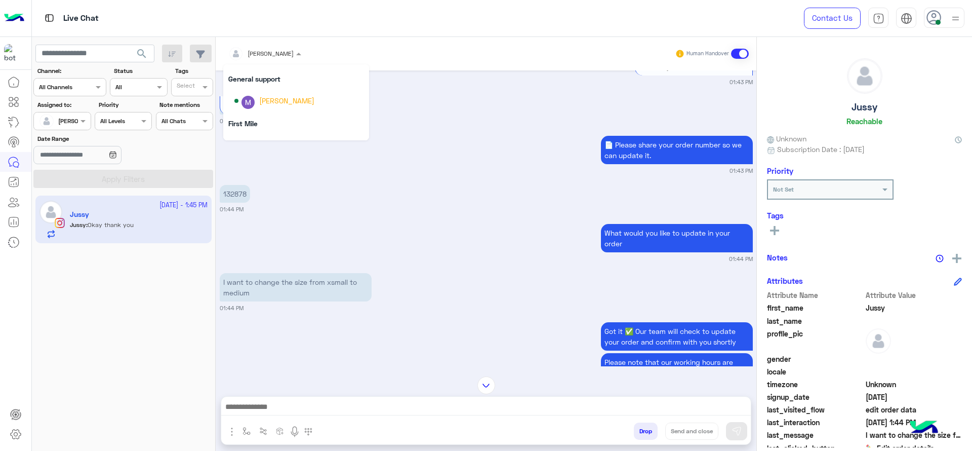
scroll to position [154, 0]
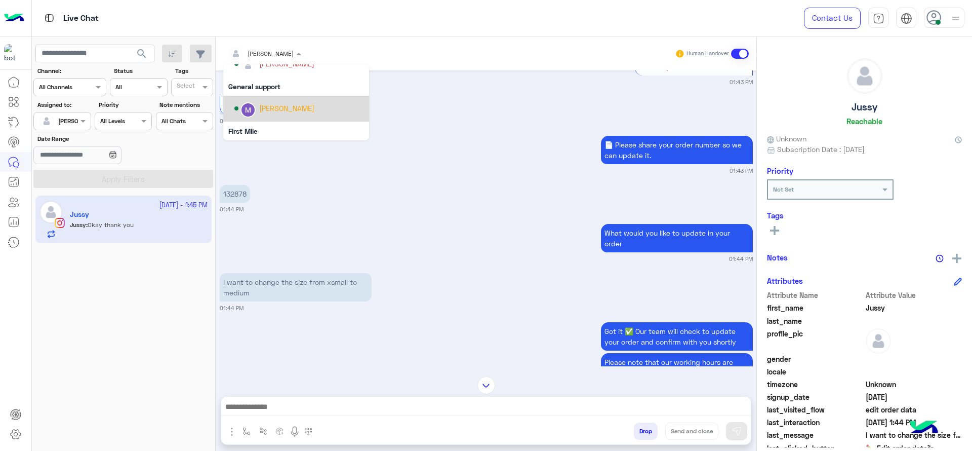
click at [252, 106] on img "Options list" at bounding box center [247, 109] width 13 height 13
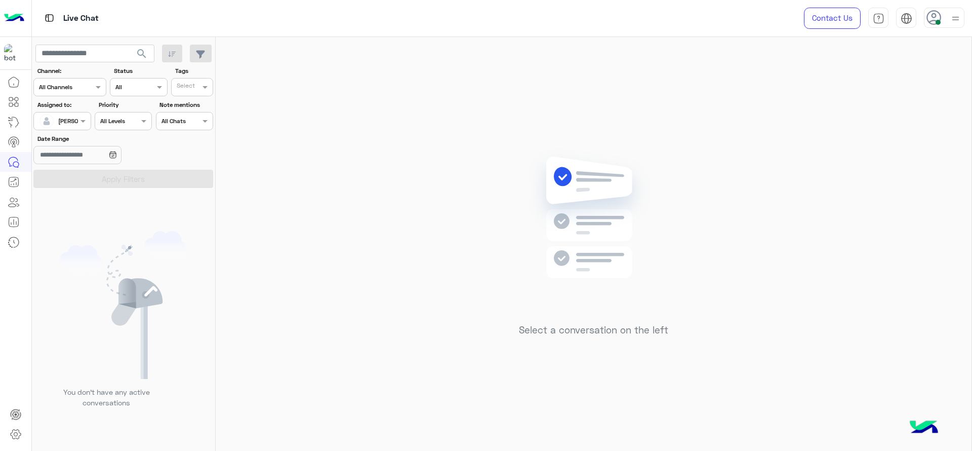
click at [58, 119] on input "text" at bounding box center [50, 119] width 23 height 9
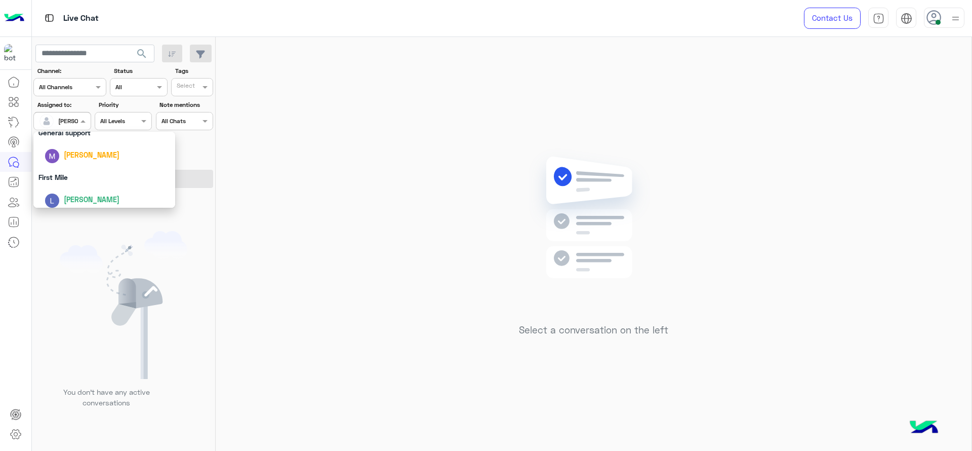
scroll to position [198, 0]
click at [74, 169] on div "First Mile" at bounding box center [104, 172] width 142 height 19
click at [74, 170] on button "Apply Filters" at bounding box center [123, 179] width 180 height 18
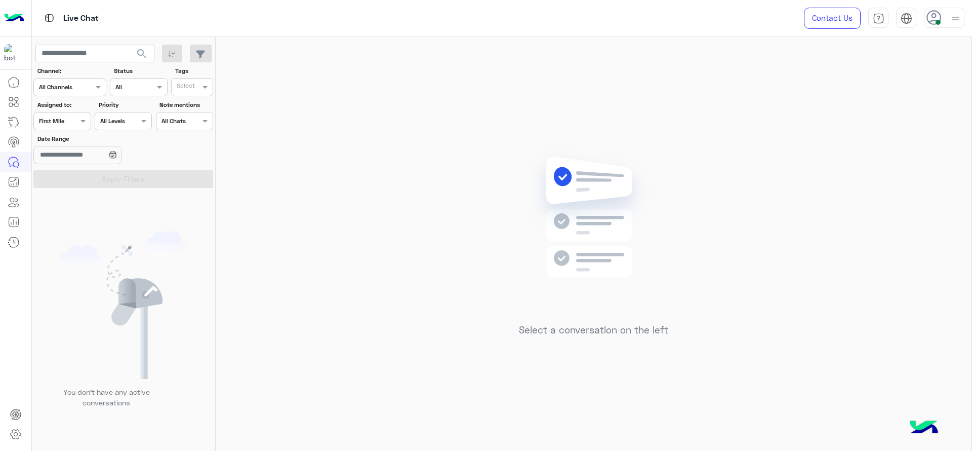
click at [67, 118] on div at bounding box center [62, 120] width 56 height 10
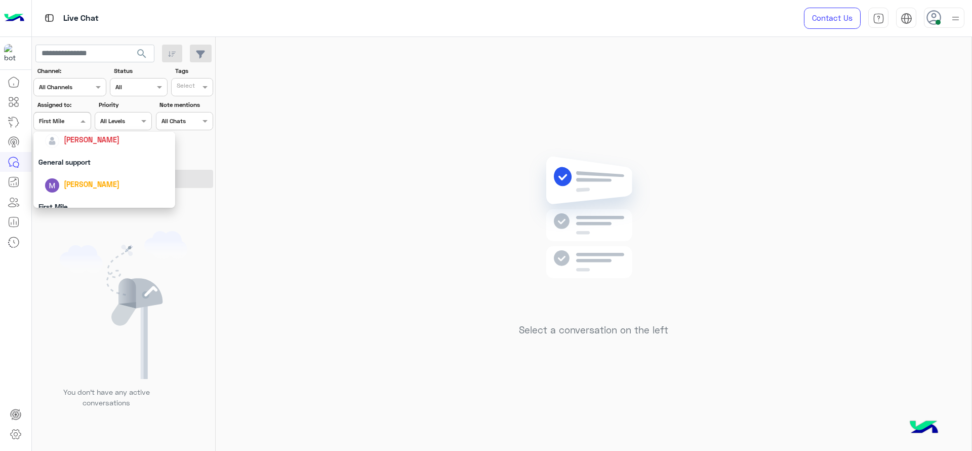
scroll to position [152, 0]
click at [90, 157] on div "[PERSON_NAME]" at bounding box center [92, 152] width 56 height 11
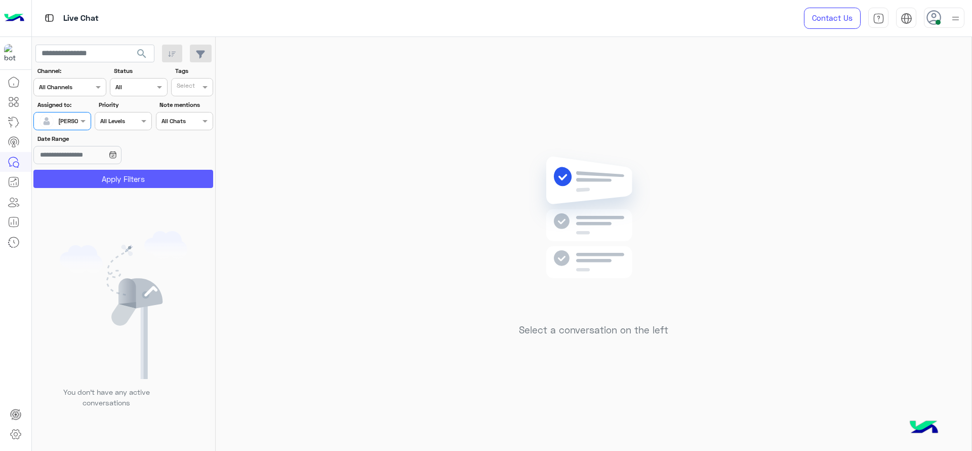
click at [99, 172] on button "Apply Filters" at bounding box center [123, 179] width 180 height 18
click at [73, 118] on div at bounding box center [62, 120] width 56 height 10
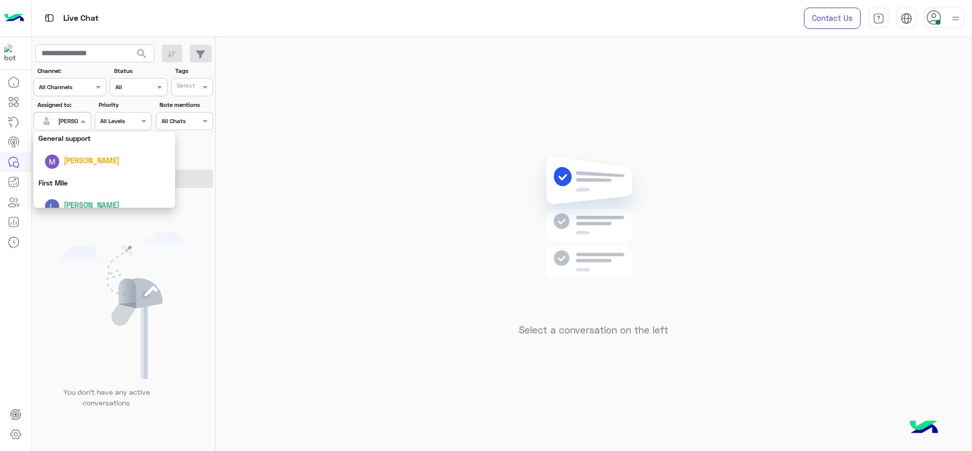
scroll to position [198, 0]
click at [80, 173] on div "First Mile" at bounding box center [104, 172] width 142 height 19
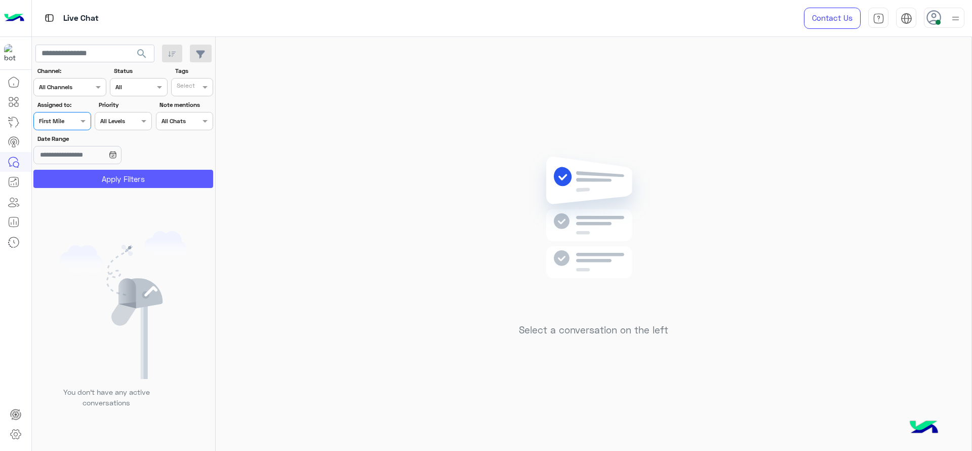
click at [80, 173] on button "Apply Filters" at bounding box center [123, 179] width 180 height 18
click at [85, 163] on body "Live Chat Contact Us Help Center عربي English search Channel: Channel All Chann…" at bounding box center [486, 225] width 972 height 451
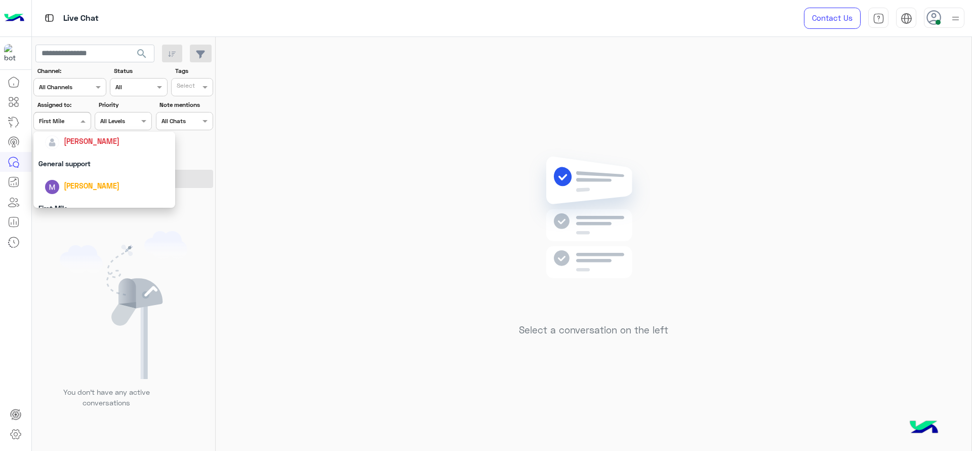
scroll to position [165, 0]
click at [89, 150] on div "[PERSON_NAME]" at bounding box center [104, 140] width 142 height 26
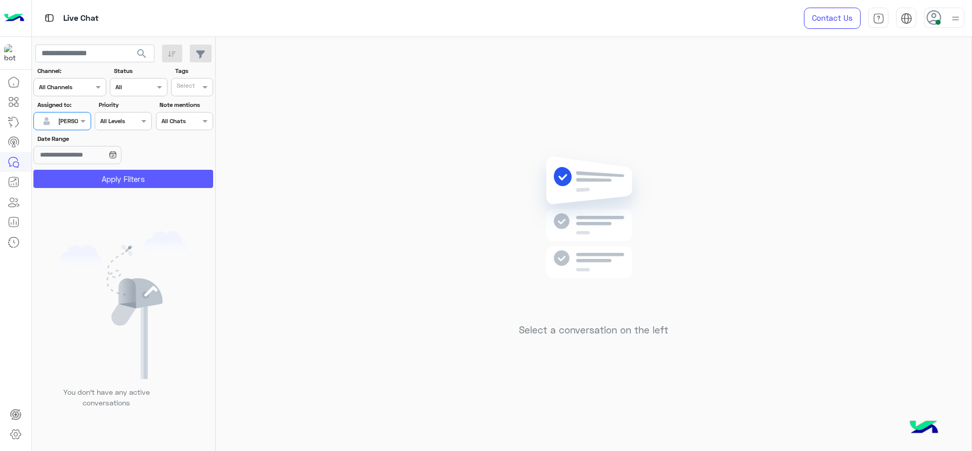
click at [124, 183] on button "Apply Filters" at bounding box center [123, 179] width 180 height 18
click at [311, 306] on div "Select a conversation on the left" at bounding box center [594, 246] width 756 height 418
click at [75, 122] on div at bounding box center [62, 120] width 56 height 10
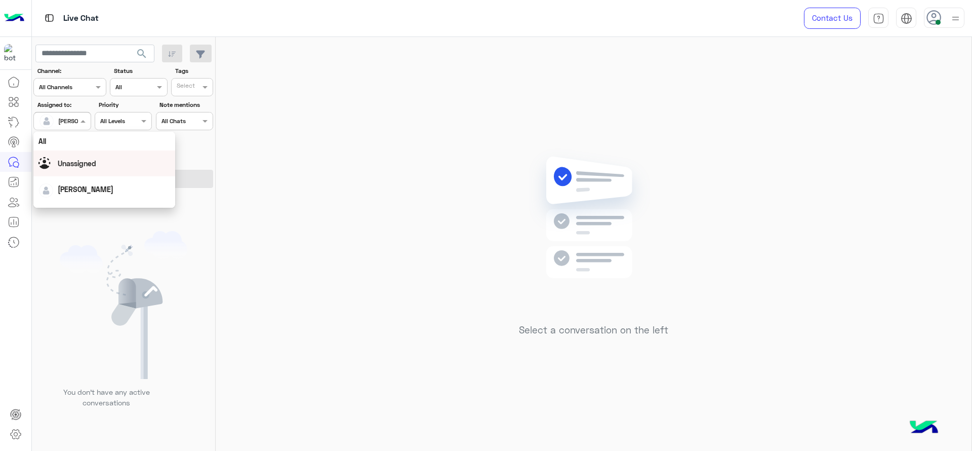
scroll to position [199, 0]
click at [67, 168] on div "First Mile" at bounding box center [104, 172] width 142 height 19
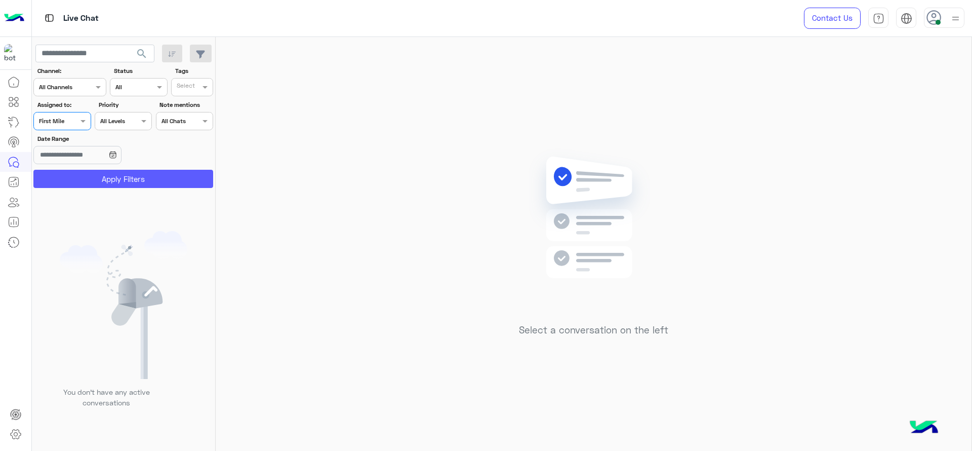
click at [65, 182] on button "Apply Filters" at bounding box center [123, 179] width 180 height 18
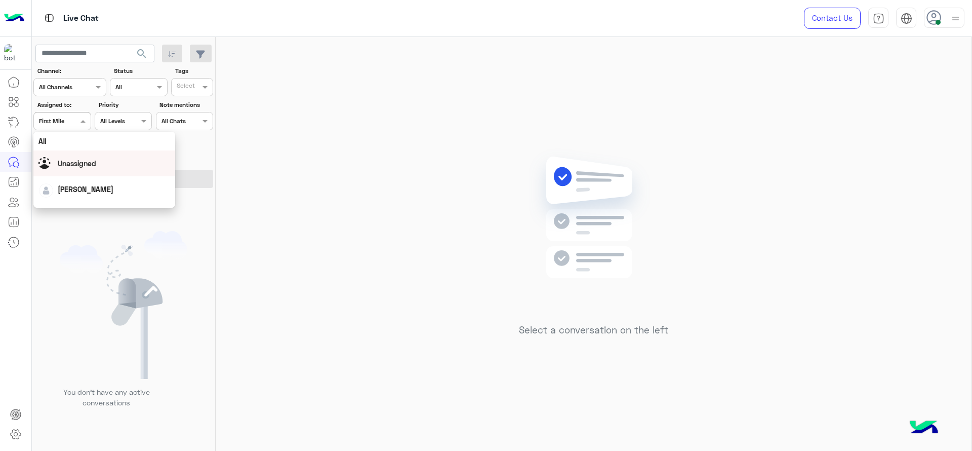
drag, startPoint x: 60, startPoint y: 118, endPoint x: 66, endPoint y: 168, distance: 50.0
click at [66, 168] on body "Live Chat Contact Us Help Center عربي English search Channel: Channel All Chann…" at bounding box center [486, 225] width 972 height 451
click at [71, 161] on div "[PERSON_NAME]" at bounding box center [104, 153] width 142 height 26
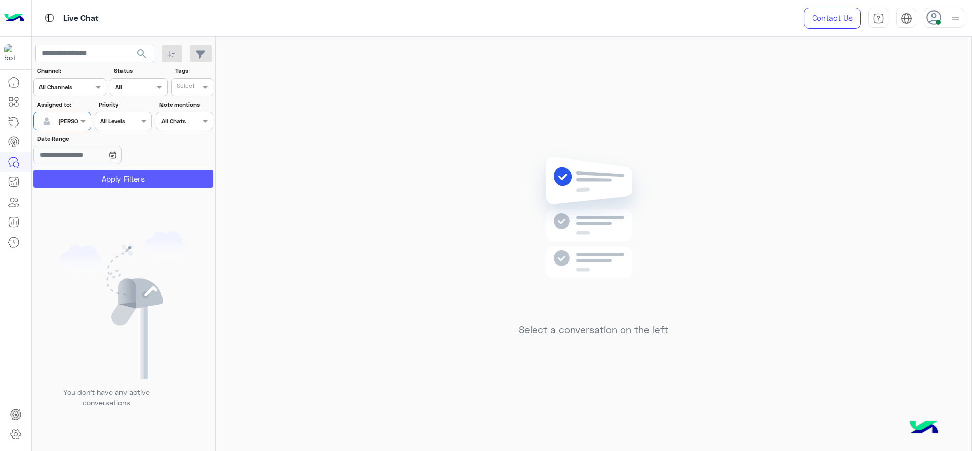
click at [70, 175] on button "Apply Filters" at bounding box center [123, 179] width 180 height 18
click at [75, 124] on div at bounding box center [62, 120] width 56 height 10
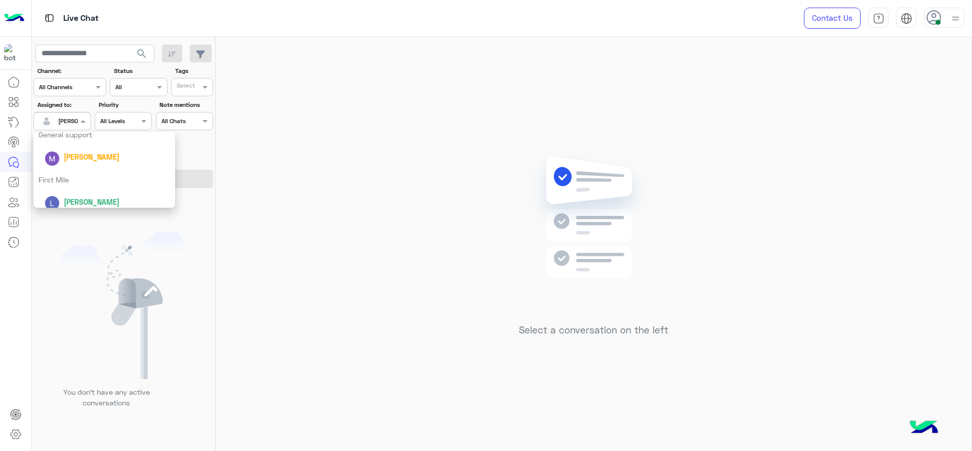
scroll to position [199, 0]
click at [72, 179] on div "First Mile" at bounding box center [104, 172] width 142 height 19
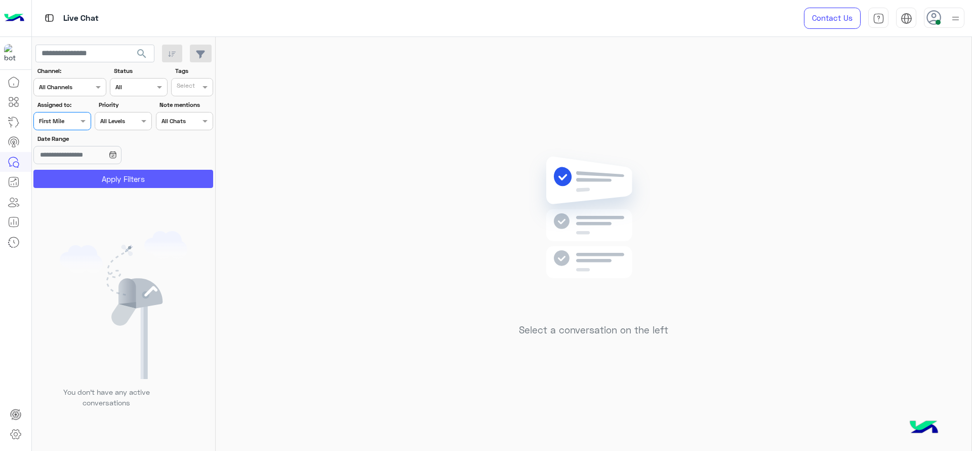
click at [72, 179] on button "Apply Filters" at bounding box center [123, 179] width 180 height 18
click at [61, 119] on input "text" at bounding box center [50, 119] width 23 height 9
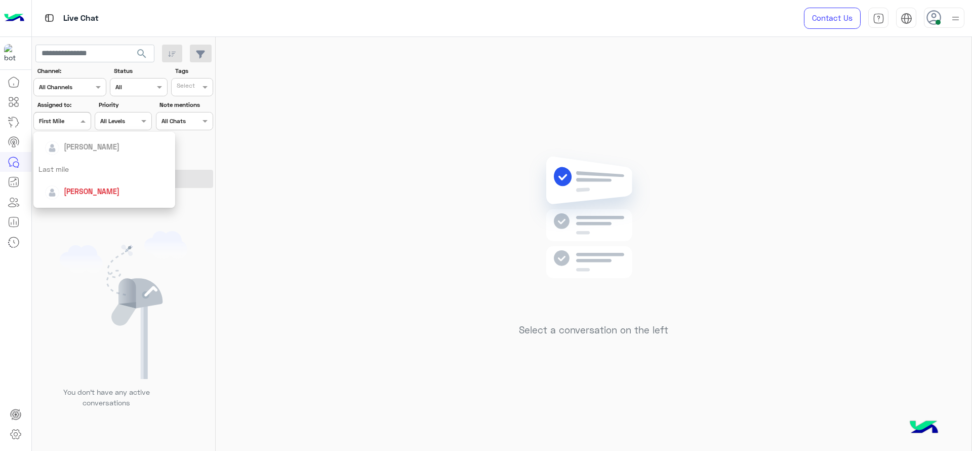
scroll to position [127, 0]
click at [72, 166] on div "[PERSON_NAME]" at bounding box center [104, 178] width 142 height 26
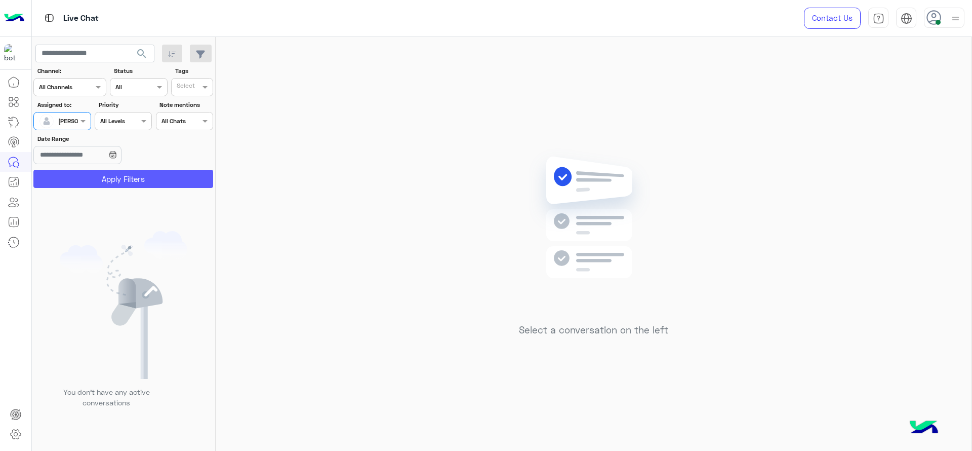
click at [68, 175] on button "Apply Filters" at bounding box center [123, 179] width 180 height 18
click at [74, 121] on div at bounding box center [62, 120] width 56 height 10
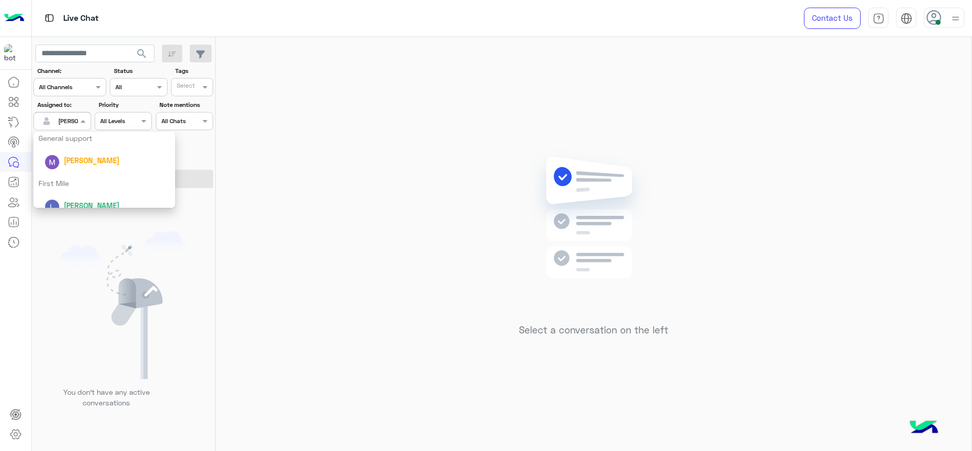
scroll to position [199, 0]
click at [69, 175] on div "First Mile" at bounding box center [104, 172] width 142 height 19
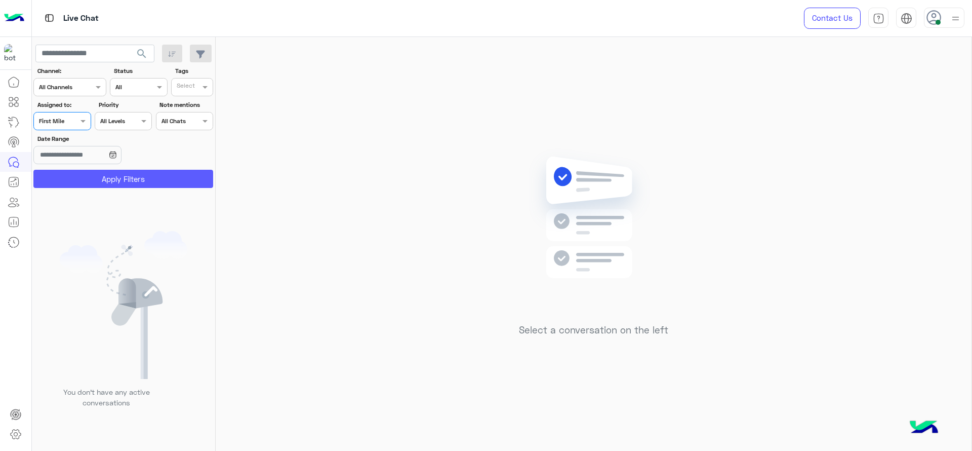
click at [69, 175] on button "Apply Filters" at bounding box center [123, 179] width 180 height 18
click at [84, 118] on span at bounding box center [84, 120] width 13 height 11
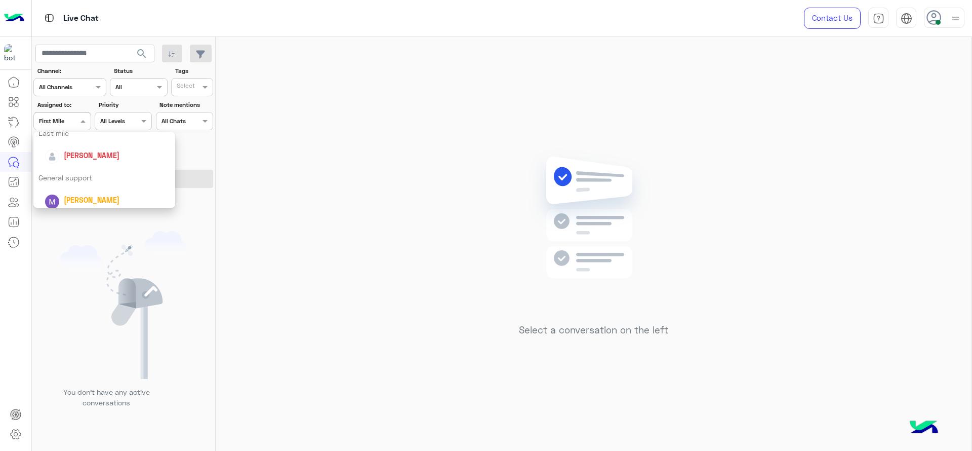
scroll to position [149, 0]
click at [77, 158] on span "[PERSON_NAME]" at bounding box center [92, 155] width 56 height 9
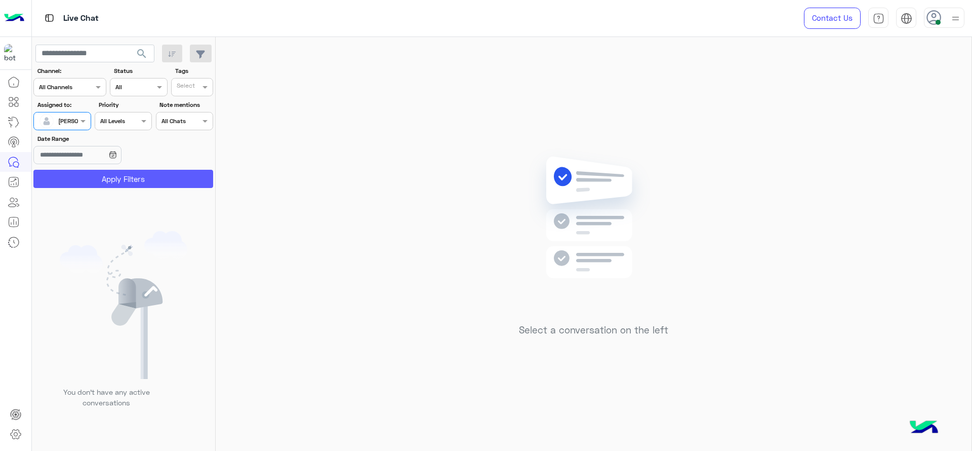
click at [78, 179] on button "Apply Filters" at bounding box center [123, 179] width 180 height 18
click at [70, 119] on div at bounding box center [62, 120] width 56 height 10
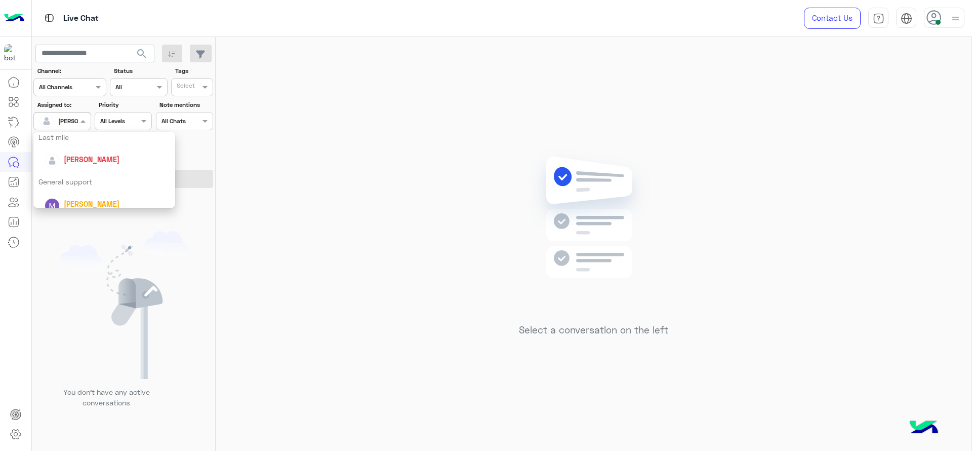
scroll to position [152, 0]
click at [71, 152] on span "[PERSON_NAME]" at bounding box center [92, 152] width 56 height 9
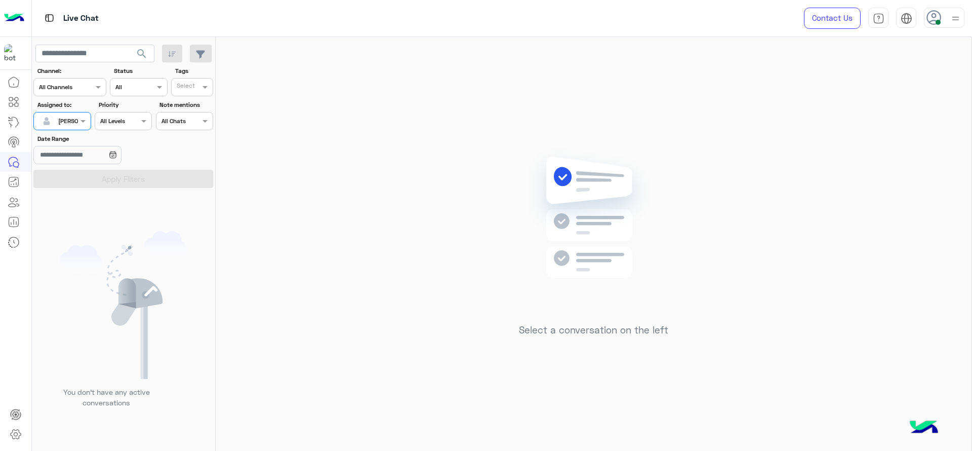
click at [71, 125] on div "[PERSON_NAME]" at bounding box center [81, 120] width 47 height 9
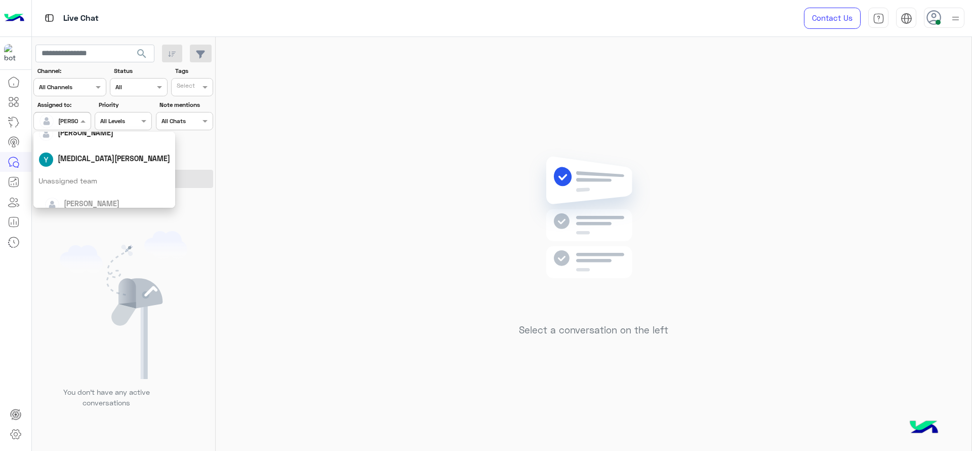
scroll to position [199, 0]
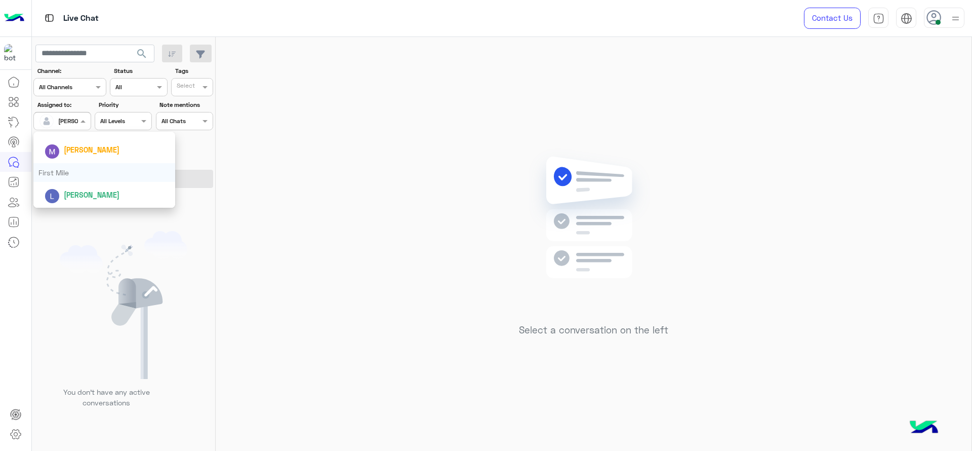
click at [64, 168] on div "First Mile" at bounding box center [104, 172] width 142 height 19
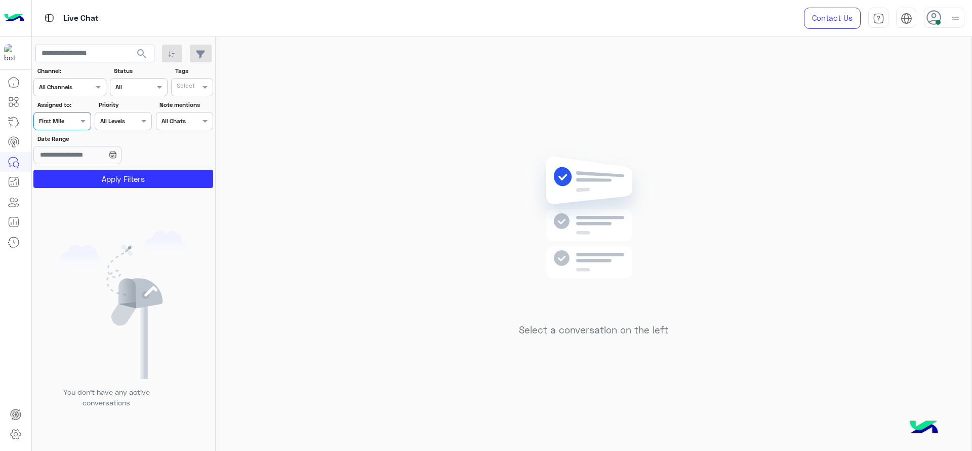
click at [64, 168] on section "Channel: Channel All Channels Status Channel All Tags Select Assigned to: Assig…" at bounding box center [123, 126] width 169 height 121
click at [417, 228] on div "Select a conversation on the left" at bounding box center [594, 246] width 756 height 418
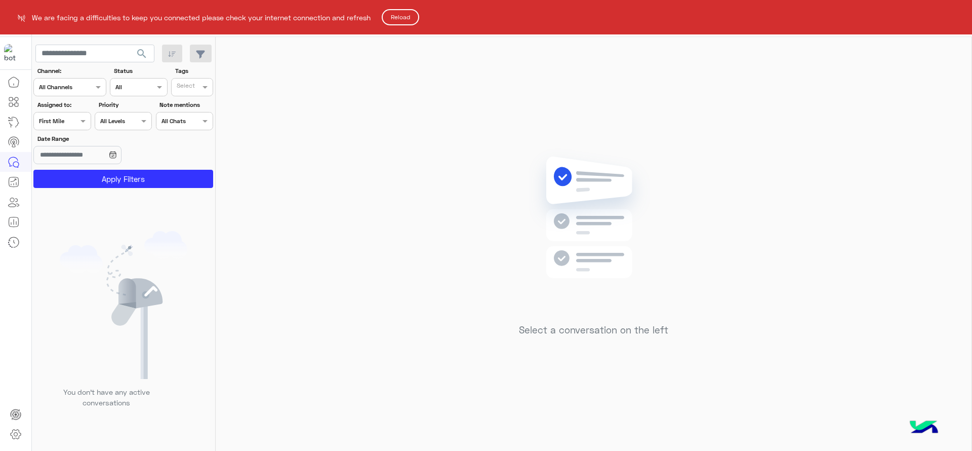
click at [395, 8] on html "We are facing a difficulties to keep you connected please check your internet c…" at bounding box center [486, 225] width 972 height 451
click at [395, 10] on button "Reload" at bounding box center [400, 17] width 37 height 16
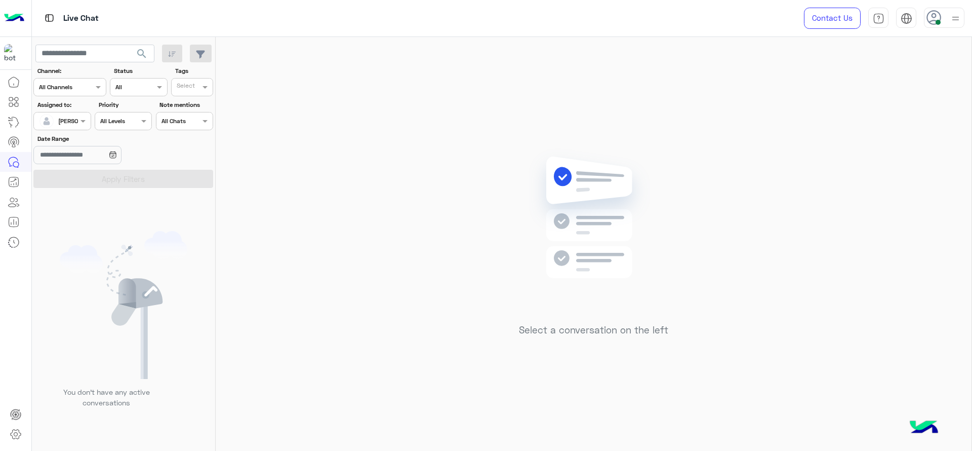
click at [79, 112] on div "Assigned on [PERSON_NAME]" at bounding box center [61, 121] width 57 height 18
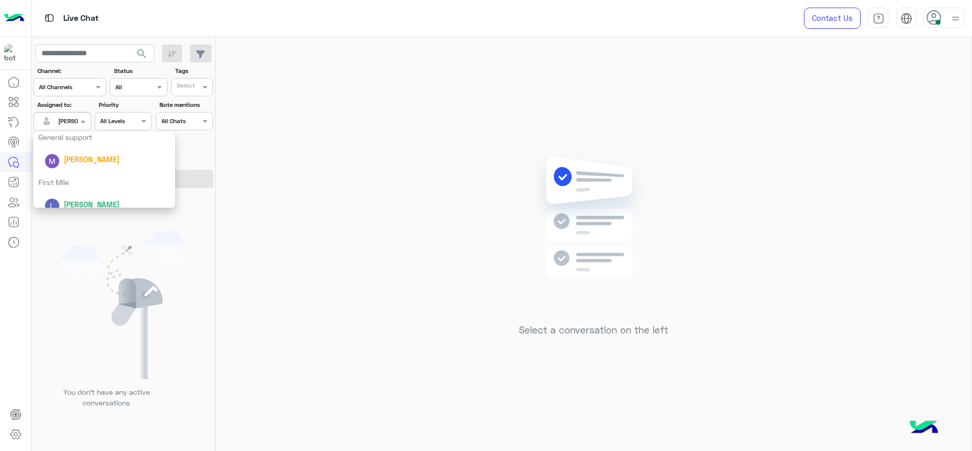
scroll to position [199, 0]
click at [79, 162] on div "[PERSON_NAME]" at bounding box center [104, 150] width 142 height 26
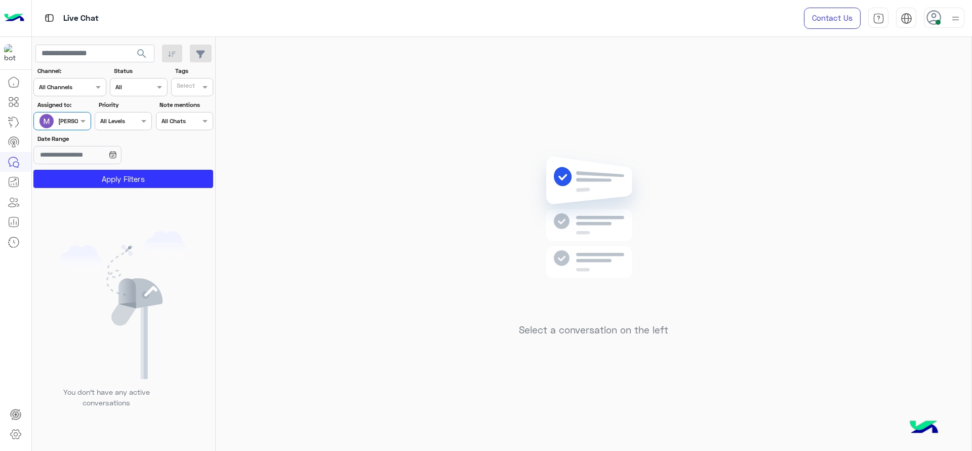
click at [71, 118] on div at bounding box center [62, 120] width 56 height 10
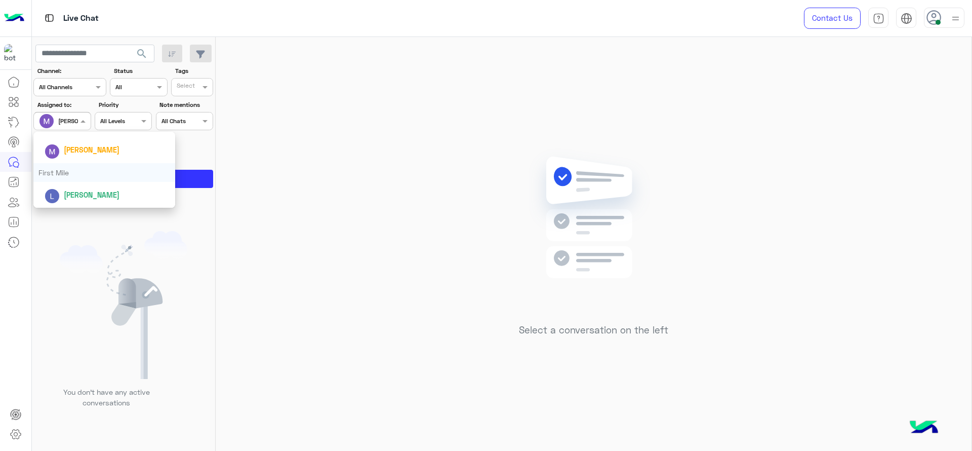
click at [77, 171] on div "First Mile" at bounding box center [104, 172] width 142 height 19
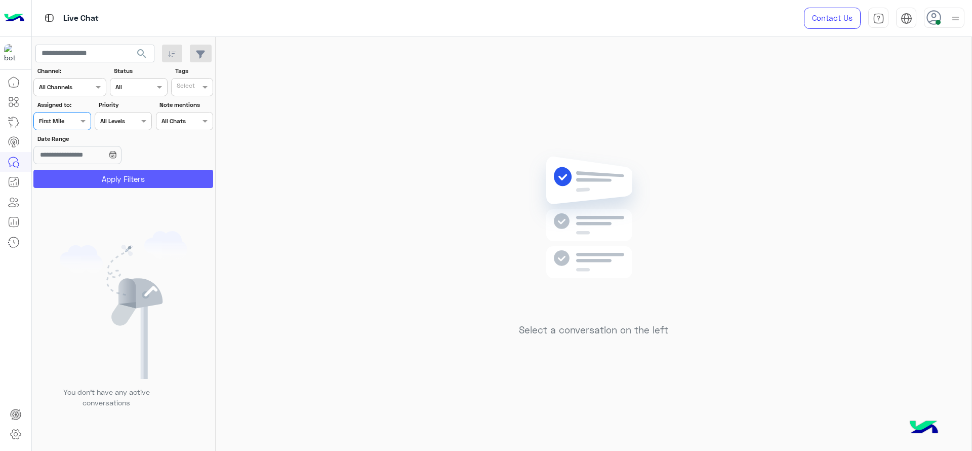
click at [77, 171] on button "Apply Filters" at bounding box center [123, 179] width 180 height 18
click at [77, 118] on div at bounding box center [62, 120] width 56 height 10
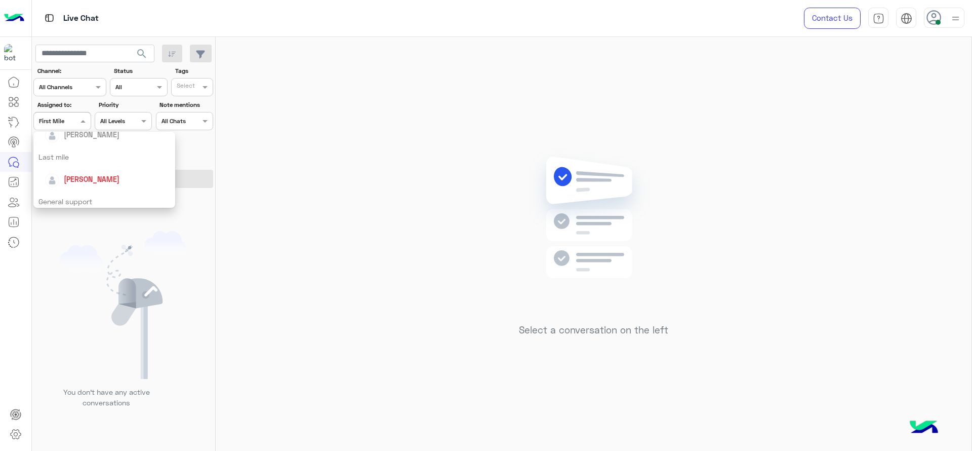
scroll to position [139, 0]
click at [86, 168] on span "[PERSON_NAME]" at bounding box center [92, 165] width 56 height 9
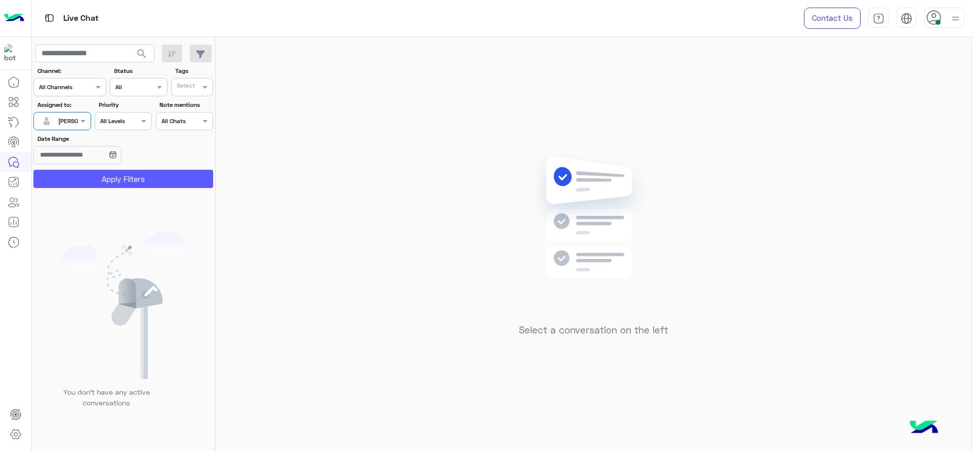
click at [87, 175] on button "Apply Filters" at bounding box center [123, 179] width 180 height 18
click at [75, 116] on div at bounding box center [62, 120] width 56 height 10
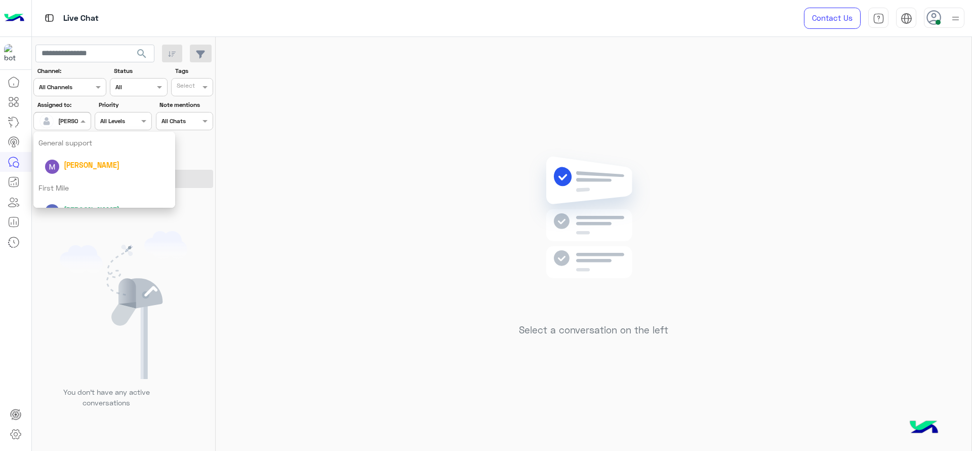
scroll to position [199, 0]
click at [85, 176] on div "First Mile" at bounding box center [104, 172] width 142 height 19
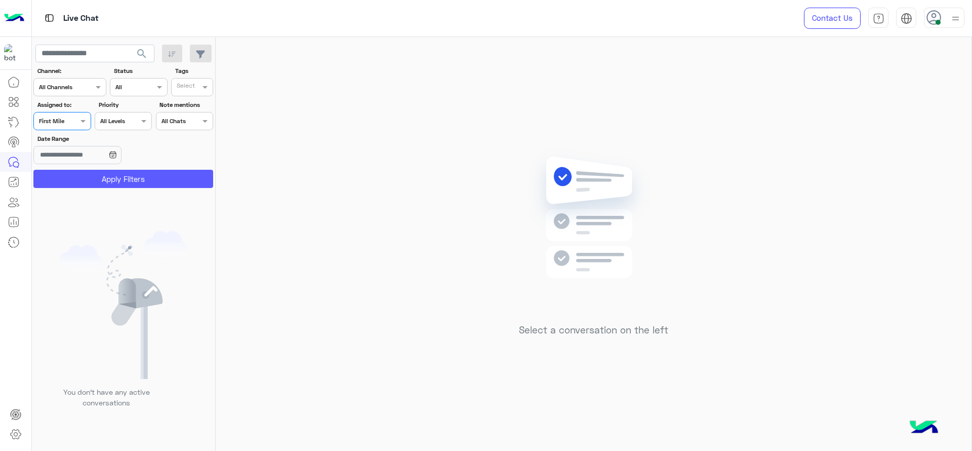
click at [85, 176] on button "Apply Filters" at bounding box center [123, 179] width 180 height 18
click at [79, 120] on span at bounding box center [84, 120] width 13 height 11
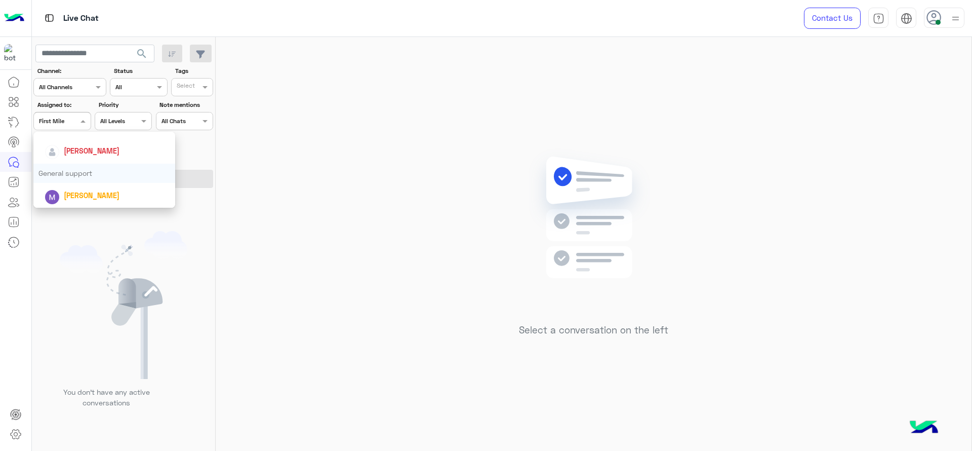
scroll to position [152, 0]
click at [85, 156] on span "[PERSON_NAME]" at bounding box center [92, 152] width 56 height 9
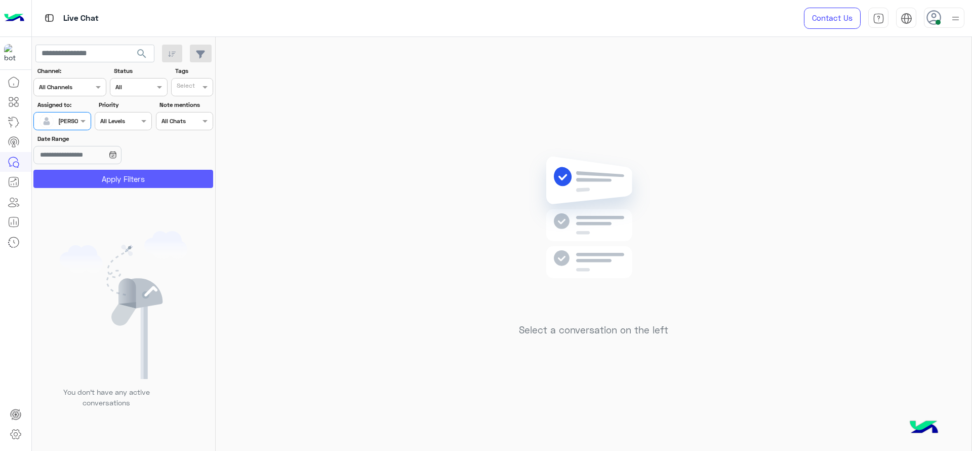
click at [128, 185] on button "Apply Filters" at bounding box center [123, 179] width 180 height 18
click at [66, 117] on div at bounding box center [62, 120] width 56 height 10
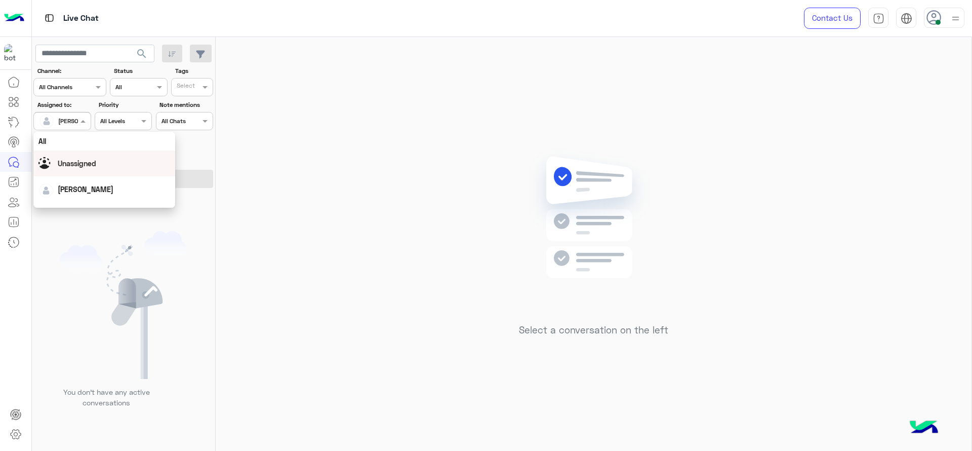
scroll to position [199, 0]
click at [81, 173] on div "First Mile" at bounding box center [104, 172] width 142 height 19
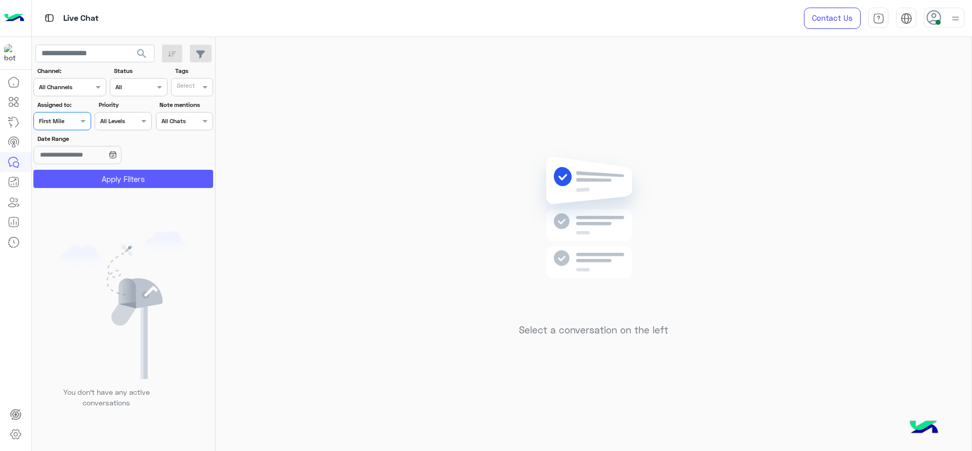
click at [87, 179] on button "Apply Filters" at bounding box center [123, 179] width 180 height 18
click at [72, 125] on div "Assigned on First Mile" at bounding box center [56, 120] width 44 height 9
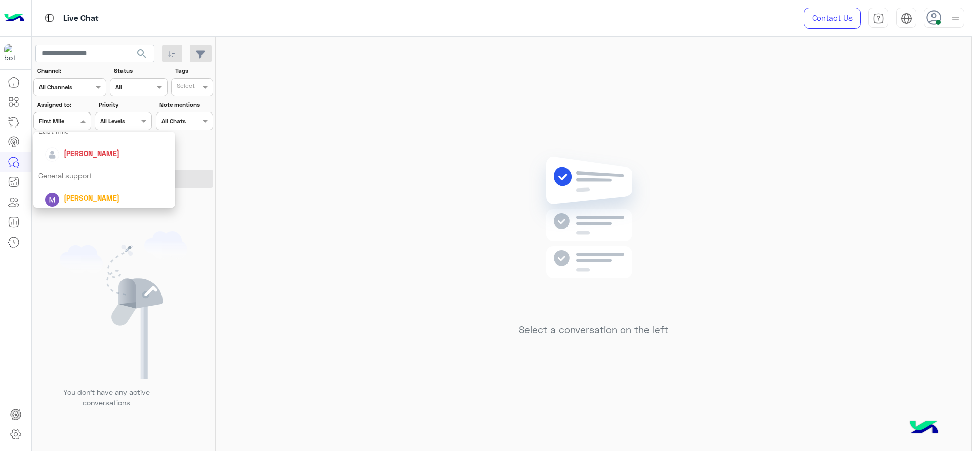
scroll to position [152, 0]
click at [75, 158] on div "[PERSON_NAME]" at bounding box center [108, 153] width 126 height 18
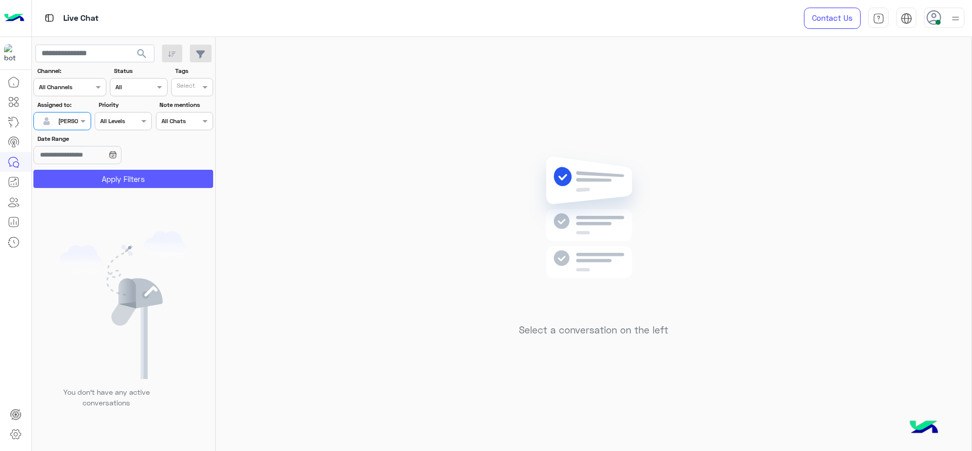
click at [102, 177] on button "Apply Filters" at bounding box center [123, 179] width 180 height 18
click at [63, 121] on div at bounding box center [62, 120] width 56 height 10
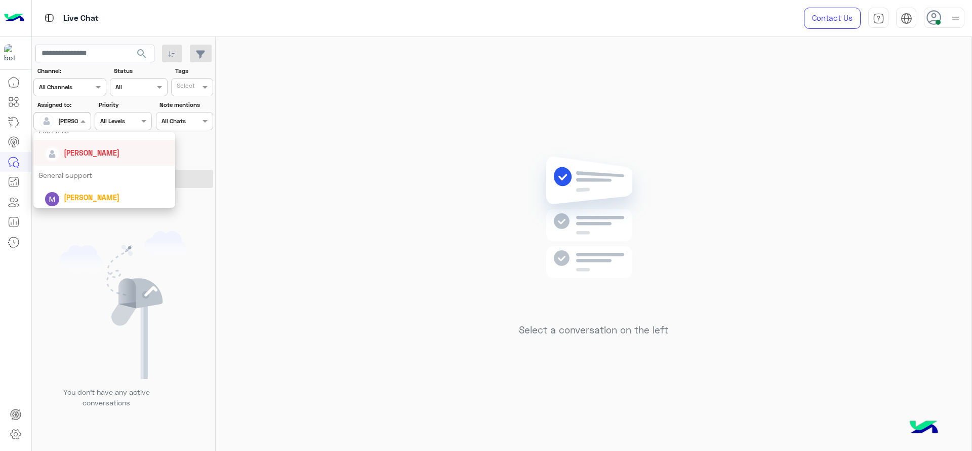
click at [72, 157] on div "[PERSON_NAME]" at bounding box center [92, 152] width 56 height 11
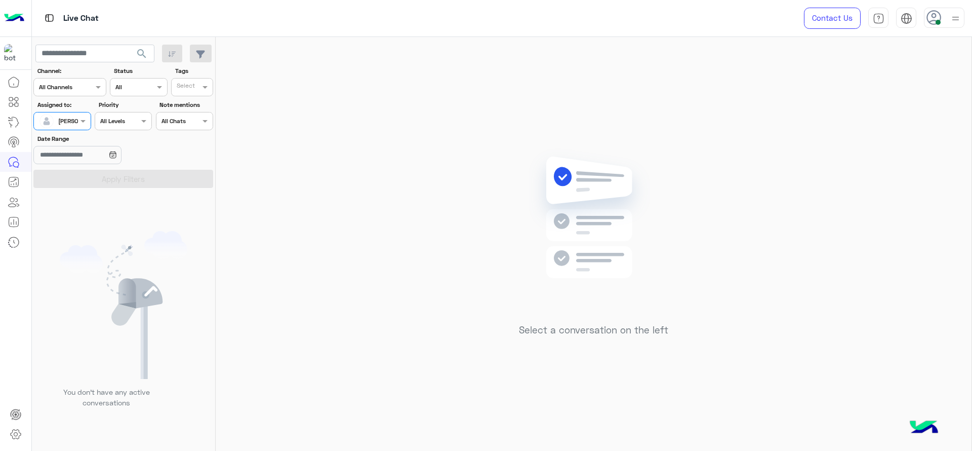
click at [68, 123] on div at bounding box center [62, 120] width 56 height 10
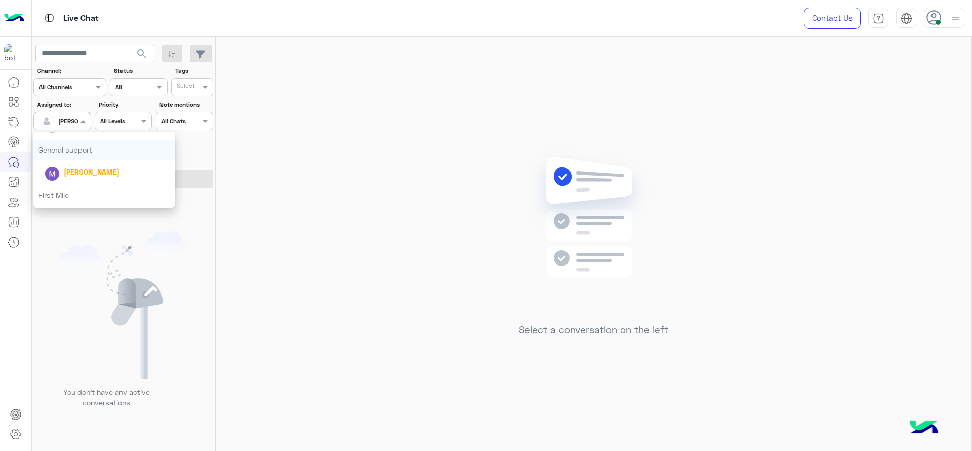
scroll to position [199, 0]
click at [73, 168] on div "First Mile" at bounding box center [104, 172] width 142 height 19
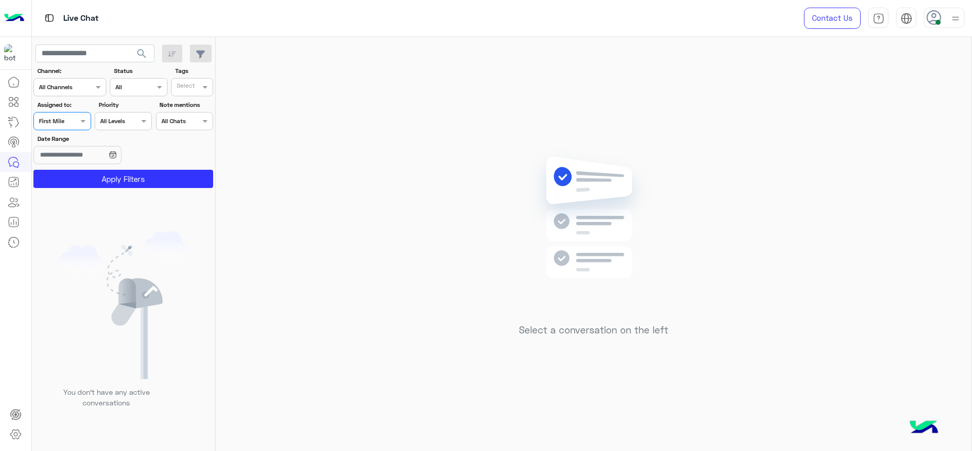
click at [73, 168] on section "Channel: Channel All Channels Status Channel All Tags Select Assigned to: Assig…" at bounding box center [123, 126] width 169 height 121
click at [75, 179] on button "Apply Filters" at bounding box center [123, 179] width 180 height 18
click at [69, 124] on div at bounding box center [62, 120] width 56 height 10
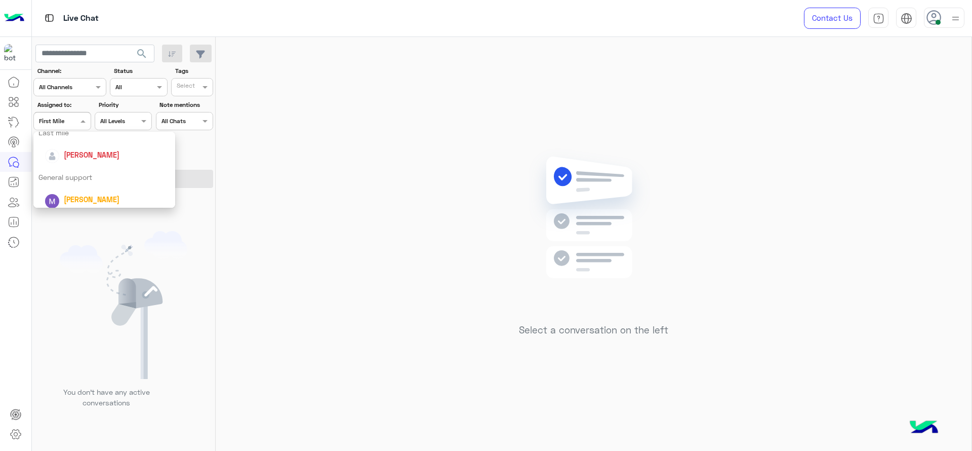
scroll to position [149, 0]
click at [83, 163] on div "[PERSON_NAME]" at bounding box center [108, 156] width 126 height 18
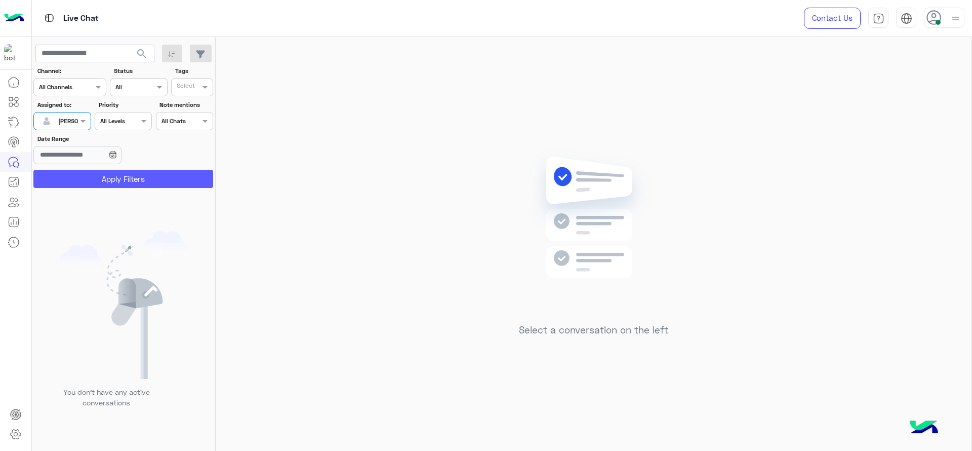
click at [128, 181] on button "Apply Filters" at bounding box center [123, 179] width 180 height 18
click at [75, 128] on div "[PERSON_NAME]" at bounding box center [58, 121] width 38 height 20
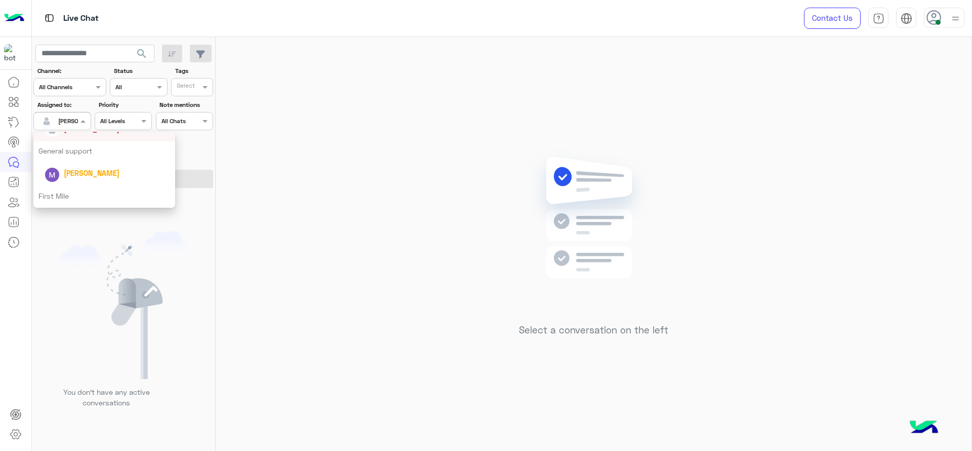
scroll to position [199, 0]
click at [79, 175] on div "First Mile" at bounding box center [104, 172] width 142 height 19
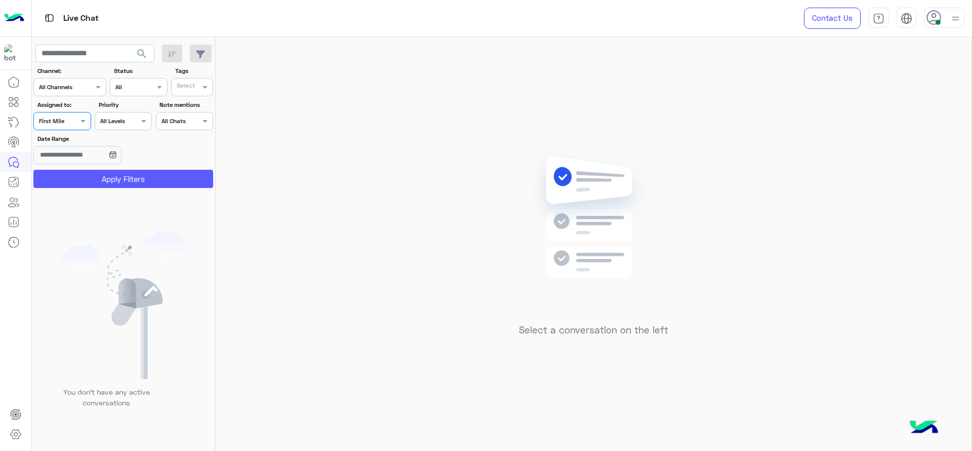
click at [114, 179] on button "Apply Filters" at bounding box center [123, 179] width 180 height 18
click at [65, 125] on div "Assigned on First Mile" at bounding box center [56, 120] width 44 height 9
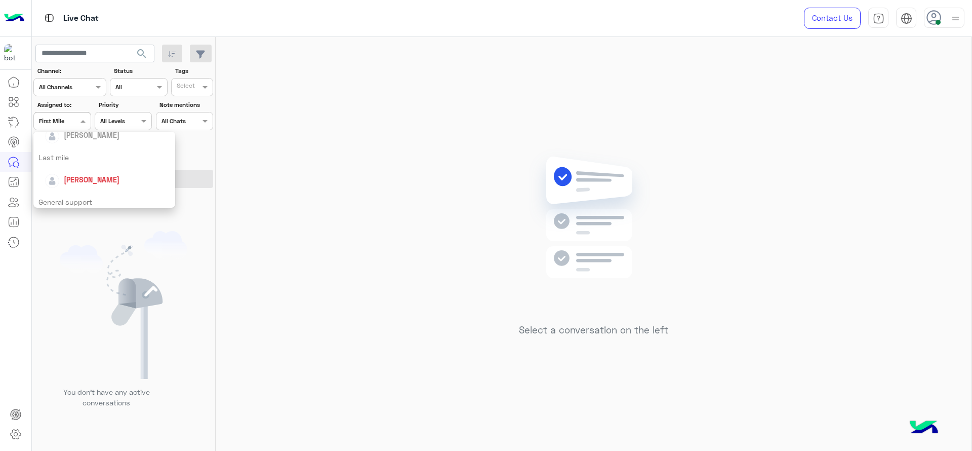
scroll to position [127, 0]
click at [81, 169] on div "[PERSON_NAME]" at bounding box center [108, 178] width 126 height 18
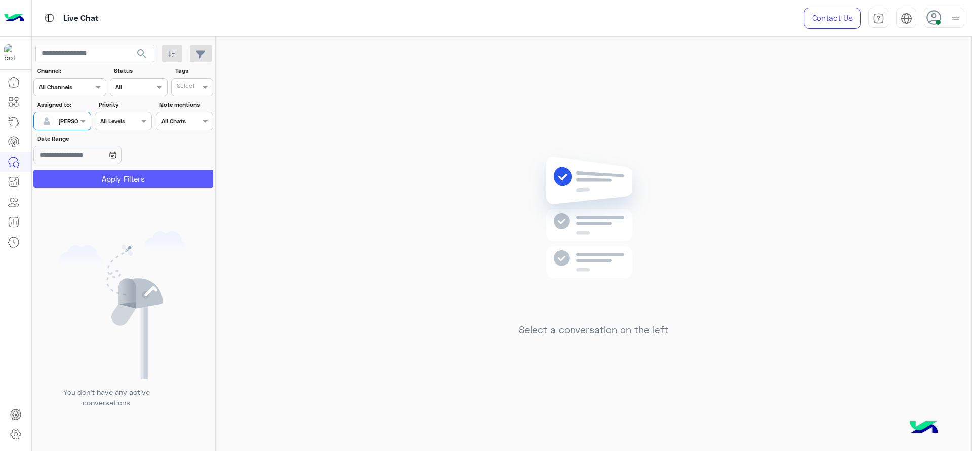
click at [135, 179] on button "Apply Filters" at bounding box center [123, 179] width 180 height 18
click at [79, 125] on span at bounding box center [84, 120] width 13 height 11
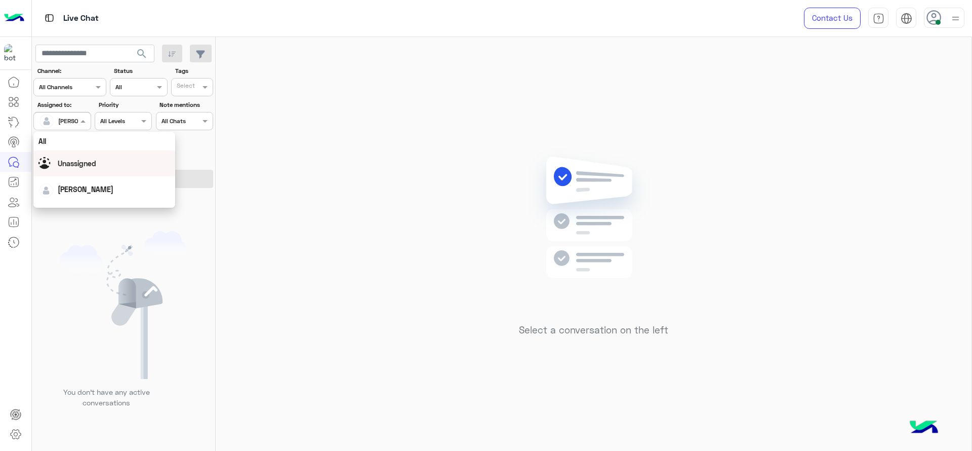
scroll to position [199, 0]
click at [88, 173] on div "First Mile" at bounding box center [104, 172] width 142 height 19
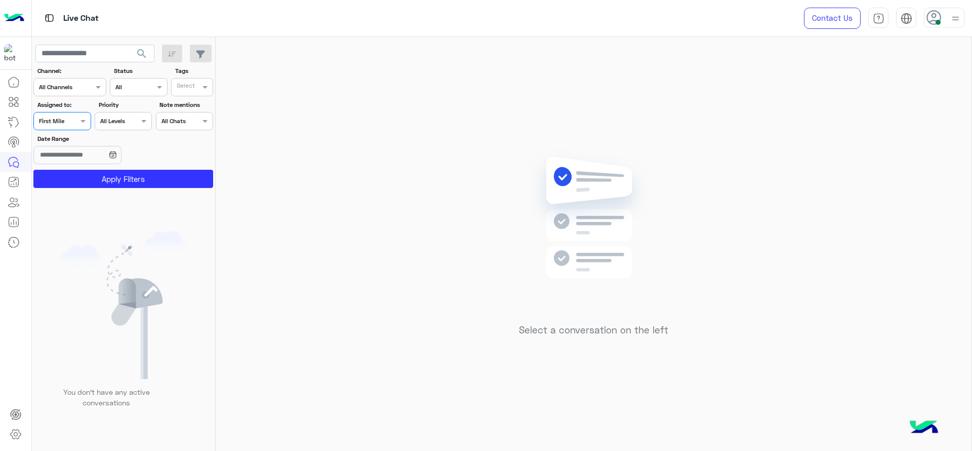
click at [88, 173] on button "Apply Filters" at bounding box center [123, 179] width 180 height 18
click at [77, 126] on div "Assigned on First Mile" at bounding box center [61, 121] width 57 height 18
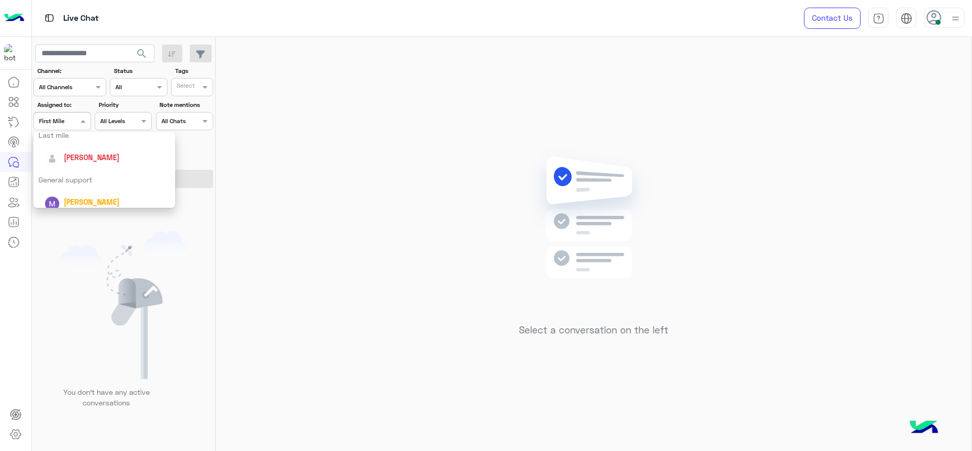
scroll to position [152, 0]
click at [84, 152] on span "[PERSON_NAME]" at bounding box center [92, 152] width 56 height 9
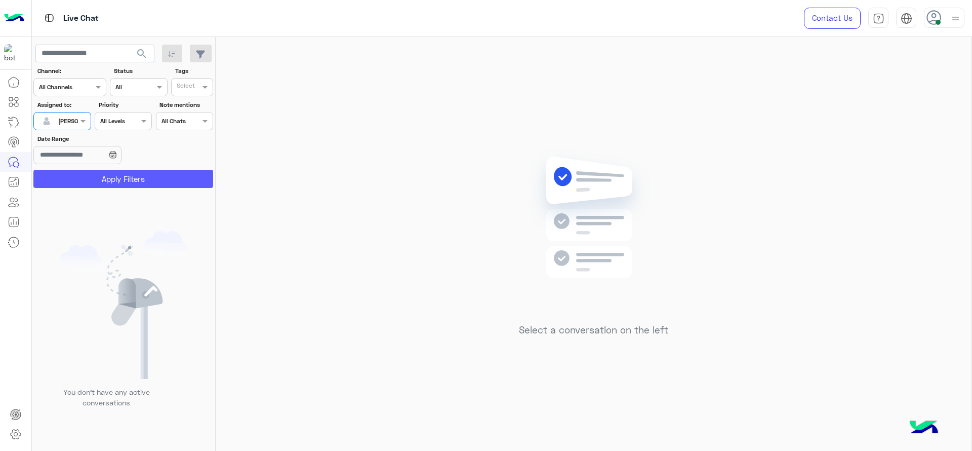
click at [124, 175] on button "Apply Filters" at bounding box center [123, 179] width 180 height 18
click at [55, 125] on div at bounding box center [48, 121] width 19 height 20
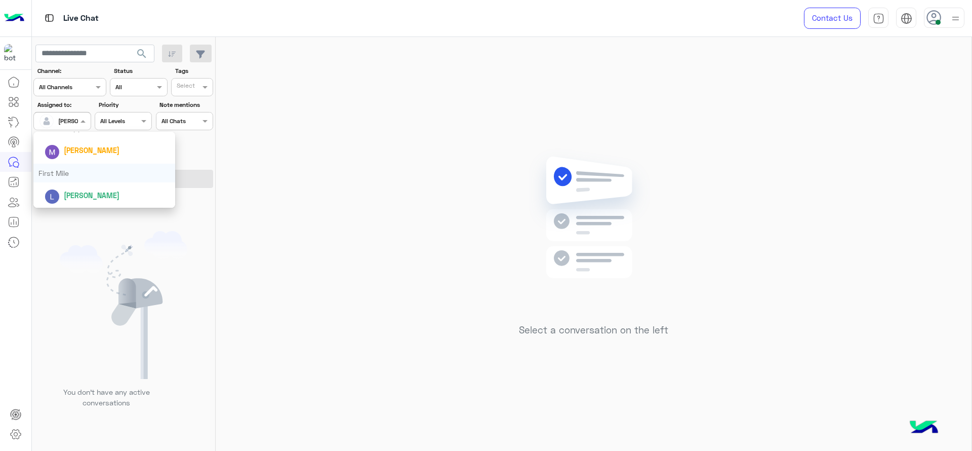
scroll to position [199, 0]
click at [68, 170] on div "First Mile" at bounding box center [104, 172] width 142 height 19
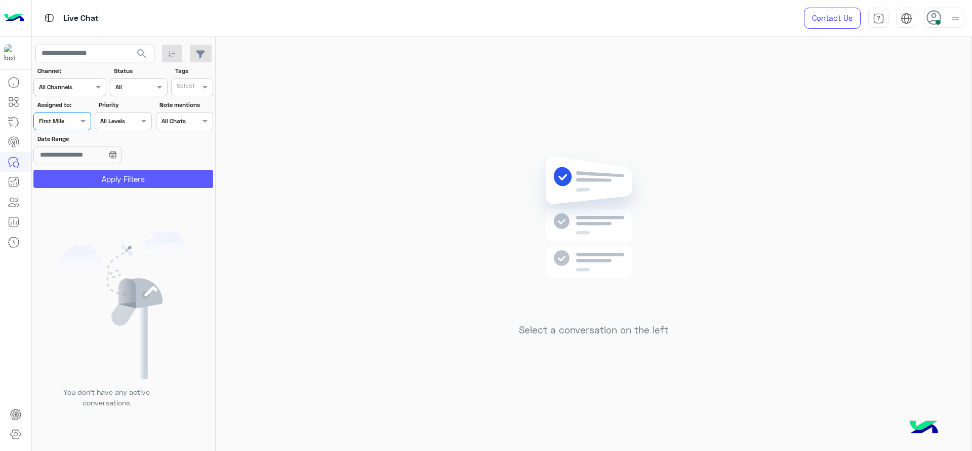
click at [68, 175] on button "Apply Filters" at bounding box center [123, 179] width 180 height 18
click at [81, 126] on span at bounding box center [84, 120] width 13 height 11
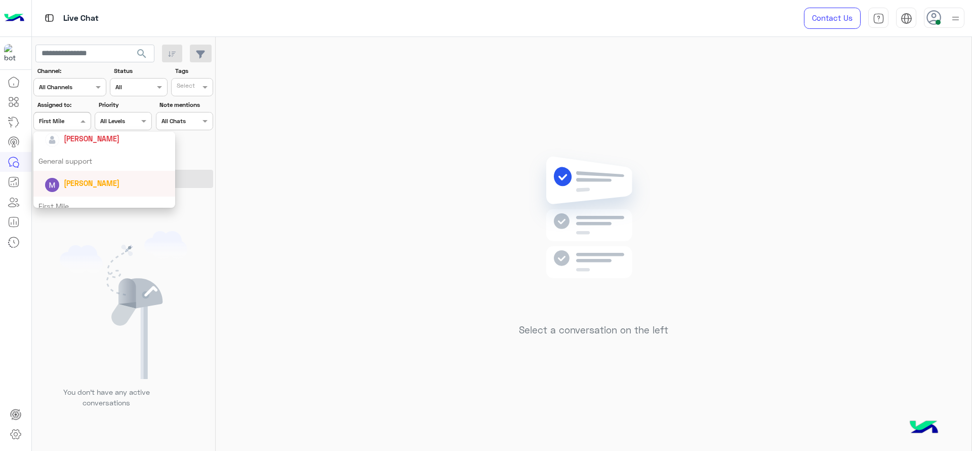
scroll to position [136, 0]
click at [85, 169] on span "[PERSON_NAME]" at bounding box center [92, 168] width 56 height 9
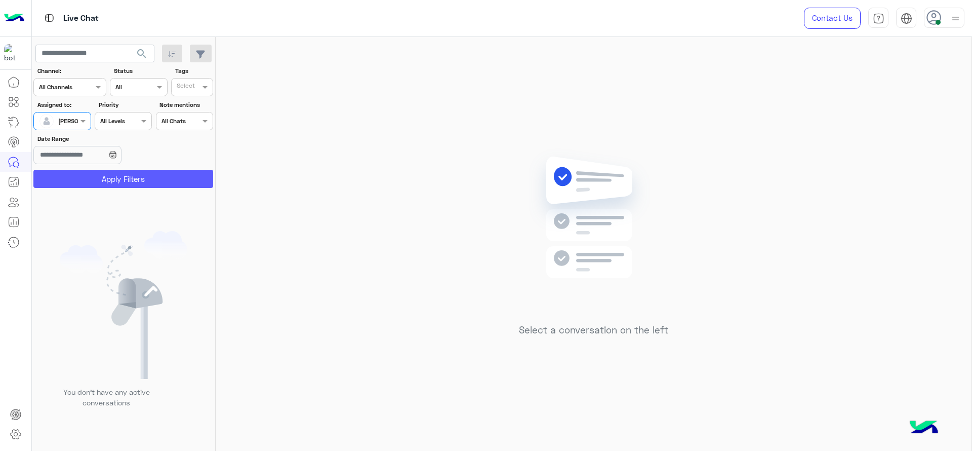
click at [86, 173] on button "Apply Filters" at bounding box center [123, 179] width 180 height 18
click at [63, 121] on div at bounding box center [62, 120] width 56 height 10
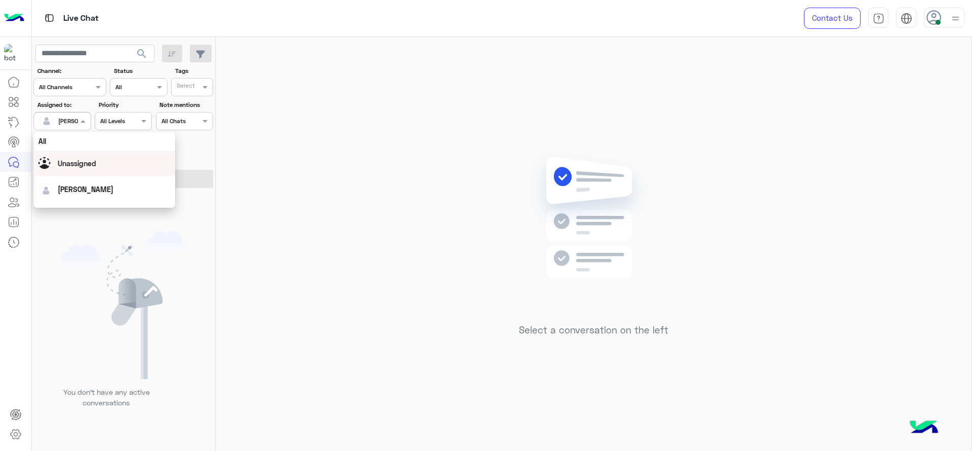
scroll to position [199, 0]
click at [88, 177] on div "First Mile" at bounding box center [104, 172] width 142 height 19
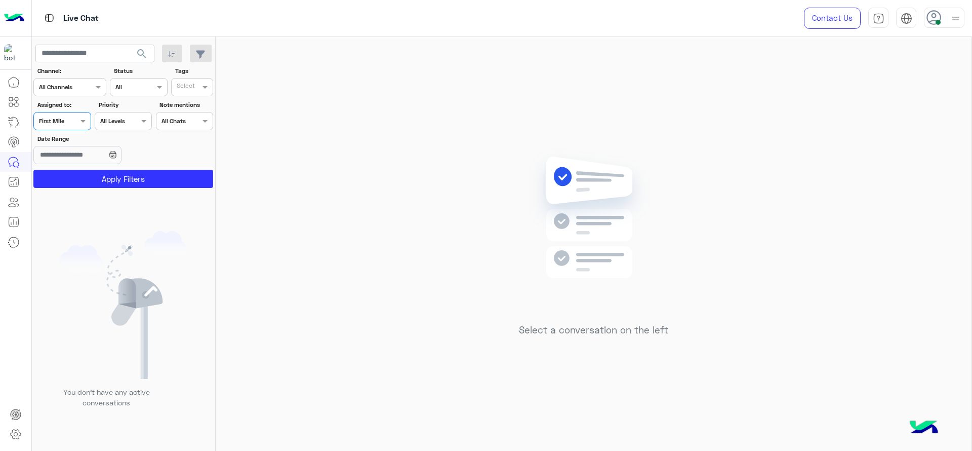
click at [88, 177] on button "Apply Filters" at bounding box center [123, 179] width 180 height 18
click at [67, 121] on div at bounding box center [62, 120] width 56 height 10
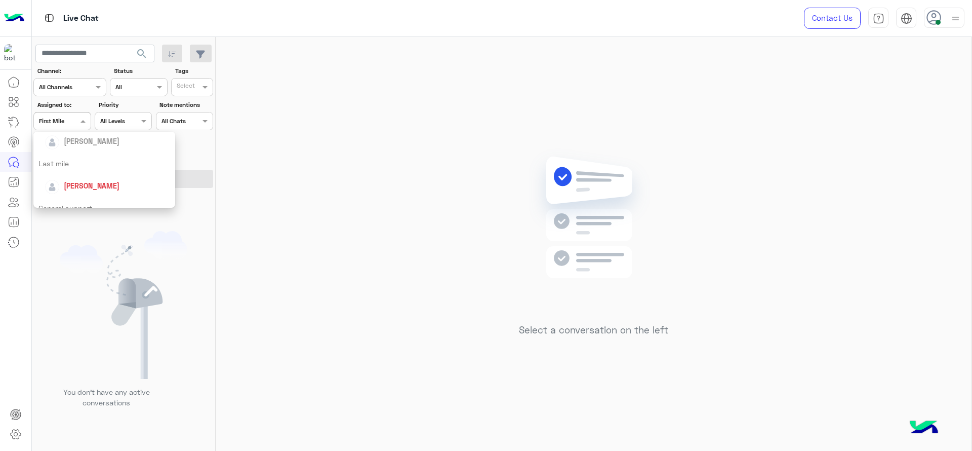
scroll to position [98, 0]
click at [86, 199] on div "[PERSON_NAME]" at bounding box center [108, 206] width 126 height 18
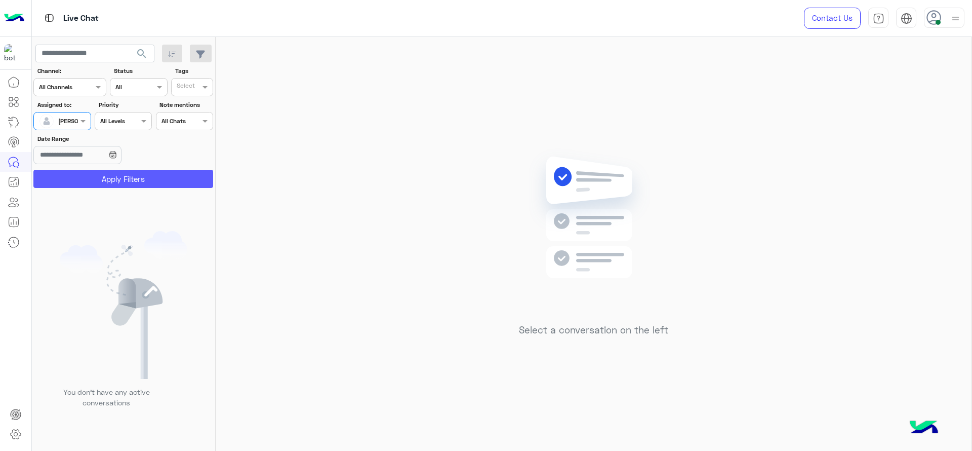
click at [108, 181] on button "Apply Filters" at bounding box center [123, 179] width 180 height 18
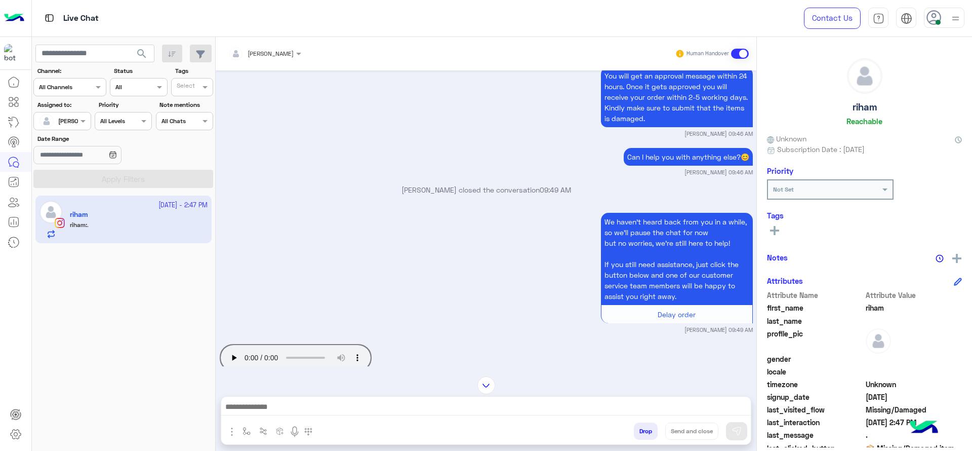
scroll to position [212, 0]
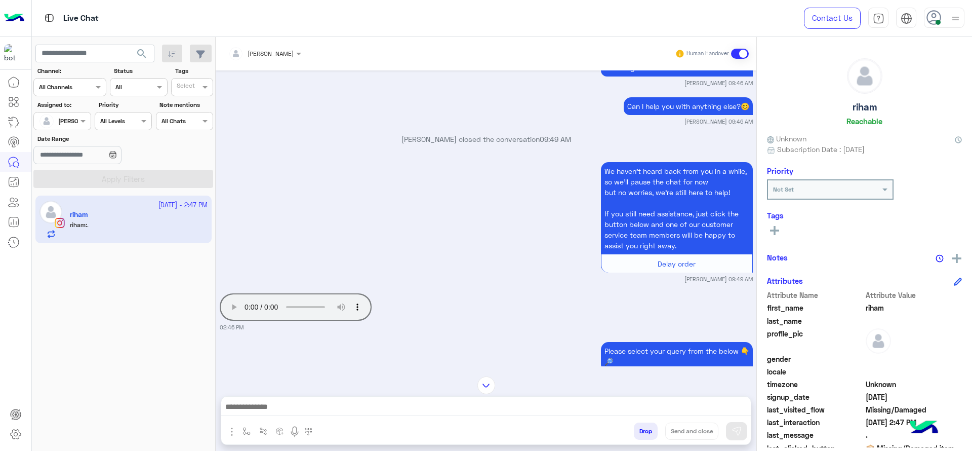
click at [495, 281] on div "We haven’t heard back from you in a while, so we’ll pause the chat for now but …" at bounding box center [486, 221] width 533 height 124
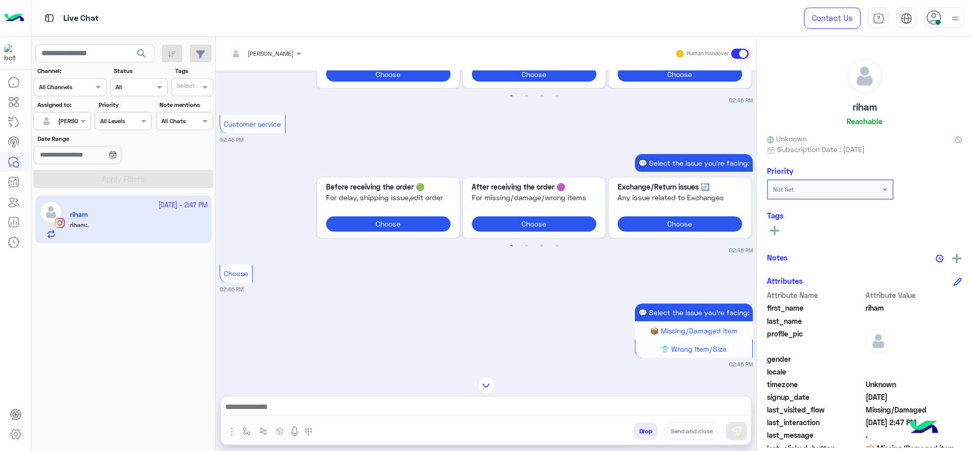
scroll to position [414, 0]
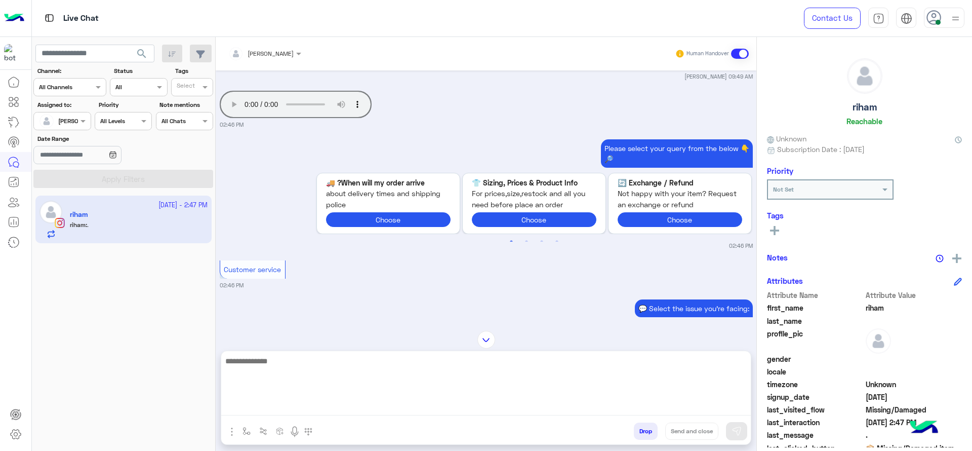
click at [422, 407] on textarea at bounding box center [485, 384] width 529 height 61
type textarea "**********"
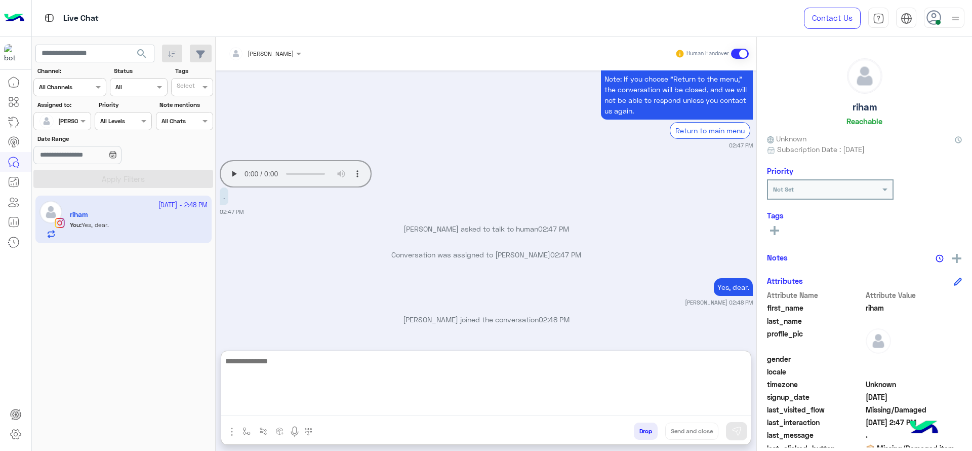
scroll to position [2422, 0]
click at [391, 390] on textarea at bounding box center [485, 384] width 529 height 61
type textarea "**********"
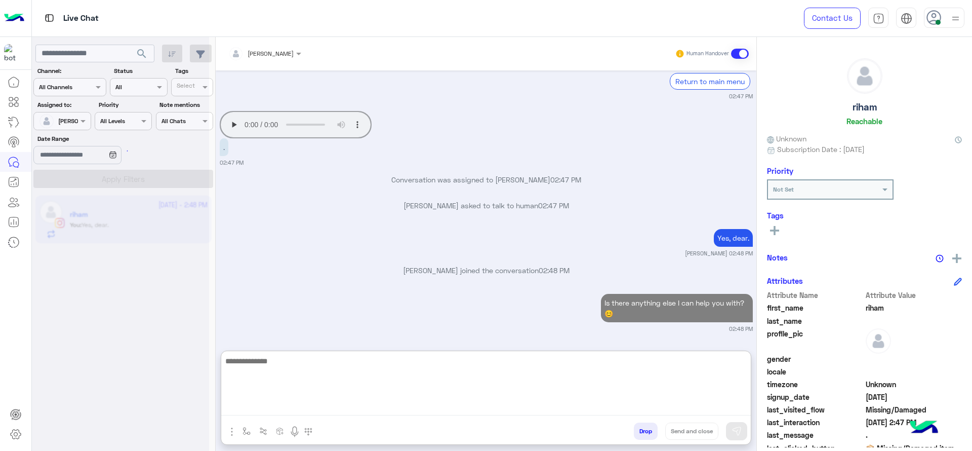
scroll to position [2536, 0]
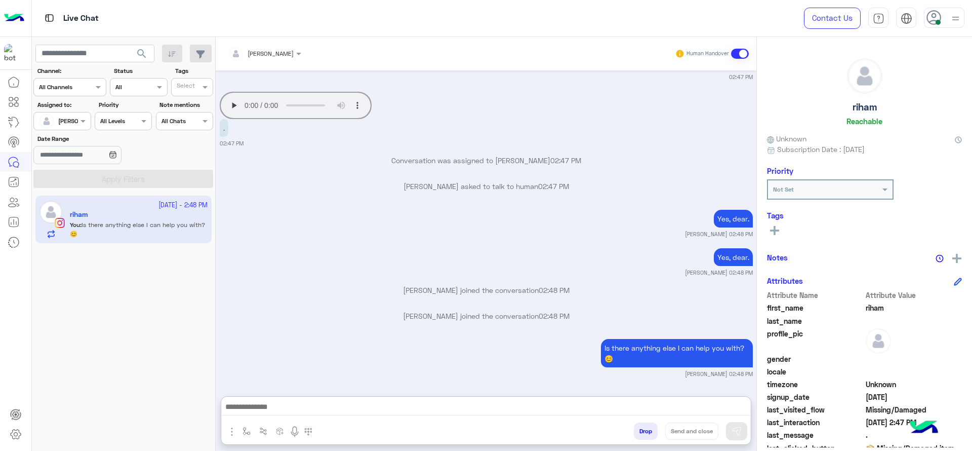
click at [73, 127] on div "[PERSON_NAME]" at bounding box center [58, 121] width 38 height 20
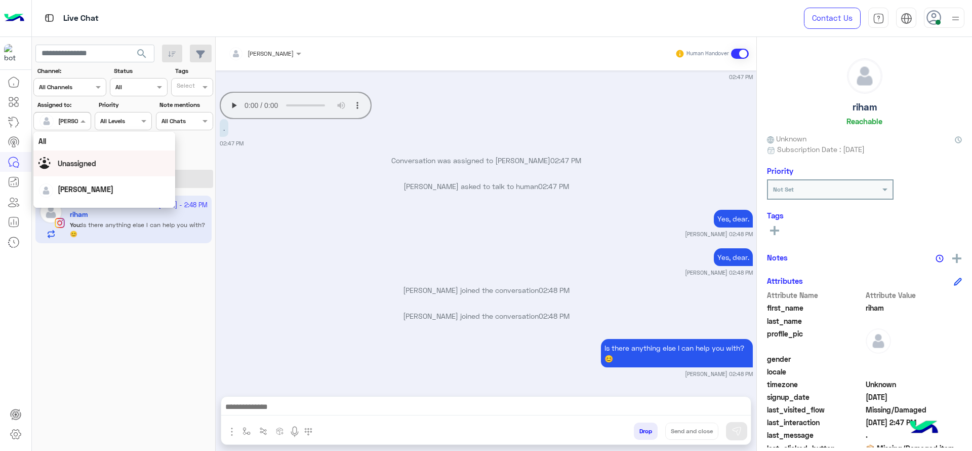
scroll to position [198, 0]
click at [81, 172] on div "First Mile" at bounding box center [104, 172] width 142 height 19
click at [81, 172] on button "Apply Filters" at bounding box center [123, 179] width 180 height 18
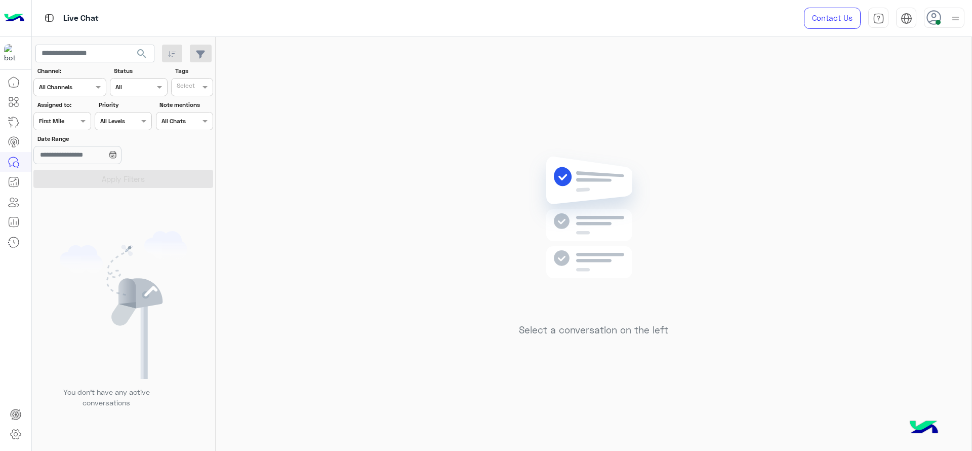
click at [72, 112] on div "Assigned on First Mile" at bounding box center [61, 121] width 57 height 18
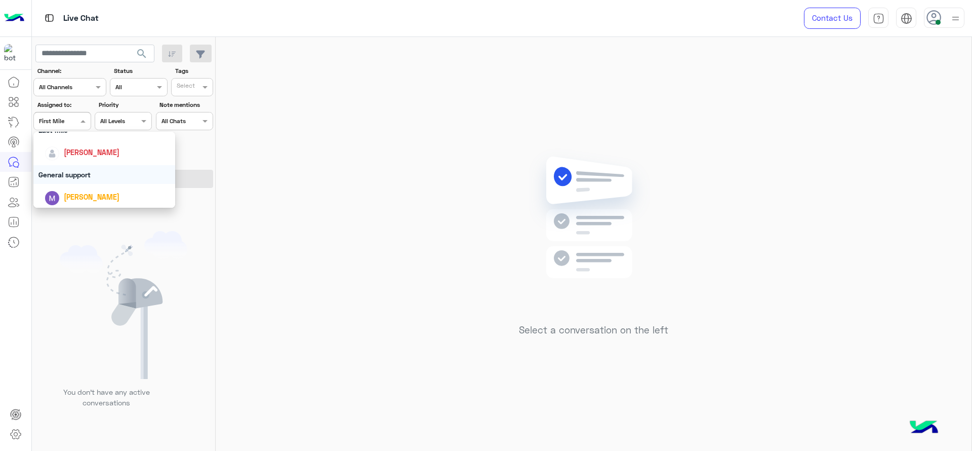
scroll to position [139, 0]
click at [79, 162] on span "[PERSON_NAME]" at bounding box center [92, 164] width 56 height 9
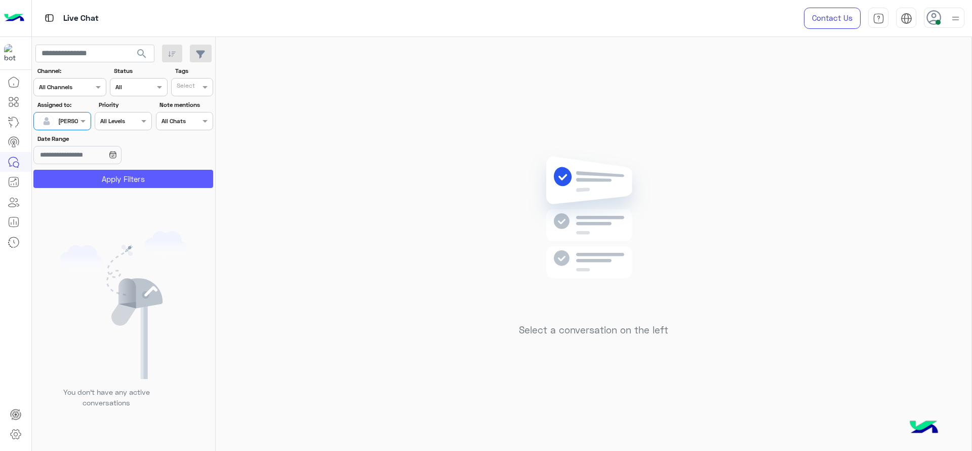
click at [79, 176] on button "Apply Filters" at bounding box center [123, 179] width 180 height 18
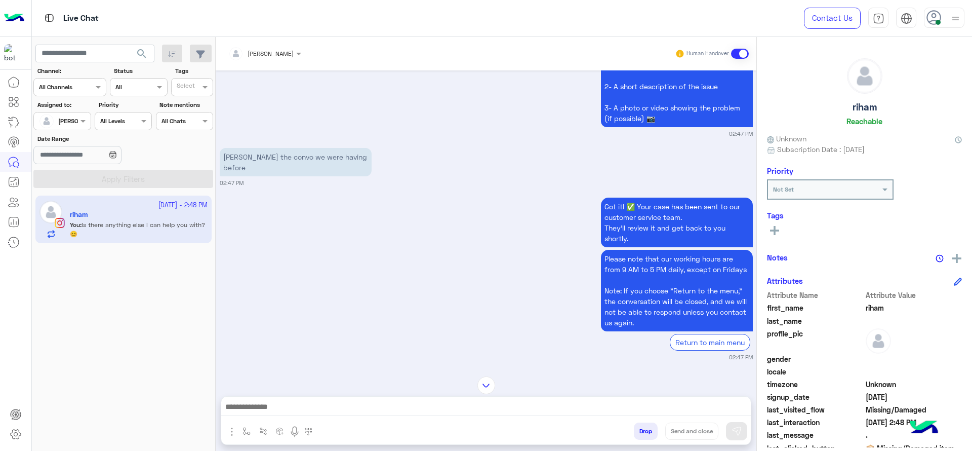
scroll to position [1051, 0]
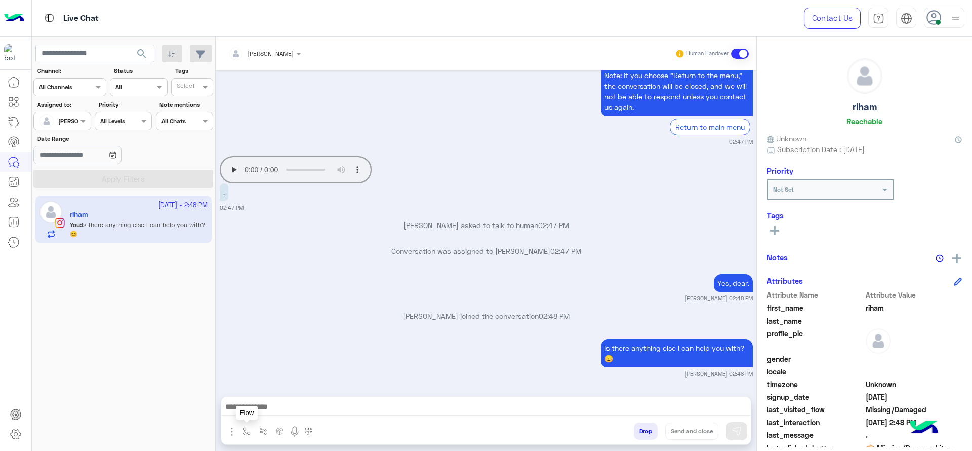
click at [240, 432] on button "button" at bounding box center [246, 430] width 17 height 17
click at [247, 413] on div "enter flow name" at bounding box center [276, 408] width 75 height 18
type input "*"
click at [259, 396] on div "[PERSON_NAME]" at bounding box center [276, 391] width 75 height 20
type textarea "**********"
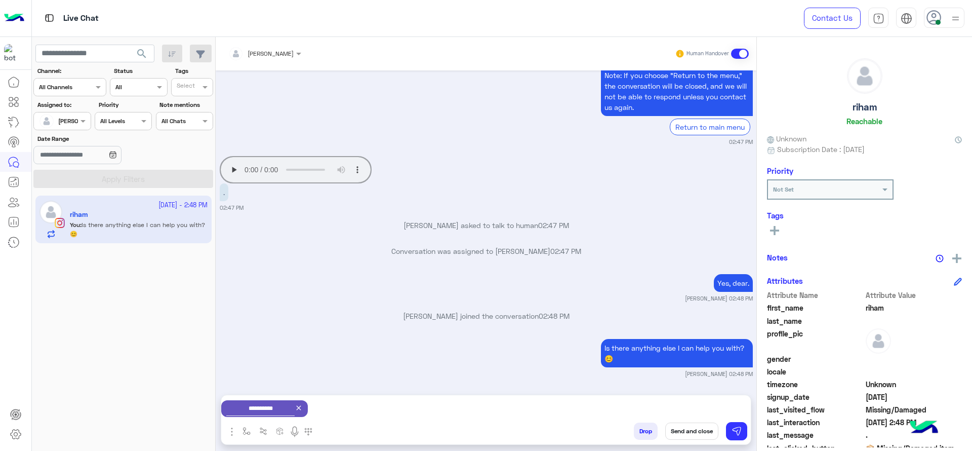
click at [683, 422] on button "Send and close" at bounding box center [691, 430] width 53 height 17
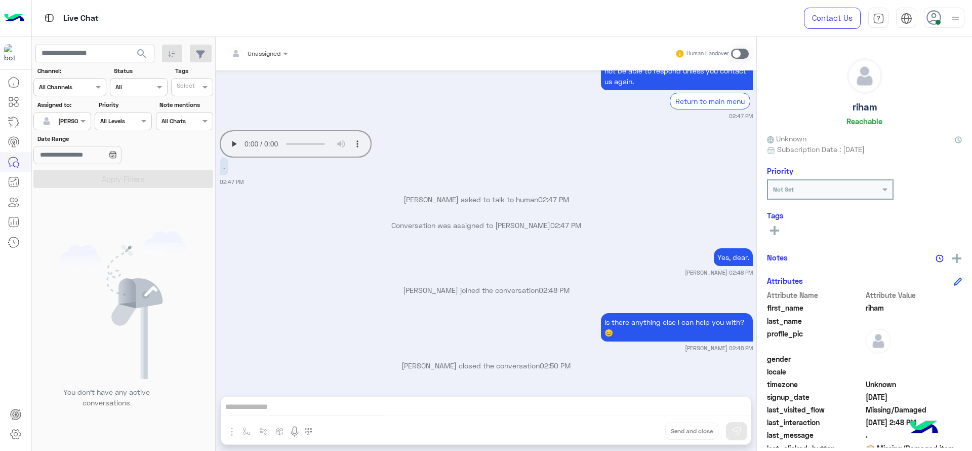
scroll to position [1208, 0]
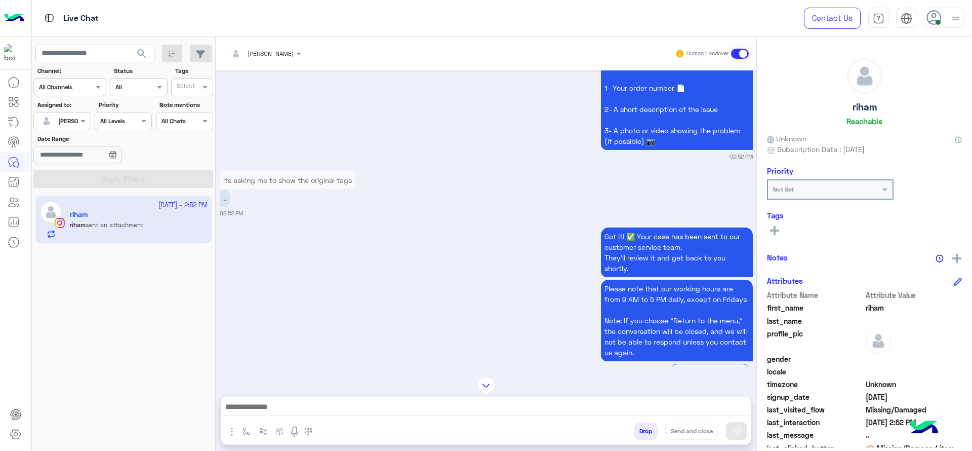
scroll to position [1069, 0]
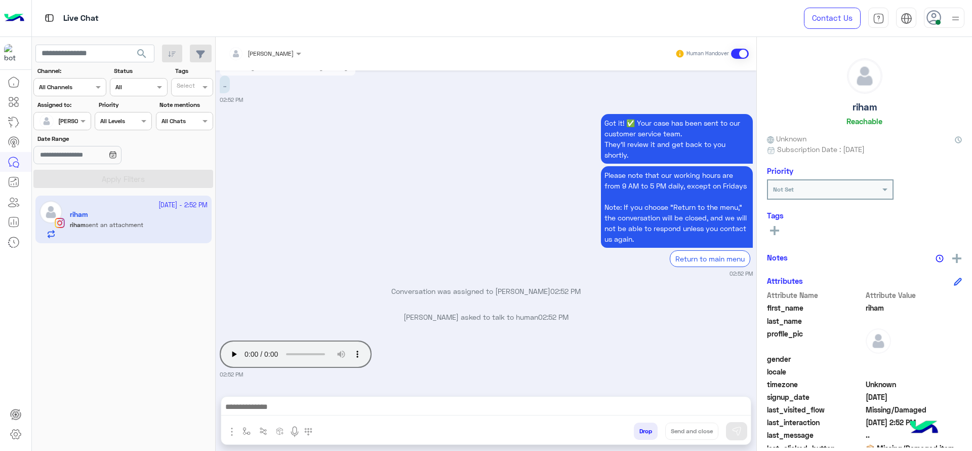
click at [272, 289] on p "Conversation was assigned to Jana Aboelseoud 02:52 PM" at bounding box center [486, 290] width 533 height 11
click at [392, 201] on div "Got it! ✅ Your case has been sent to our customer service team. They’ll review …" at bounding box center [486, 194] width 533 height 167
click at [461, 191] on div "Got it! ✅ Your case has been sent to our customer service team. They’ll review …" at bounding box center [486, 194] width 533 height 167
click at [376, 201] on div "Got it! ✅ Your case has been sent to our customer service team. They’ll review …" at bounding box center [486, 194] width 533 height 167
click at [424, 218] on div "Got it! ✅ Your case has been sent to our customer service team. They’ll review …" at bounding box center [486, 194] width 533 height 167
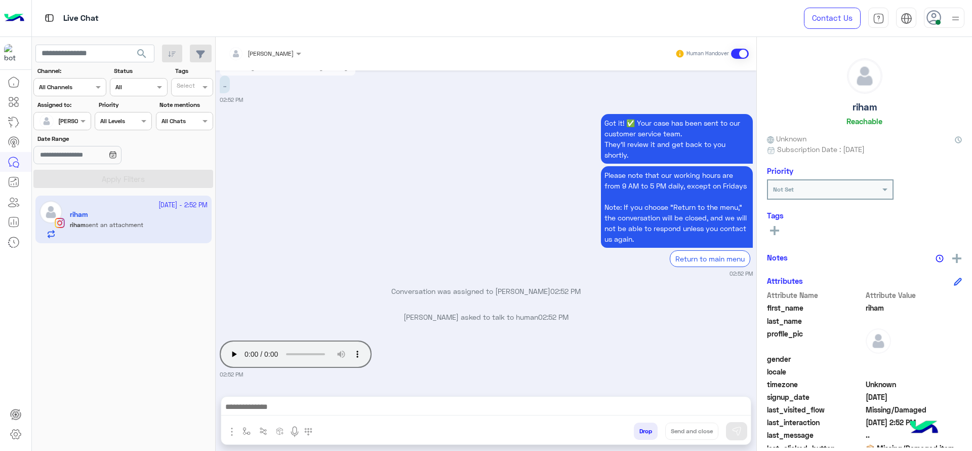
click at [194, 317] on div "9 October - 2:52 PM riham riham sent an attachment" at bounding box center [124, 323] width 184 height 263
click at [381, 207] on div "Got it! ✅ Your case has been sent to our customer service team. They’ll review …" at bounding box center [486, 194] width 533 height 167
click at [364, 181] on div "Got it! ✅ Your case has been sent to our customer service team. They’ll review …" at bounding box center [486, 194] width 533 height 167
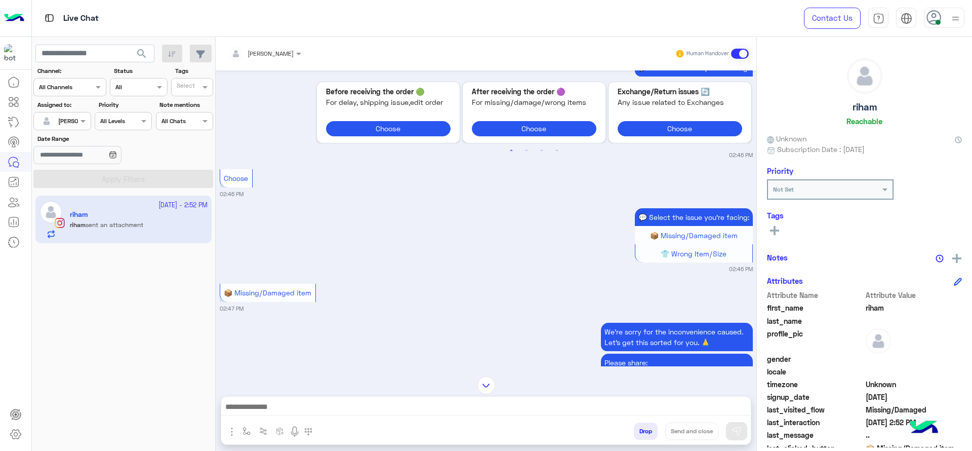
scroll to position [638, 0]
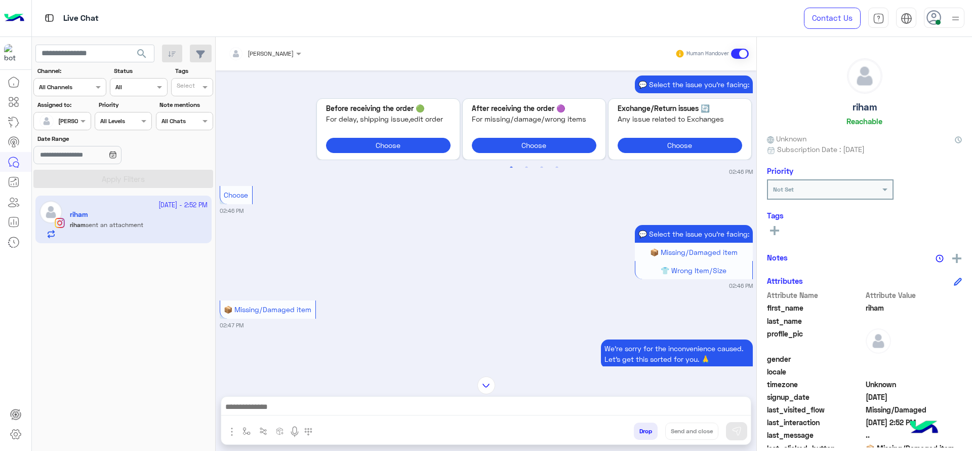
click at [417, 415] on div at bounding box center [485, 408] width 529 height 25
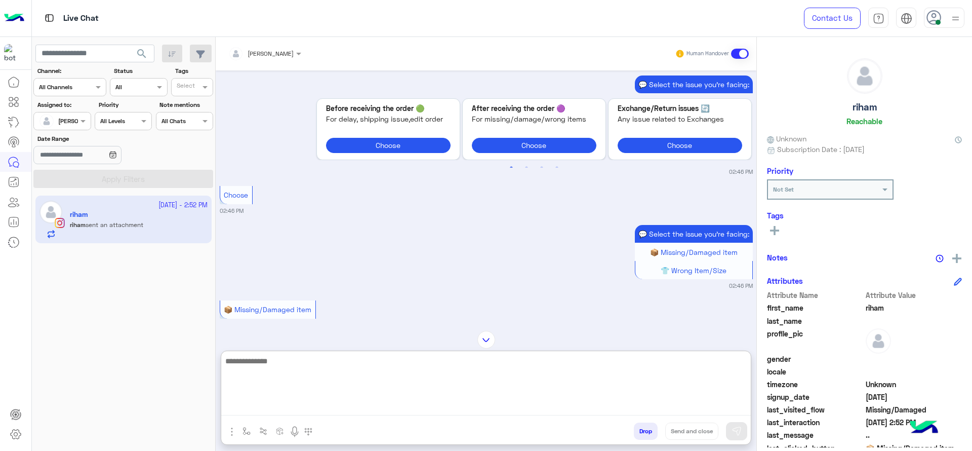
drag, startPoint x: 416, startPoint y: 415, endPoint x: 393, endPoint y: 404, distance: 24.9
click at [393, 404] on div at bounding box center [485, 386] width 529 height 71
click at [393, 404] on textarea at bounding box center [485, 384] width 529 height 61
type textarea "**********"
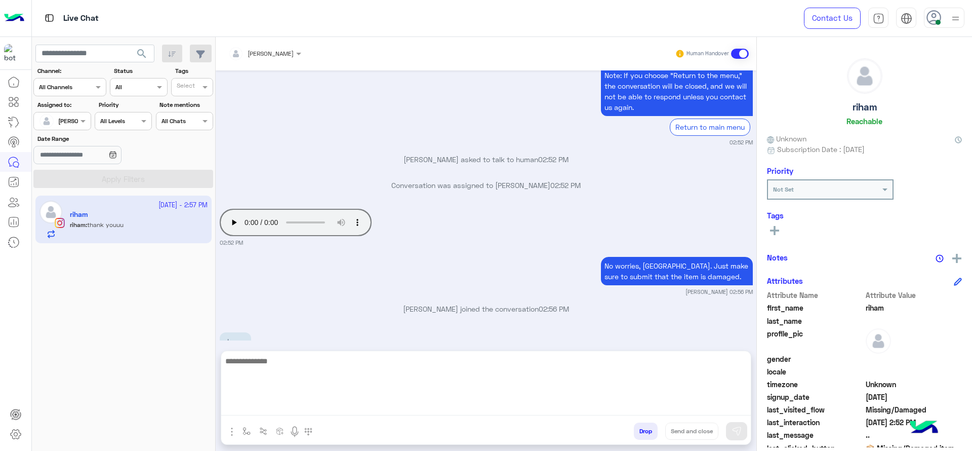
scroll to position [2624, 0]
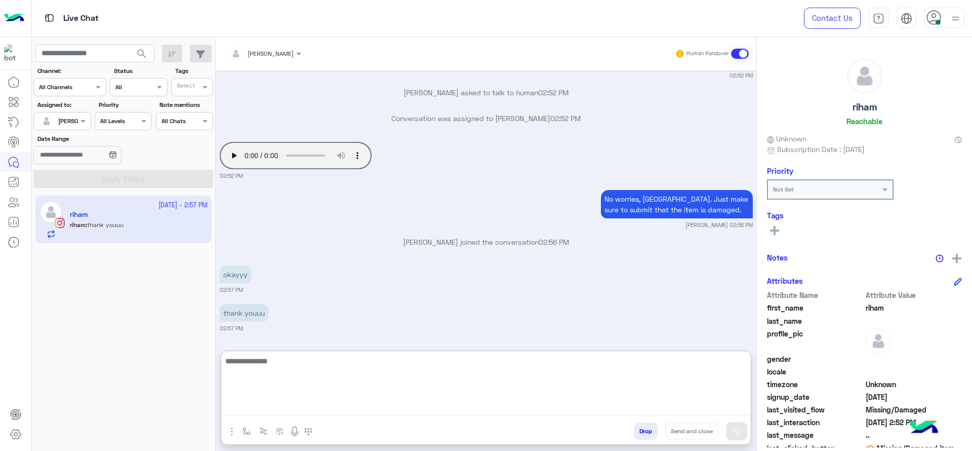
click at [283, 374] on textarea at bounding box center [485, 384] width 529 height 61
paste textarea "**********"
type textarea "**********"
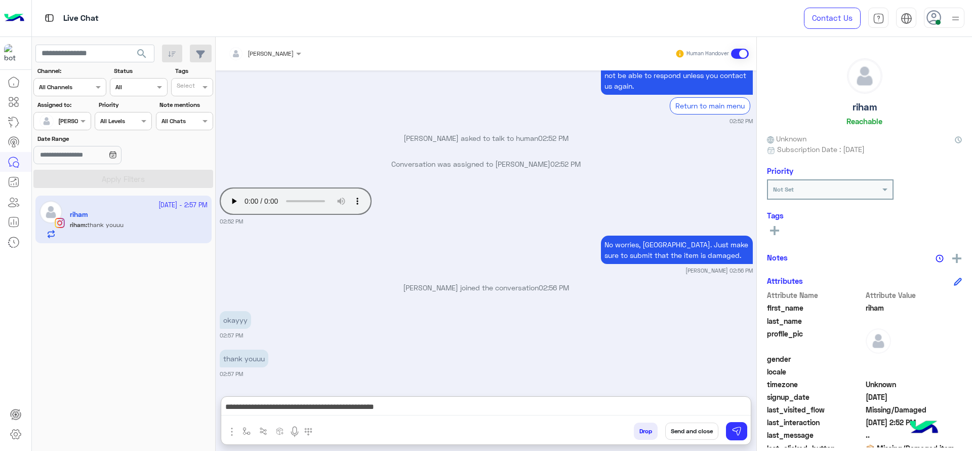
click at [695, 435] on button "Send and close" at bounding box center [691, 430] width 53 height 17
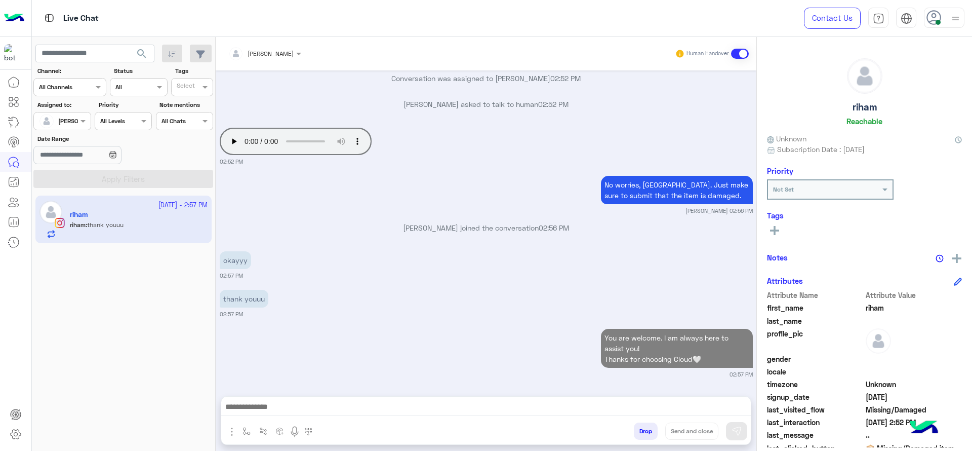
scroll to position [2664, 0]
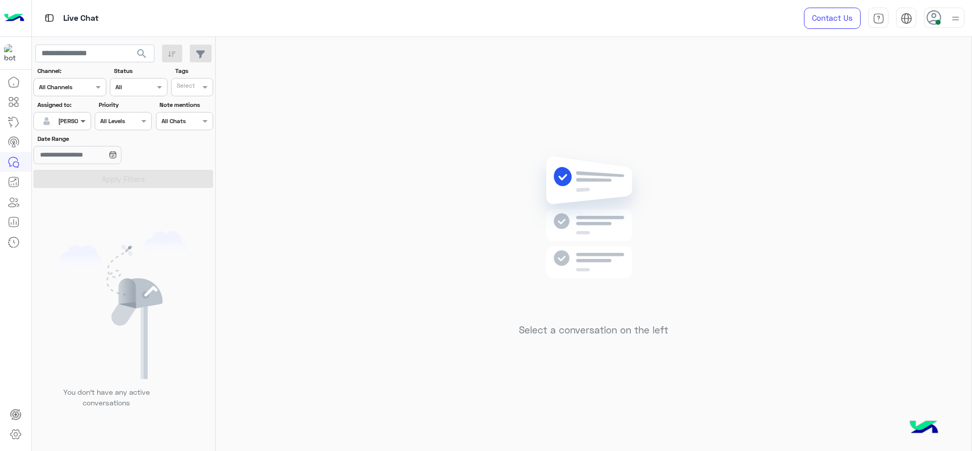
click at [87, 118] on span at bounding box center [84, 120] width 13 height 11
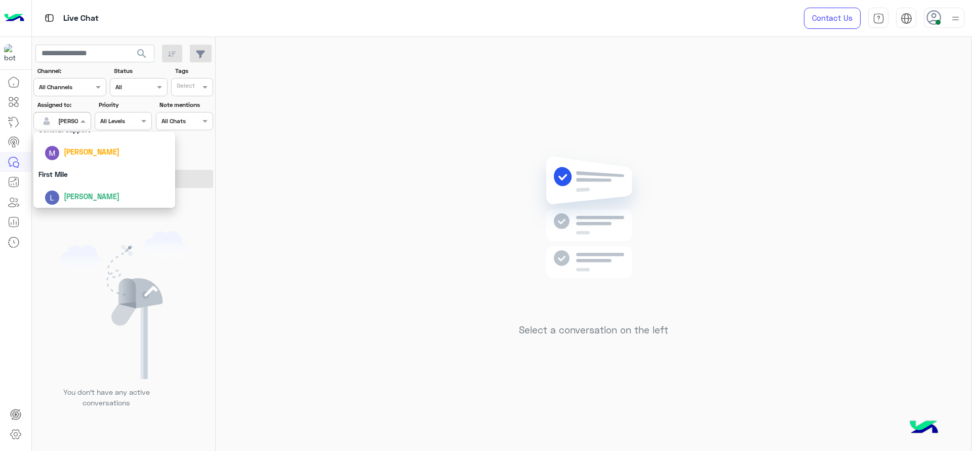
scroll to position [198, 0]
click at [74, 172] on div "First Mile" at bounding box center [104, 172] width 142 height 19
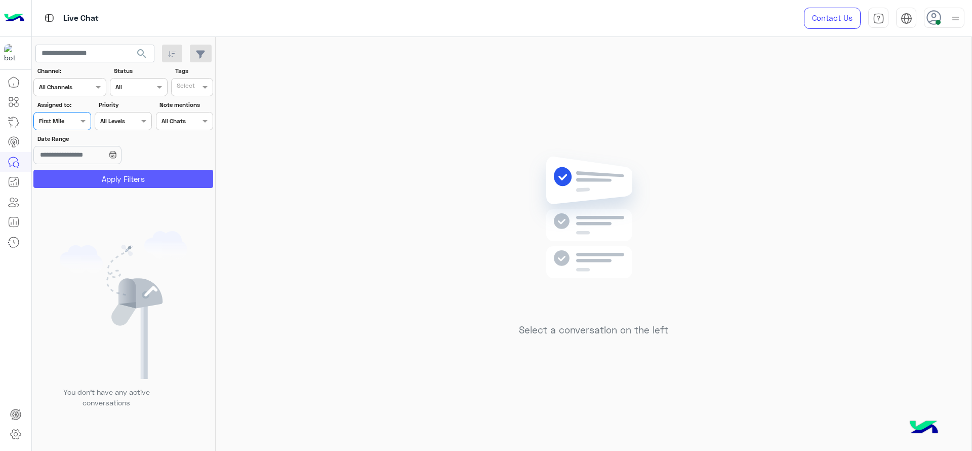
click at [74, 175] on button "Apply Filters" at bounding box center [123, 179] width 180 height 18
click at [60, 122] on input "text" at bounding box center [50, 119] width 23 height 9
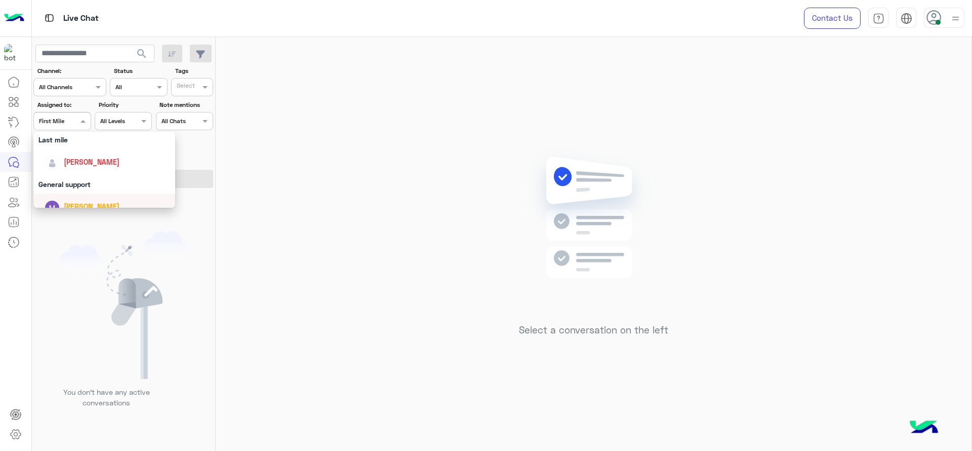
scroll to position [139, 0]
click at [71, 158] on div "[PERSON_NAME]" at bounding box center [108, 165] width 126 height 18
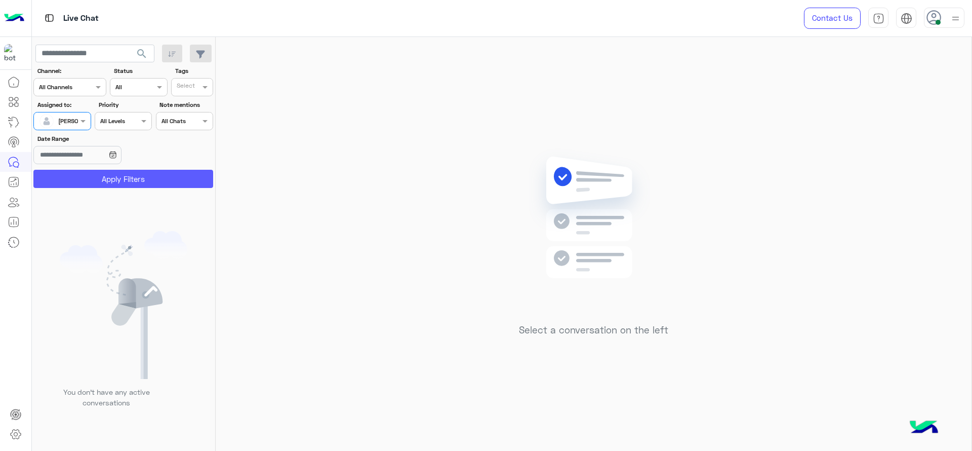
click at [85, 174] on button "Apply Filters" at bounding box center [123, 179] width 180 height 18
click at [559, 76] on div "Select a conversation on the left" at bounding box center [594, 246] width 756 height 418
click at [74, 118] on div at bounding box center [62, 120] width 56 height 10
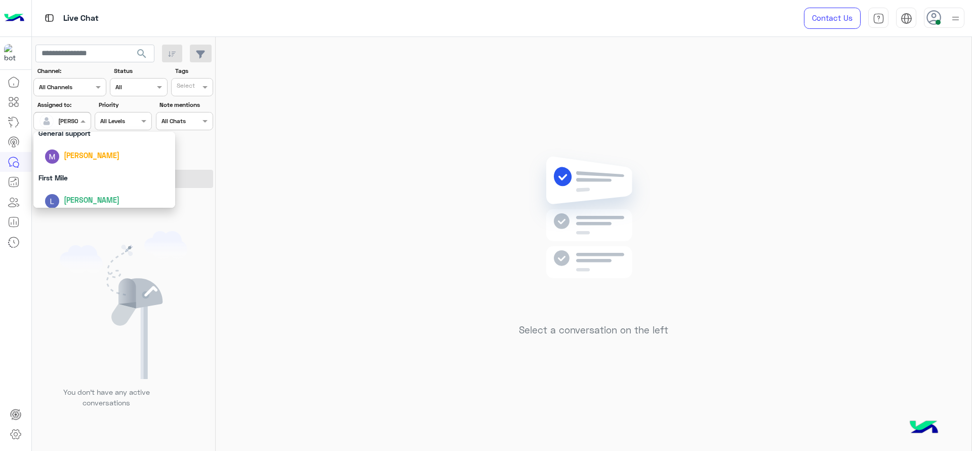
scroll to position [198, 0]
click at [79, 167] on div "First Mile" at bounding box center [104, 172] width 142 height 19
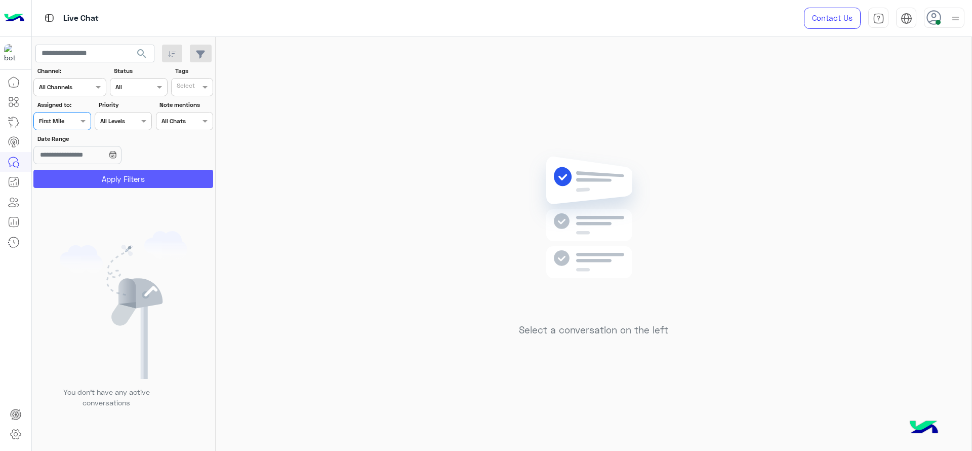
click at [80, 170] on button "Apply Filters" at bounding box center [123, 179] width 180 height 18
click at [74, 125] on div "Assigned on First Mile" at bounding box center [56, 120] width 44 height 9
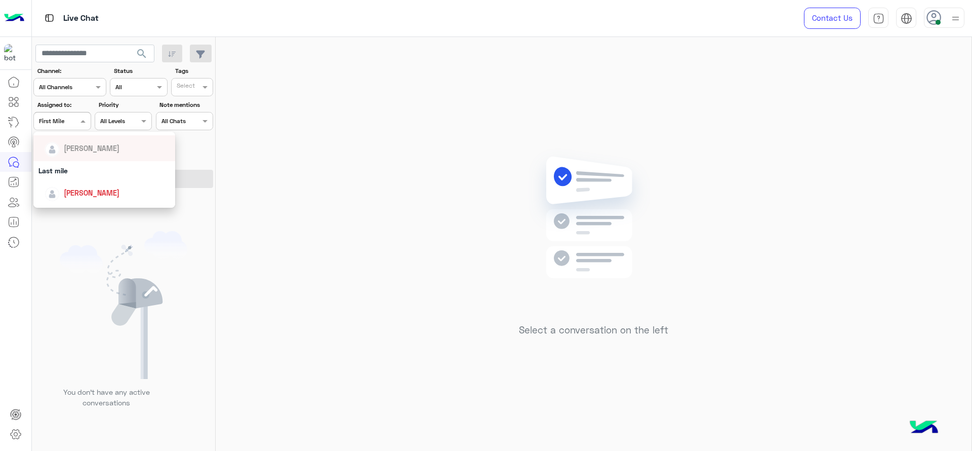
scroll to position [114, 0]
click at [73, 183] on div "[PERSON_NAME]" at bounding box center [108, 190] width 126 height 18
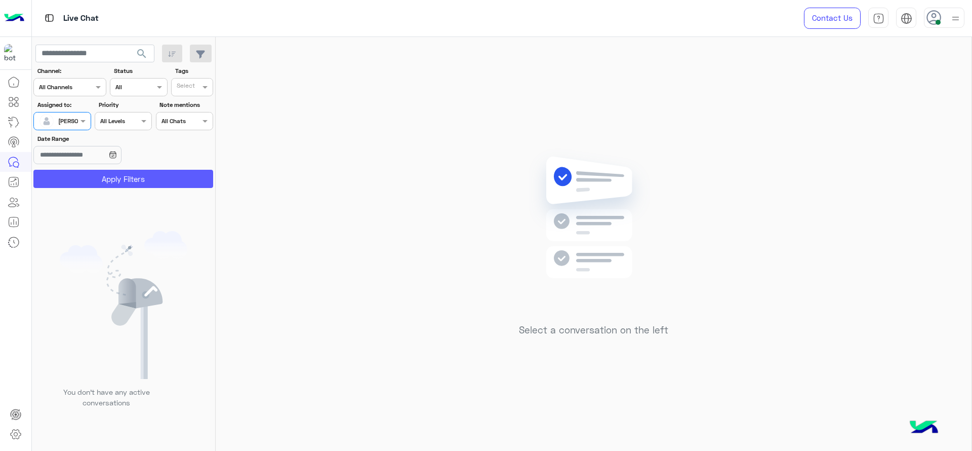
click at [141, 171] on button "Apply Filters" at bounding box center [123, 179] width 180 height 18
click at [87, 128] on div "Assigned on [PERSON_NAME]" at bounding box center [61, 121] width 57 height 18
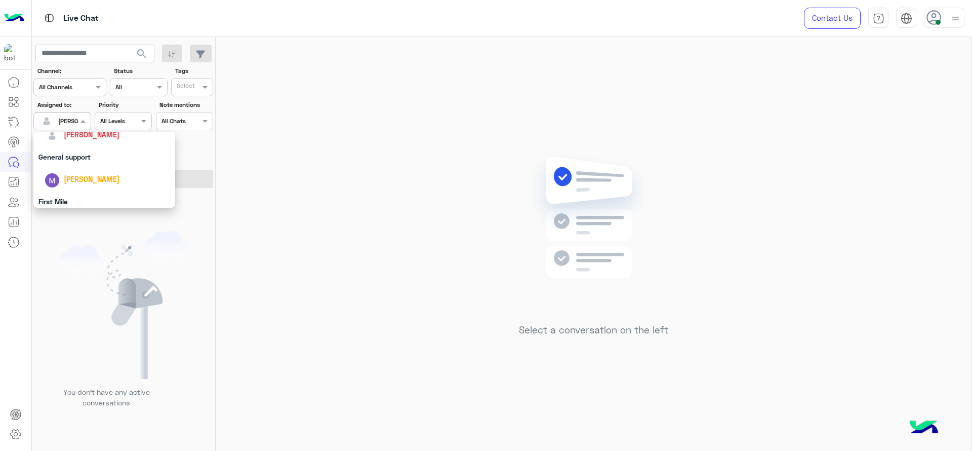
scroll to position [198, 0]
click at [81, 167] on div "First Mile" at bounding box center [104, 172] width 142 height 19
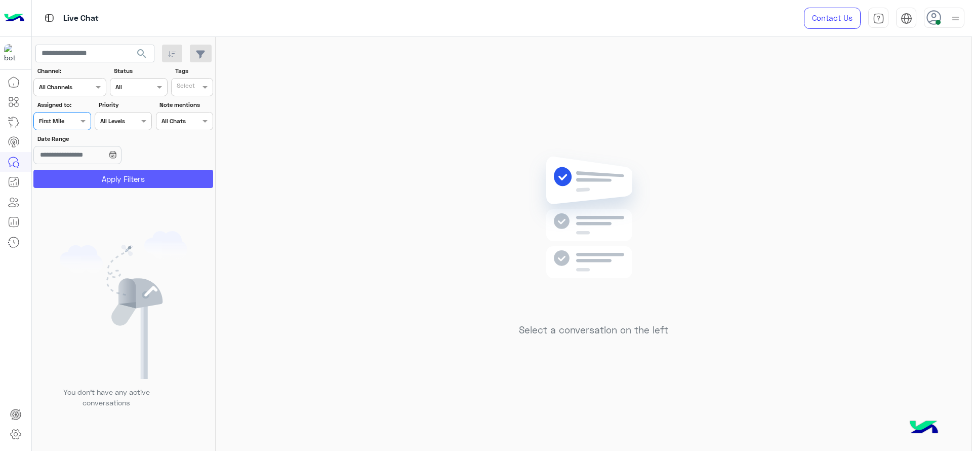
click at [80, 173] on button "Apply Filters" at bounding box center [123, 179] width 180 height 18
click at [79, 120] on span at bounding box center [84, 120] width 13 height 11
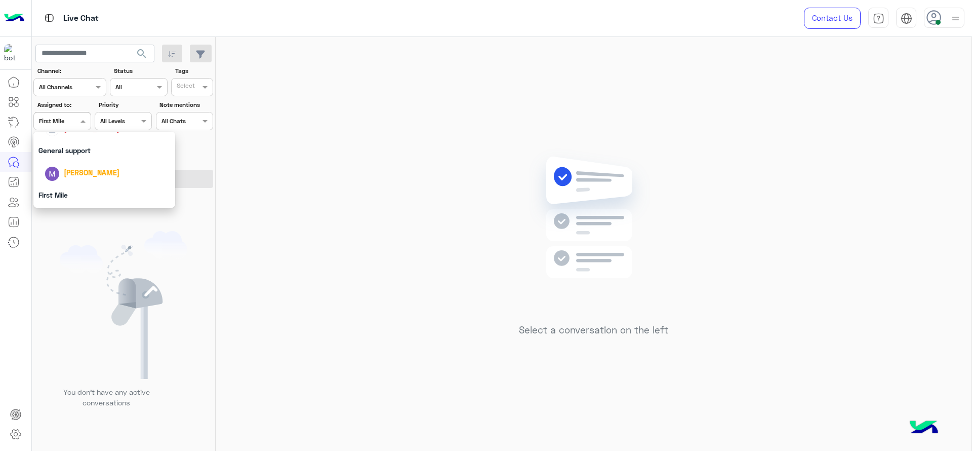
scroll to position [177, 0]
click at [89, 133] on div "[PERSON_NAME]" at bounding box center [108, 127] width 126 height 18
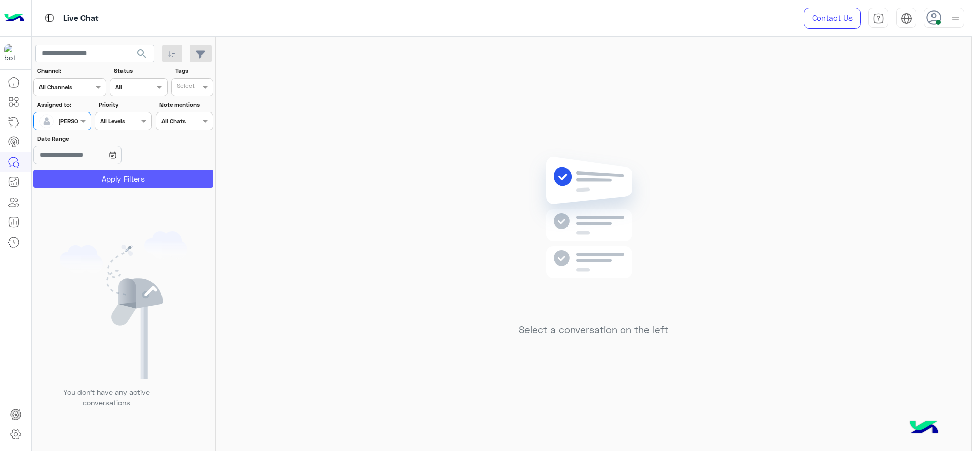
click at [147, 175] on button "Apply Filters" at bounding box center [123, 179] width 180 height 18
click at [89, 123] on span at bounding box center [84, 120] width 13 height 11
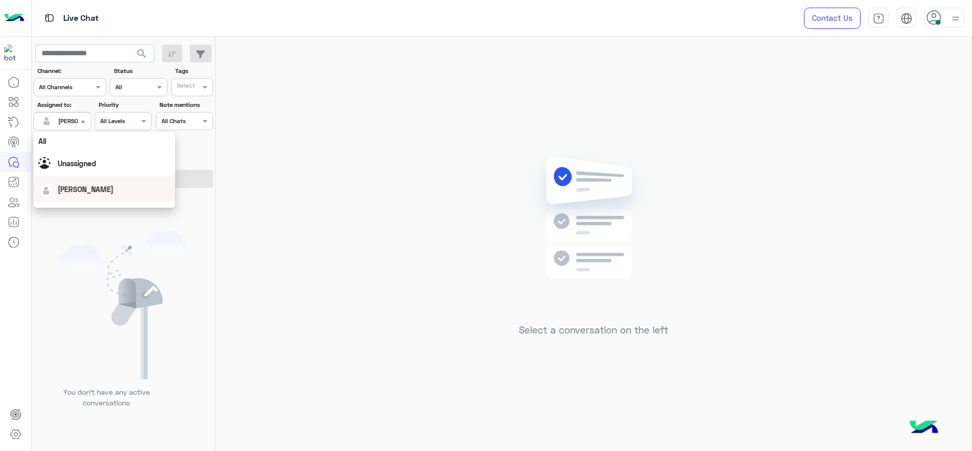
scroll to position [198, 0]
click at [71, 177] on div "First Mile" at bounding box center [104, 172] width 142 height 19
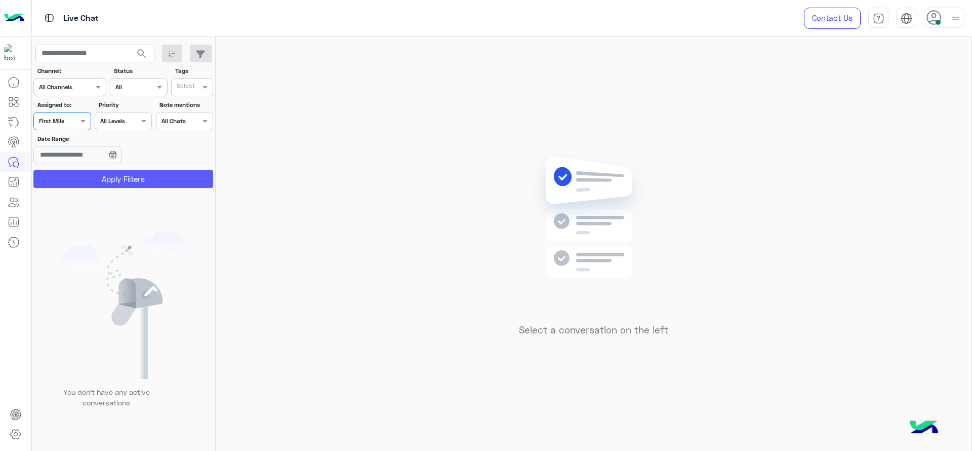
click at [71, 177] on button "Apply Filters" at bounding box center [123, 179] width 180 height 18
click at [81, 122] on div at bounding box center [120, 229] width 177 height 451
click at [81, 122] on span at bounding box center [84, 120] width 13 height 11
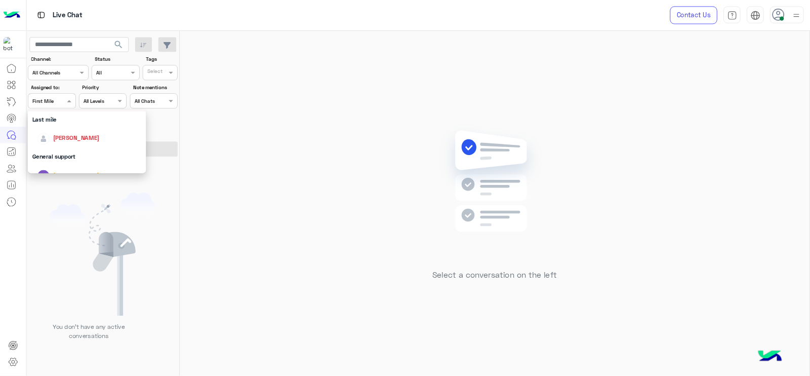
scroll to position [139, 0]
click at [86, 164] on span "[PERSON_NAME]" at bounding box center [92, 164] width 56 height 9
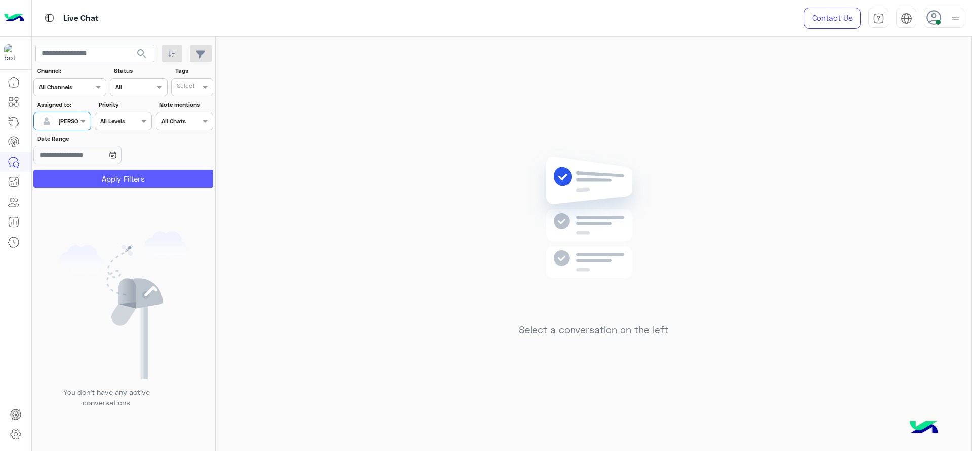
click at [92, 177] on button "Apply Filters" at bounding box center [123, 179] width 180 height 18
click at [68, 118] on div at bounding box center [62, 120] width 56 height 10
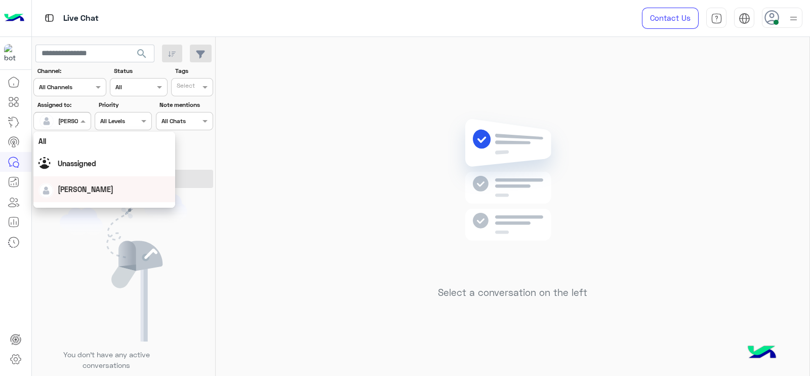
scroll to position [198, 0]
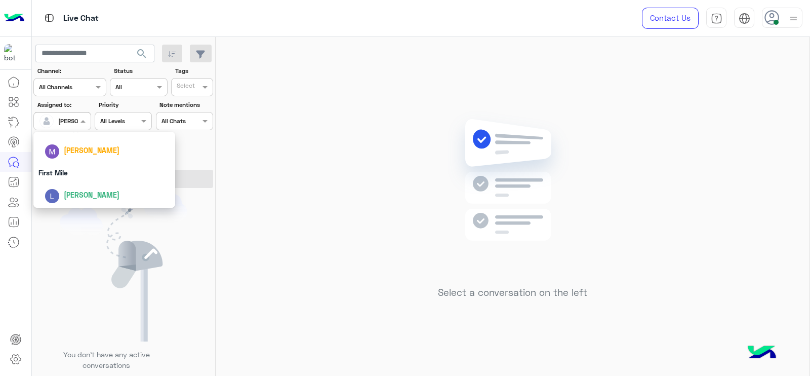
click at [55, 177] on div "First Mile" at bounding box center [104, 172] width 142 height 19
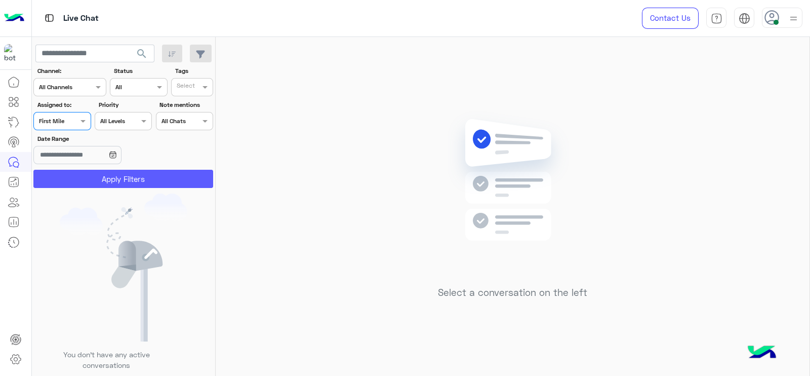
click at [60, 183] on button "Apply Filters" at bounding box center [123, 179] width 180 height 18
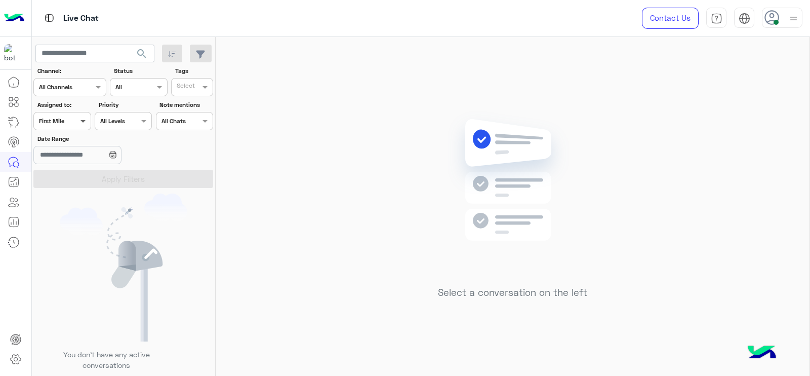
click at [84, 122] on span at bounding box center [84, 120] width 13 height 11
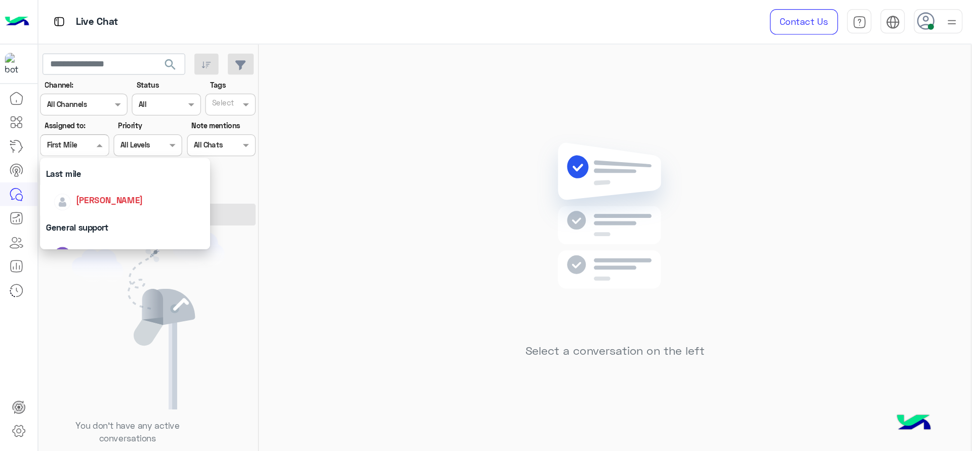
scroll to position [147, 0]
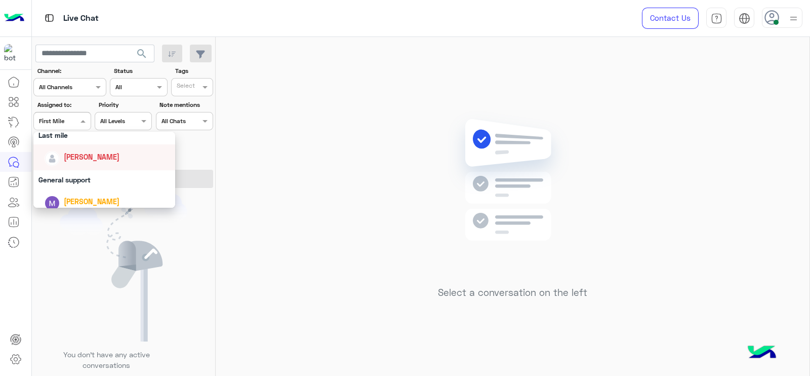
click at [81, 162] on div "[PERSON_NAME]" at bounding box center [108, 157] width 126 height 18
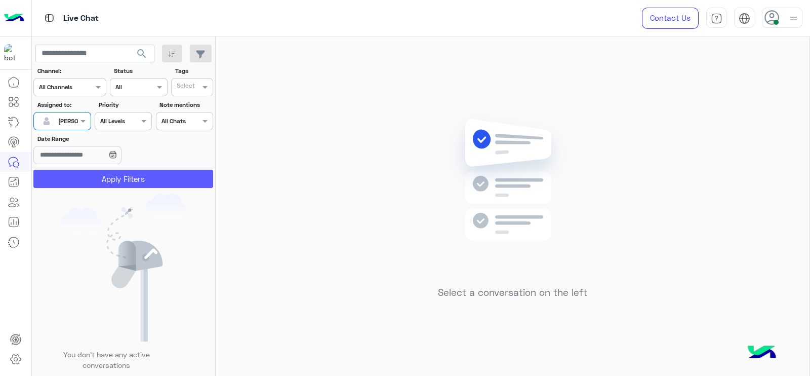
click at [200, 178] on button "Apply Filters" at bounding box center [123, 179] width 180 height 18
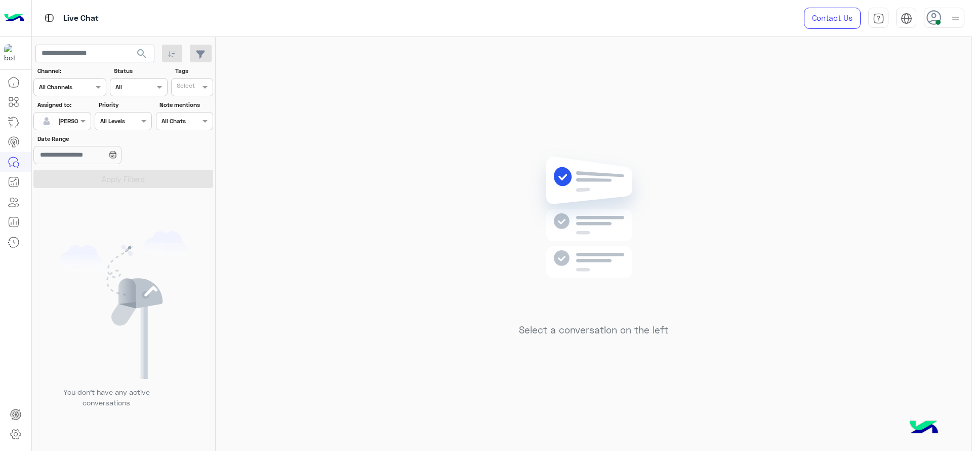
click at [475, 269] on div "Select a conversation on the left" at bounding box center [594, 246] width 756 height 418
click at [62, 123] on input "text" at bounding box center [50, 119] width 23 height 9
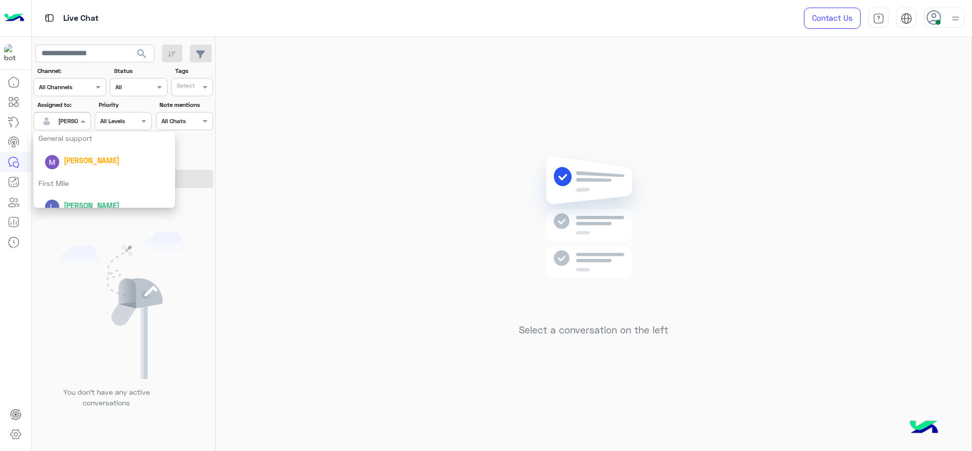
scroll to position [199, 0]
click at [62, 165] on div "First Mile" at bounding box center [104, 172] width 142 height 19
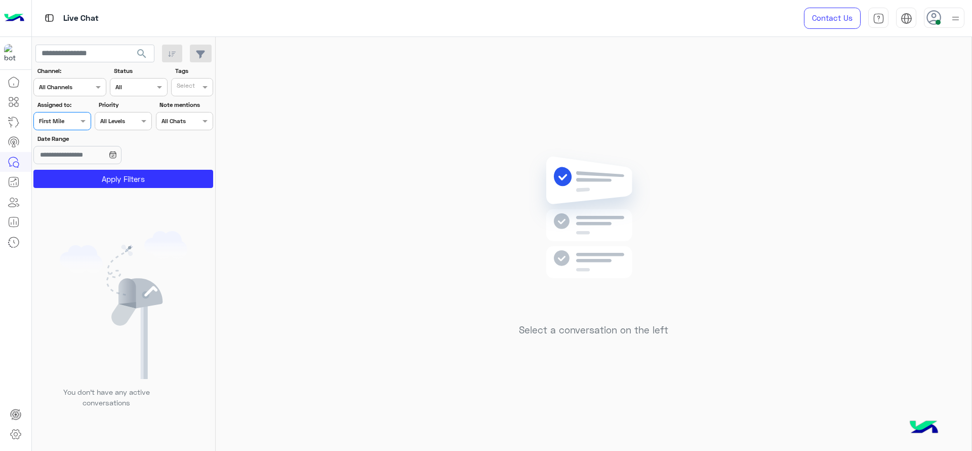
click at [62, 165] on app-date-range-input at bounding box center [92, 156] width 118 height 20
click at [55, 176] on button "Apply Filters" at bounding box center [123, 179] width 180 height 18
click at [84, 122] on span at bounding box center [84, 120] width 13 height 11
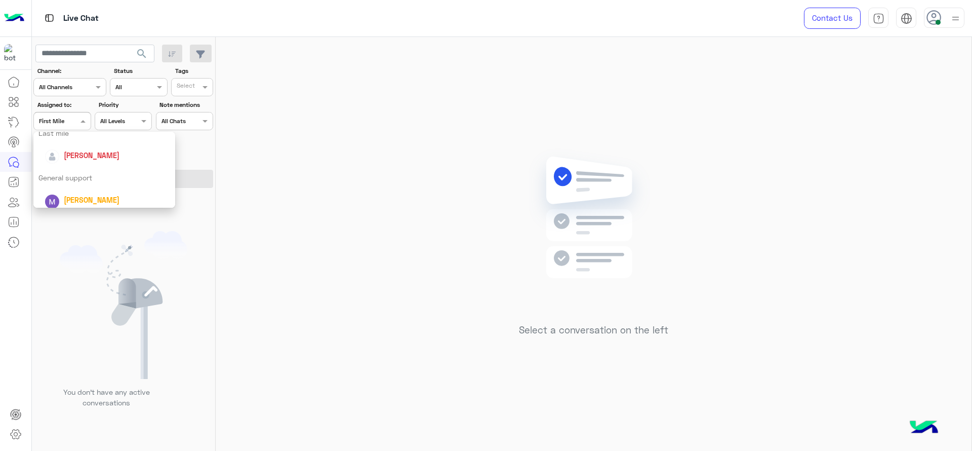
scroll to position [149, 0]
click at [80, 152] on span "[PERSON_NAME]" at bounding box center [92, 155] width 56 height 9
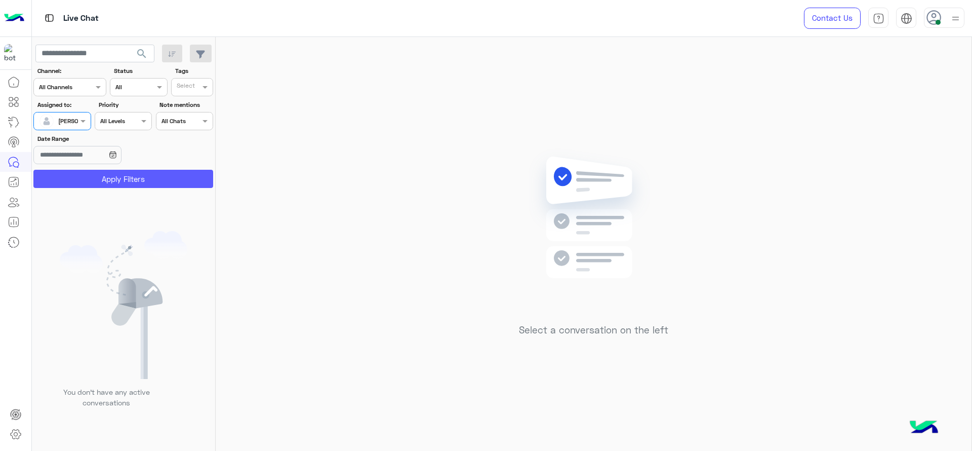
click at [87, 175] on button "Apply Filters" at bounding box center [123, 179] width 180 height 18
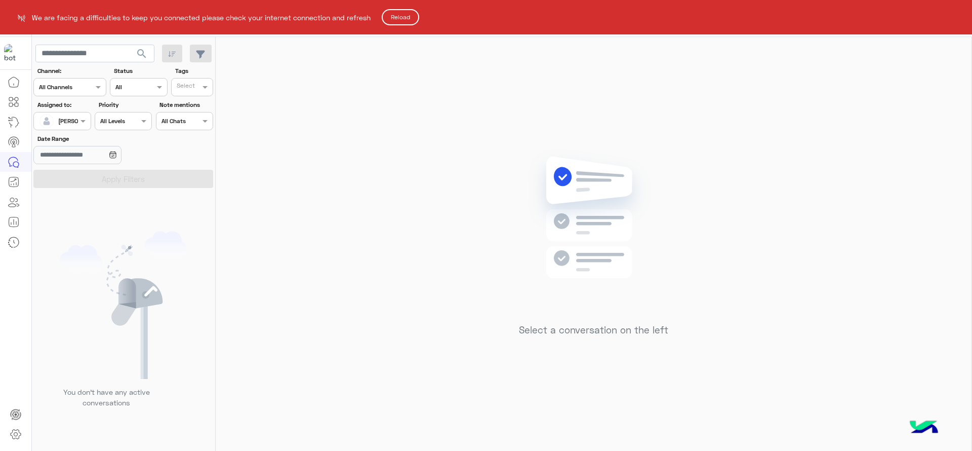
click at [402, 14] on button "Reload" at bounding box center [400, 17] width 37 height 16
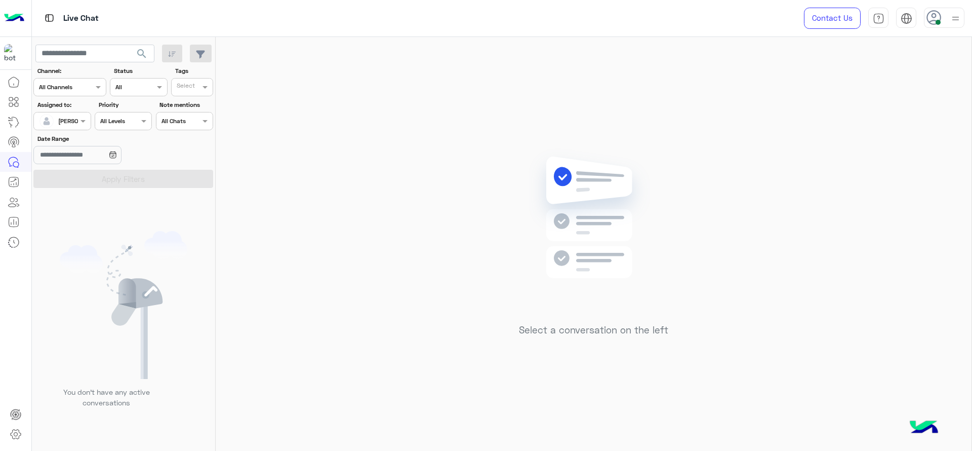
click at [72, 116] on div at bounding box center [62, 120] width 56 height 10
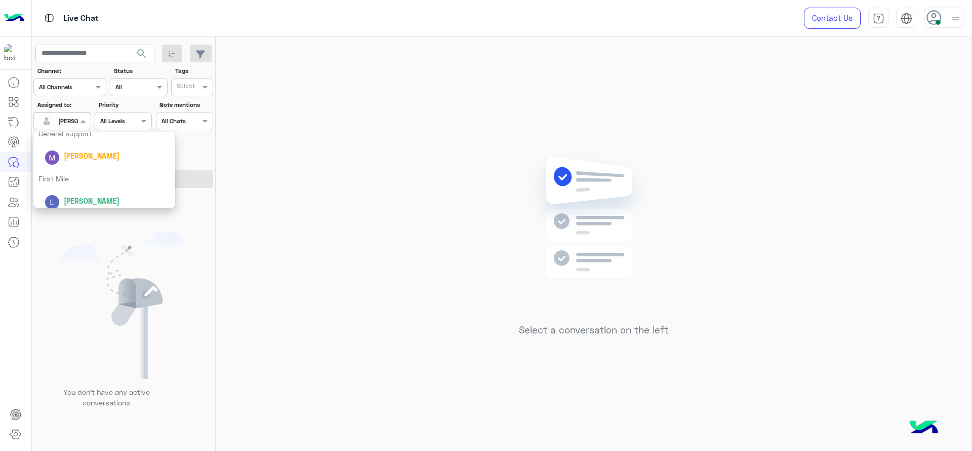
scroll to position [199, 0]
click at [76, 173] on div "First Mile" at bounding box center [104, 172] width 142 height 19
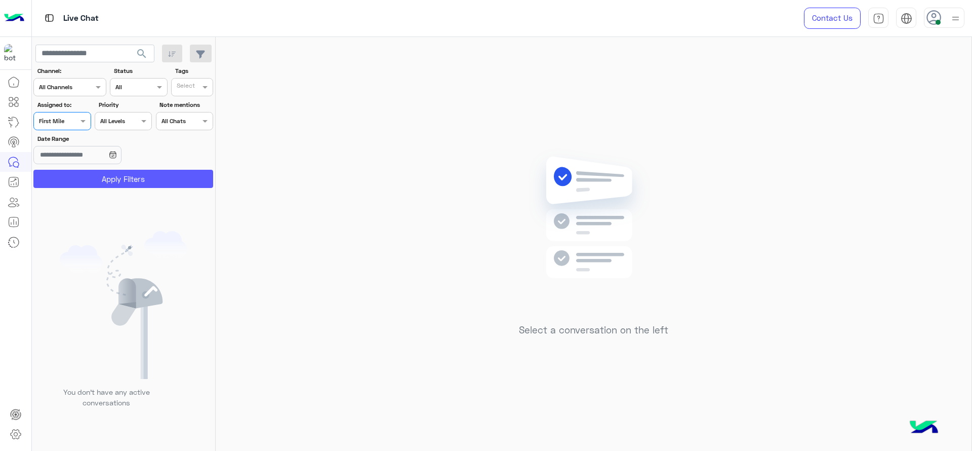
click at [72, 177] on button "Apply Filters" at bounding box center [123, 179] width 180 height 18
click at [81, 125] on span at bounding box center [84, 120] width 13 height 11
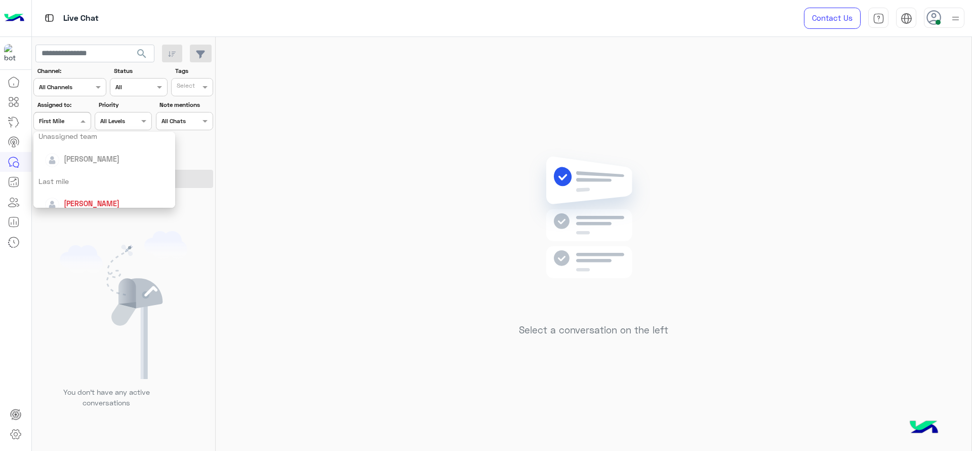
scroll to position [127, 0]
click at [73, 174] on span "[PERSON_NAME]" at bounding box center [92, 178] width 56 height 9
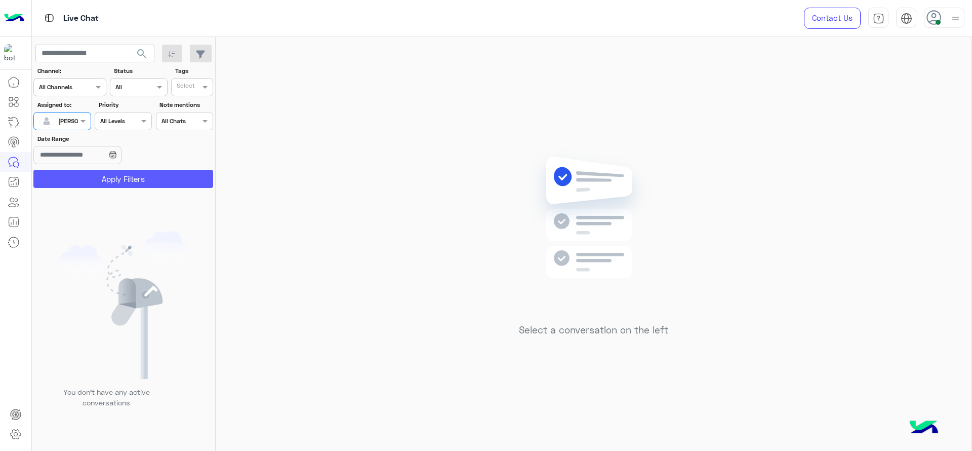
click at [73, 174] on button "Apply Filters" at bounding box center [123, 179] width 180 height 18
click at [80, 113] on div "Assigned on [PERSON_NAME]" at bounding box center [61, 121] width 57 height 18
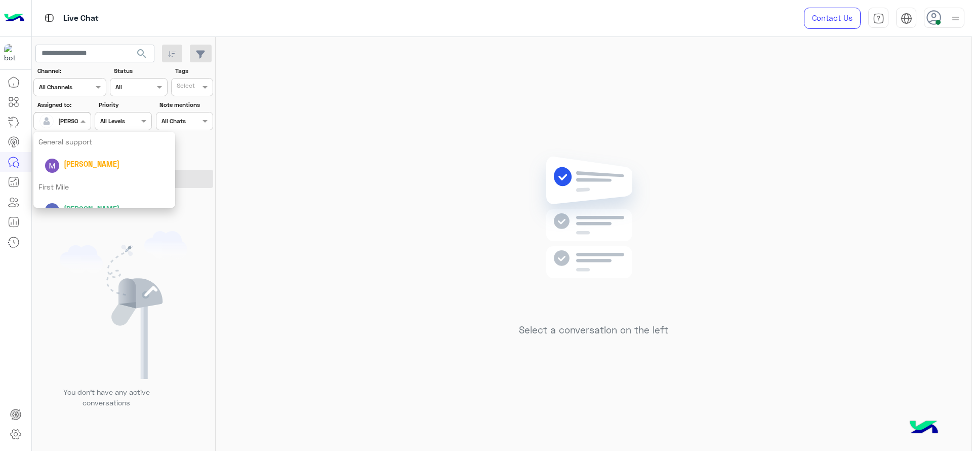
scroll to position [199, 0]
click at [69, 171] on div "First Mile" at bounding box center [104, 172] width 142 height 19
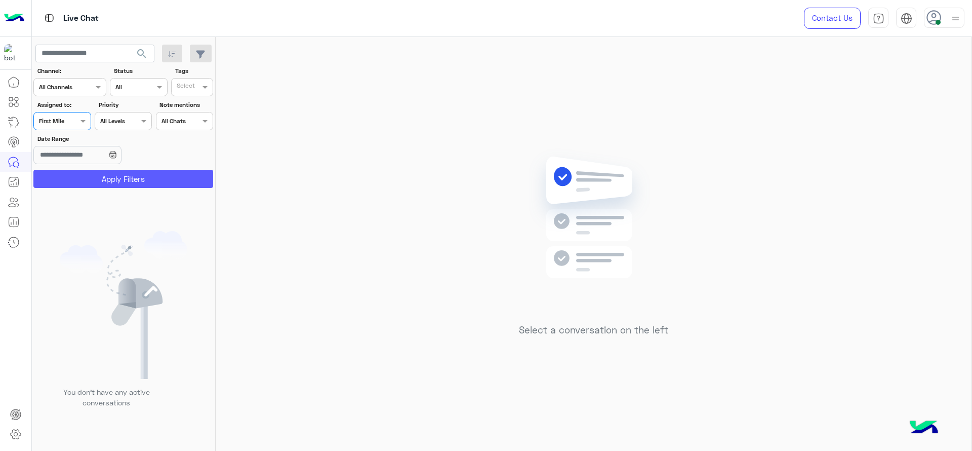
click at [68, 181] on button "Apply Filters" at bounding box center [123, 179] width 180 height 18
click at [75, 124] on div at bounding box center [120, 229] width 177 height 451
click at [85, 119] on span at bounding box center [84, 120] width 13 height 11
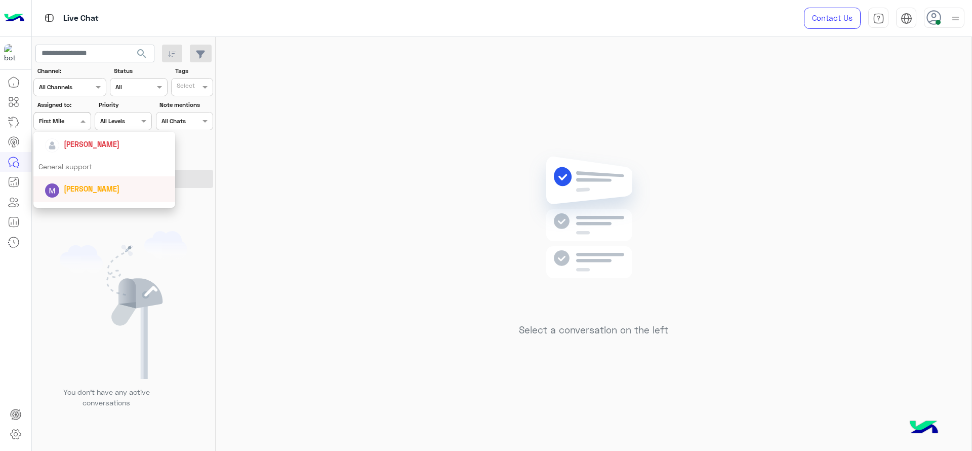
scroll to position [149, 0]
click at [83, 149] on div "[PERSON_NAME]" at bounding box center [108, 156] width 126 height 18
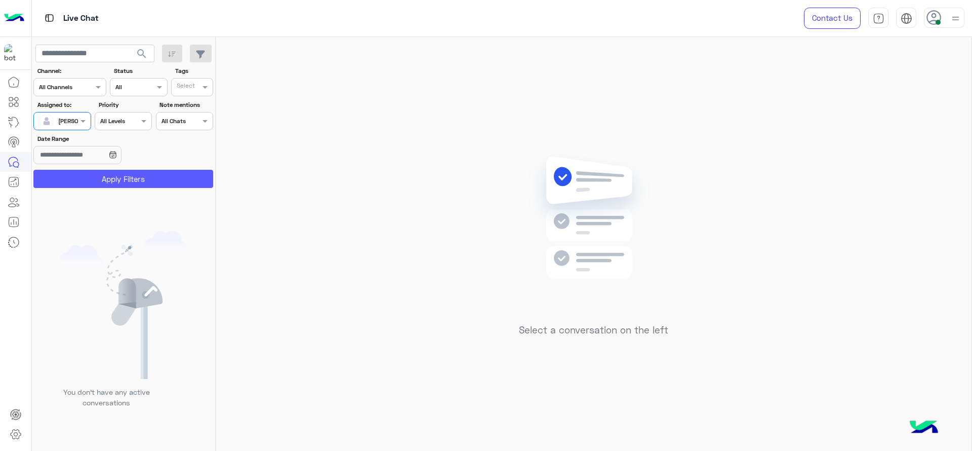
click at [155, 176] on button "Apply Filters" at bounding box center [123, 179] width 180 height 18
click at [80, 125] on span at bounding box center [84, 120] width 13 height 11
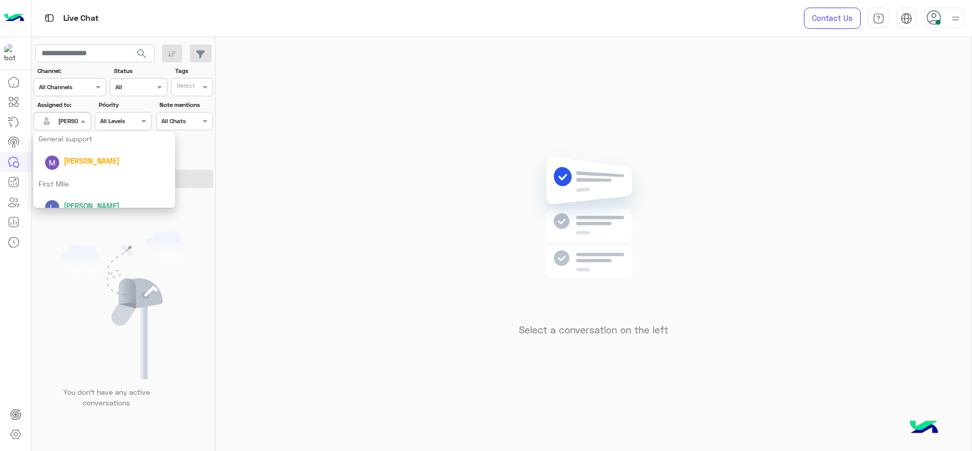
scroll to position [199, 0]
click at [72, 173] on div "First Mile" at bounding box center [104, 172] width 142 height 19
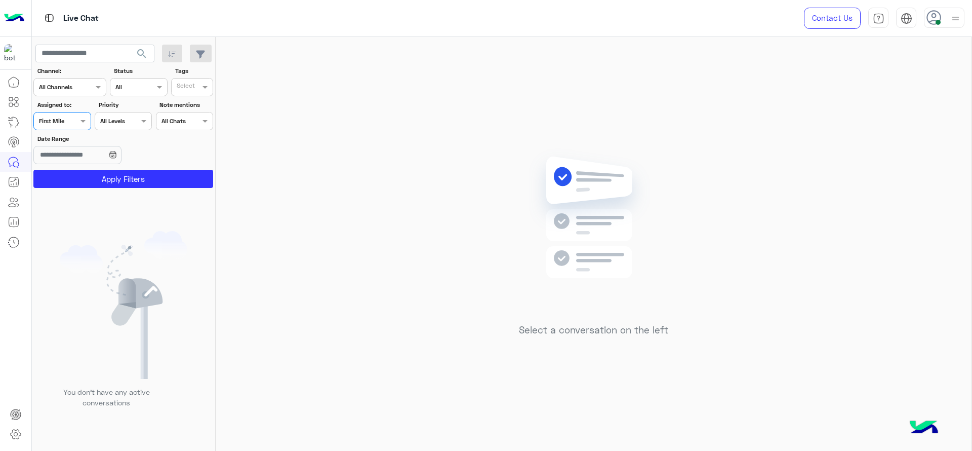
click at [72, 173] on button "Apply Filters" at bounding box center [123, 179] width 180 height 18
click at [80, 125] on div at bounding box center [120, 229] width 177 height 451
click at [80, 124] on span at bounding box center [84, 120] width 13 height 11
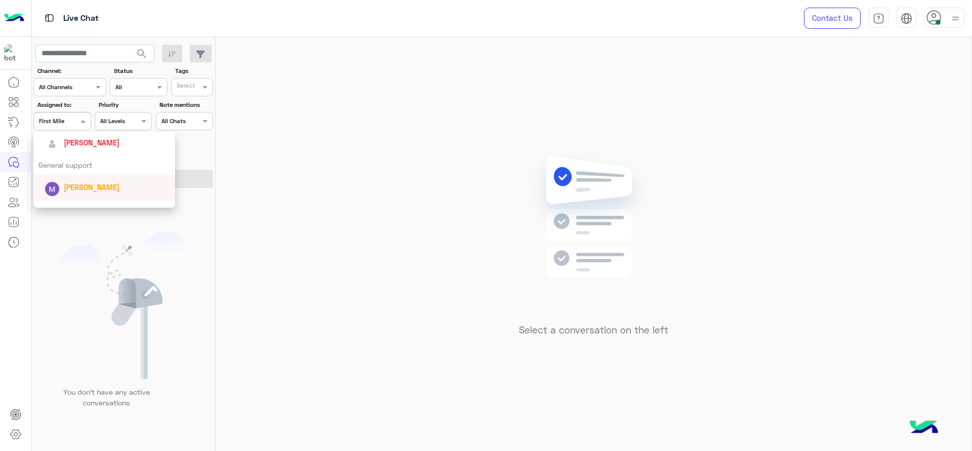
scroll to position [161, 0]
click at [82, 146] on span "[PERSON_NAME]" at bounding box center [92, 143] width 56 height 9
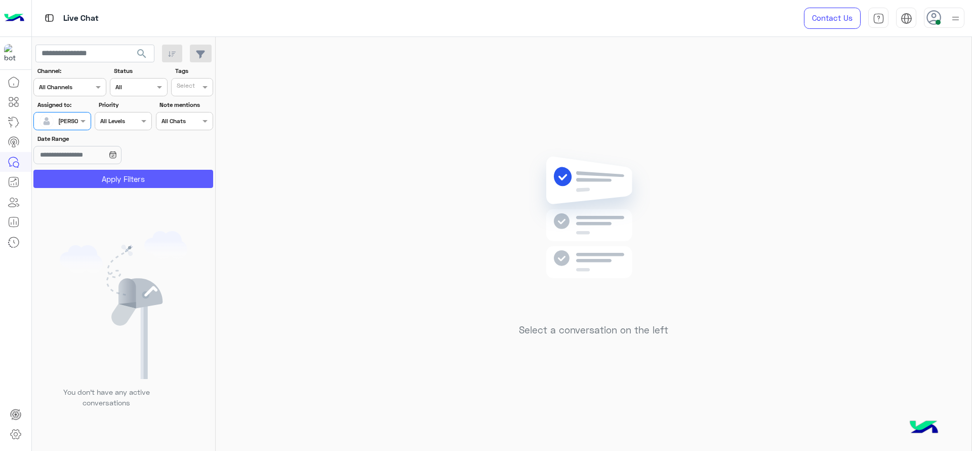
click at [103, 176] on button "Apply Filters" at bounding box center [123, 179] width 180 height 18
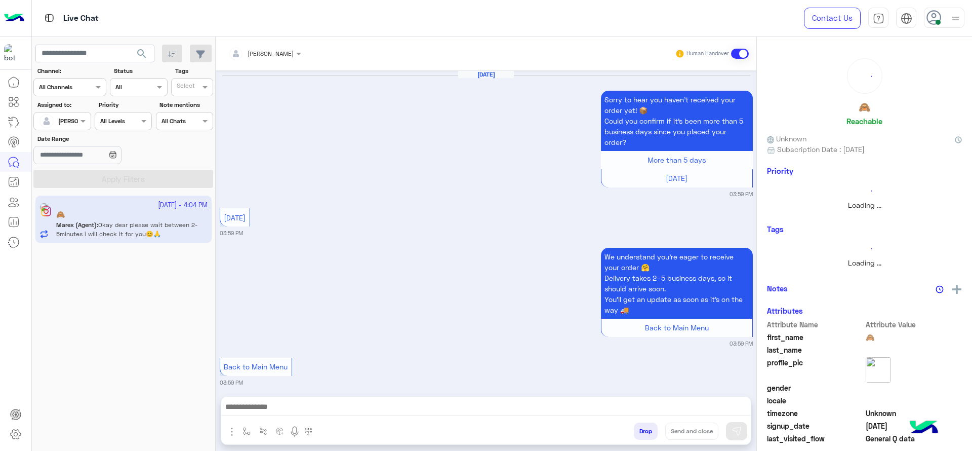
scroll to position [962, 0]
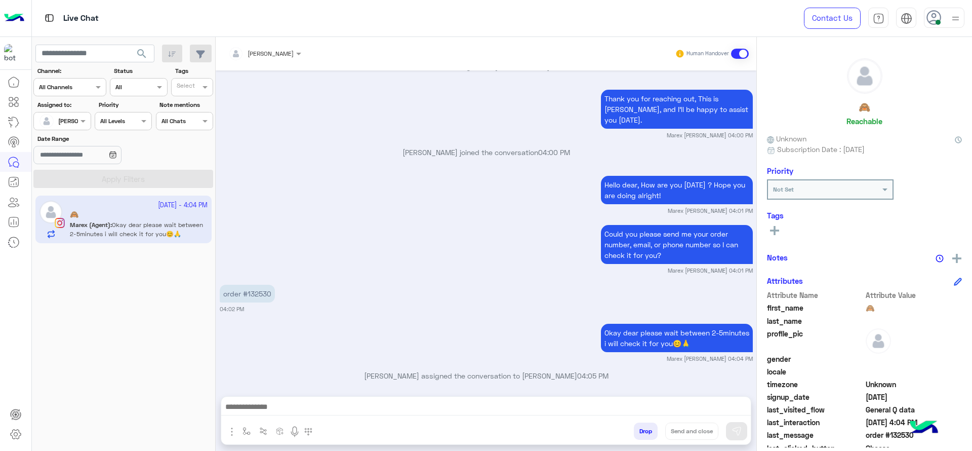
click at [267, 285] on p "order #132530" at bounding box center [247, 293] width 55 height 18
click at [265, 285] on p "order #132530" at bounding box center [247, 293] width 55 height 18
copy p "132530"
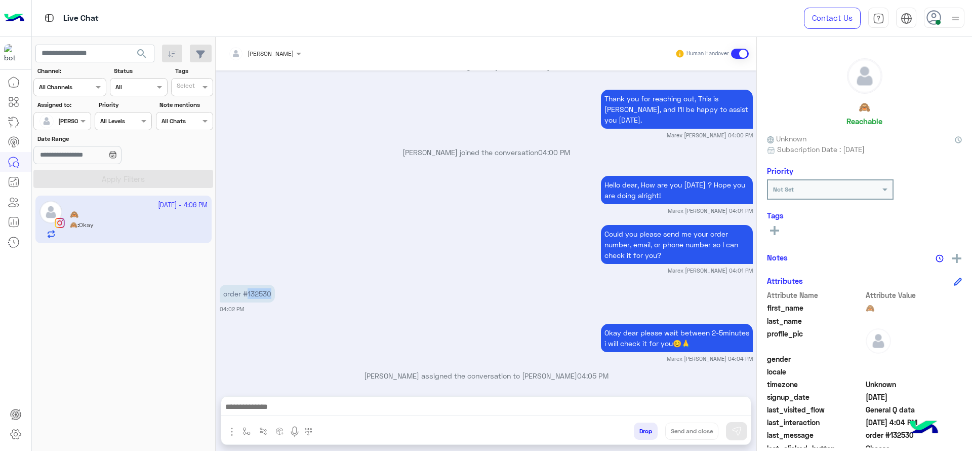
scroll to position [1001, 0]
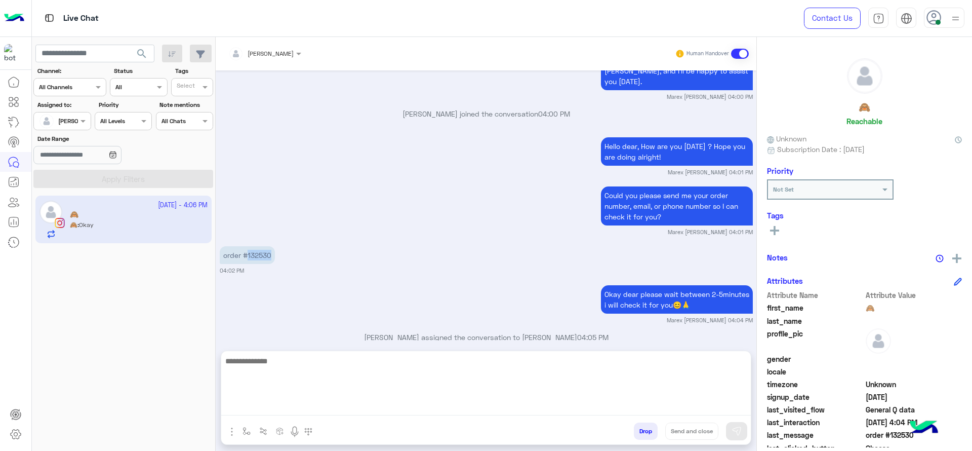
click at [369, 400] on textarea at bounding box center [485, 384] width 529 height 61
type textarea "*"
type textarea "**********"
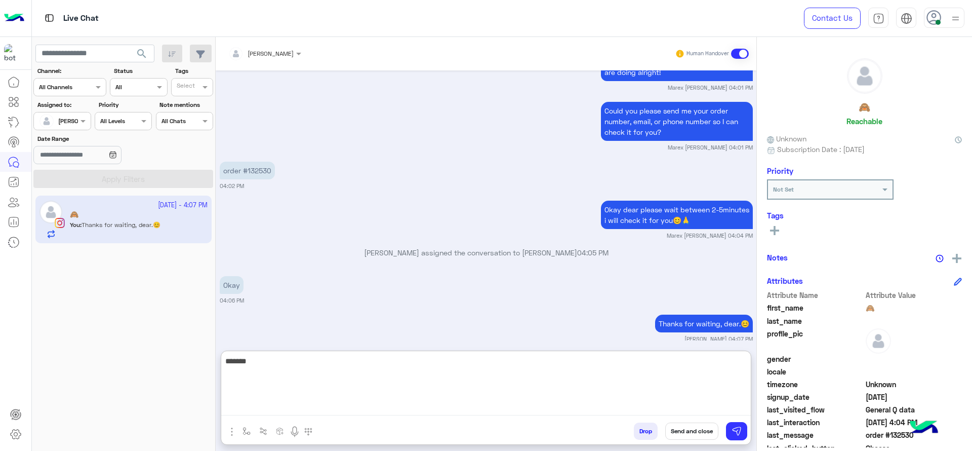
scroll to position [1111, 0]
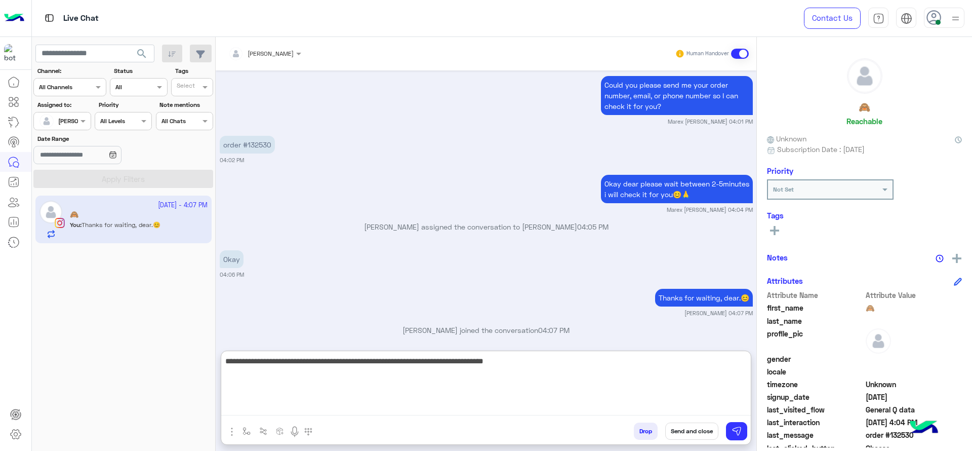
type textarea "**********"
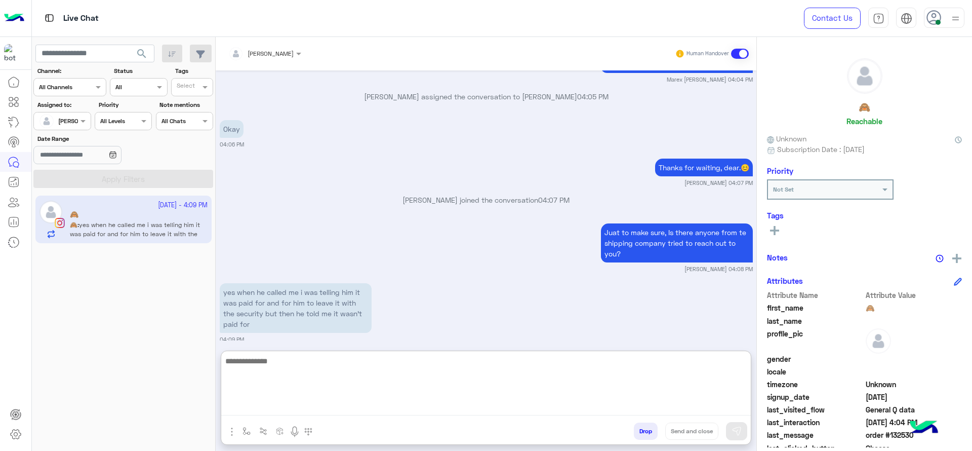
scroll to position [1241, 0]
click at [363, 377] on textarea at bounding box center [485, 384] width 529 height 61
type textarea "*"
type textarea "**********"
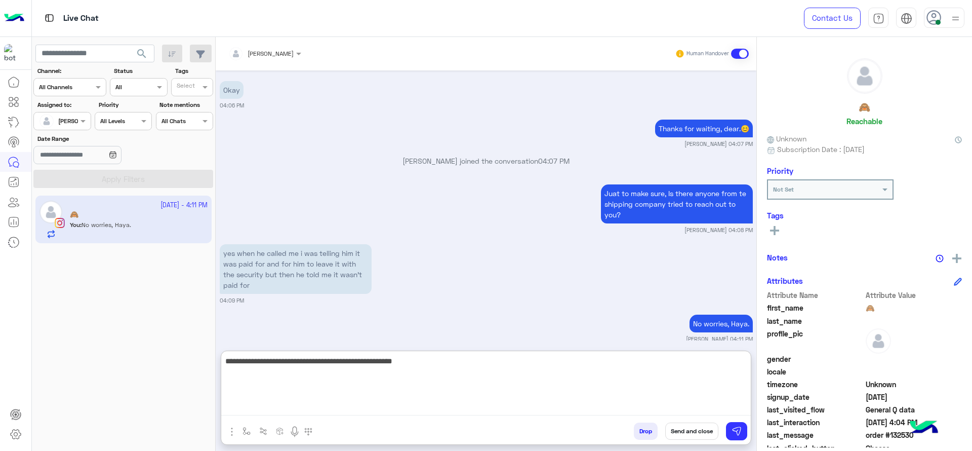
type textarea "**********"
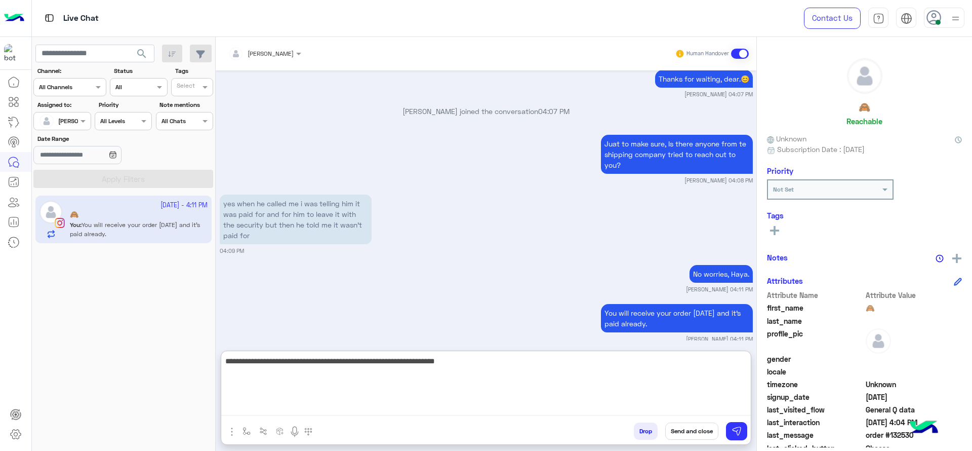
type textarea "**********"
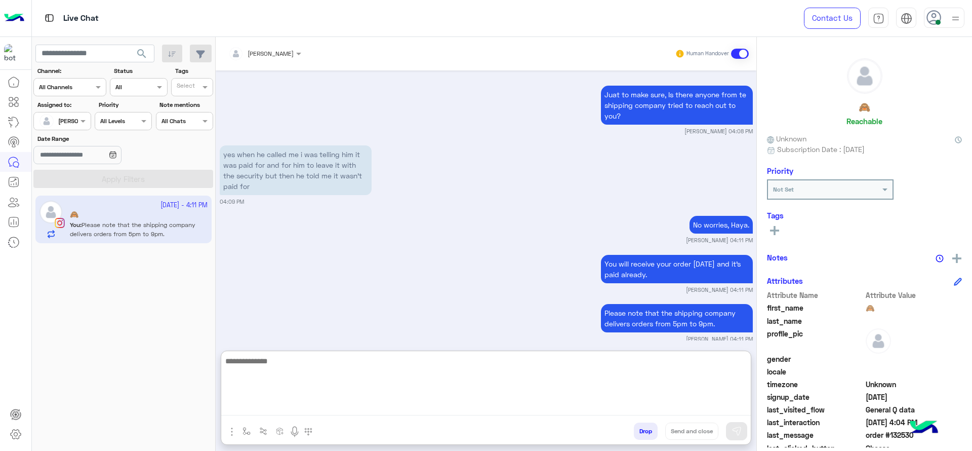
paste textarea "**********"
type textarea "**********"
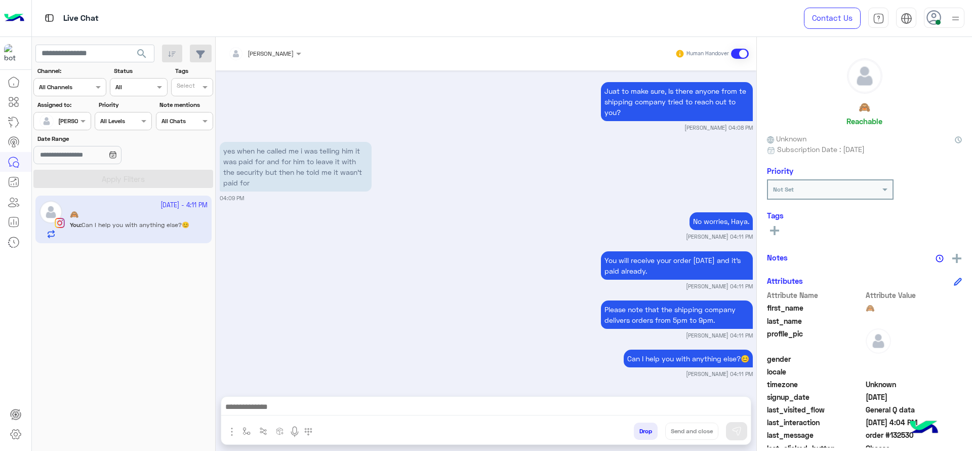
scroll to position [1372, 0]
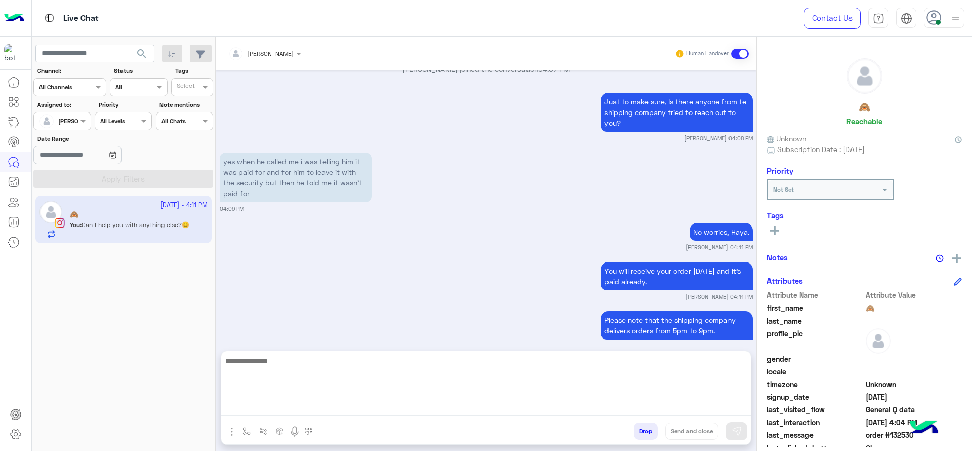
click at [526, 403] on textarea at bounding box center [485, 384] width 529 height 61
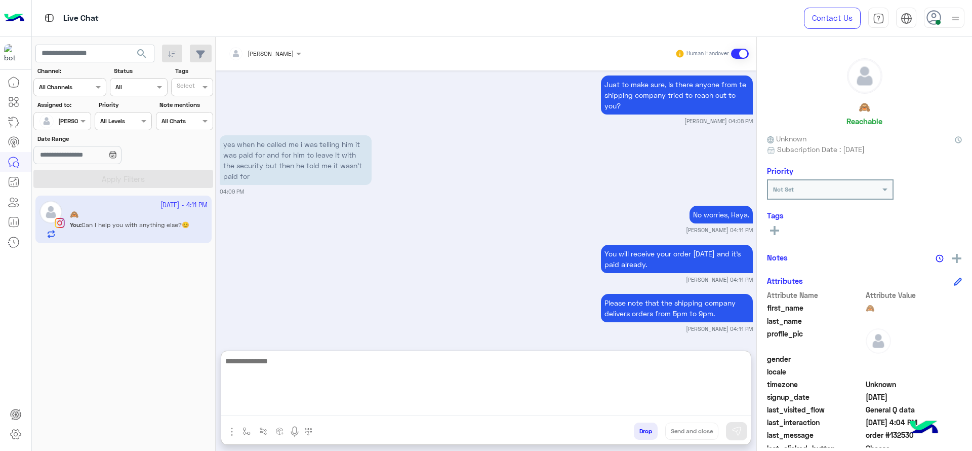
scroll to position [1417, 0]
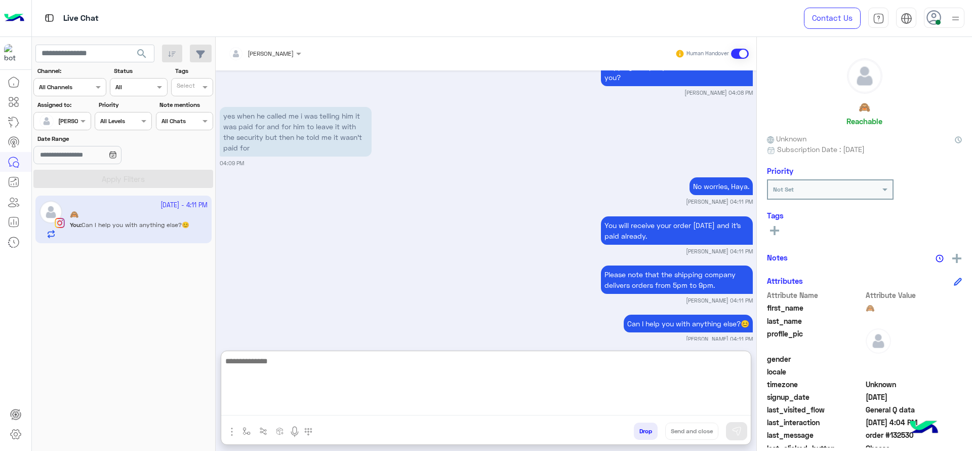
paste textarea "**********"
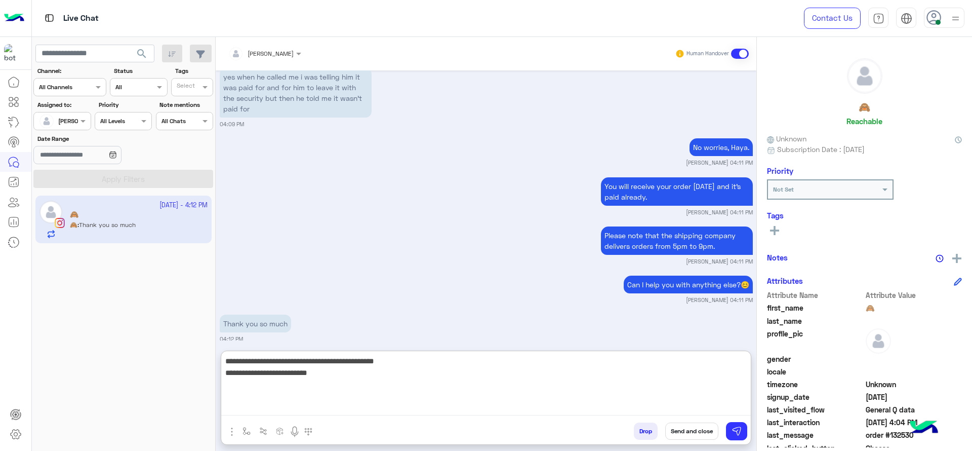
type textarea "**********"
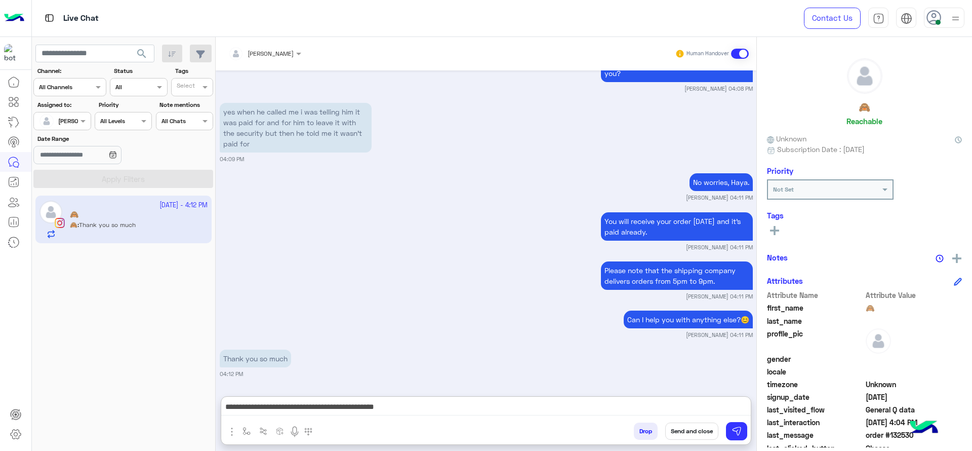
click at [693, 431] on button "Send and close" at bounding box center [691, 430] width 53 height 17
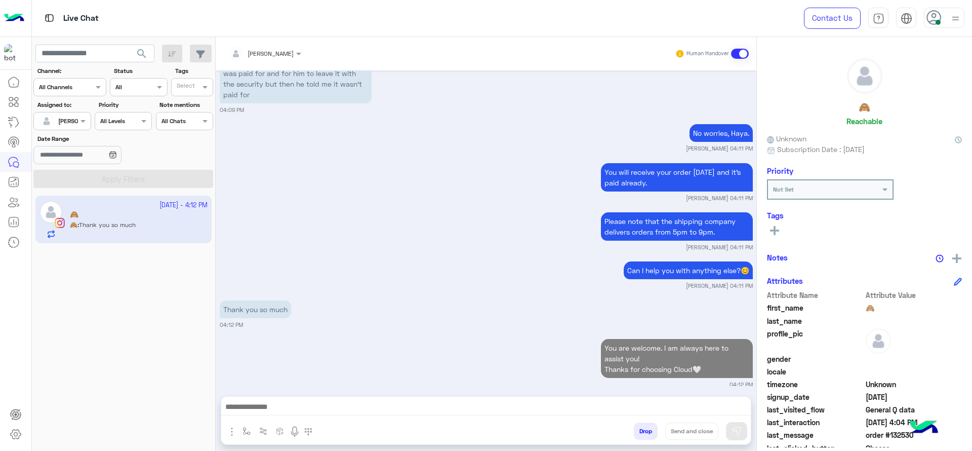
scroll to position [1496, 0]
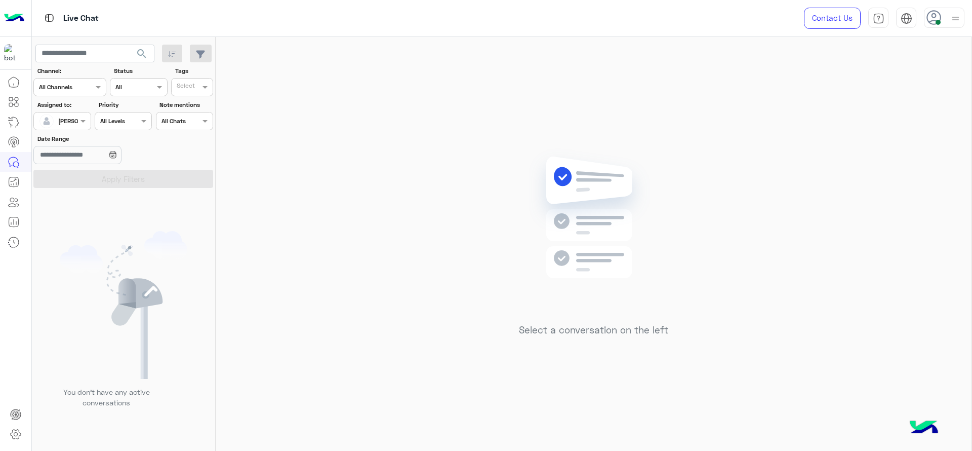
click at [69, 117] on div at bounding box center [62, 120] width 56 height 10
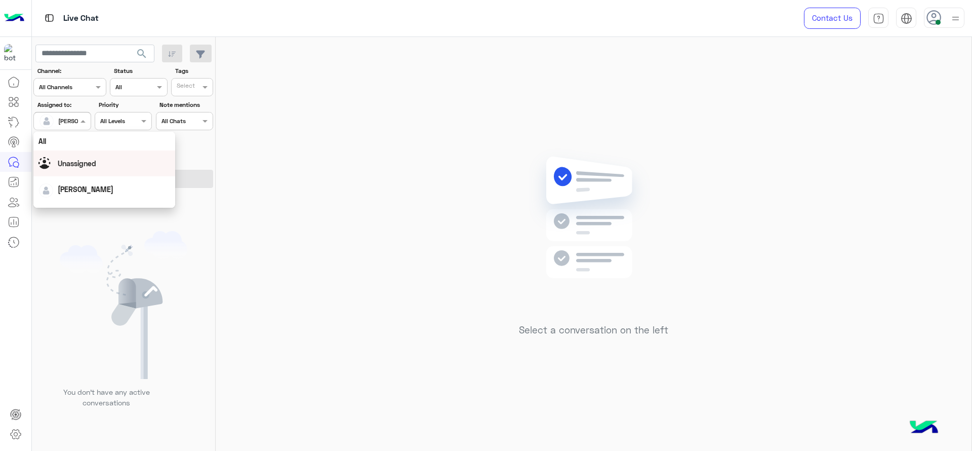
scroll to position [198, 0]
click at [84, 175] on div "First Mile" at bounding box center [104, 172] width 142 height 19
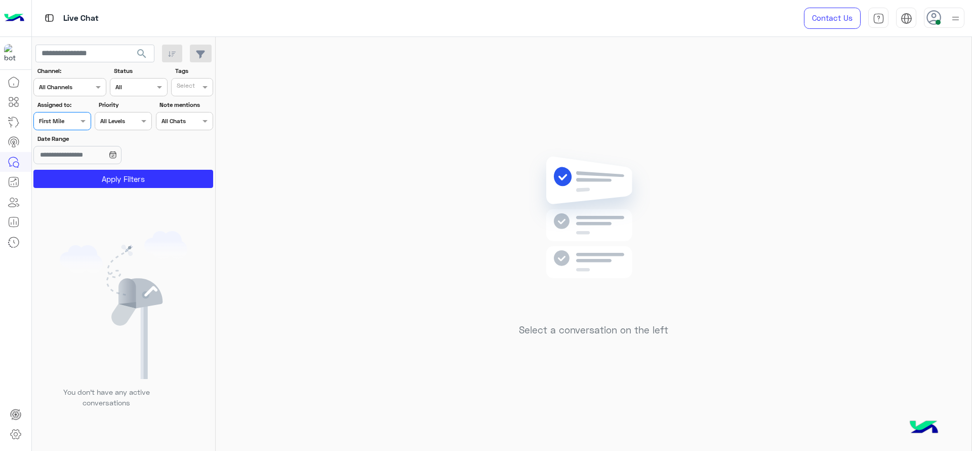
click at [84, 175] on button "Apply Filters" at bounding box center [123, 179] width 180 height 18
click at [77, 122] on div at bounding box center [62, 120] width 56 height 10
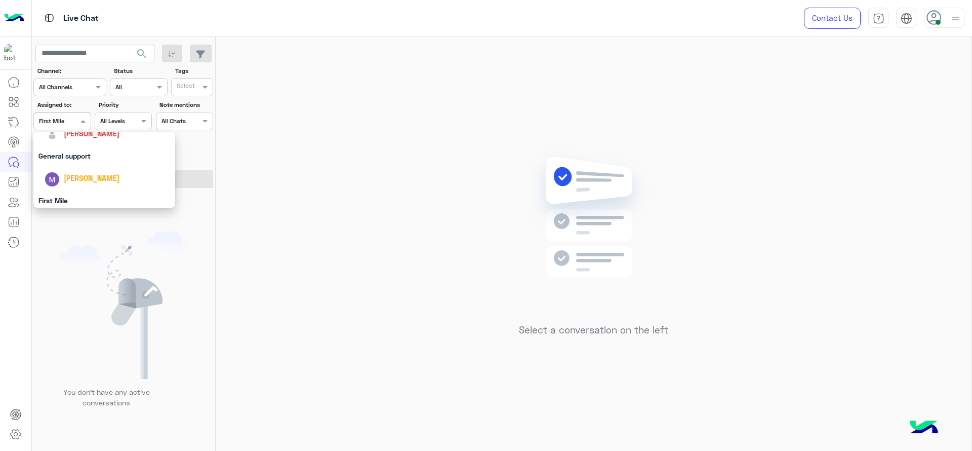
scroll to position [160, 0]
click at [75, 150] on div "[PERSON_NAME]" at bounding box center [108, 144] width 126 height 18
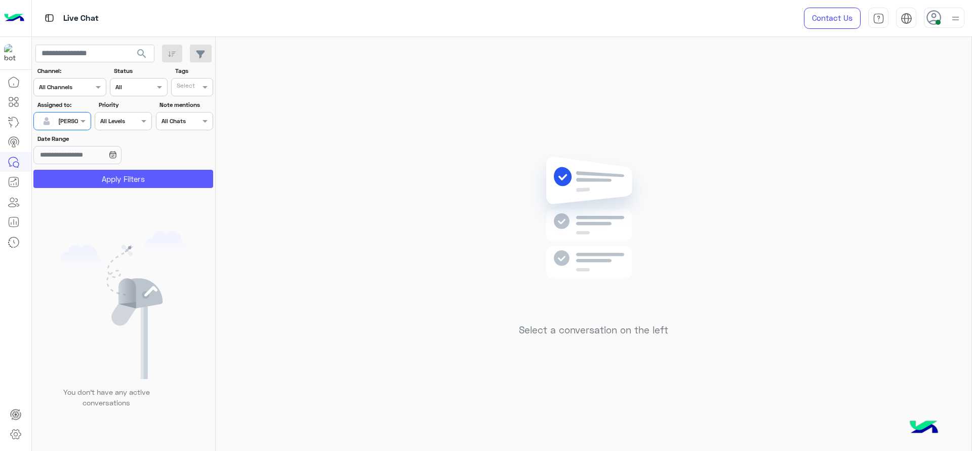
click at [123, 179] on button "Apply Filters" at bounding box center [123, 179] width 180 height 18
click at [63, 122] on div at bounding box center [62, 120] width 56 height 10
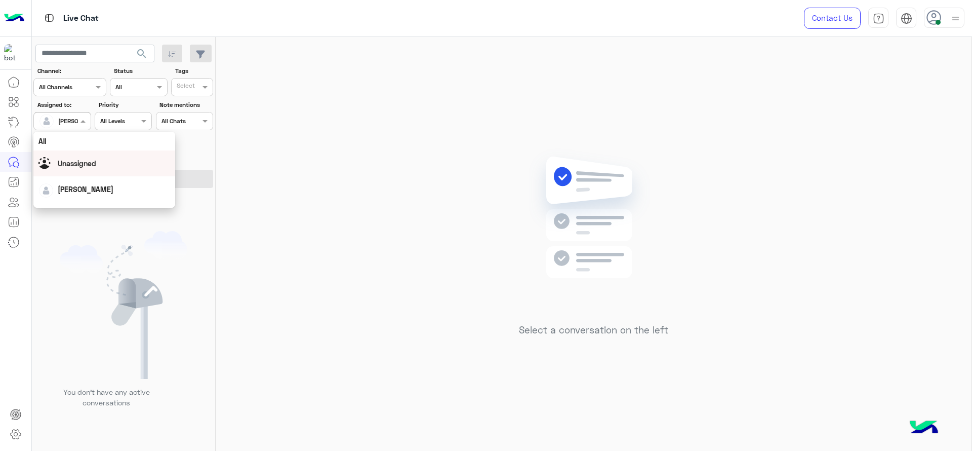
scroll to position [198, 0]
click at [73, 167] on div "First Mile" at bounding box center [104, 172] width 142 height 19
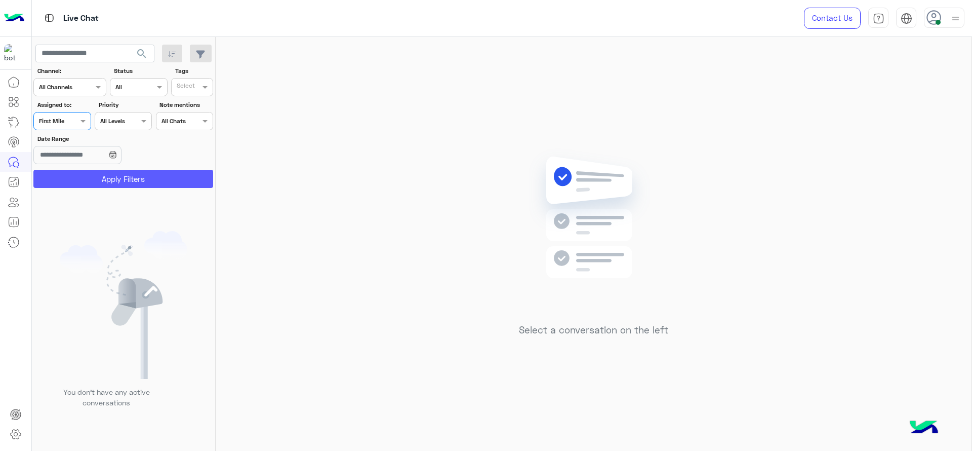
click at [71, 171] on button "Apply Filters" at bounding box center [123, 179] width 180 height 18
click at [78, 119] on span at bounding box center [84, 120] width 13 height 11
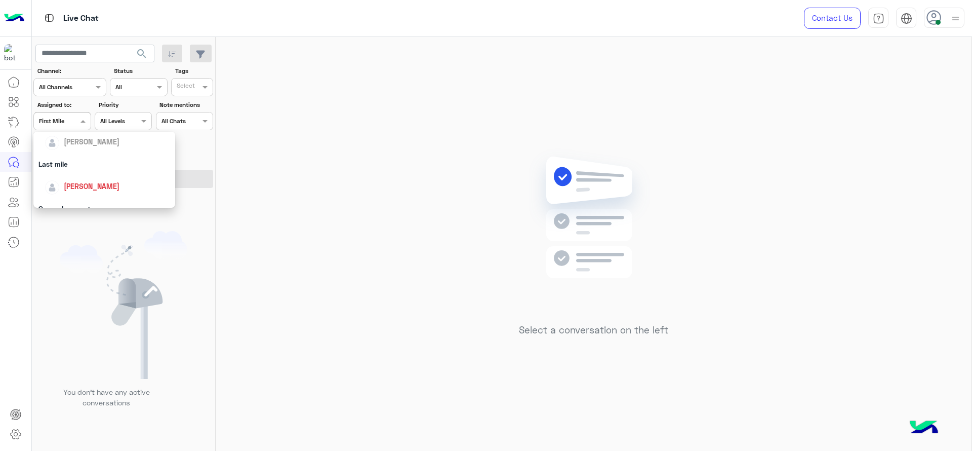
scroll to position [114, 0]
click at [73, 185] on div "[PERSON_NAME]" at bounding box center [92, 190] width 56 height 11
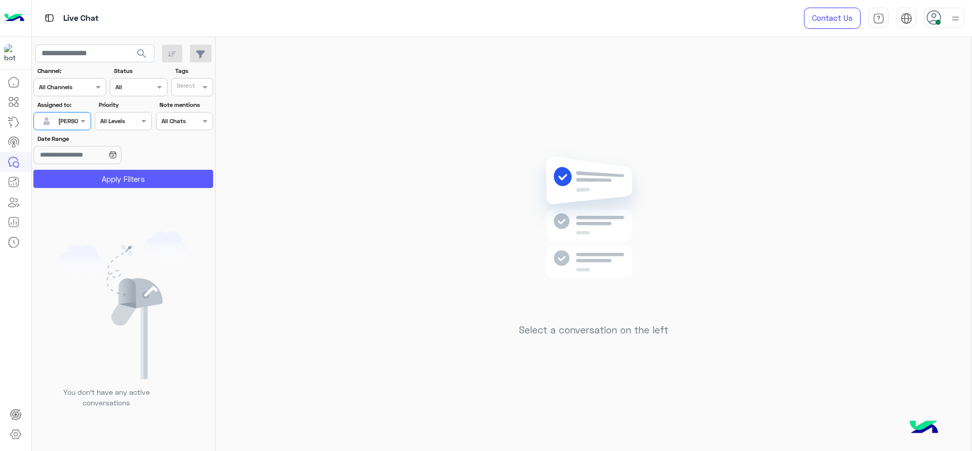
click at [73, 185] on button "Apply Filters" at bounding box center [123, 179] width 180 height 18
click at [69, 123] on div at bounding box center [62, 120] width 56 height 10
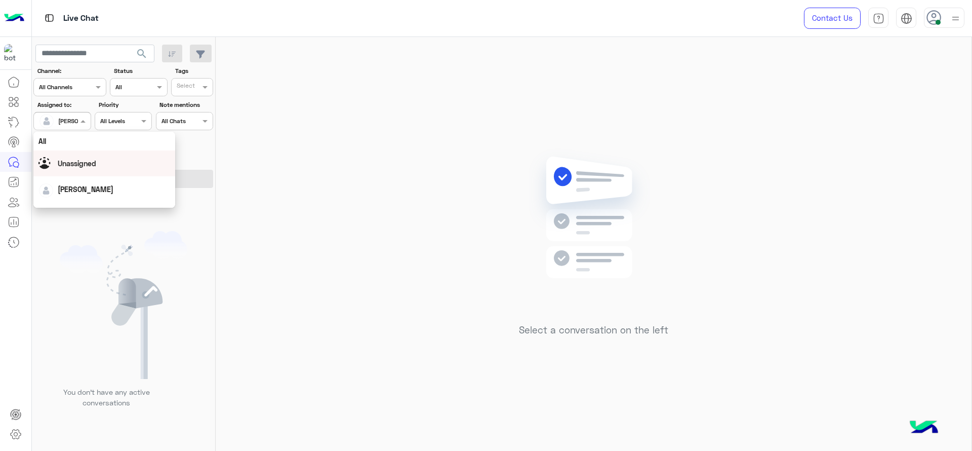
scroll to position [199, 0]
click at [67, 172] on div "First Mile" at bounding box center [104, 172] width 142 height 19
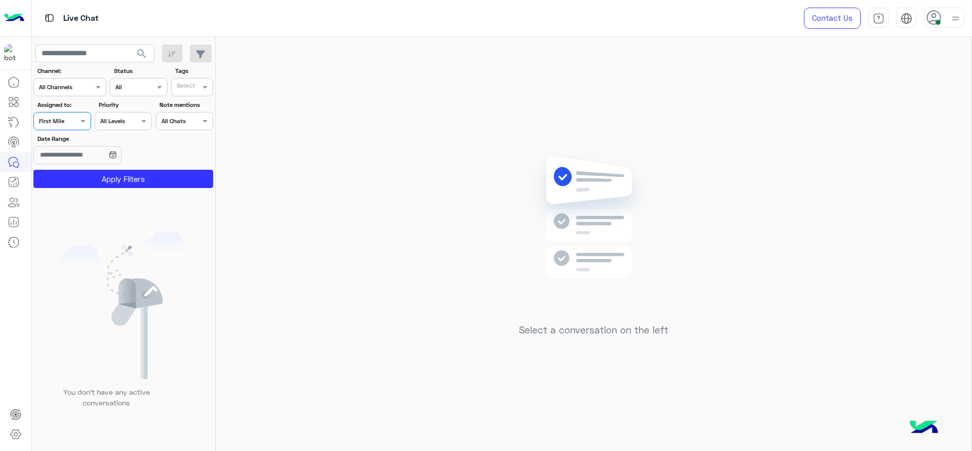
click at [67, 172] on button "Apply Filters" at bounding box center [123, 179] width 180 height 18
click at [78, 120] on div at bounding box center [120, 229] width 177 height 451
click at [456, 212] on div "Select a conversation on the left" at bounding box center [594, 246] width 756 height 418
click at [67, 116] on div at bounding box center [62, 120] width 56 height 10
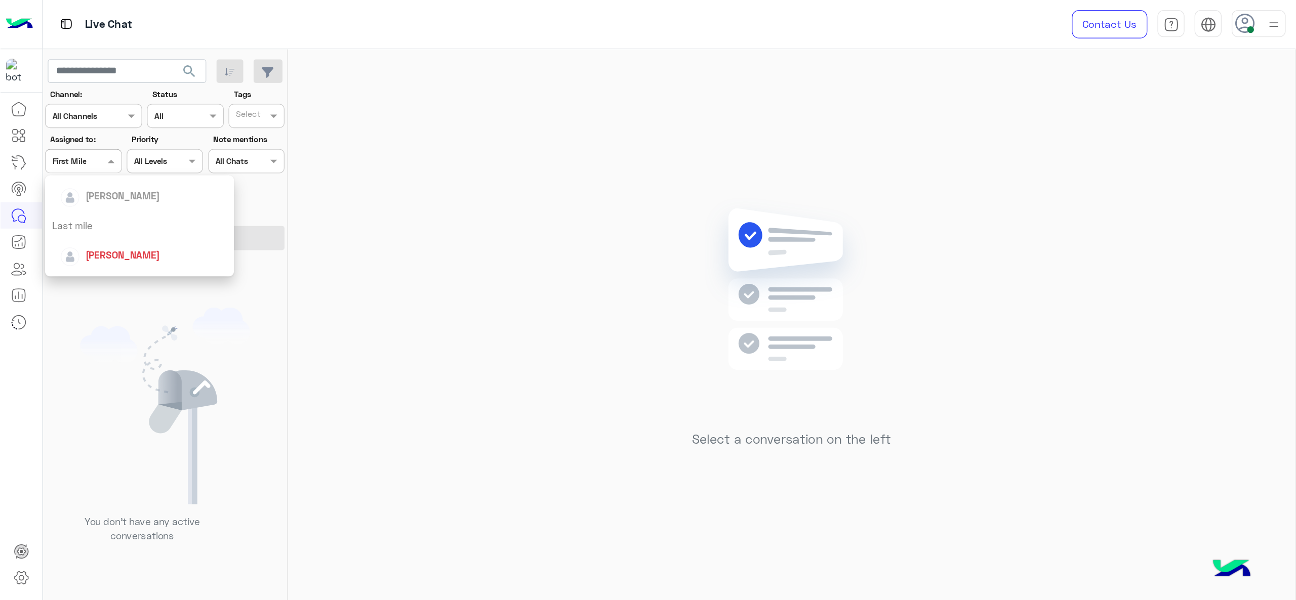
scroll to position [127, 0]
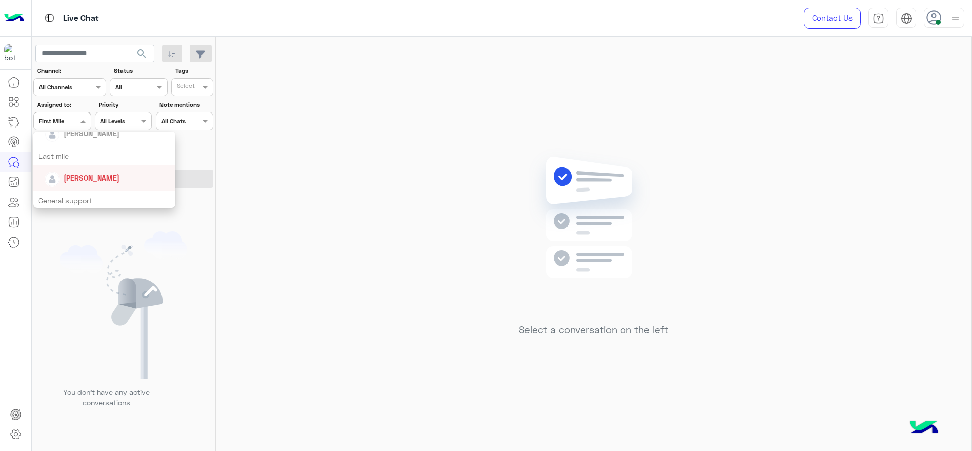
click at [68, 174] on span "[PERSON_NAME]" at bounding box center [92, 178] width 56 height 9
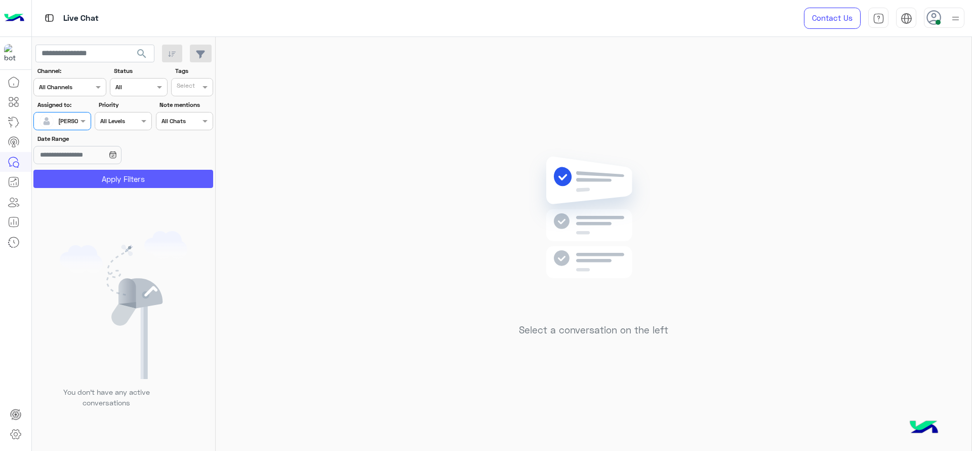
click at [68, 174] on button "Apply Filters" at bounding box center [123, 179] width 180 height 18
click at [90, 124] on span at bounding box center [84, 120] width 13 height 11
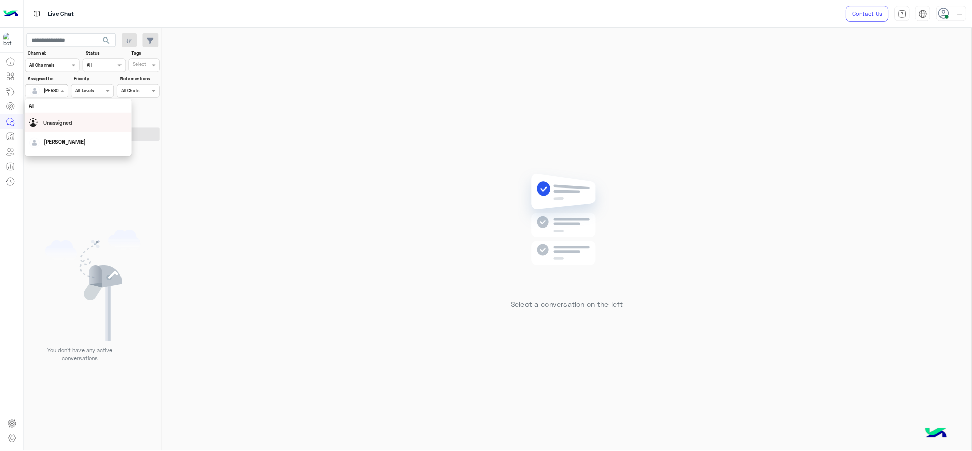
scroll to position [199, 0]
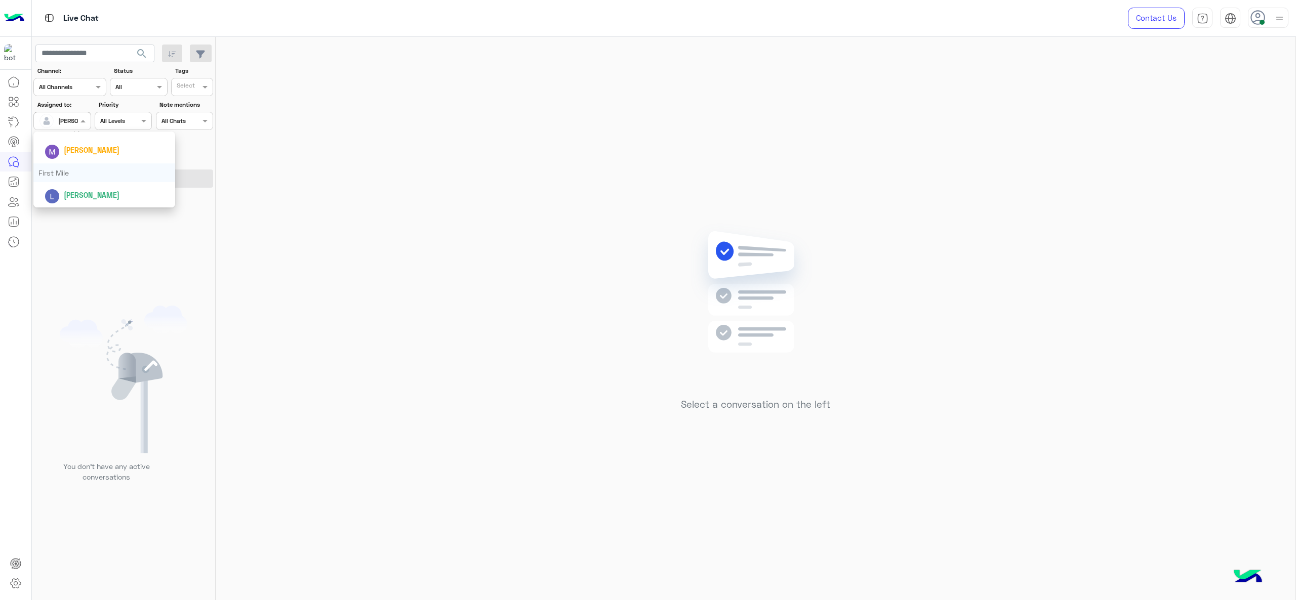
click at [59, 169] on div "First Mile" at bounding box center [104, 173] width 142 height 19
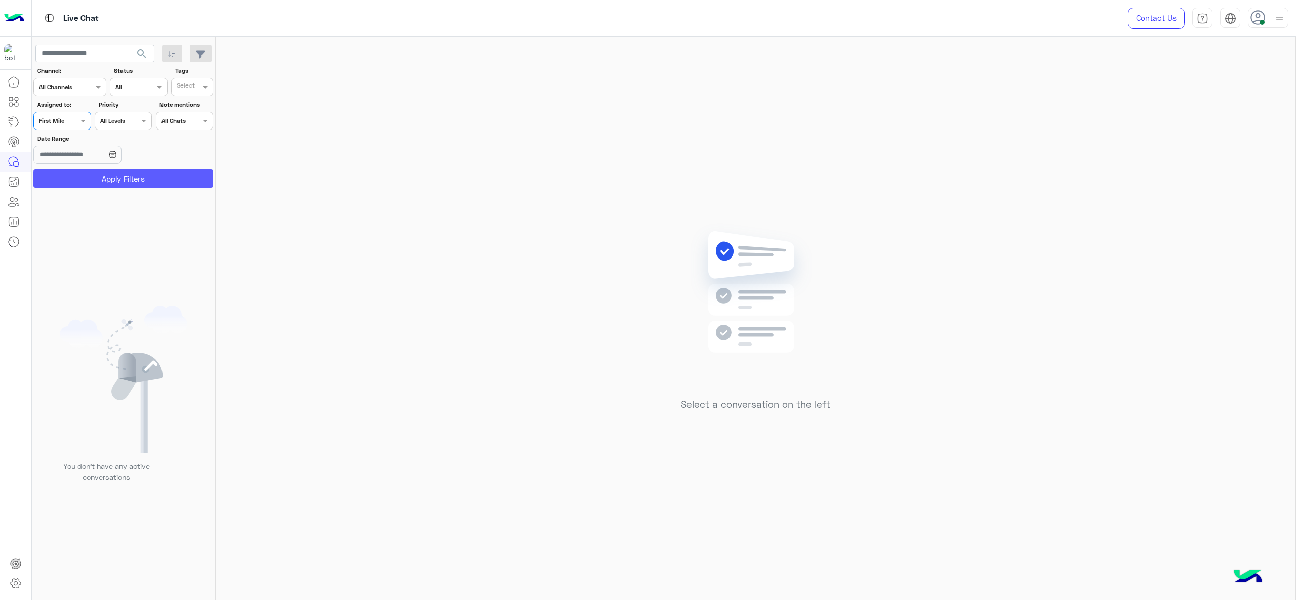
click at [86, 182] on button "Apply Filters" at bounding box center [123, 179] width 180 height 18
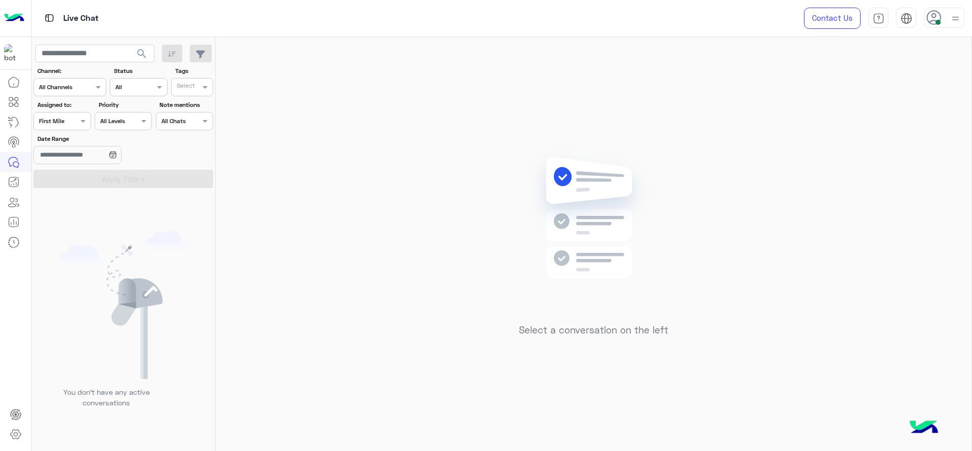
click at [55, 112] on div "Assigned on First Mile" at bounding box center [61, 121] width 57 height 18
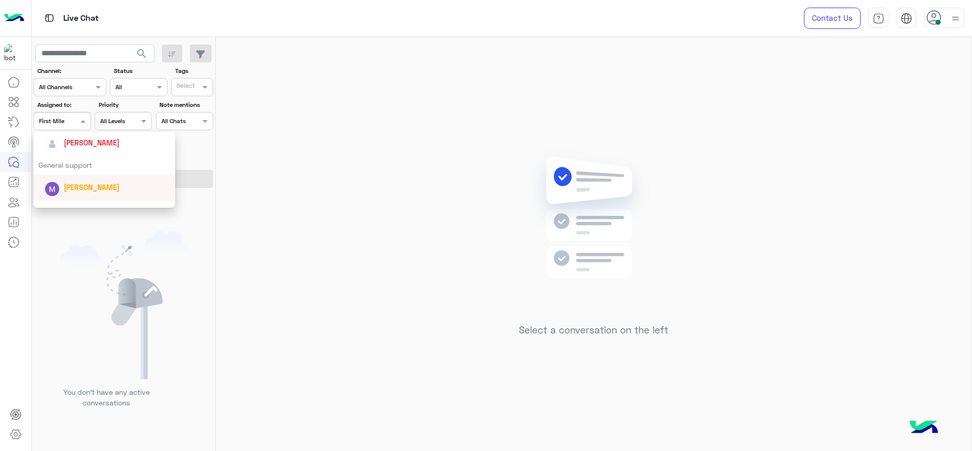
scroll to position [161, 0]
click at [66, 143] on span "[PERSON_NAME]" at bounding box center [92, 143] width 56 height 9
click at [66, 143] on div "Date Range" at bounding box center [92, 150] width 118 height 32
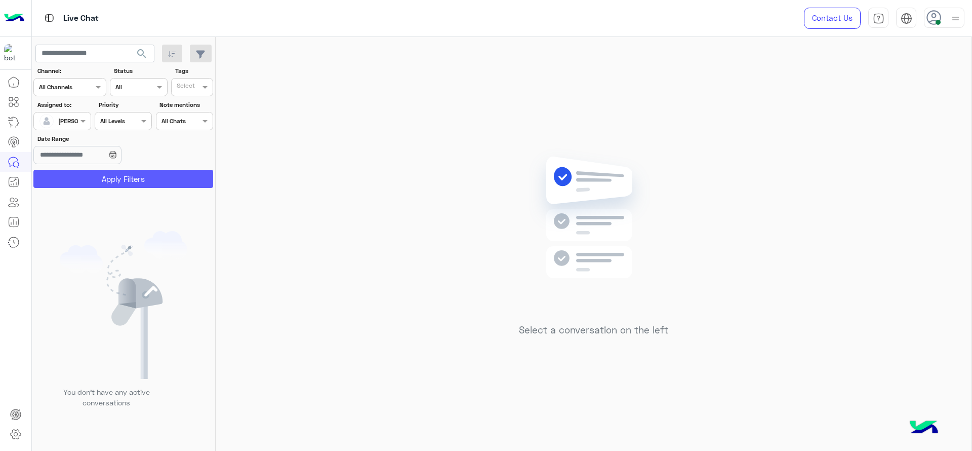
click at [63, 177] on button "Apply Filters" at bounding box center [123, 179] width 180 height 18
click at [45, 120] on input "text" at bounding box center [50, 119] width 23 height 9
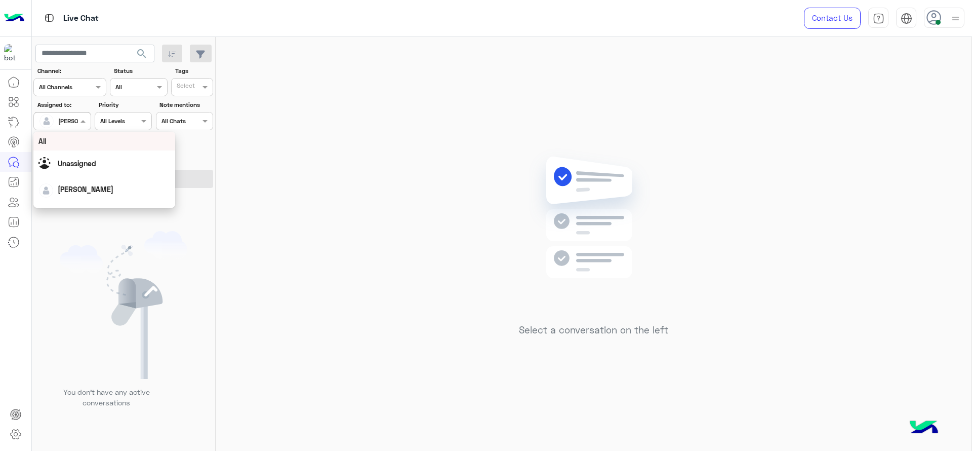
scroll to position [199, 0]
click at [51, 169] on div "First Mile" at bounding box center [104, 172] width 142 height 19
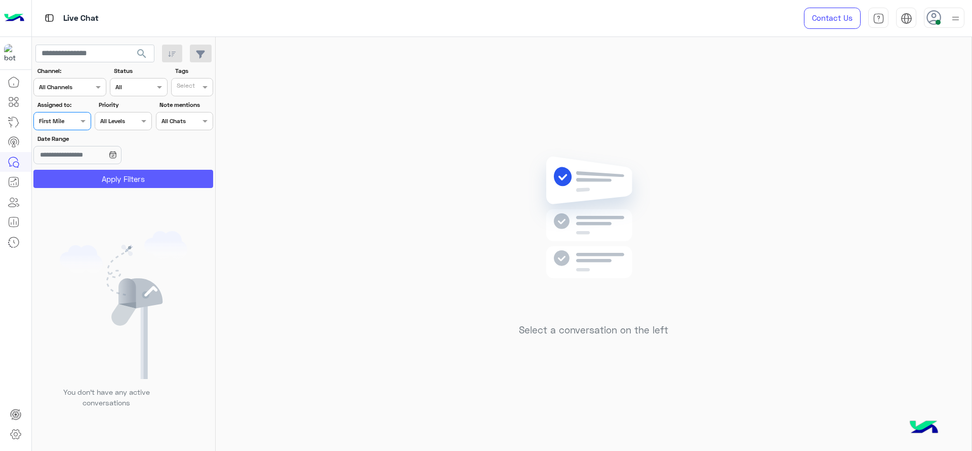
click at [51, 170] on button "Apply Filters" at bounding box center [123, 179] width 180 height 18
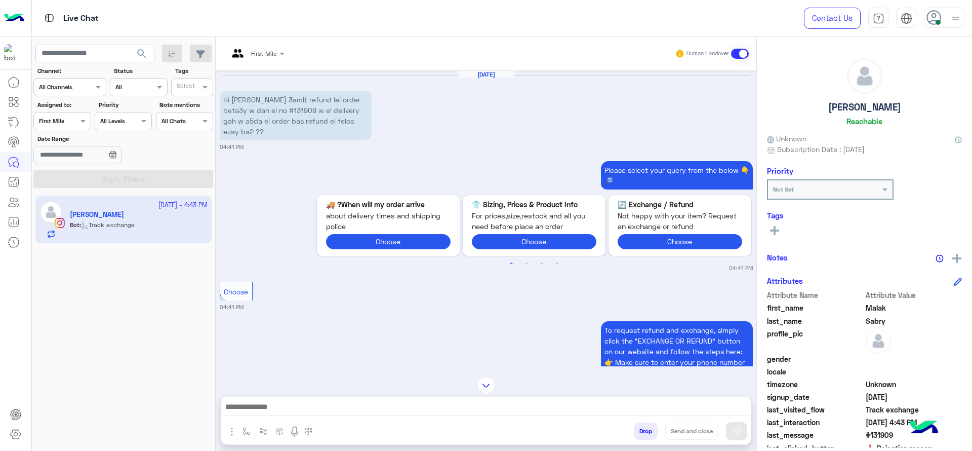
click at [259, 110] on p "Hi [PERSON_NAME] 3amlt refund lel order beta3y w dah el no #131909 w el deliver…" at bounding box center [296, 116] width 152 height 50
copy p "131909"
click at [252, 45] on div "First Mile" at bounding box center [252, 54] width 49 height 24
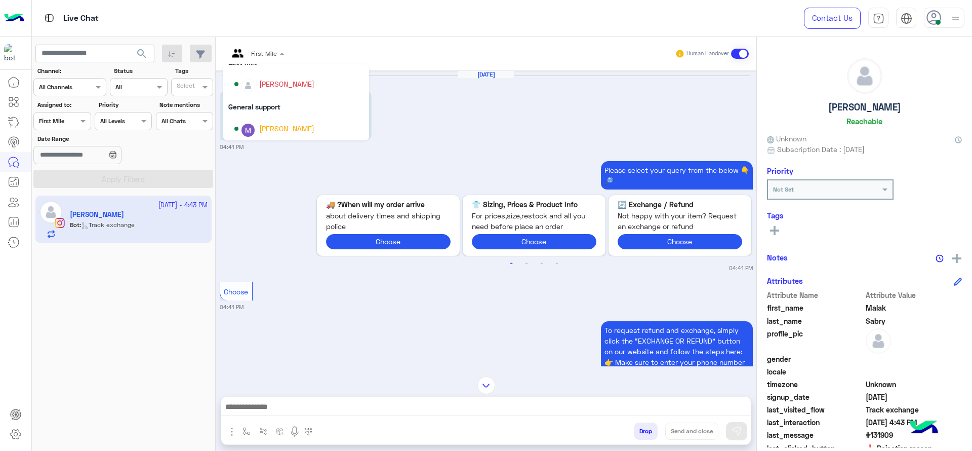
scroll to position [139, 0]
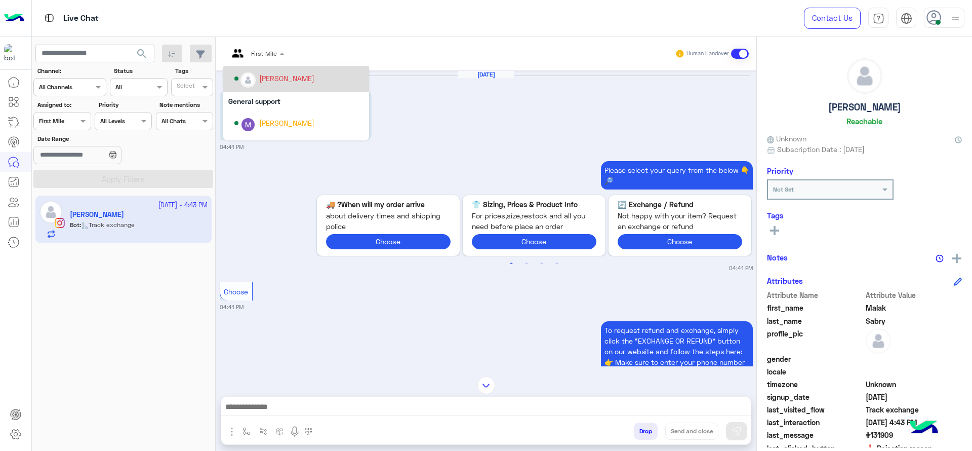
click at [258, 82] on div "[PERSON_NAME]" at bounding box center [299, 79] width 130 height 18
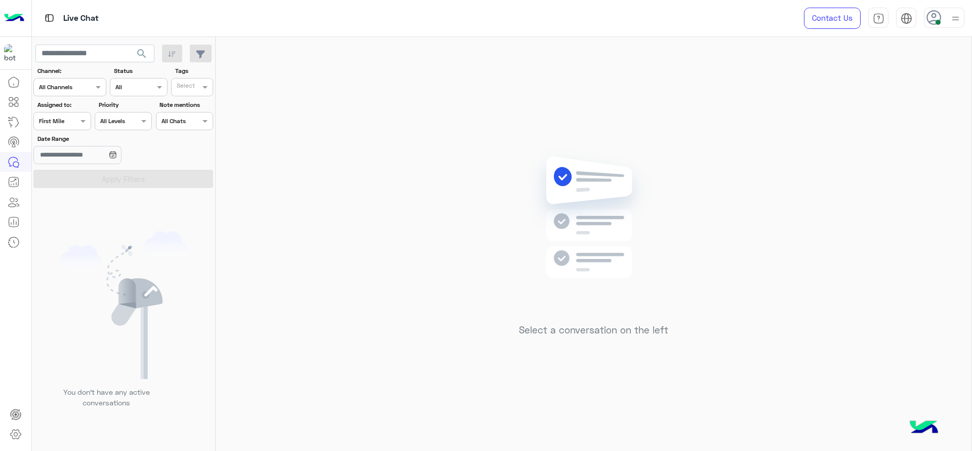
click at [79, 109] on label "Assigned to:" at bounding box center [63, 104] width 52 height 9
click at [79, 127] on div "Assigned on First Mile" at bounding box center [61, 121] width 57 height 18
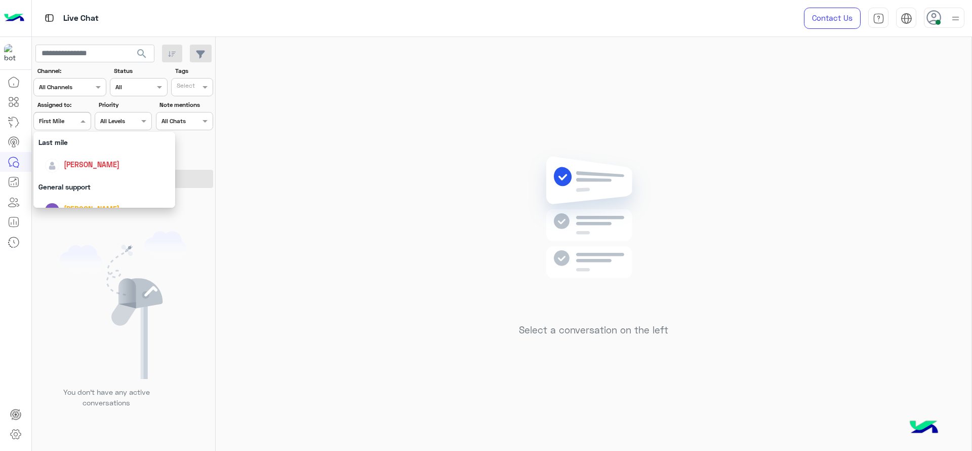
scroll to position [114, 0]
click at [90, 179] on div "[PERSON_NAME]" at bounding box center [104, 190] width 142 height 26
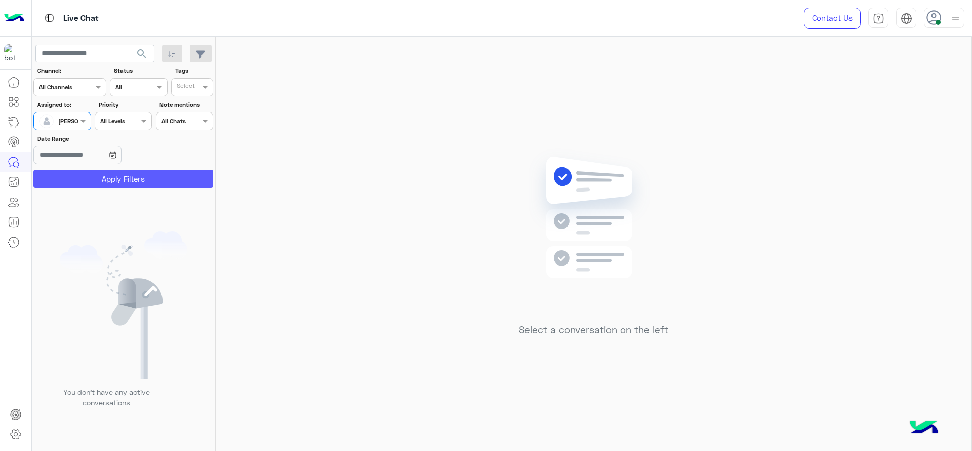
click at [109, 176] on button "Apply Filters" at bounding box center [123, 179] width 180 height 18
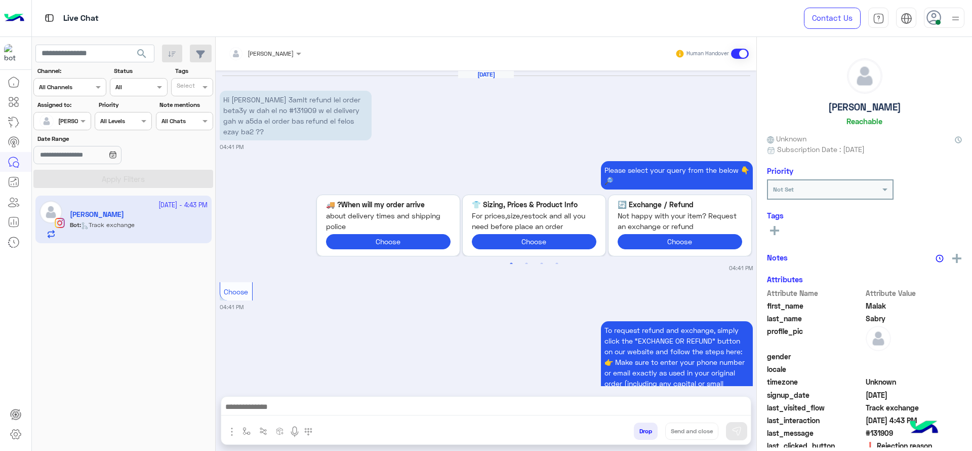
scroll to position [762, 0]
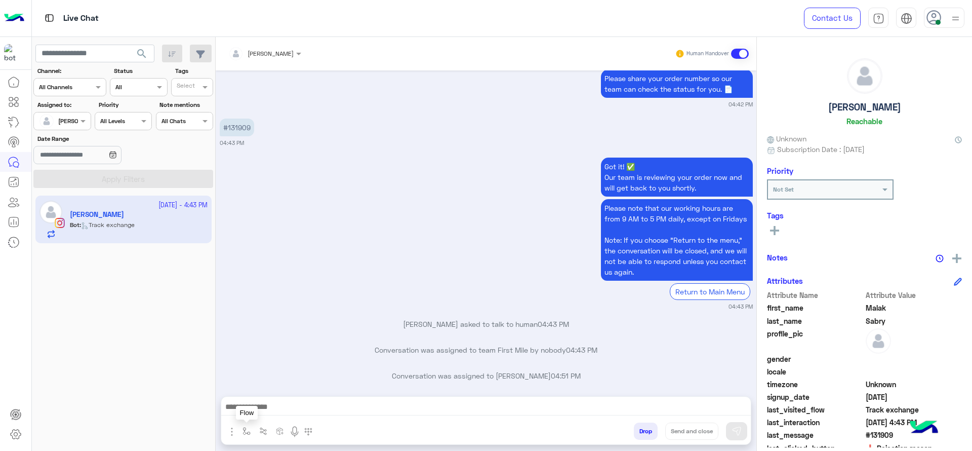
click at [250, 433] on img "button" at bounding box center [246, 431] width 8 height 8
click at [256, 412] on div "enter flow name" at bounding box center [267, 408] width 47 height 9
type input "*"
click at [267, 368] on span "J Greeting" at bounding box center [262, 370] width 36 height 9
type textarea "**********"
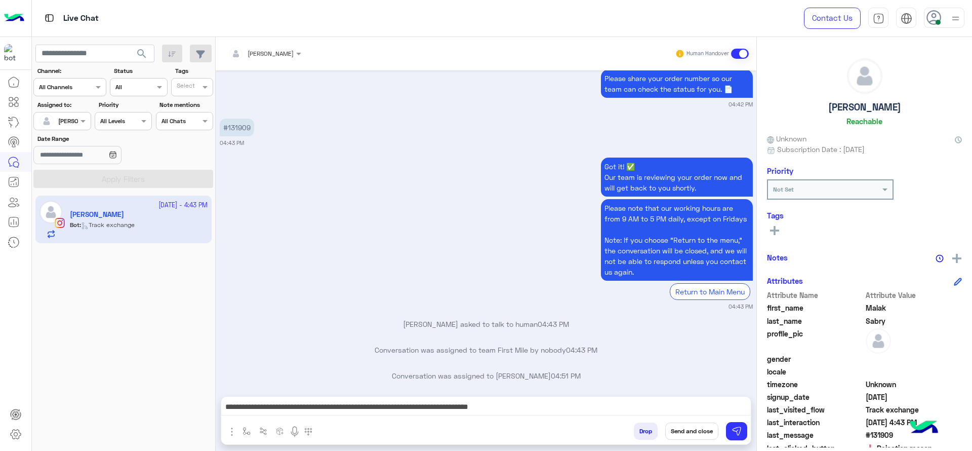
click at [750, 434] on div "Drop Send and close" at bounding box center [535, 433] width 431 height 22
click at [729, 432] on button at bounding box center [736, 431] width 21 height 18
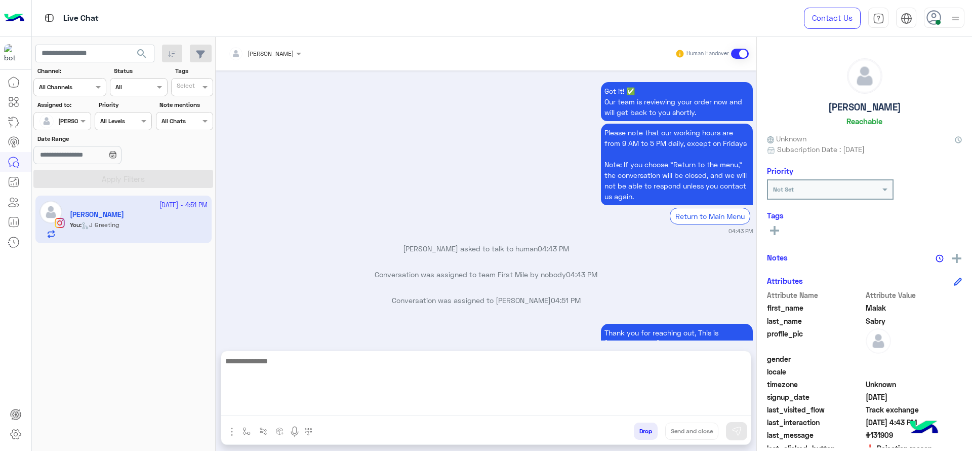
click at [501, 402] on textarea at bounding box center [485, 384] width 529 height 61
type textarea "**********"
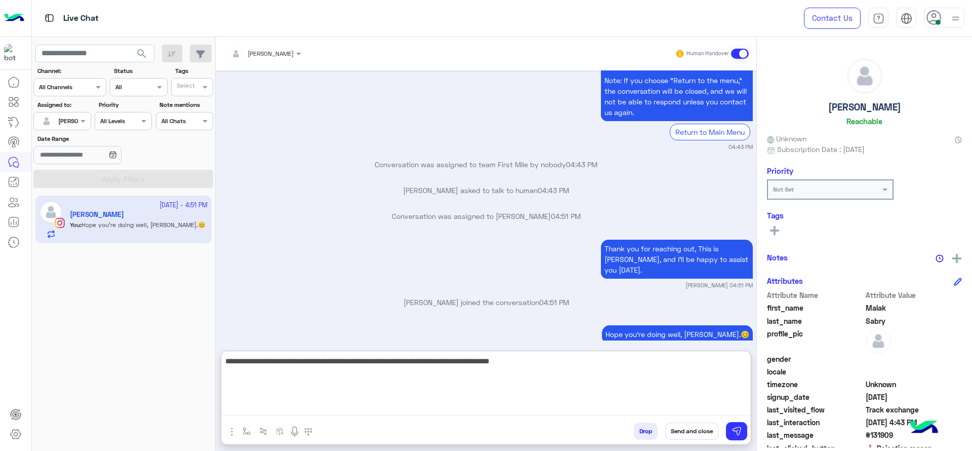
type textarea "**********"
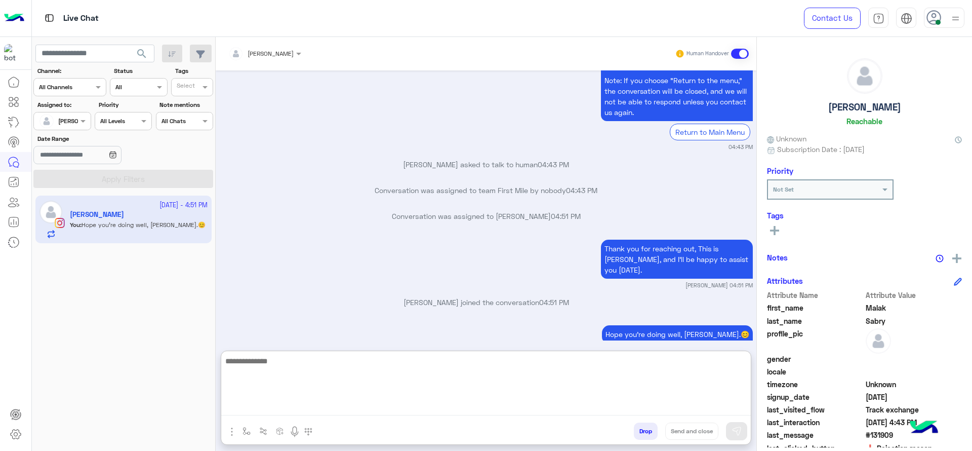
scroll to position [982, 0]
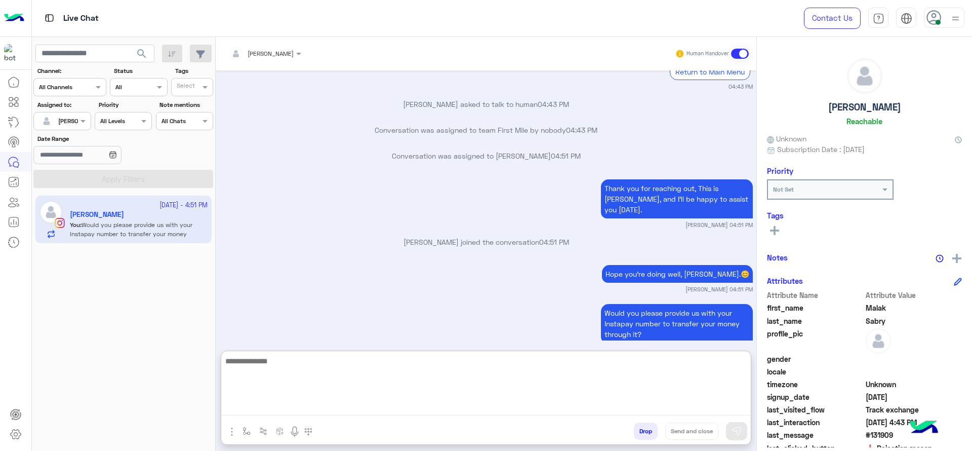
click at [301, 386] on textarea at bounding box center [485, 384] width 529 height 61
click at [299, 384] on textarea at bounding box center [485, 384] width 529 height 61
type textarea "**********"
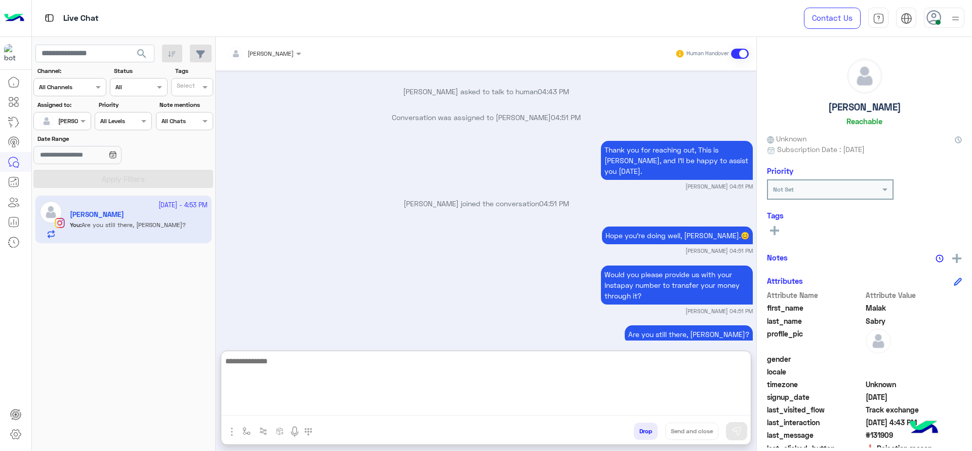
scroll to position [1087, 0]
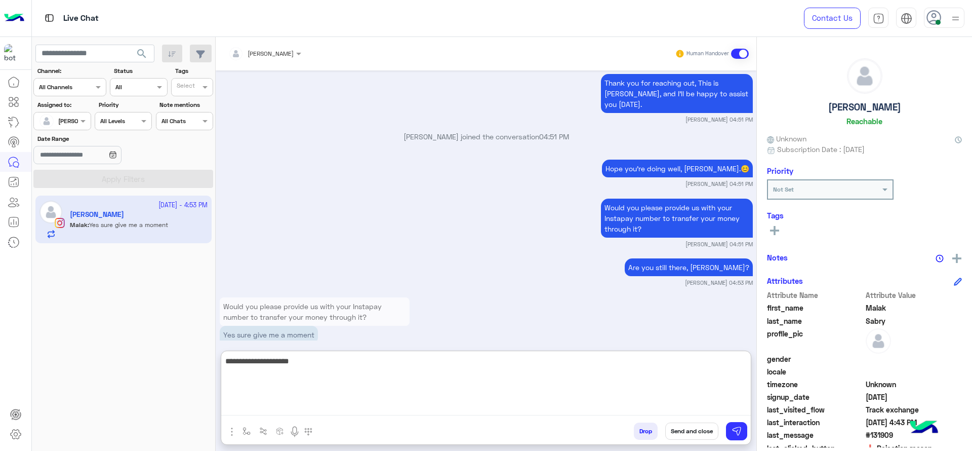
type textarea "**********"
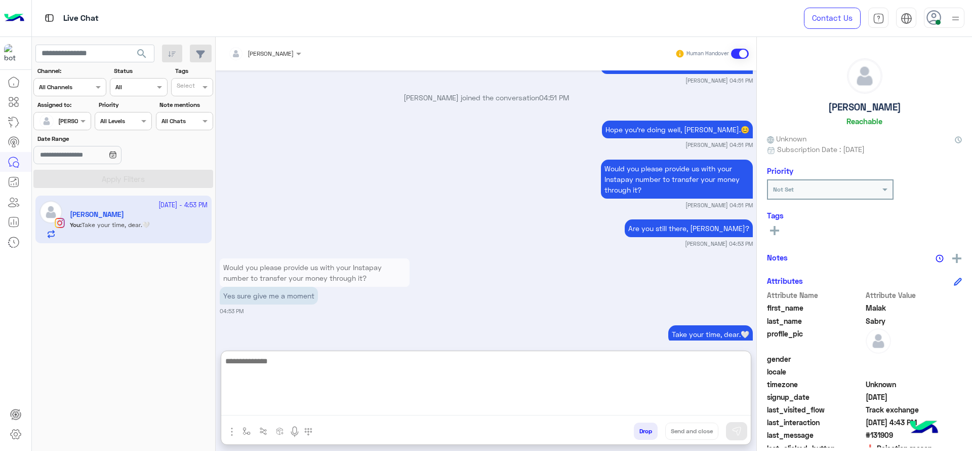
scroll to position [1196, 0]
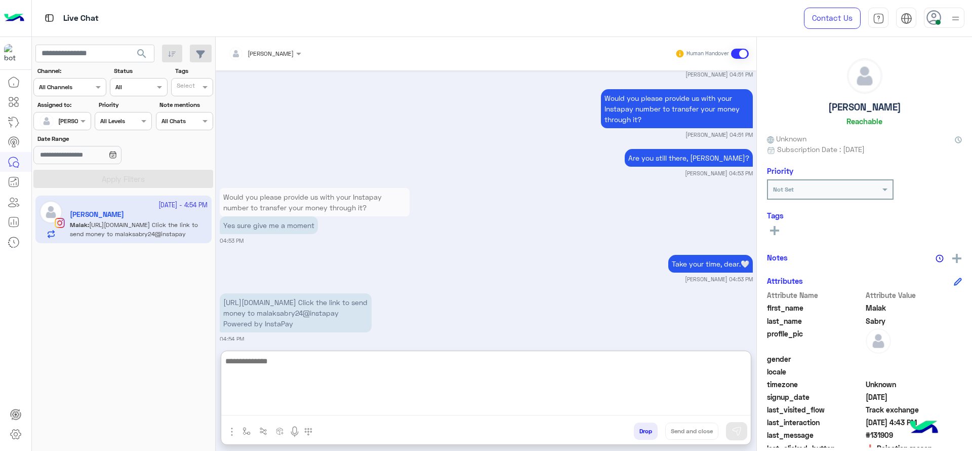
click at [283, 376] on textarea at bounding box center [485, 384] width 529 height 61
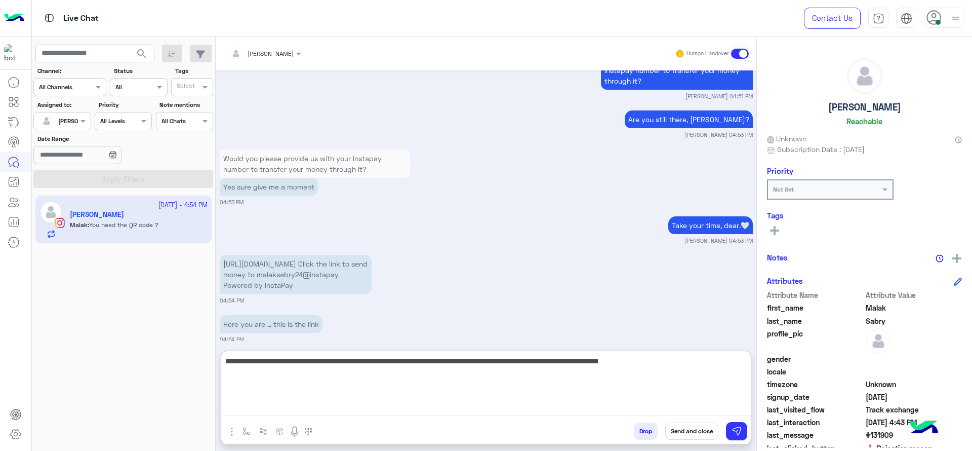
scroll to position [1274, 0]
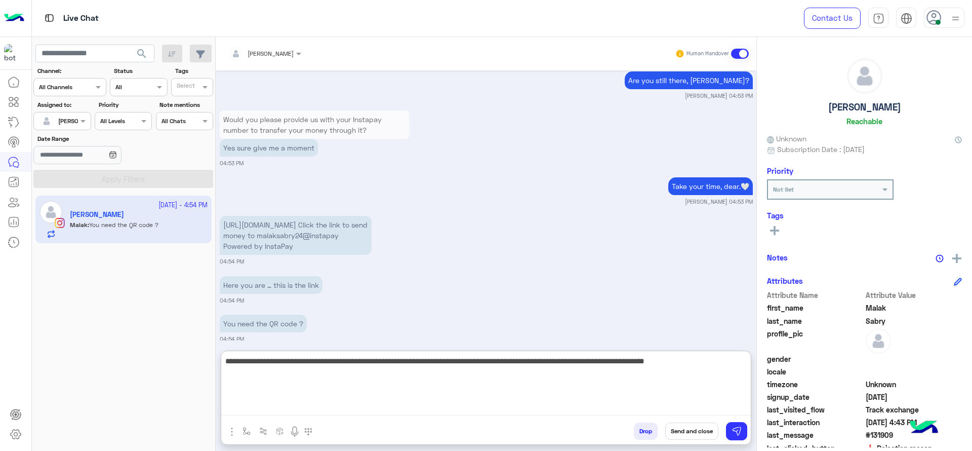
type textarea "**********"
click at [733, 364] on textarea "**********" at bounding box center [485, 384] width 529 height 61
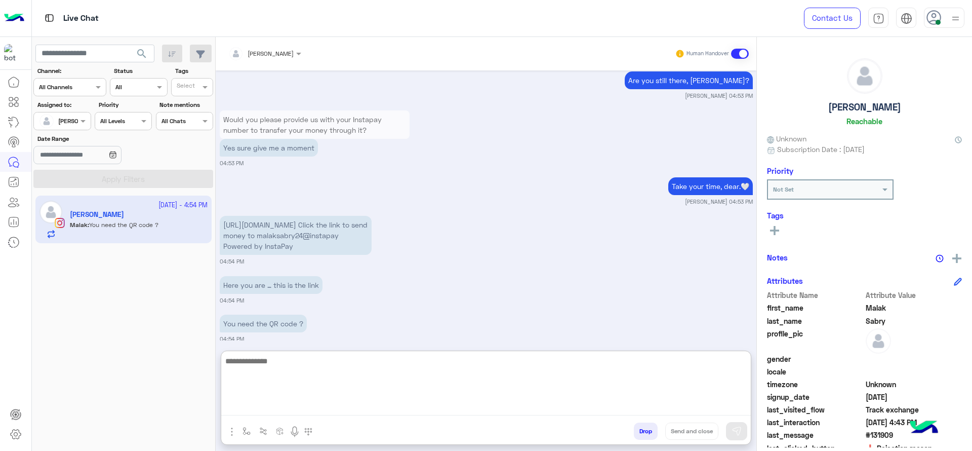
scroll to position [1344, 0]
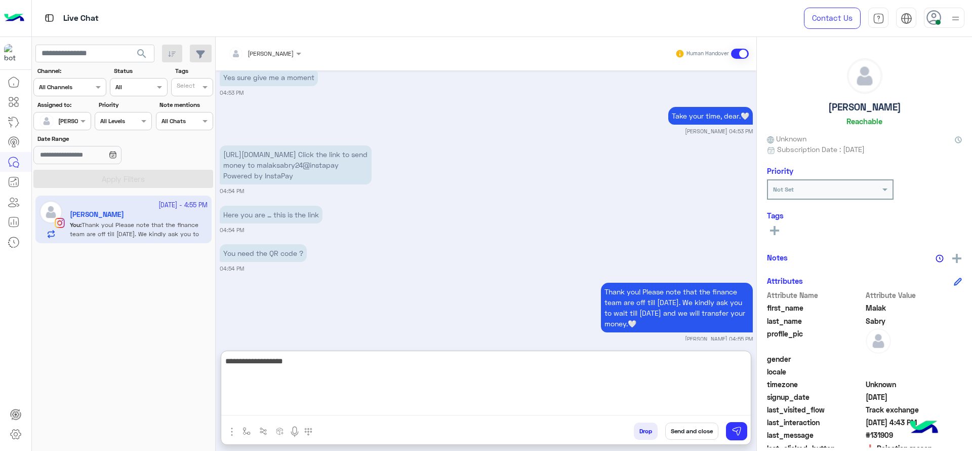
type textarea "**********"
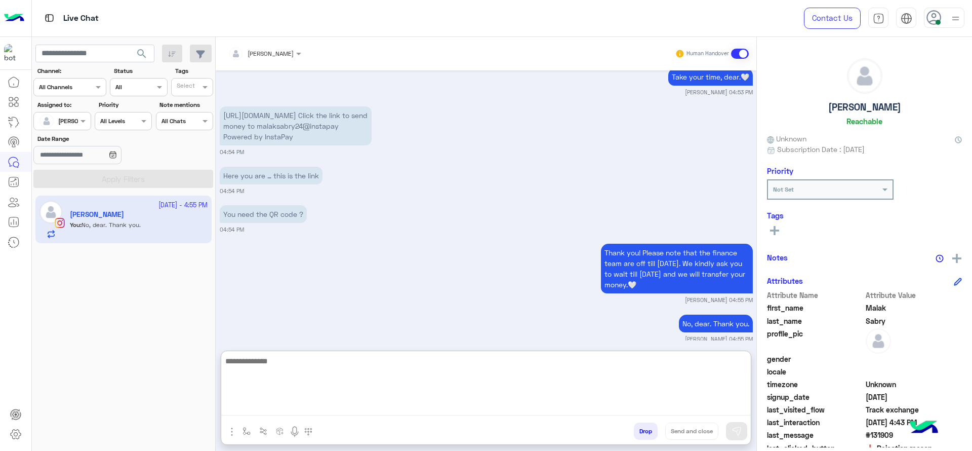
paste textarea "**********"
type textarea "**********"
click at [396, 378] on textarea "**********" at bounding box center [485, 384] width 529 height 61
paste textarea "**********"
type textarea "**********"
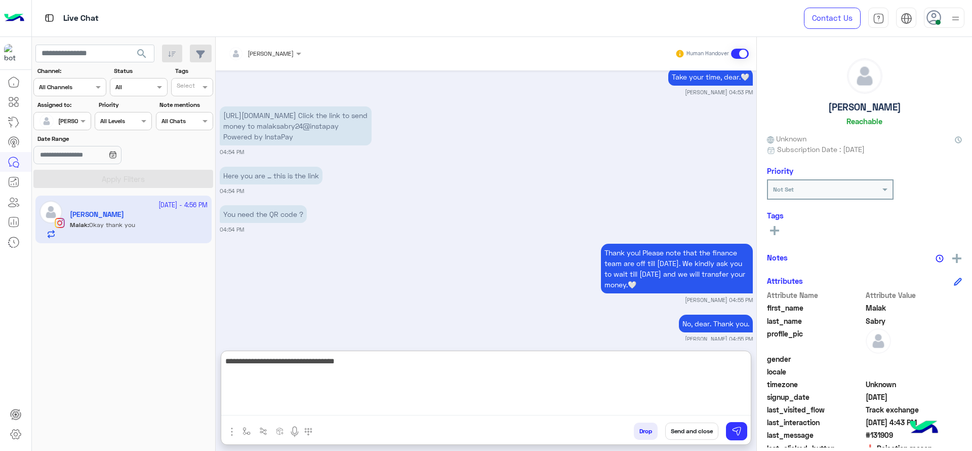
scroll to position [1459, 0]
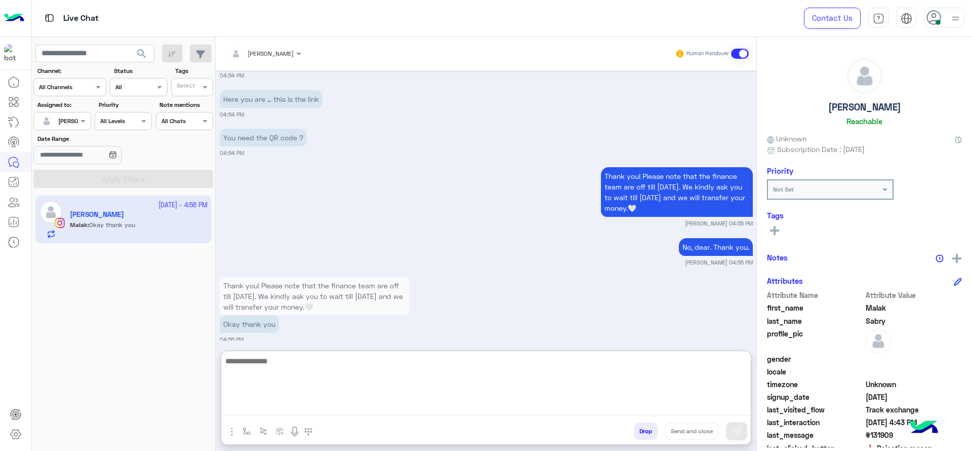
paste textarea "**********"
type textarea "**********"
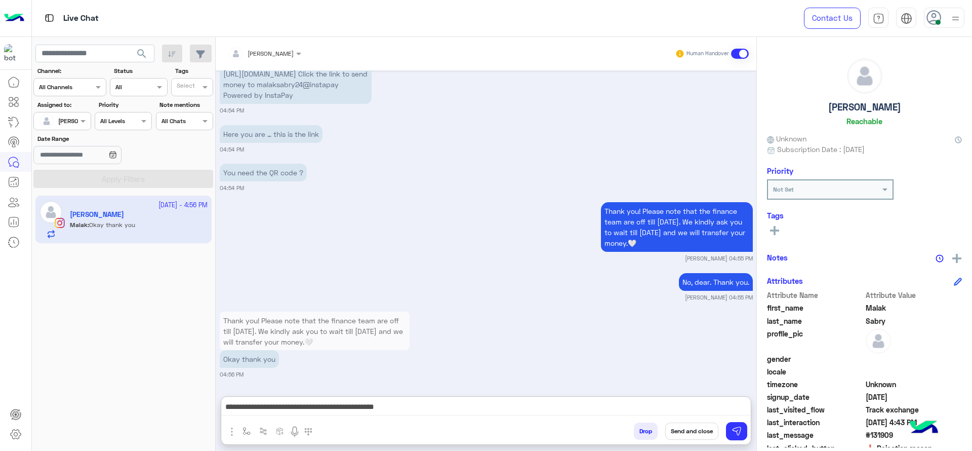
click at [768, 230] on button at bounding box center [774, 230] width 15 height 12
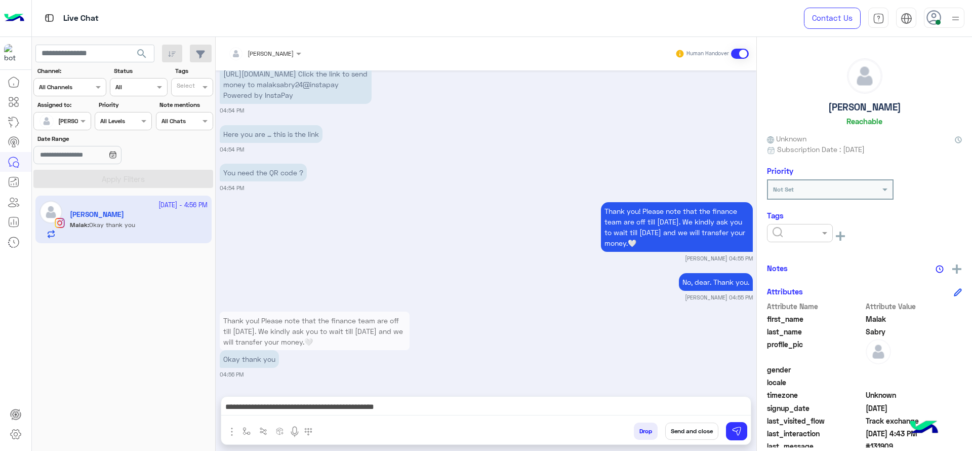
scroll to position [1414, 0]
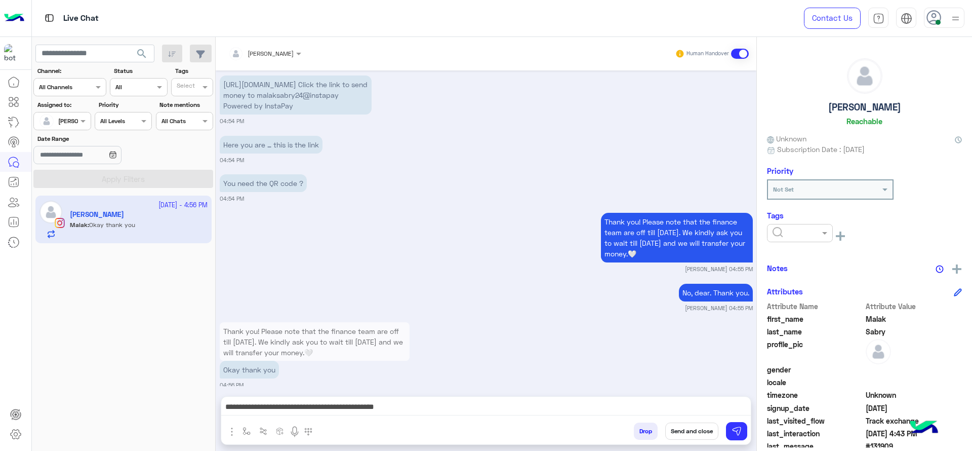
click at [812, 231] on div at bounding box center [799, 232] width 65 height 10
click at [811, 254] on span "J FOLLOW UP" at bounding box center [794, 257] width 44 height 9
click at [705, 432] on button "Send and close" at bounding box center [691, 430] width 53 height 17
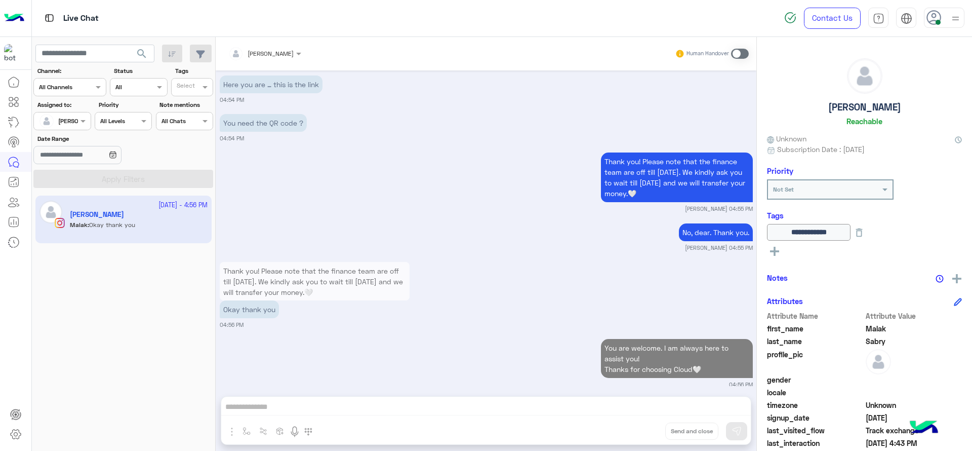
scroll to position [1500, 0]
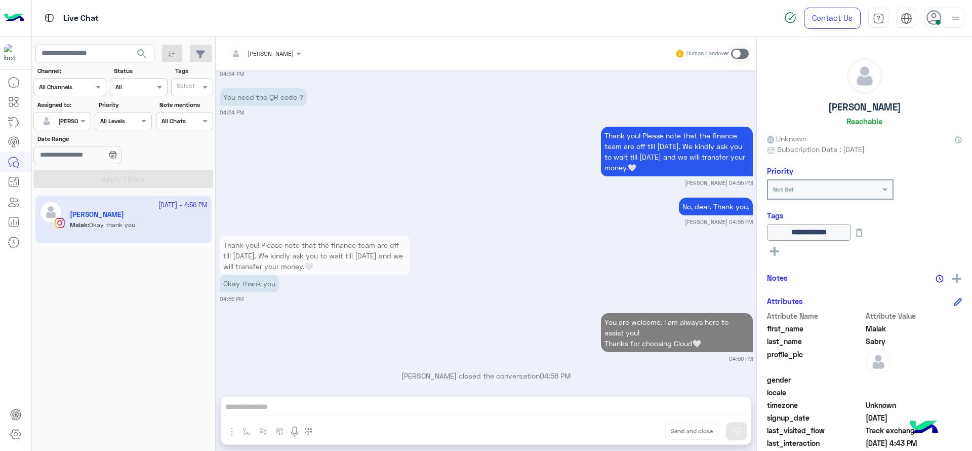
click at [952, 20] on img at bounding box center [955, 18] width 13 height 13
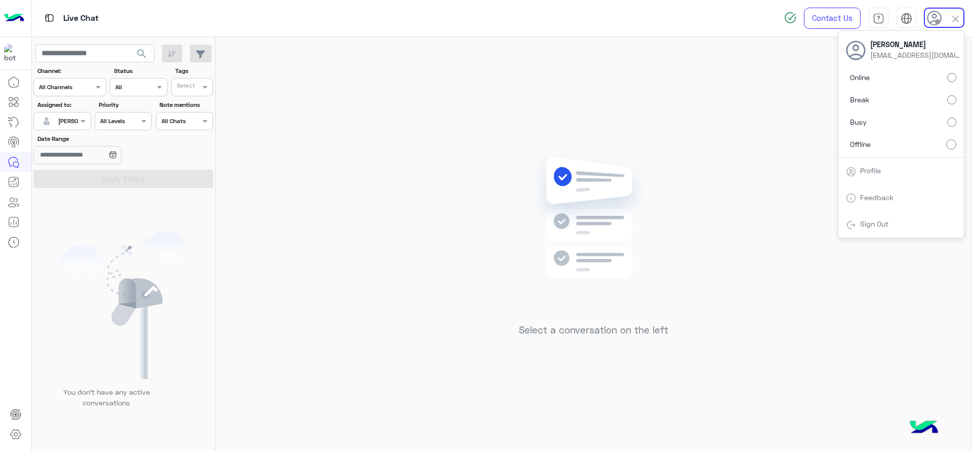
click at [708, 150] on div "Select a conversation on the left" at bounding box center [594, 246] width 756 height 418
click at [79, 127] on div "Assigned on [PERSON_NAME]" at bounding box center [61, 121] width 57 height 18
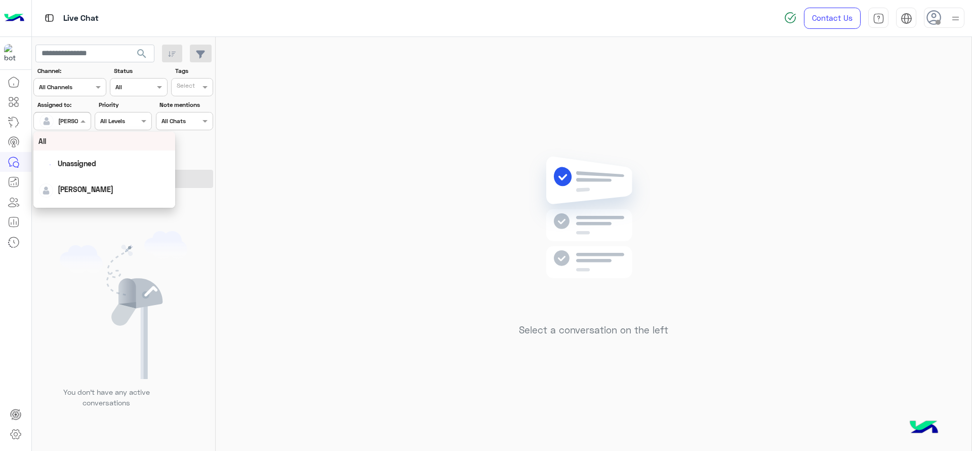
click at [79, 126] on span at bounding box center [84, 120] width 13 height 11
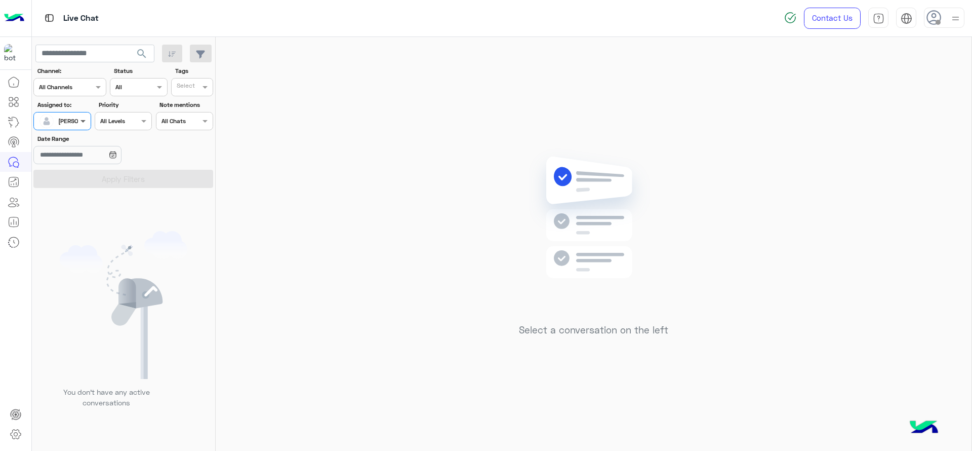
click at [82, 124] on span at bounding box center [84, 120] width 13 height 11
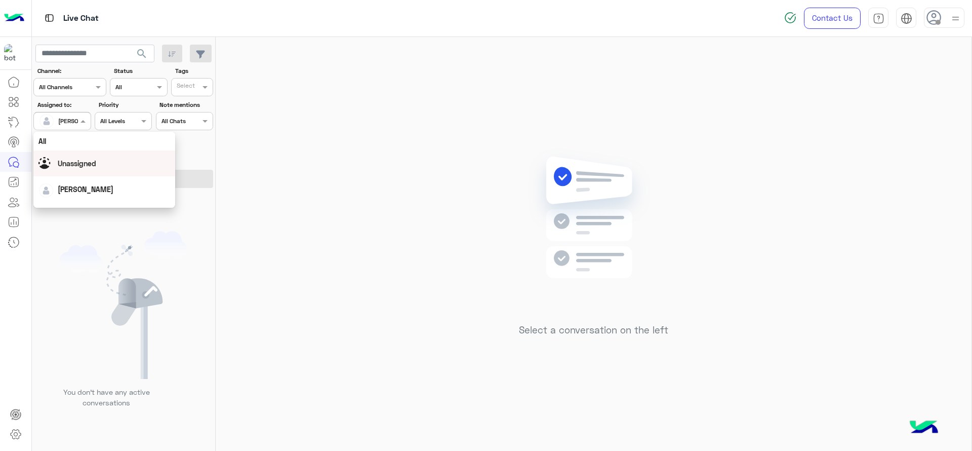
click at [76, 158] on div "Unassigned" at bounding box center [77, 163] width 38 height 11
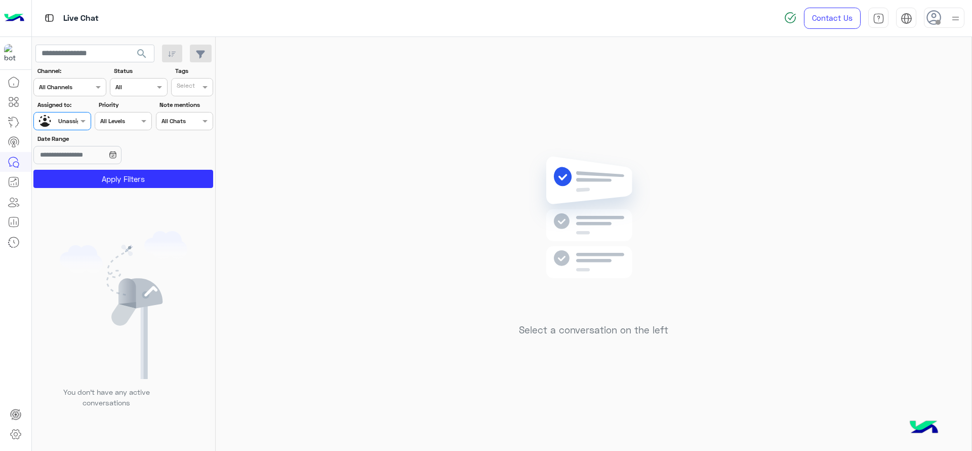
click at [200, 76] on div "Tags Select" at bounding box center [192, 81] width 42 height 30
click at [195, 87] on input "text" at bounding box center [187, 88] width 21 height 9
click at [184, 108] on div "J FOLLOW UP" at bounding box center [220, 107] width 89 height 11
click at [135, 178] on button "Apply Filters" at bounding box center [123, 179] width 180 height 18
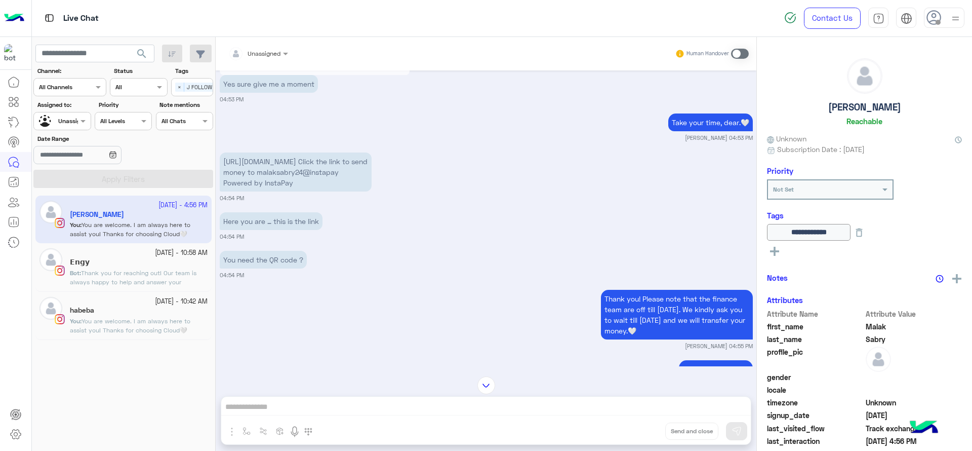
scroll to position [480, 0]
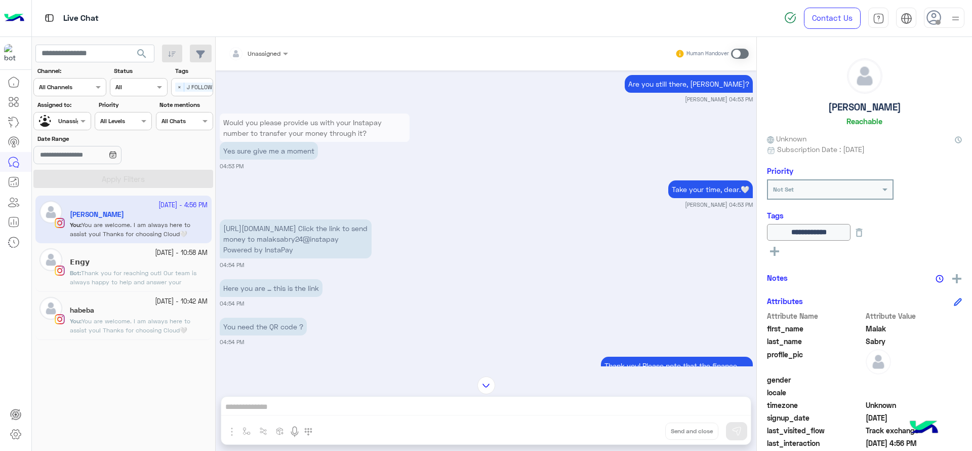
drag, startPoint x: 221, startPoint y: 240, endPoint x: 309, endPoint y: 241, distance: 88.1
click at [310, 241] on p "[URL][DOMAIN_NAME] Click the link to send money to malaksabry24@instapay Powere…" at bounding box center [296, 238] width 152 height 39
copy span "malaksabry24@instapay"
click at [90, 127] on div "Assigned on Unassigned" at bounding box center [61, 121] width 57 height 18
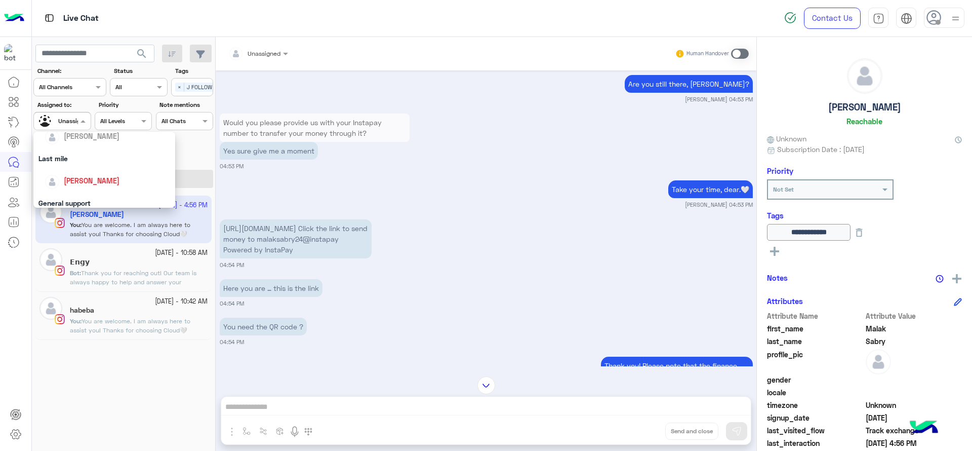
scroll to position [127, 0]
click at [181, 84] on span "×" at bounding box center [179, 87] width 9 height 9
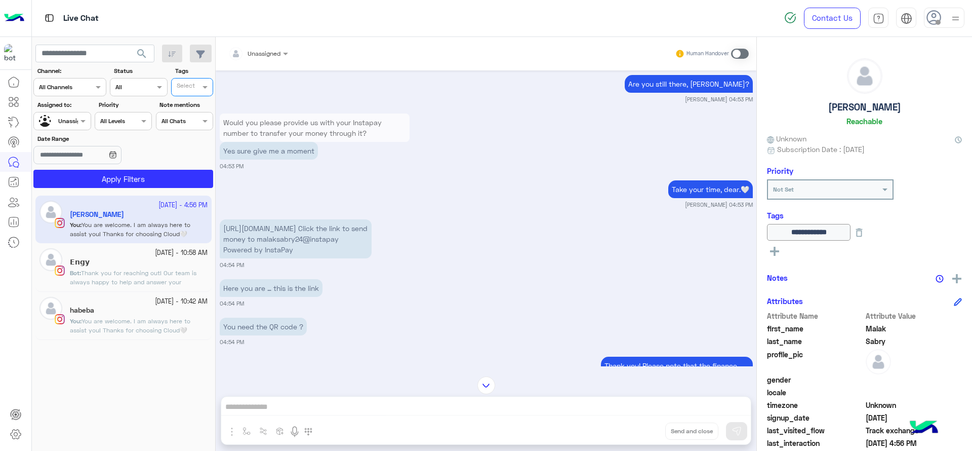
click at [379, 21] on div "Live Chat" at bounding box center [345, 18] width 627 height 36
